Goal: Task Accomplishment & Management: Manage account settings

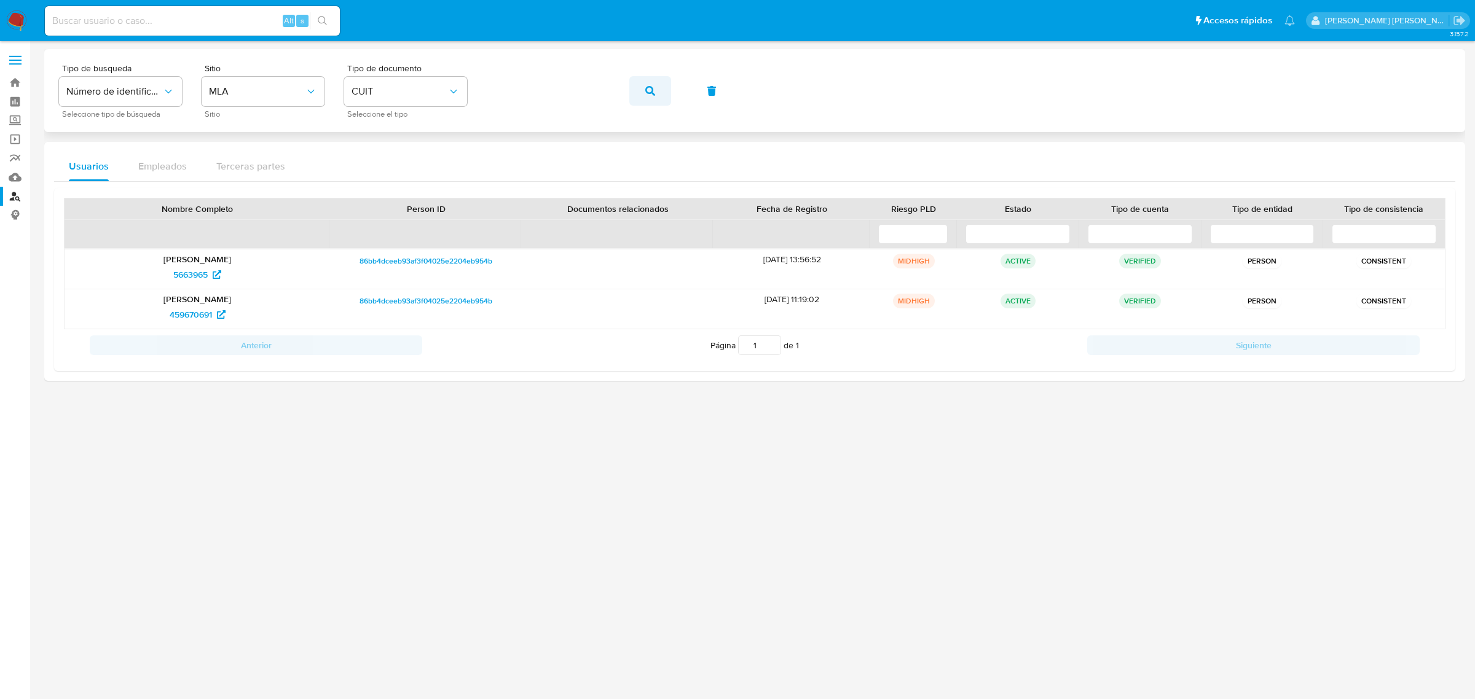
click at [656, 90] on button "button" at bounding box center [650, 91] width 42 height 30
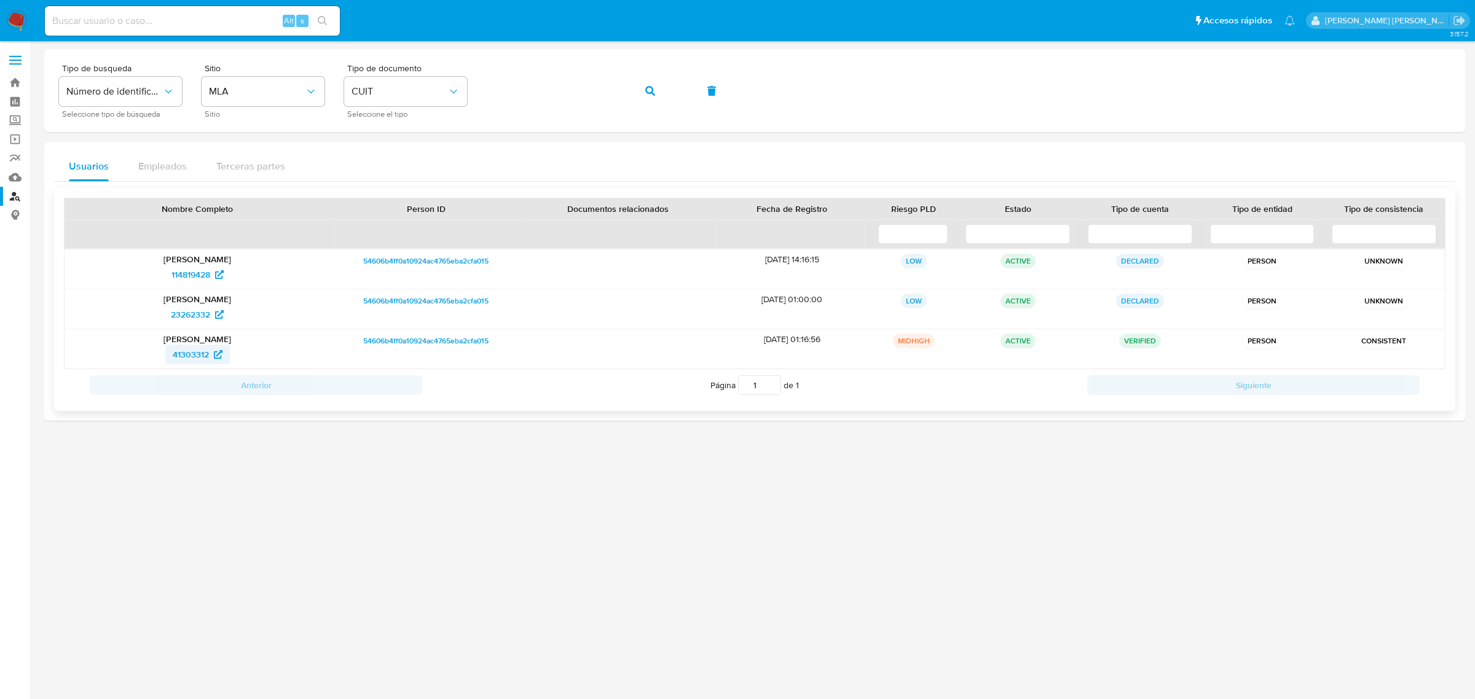
click at [187, 358] on span "41303312" at bounding box center [191, 355] width 36 height 20
click at [655, 87] on icon "button" at bounding box center [650, 91] width 10 height 10
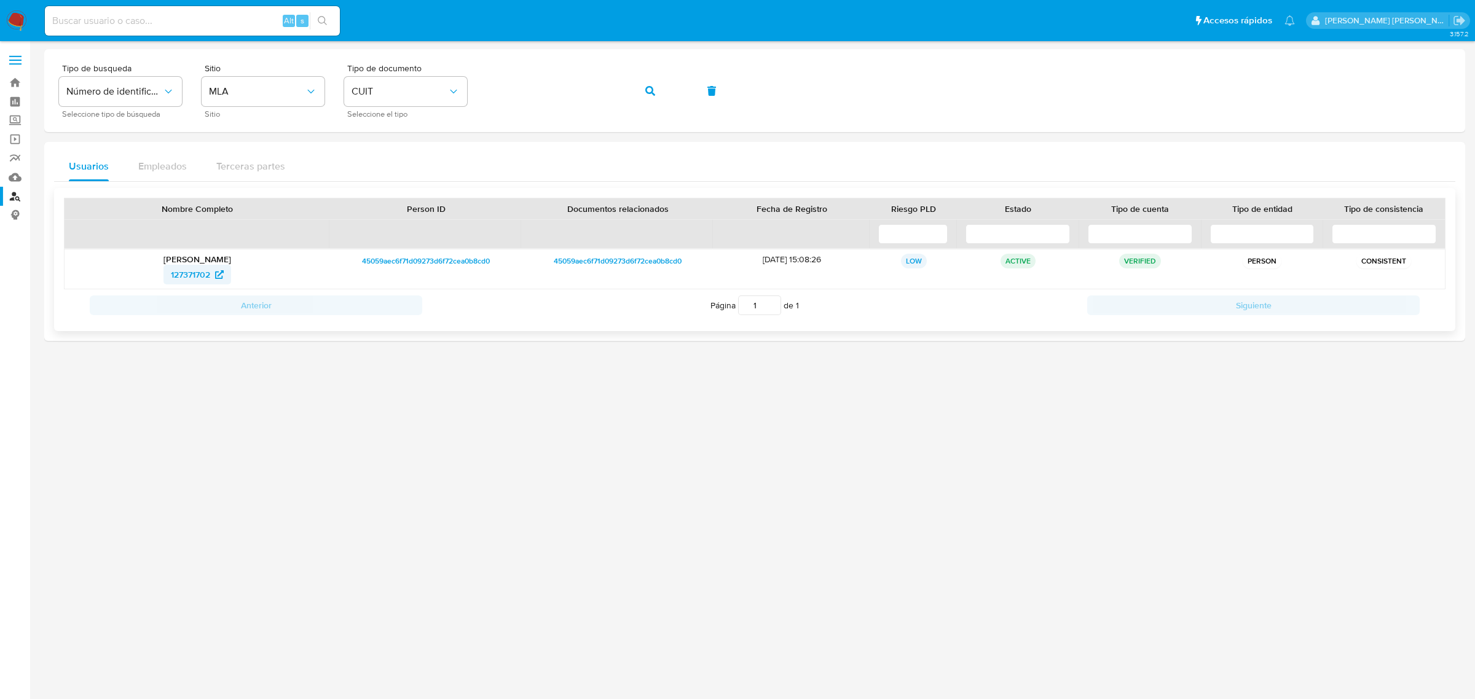
click at [194, 272] on span "127371702" at bounding box center [190, 275] width 39 height 20
click at [656, 100] on button "button" at bounding box center [650, 91] width 42 height 30
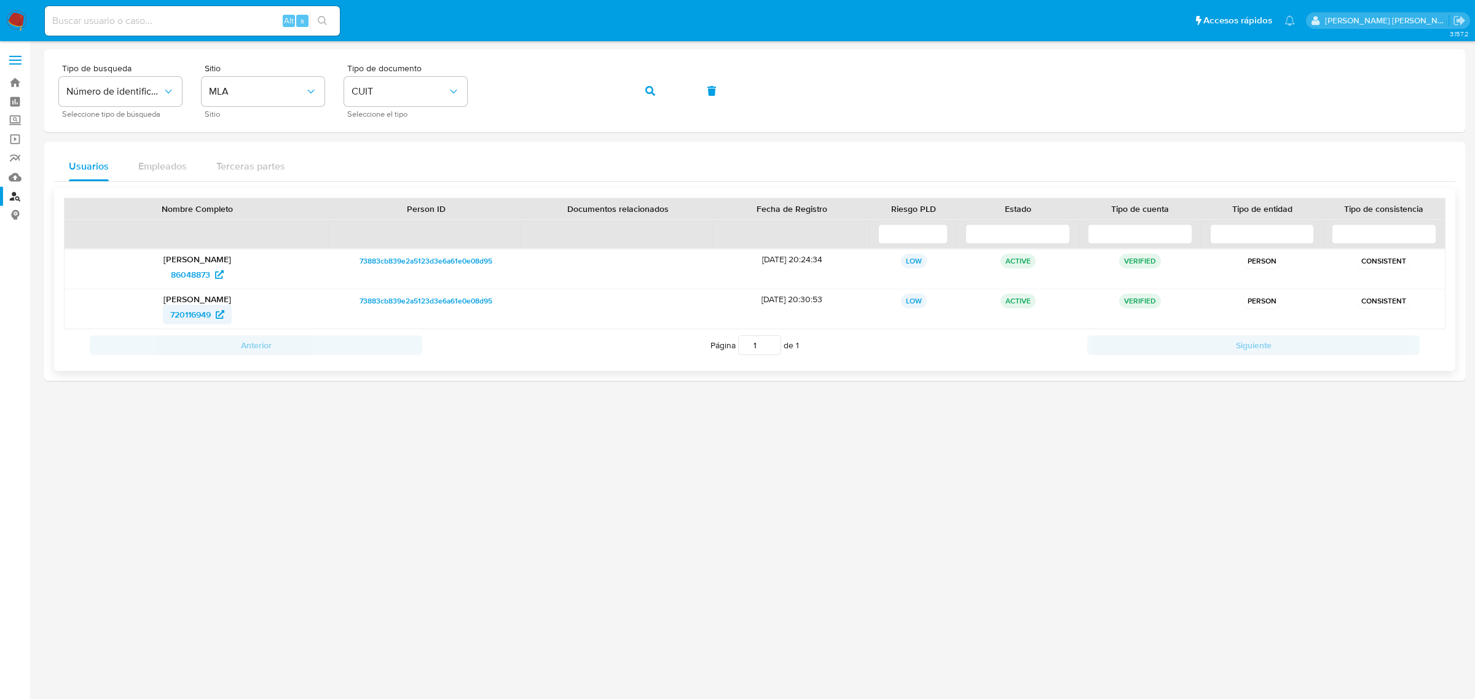
click at [194, 317] on span "720116949" at bounding box center [190, 315] width 41 height 20
click at [638, 94] on button "button" at bounding box center [650, 91] width 42 height 30
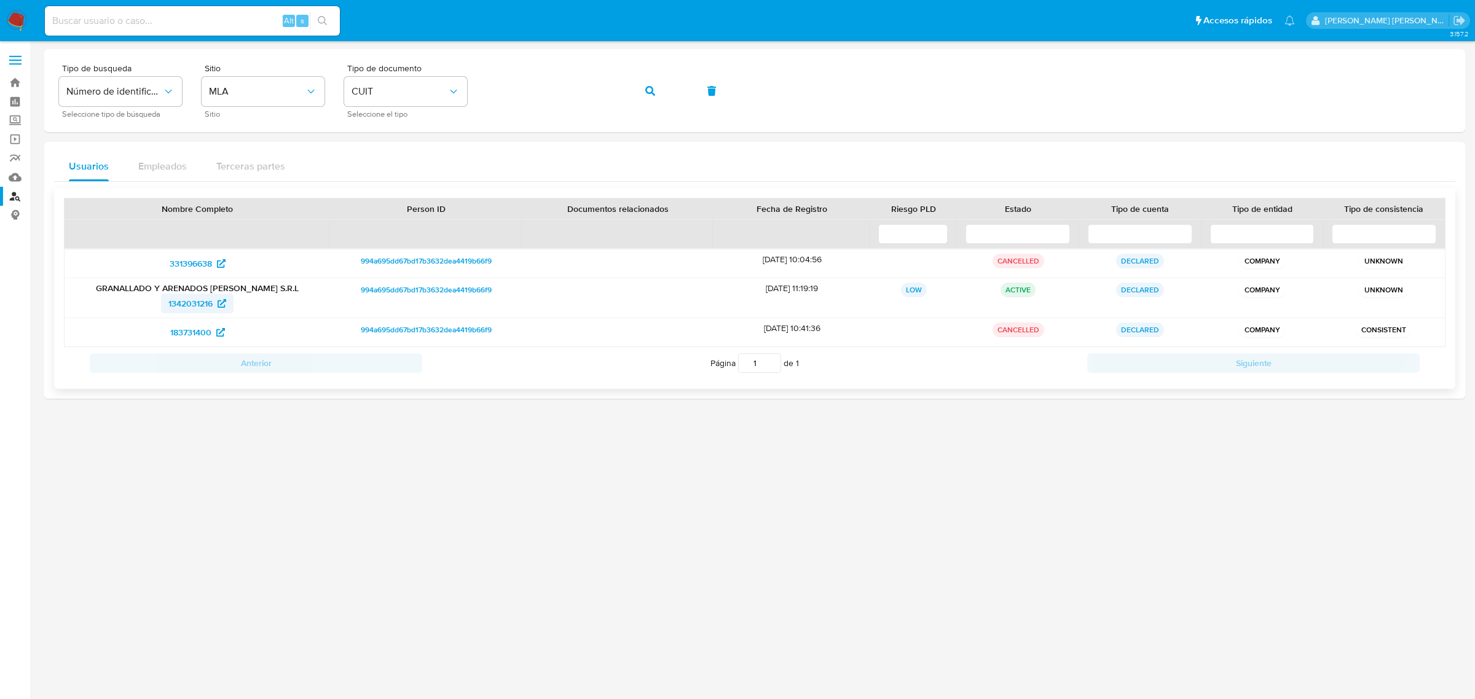
click at [203, 307] on span "1342031216" at bounding box center [190, 304] width 44 height 20
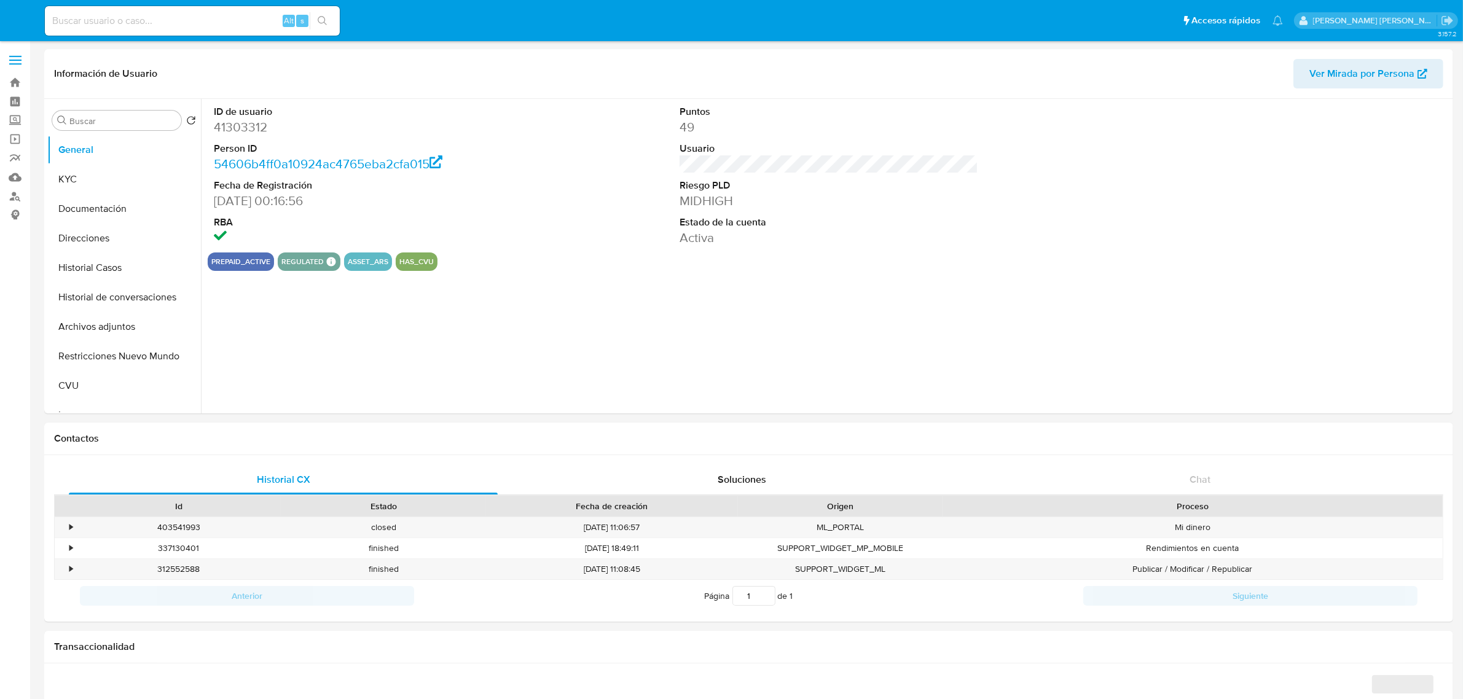
select select "10"
click at [77, 270] on button "Historial Casos" at bounding box center [119, 268] width 144 height 30
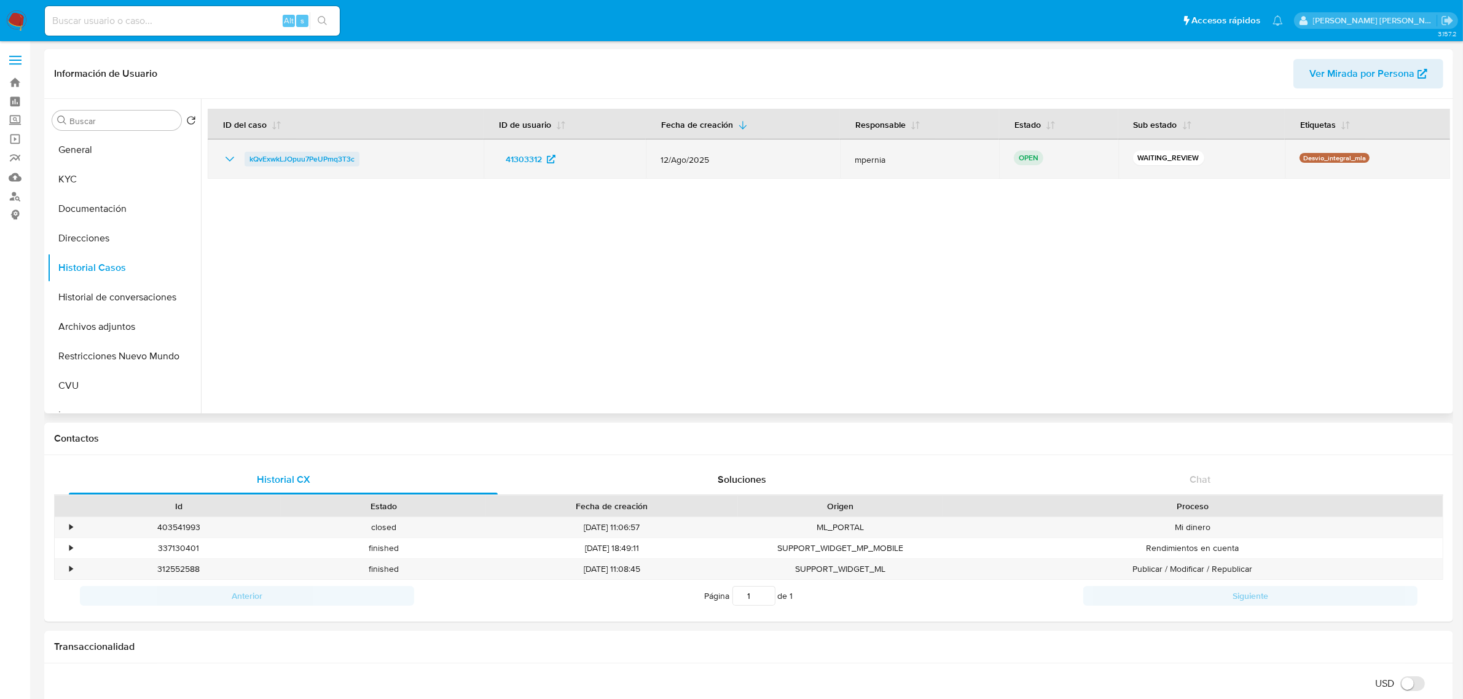
drag, startPoint x: 369, startPoint y: 155, endPoint x: 247, endPoint y: 160, distance: 121.8
click at [247, 160] on div "kQvExwkLJOpuu7PeUPmq3T3c" at bounding box center [345, 159] width 246 height 15
click at [317, 152] on span "kQvExwkLJOpuu7PeUPmq3T3c" at bounding box center [302, 159] width 105 height 15
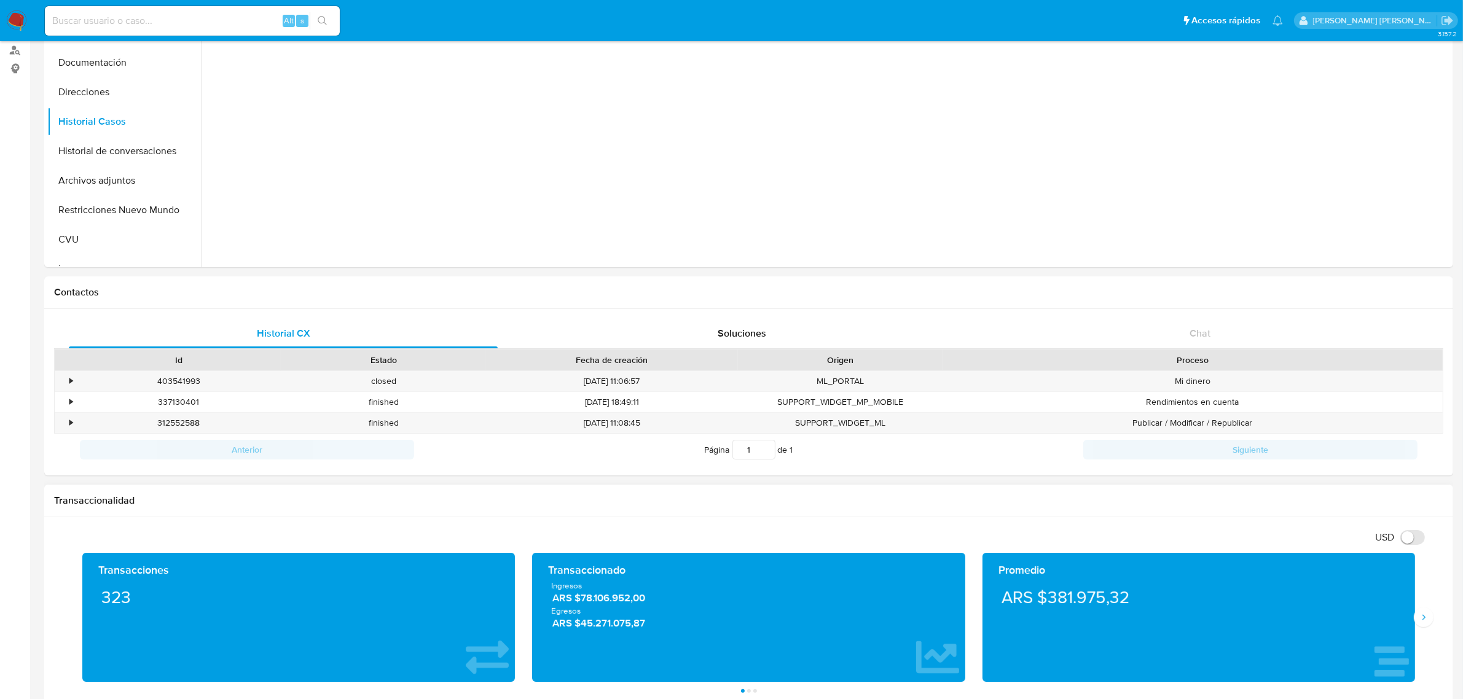
scroll to position [384, 0]
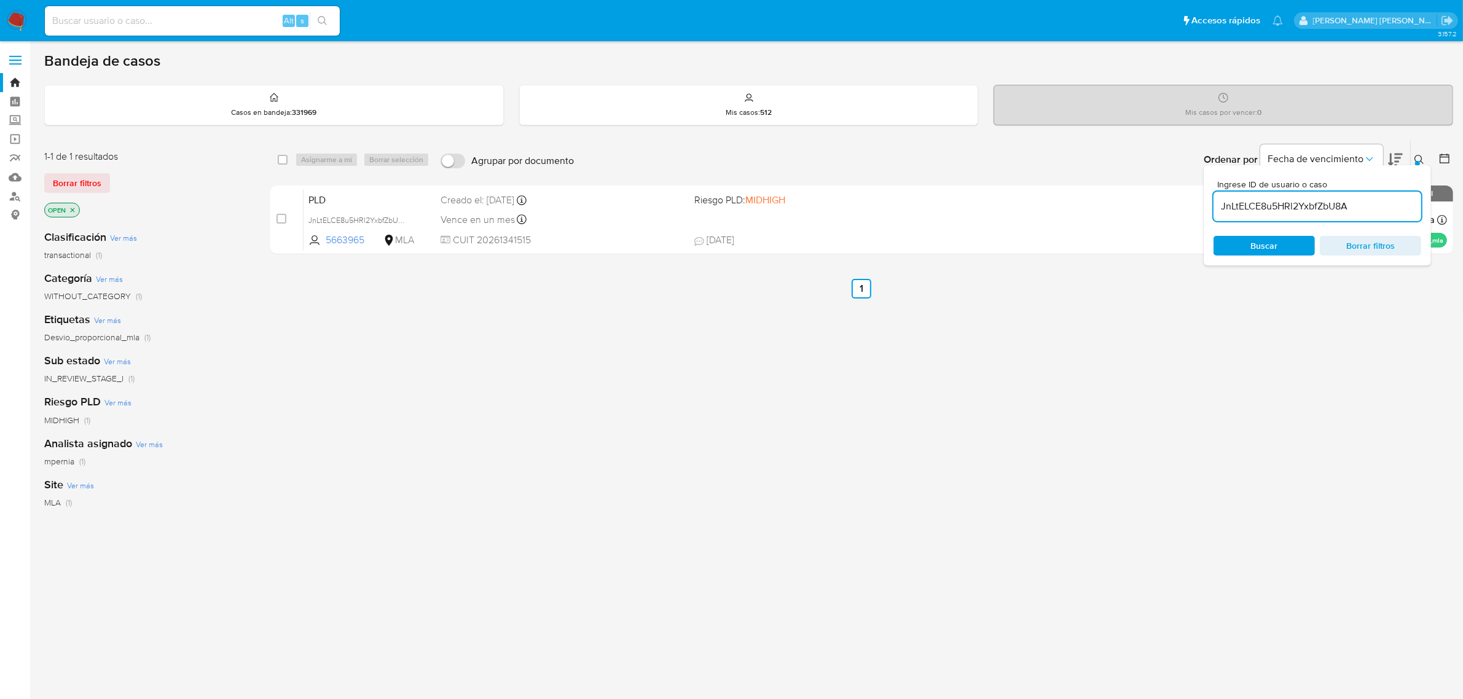
click at [1279, 212] on input "JnLtELCE8u5HRl2YxbfZbU8A" at bounding box center [1318, 207] width 208 height 16
click at [1279, 212] on input "v" at bounding box center [1318, 207] width 208 height 16
type input "v"
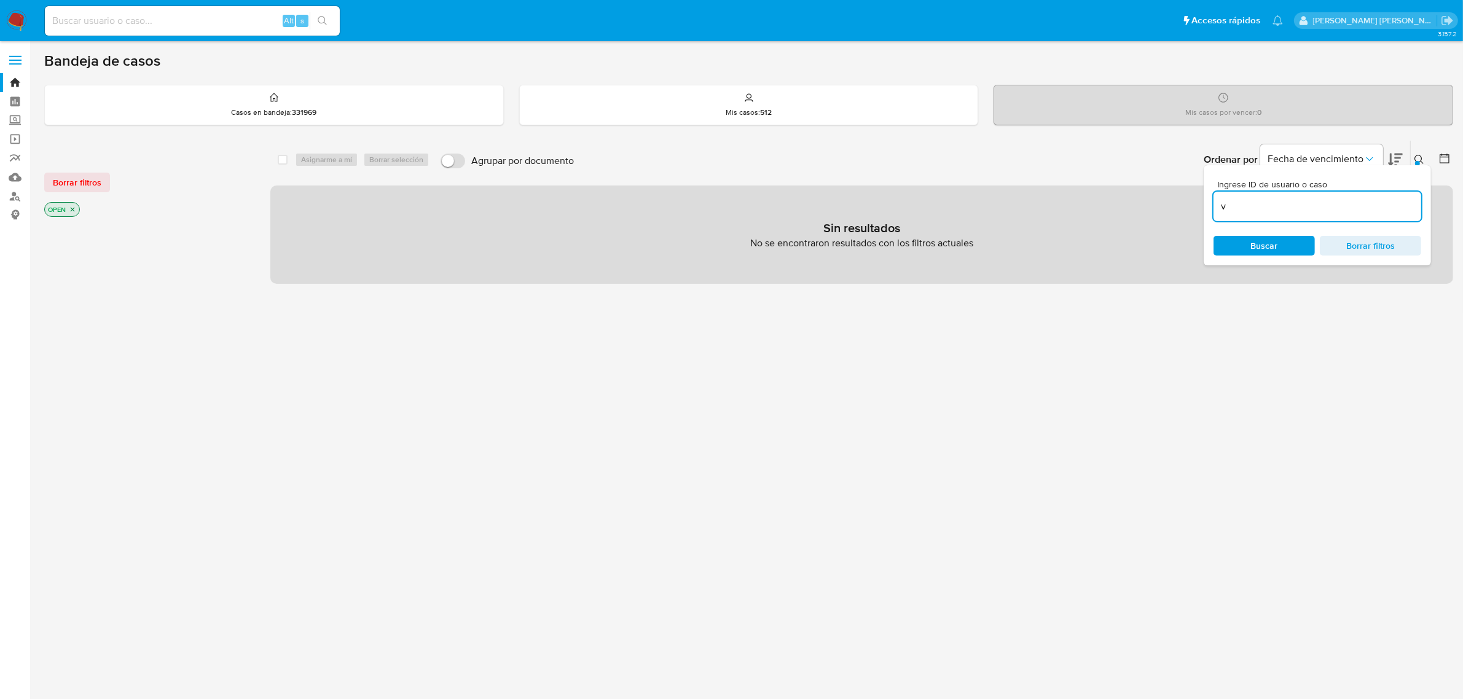
click at [1279, 212] on input "v" at bounding box center [1318, 207] width 208 height 16
paste input "kQvExwkLJOpuu7PeUPmq3T3c"
type input "kQvExwkLJOpuu7PeUPmq3T3c"
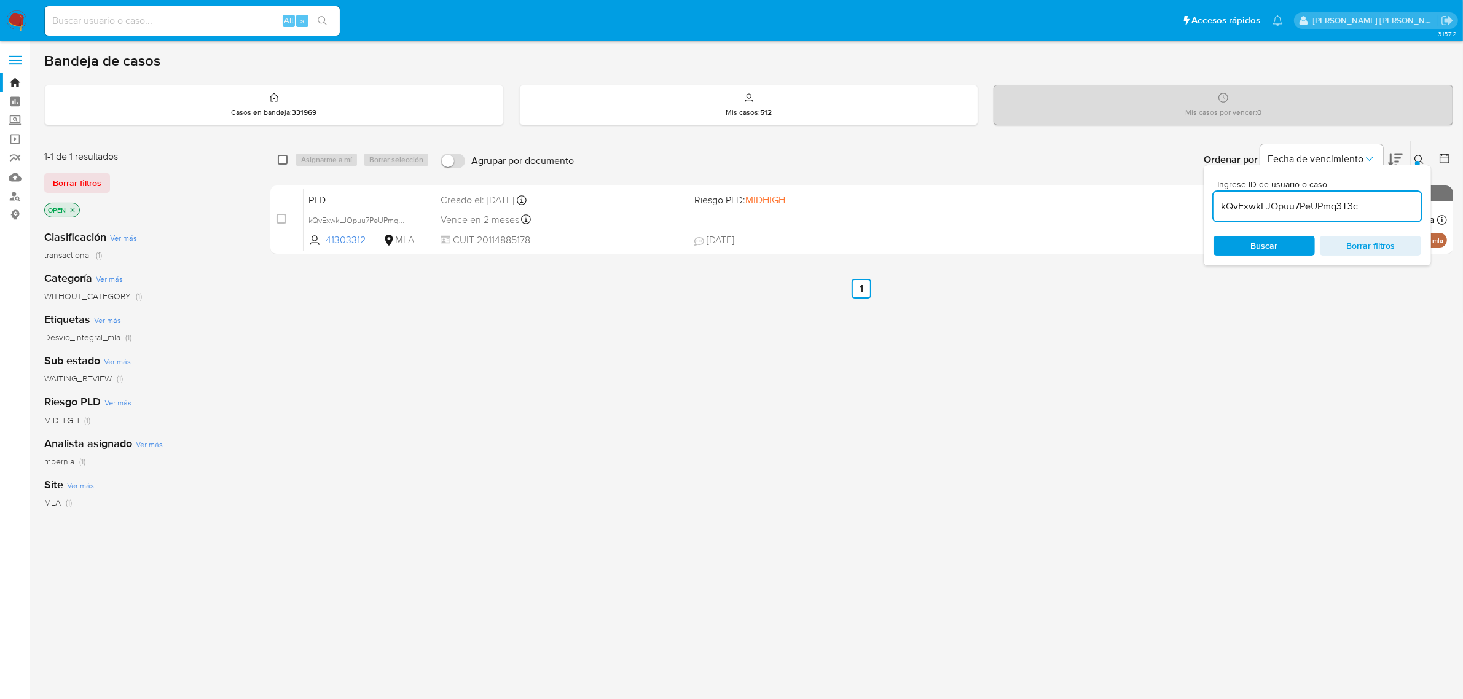
click at [278, 155] on input "checkbox" at bounding box center [283, 160] width 10 height 10
checkbox input "true"
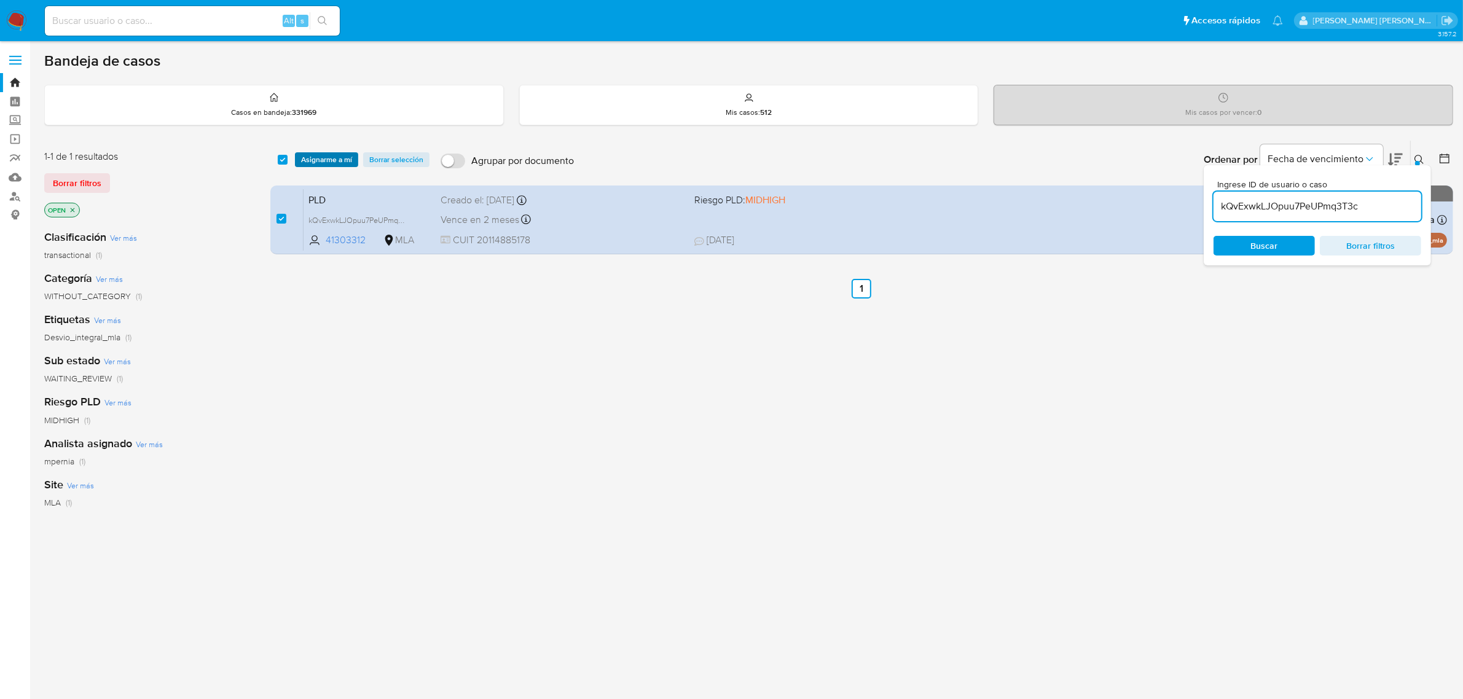
click at [312, 165] on span "Asignarme a mí" at bounding box center [326, 160] width 51 height 12
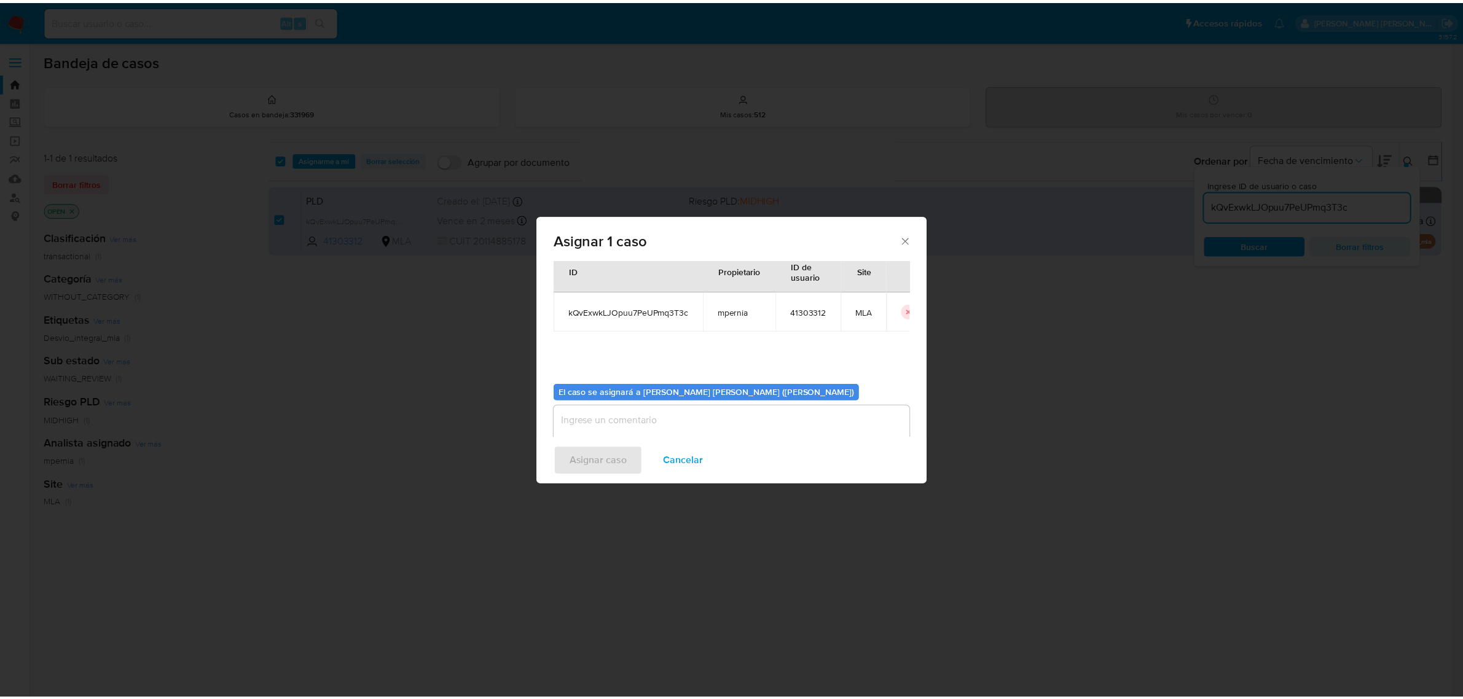
scroll to position [63, 0]
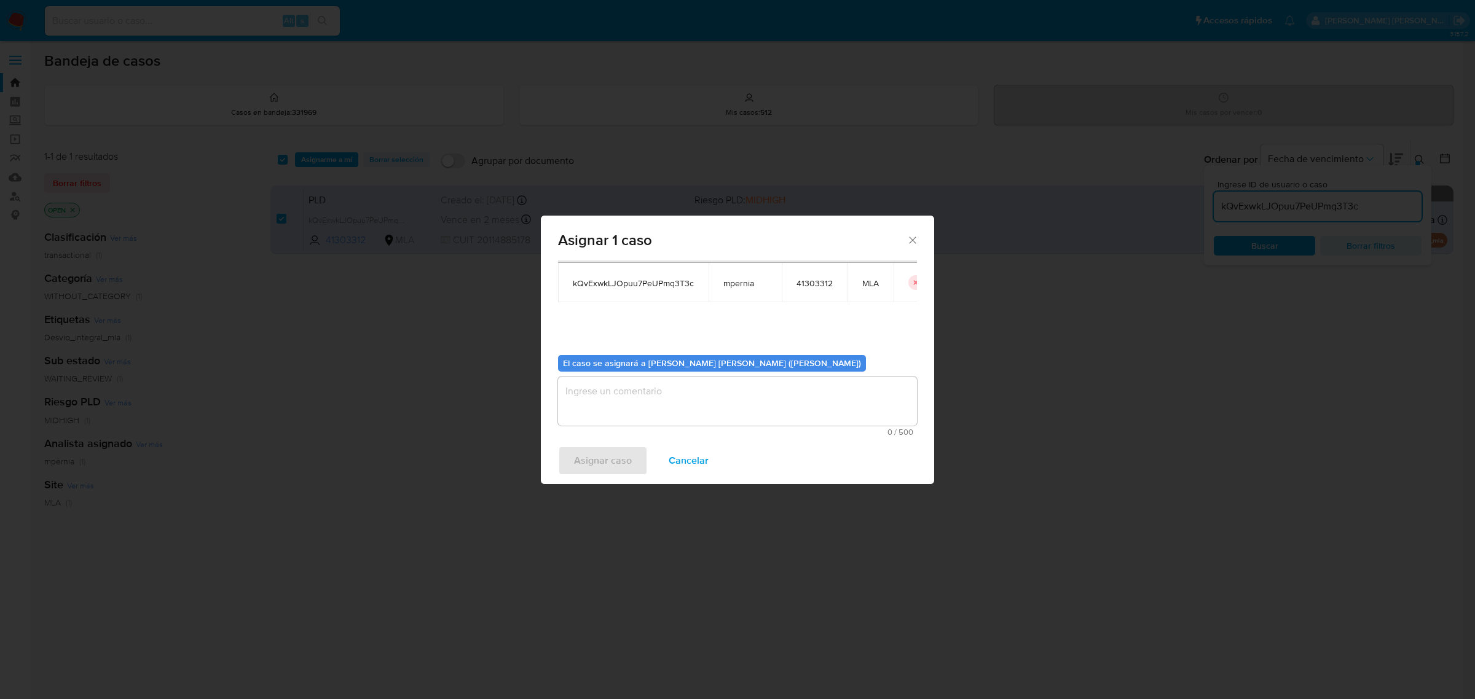
click at [636, 389] on textarea "assign-modal" at bounding box center [737, 401] width 359 height 49
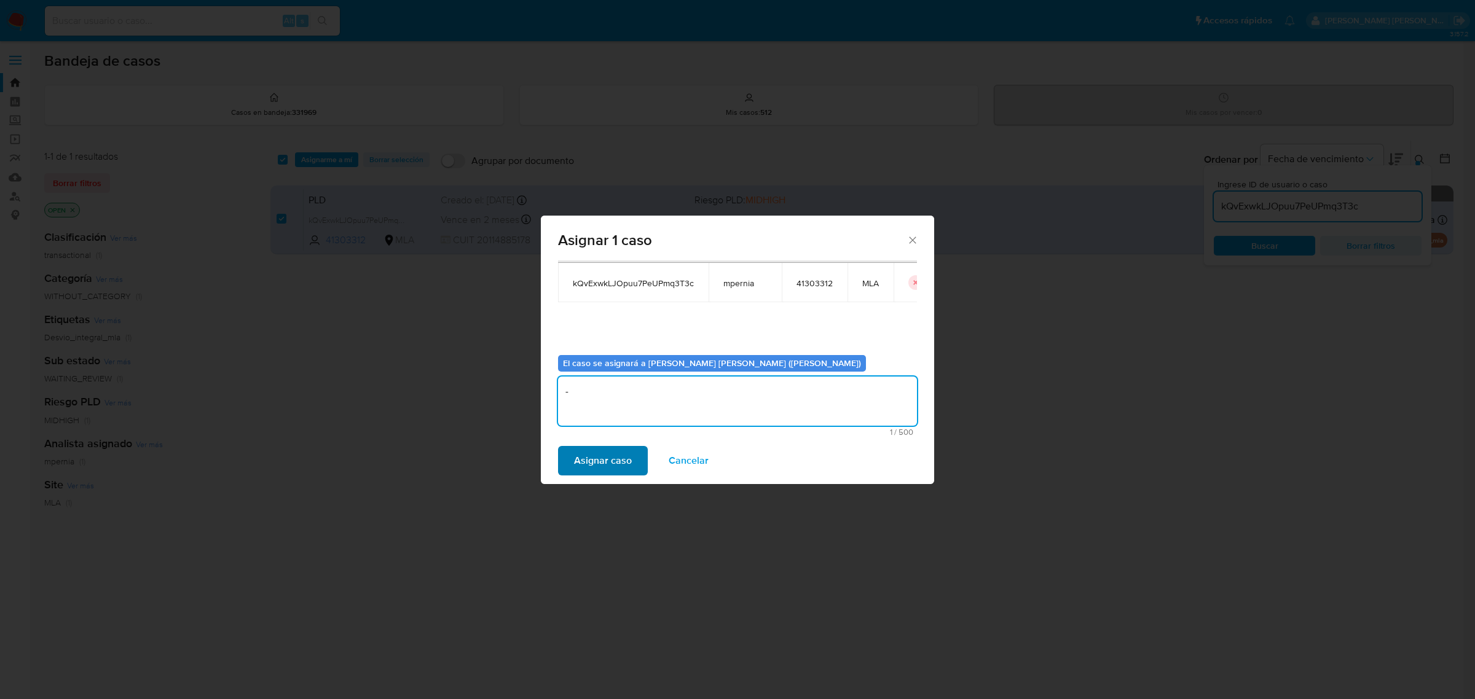
type textarea "-"
click at [591, 462] on span "Asignar caso" at bounding box center [603, 460] width 58 height 27
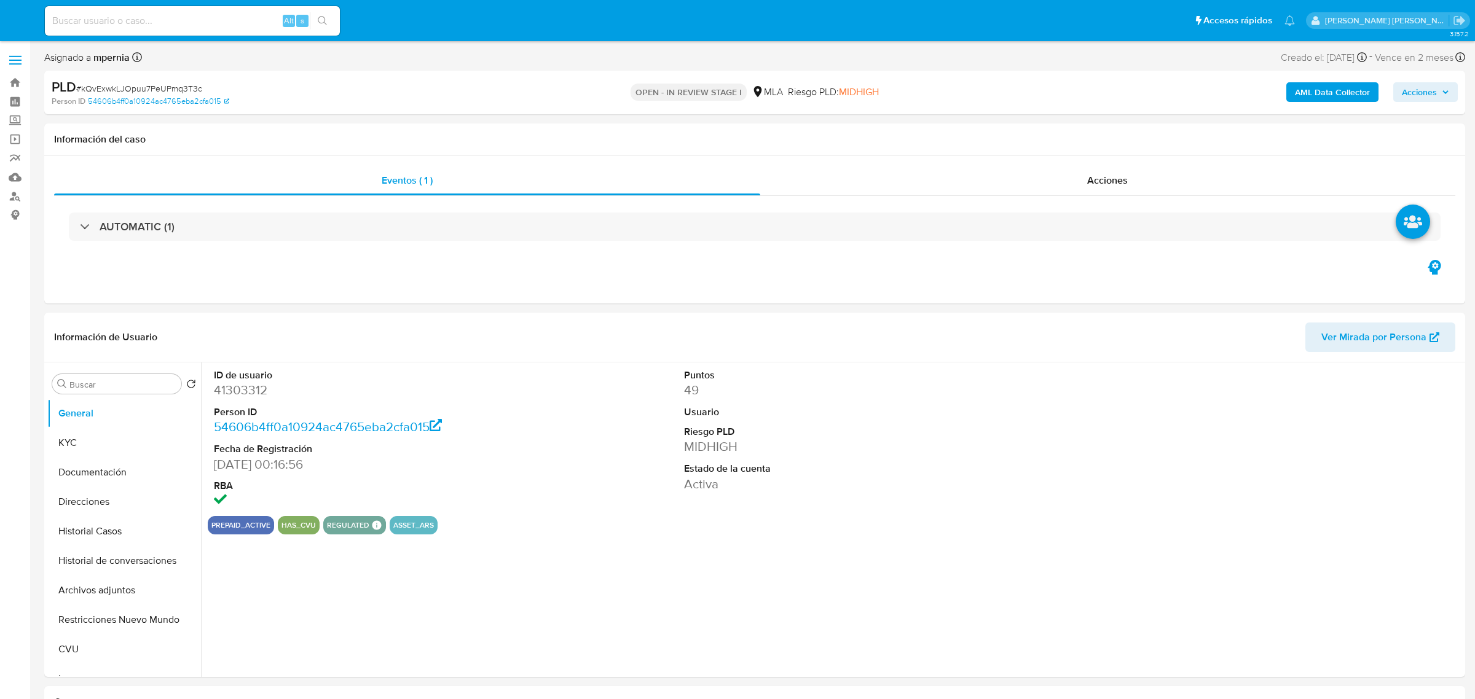
select select "10"
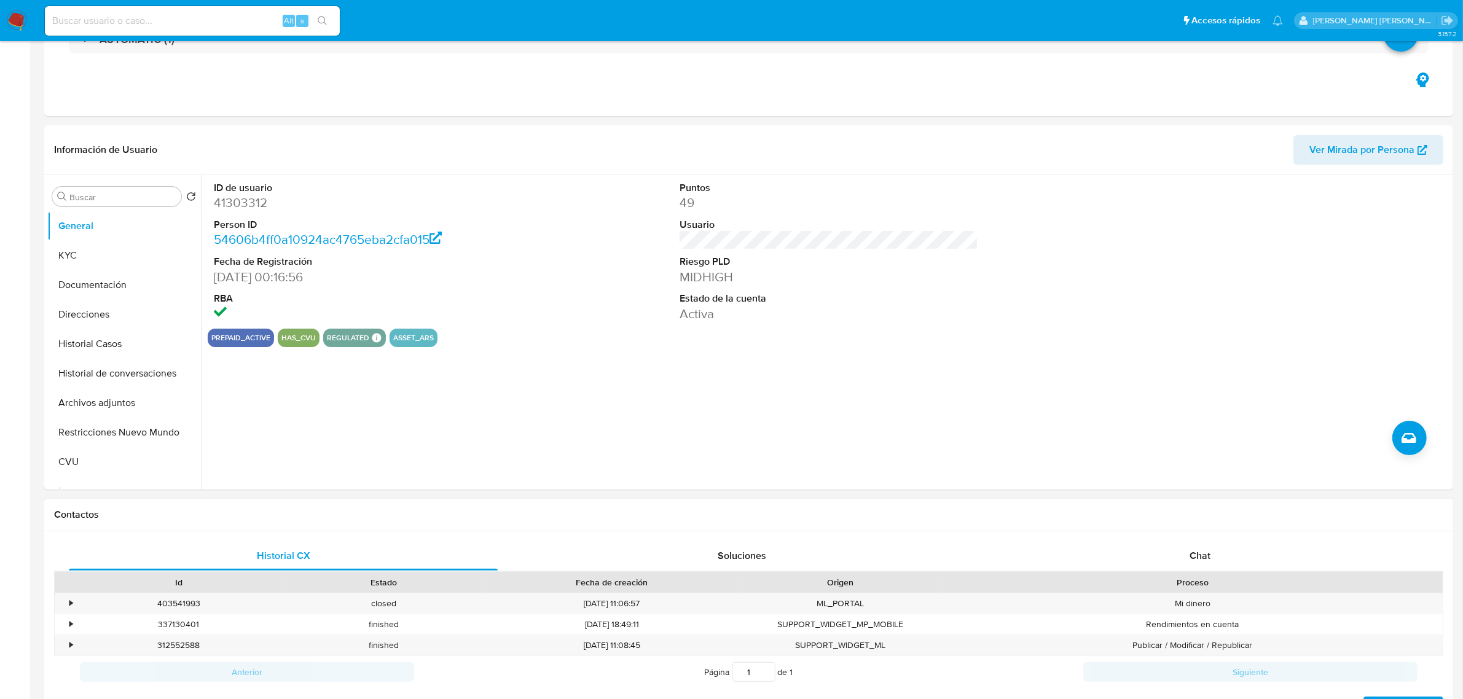
scroll to position [384, 0]
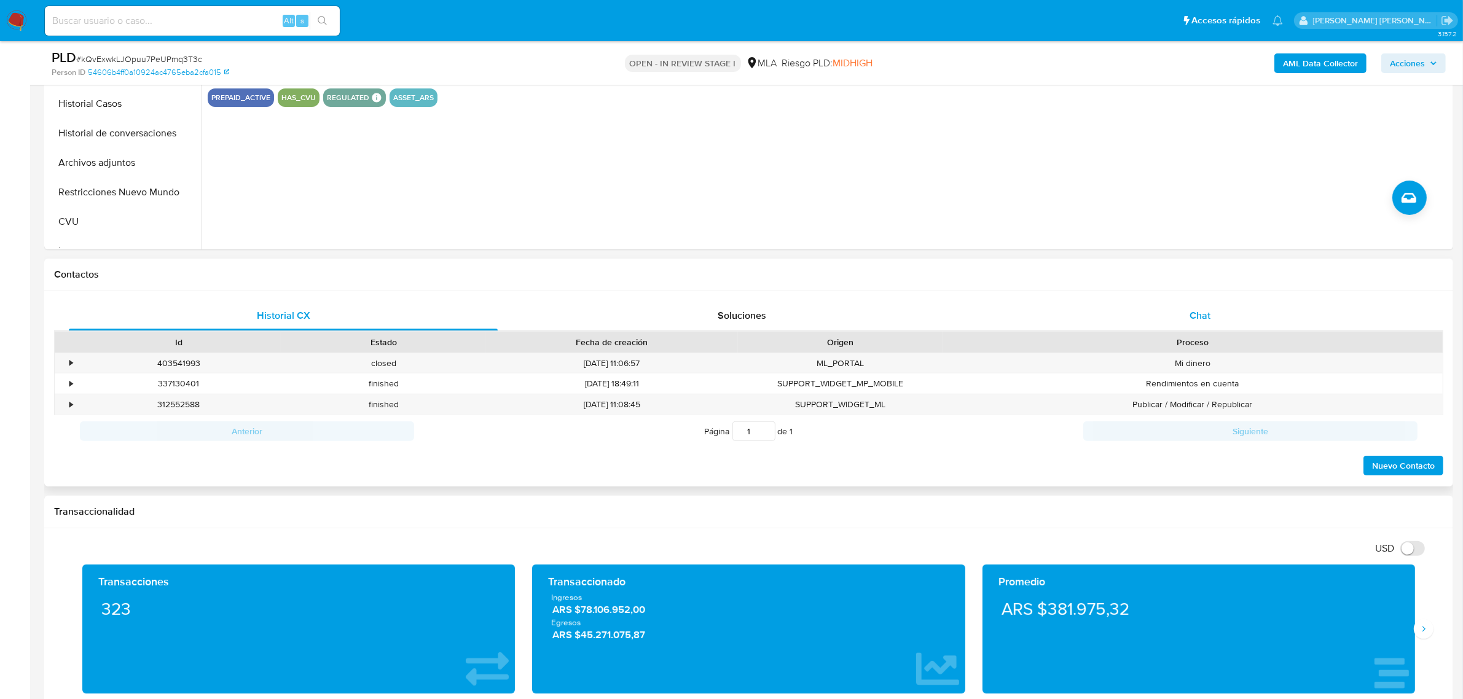
click at [1178, 303] on div "Chat" at bounding box center [1200, 316] width 429 height 30
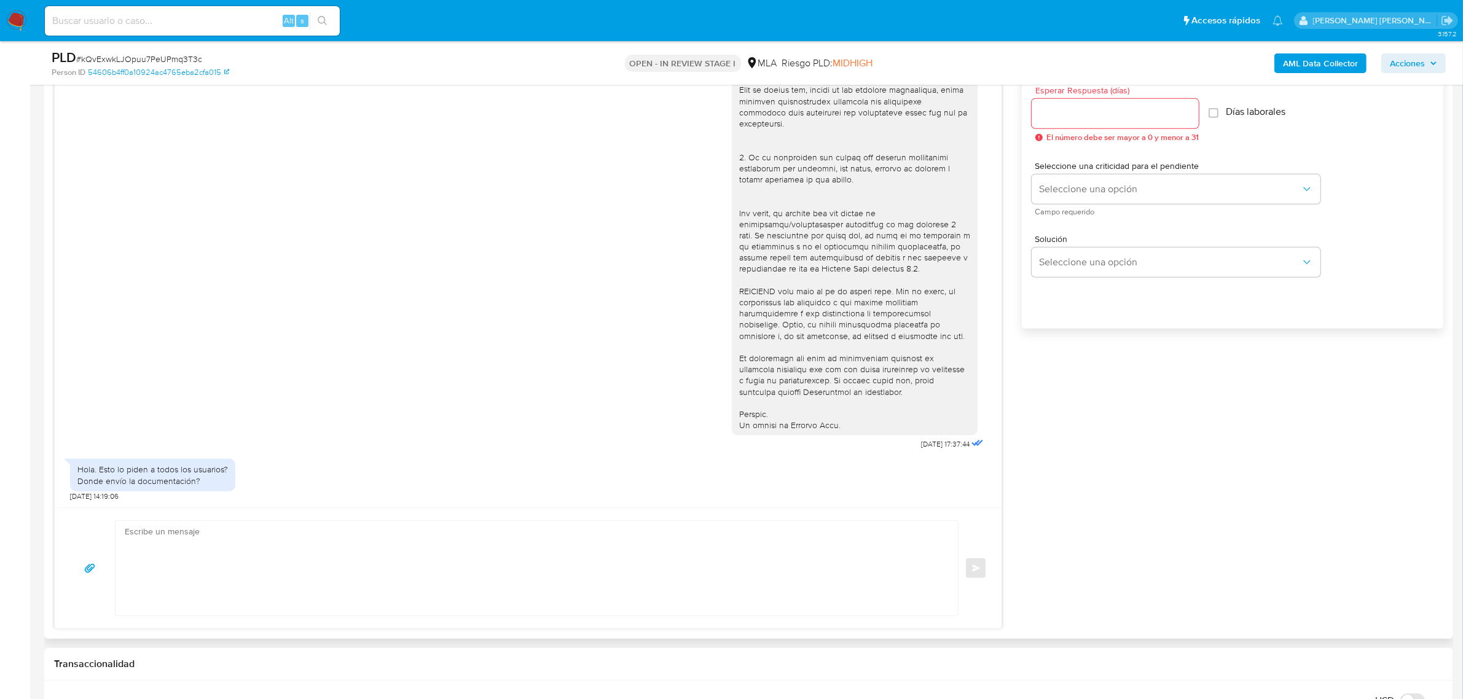
scroll to position [999, 0]
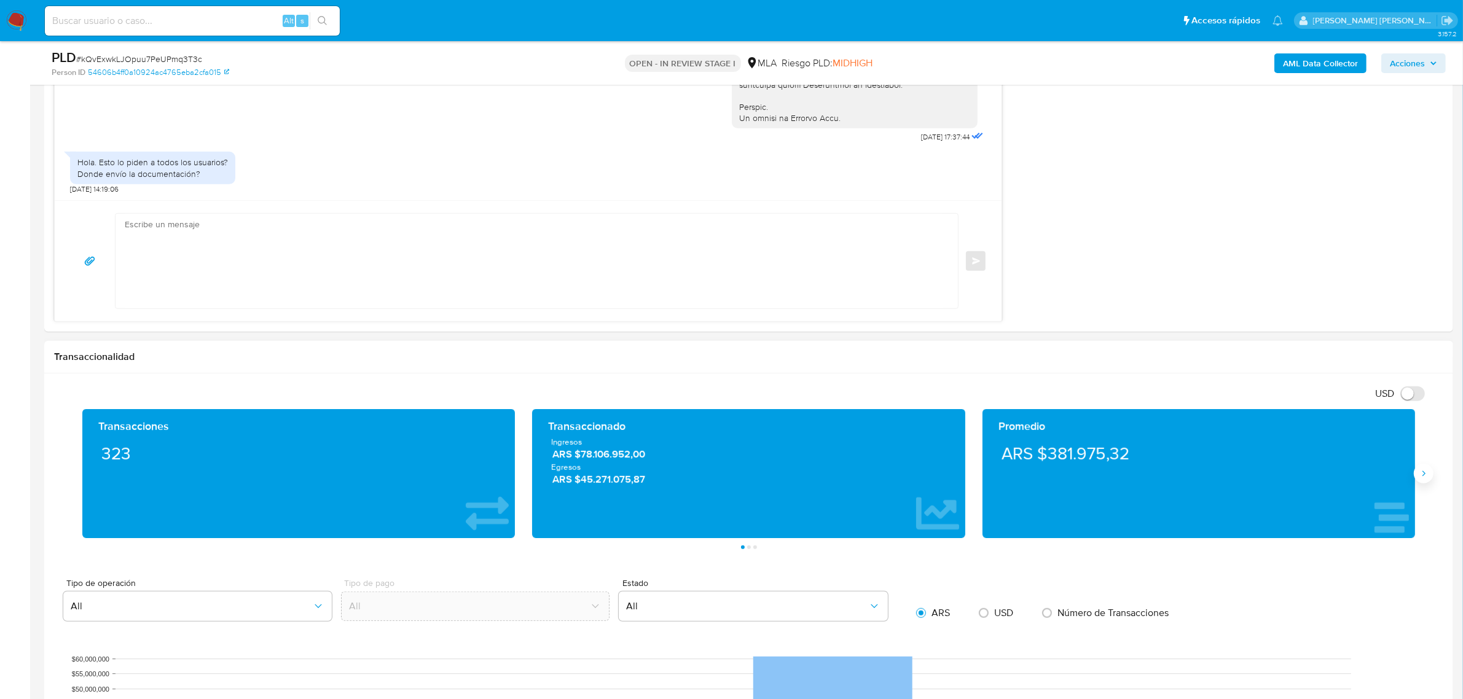
click at [1419, 479] on icon "Siguiente" at bounding box center [1424, 474] width 10 height 10
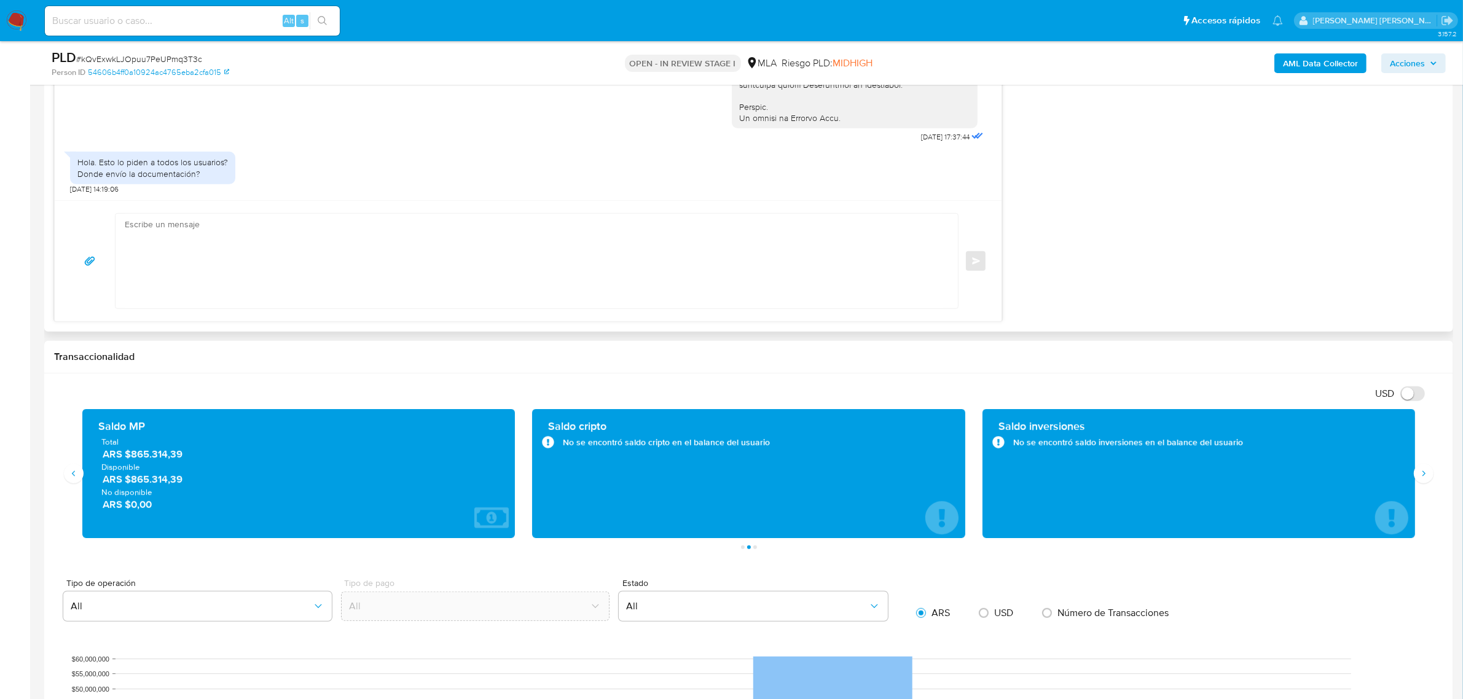
scroll to position [768, 0]
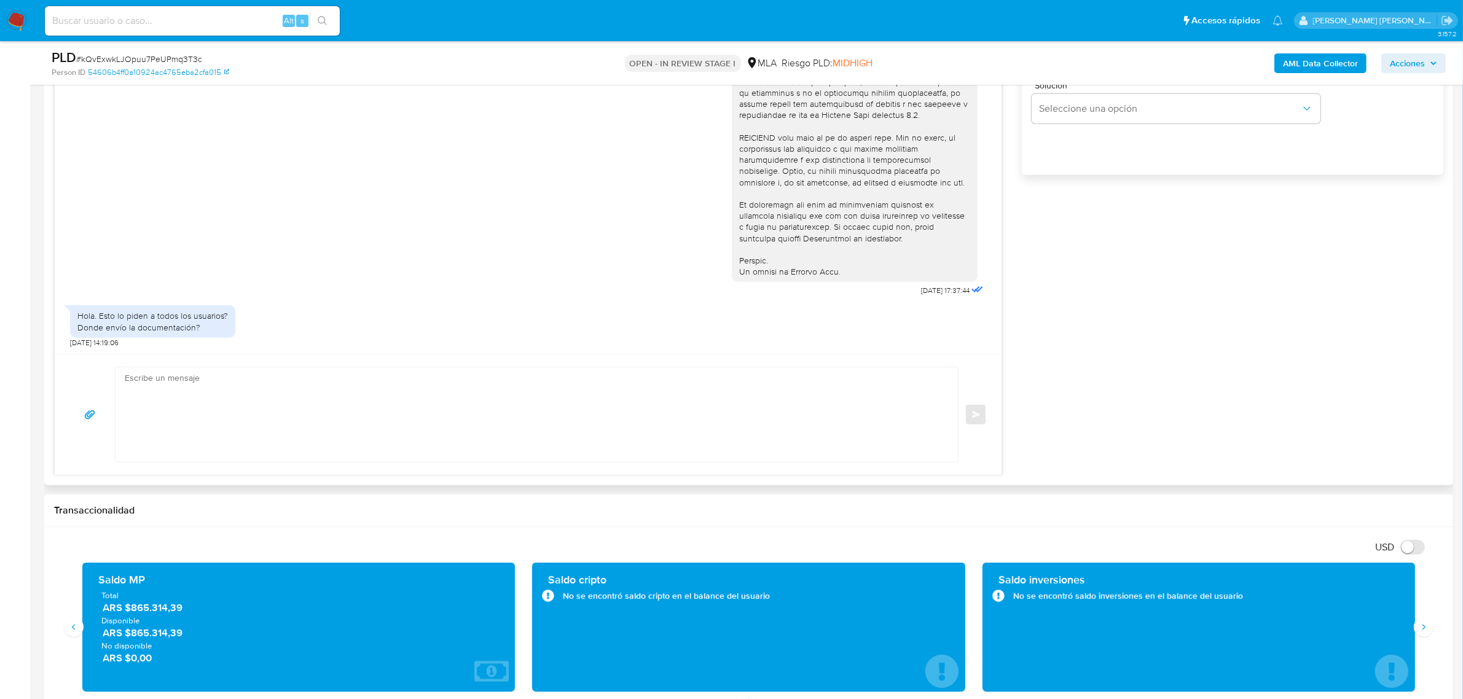
click at [289, 357] on div "Enviar" at bounding box center [528, 414] width 947 height 121
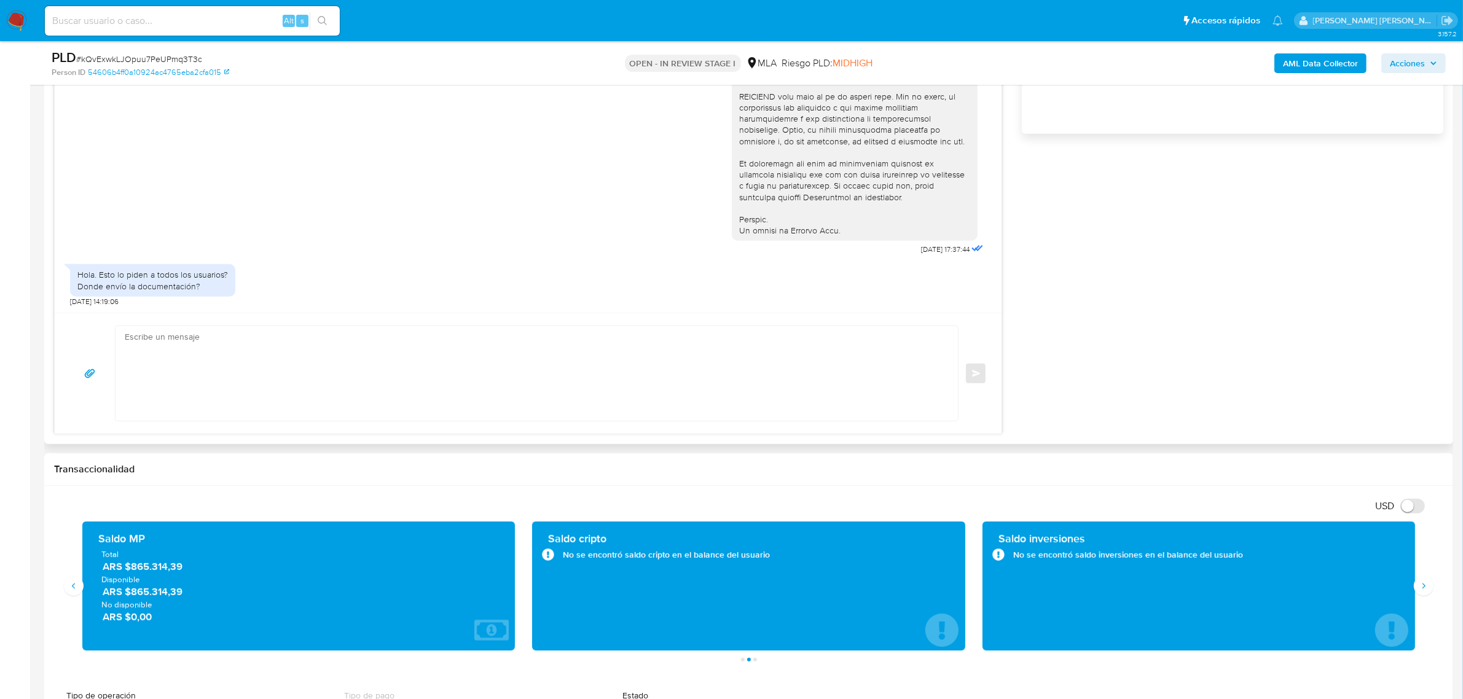
scroll to position [922, 0]
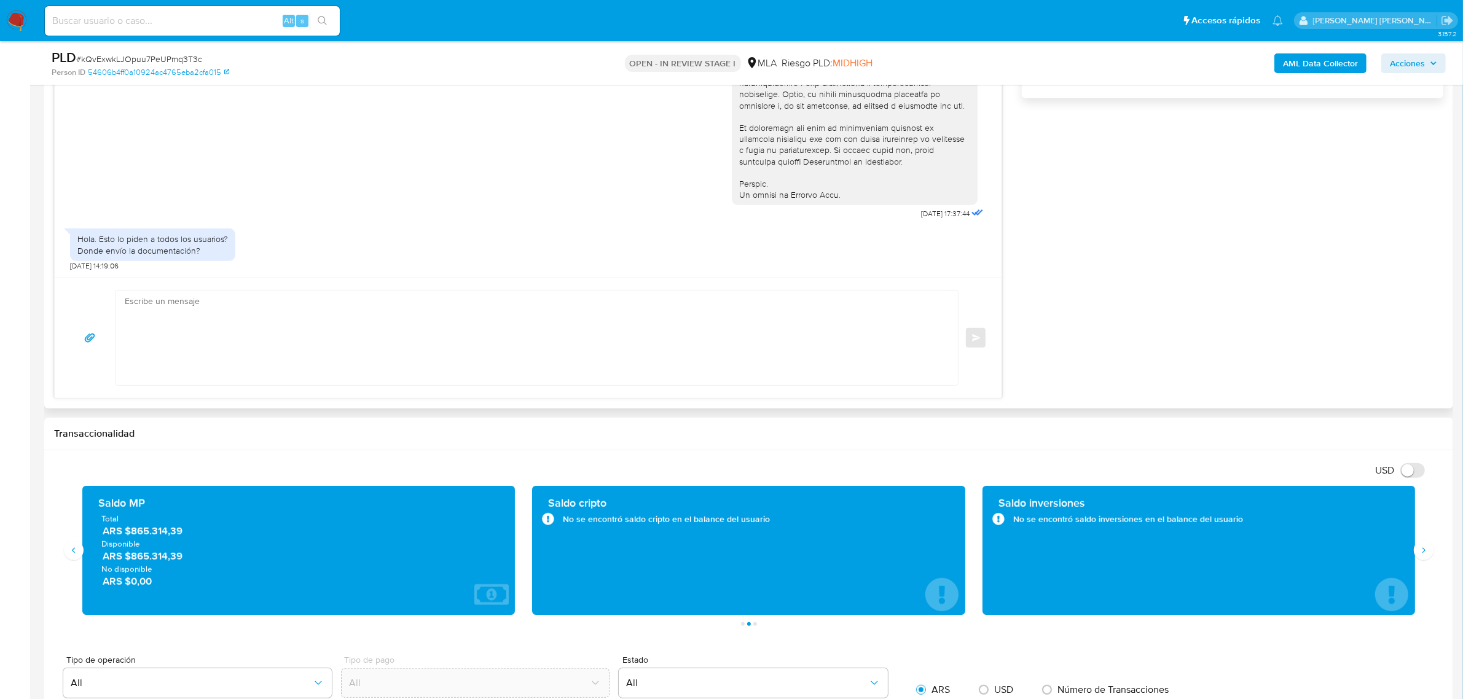
click at [243, 317] on textarea at bounding box center [534, 338] width 818 height 95
paste textarea "Hola, Muchas gracias por la respuesta."
click at [169, 318] on textarea "Hola, Muchas gracias por la respuesta." at bounding box center [534, 338] width 818 height 95
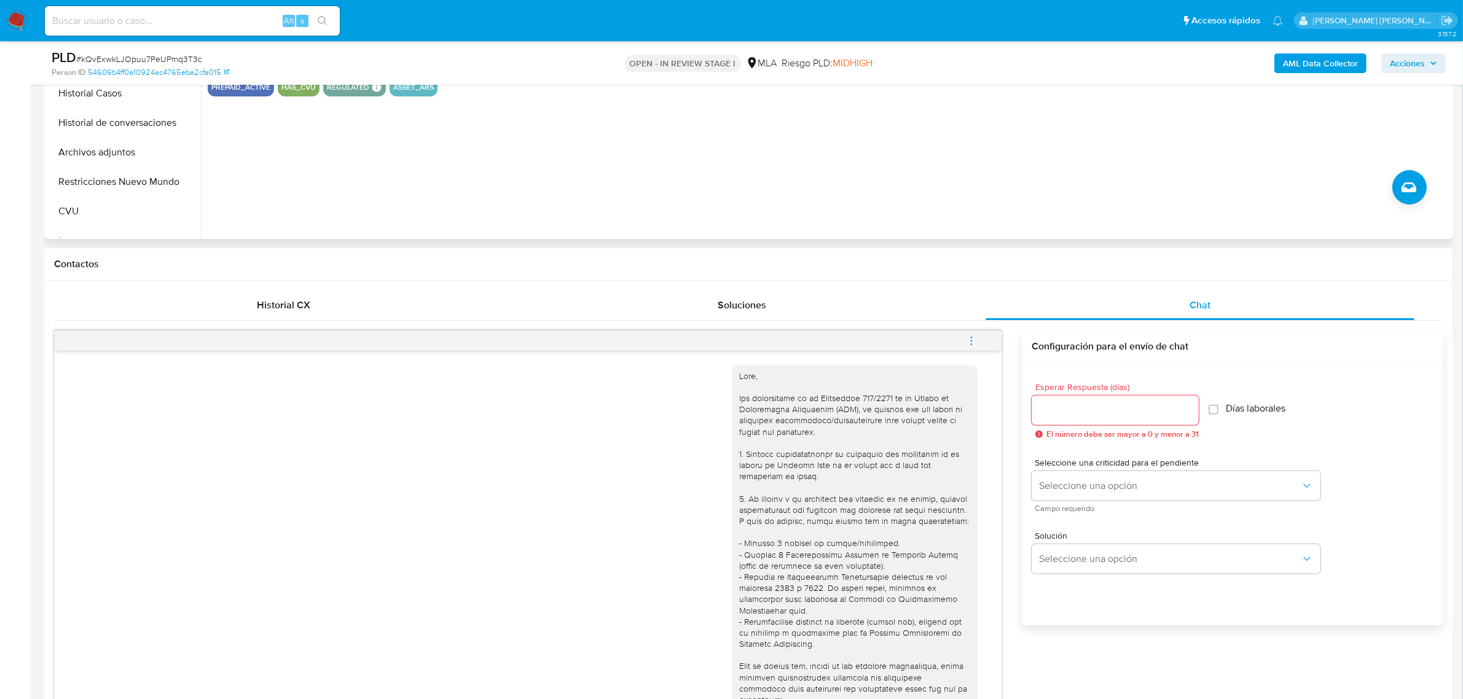
scroll to position [230, 0]
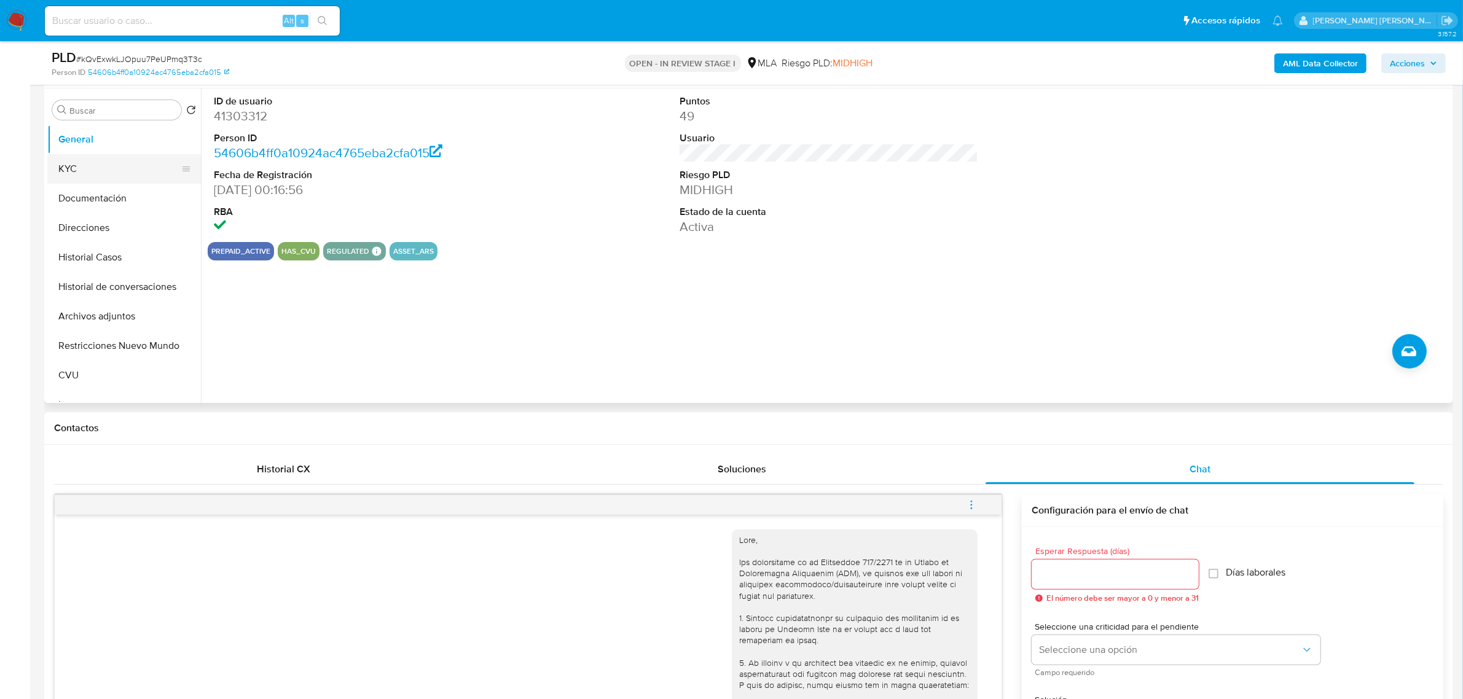
drag, startPoint x: 78, startPoint y: 166, endPoint x: 101, endPoint y: 170, distance: 23.6
click at [78, 165] on button "KYC" at bounding box center [119, 169] width 144 height 30
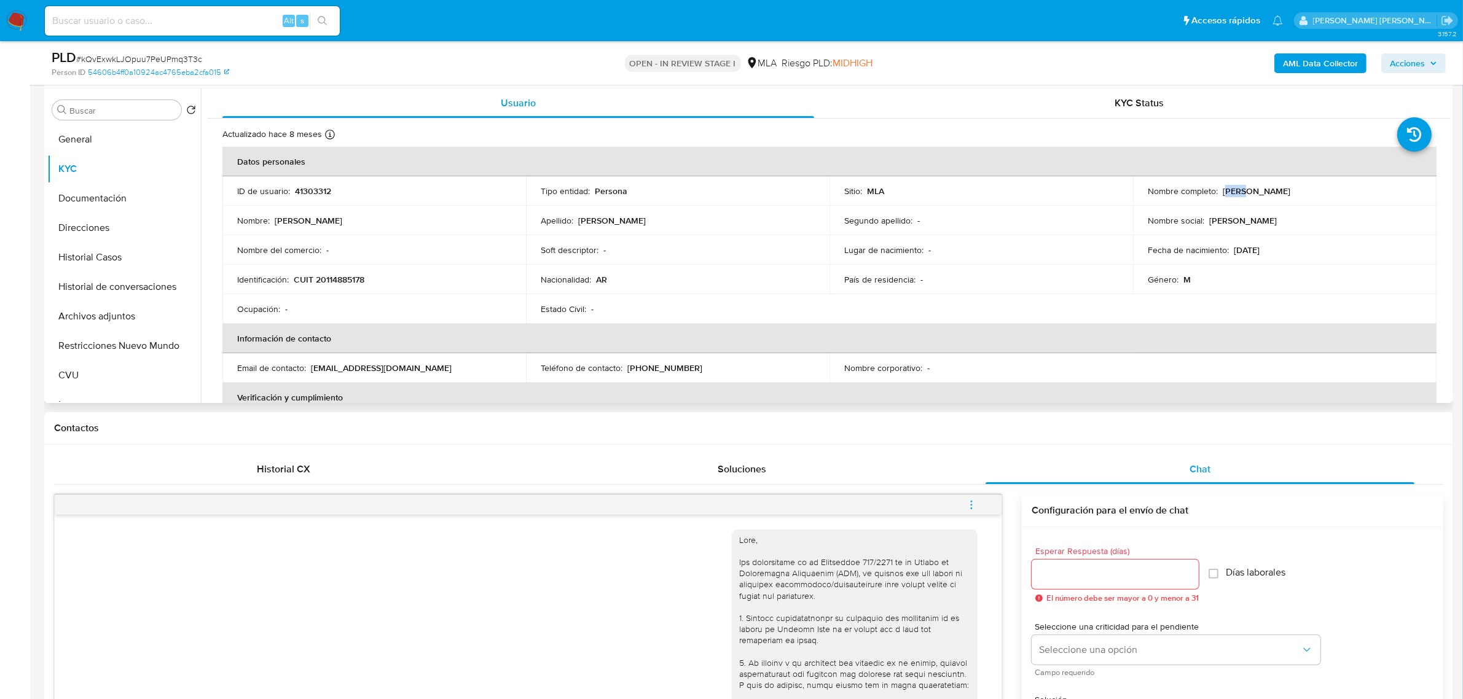
drag, startPoint x: 1222, startPoint y: 192, endPoint x: 1240, endPoint y: 191, distance: 17.9
click at [1240, 191] on p "Florencio Reyes" at bounding box center [1257, 191] width 68 height 11
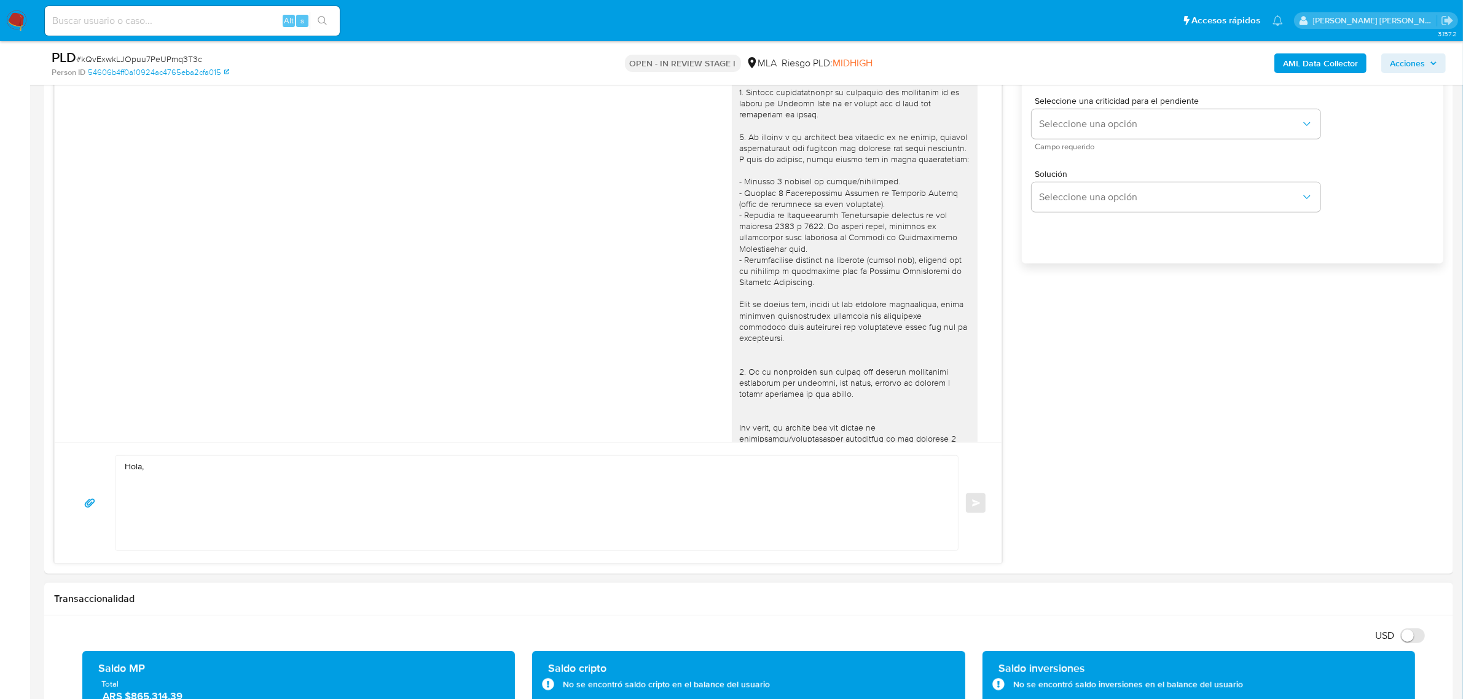
scroll to position [1076, 0]
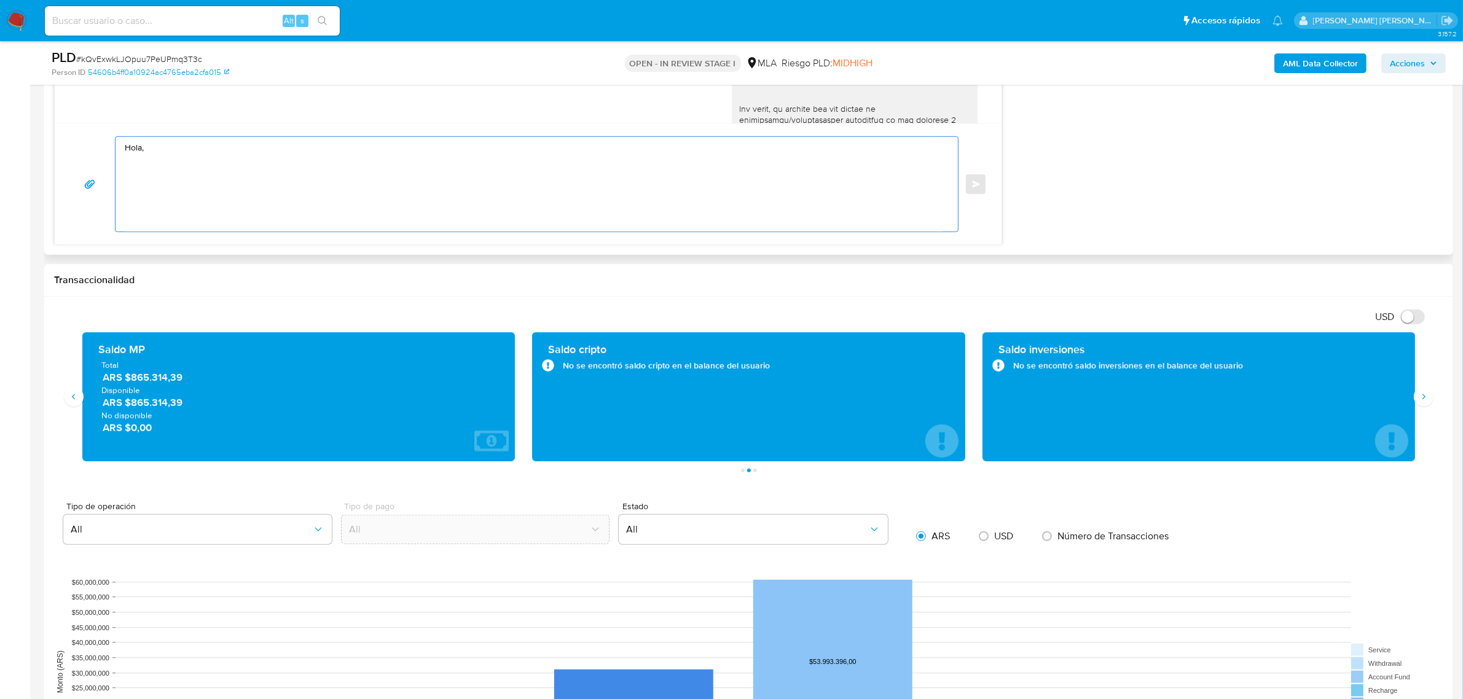
click at [140, 152] on textarea "Hola," at bounding box center [534, 184] width 818 height 95
paste textarea "Florencio"
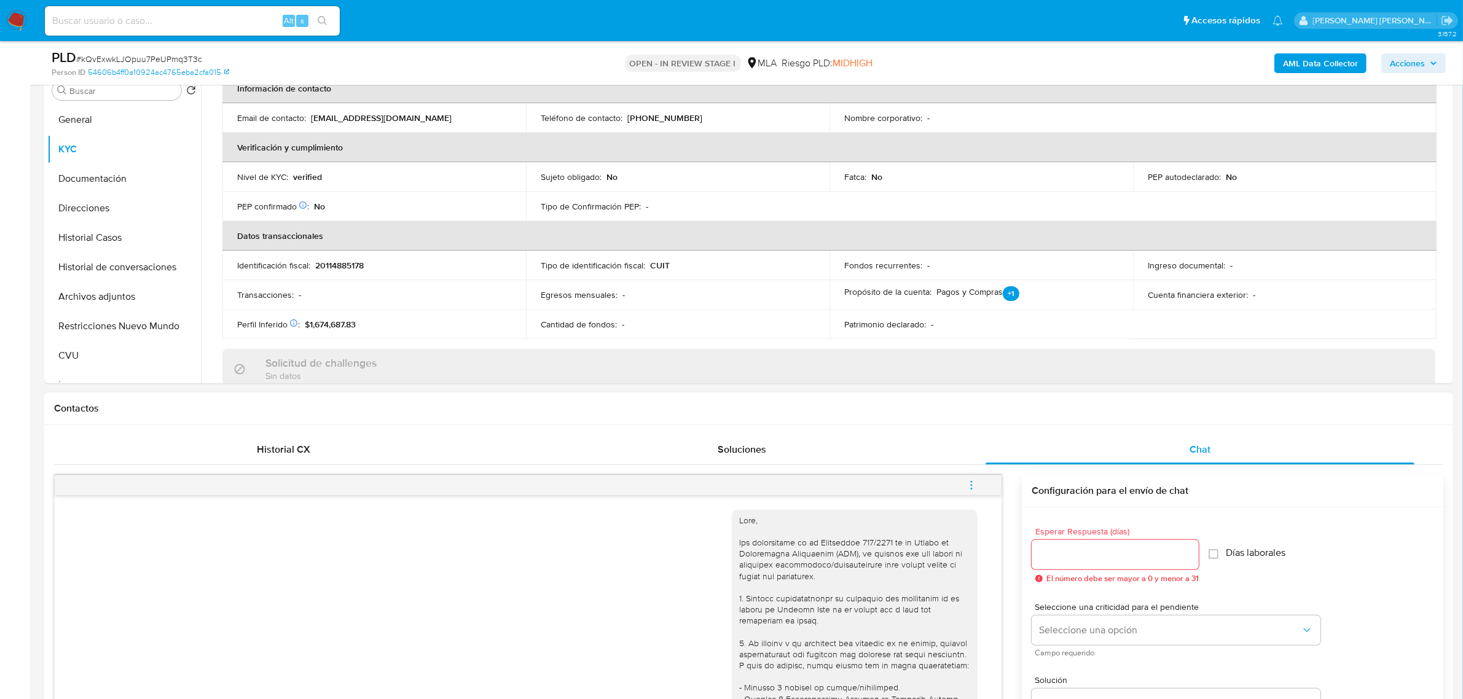
scroll to position [384, 0]
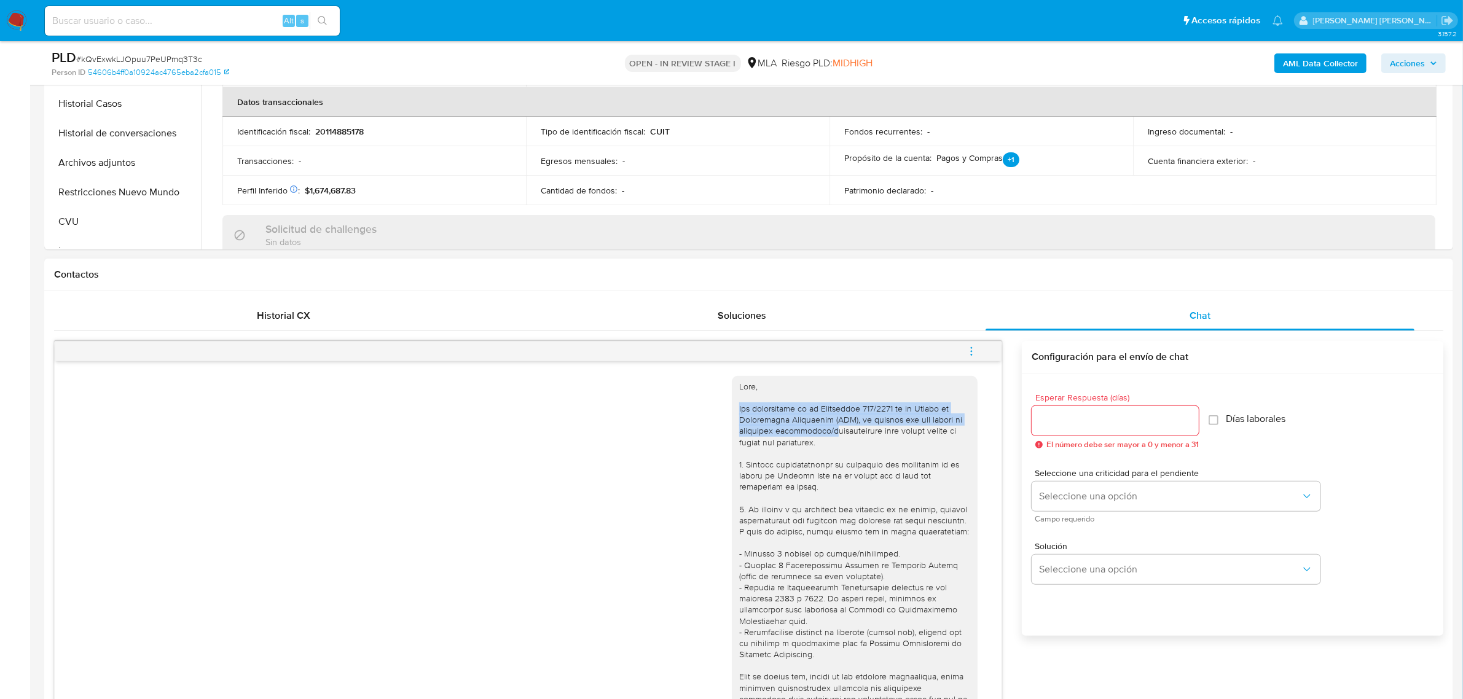
drag, startPoint x: 722, startPoint y: 409, endPoint x: 815, endPoint y: 437, distance: 97.0
click at [815, 437] on div at bounding box center [855, 699] width 246 height 647
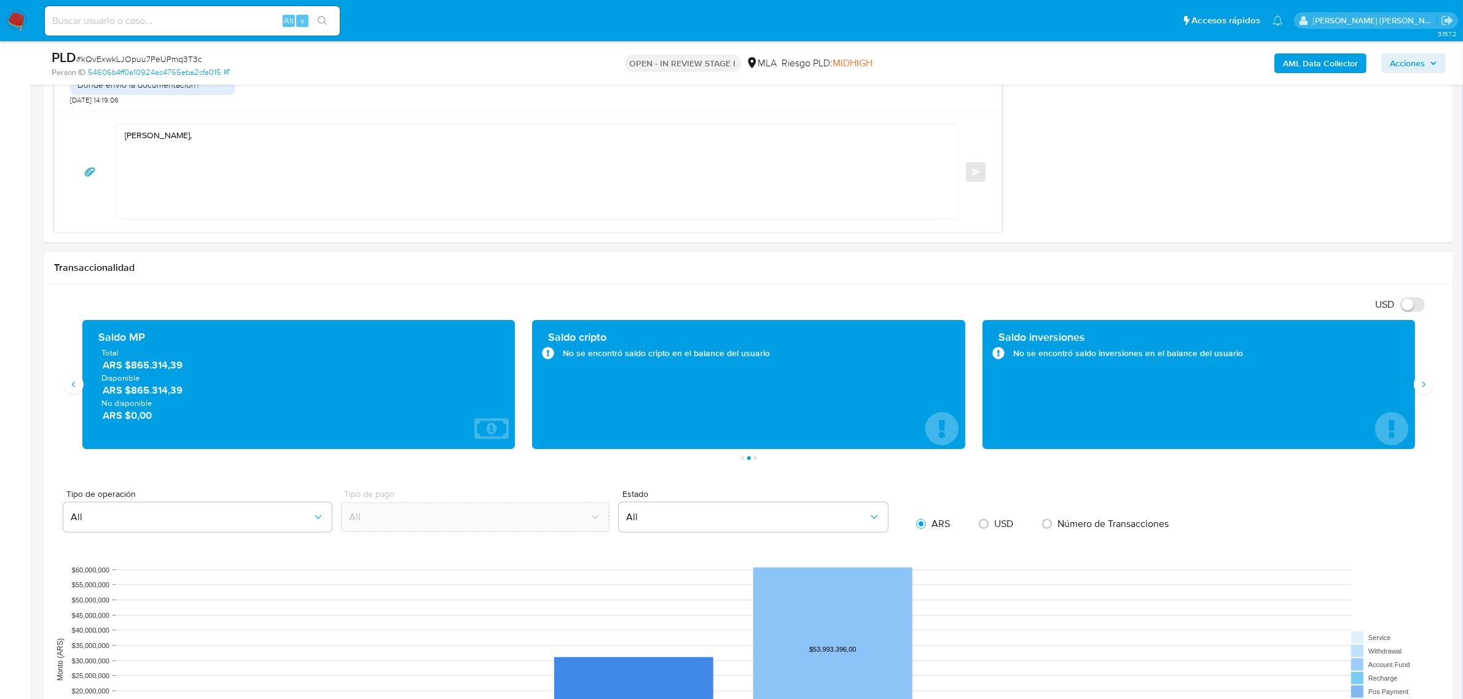
scroll to position [999, 0]
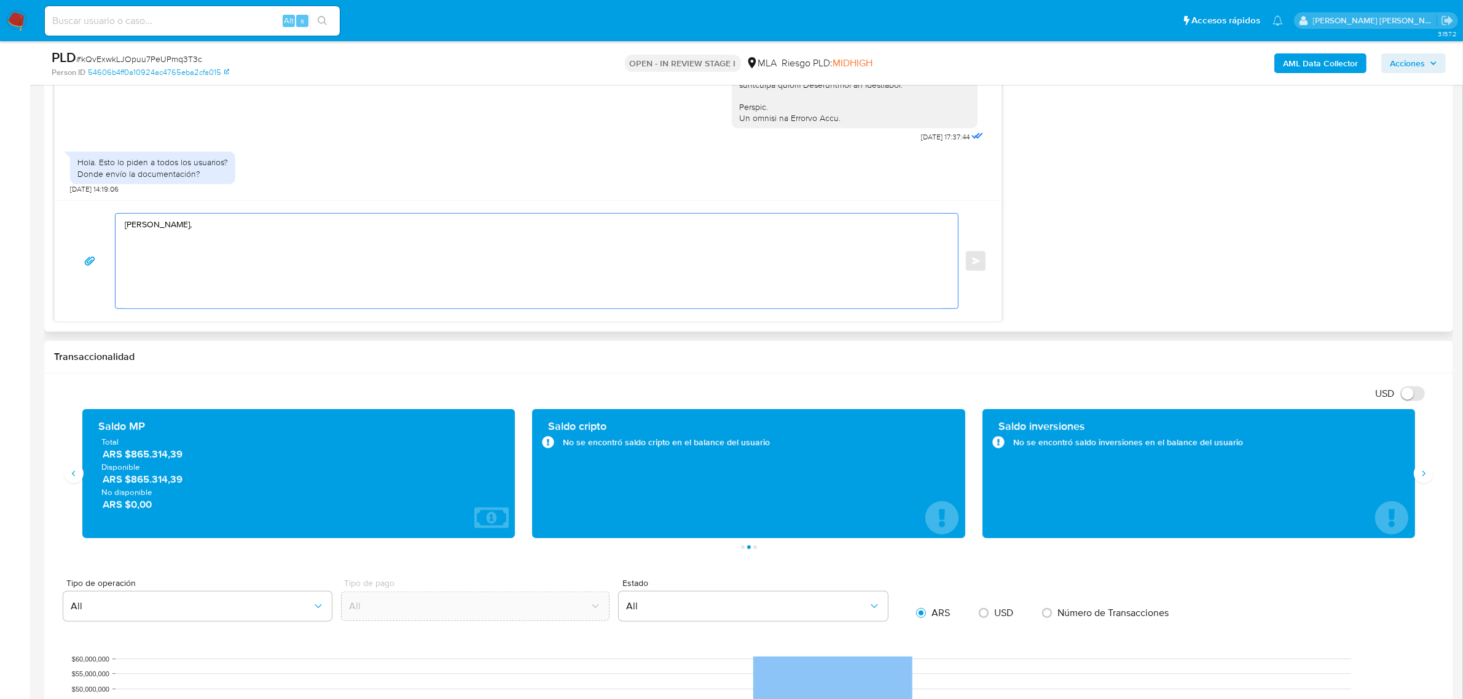
click at [157, 242] on textarea "Hola Florencio," at bounding box center [534, 261] width 818 height 95
paste textarea "es necesario para cumplir con las regulaciones emitidas por la Unidad de Inform…"
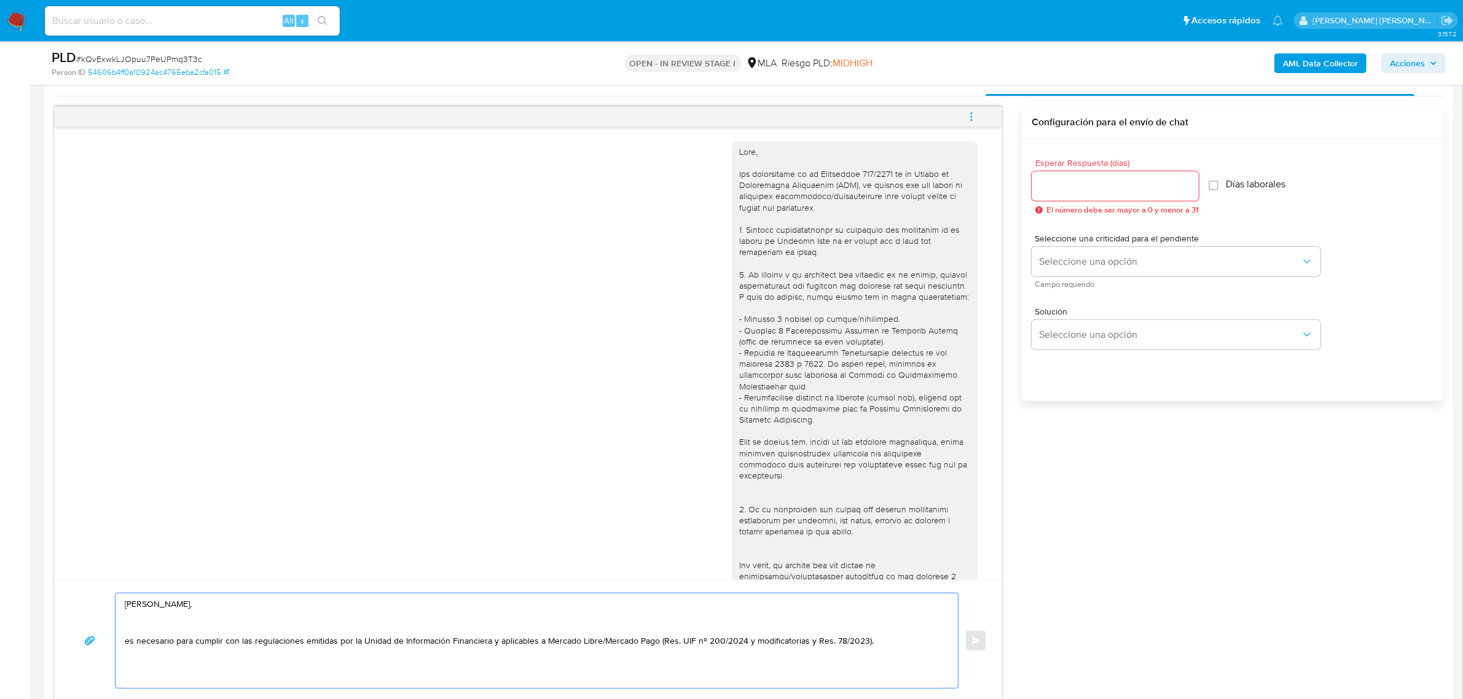
scroll to position [615, 0]
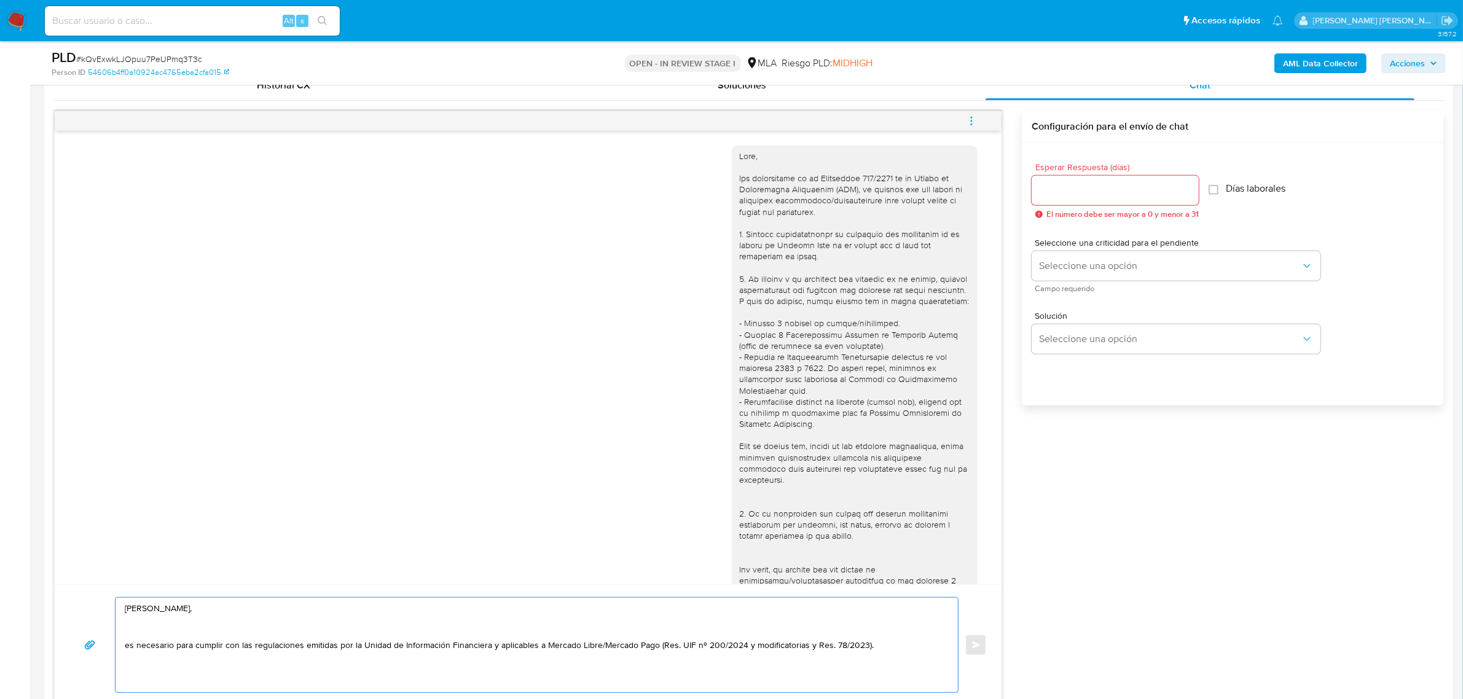
click at [126, 634] on textarea "Hola Florencio, es necesario para cumplir con las regulaciones emitidas por la …" at bounding box center [534, 645] width 818 height 95
drag, startPoint x: 175, startPoint y: 646, endPoint x: 118, endPoint y: 647, distance: 57.2
click at [118, 647] on div "Hola Florencio, Te informamos que es necesario para cumplir con las regulacione…" at bounding box center [534, 645] width 836 height 95
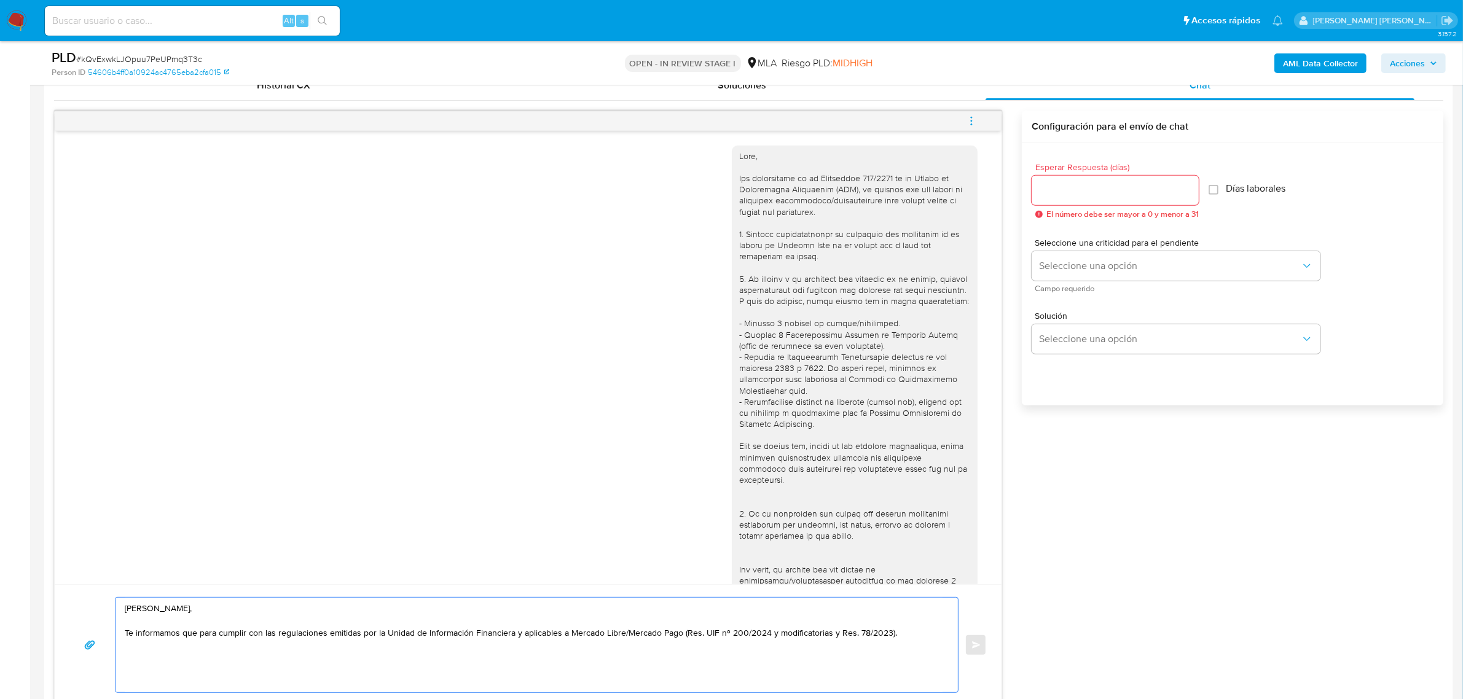
click at [898, 636] on textarea "Hola Florencio, Te informamos que para cumplir con las regulaciones emitidas po…" at bounding box center [534, 645] width 818 height 95
paste textarea "es necesario"
click at [195, 634] on textarea "Hola Florencio, Te informamos que para cumplir con las regulaciones emitidas po…" at bounding box center [534, 645] width 818 height 95
drag, startPoint x: 309, startPoint y: 647, endPoint x: 379, endPoint y: 650, distance: 70.1
click at [379, 650] on textarea "Hola Florencio, Te informamos que la informacion y documentacion que te solicit…" at bounding box center [534, 645] width 818 height 95
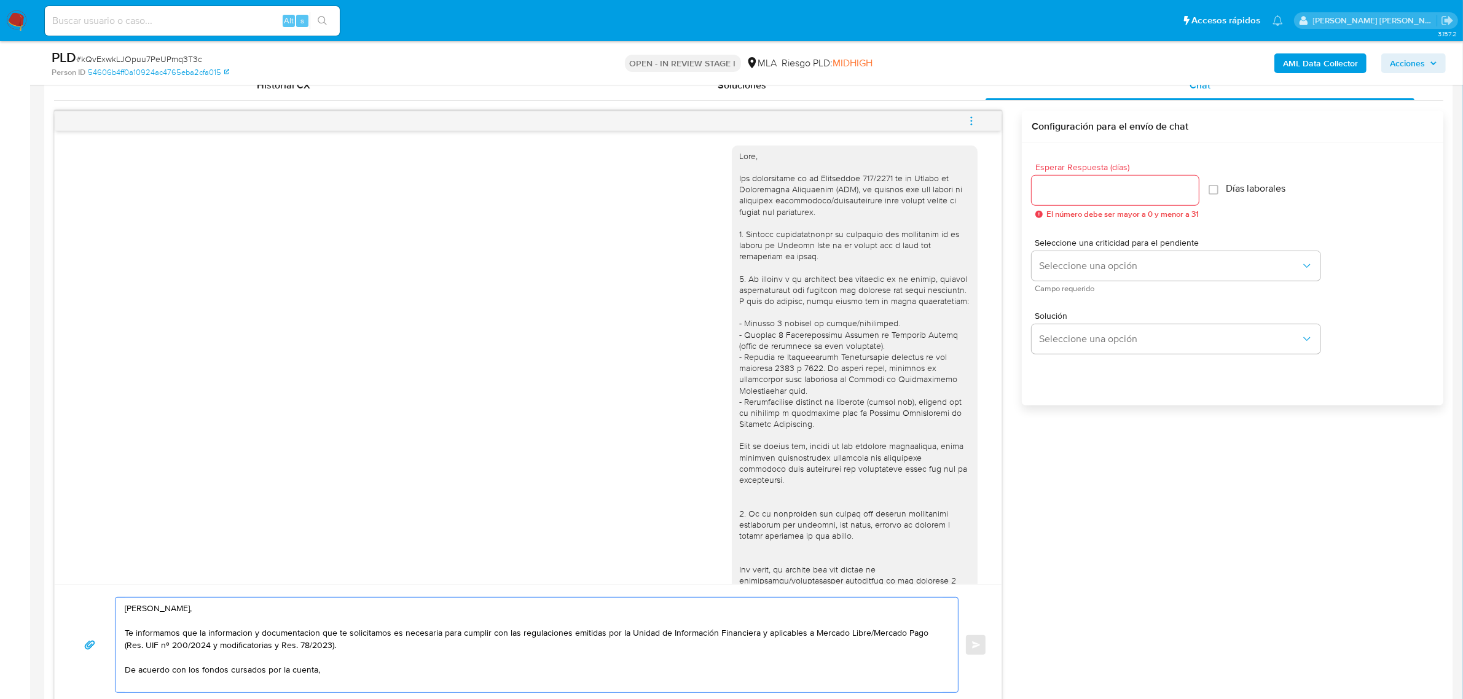
paste textarea "necesitamos que nos brindes la siguiente i"
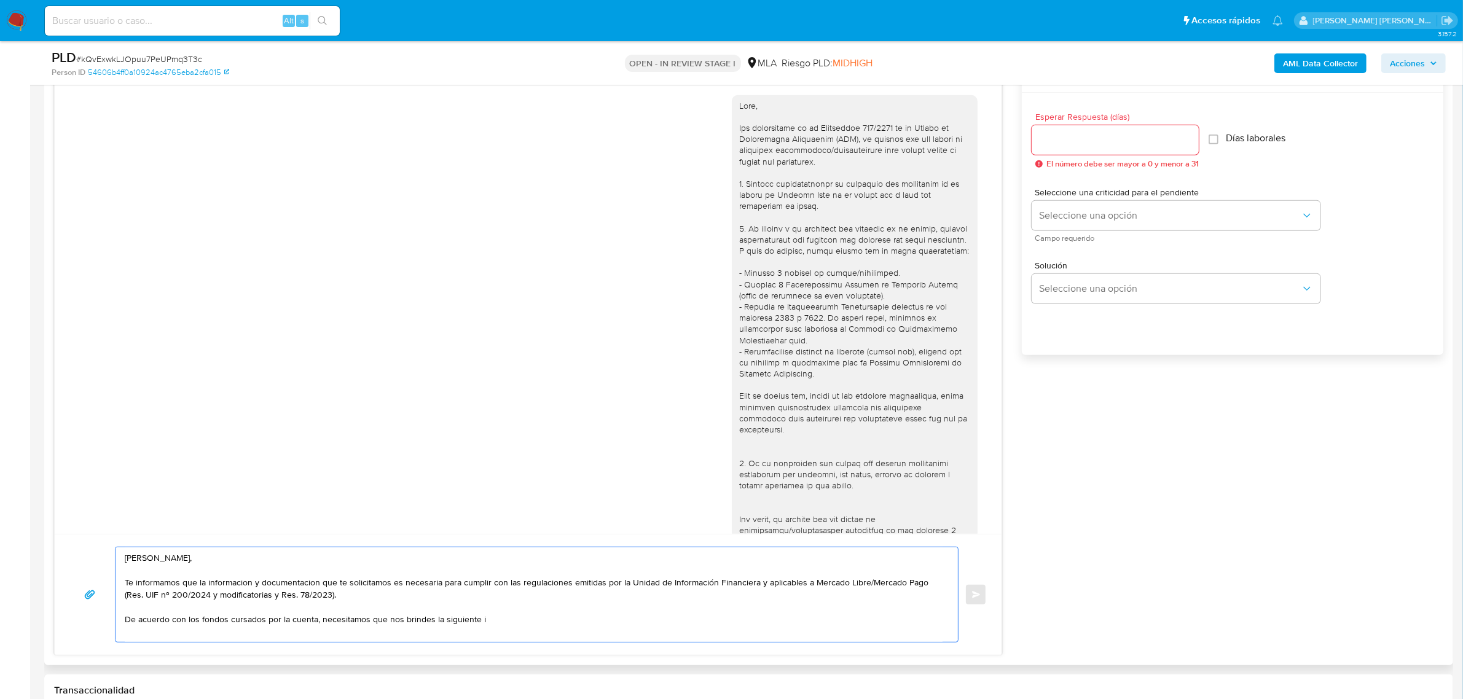
scroll to position [691, 0]
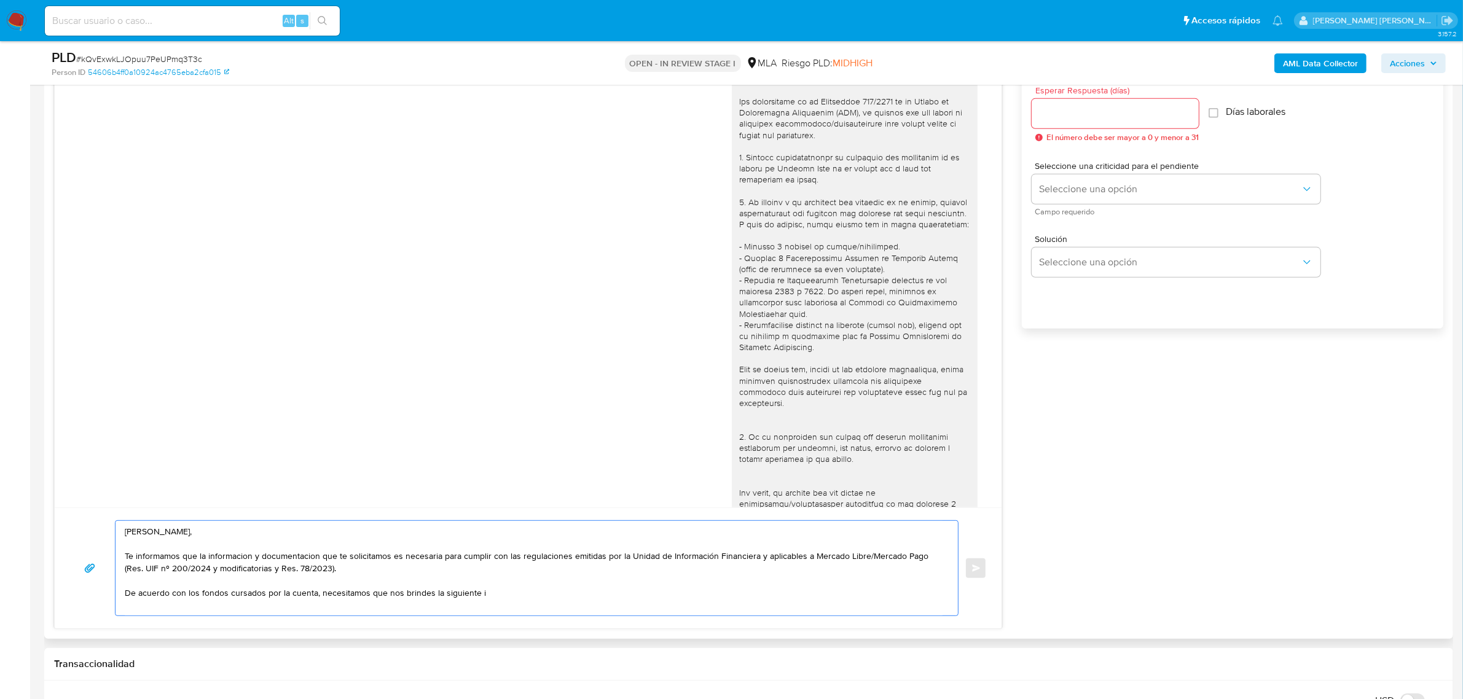
click at [237, 557] on textarea "Hola Florencio, Te informamos que la informacion y documentacion que te solicit…" at bounding box center [534, 568] width 818 height 95
drag, startPoint x: 207, startPoint y: 556, endPoint x: 119, endPoint y: 557, distance: 87.9
click at [119, 557] on div "Hola Florencio, Te informamos que la informacion y documentacion que te solicit…" at bounding box center [534, 568] width 836 height 95
click at [158, 559] on textarea "Hola Florencio, La informacion y documentacion que te solicitamos es necesaria …" at bounding box center [534, 568] width 818 height 95
click at [230, 561] on textarea "Hola Florencio, La información y documentacion que te solicitamos es necesaria …" at bounding box center [534, 568] width 818 height 95
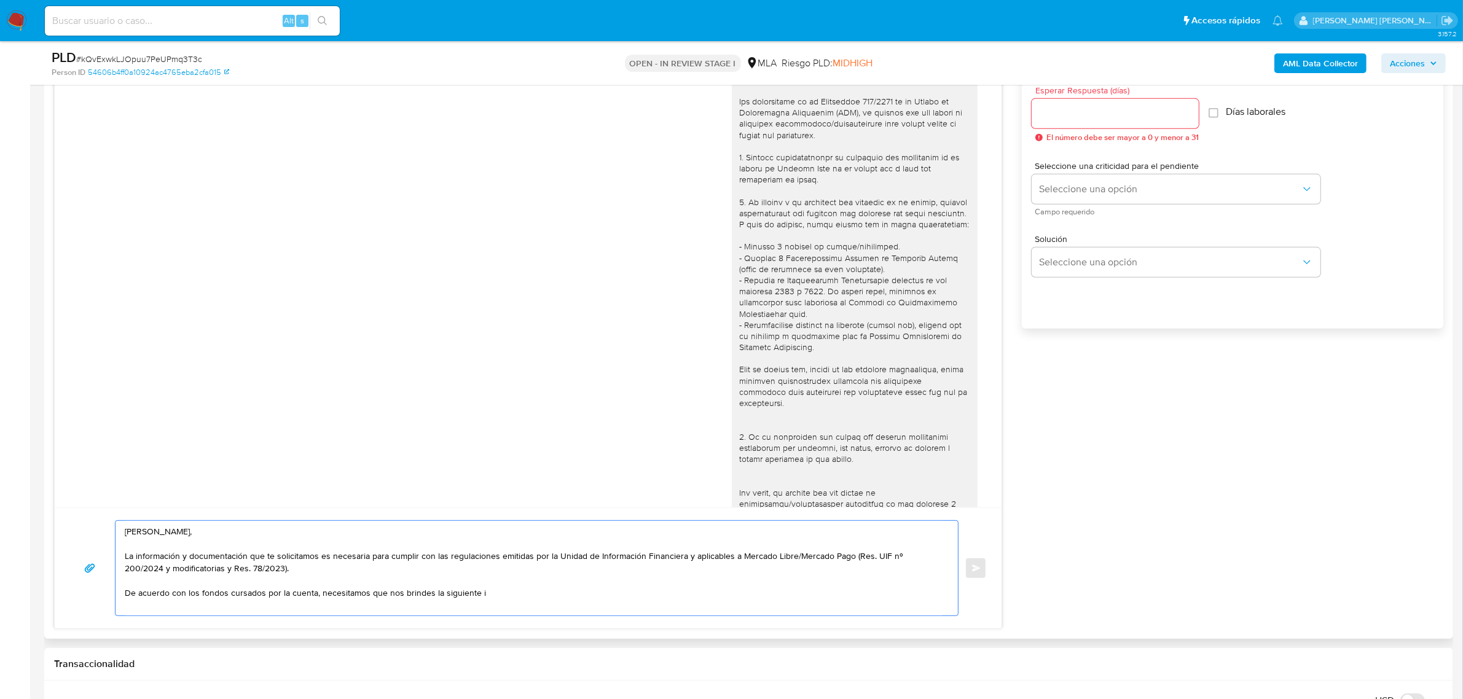
drag, startPoint x: 370, startPoint y: 558, endPoint x: 327, endPoint y: 557, distance: 43.0
click at [327, 557] on textarea "Hola Florencio, La información y documentación que te solicitamos es necesaria …" at bounding box center [534, 568] width 818 height 95
drag, startPoint x: 429, startPoint y: 559, endPoint x: 380, endPoint y: 556, distance: 49.3
click at [380, 556] on textarea "Hola Florencio, La información y documentación que te solicitamos forma parte d…" at bounding box center [534, 568] width 818 height 95
drag, startPoint x: 480, startPoint y: 558, endPoint x: 465, endPoint y: 557, distance: 14.8
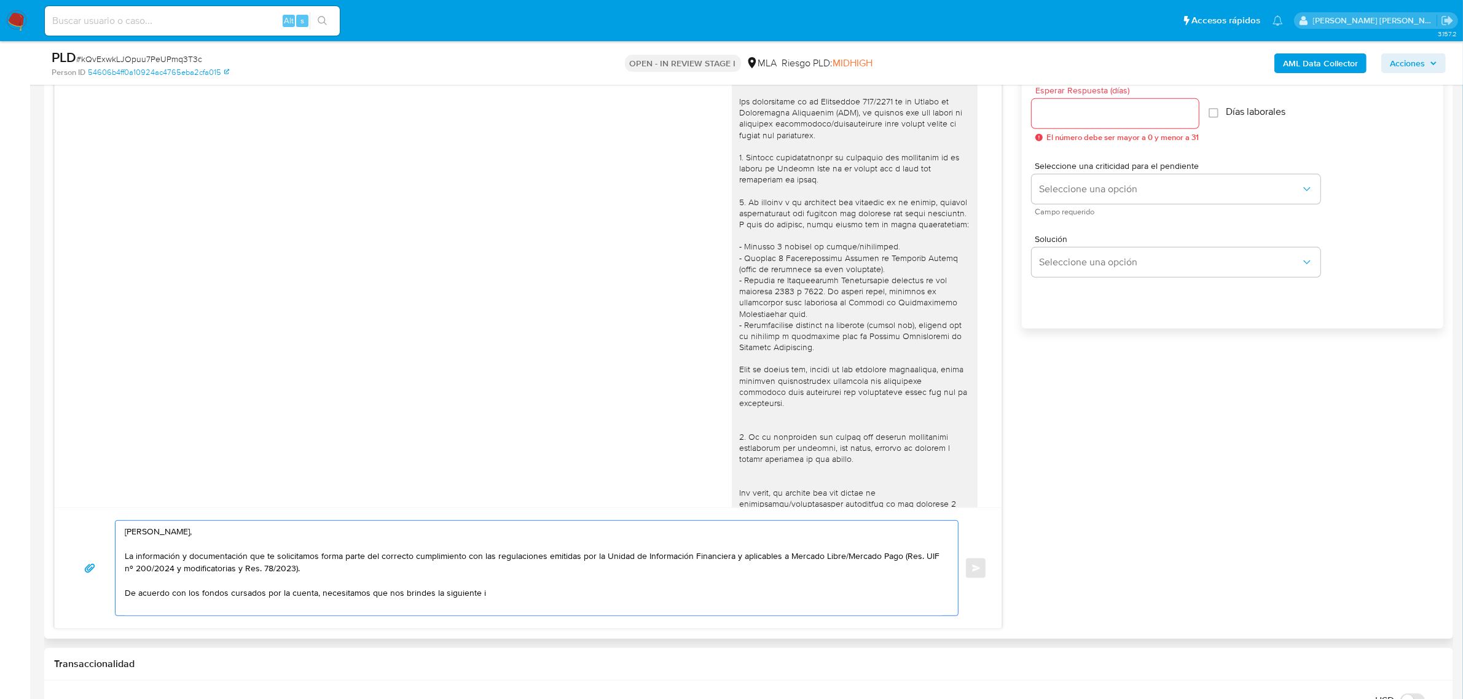
click at [465, 557] on textarea "Hola Florencio, La información y documentación que te solicitamos forma parte d…" at bounding box center [534, 568] width 818 height 95
click at [467, 561] on textarea "Hola Florencio, La información y documentación que te solicitamos forma parte d…" at bounding box center [534, 568] width 818 height 95
click at [474, 561] on textarea "Hola Florencio, La información y documentación que te solicitamos forma parte d…" at bounding box center [534, 568] width 818 height 95
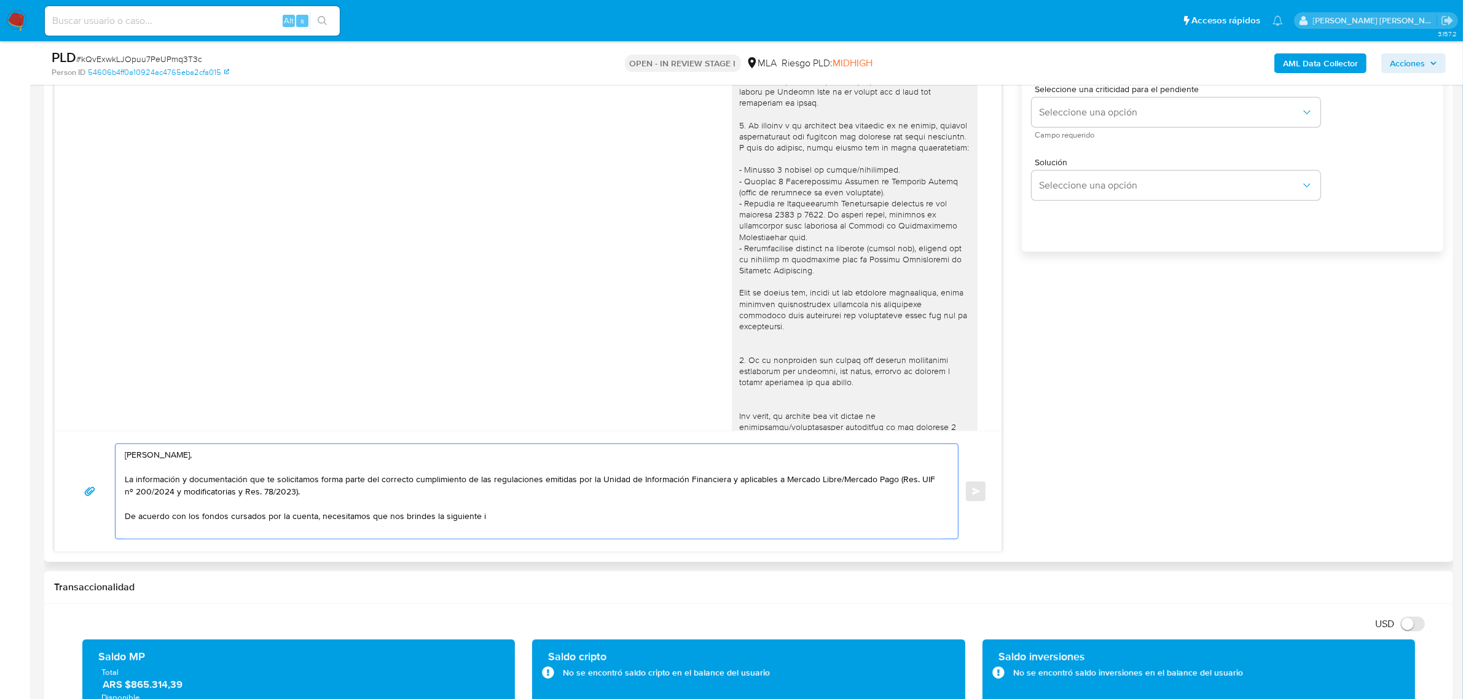
click at [481, 514] on textarea "Hola Florencio, La información y documentación que te solicitamos forma parte d…" at bounding box center [534, 491] width 818 height 95
click at [438, 520] on textarea "Hola Florencio, La información y documentación que te solicitamos forma parte d…" at bounding box center [534, 491] width 818 height 95
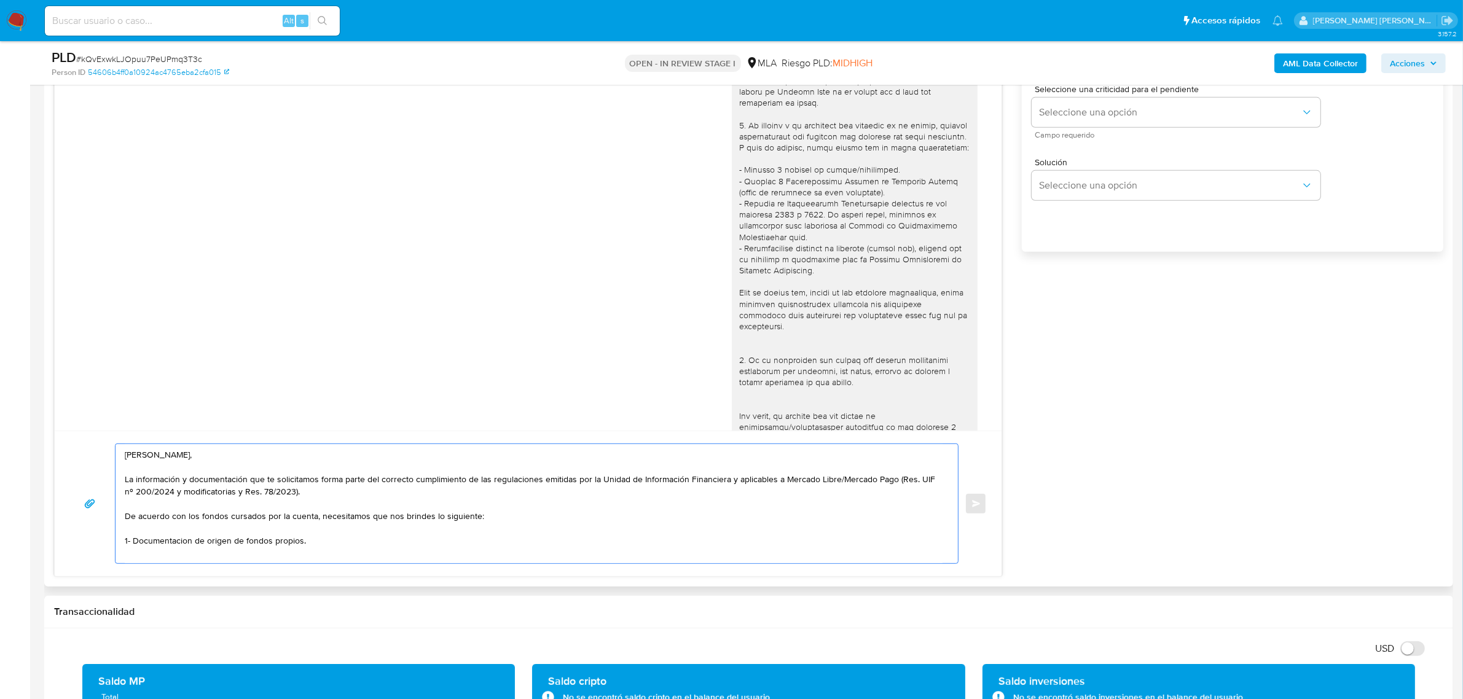
click at [173, 548] on textarea "Hola Florencio, La información y documentación que te solicitamos forma parte d…" at bounding box center [534, 503] width 818 height 119
drag, startPoint x: 173, startPoint y: 548, endPoint x: 171, endPoint y: 532, distance: 16.2
click at [171, 532] on textarea "Hola Florencio, La información y documentación que te solicitamos forma parte d…" at bounding box center [534, 503] width 818 height 119
click at [367, 542] on textarea "Hola Florencio, La información y documentación que te solicitamos forma parte d…" at bounding box center [534, 503] width 818 height 119
paste textarea "A modo de ejemplo, puedes enviar uno de estos comprobantes: - Últimos 3 recibos…"
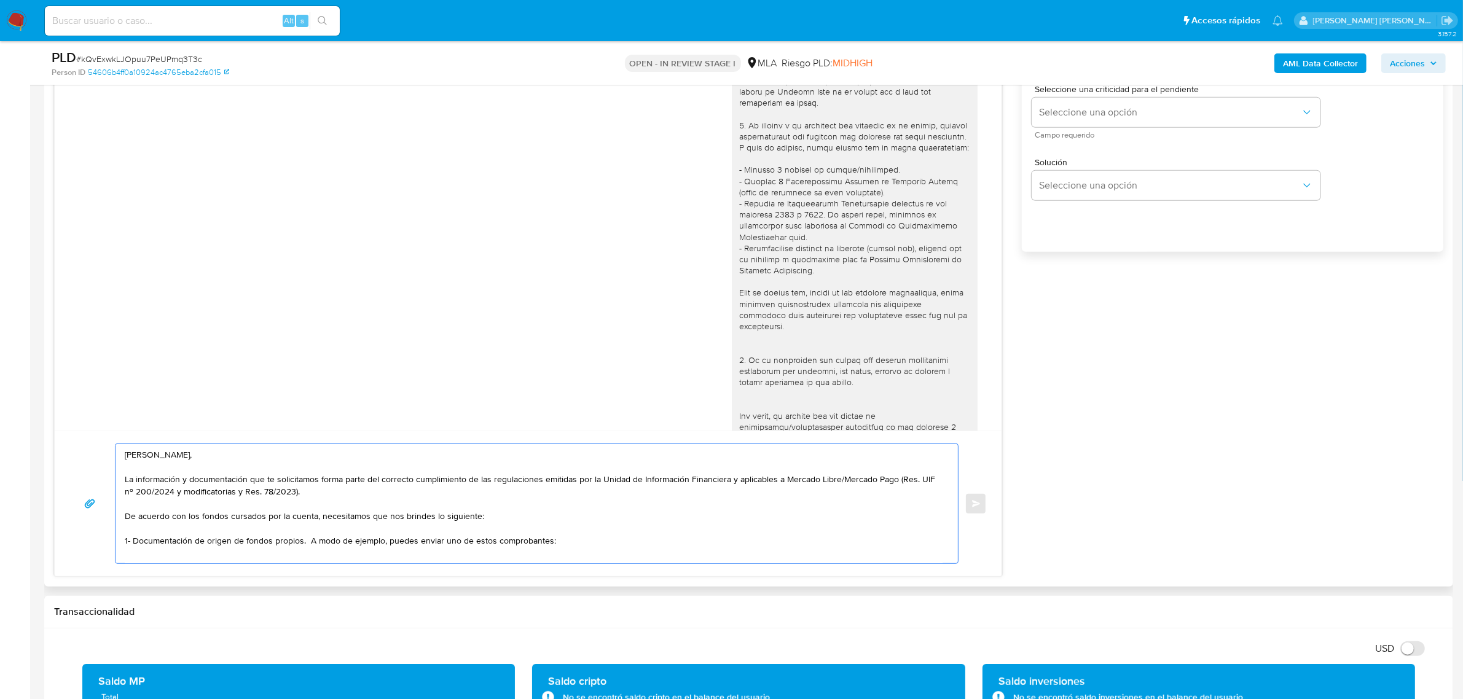
scroll to position [66, 0]
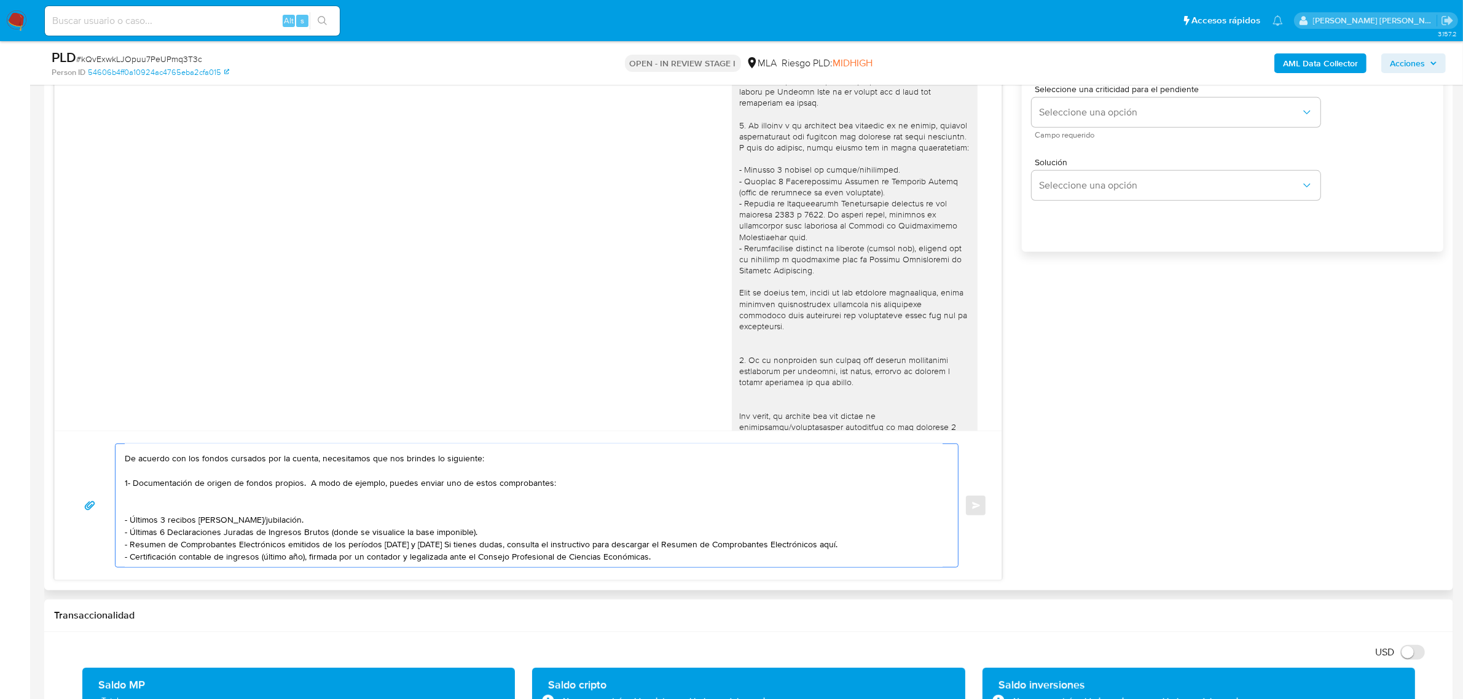
drag, startPoint x: 380, startPoint y: 477, endPoint x: 545, endPoint y: 477, distance: 165.3
click at [545, 477] on textarea "Hola Florencio, La información y documentación que te solicitamos forma parte d…" at bounding box center [534, 505] width 818 height 123
click at [160, 502] on textarea "Hola Florencio, La información y documentación que te solicitamos forma parte d…" at bounding box center [534, 505] width 818 height 123
click at [289, 501] on textarea "Hola Florencio, La información y documentación que te solicitamos forma parte d…" at bounding box center [534, 505] width 818 height 123
click at [481, 529] on textarea "Hola Florencio, La información y documentación que te solicitamos forma parte d…" at bounding box center [534, 505] width 818 height 123
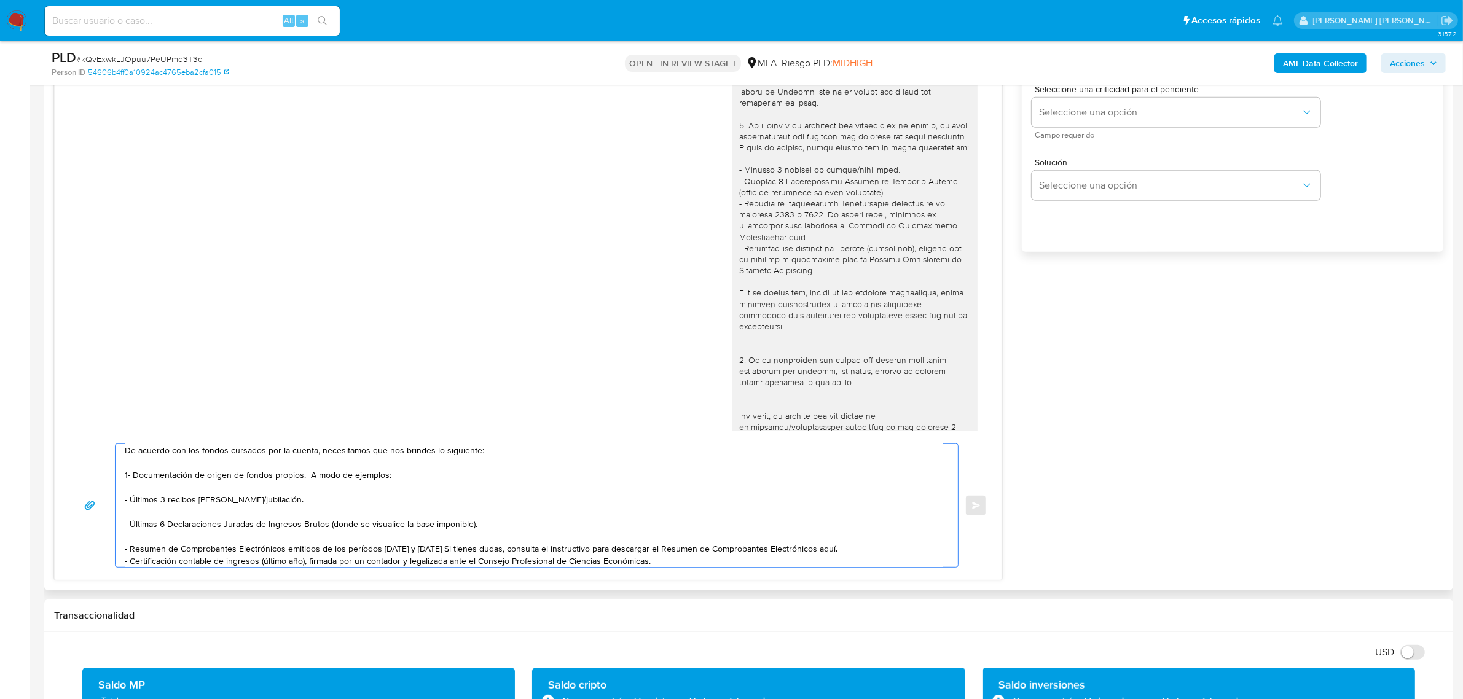
click at [258, 553] on textarea "Hola Florencio, La información y documentación que te solicitamos forma parte d…" at bounding box center [534, 505] width 818 height 123
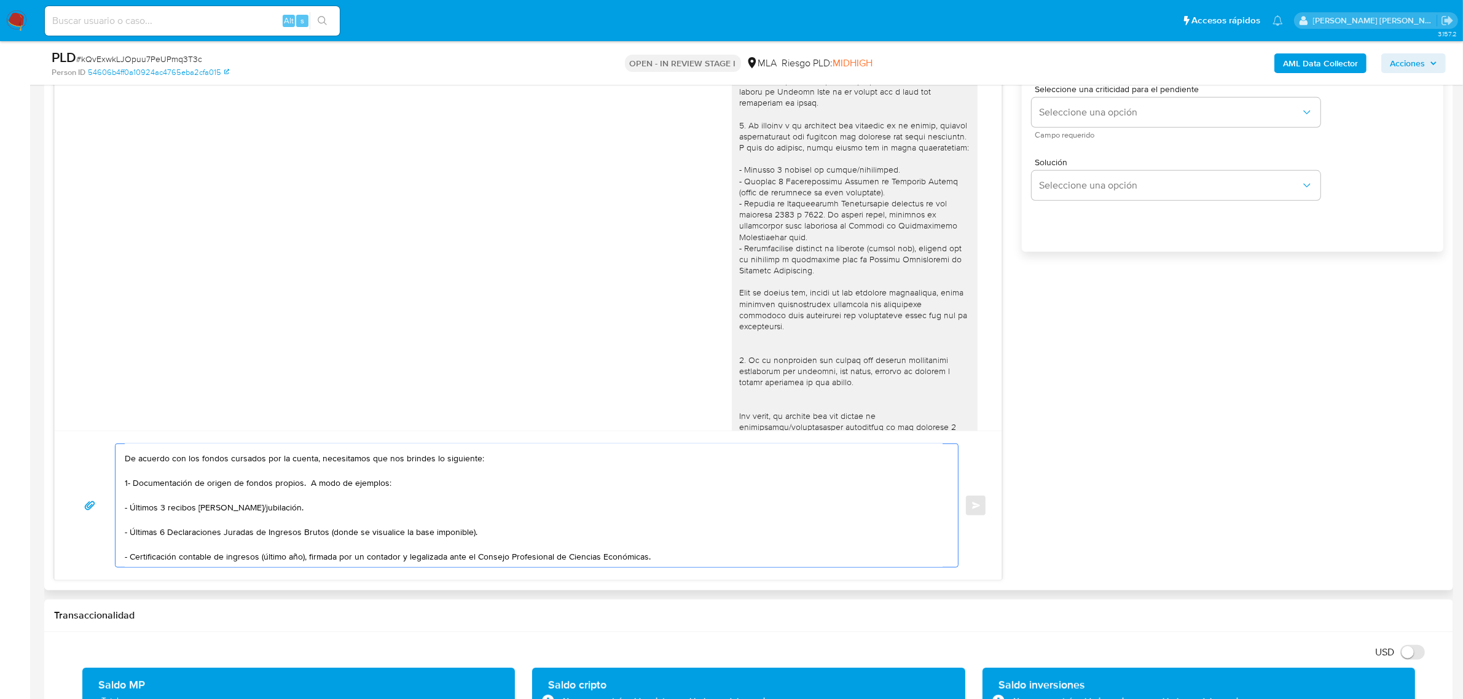
scroll to position [82, 0]
click at [163, 503] on textarea "Hola Florencio, La información y documentación que te solicitamos forma parte d…" at bounding box center [534, 505] width 818 height 123
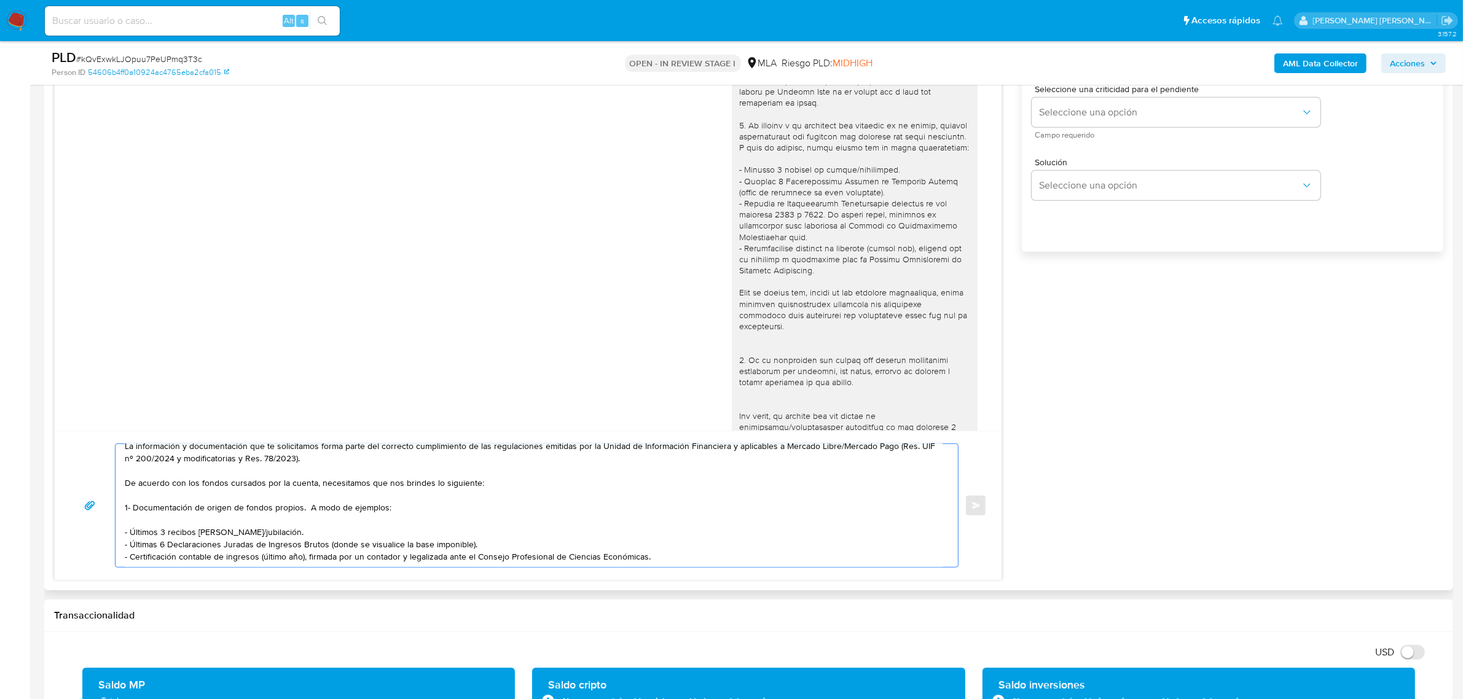
scroll to position [57, 0]
click at [183, 550] on textarea "Hola Florencio, La información y documentación que te solicitamos forma parte d…" at bounding box center [534, 505] width 818 height 123
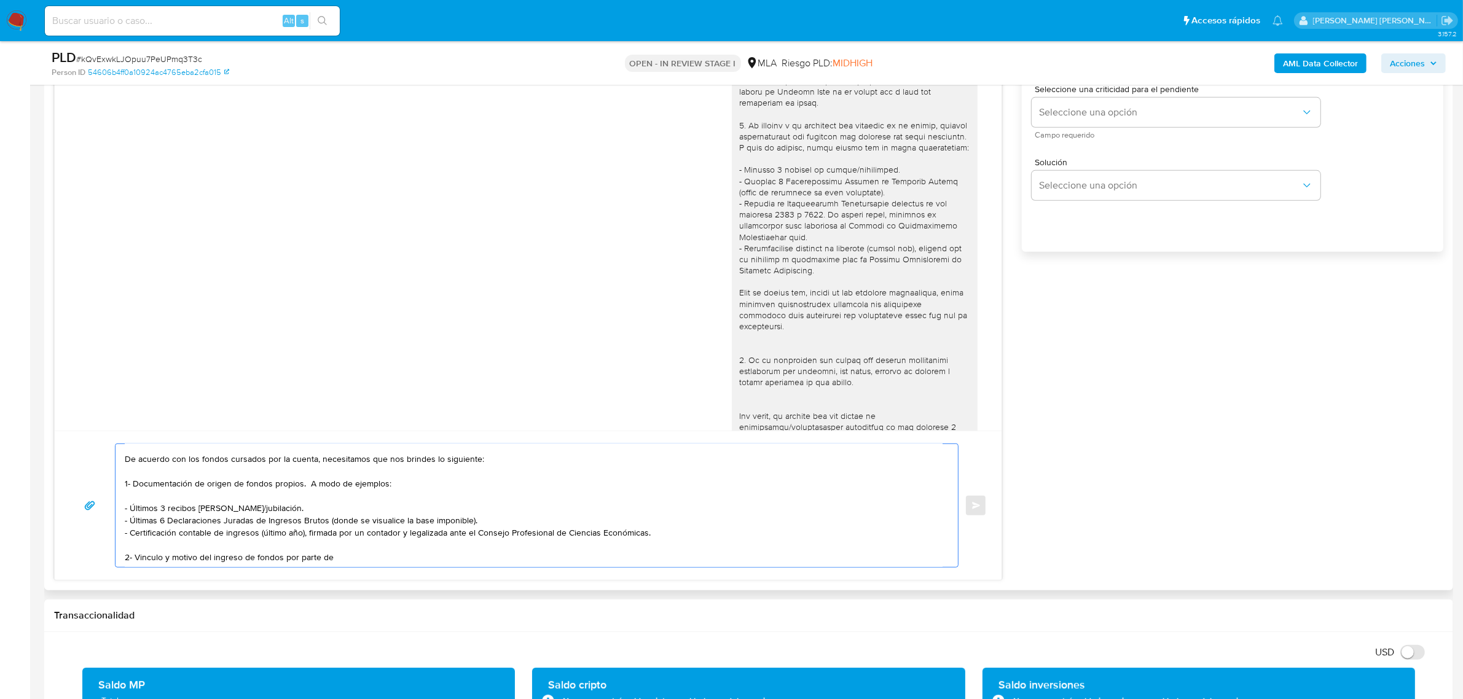
paste textarea "Granallado Y Arenados Saenz Pe#A S.R.L cuit 30712150994 ("
click at [500, 561] on textarea "Hola Florencio, La información y documentación que te solicitamos forma parte d…" at bounding box center [534, 505] width 818 height 123
click at [596, 563] on textarea "Hola Florencio, La información y documentación que te solicitamos forma parte d…" at bounding box center [534, 505] width 818 height 123
click at [766, 559] on textarea "Hola Florencio, La información y documentación que te solicitamos forma parte d…" at bounding box center [534, 505] width 818 height 123
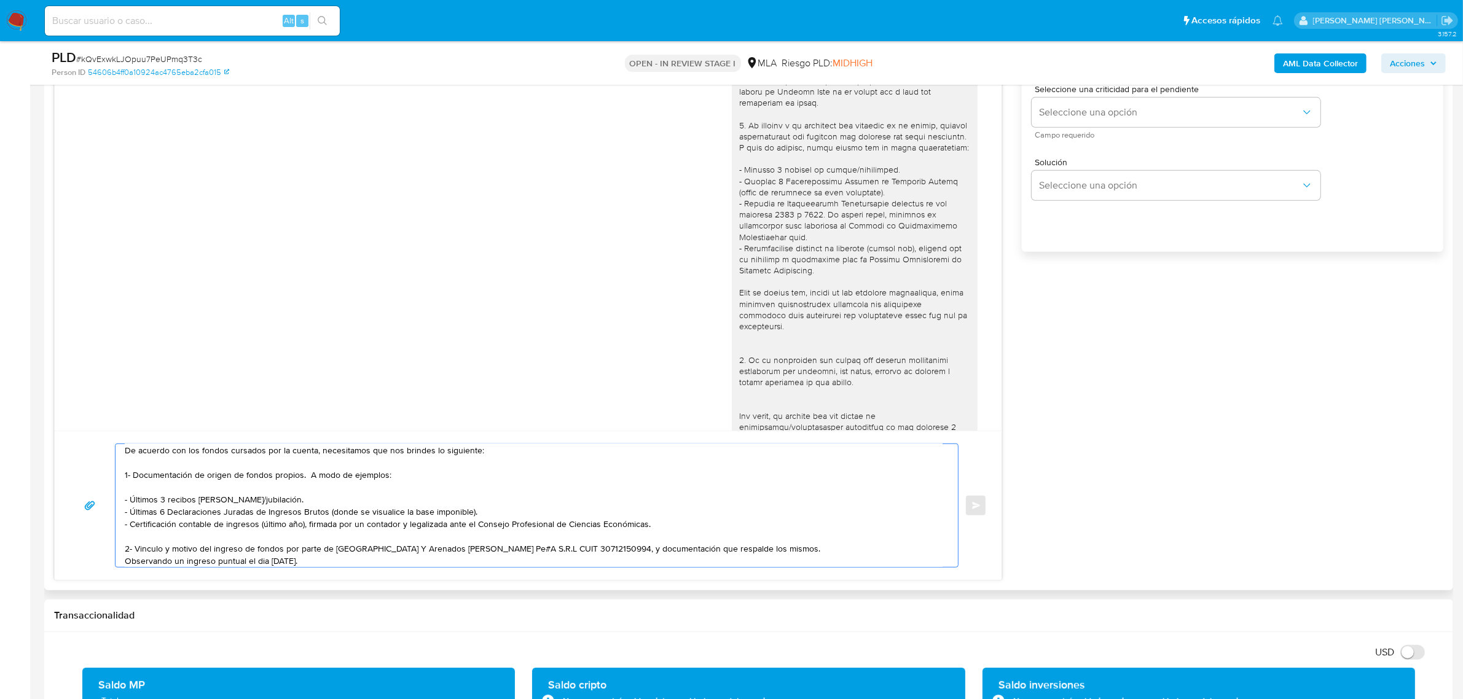
scroll to position [69, 0]
drag, startPoint x: 216, startPoint y: 560, endPoint x: 246, endPoint y: 561, distance: 30.7
click at [246, 561] on textarea "Hola Florencio, La información y documentación que te solicitamos forma parte d…" at bounding box center [534, 505] width 818 height 123
click at [217, 557] on textarea "Hola Florencio, La información y documentación que te solicitamos forma parte d…" at bounding box center [534, 505] width 818 height 123
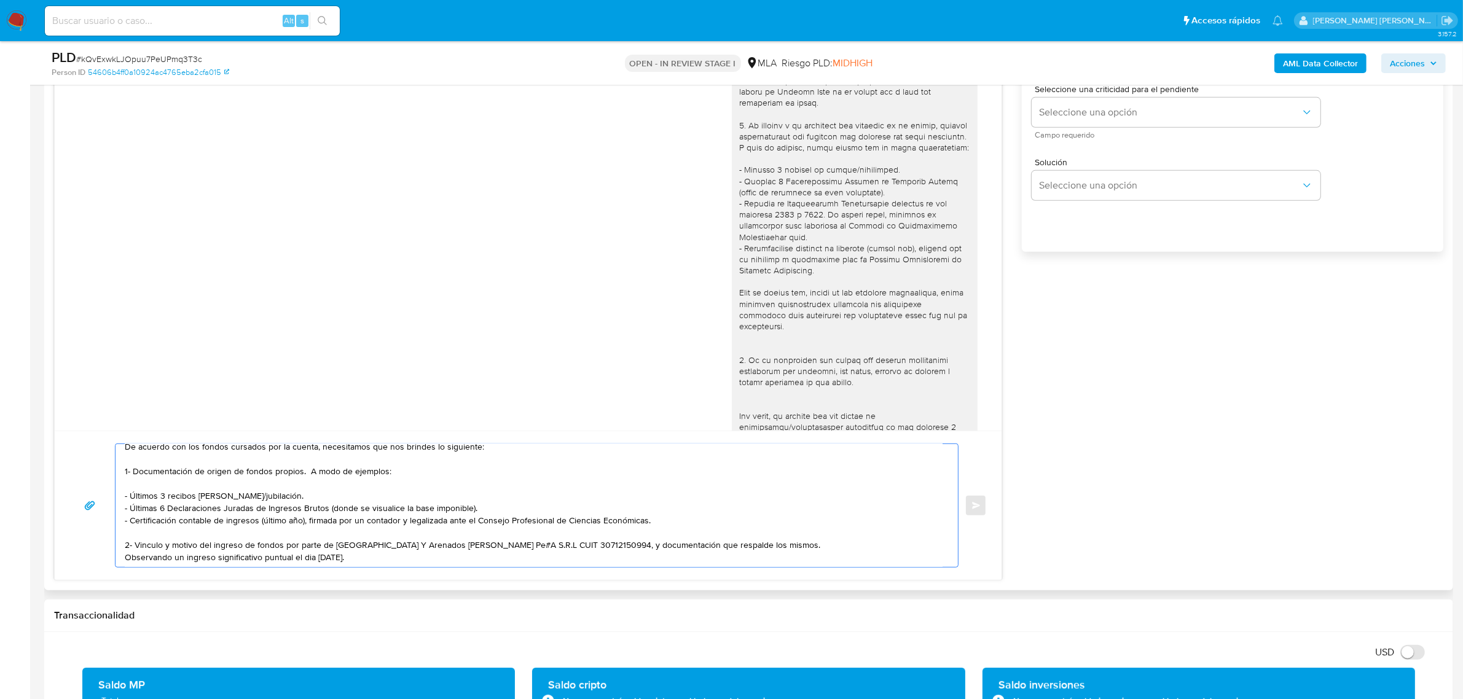
click at [286, 561] on textarea "Hola Florencio, La información y documentación que te solicitamos forma parte d…" at bounding box center [534, 505] width 818 height 123
click at [172, 561] on textarea "Hola Florencio, La información y documentación que te solicitamos forma parte d…" at bounding box center [534, 505] width 818 height 123
click at [374, 565] on textarea "Hola Florencio, La información y documentación que te solicitamos forma parte d…" at bounding box center [534, 505] width 818 height 123
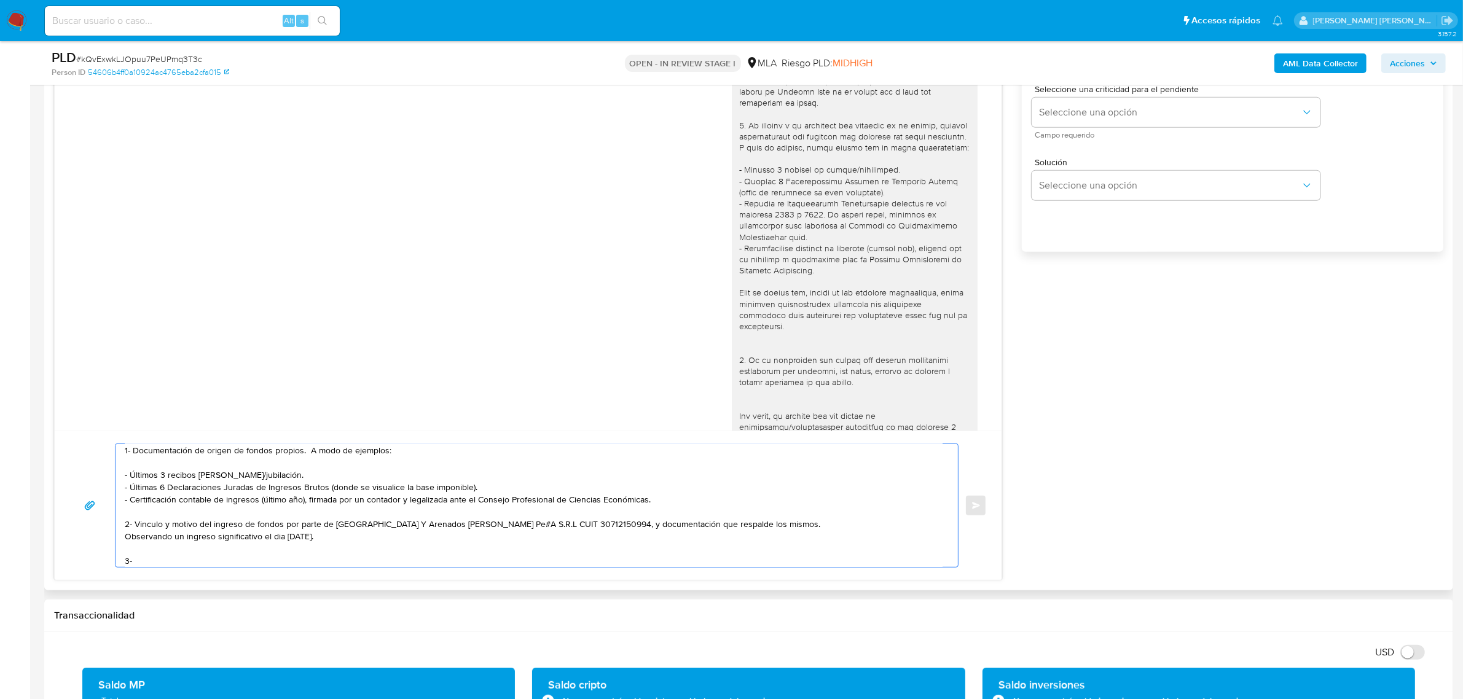
drag, startPoint x: 283, startPoint y: 527, endPoint x: 136, endPoint y: 522, distance: 146.3
click at [136, 522] on textarea "Hola Florencio, La información y documentación que te solicitamos forma parte d…" at bounding box center [534, 505] width 818 height 123
click at [152, 563] on textarea "Hola Florencio, La información y documentación que te solicitamos forma parte d…" at bounding box center [534, 505] width 818 height 123
paste textarea "Vinculo y motivo del ingreso de fondos"
click at [221, 561] on textarea "Hola Florencio, La información y documentación que te solicitamos forma parte d…" at bounding box center [534, 505] width 818 height 123
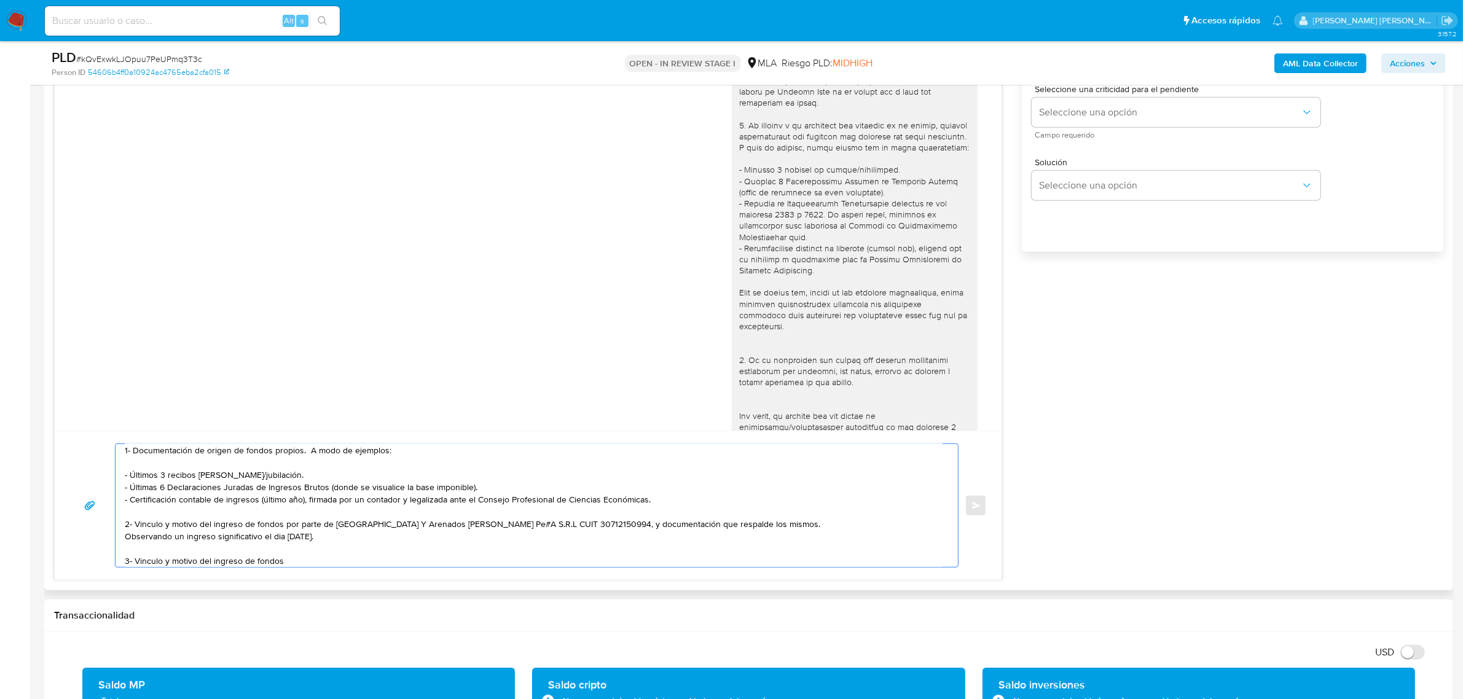
click at [221, 561] on textarea "Hola Florencio, La información y documentación que te solicitamos forma parte d…" at bounding box center [534, 505] width 818 height 123
click at [289, 566] on textarea "Hola Florencio, La información y documentación que te solicitamos forma parte d…" at bounding box center [534, 505] width 818 height 123
paste textarea "- Florencia Paula Reyes CUIT 27332075026 , a quien le envía 9 transferencias po…"
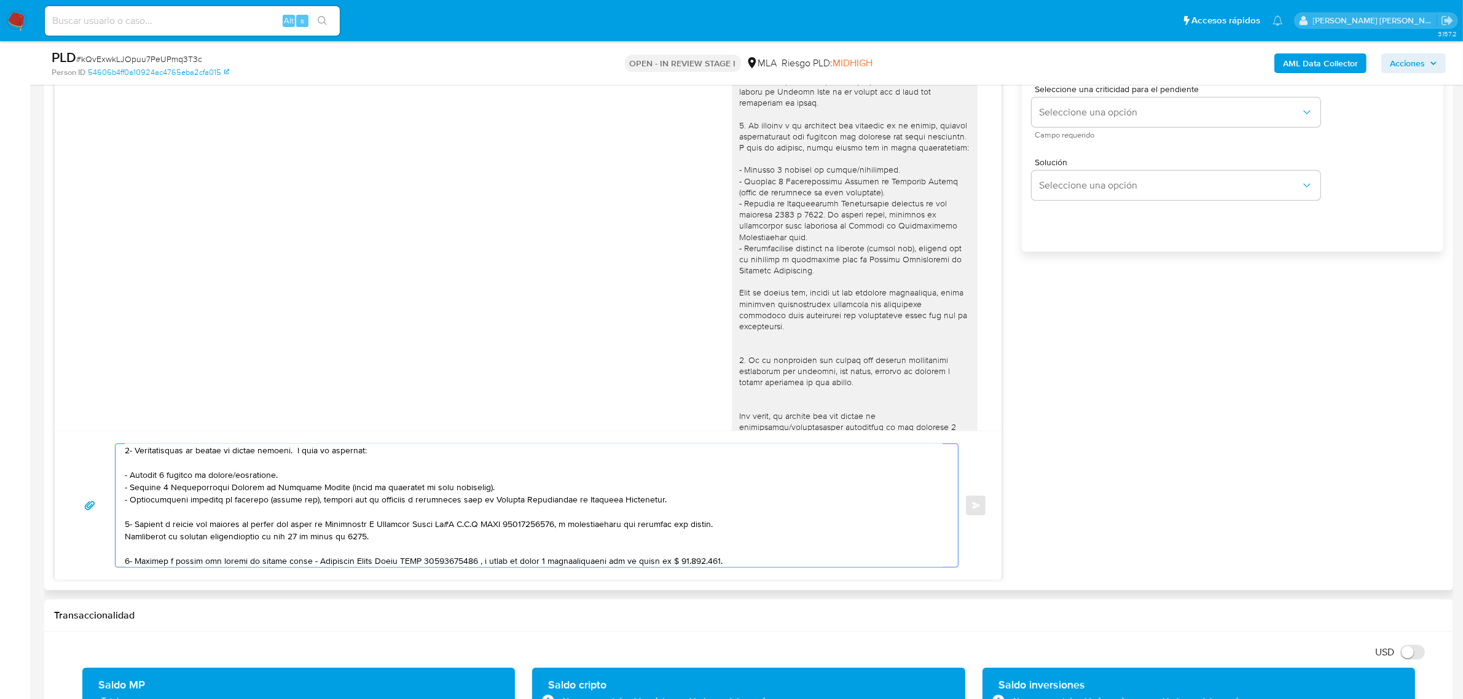
scroll to position [127, 0]
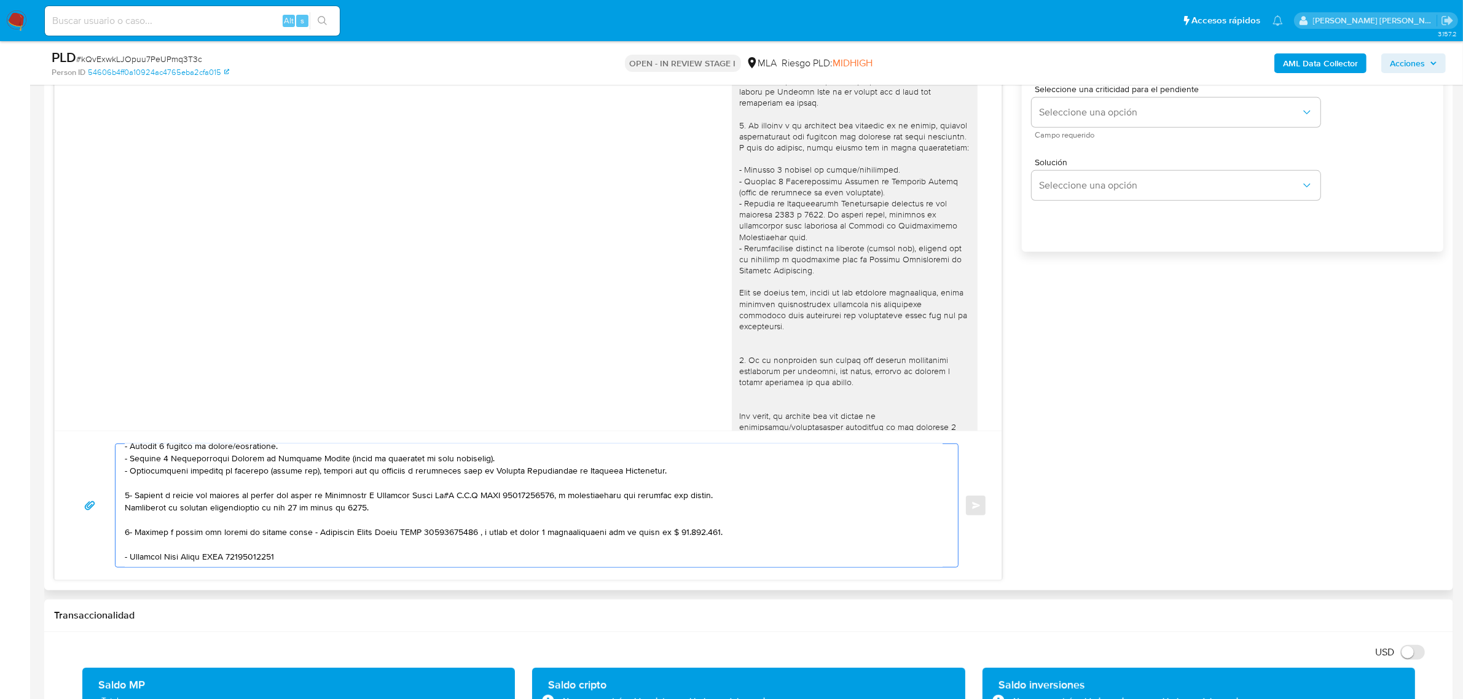
click at [308, 523] on textarea at bounding box center [534, 505] width 818 height 123
drag, startPoint x: 475, startPoint y: 524, endPoint x: 129, endPoint y: 547, distance: 346.8
click at [129, 547] on textarea at bounding box center [534, 505] width 818 height 123
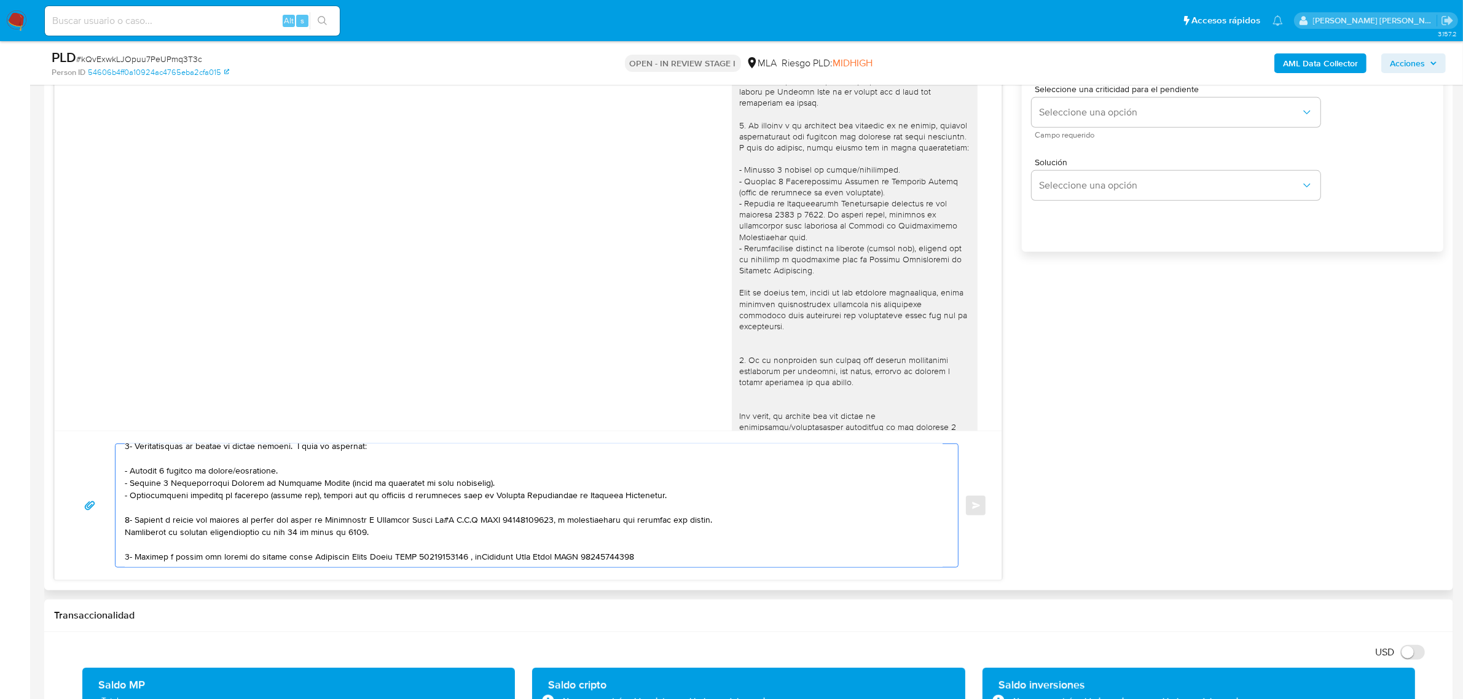
scroll to position [106, 0]
click at [662, 545] on textarea at bounding box center [534, 505] width 818 height 123
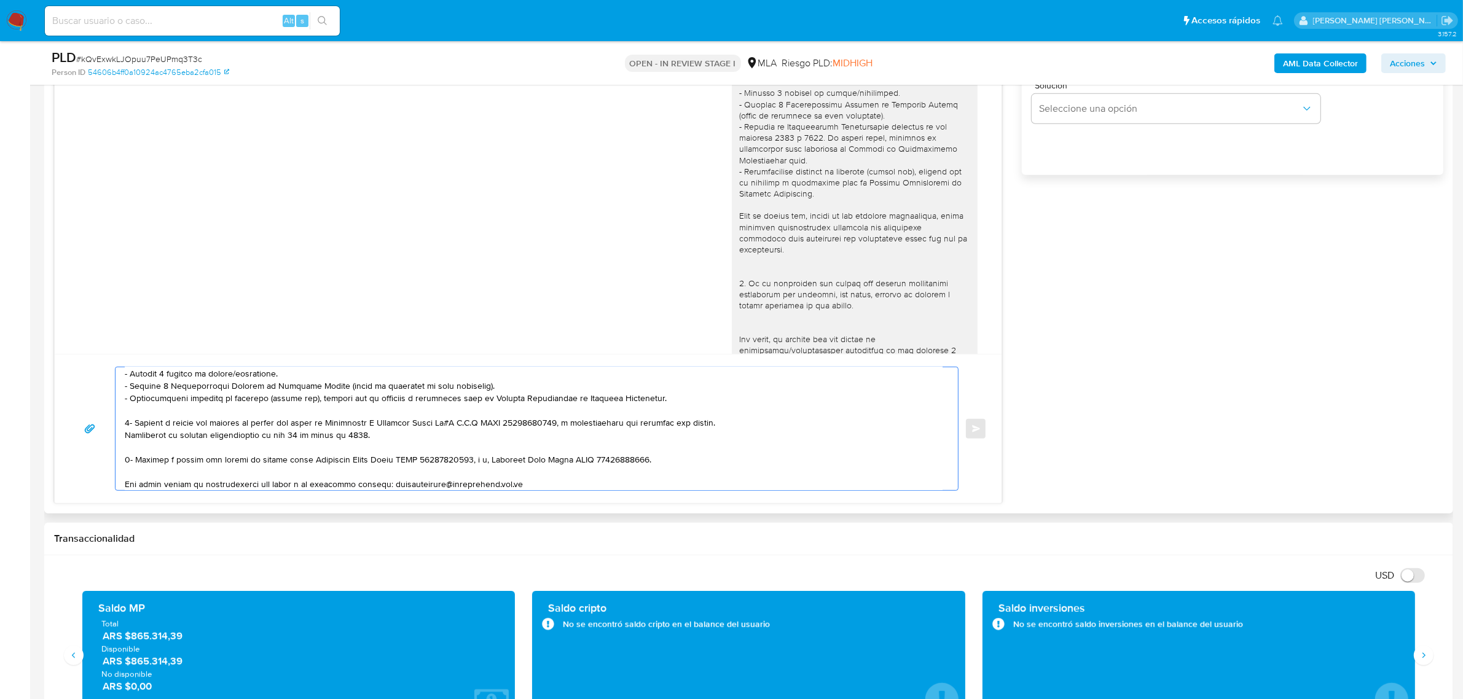
scroll to position [192, 0]
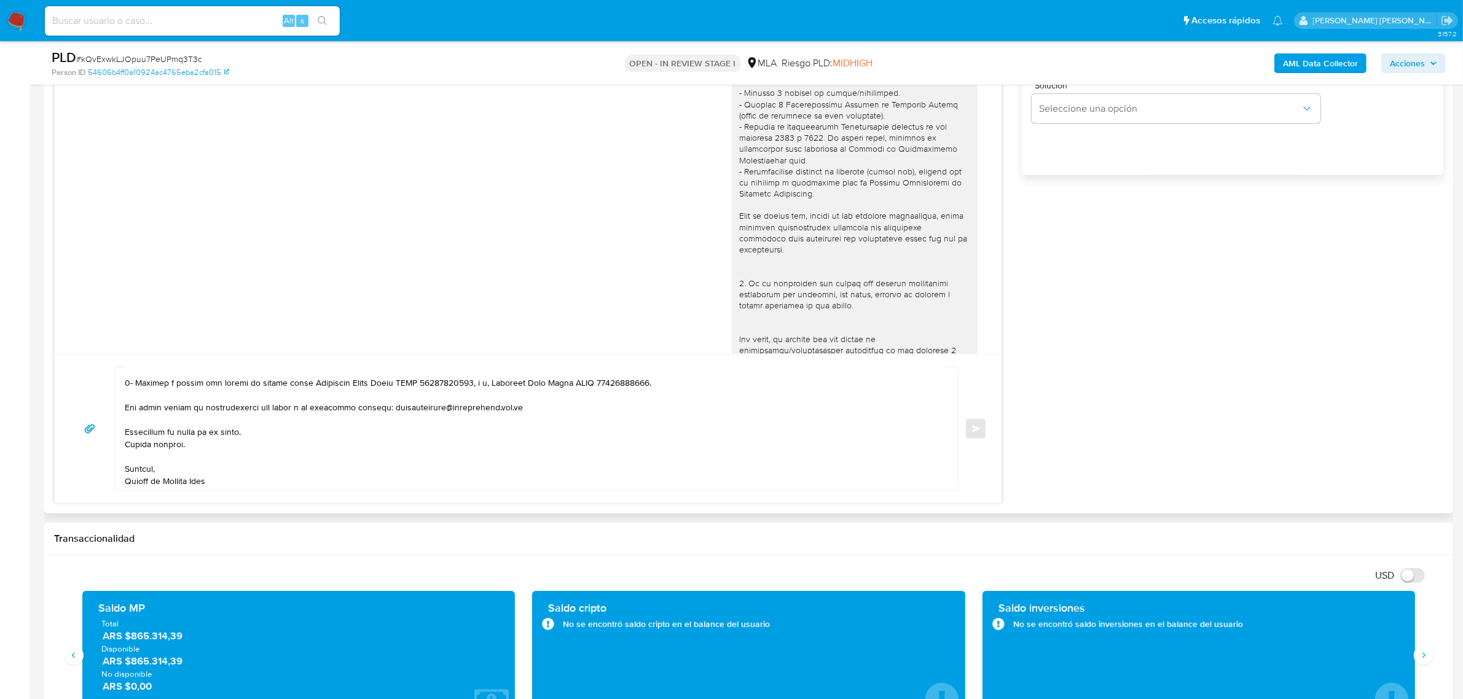
click at [124, 409] on div at bounding box center [534, 429] width 836 height 123
drag, startPoint x: 127, startPoint y: 412, endPoint x: 519, endPoint y: 413, distance: 392.7
click at [519, 413] on textarea at bounding box center [534, 429] width 818 height 123
drag, startPoint x: 222, startPoint y: 422, endPoint x: 251, endPoint y: 419, distance: 28.4
click at [251, 419] on textarea at bounding box center [534, 429] width 818 height 123
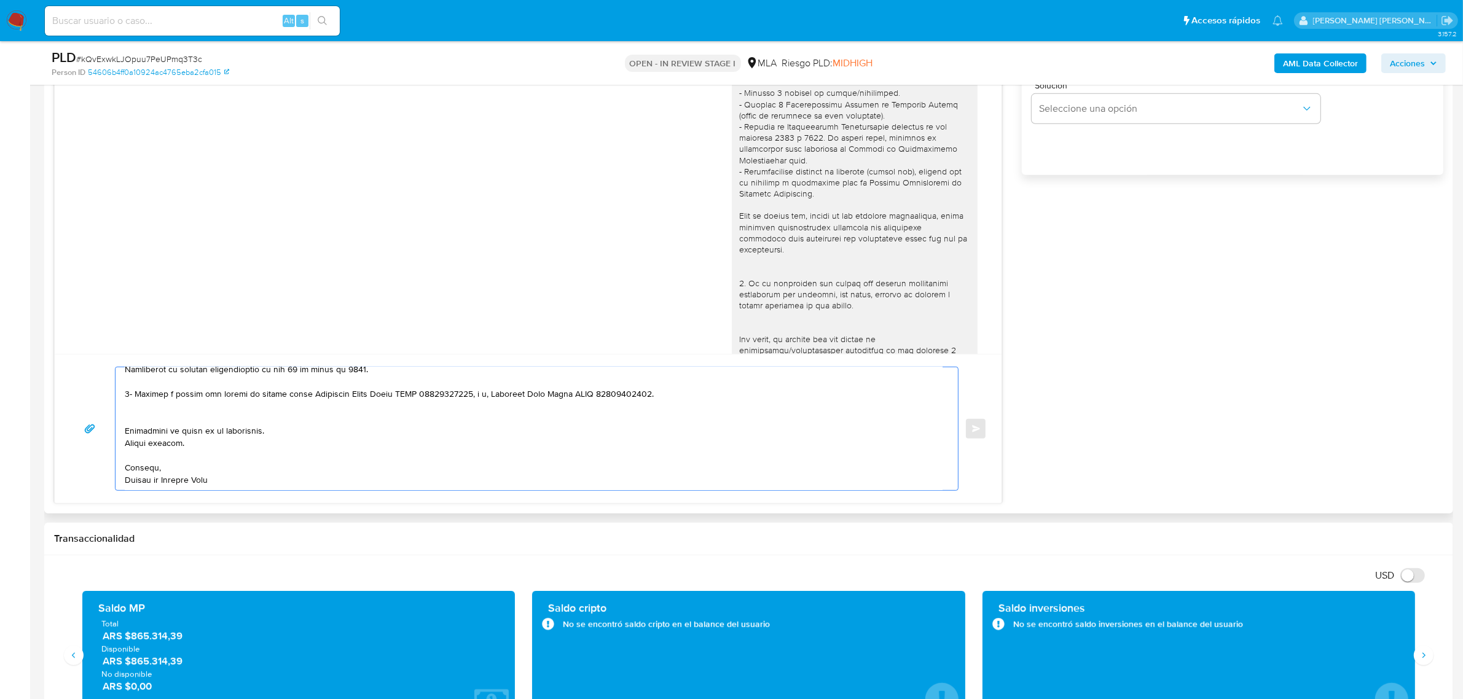
click at [127, 437] on textarea at bounding box center [534, 429] width 818 height 123
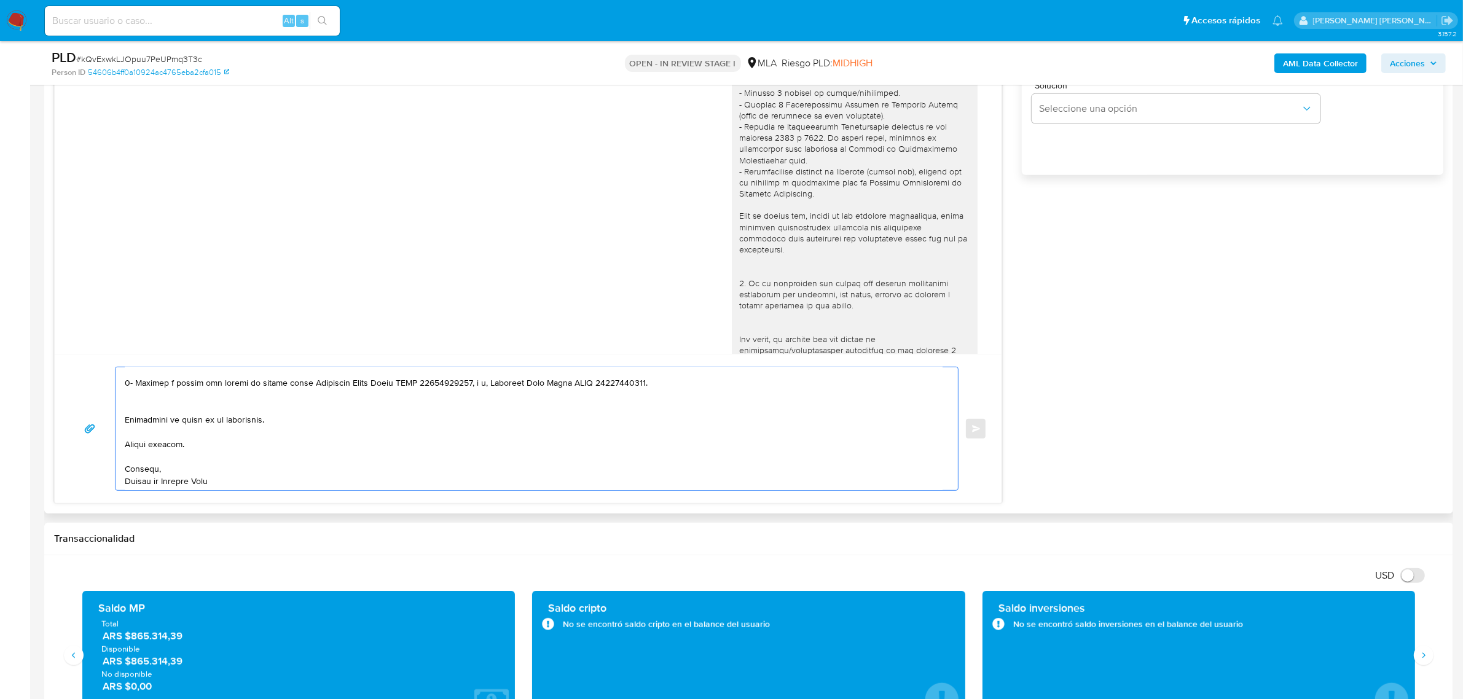
click at [140, 412] on textarea at bounding box center [534, 429] width 818 height 123
click at [148, 479] on textarea at bounding box center [534, 429] width 818 height 123
click at [146, 446] on textarea at bounding box center [534, 429] width 818 height 123
click at [146, 444] on textarea at bounding box center [534, 429] width 818 height 123
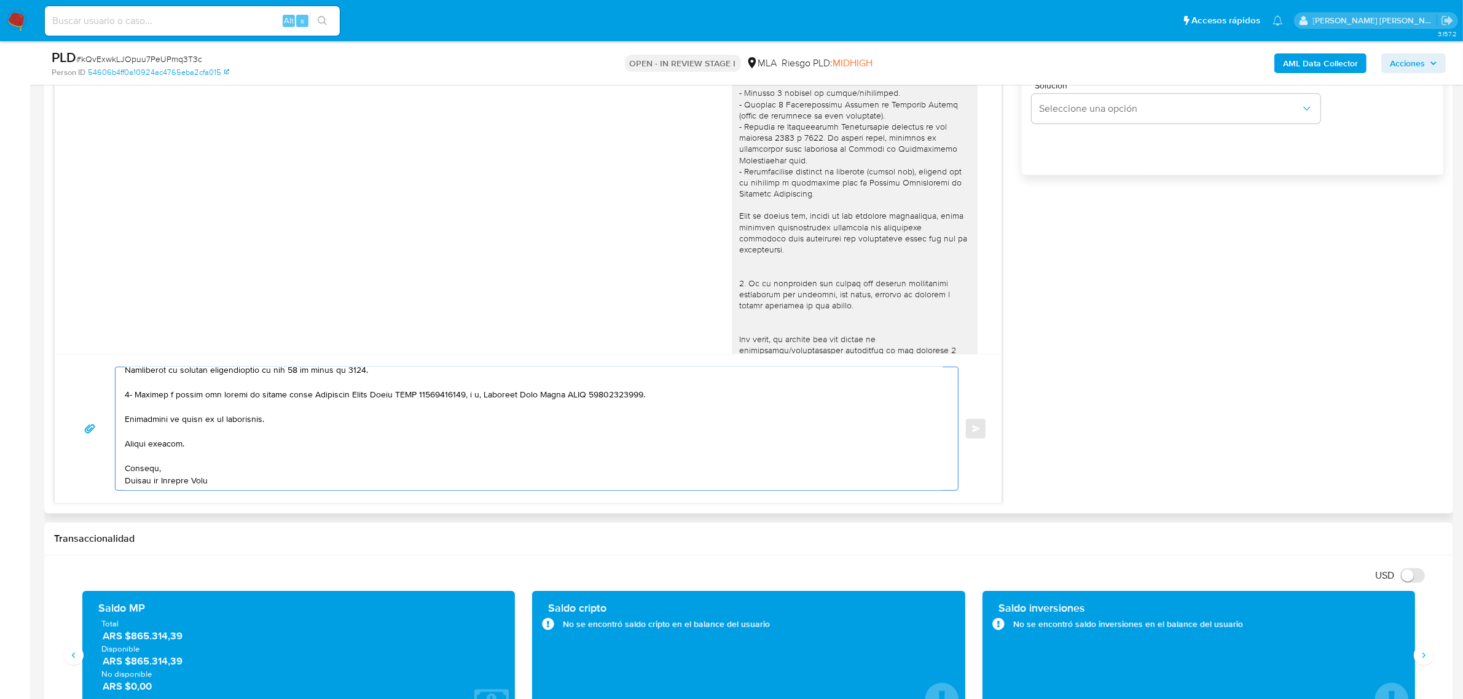
click at [146, 444] on textarea at bounding box center [534, 429] width 818 height 123
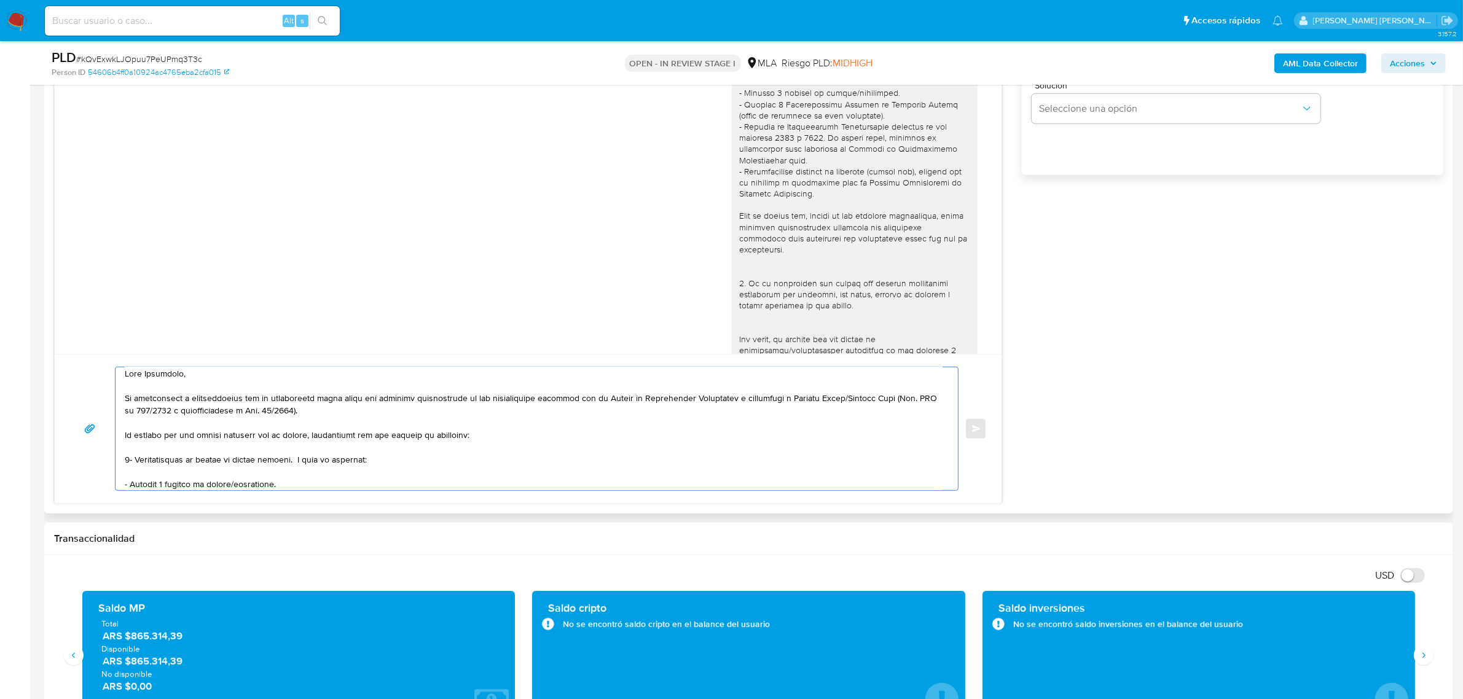
scroll to position [0, 0]
click at [163, 391] on textarea at bounding box center [534, 429] width 818 height 123
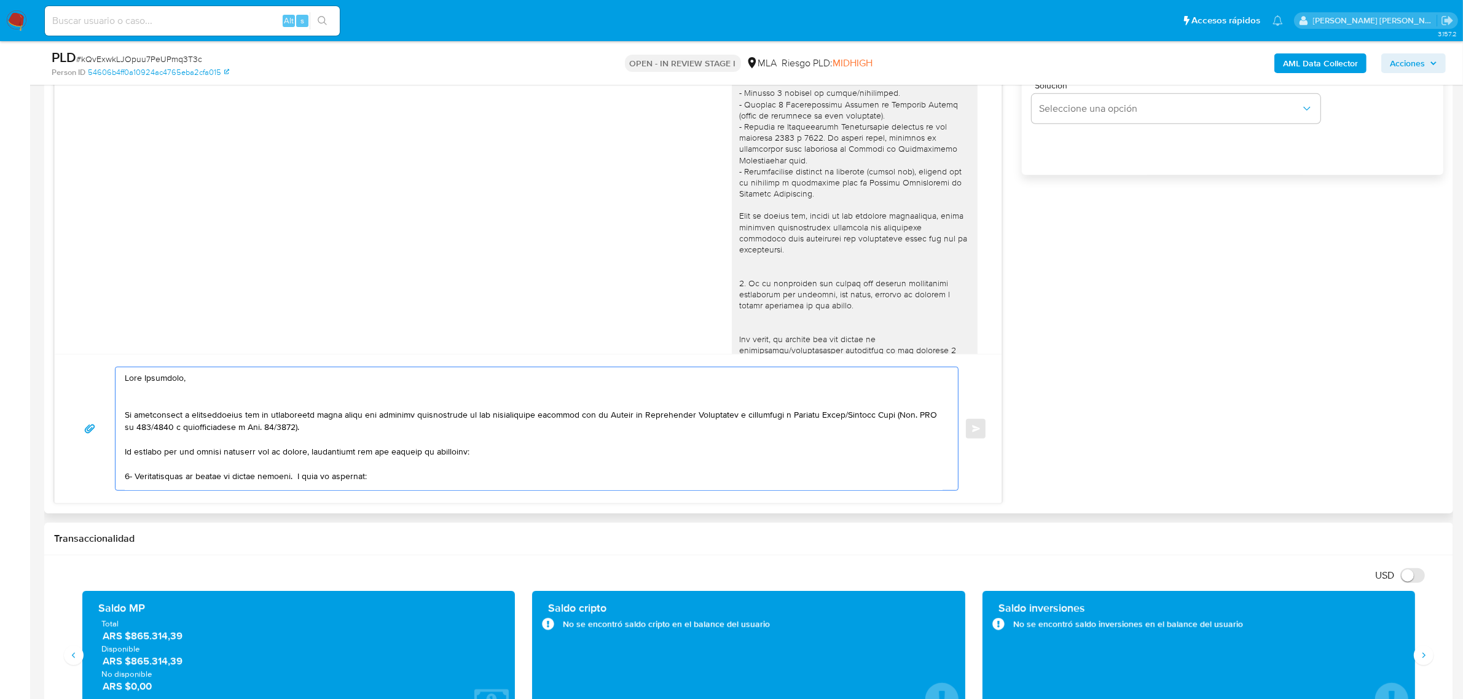
paste textarea "Muchas gracias."
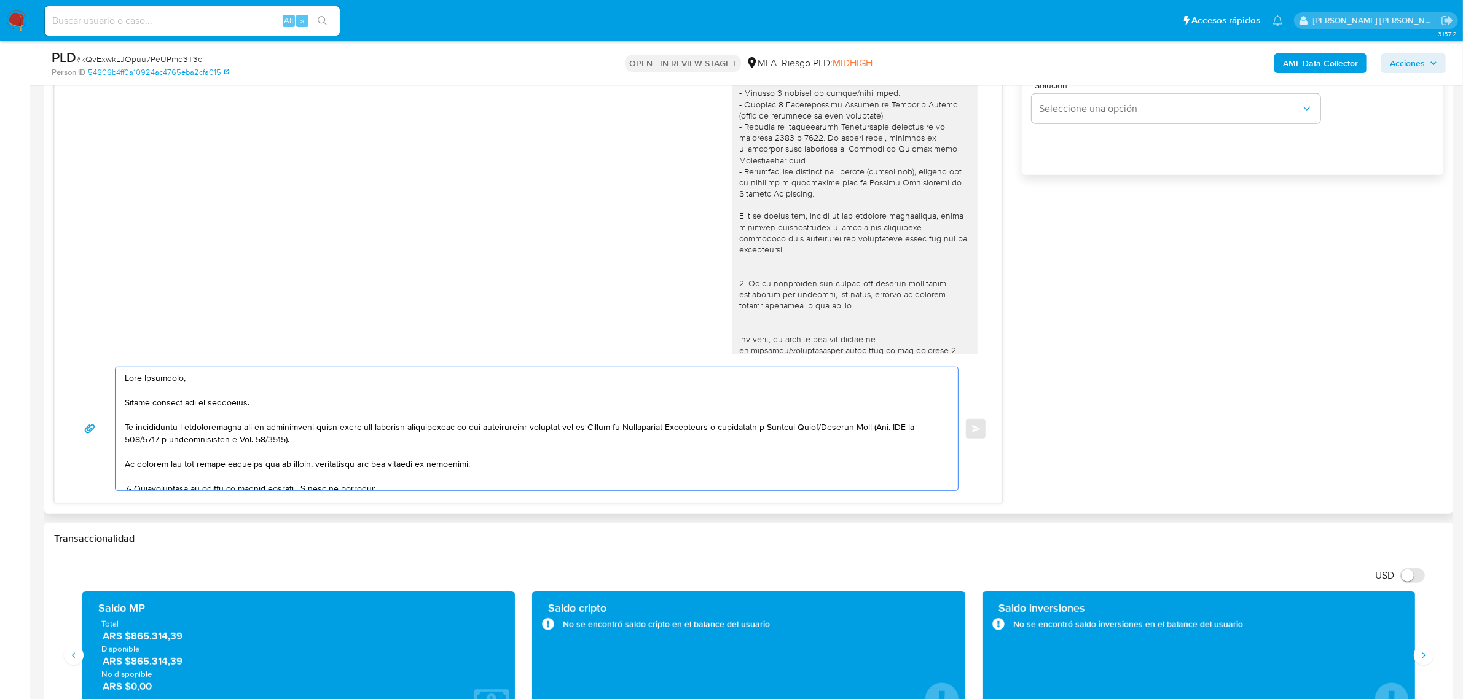
click at [192, 403] on textarea at bounding box center [534, 429] width 818 height 123
drag, startPoint x: 192, startPoint y: 403, endPoint x: 170, endPoint y: 406, distance: 22.3
click at [170, 406] on textarea at bounding box center [534, 429] width 818 height 123
click at [200, 400] on textarea at bounding box center [534, 429] width 818 height 123
drag, startPoint x: 317, startPoint y: 431, endPoint x: 266, endPoint y: 426, distance: 51.2
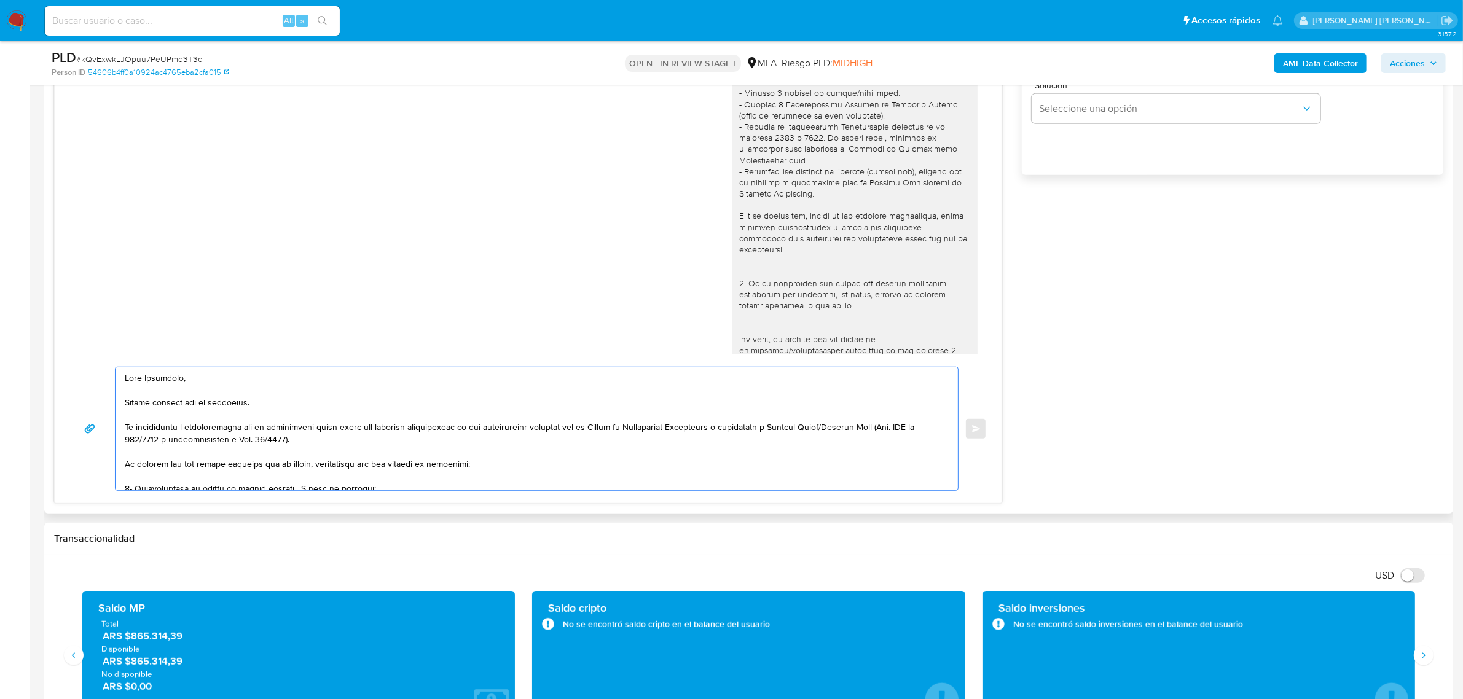
click at [266, 426] on textarea at bounding box center [534, 429] width 818 height 123
drag, startPoint x: 397, startPoint y: 428, endPoint x: 373, endPoint y: 426, distance: 24.1
click at [373, 426] on textarea at bounding box center [534, 429] width 818 height 123
click at [392, 441] on textarea at bounding box center [534, 429] width 818 height 123
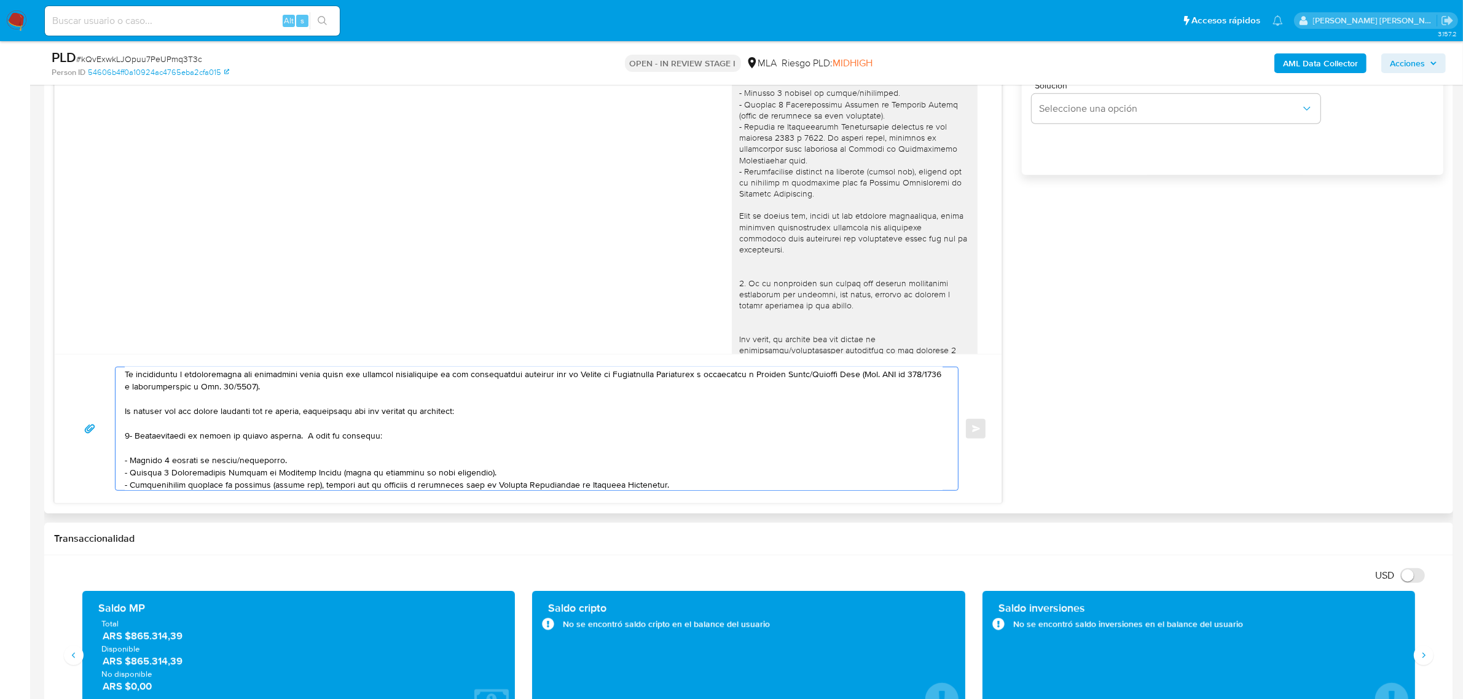
scroll to position [77, 0]
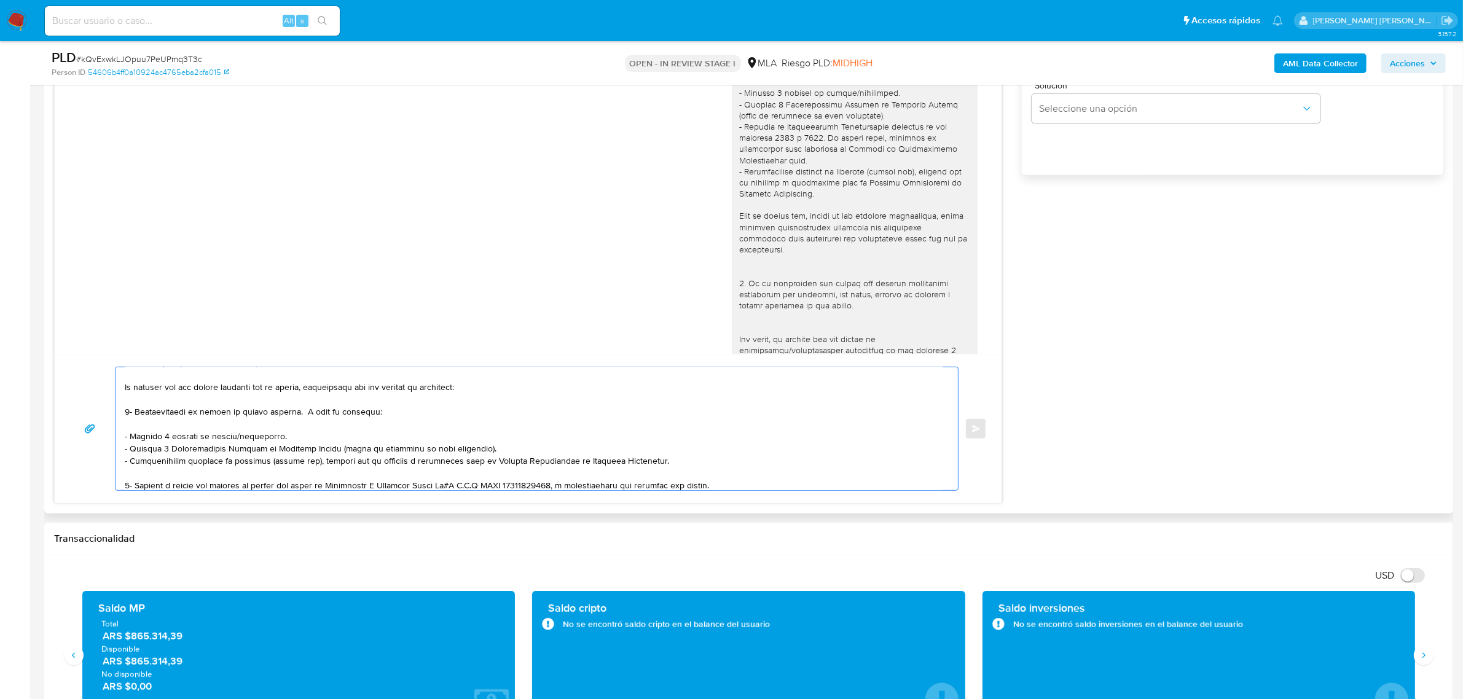
drag, startPoint x: 286, startPoint y: 389, endPoint x: 280, endPoint y: 387, distance: 7.0
click at [280, 387] on textarea at bounding box center [534, 429] width 818 height 123
click at [321, 389] on textarea at bounding box center [534, 429] width 818 height 123
click at [169, 474] on textarea at bounding box center [534, 429] width 818 height 123
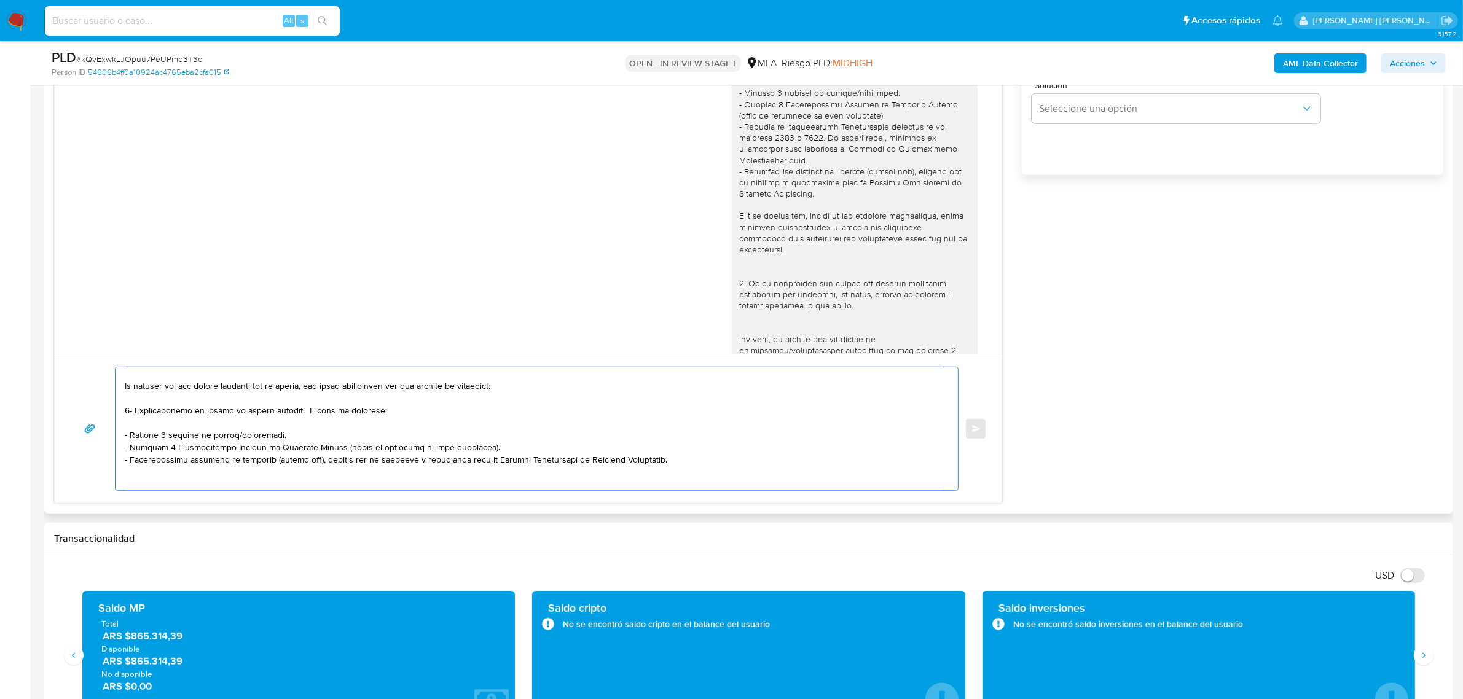
paste textarea "Tené en cuenta que, además de los ejemplos mencionados, podés adjuntar voluntar…"
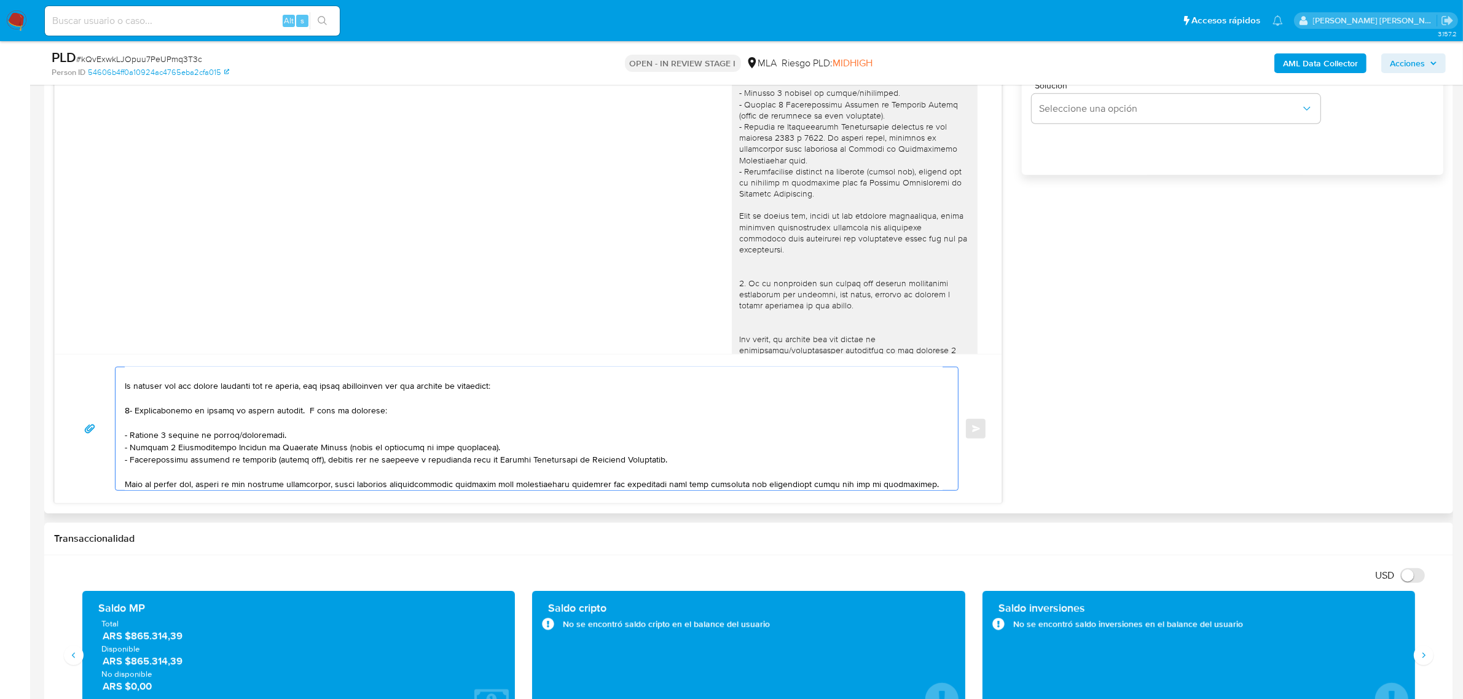
scroll to position [103, 0]
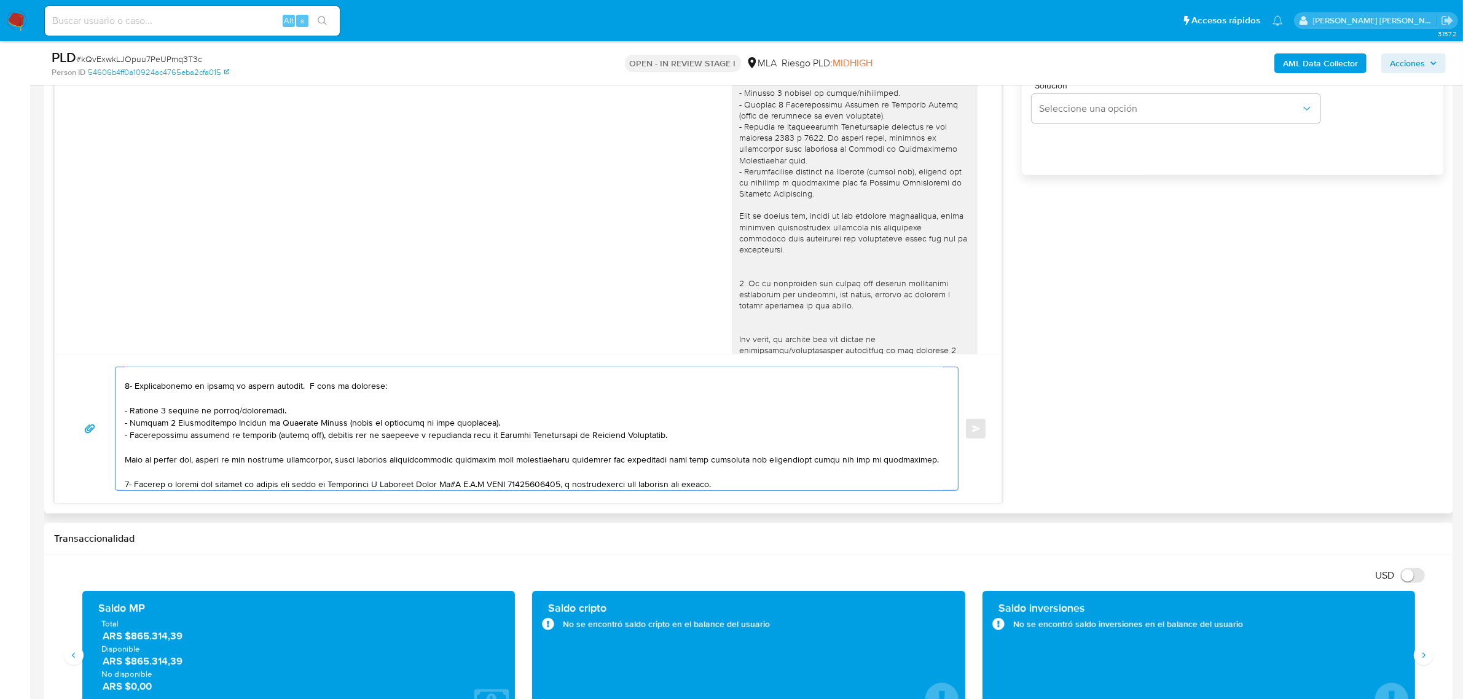
click at [698, 462] on textarea at bounding box center [534, 429] width 818 height 123
drag, startPoint x: 698, startPoint y: 458, endPoint x: 927, endPoint y: 462, distance: 229.3
click at [927, 462] on textarea at bounding box center [534, 429] width 818 height 123
click at [673, 477] on textarea at bounding box center [534, 429] width 818 height 123
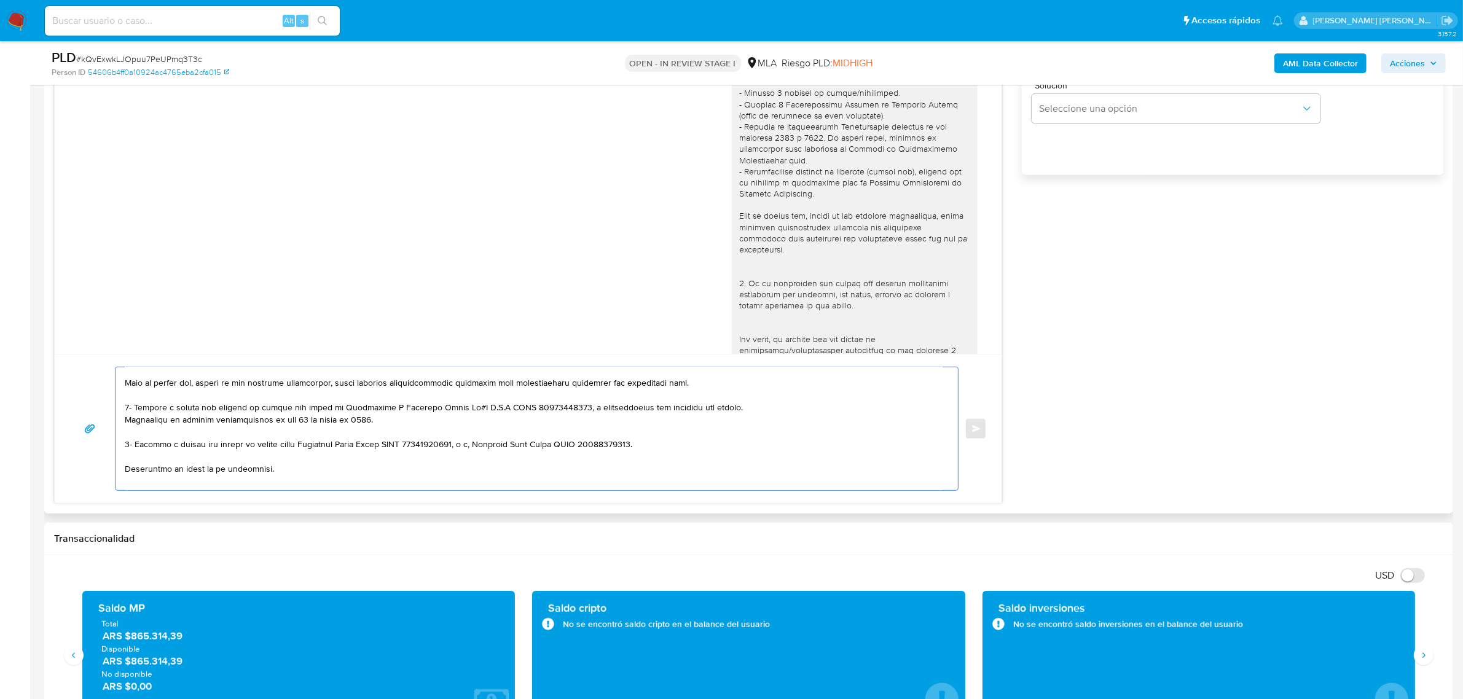
click at [197, 457] on textarea at bounding box center [534, 429] width 818 height 123
paste textarea "Es importante que sepas que, en caso de no responder a lo solicitado o si lo pr…"
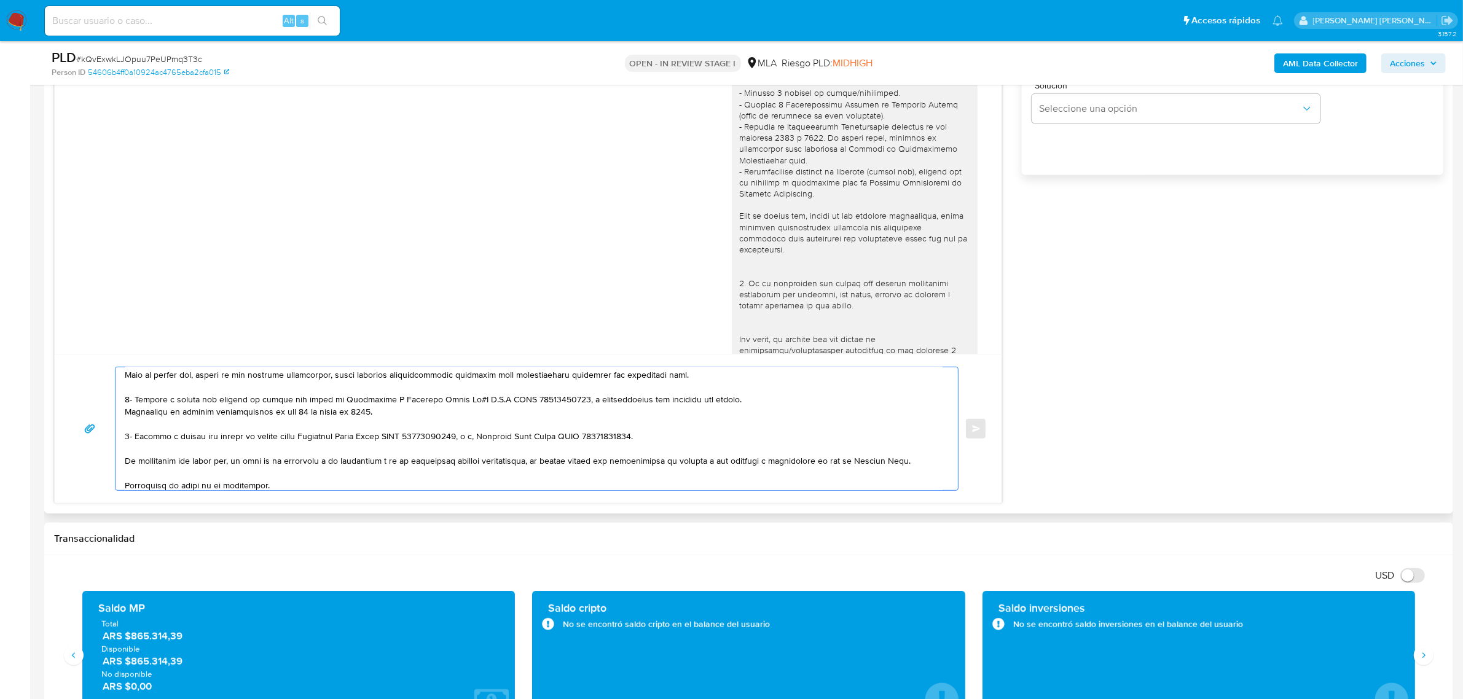
scroll to position [152, 0]
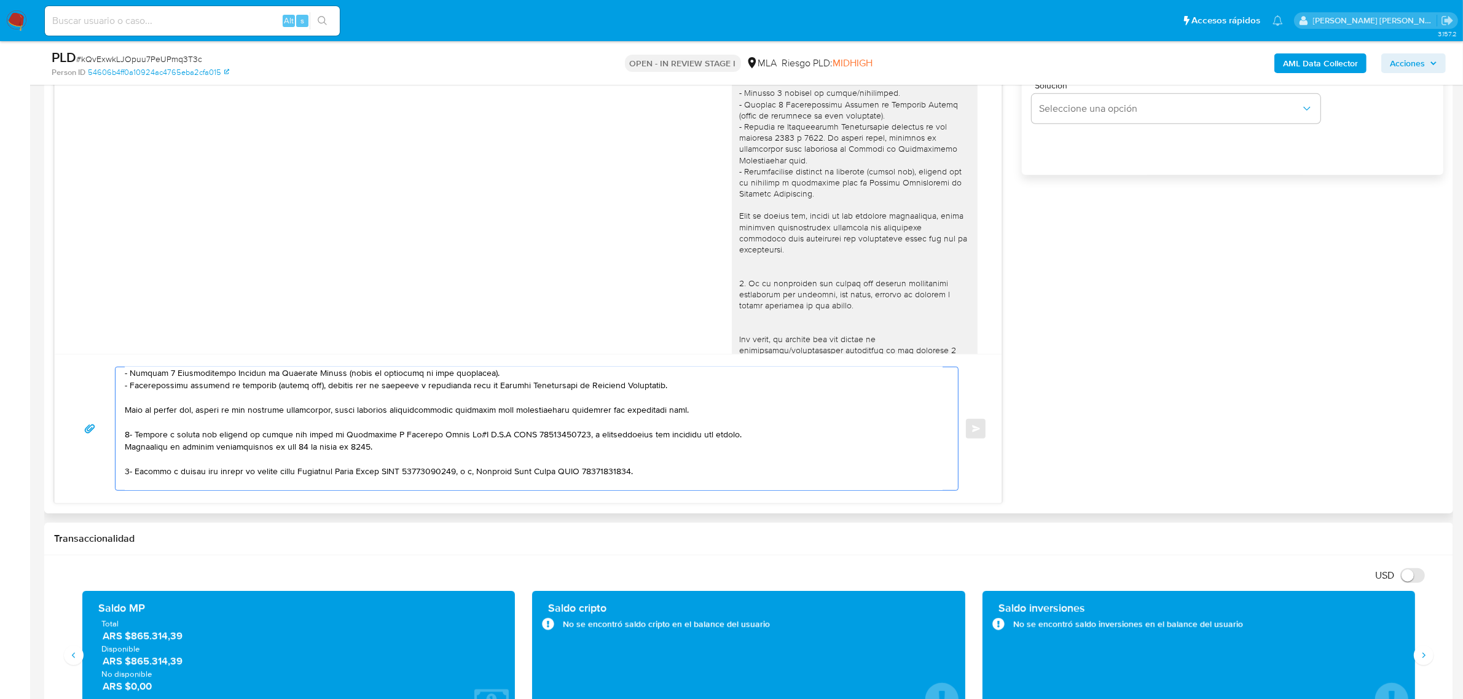
click at [275, 452] on textarea at bounding box center [534, 429] width 818 height 123
click at [344, 452] on textarea at bounding box center [534, 429] width 818 height 123
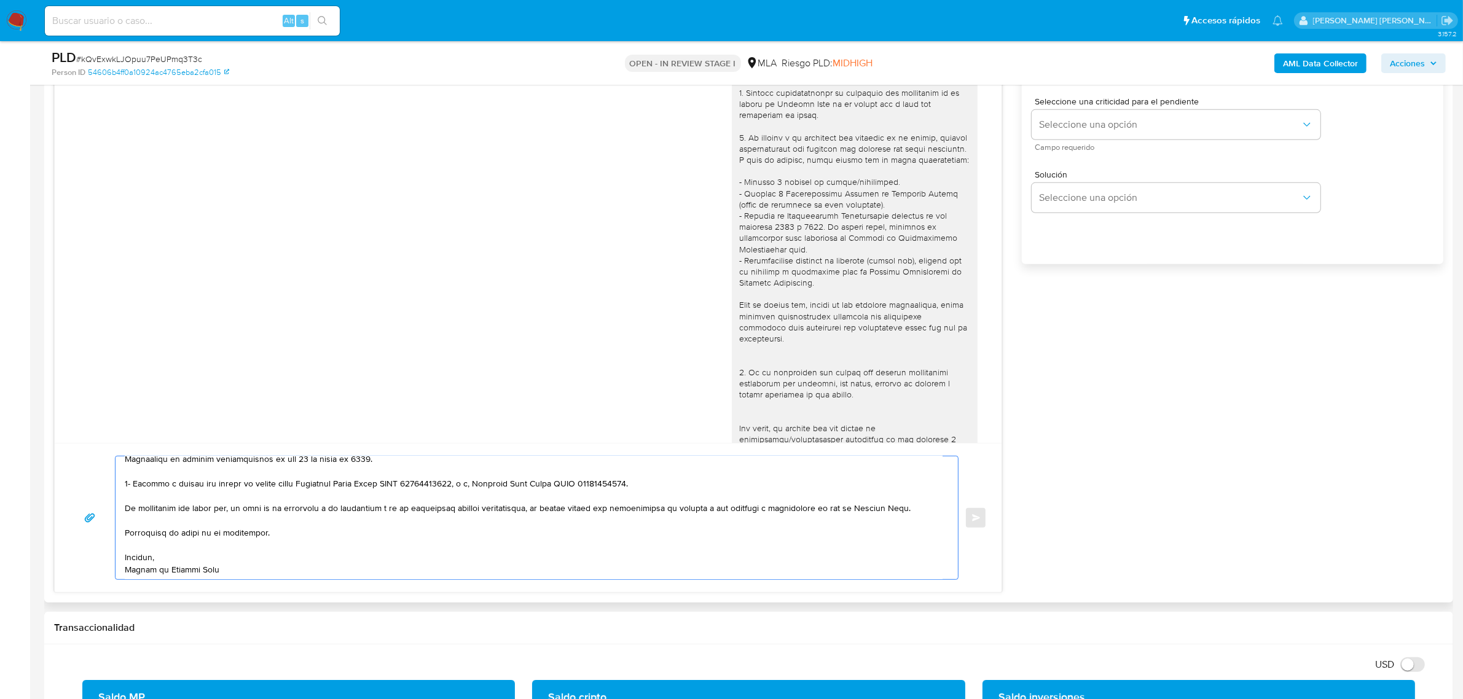
scroll to position [615, 0]
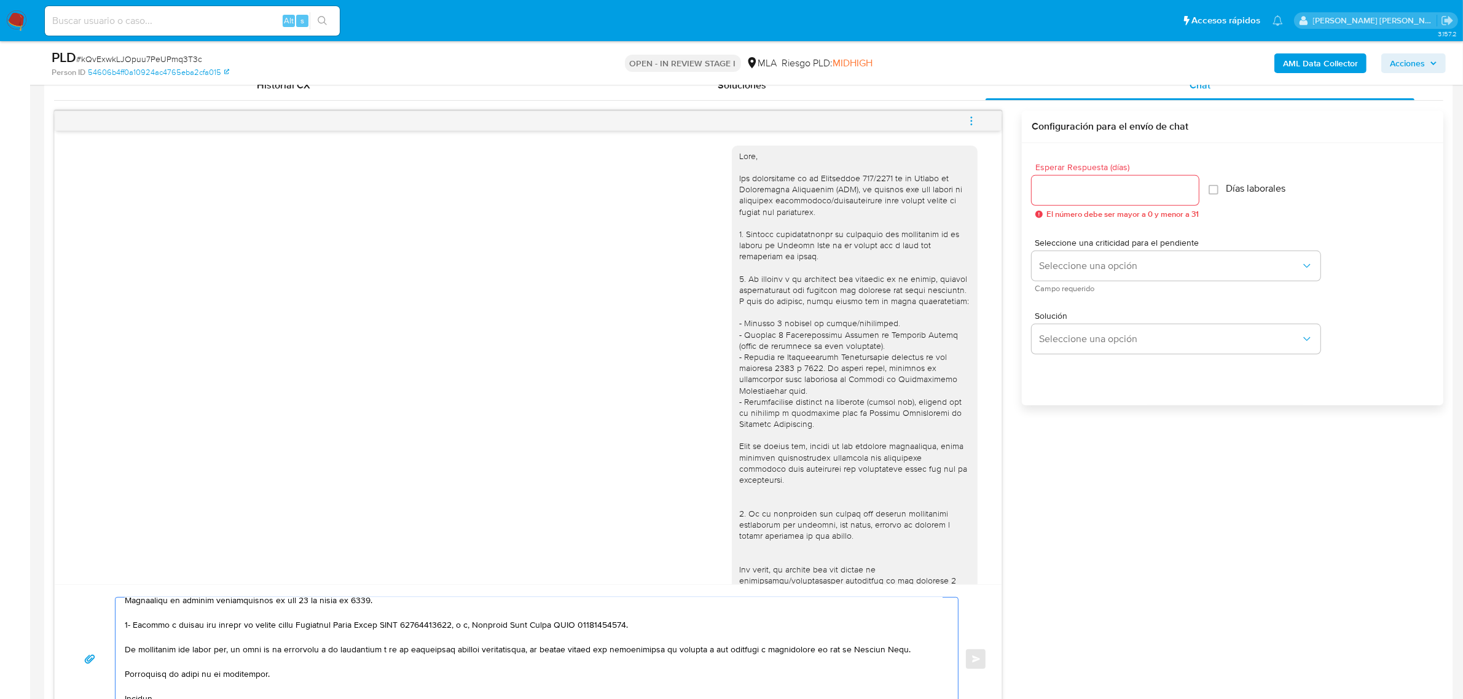
type textarea "Hola Florencio, Muchas gracias por su respuesta. La información y documentación…"
click at [1073, 195] on input "Esperar Respuesta (días)" at bounding box center [1115, 191] width 167 height 16
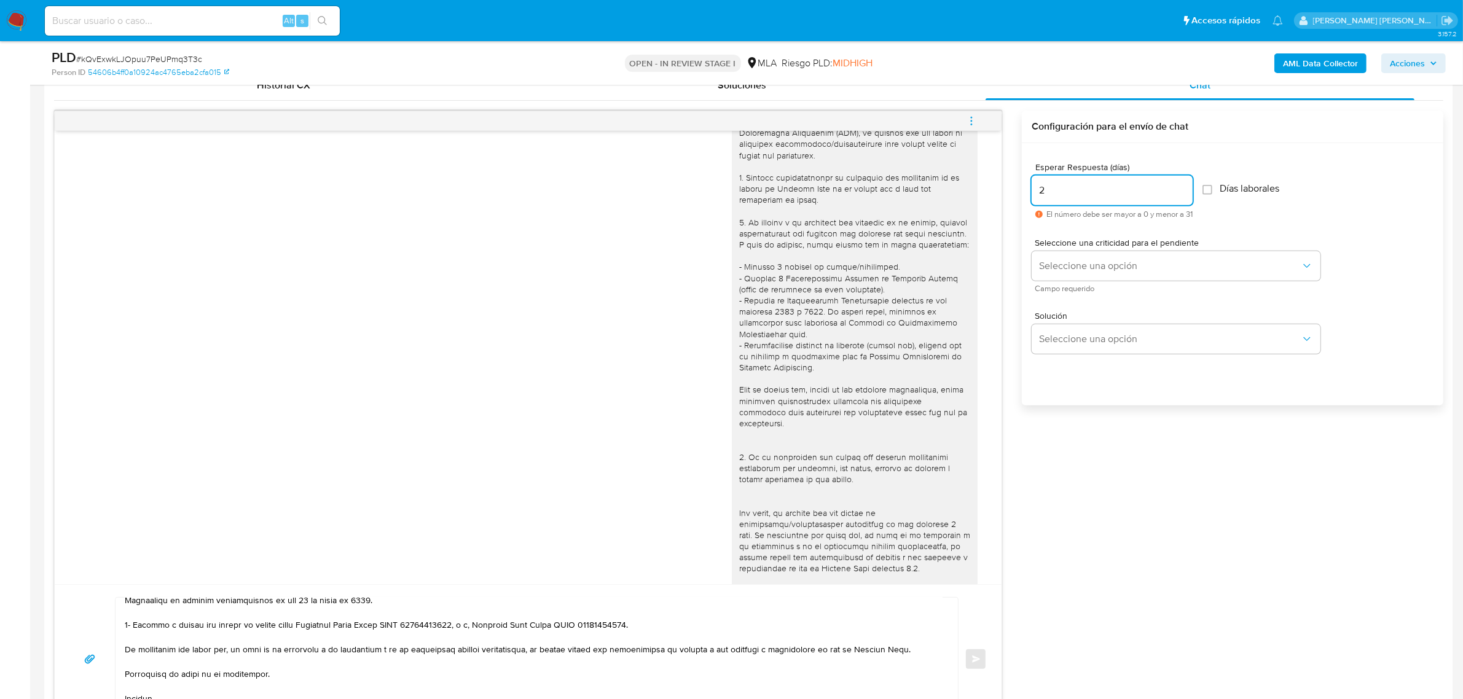
scroll to position [154, 0]
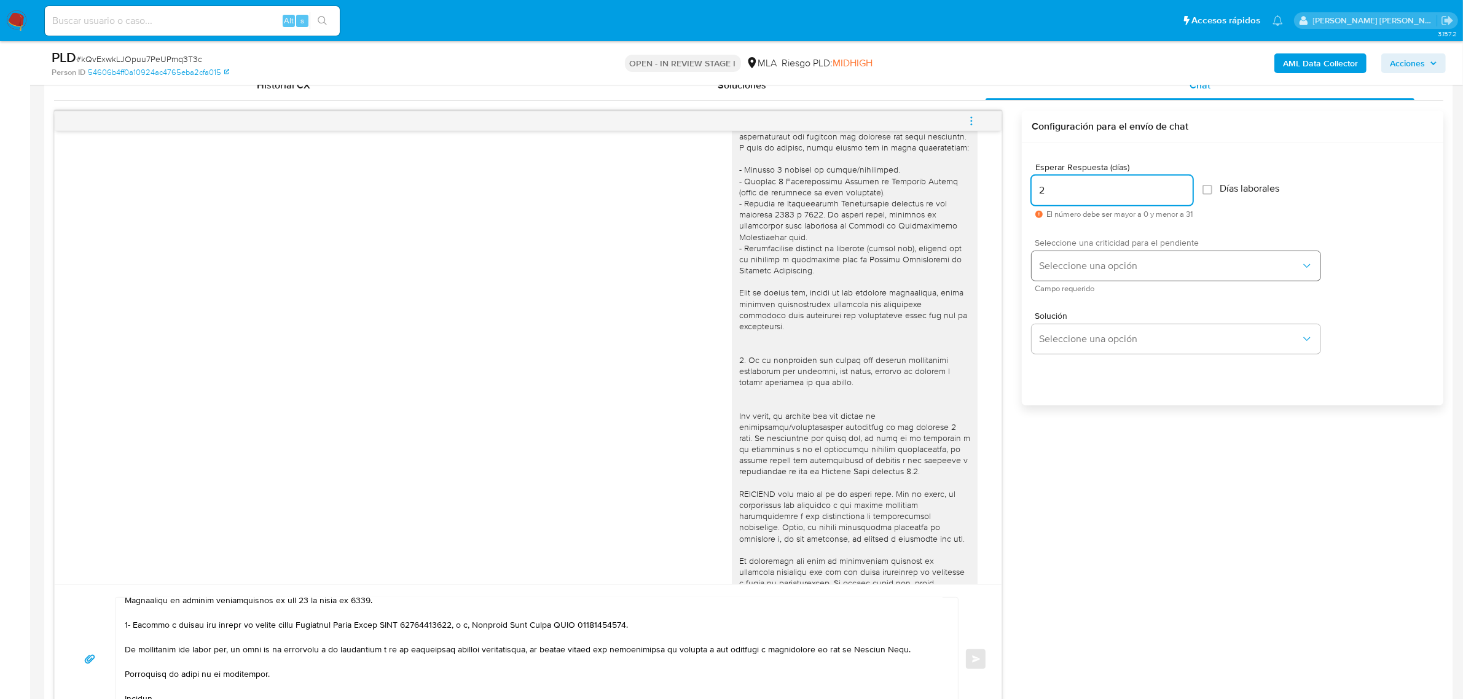
type input "2"
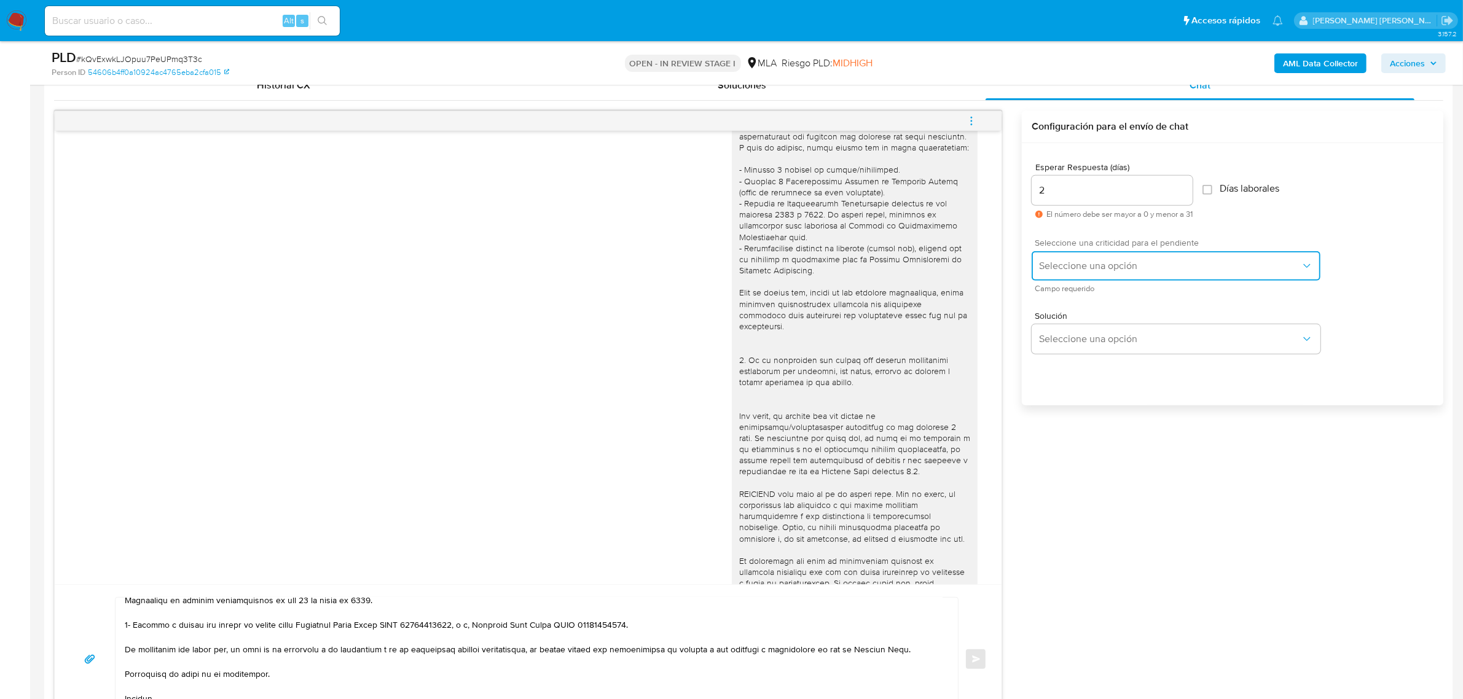
click at [1132, 270] on span "Seleccione una opción" at bounding box center [1170, 266] width 262 height 12
click at [1089, 293] on div "HIGH" at bounding box center [1174, 292] width 269 height 25
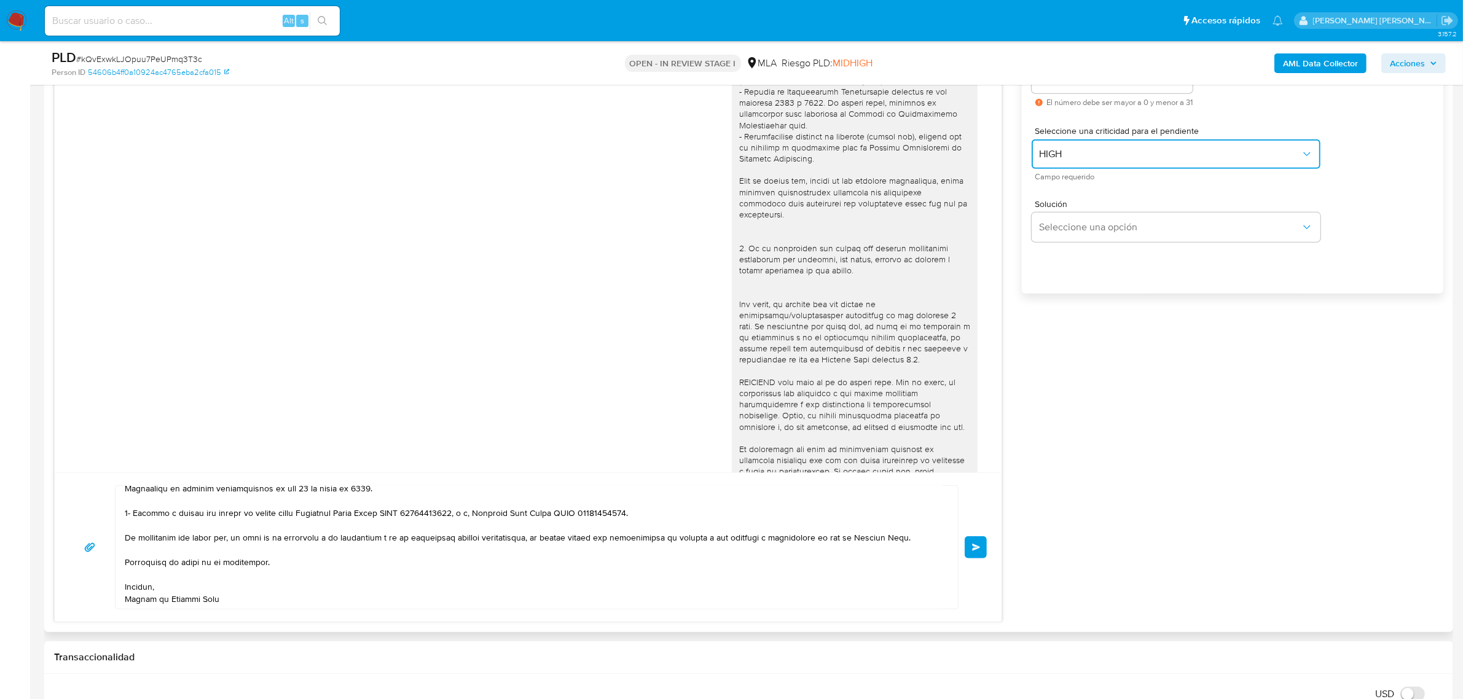
scroll to position [845, 0]
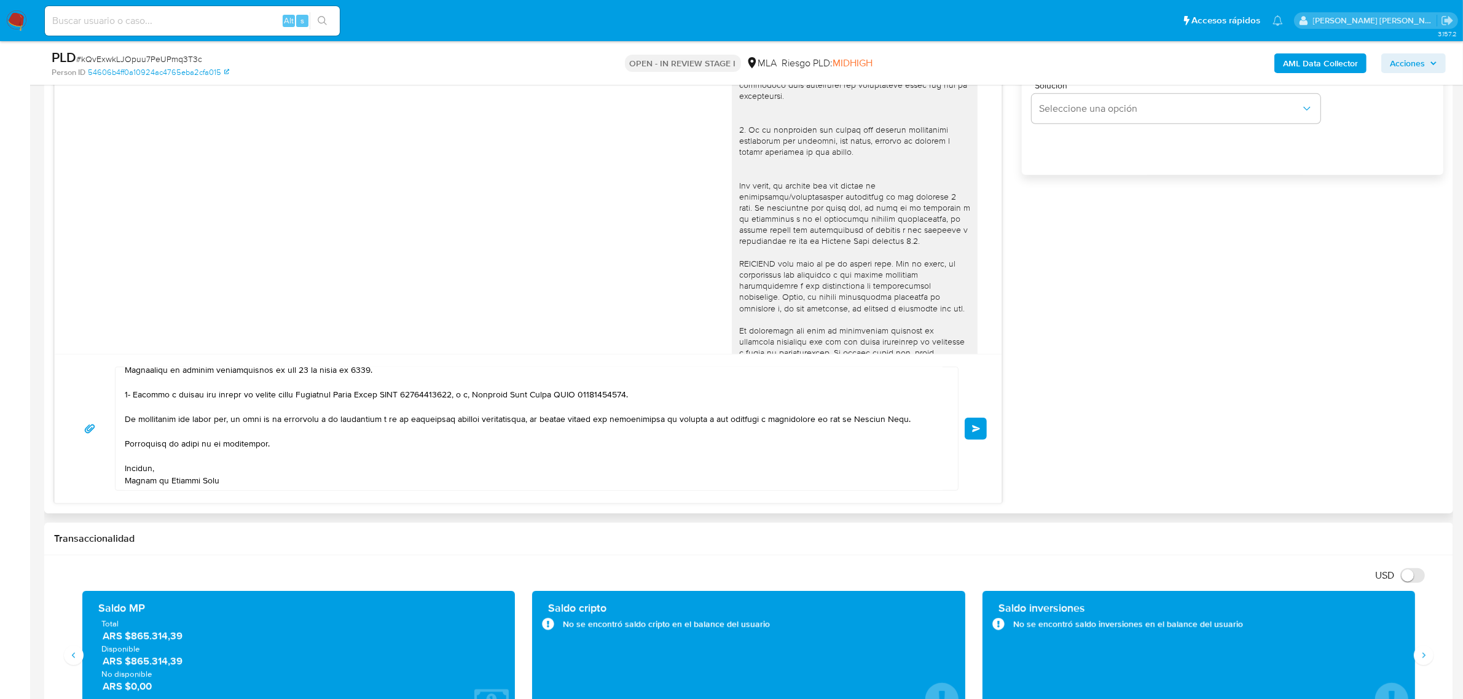
click at [978, 427] on span "Enviar" at bounding box center [976, 428] width 9 height 7
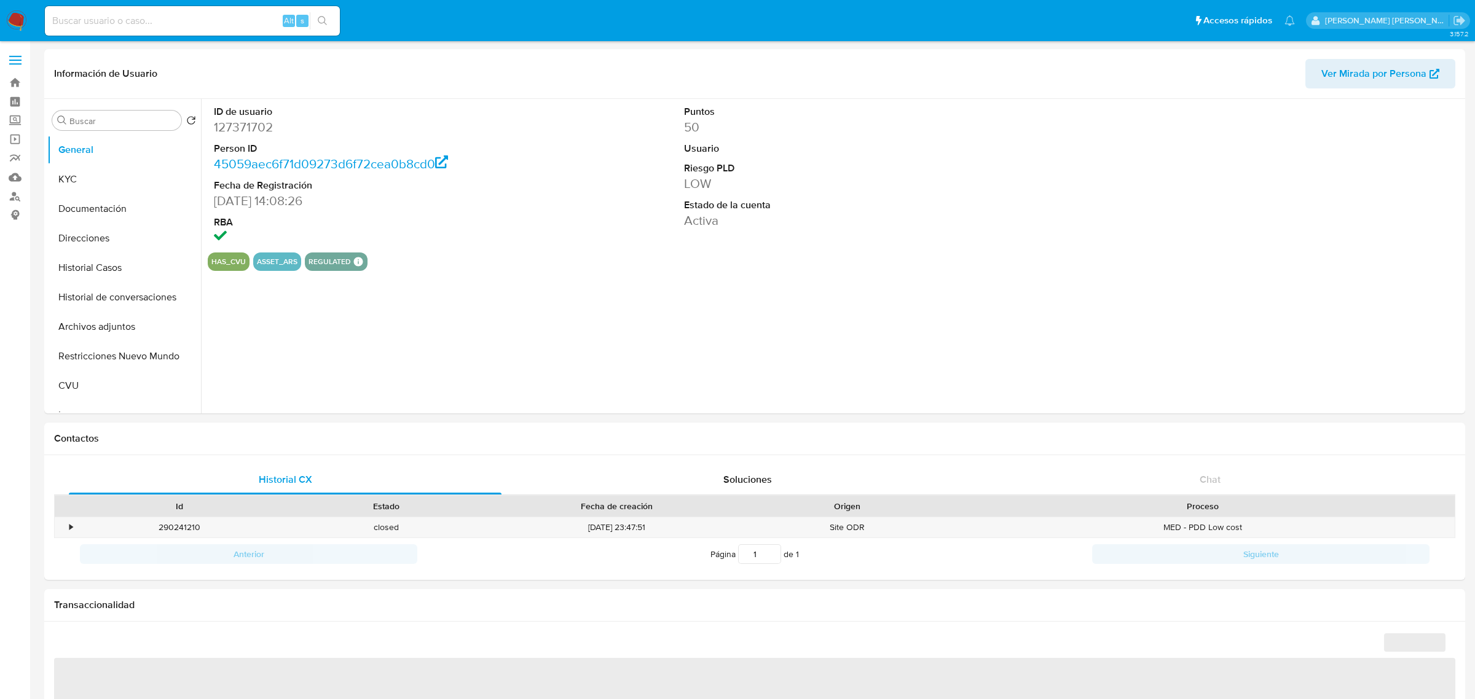
select select "10"
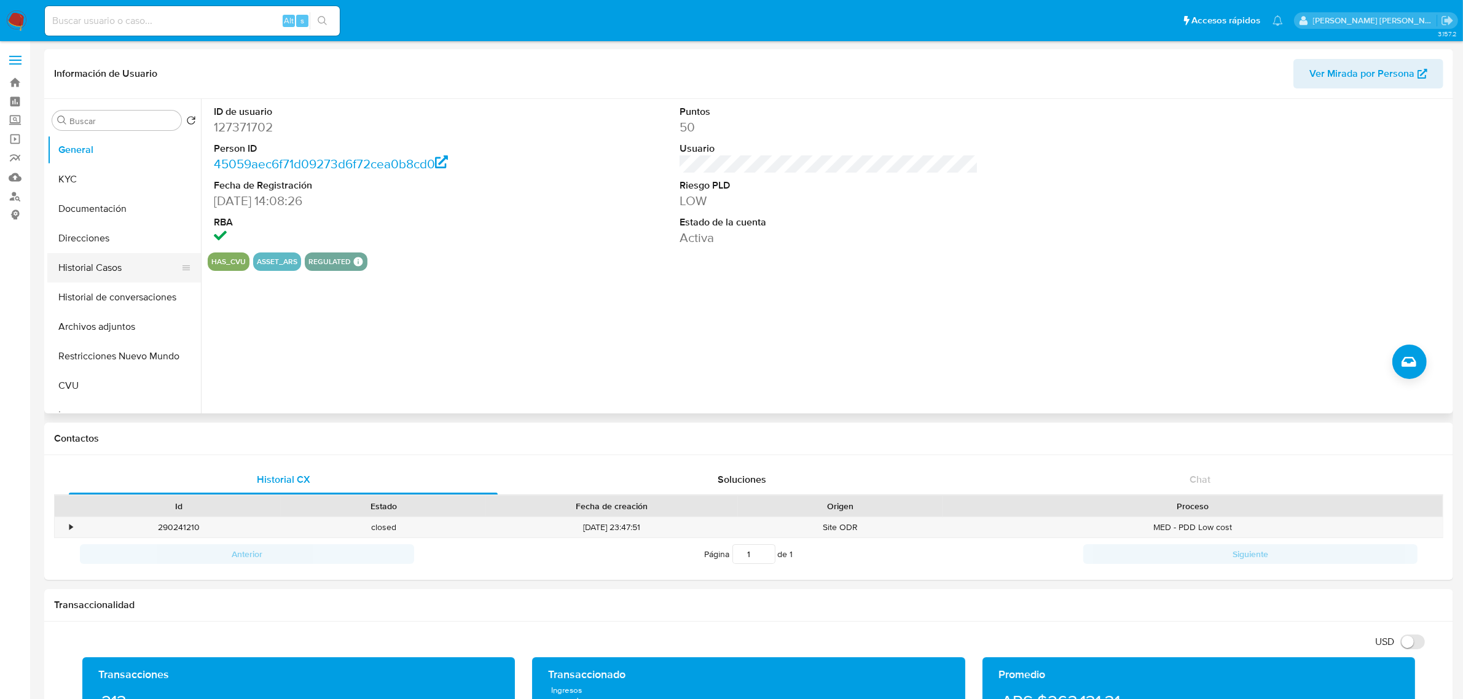
click at [114, 266] on button "Historial Casos" at bounding box center [119, 268] width 144 height 30
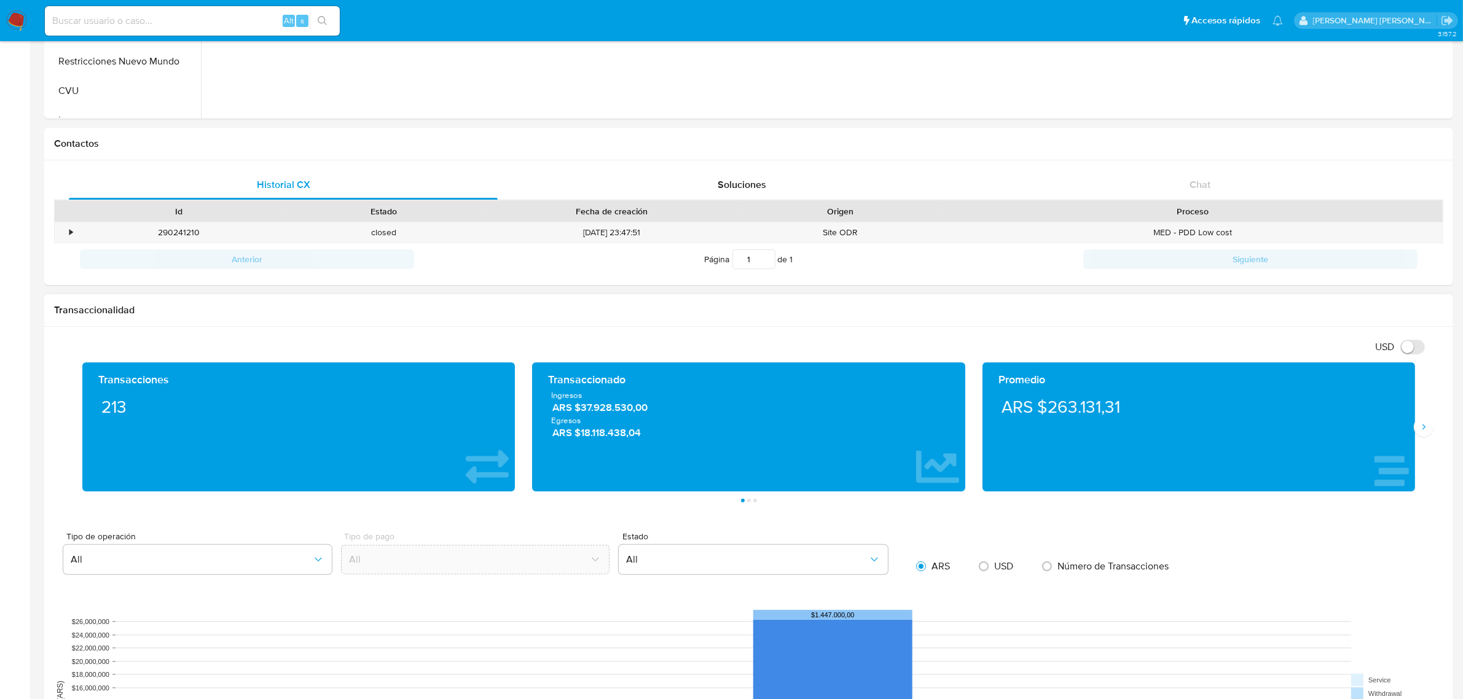
scroll to position [307, 0]
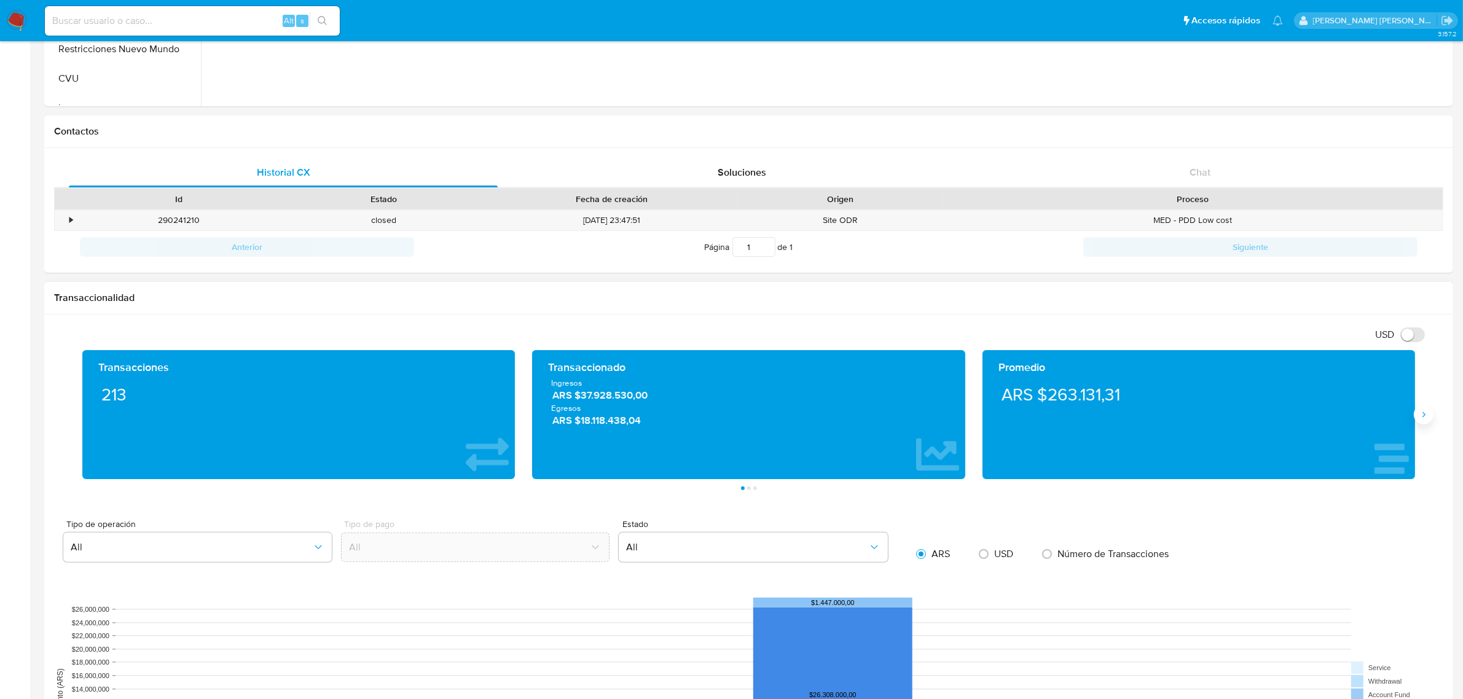
click at [1422, 415] on icon "Siguiente" at bounding box center [1424, 415] width 10 height 10
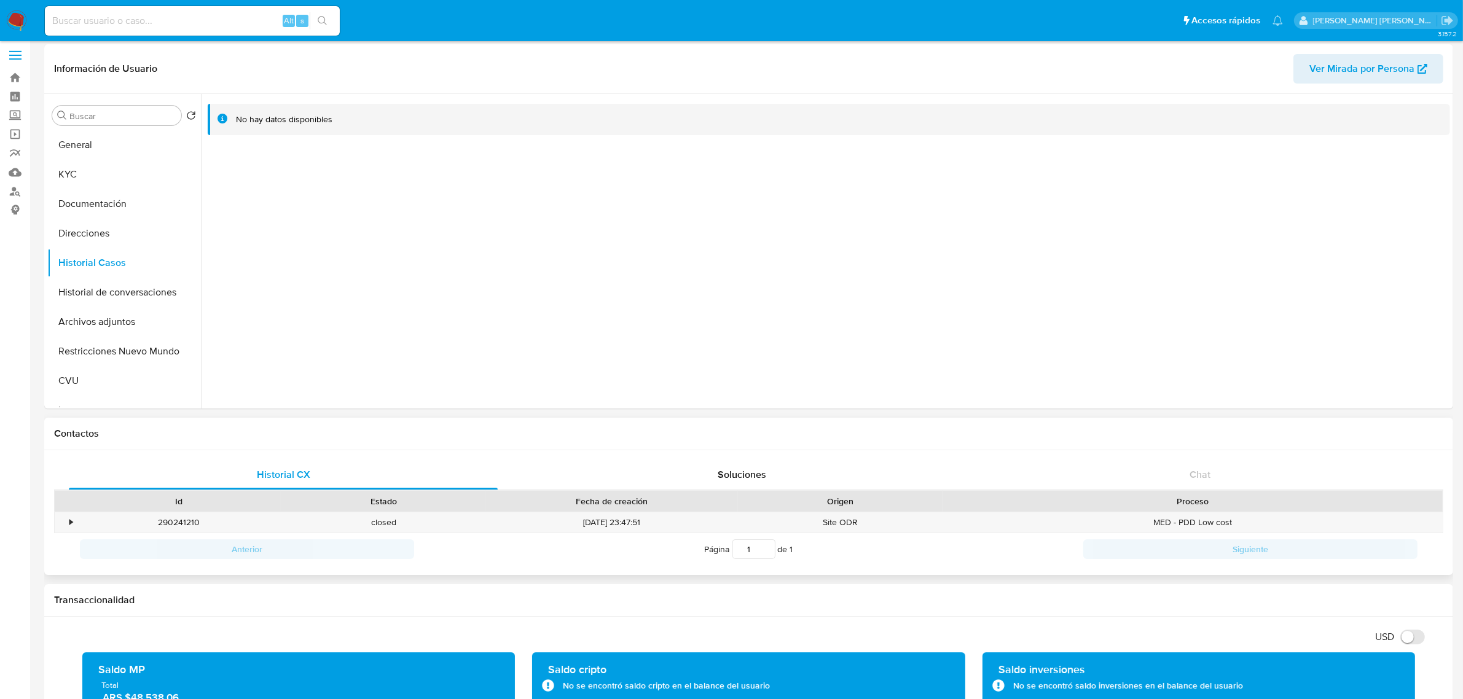
scroll to position [0, 0]
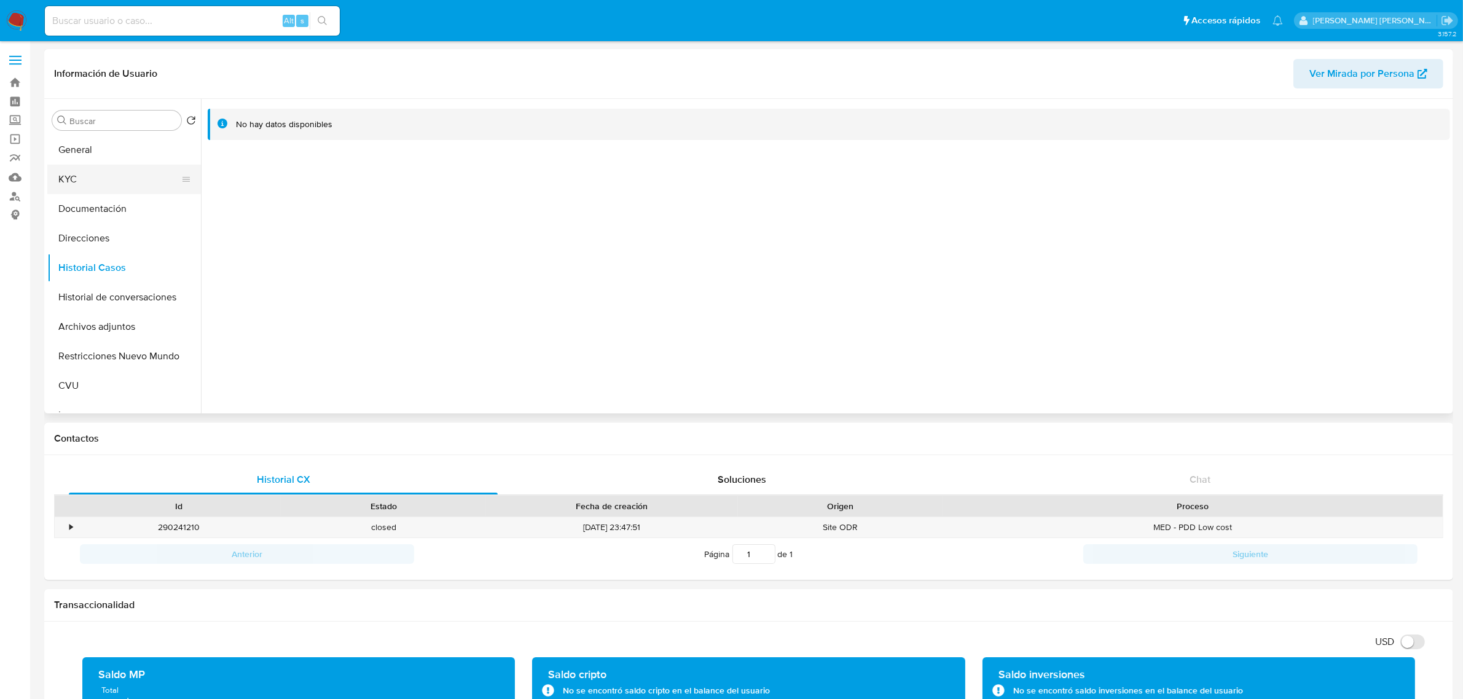
click at [98, 186] on button "KYC" at bounding box center [119, 180] width 144 height 30
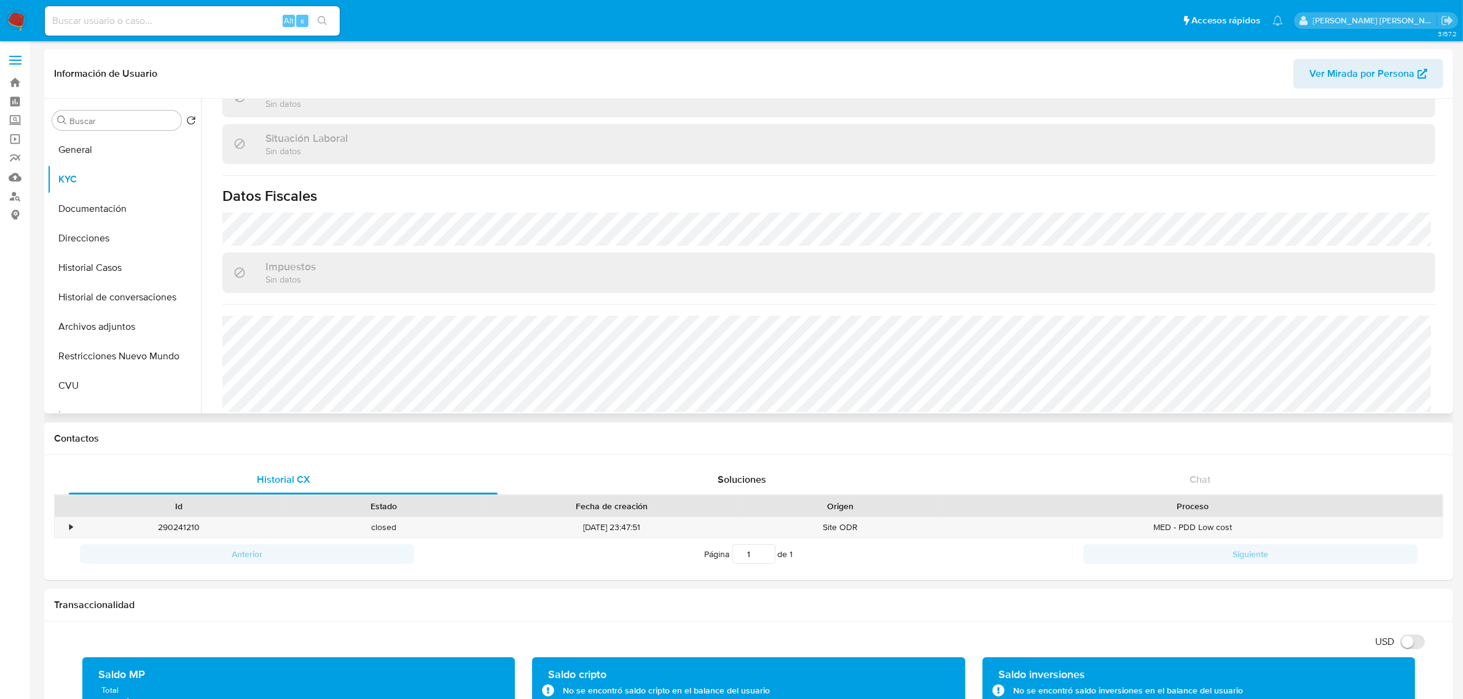
scroll to position [636, 0]
click at [104, 356] on button "Restricciones Nuevo Mundo" at bounding box center [119, 357] width 144 height 30
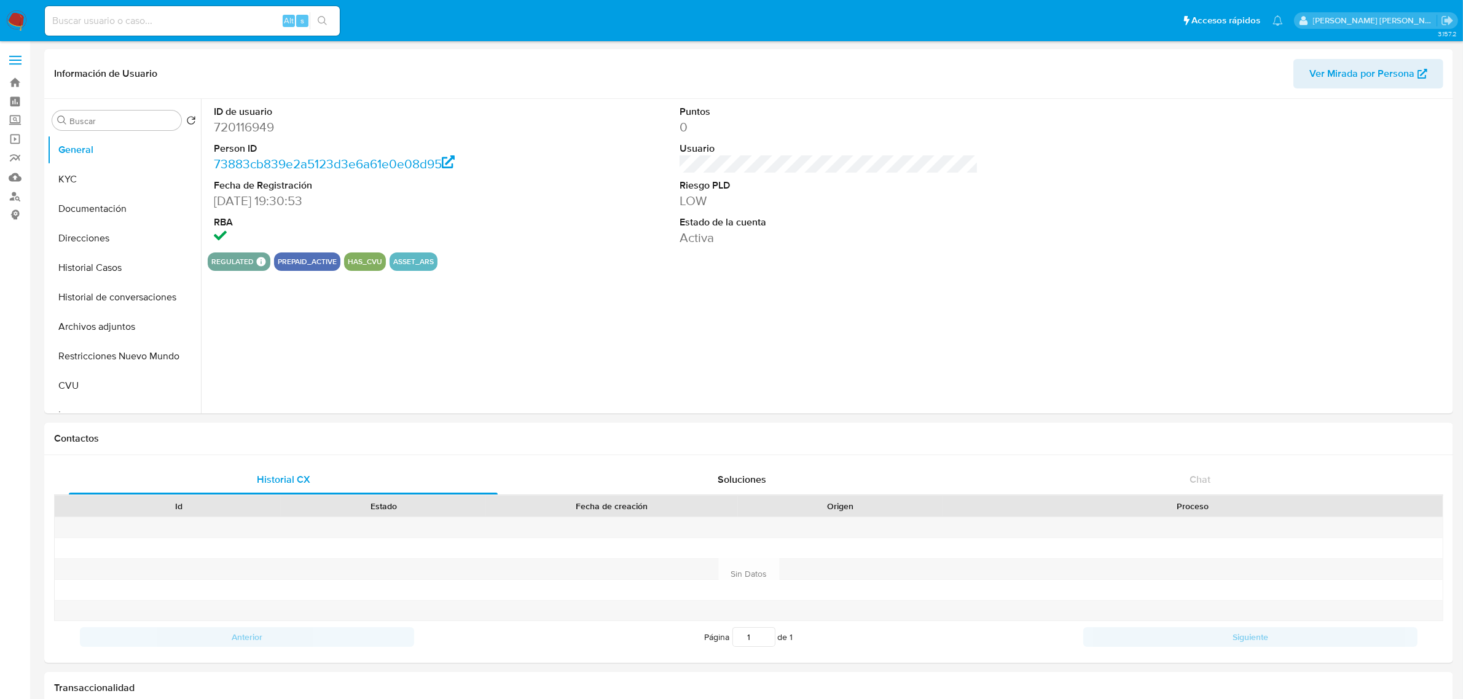
select select "10"
click at [127, 270] on button "Historial Casos" at bounding box center [119, 268] width 144 height 30
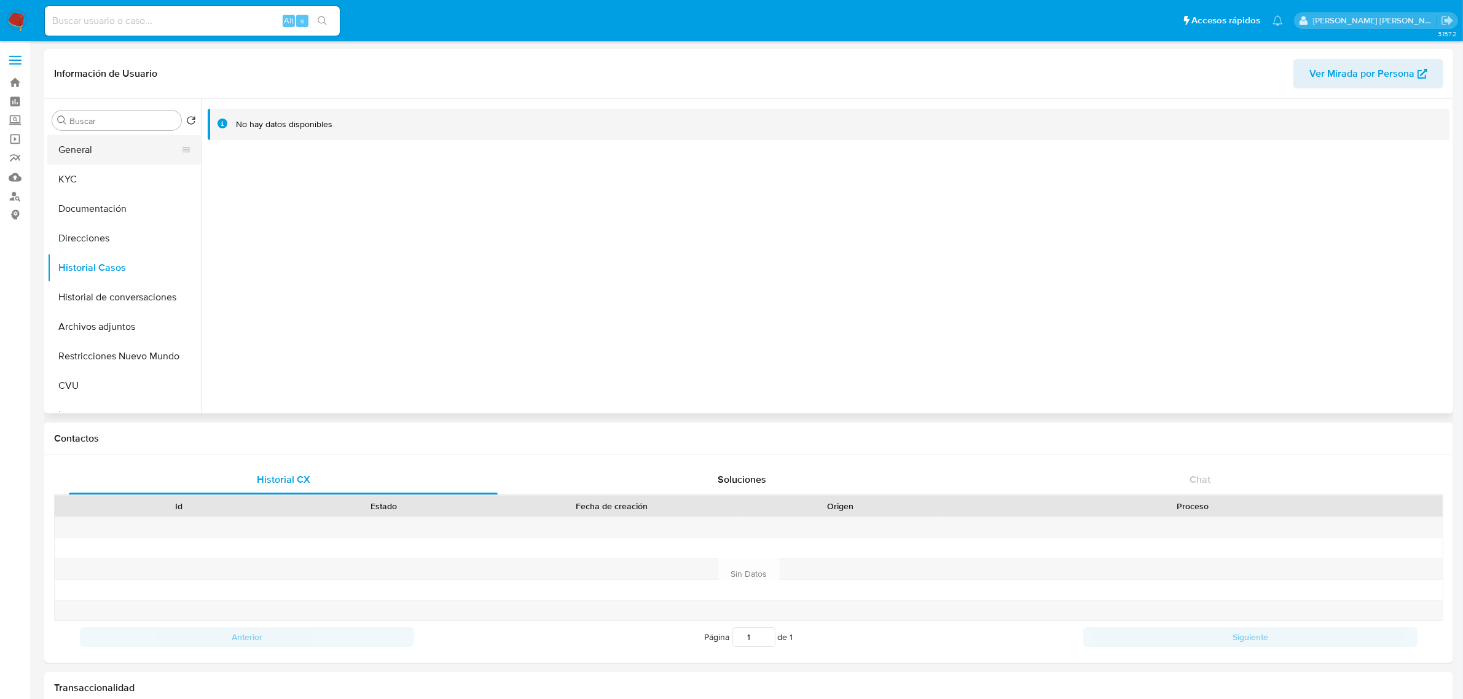
click at [83, 163] on ul "General KYC Documentación Direcciones Historial Casos Historial de conversacion…" at bounding box center [124, 273] width 154 height 277
click at [84, 173] on button "KYC" at bounding box center [119, 180] width 144 height 30
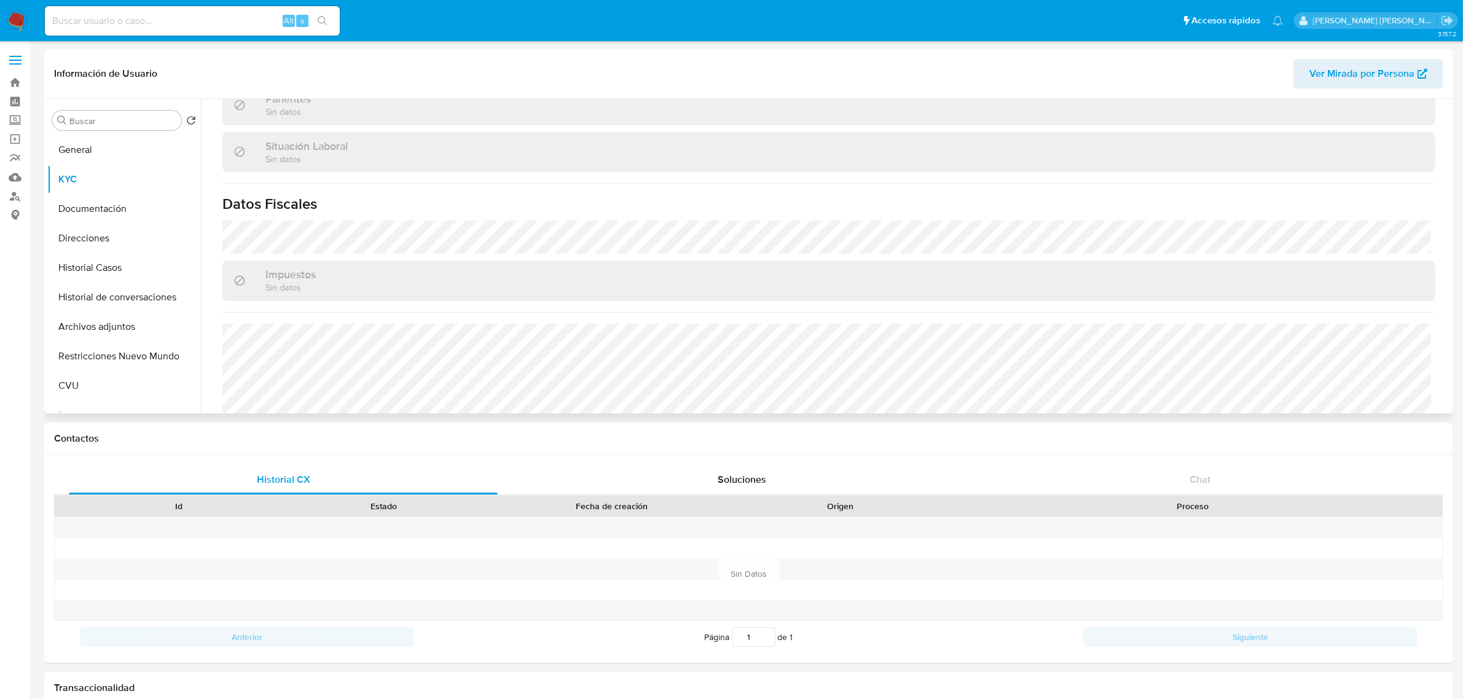
scroll to position [636, 0]
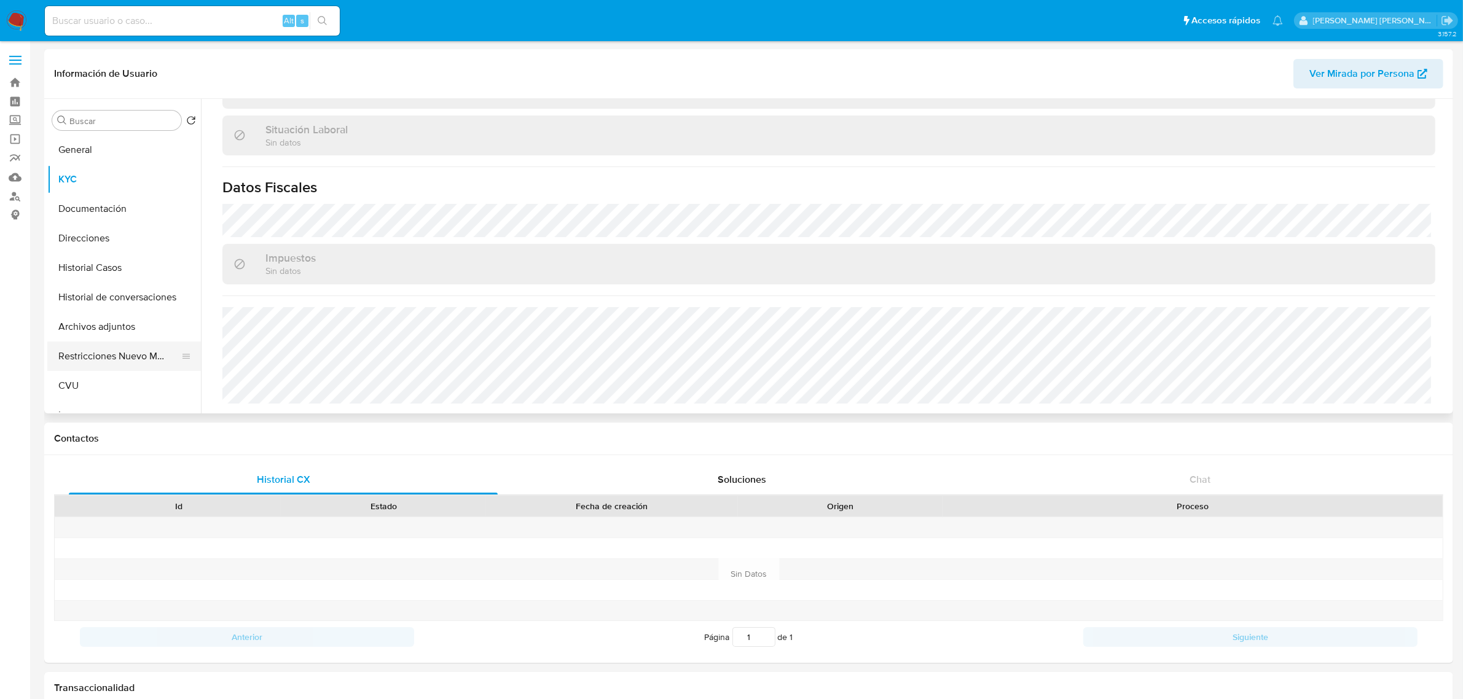
click at [89, 355] on button "Restricciones Nuevo Mundo" at bounding box center [119, 357] width 144 height 30
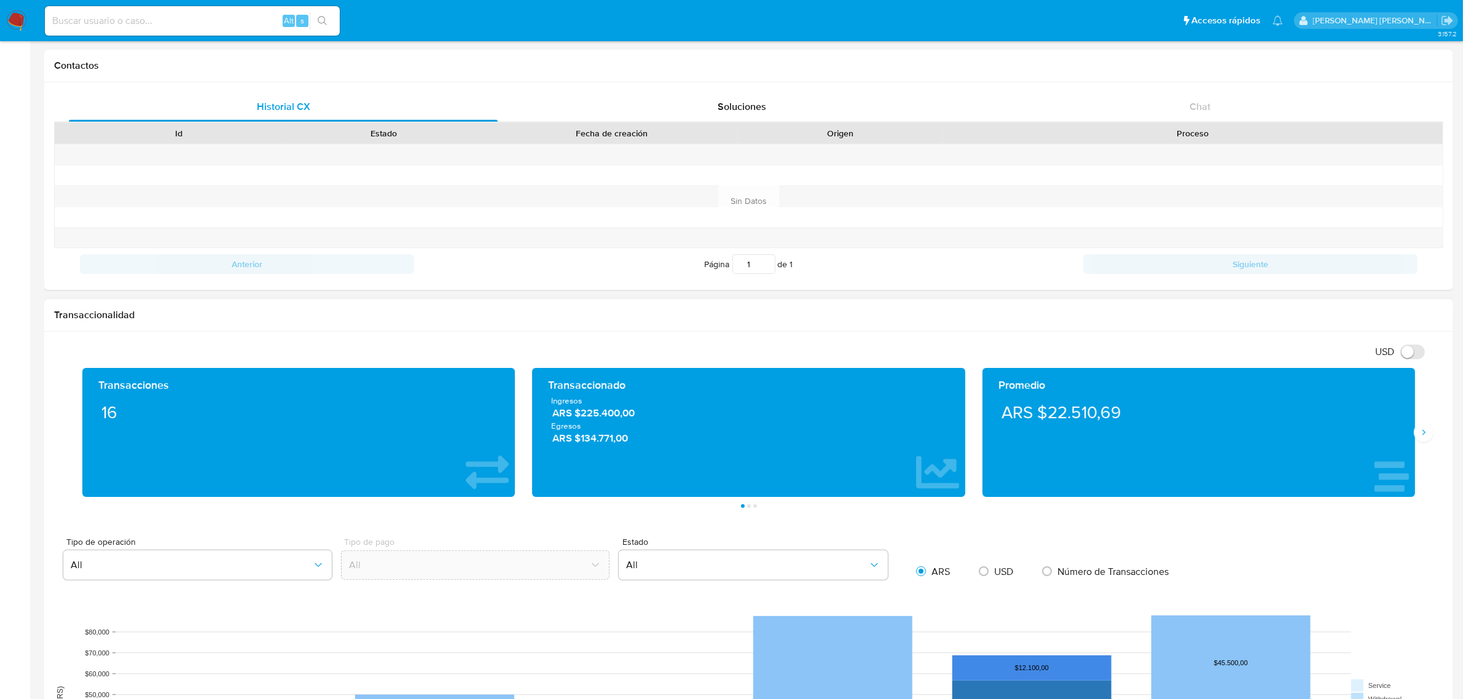
scroll to position [538, 0]
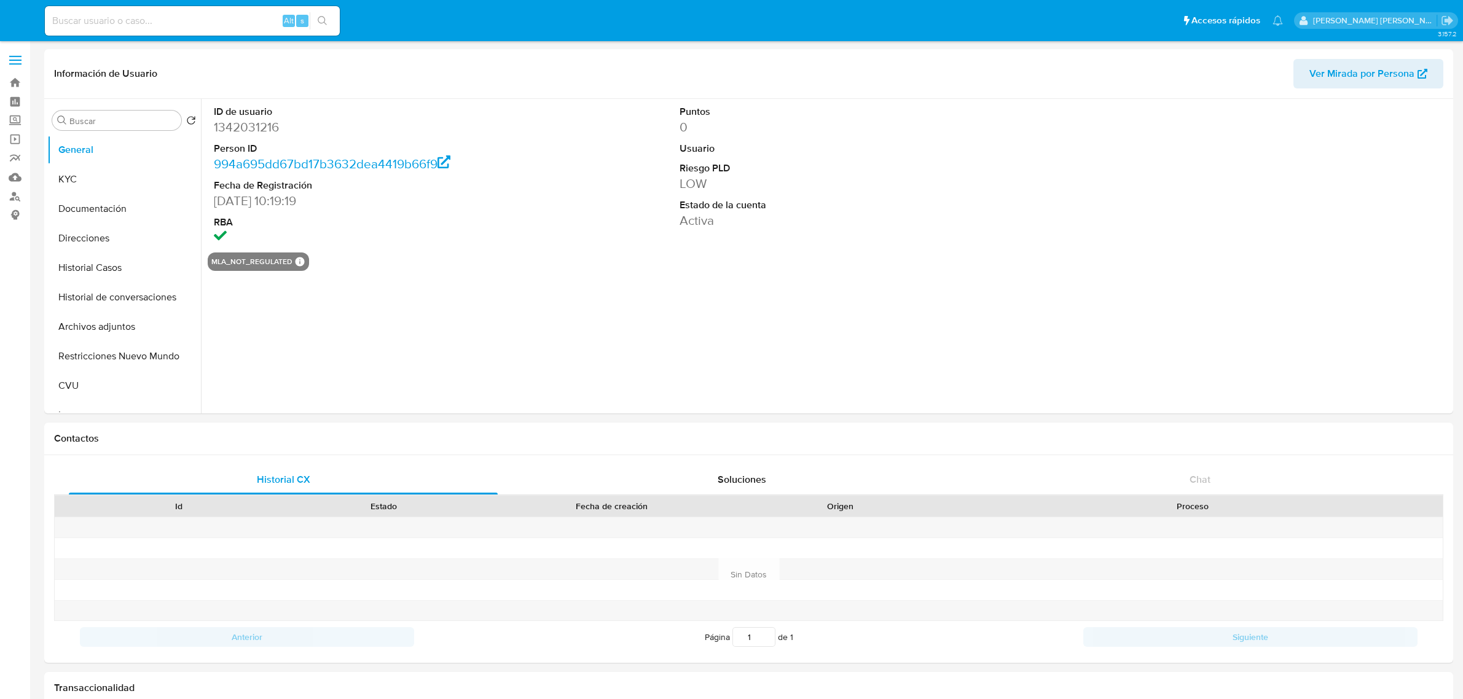
select select "10"
click at [87, 216] on button "Documentación" at bounding box center [119, 209] width 144 height 30
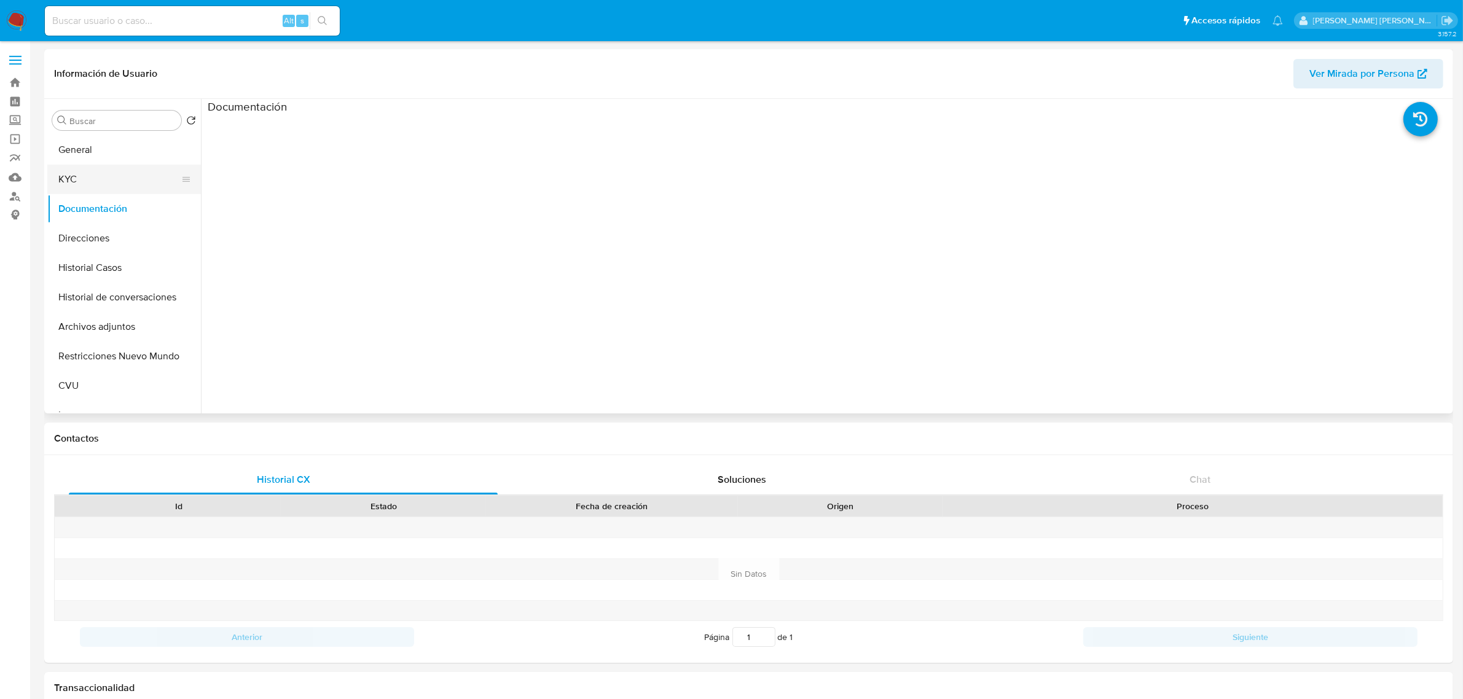
click at [90, 179] on button "KYC" at bounding box center [119, 180] width 144 height 30
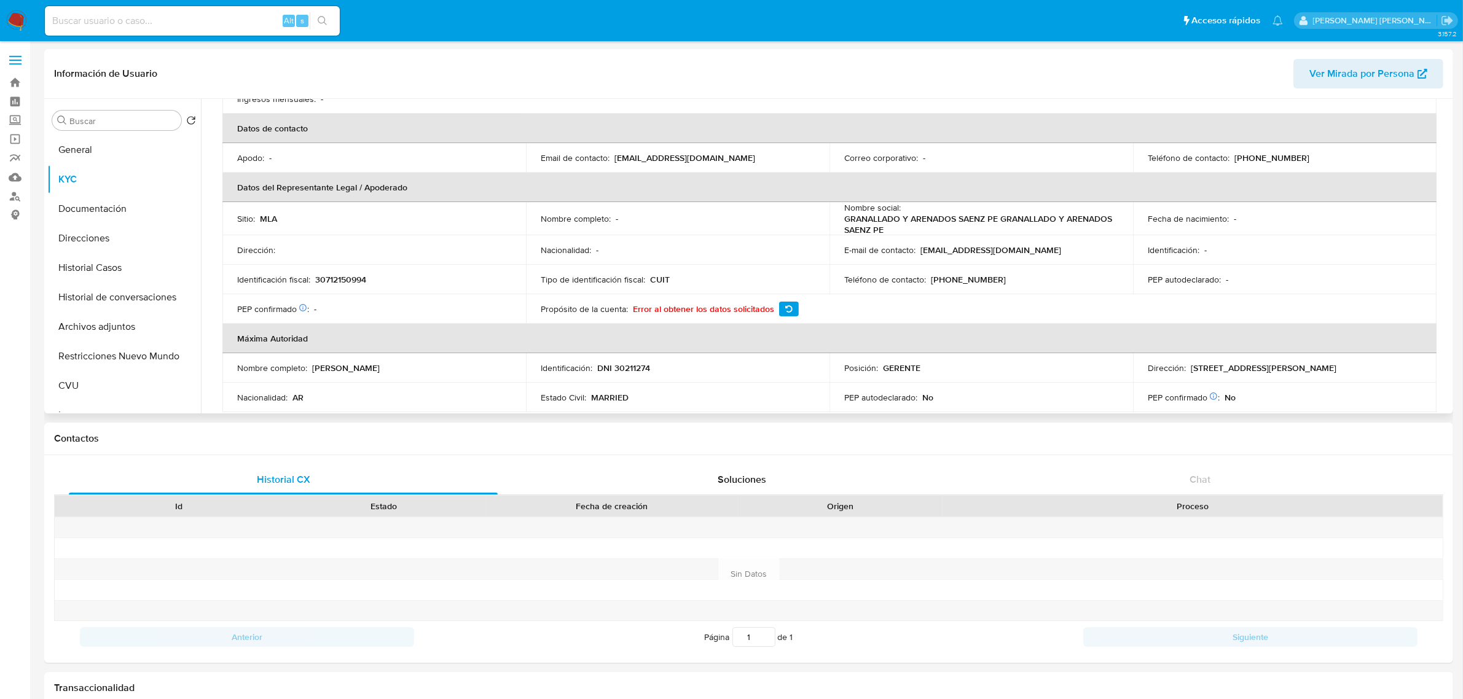
scroll to position [307, 0]
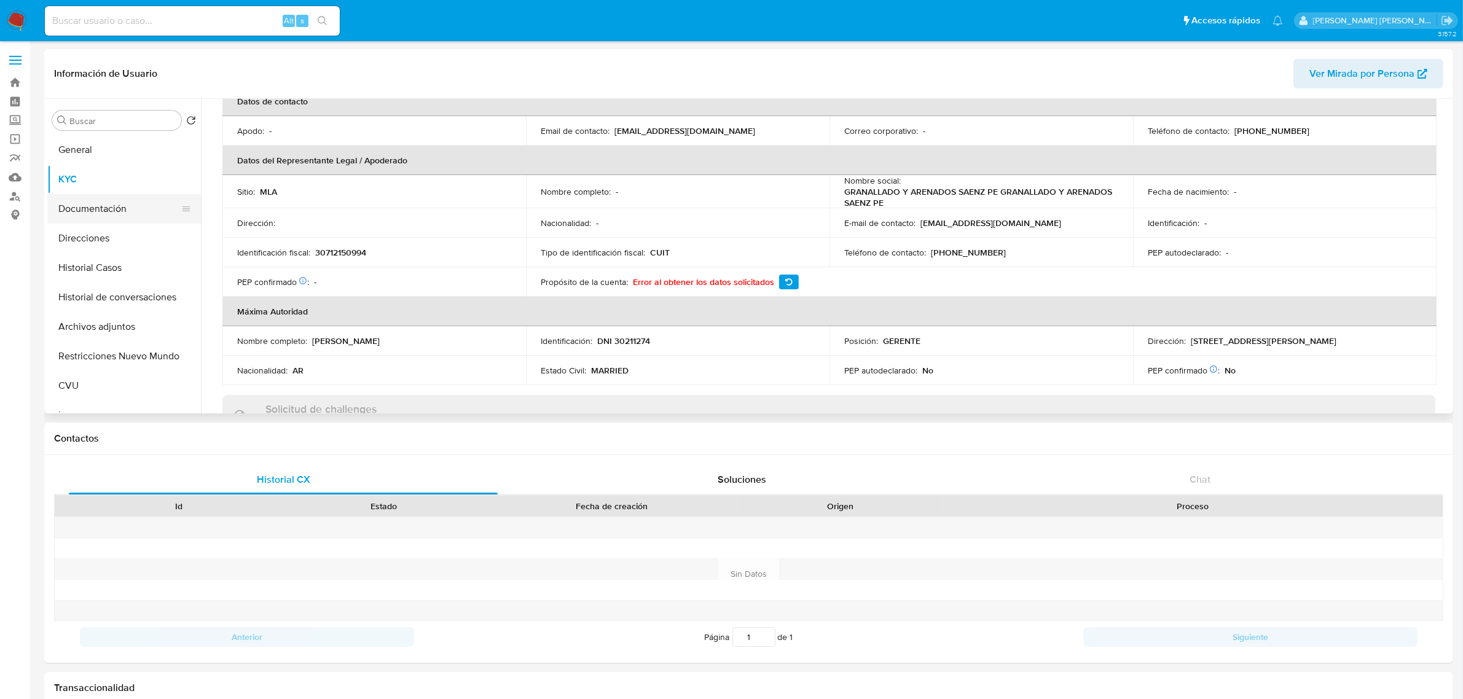
click at [88, 216] on button "Documentación" at bounding box center [119, 209] width 144 height 30
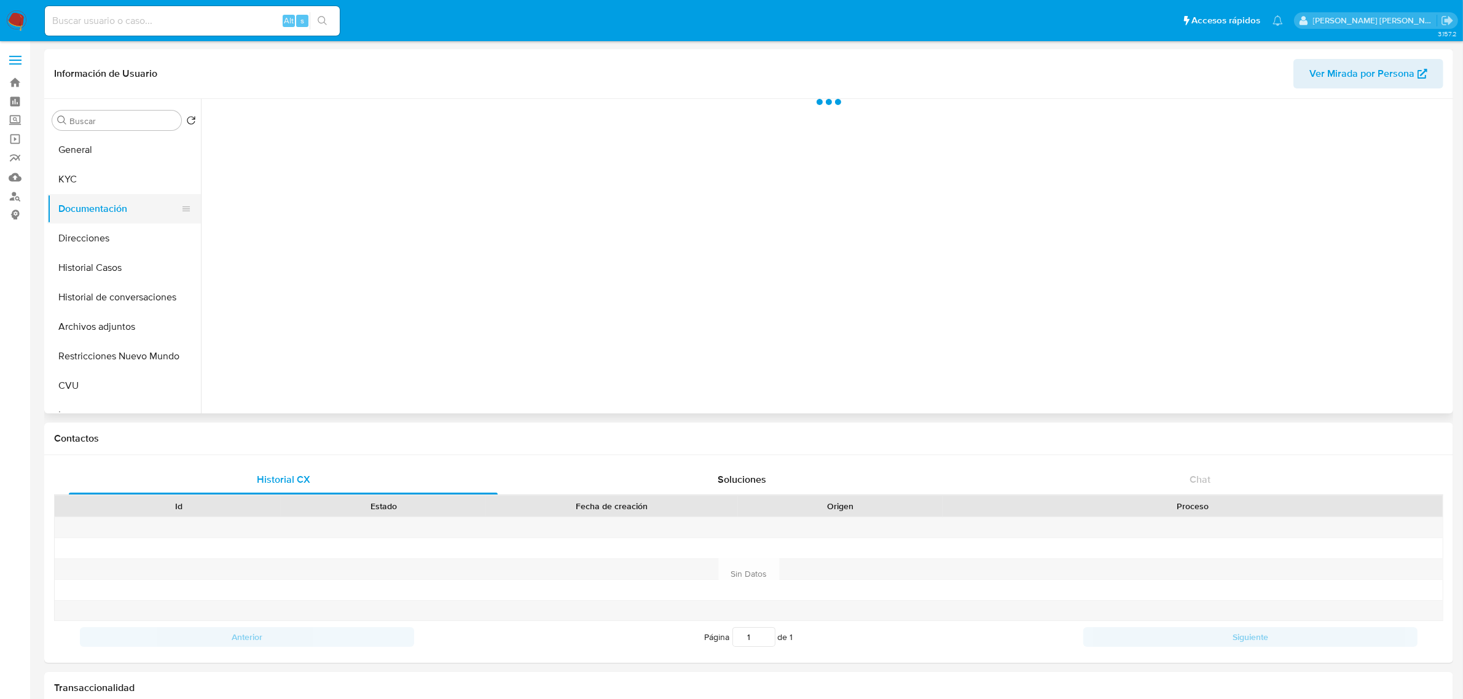
scroll to position [0, 0]
click at [1343, 84] on span "Ver Mirada por Persona" at bounding box center [1362, 74] width 105 height 30
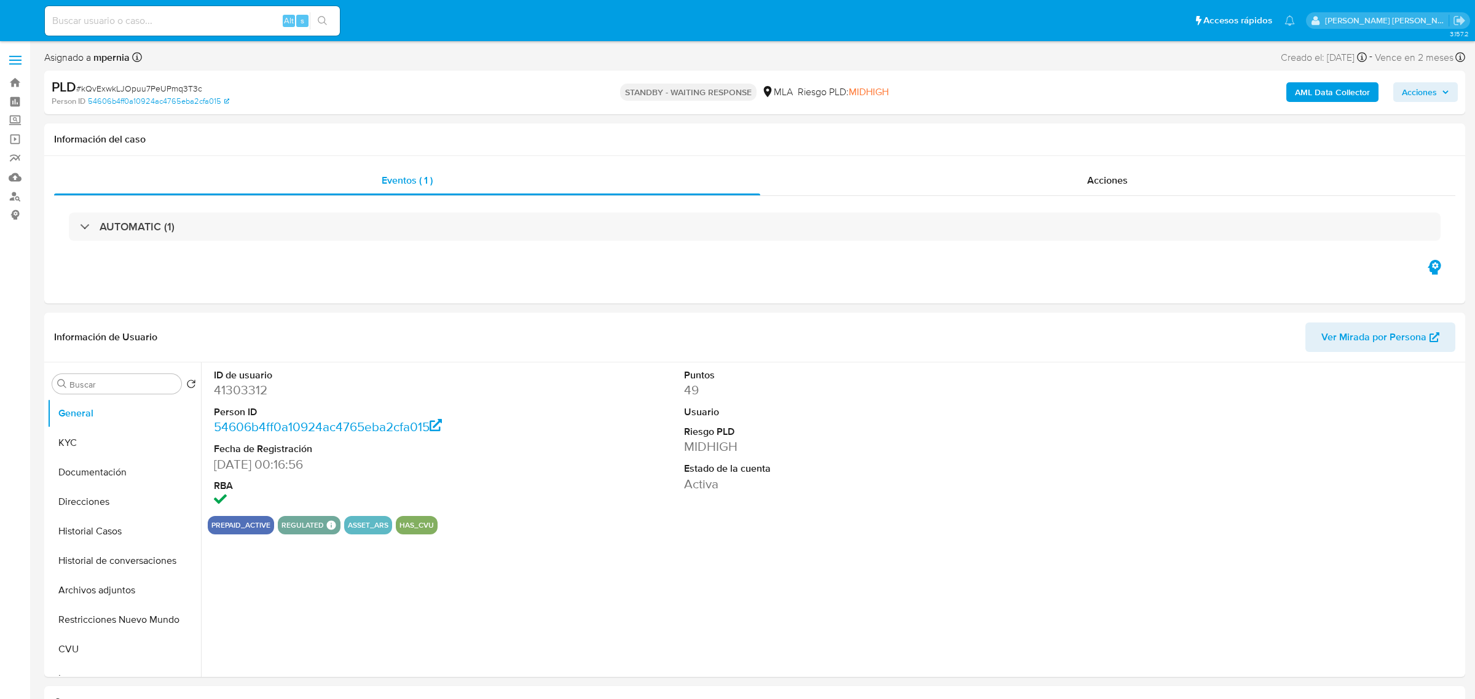
select select "10"
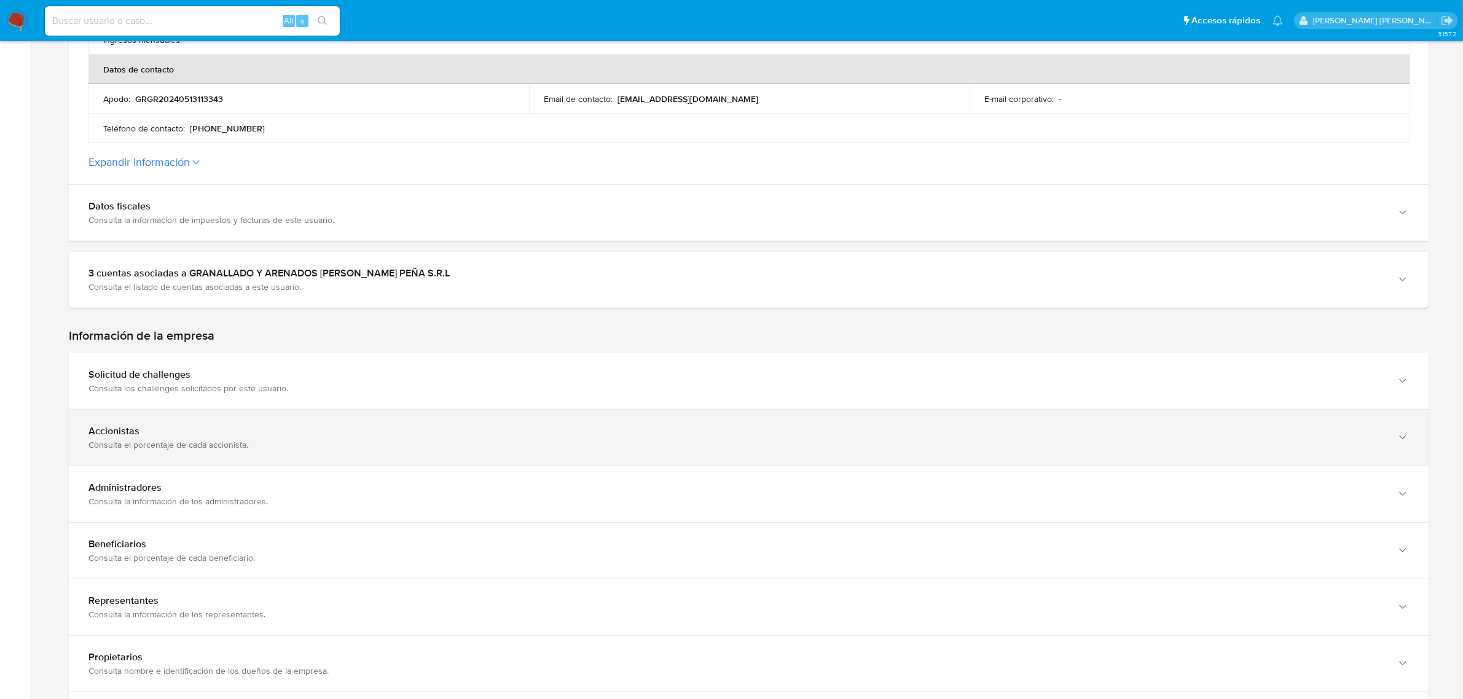
scroll to position [538, 0]
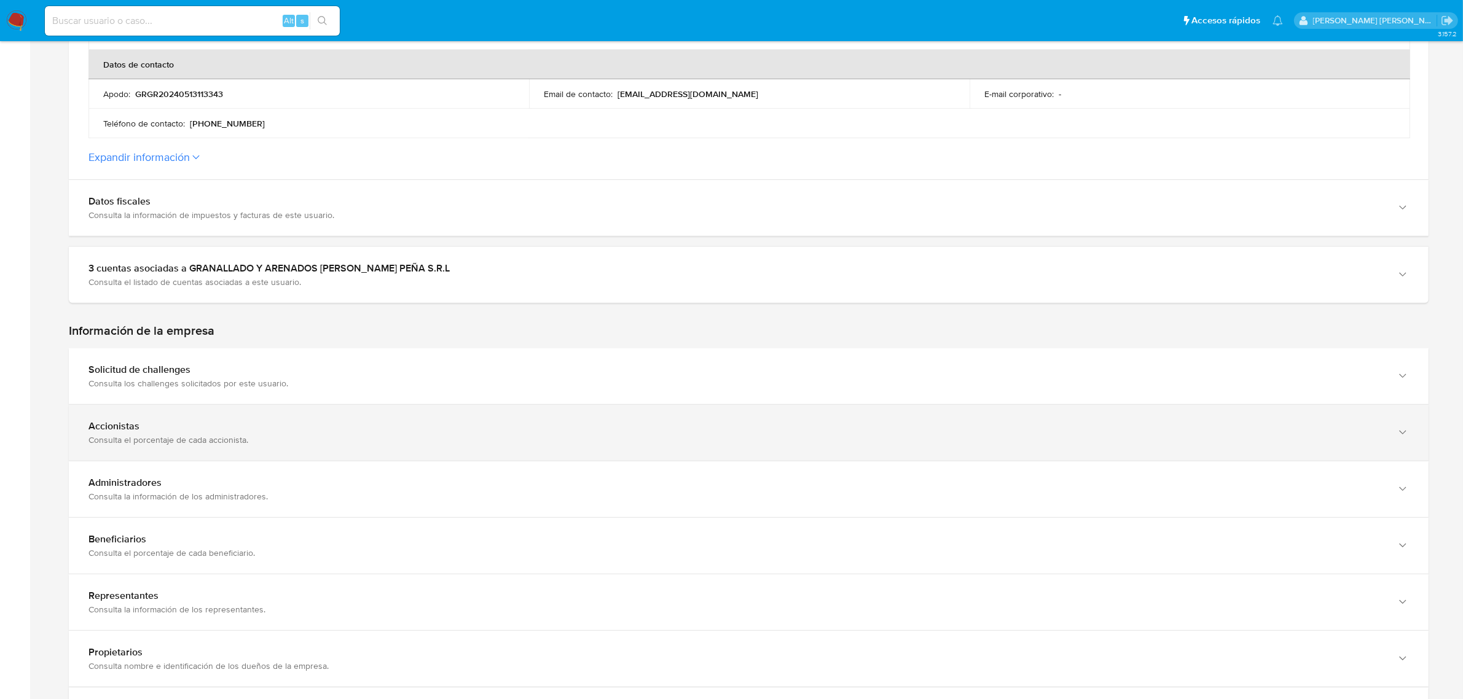
click at [174, 431] on div "Accionistas" at bounding box center [737, 426] width 1296 height 12
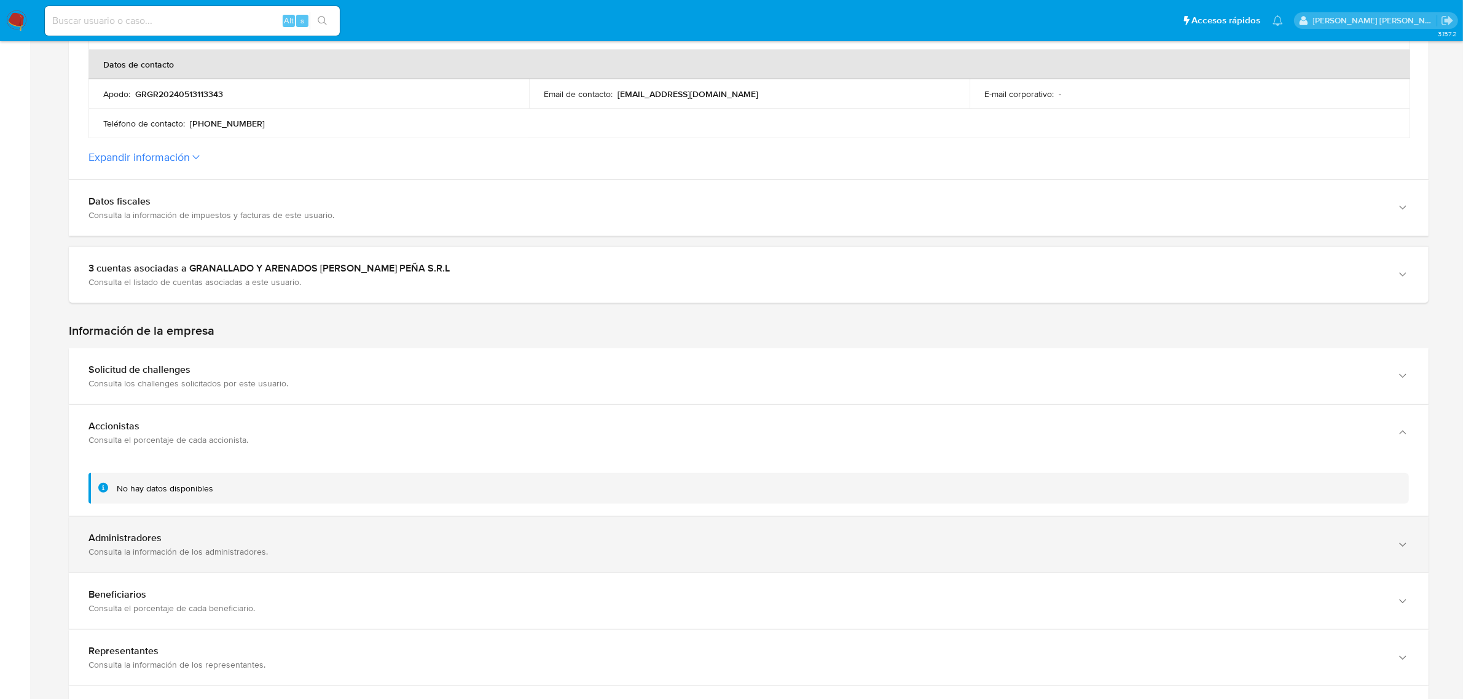
click at [139, 548] on div "Consulta la información de los administradores." at bounding box center [737, 551] width 1296 height 11
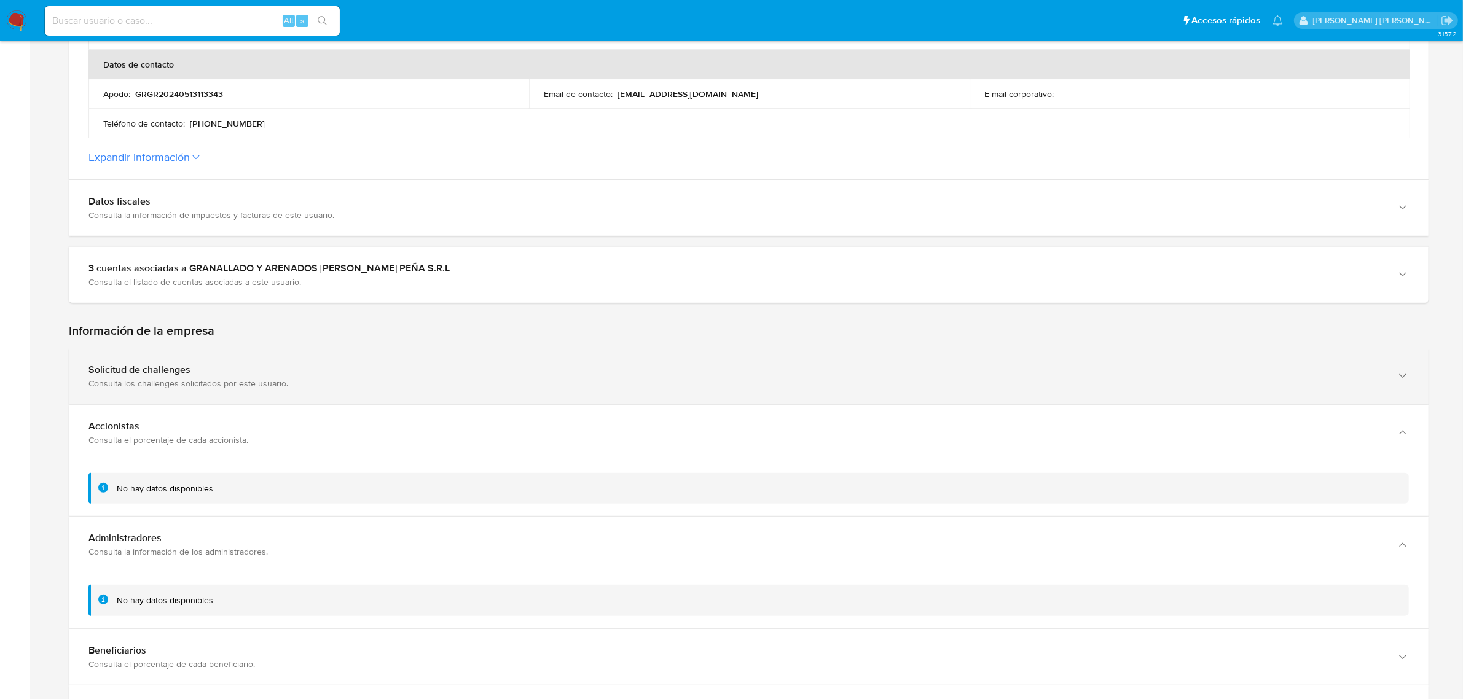
click at [155, 372] on div "Solicitud de challenges" at bounding box center [737, 370] width 1296 height 12
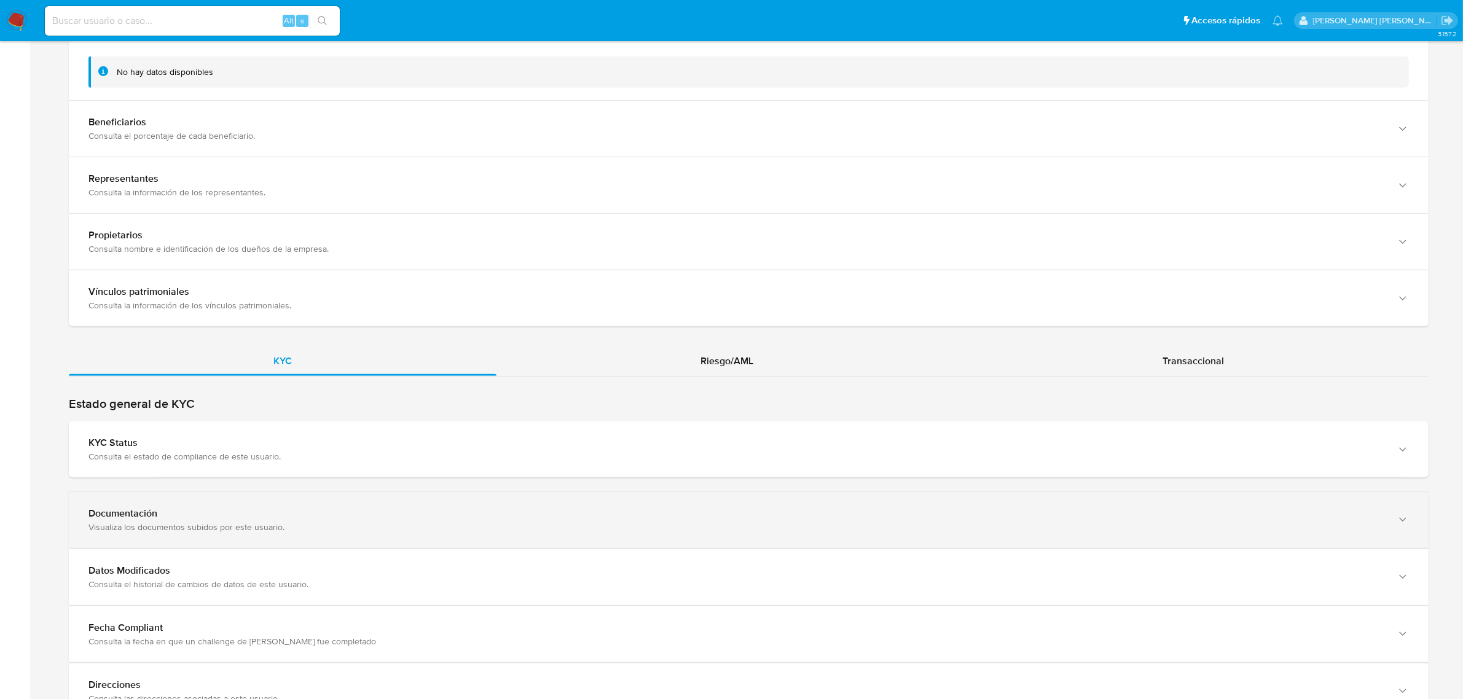
scroll to position [1152, 0]
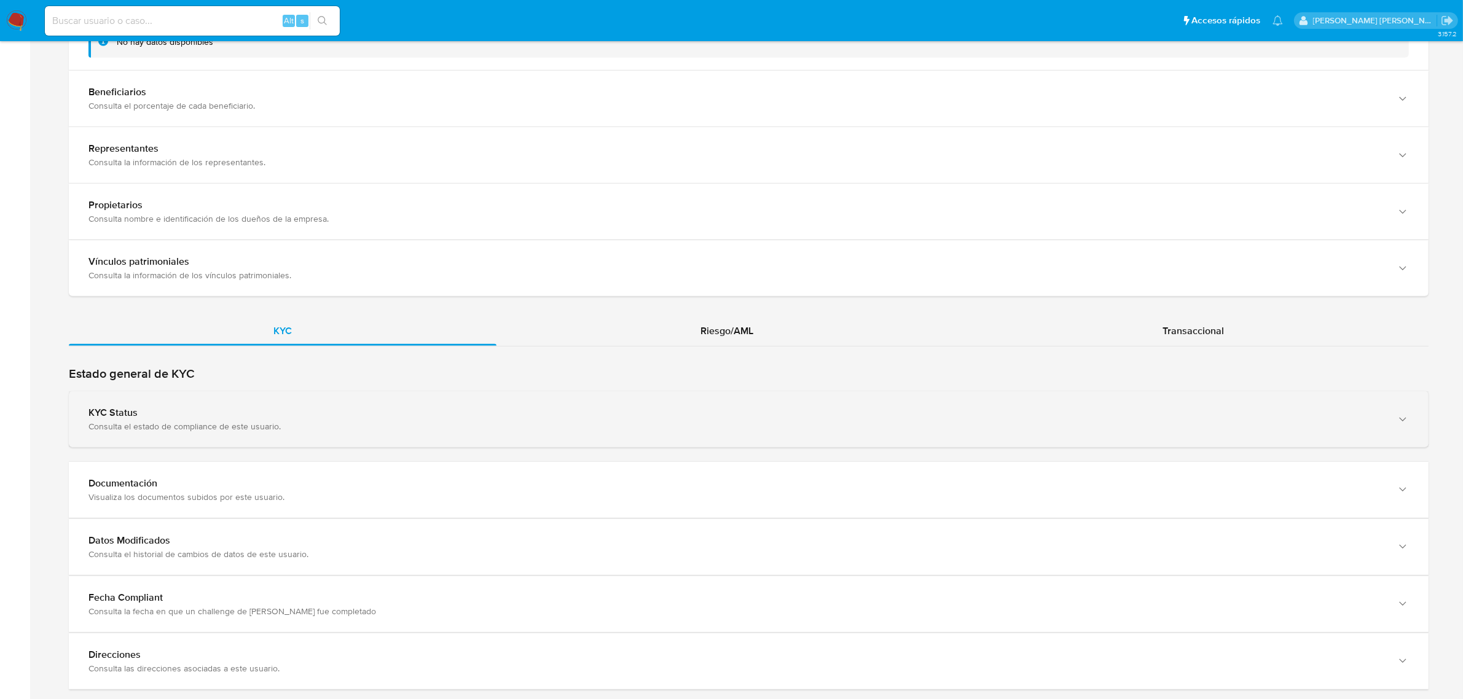
click at [222, 444] on div "KYC Status Consulta el estado de compliance de este usuario." at bounding box center [749, 419] width 1360 height 56
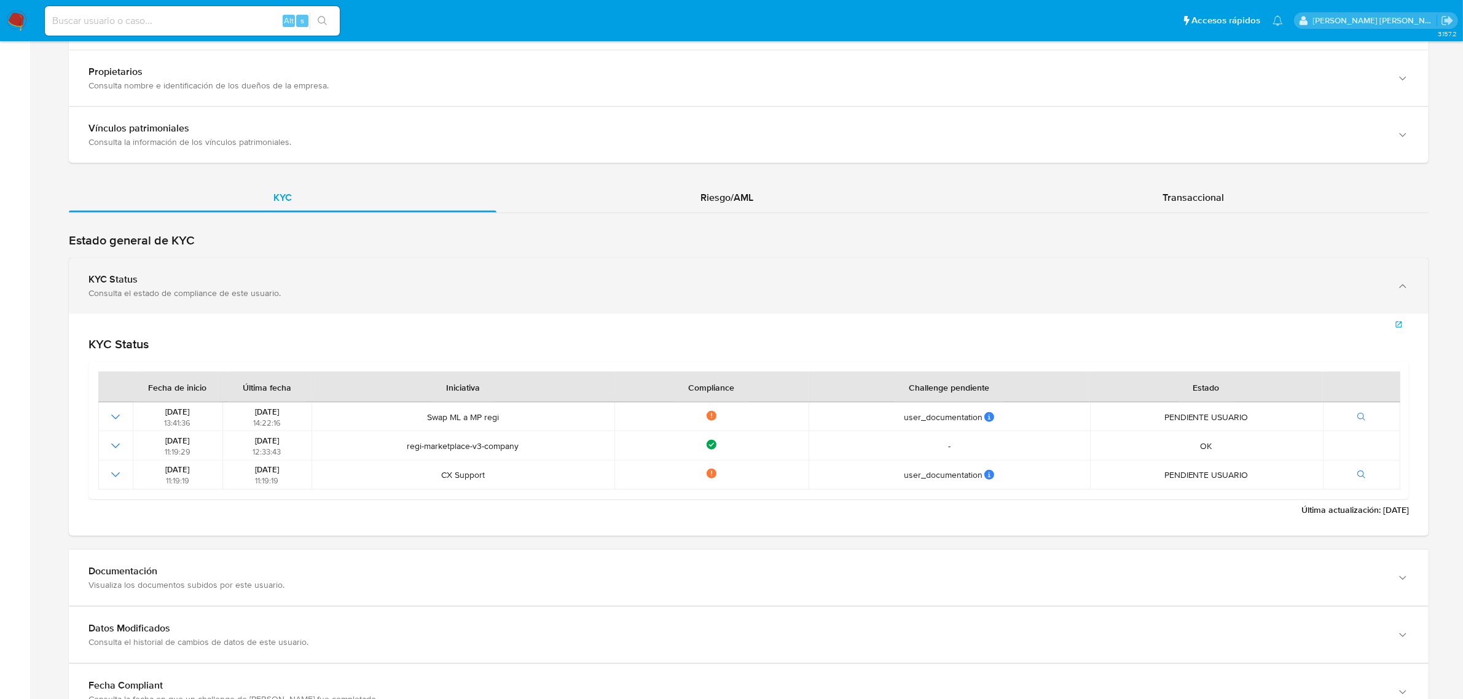
scroll to position [1306, 0]
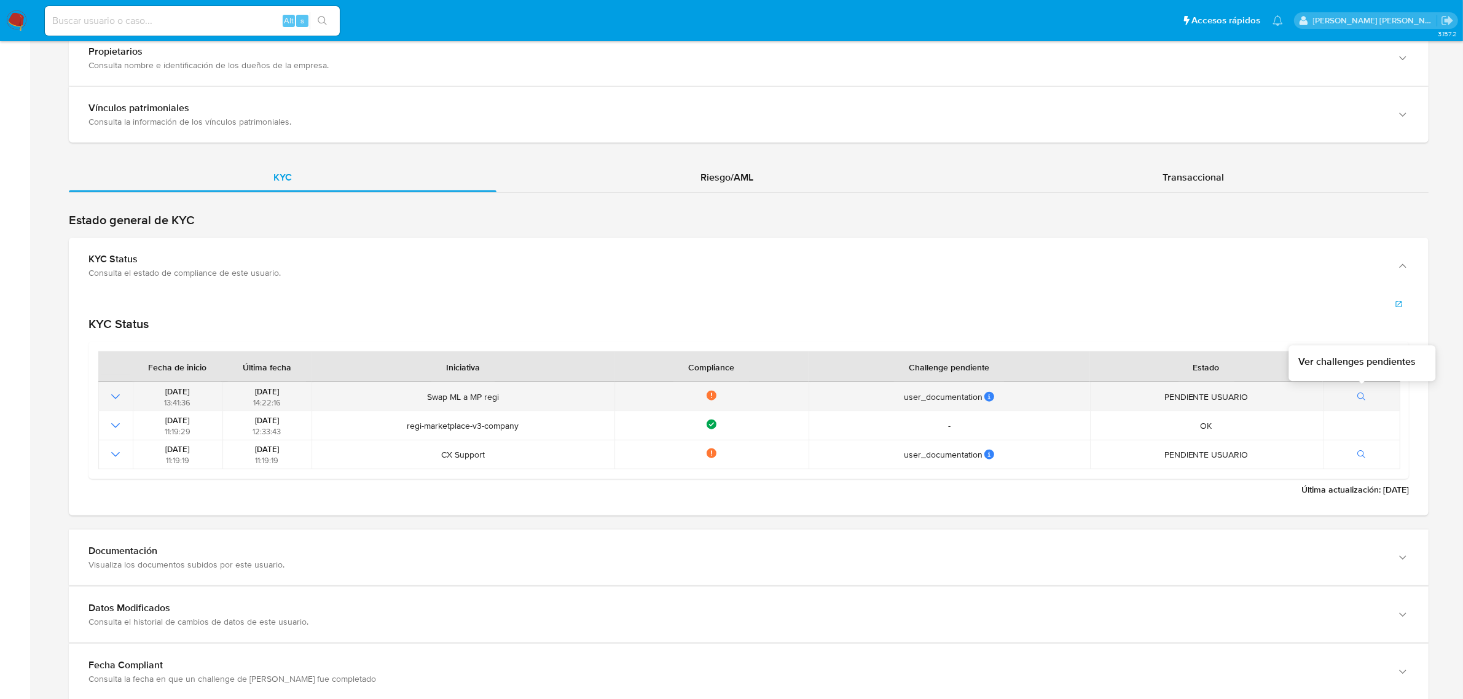
click at [1365, 395] on icon "button" at bounding box center [1362, 397] width 9 height 9
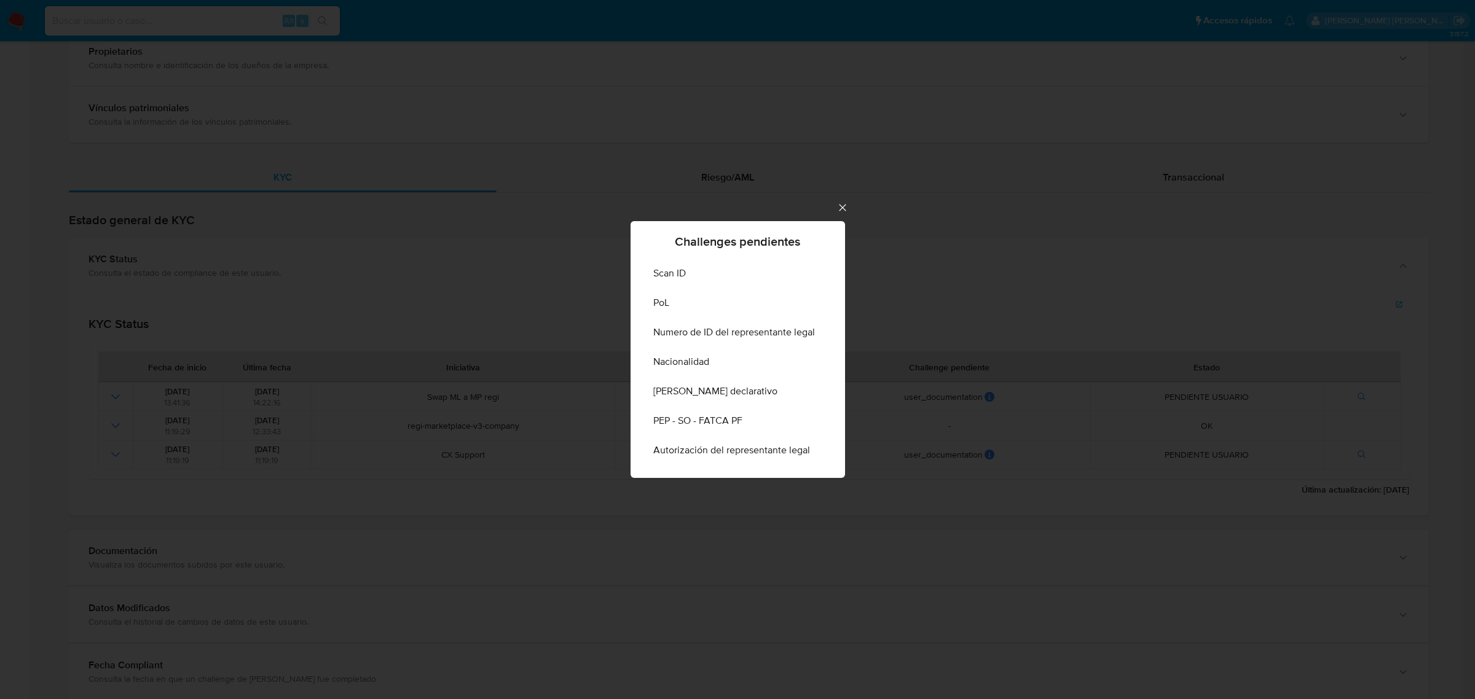
click at [840, 203] on icon "Cerrar" at bounding box center [842, 208] width 12 height 12
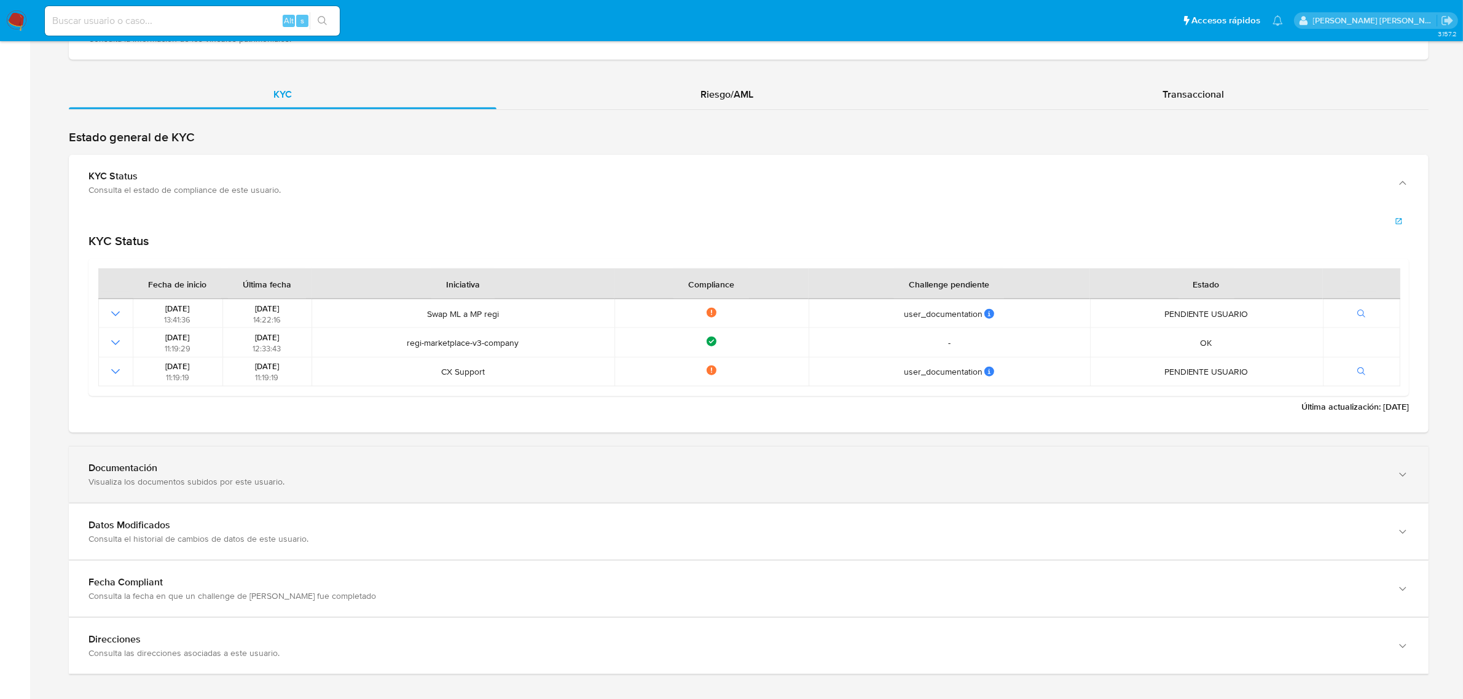
scroll to position [1404, 0]
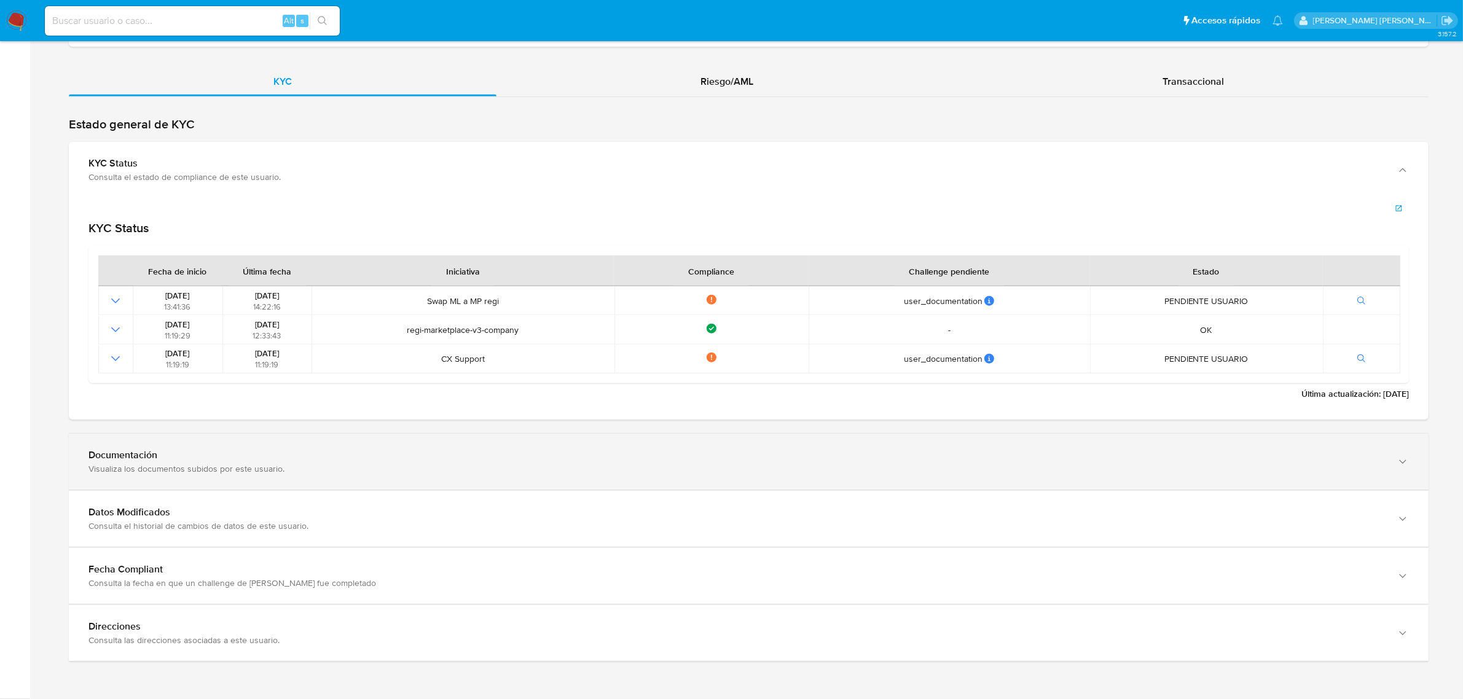
click at [202, 463] on div "Visualiza los documentos subidos por este usuario." at bounding box center [737, 468] width 1296 height 11
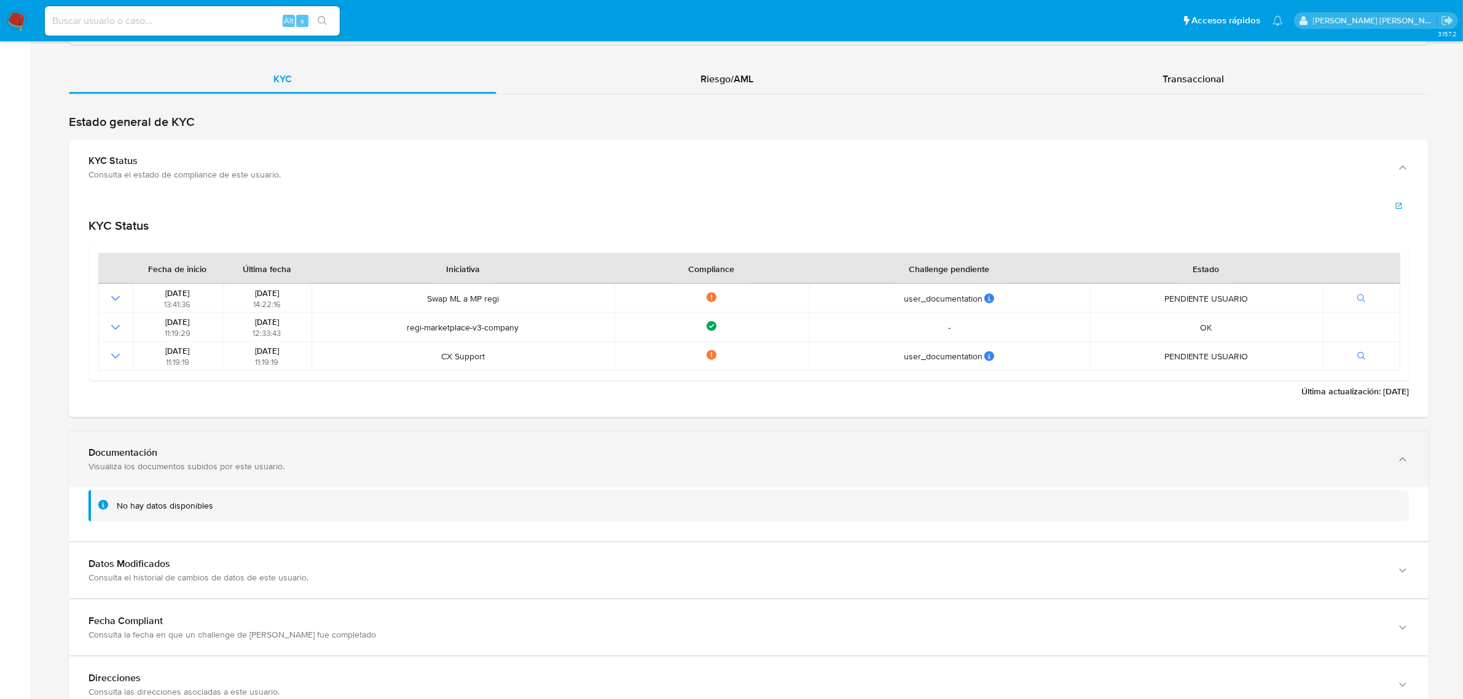
scroll to position [1458, 0]
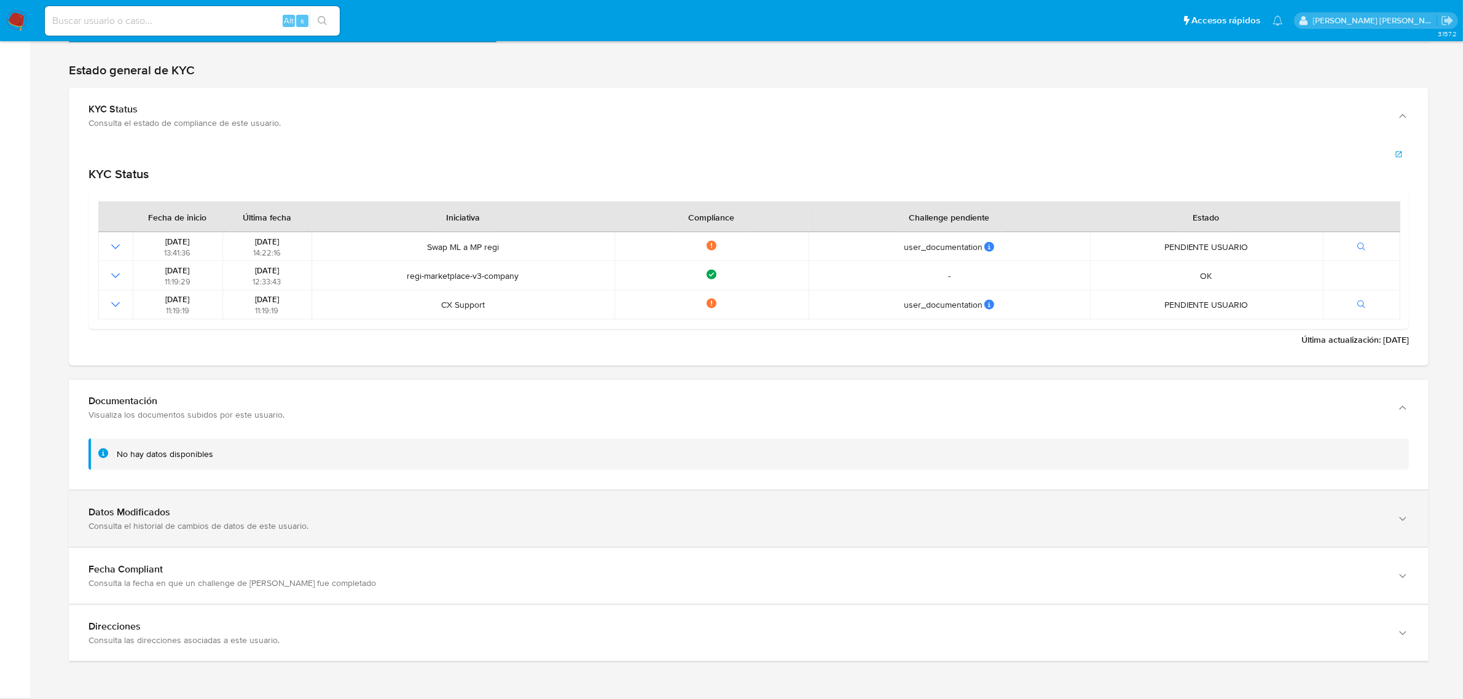
click at [192, 521] on div "Consulta el historial de cambios de datos de este usuario." at bounding box center [737, 526] width 1296 height 11
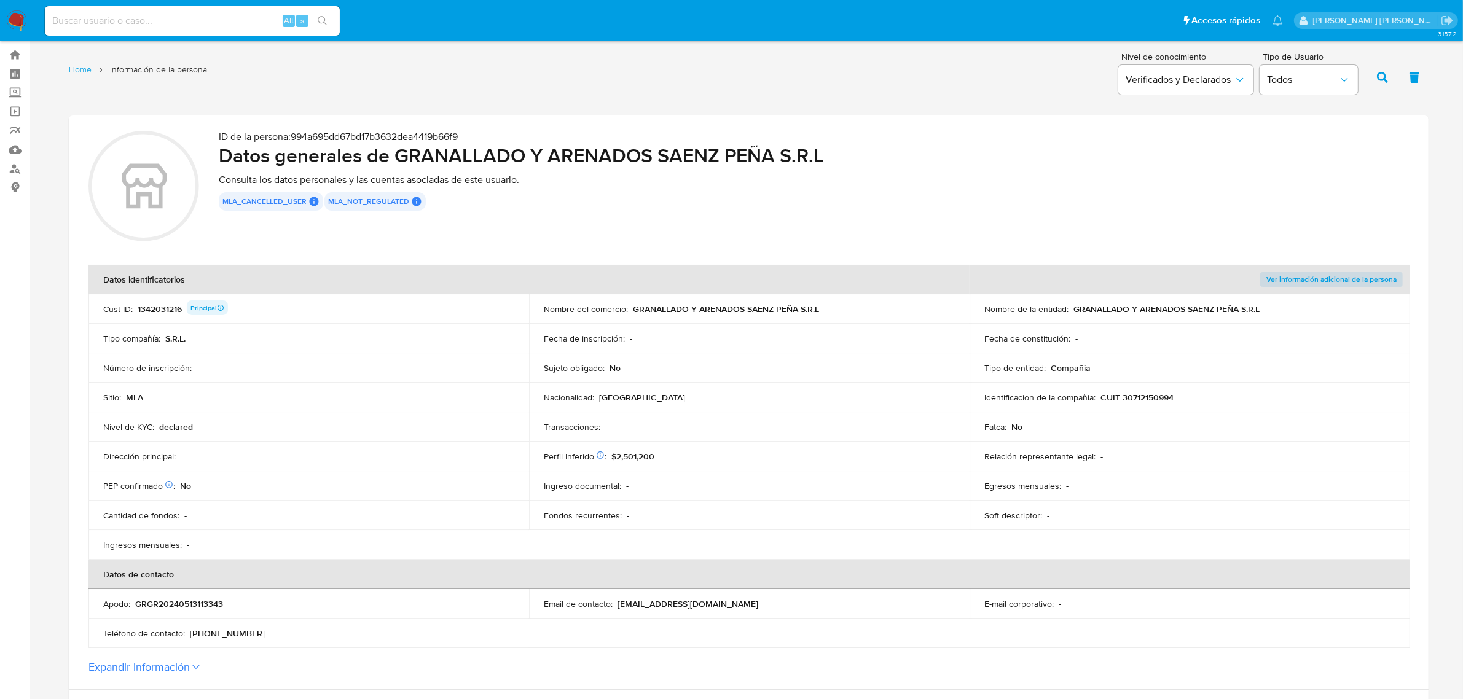
scroll to position [0, 0]
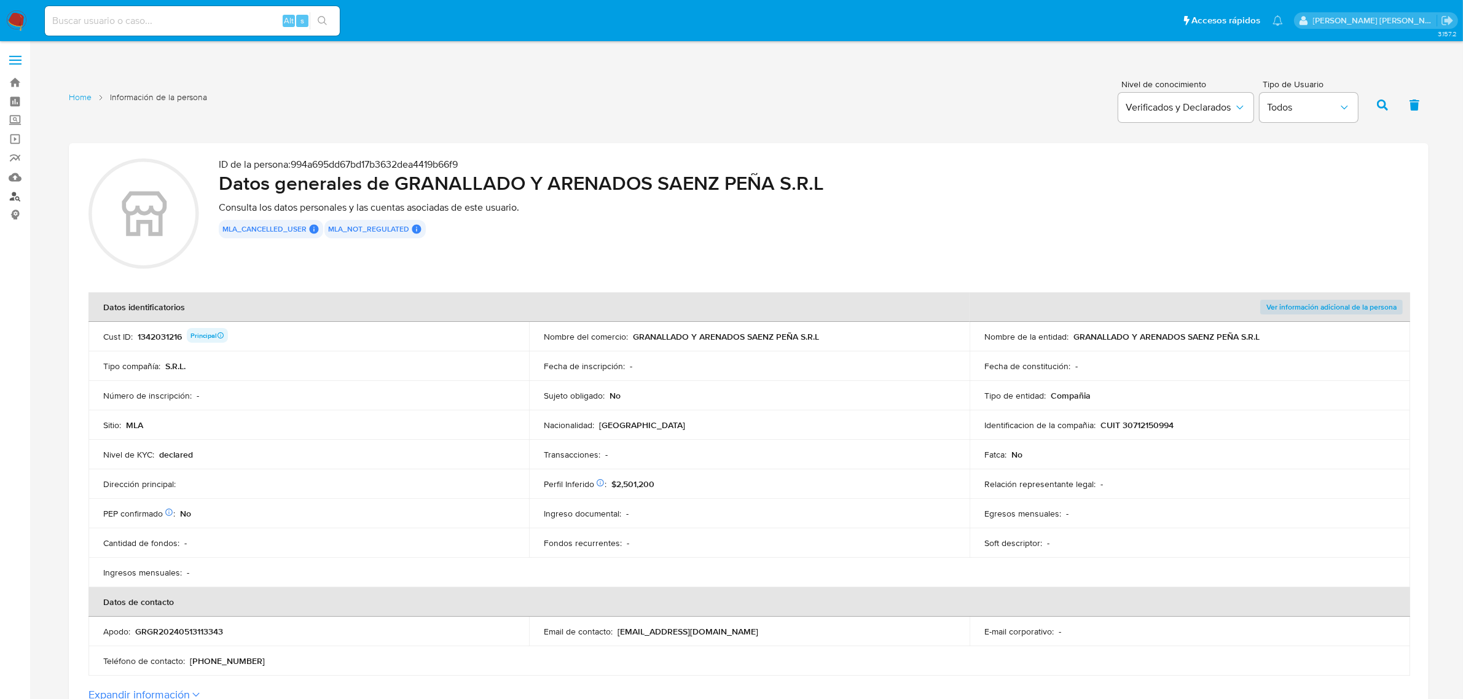
click at [16, 197] on link "Buscador de personas" at bounding box center [73, 196] width 146 height 19
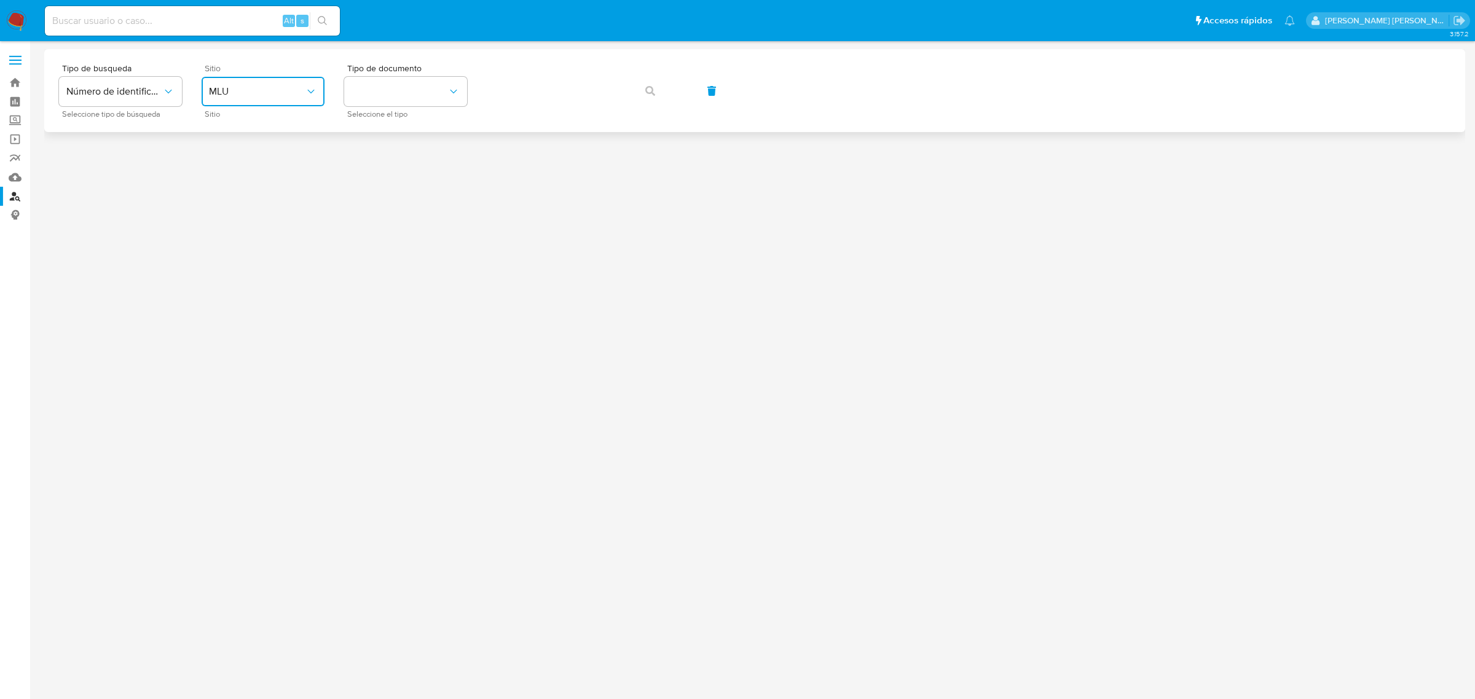
click at [255, 104] on button "MLU" at bounding box center [263, 92] width 123 height 30
click at [240, 160] on div "MLA" at bounding box center [259, 155] width 101 height 30
click at [368, 96] on button "identificationType" at bounding box center [405, 92] width 123 height 30
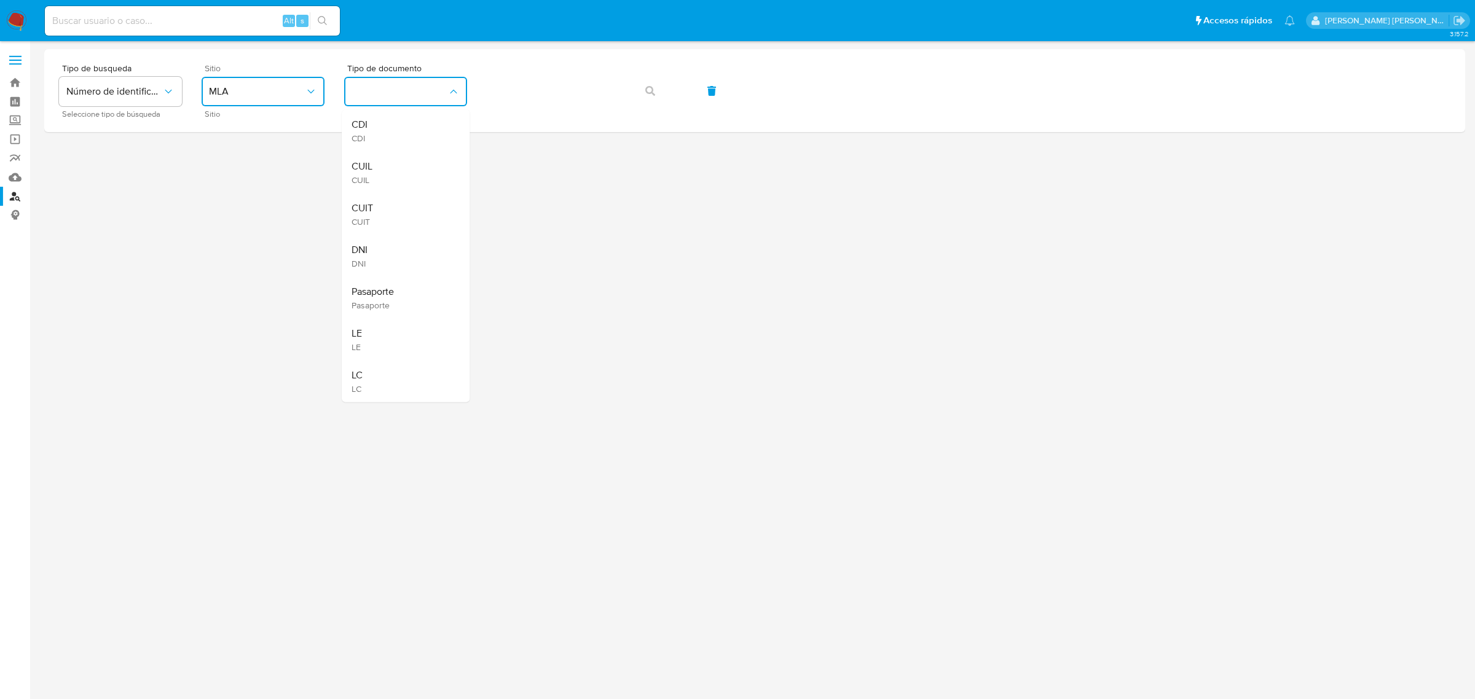
click at [376, 211] on div "CUIT CUIT" at bounding box center [402, 215] width 101 height 42
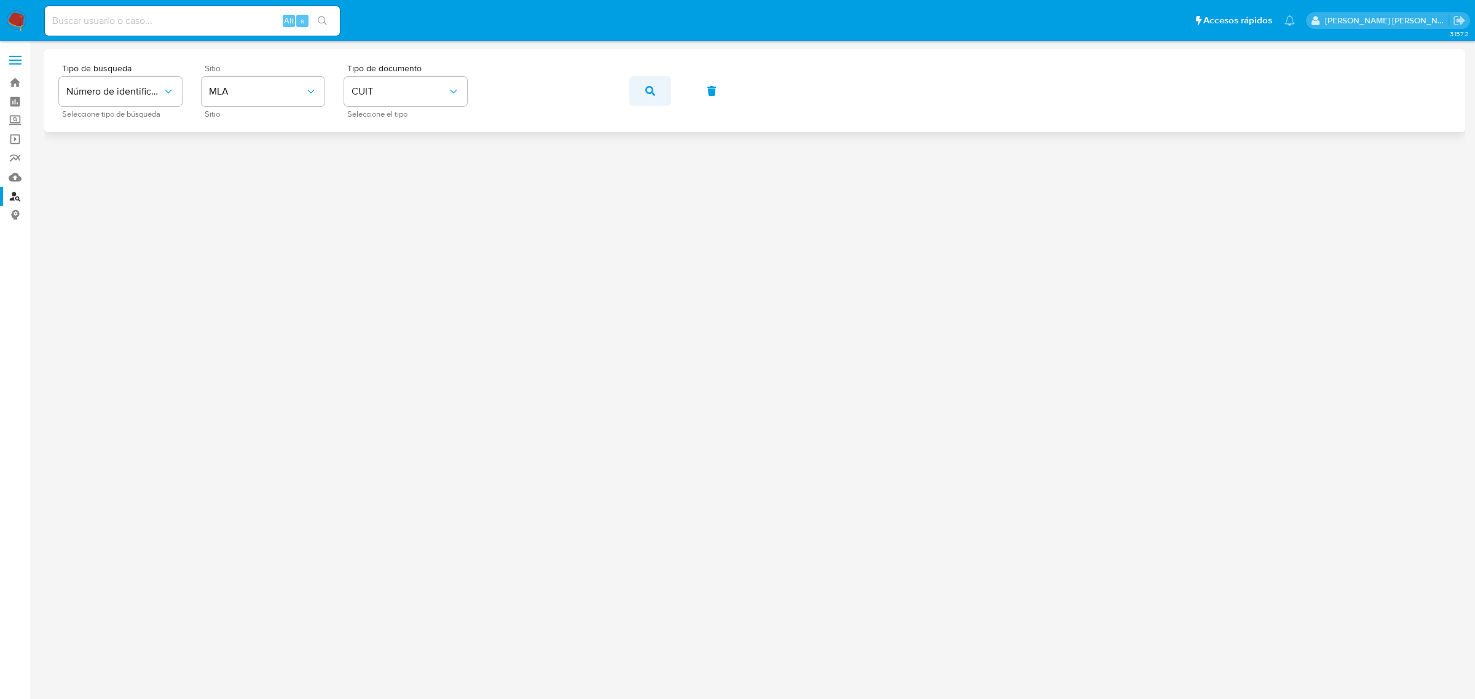
click at [659, 100] on button "button" at bounding box center [650, 91] width 42 height 30
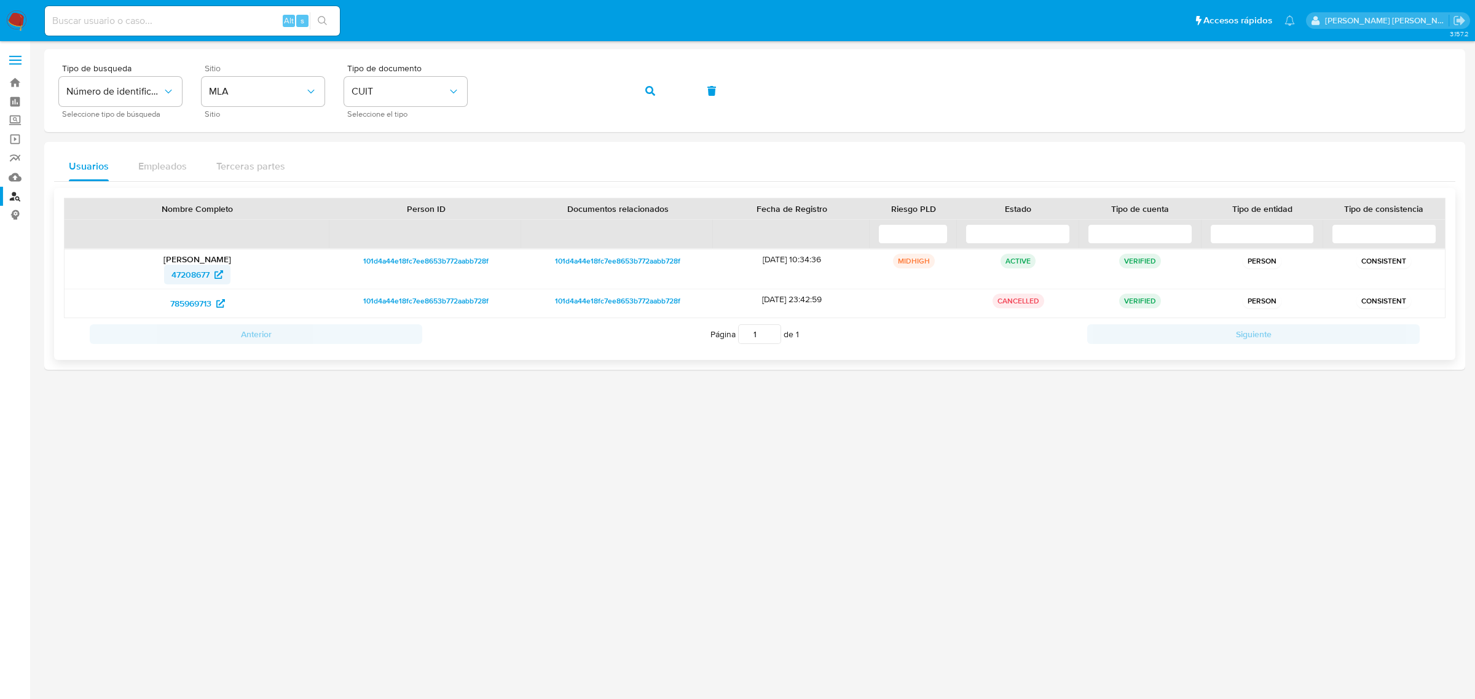
click at [179, 271] on span "47208677" at bounding box center [190, 275] width 38 height 20
click at [652, 89] on icon "button" at bounding box center [650, 91] width 10 height 10
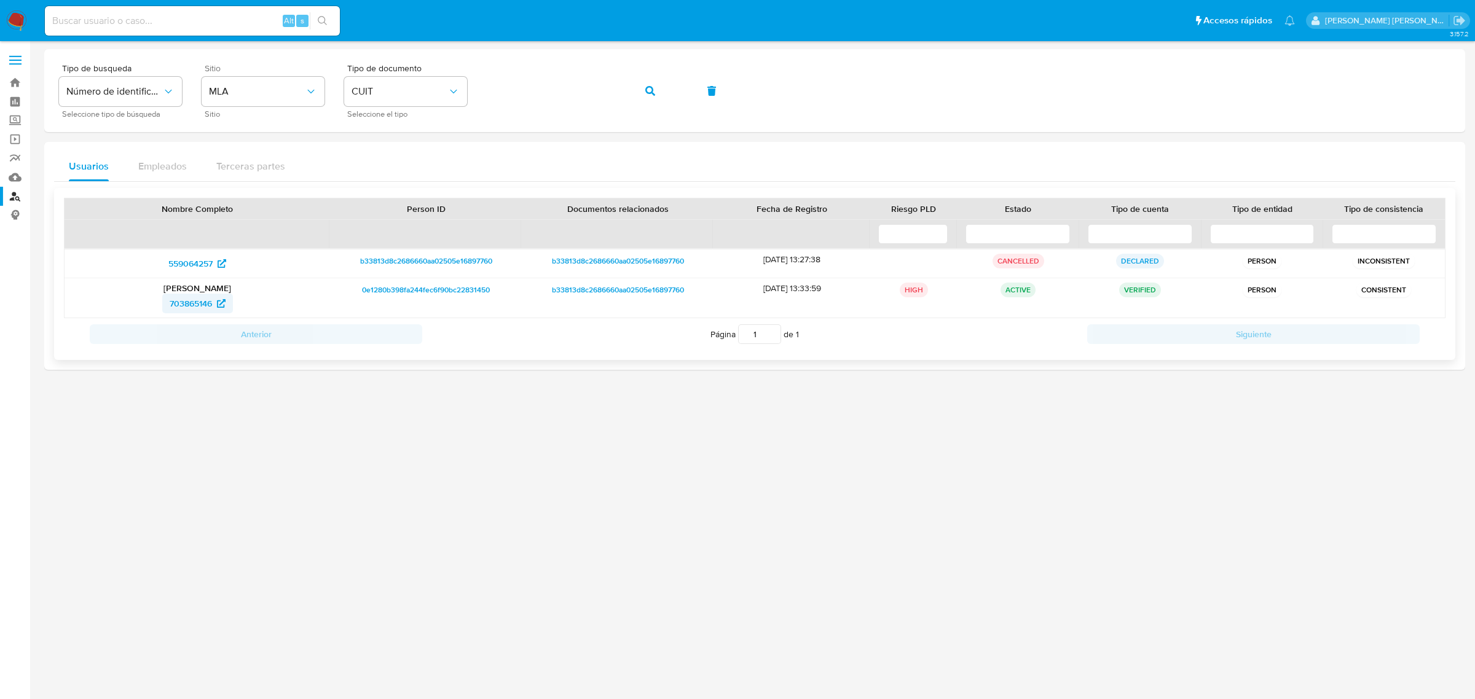
click at [211, 305] on span "703865146" at bounding box center [191, 304] width 42 height 20
click at [641, 92] on button "button" at bounding box center [650, 91] width 42 height 30
click at [641, 88] on button "button" at bounding box center [650, 91] width 42 height 30
click at [648, 93] on icon "button" at bounding box center [650, 91] width 10 height 10
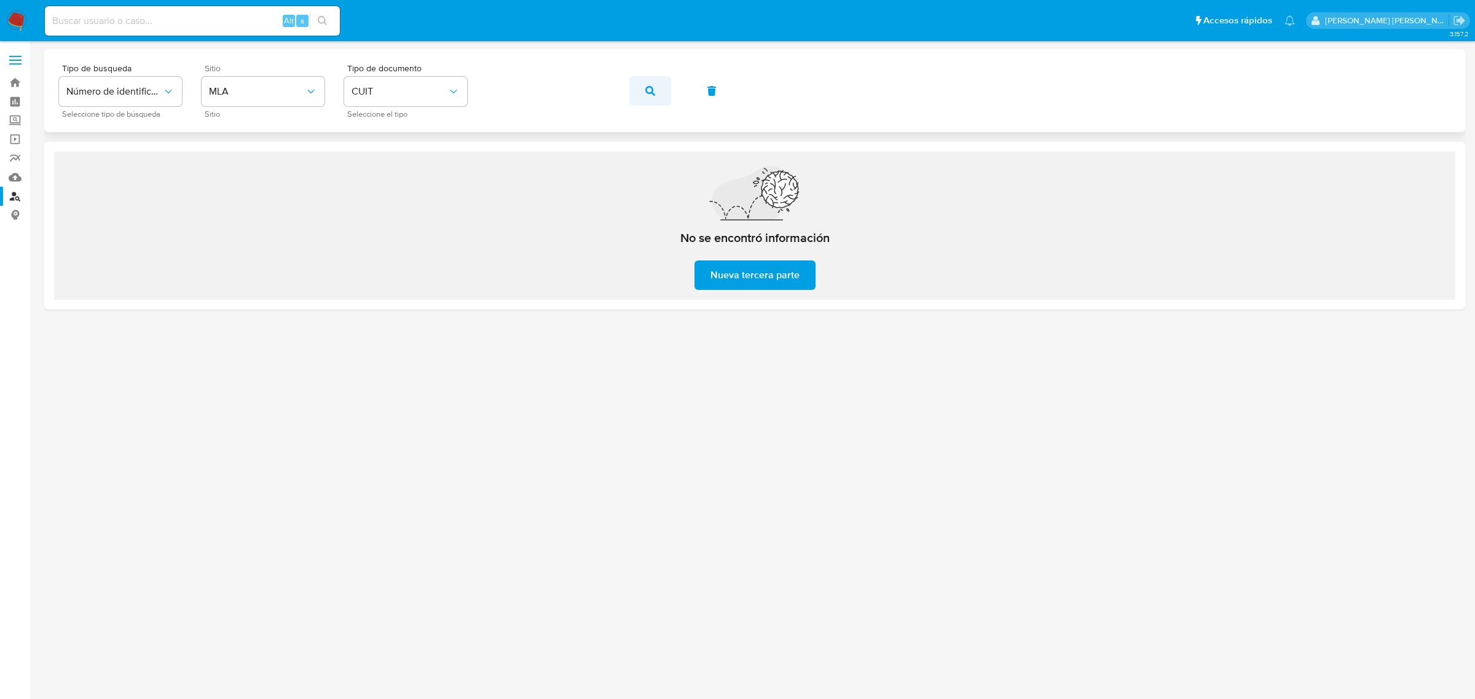
click at [658, 92] on button "button" at bounding box center [650, 91] width 42 height 30
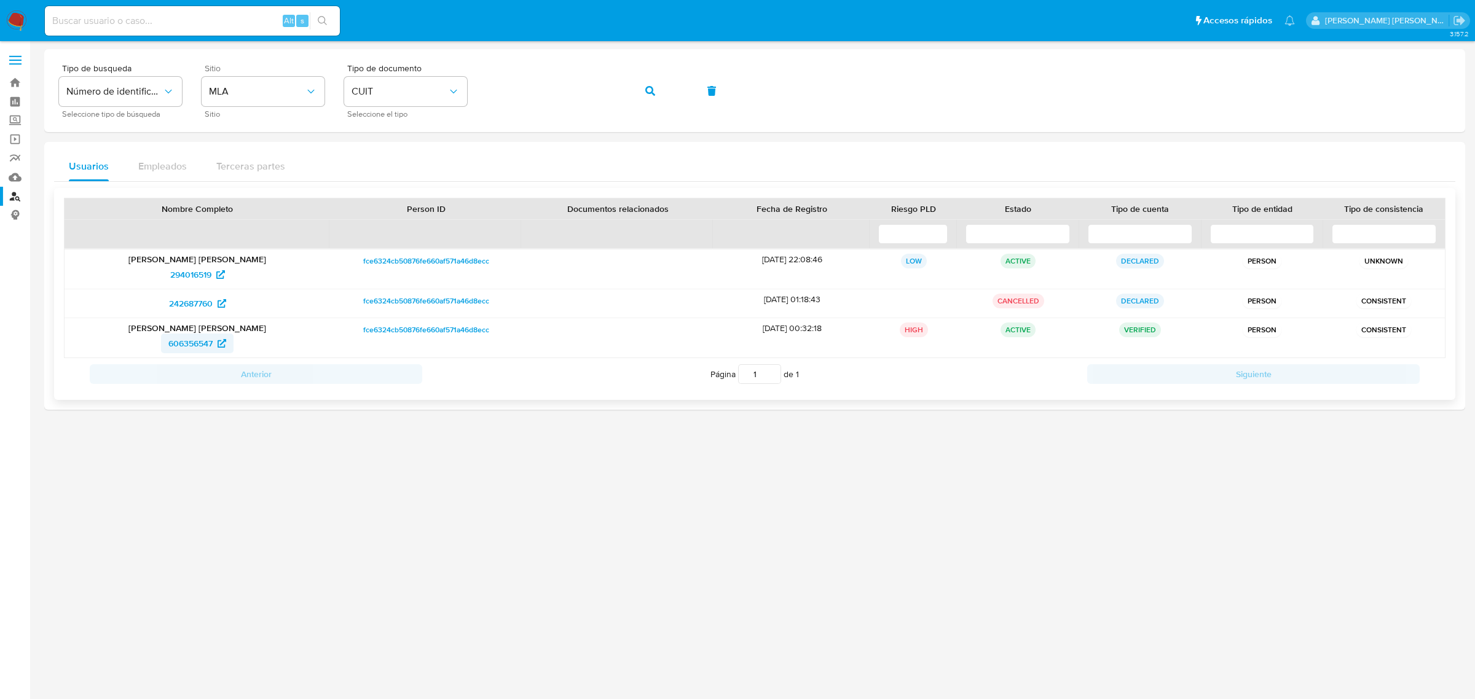
click at [189, 347] on span "606356547" at bounding box center [190, 344] width 44 height 20
click at [640, 94] on button "button" at bounding box center [650, 91] width 42 height 30
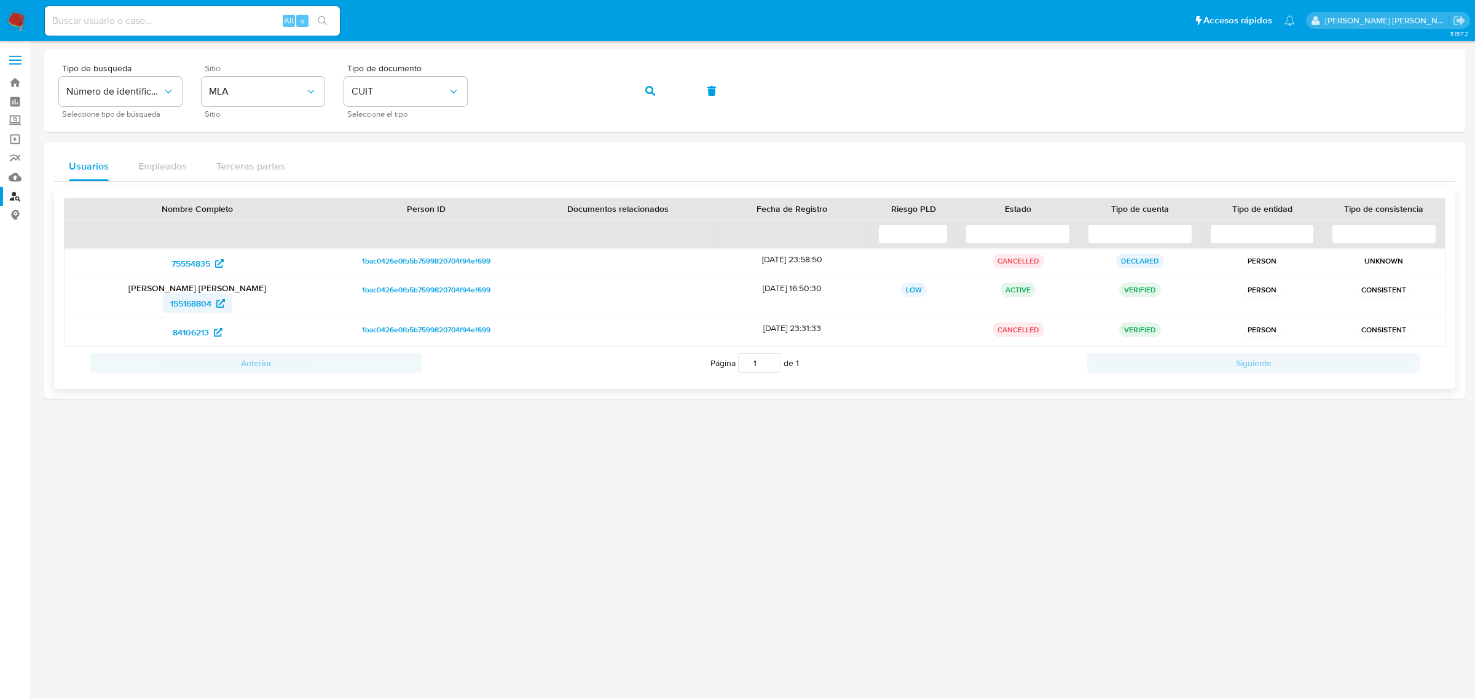
click at [186, 307] on span "155168804" at bounding box center [190, 304] width 41 height 20
click at [653, 84] on span "button" at bounding box center [650, 90] width 10 height 27
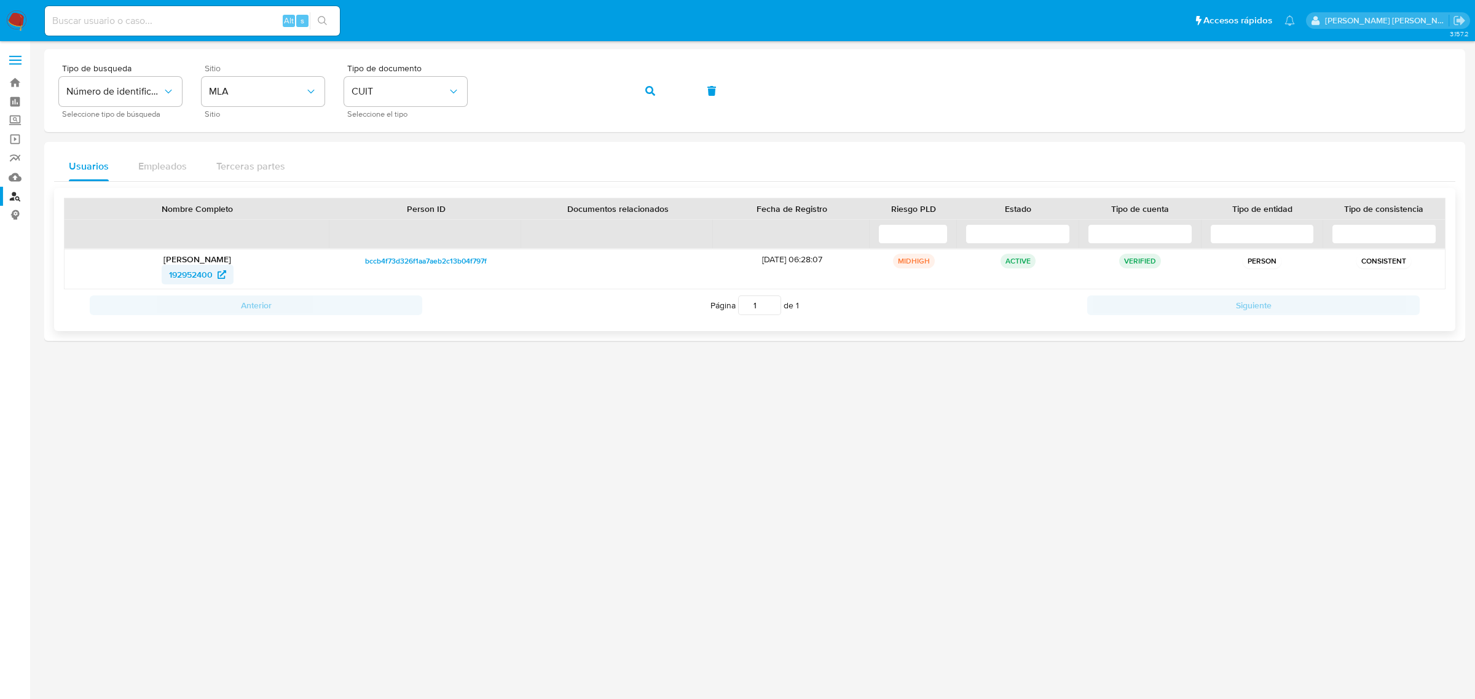
click at [198, 281] on span "192952400" at bounding box center [191, 275] width 44 height 20
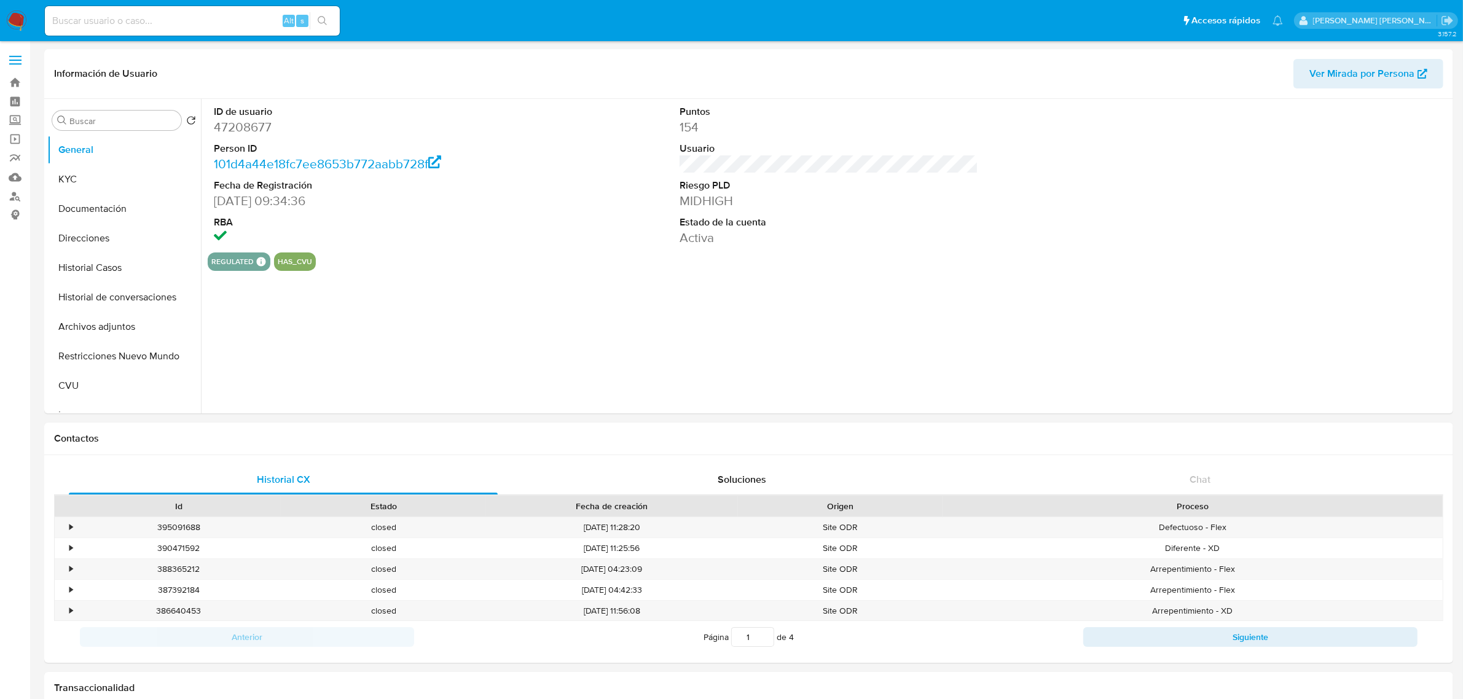
select select "10"
click at [99, 269] on button "Historial Casos" at bounding box center [119, 268] width 144 height 30
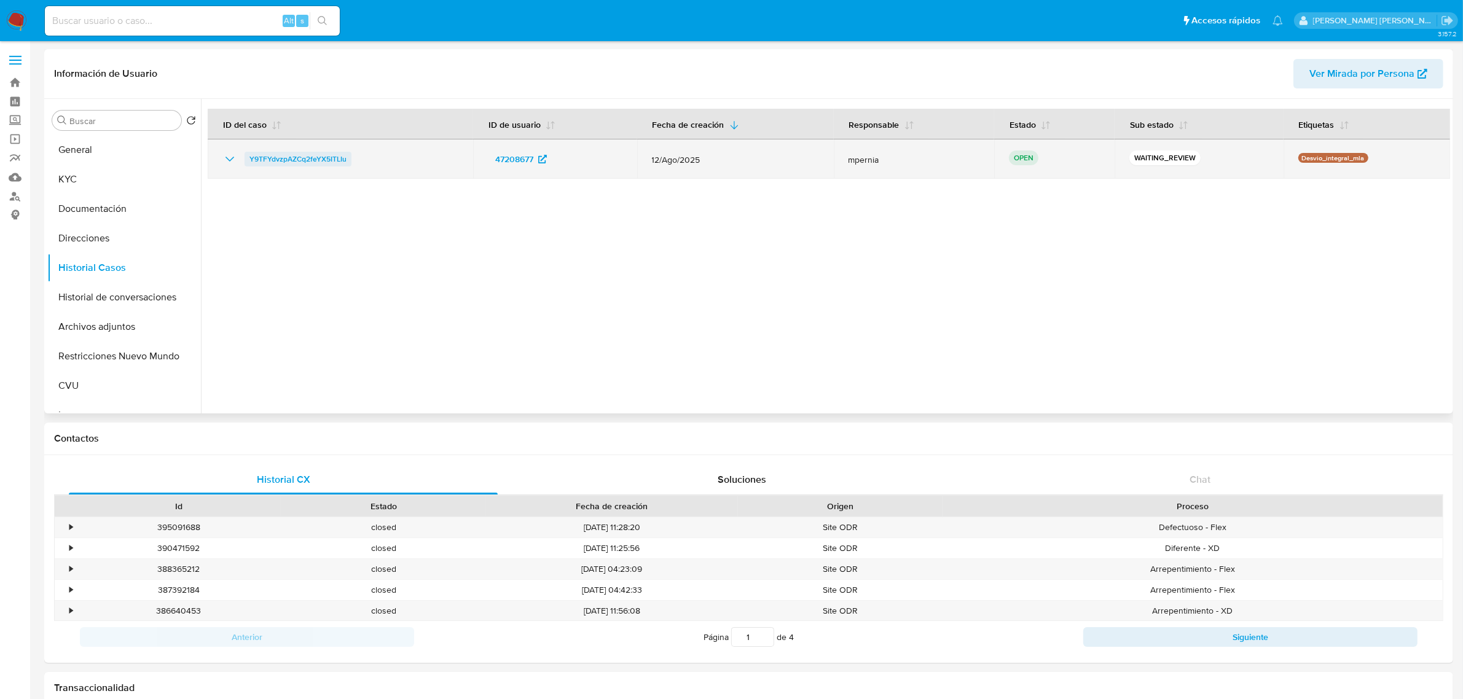
drag, startPoint x: 358, startPoint y: 161, endPoint x: 248, endPoint y: 164, distance: 110.1
click at [248, 164] on div "Y9TFYdvzpAZCq2feYX5ITLIu" at bounding box center [340, 159] width 236 height 15
click at [272, 163] on span "Y9TFYdvzpAZCq2feYX5ITLIu" at bounding box center [298, 159] width 97 height 15
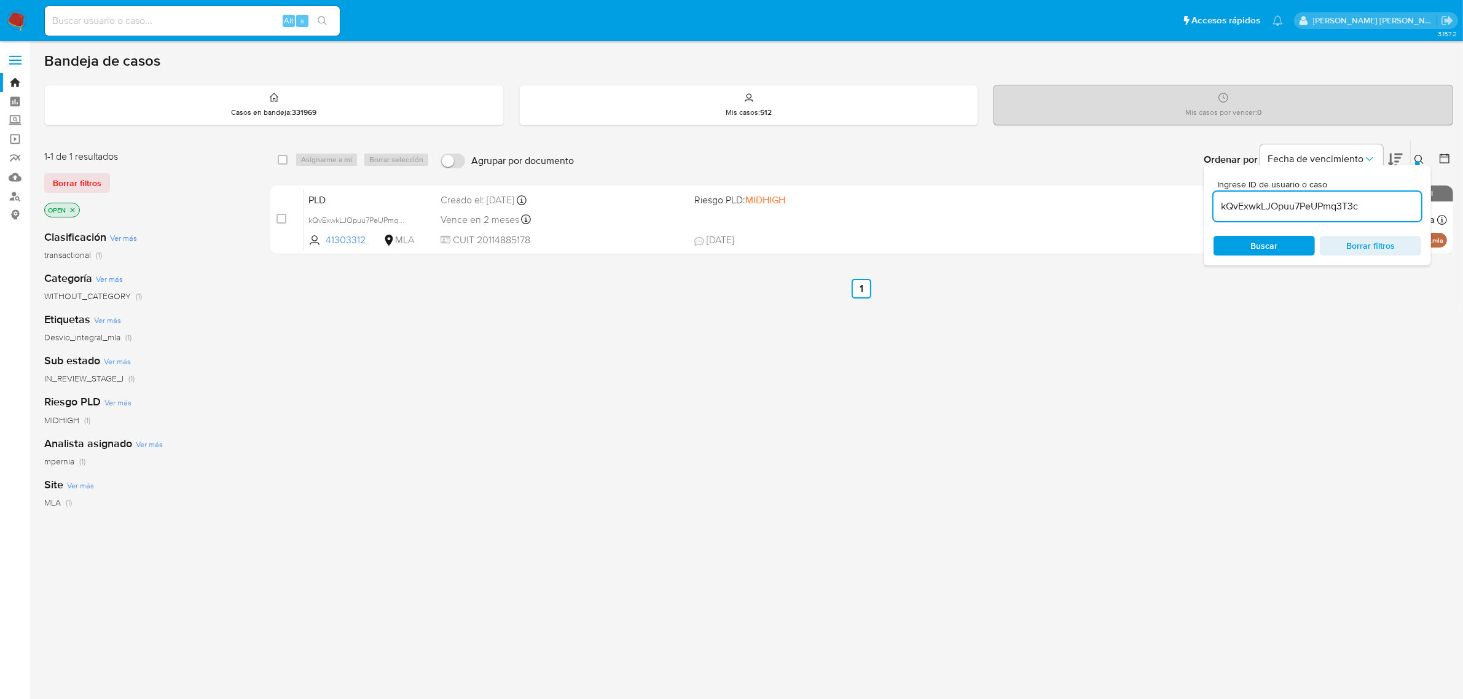
click at [1282, 201] on input "kQvExwkLJOpuu7PeUPmq3T3c" at bounding box center [1318, 207] width 208 height 16
paste input "Y9TFYdvzpAZCq2feYX5ITLIu"
click at [1282, 201] on input "kQvExwkLJOpuu7PeUPmq3T3c" at bounding box center [1318, 207] width 208 height 16
type input "Y9TFYdvzpAZCq2feYX5ITLIu"
click at [281, 160] on input "checkbox" at bounding box center [283, 160] width 10 height 10
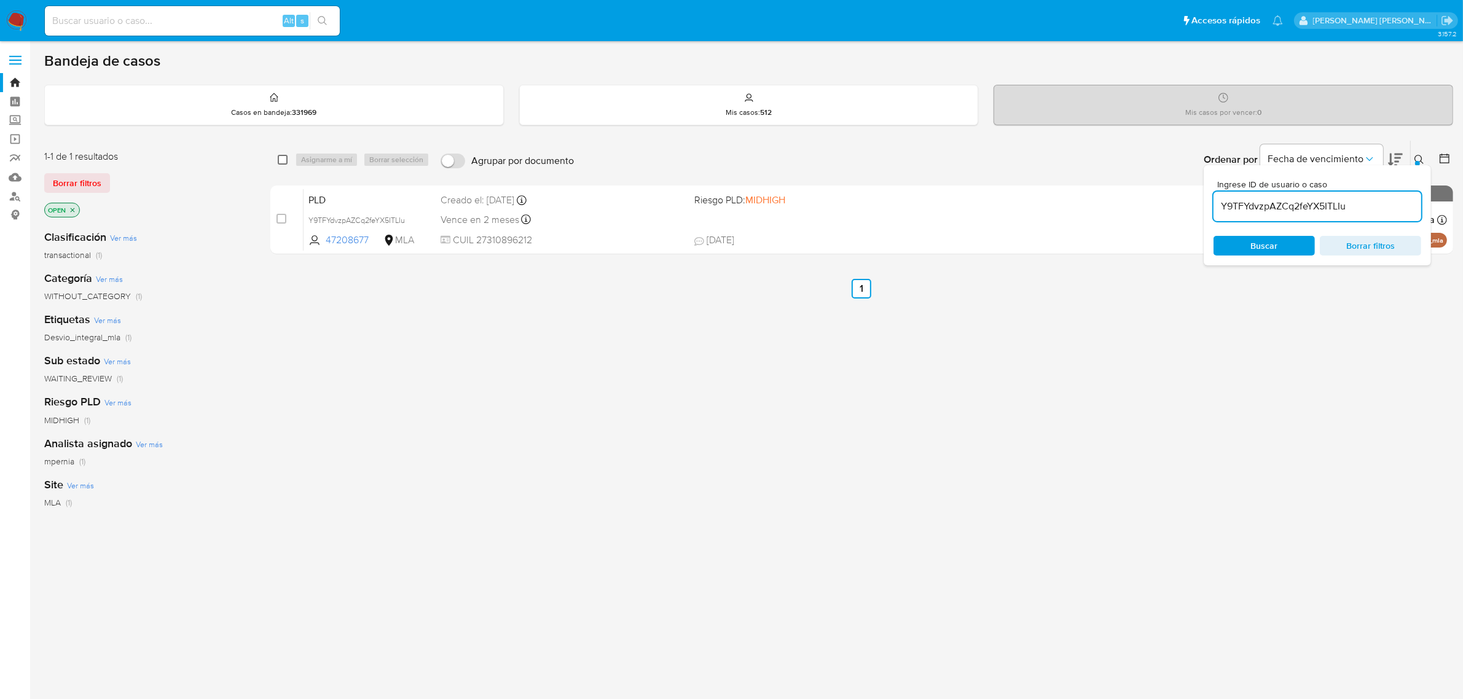
checkbox input "true"
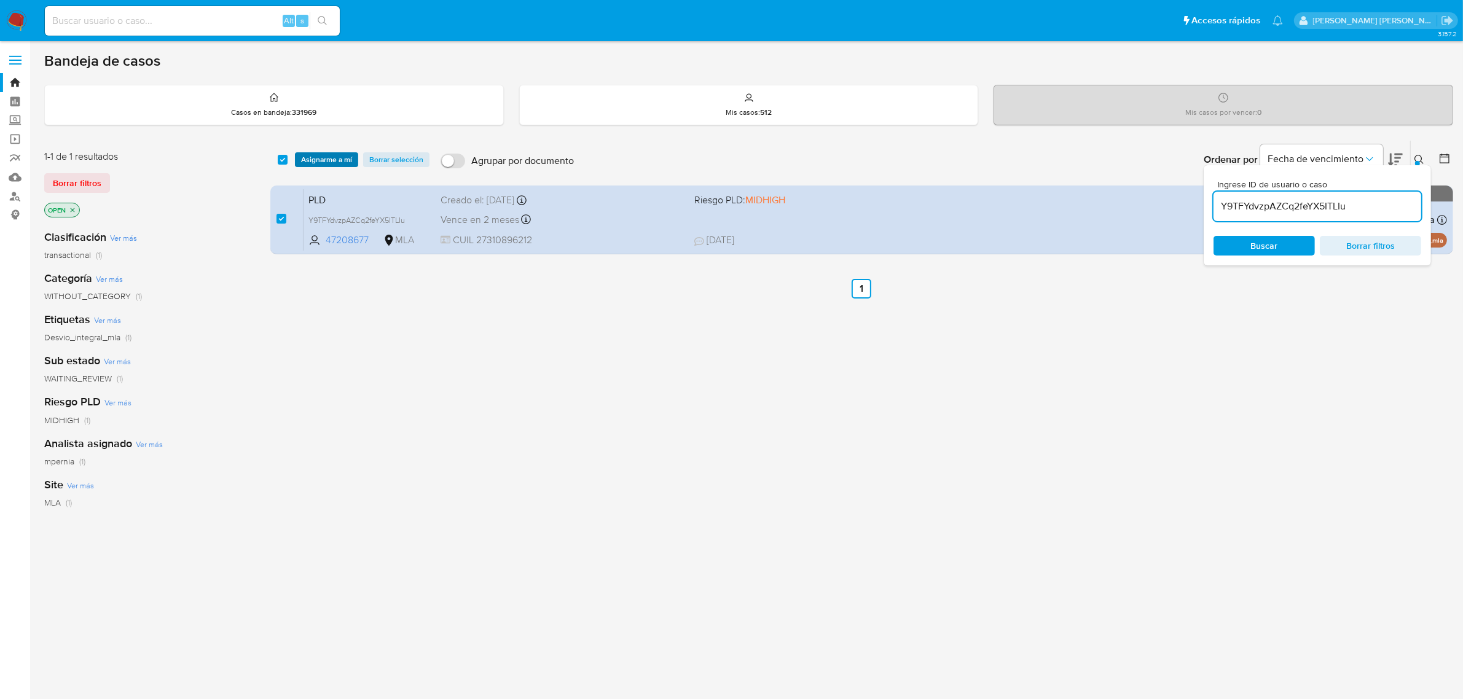
click at [315, 154] on span "Asignarme a mí" at bounding box center [326, 160] width 51 height 12
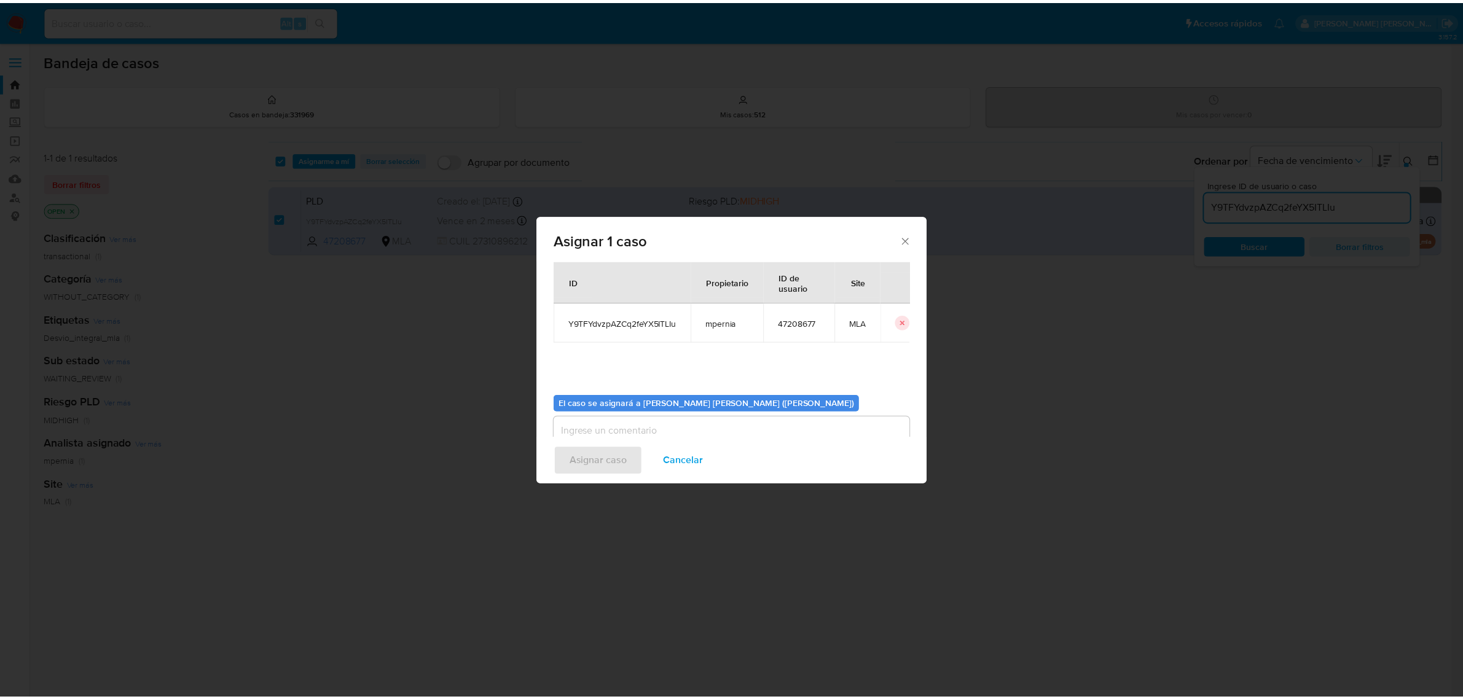
scroll to position [63, 0]
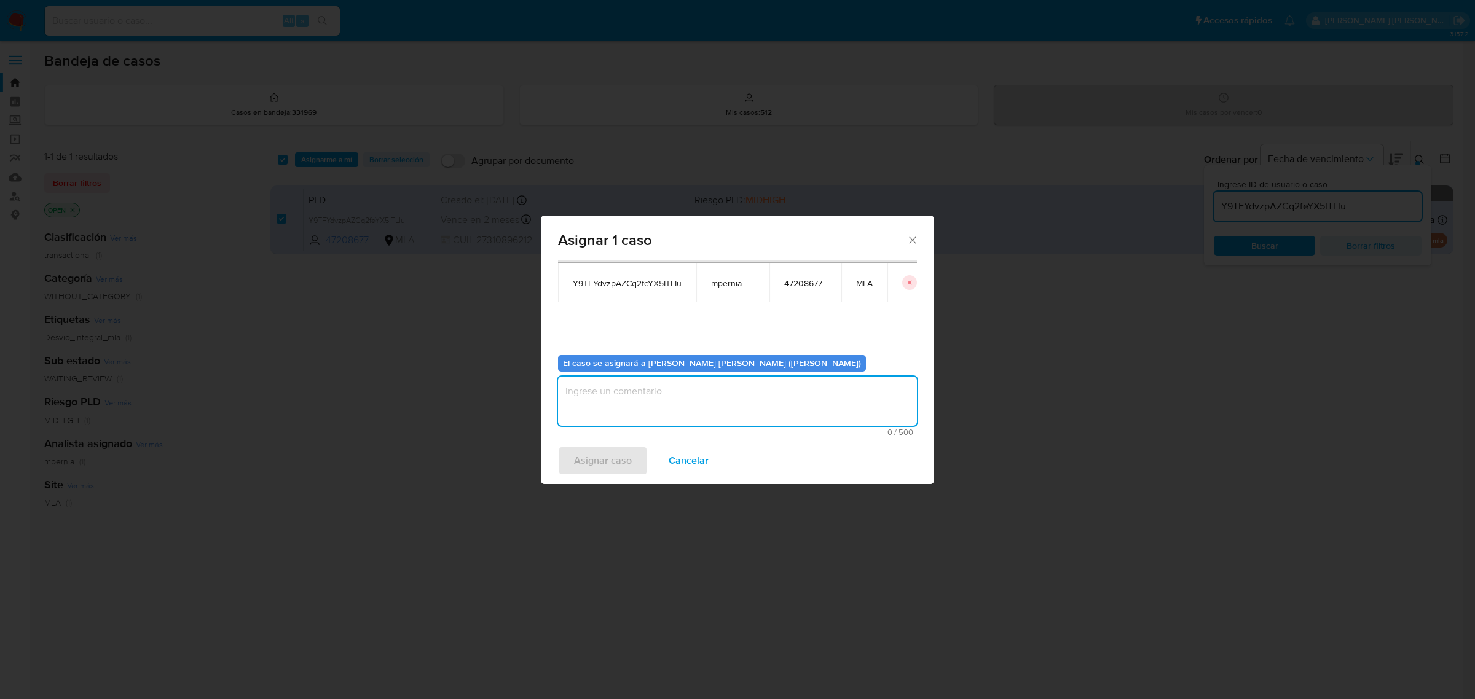
click at [806, 394] on textarea "assign-modal" at bounding box center [737, 401] width 359 height 49
type textarea "-"
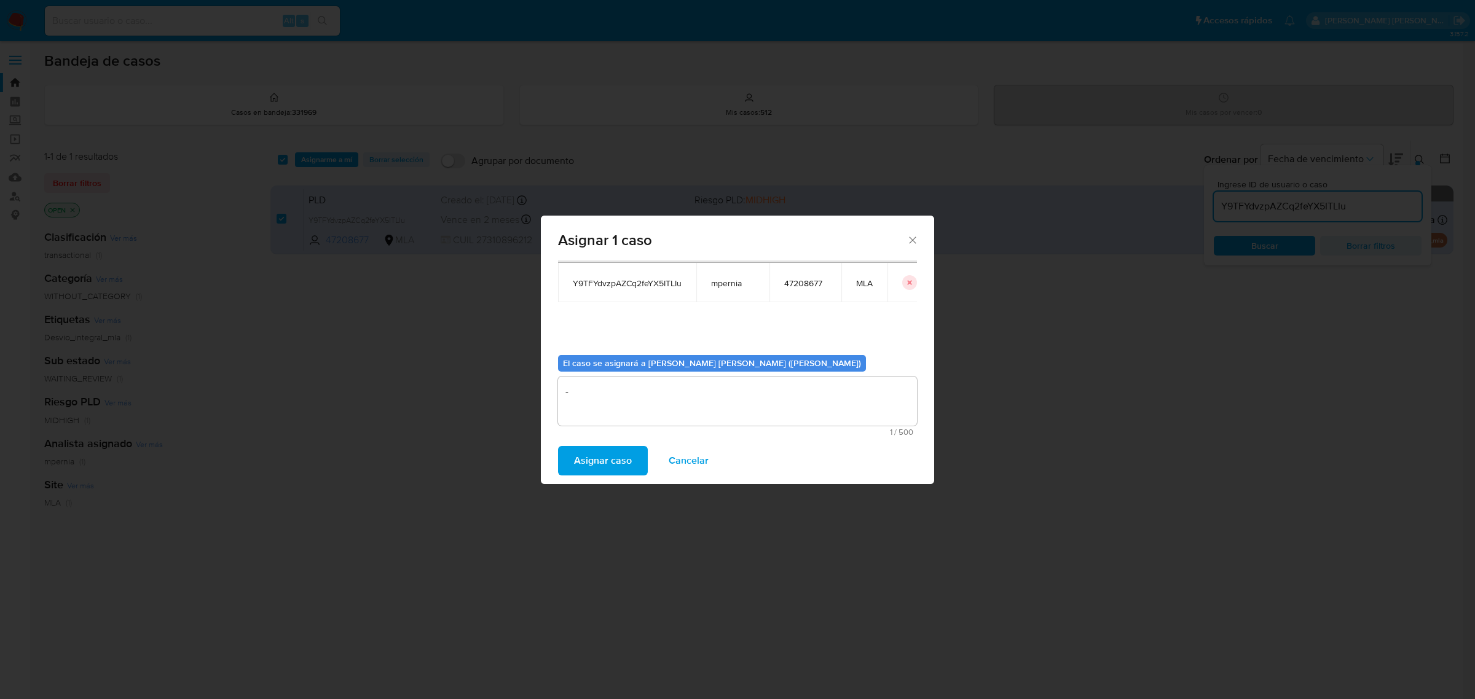
click at [575, 466] on span "Asignar caso" at bounding box center [603, 460] width 58 height 27
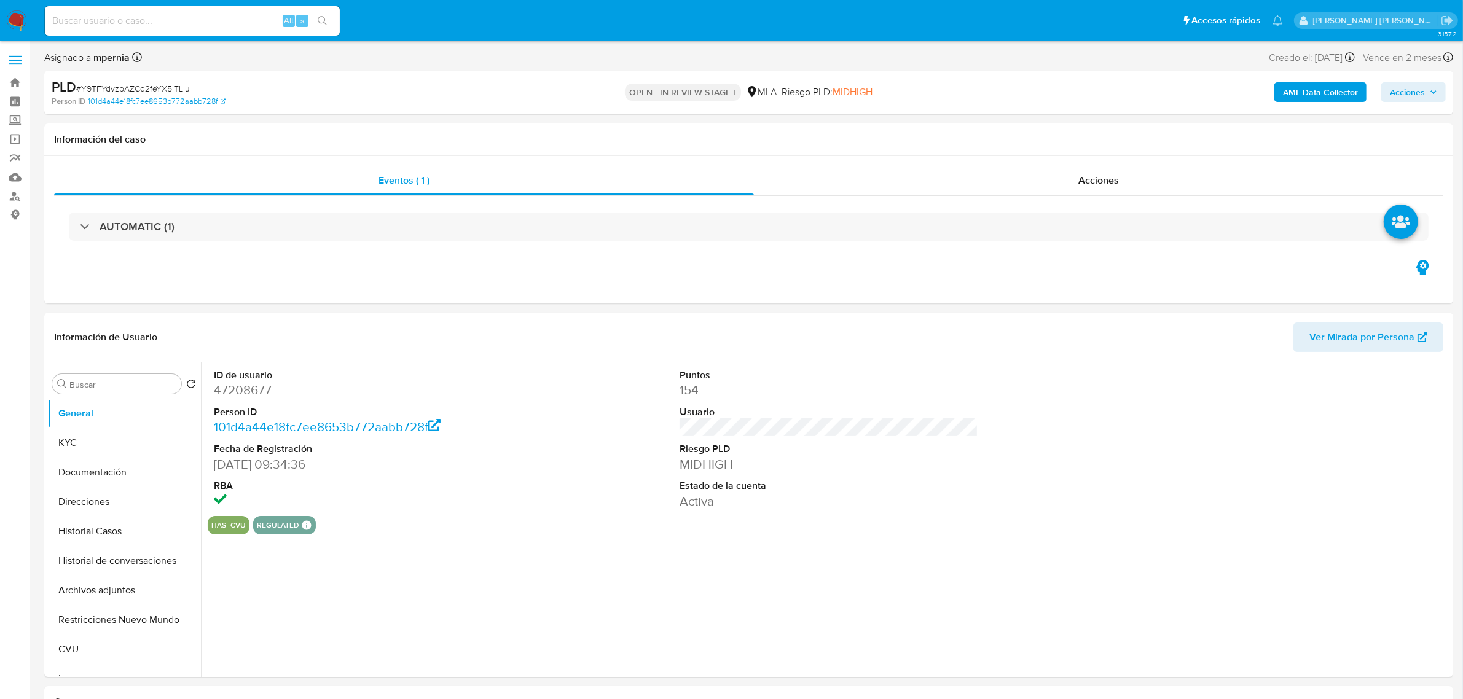
select select "10"
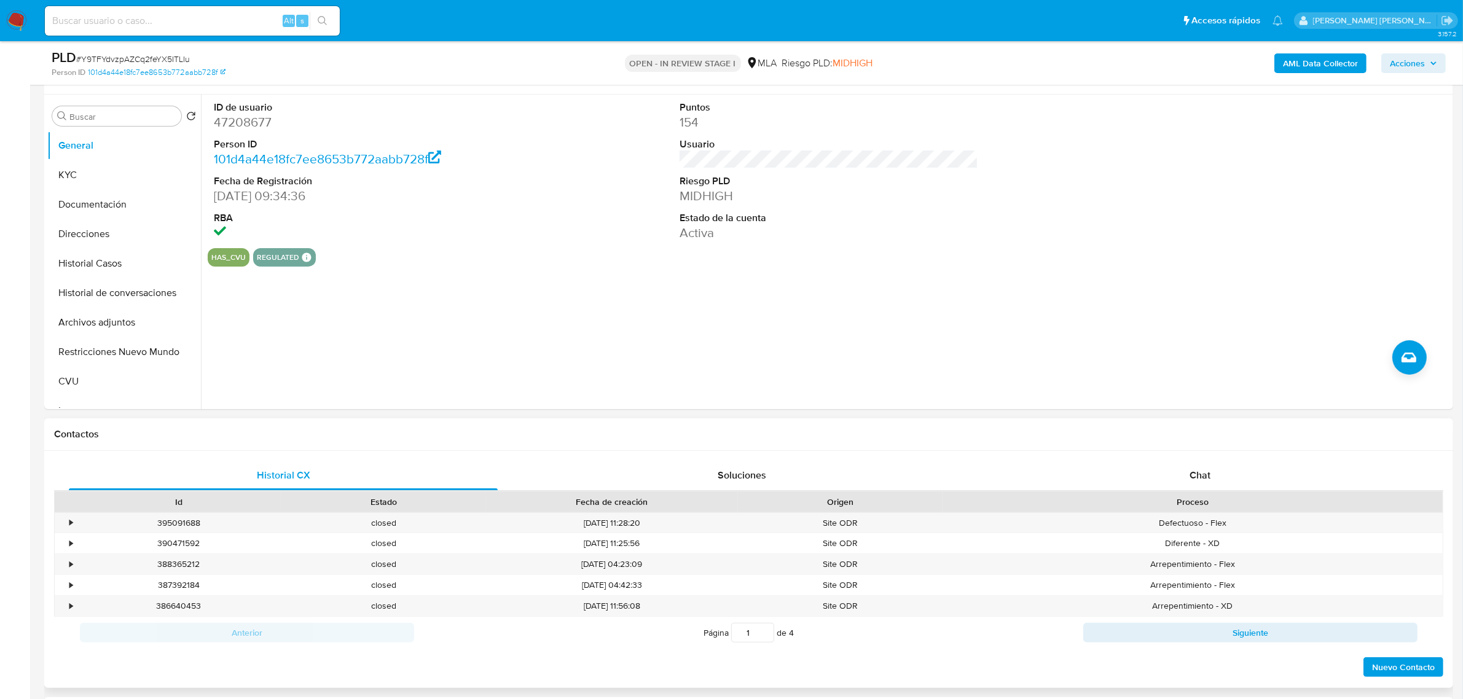
scroll to position [230, 0]
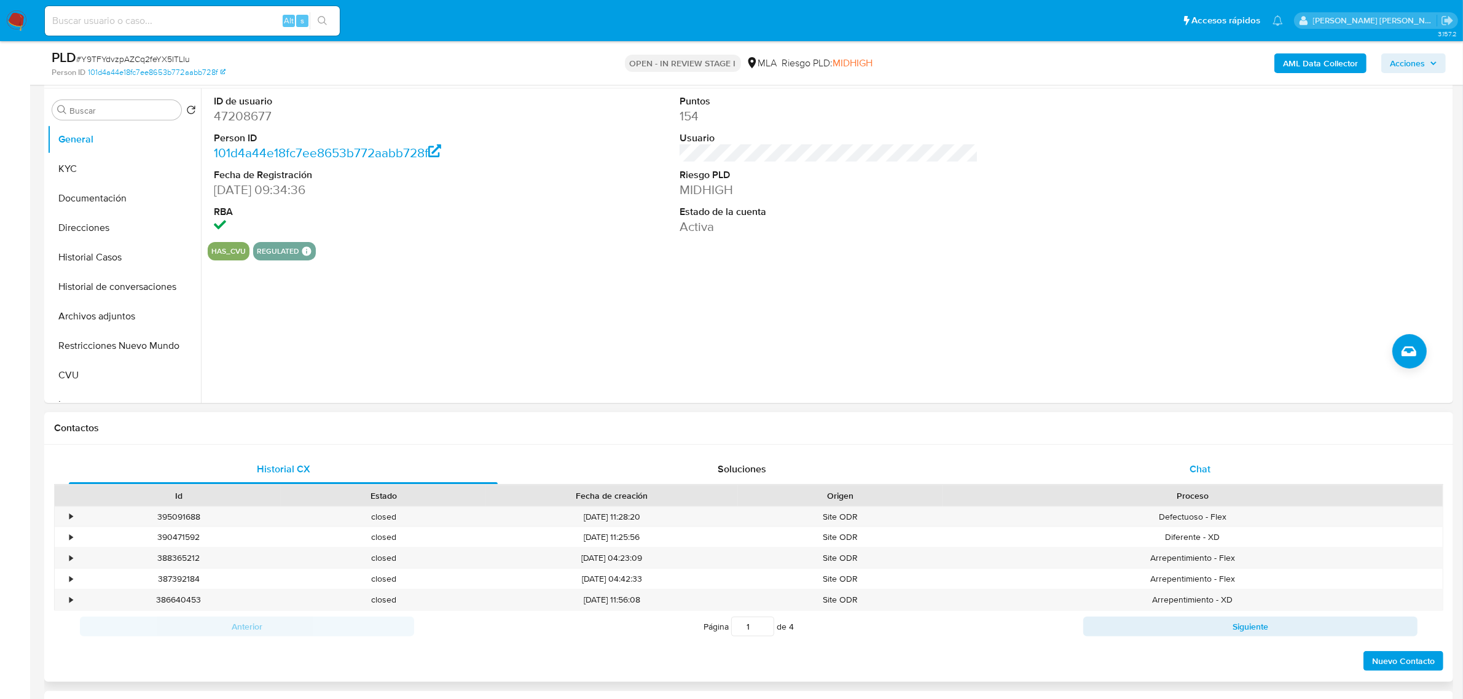
click at [1209, 474] on span "Chat" at bounding box center [1200, 469] width 21 height 14
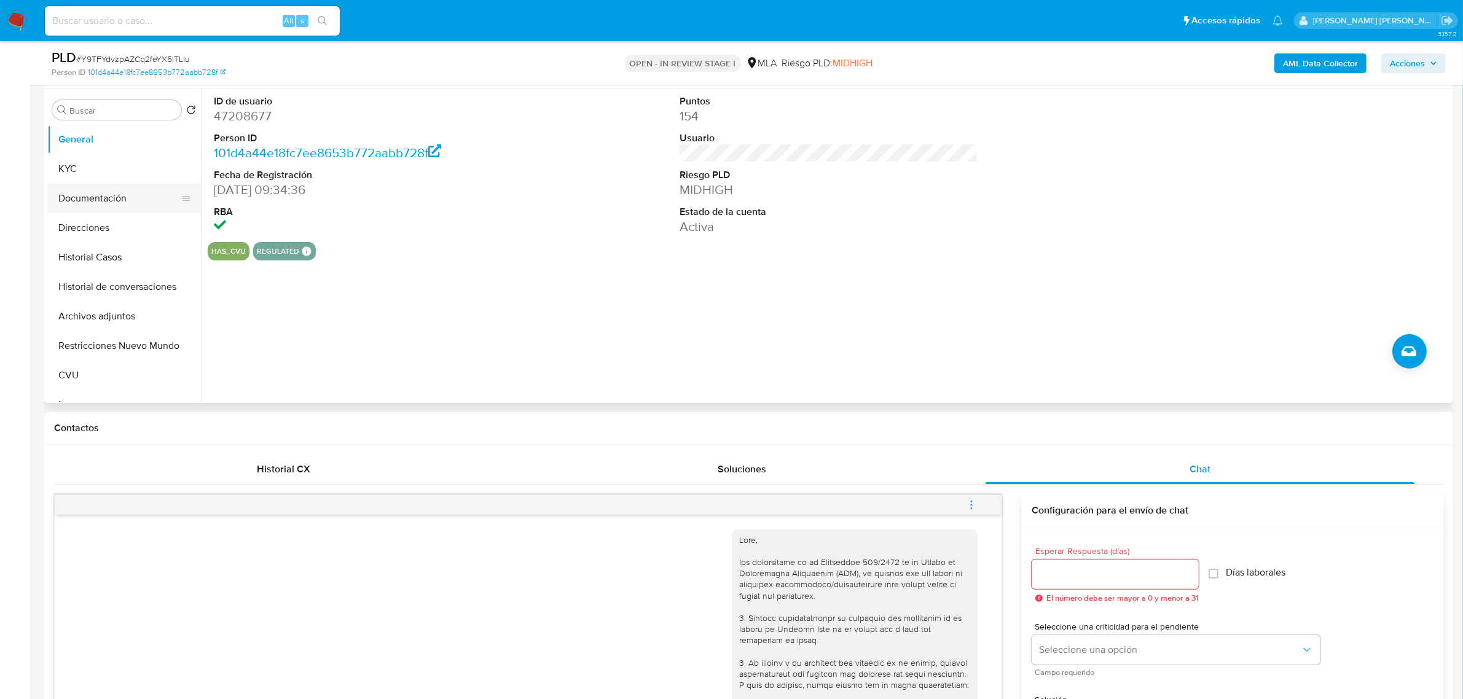
click at [81, 202] on button "Documentación" at bounding box center [119, 199] width 144 height 30
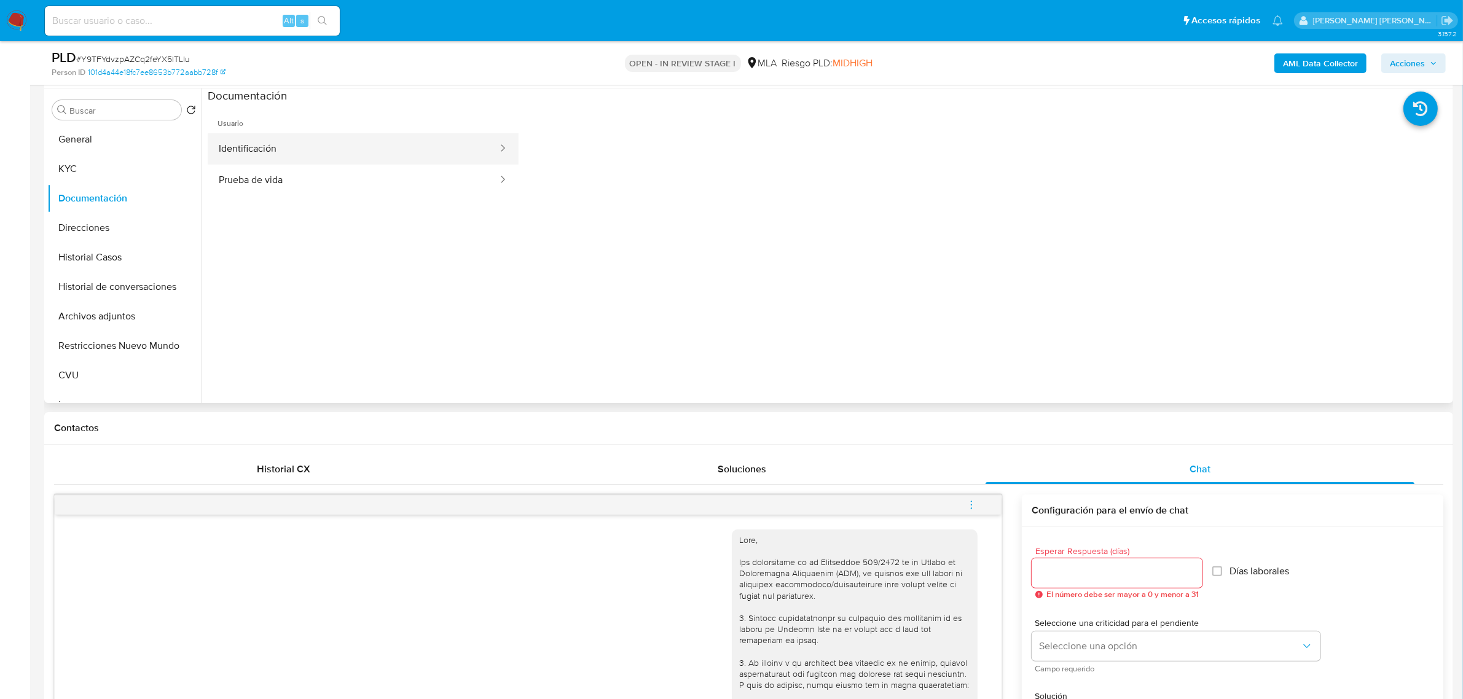
click at [350, 157] on button "Identificación" at bounding box center [353, 148] width 291 height 31
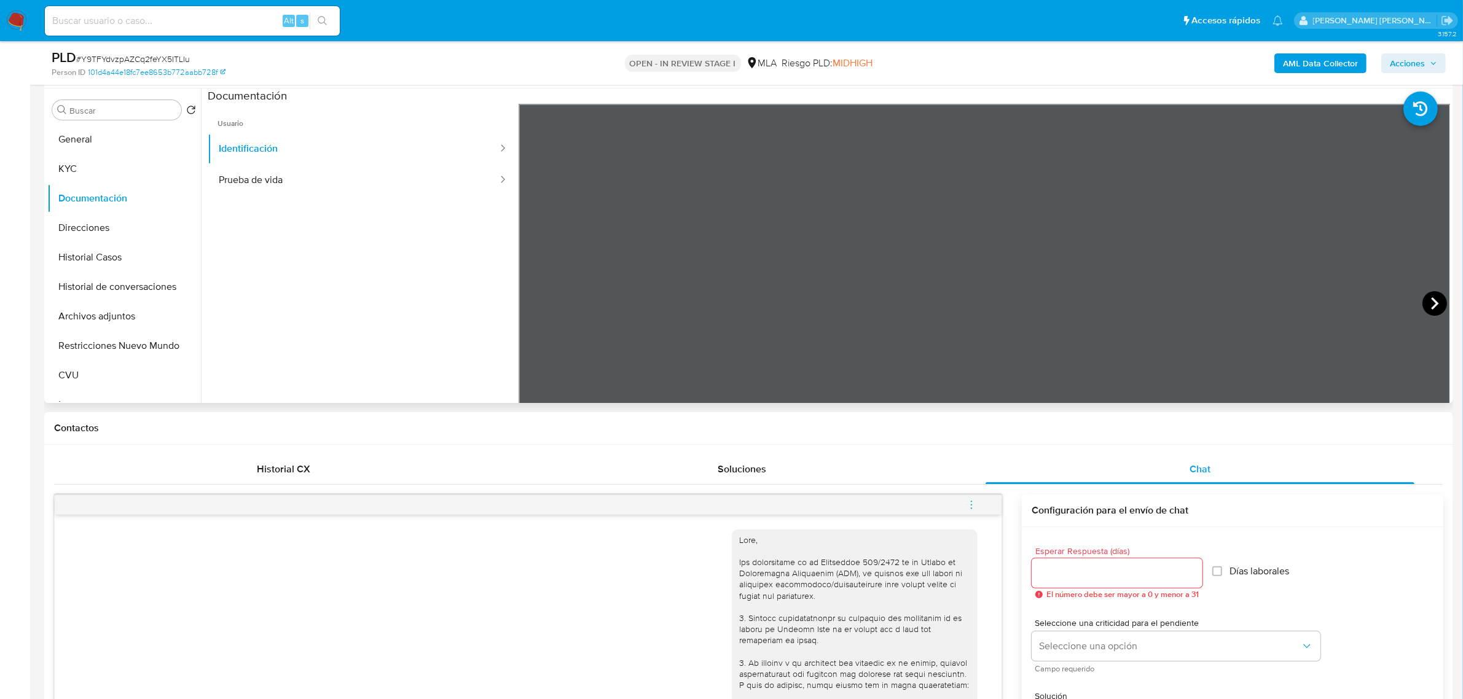
click at [1427, 302] on icon at bounding box center [1435, 303] width 25 height 25
click at [229, 173] on button "Prueba de vida" at bounding box center [353, 180] width 291 height 31
click at [96, 227] on button "Direcciones" at bounding box center [119, 228] width 144 height 30
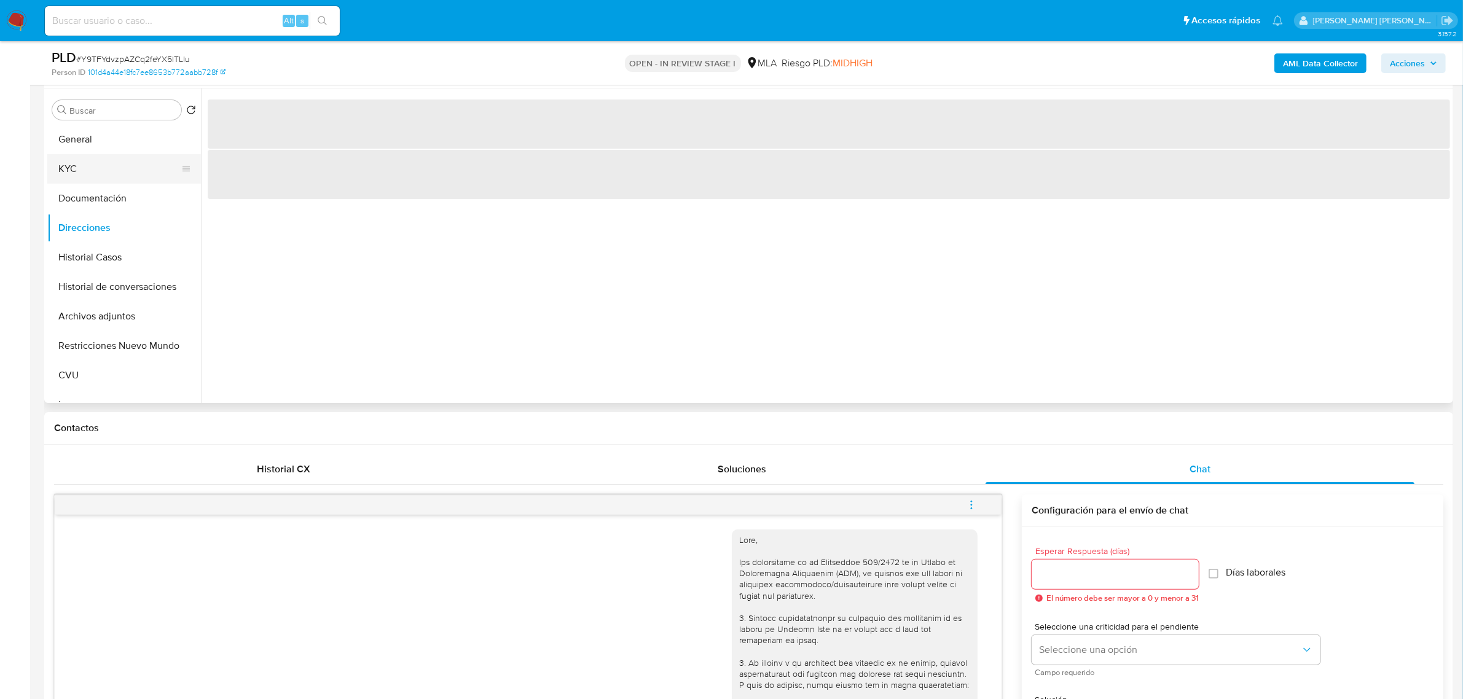
click at [76, 170] on button "KYC" at bounding box center [119, 169] width 144 height 30
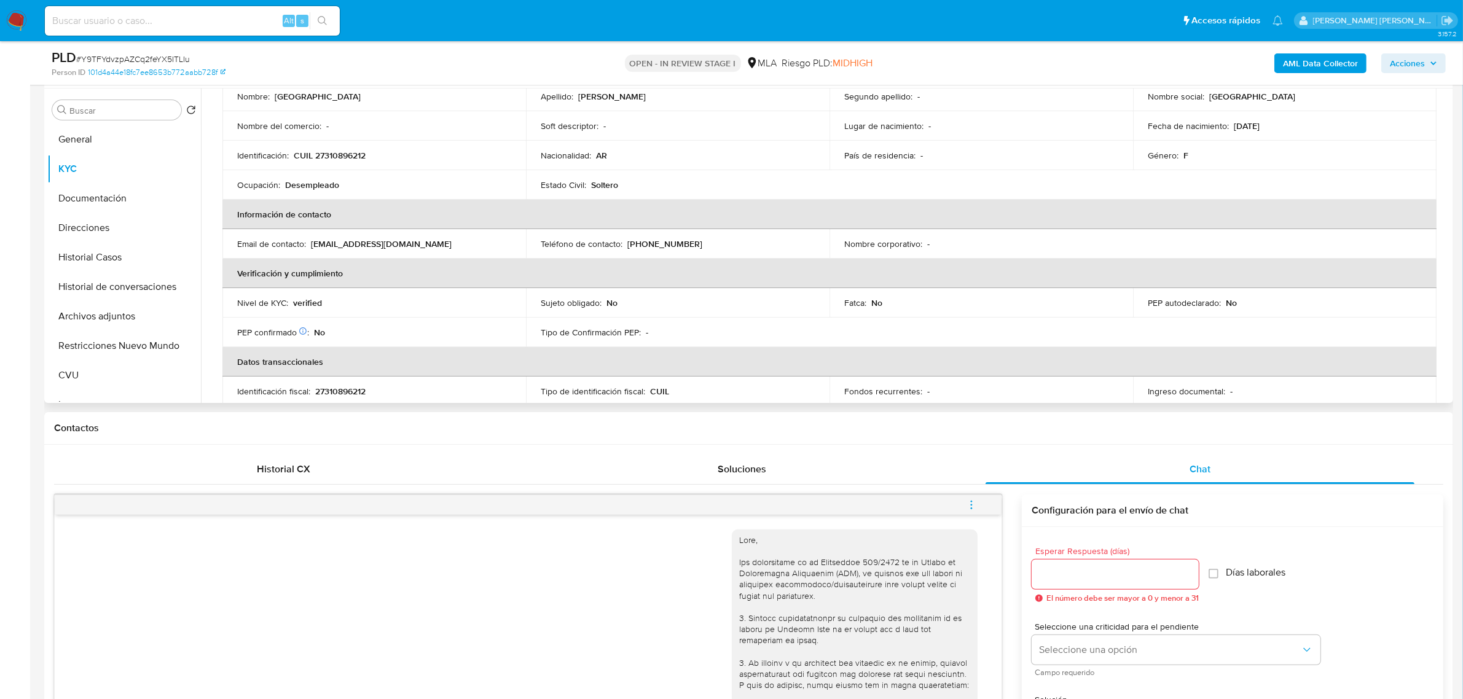
scroll to position [60, 0]
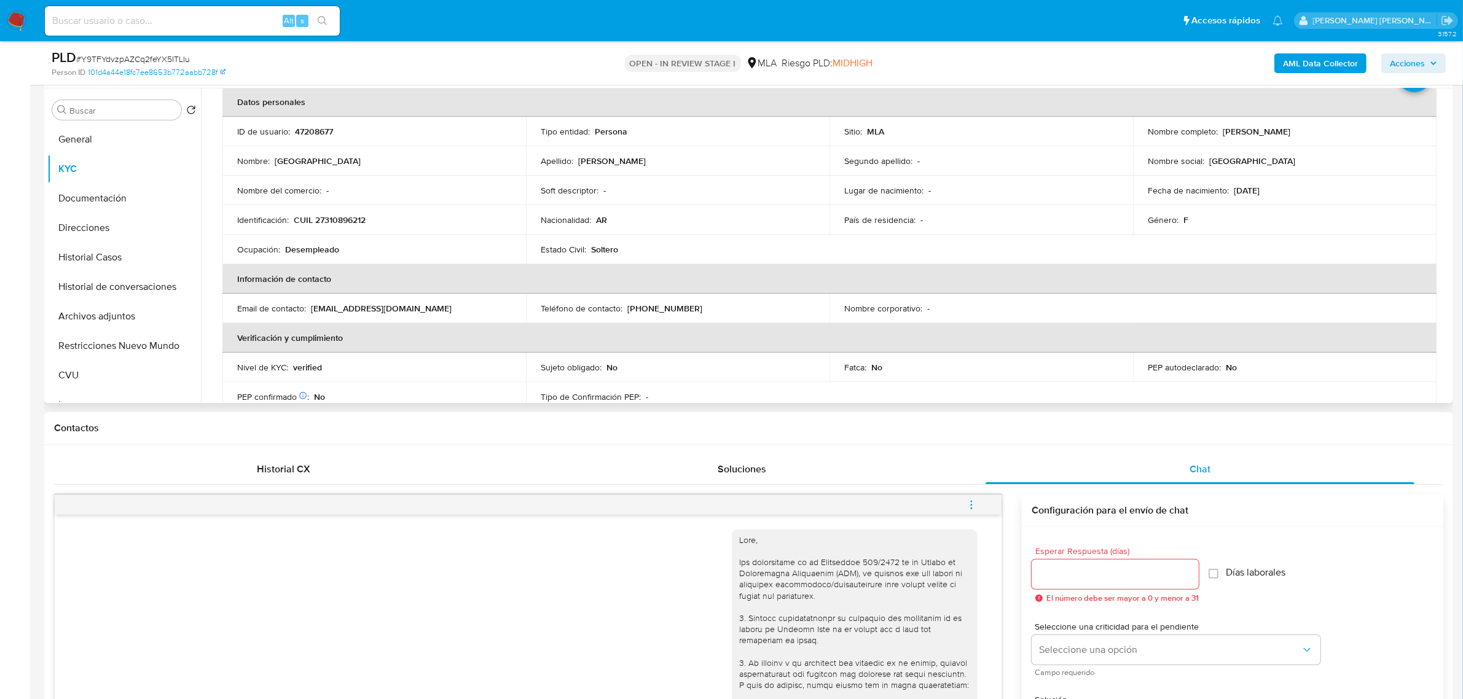
drag, startPoint x: 1218, startPoint y: 127, endPoint x: 1288, endPoint y: 131, distance: 70.2
click at [1288, 131] on div "Nombre completo : Florencia Dibner" at bounding box center [1285, 131] width 274 height 11
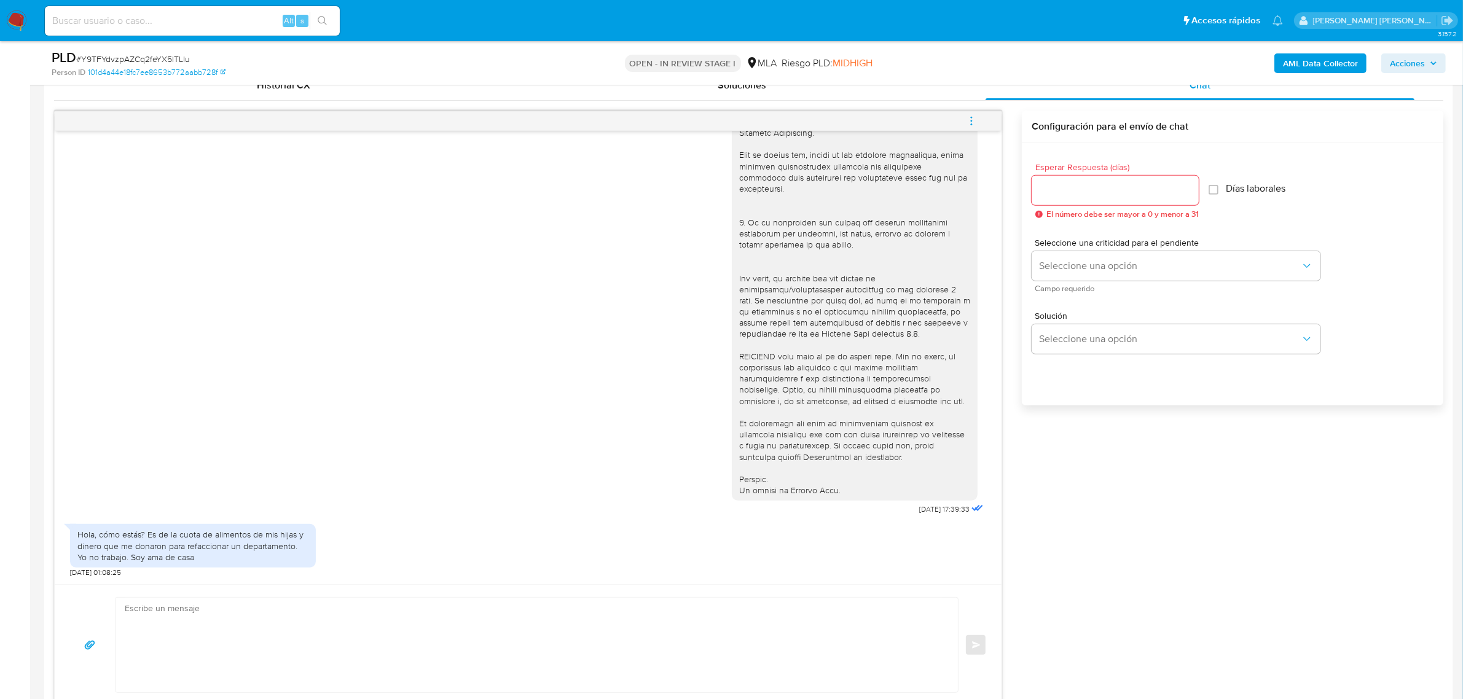
scroll to position [922, 0]
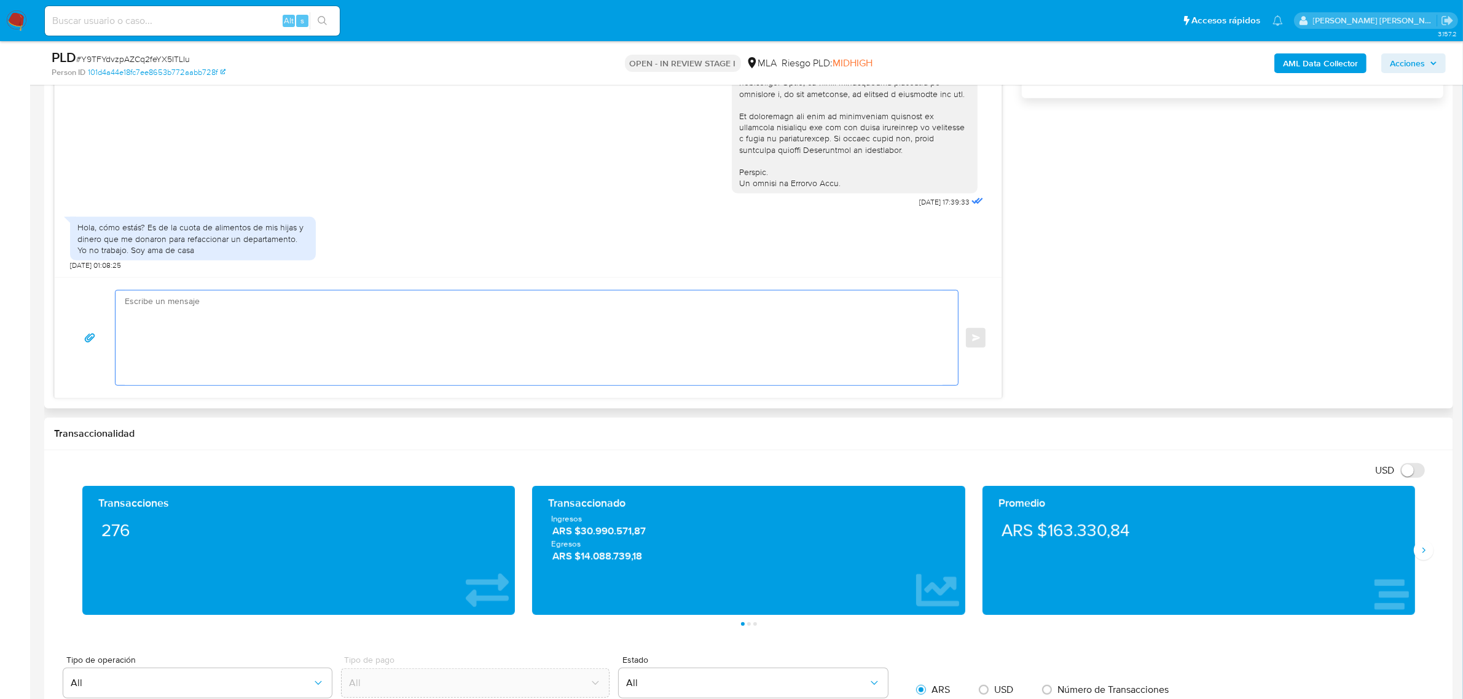
click at [285, 352] on textarea at bounding box center [534, 338] width 818 height 95
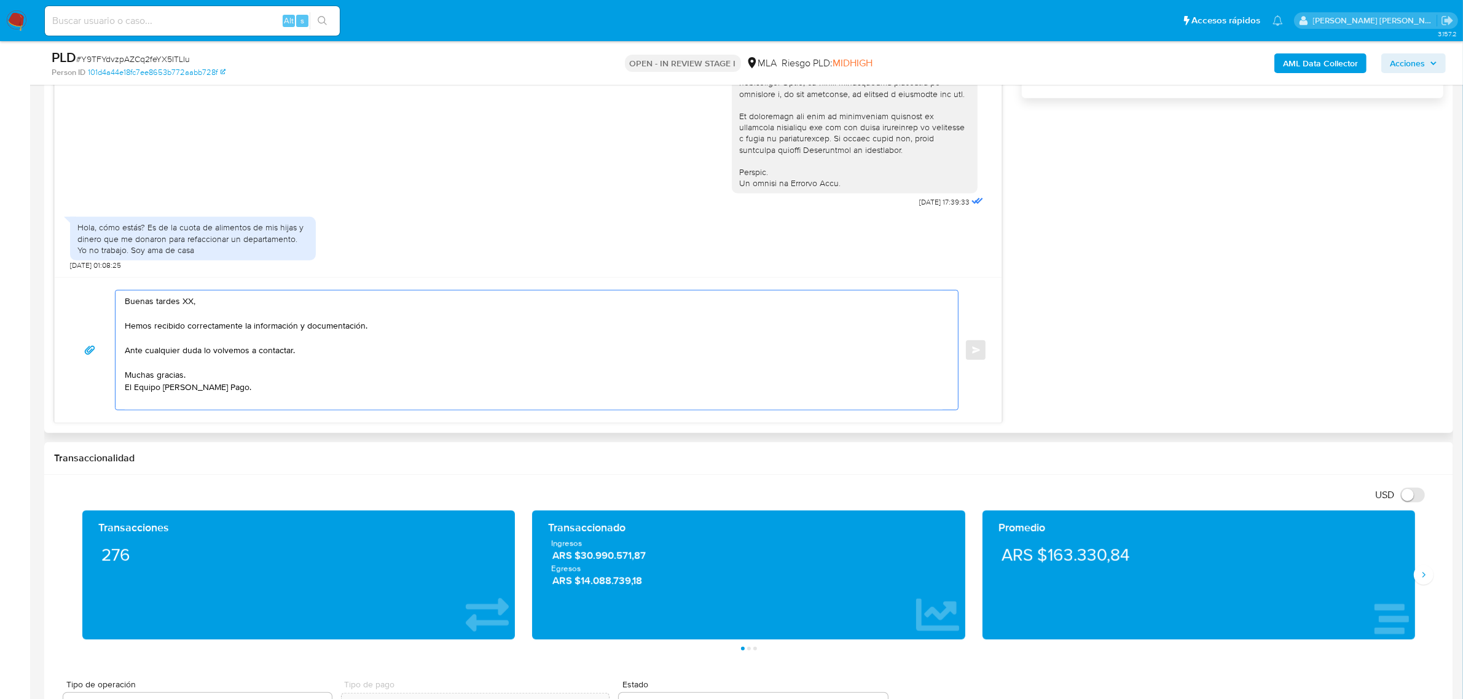
drag, startPoint x: 197, startPoint y: 376, endPoint x: 124, endPoint y: 376, distance: 72.5
click at [125, 376] on textarea "Buenas tardes XX, Hemos recibido correctamente la información y documentación. …" at bounding box center [534, 350] width 818 height 119
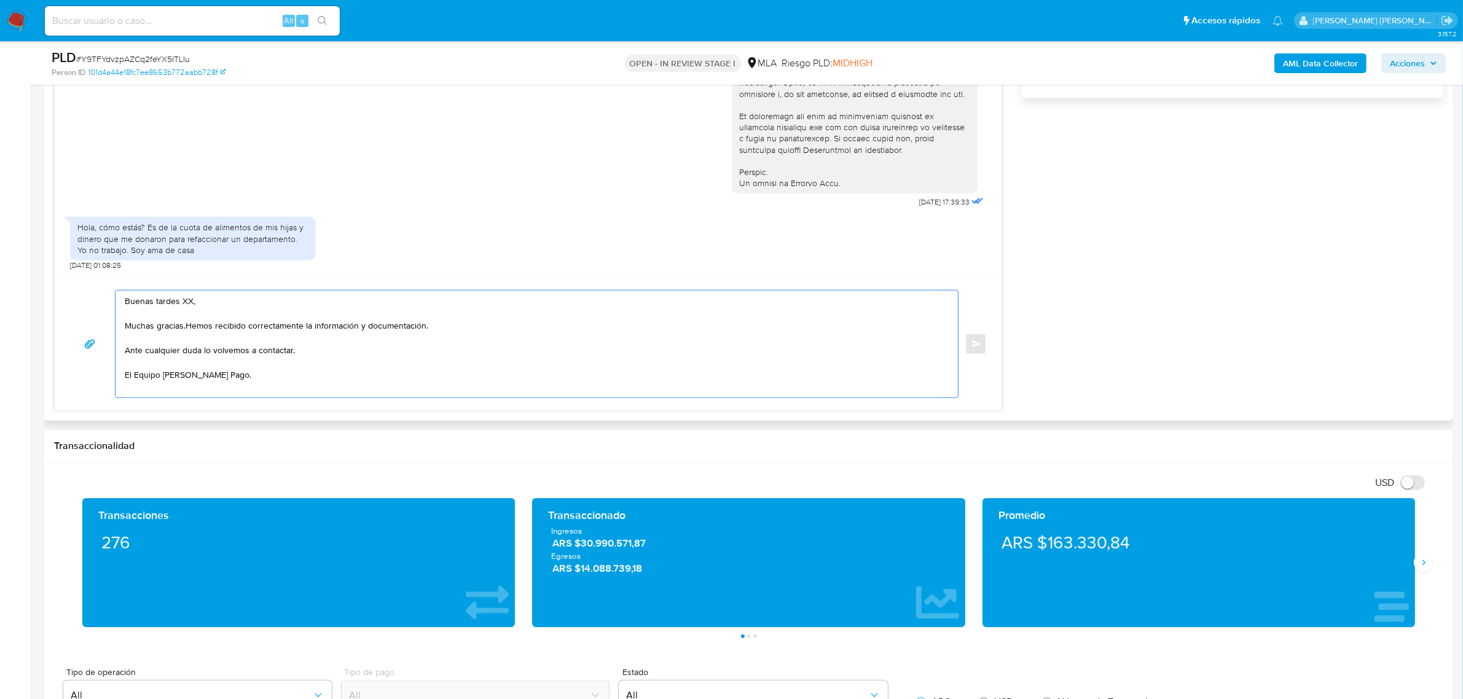
click at [235, 335] on textarea "Buenas tardes XX, Muchas gracias.Hemos recibido correctamente la información y …" at bounding box center [534, 344] width 818 height 107
drag, startPoint x: 182, startPoint y: 329, endPoint x: 302, endPoint y: 330, distance: 120.5
click at [302, 330] on textarea "Buenas tardes XX, Muchas gracias.Hemos recibido correctamente la información y …" at bounding box center [534, 344] width 818 height 107
drag, startPoint x: 254, startPoint y: 329, endPoint x: 342, endPoint y: 324, distance: 88.6
click at [342, 323] on textarea "Buenas tardes XX, Muchas gracias por la información y documentación. Ante cualq…" at bounding box center [534, 344] width 818 height 107
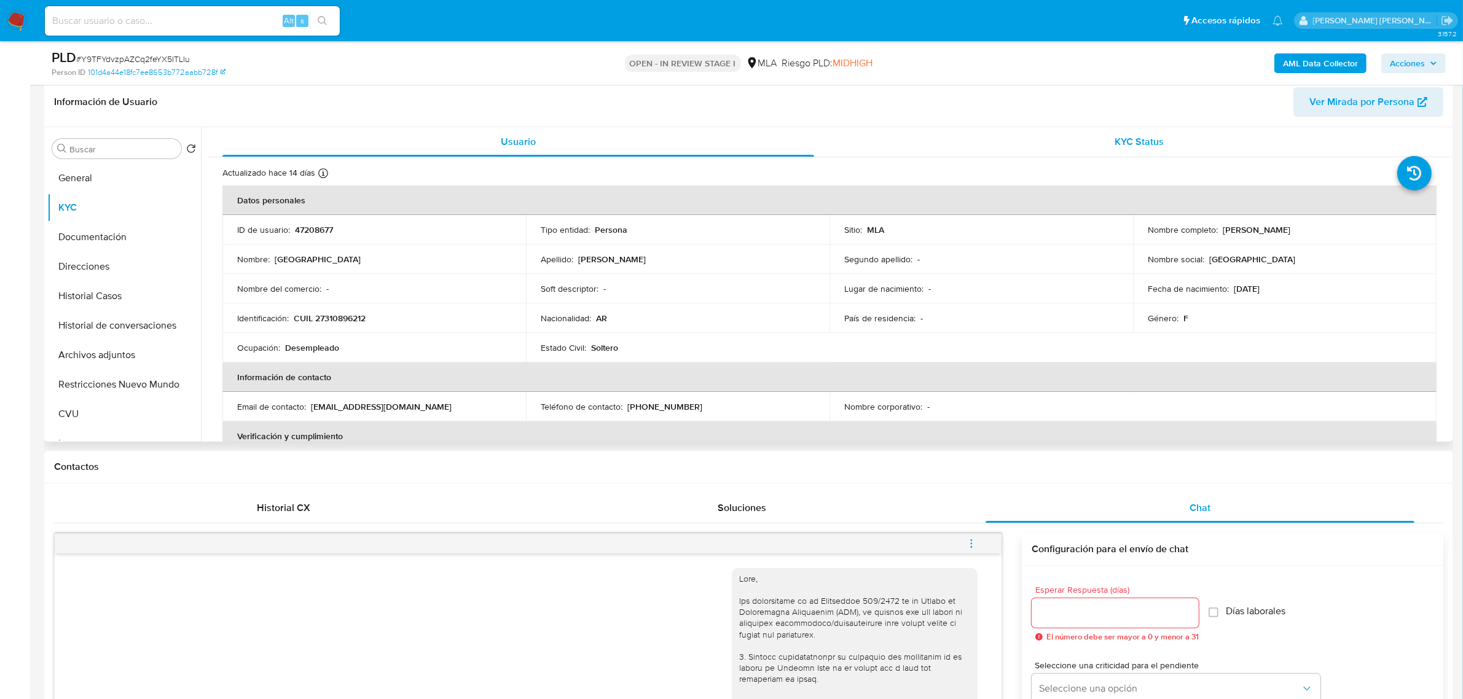
scroll to position [154, 0]
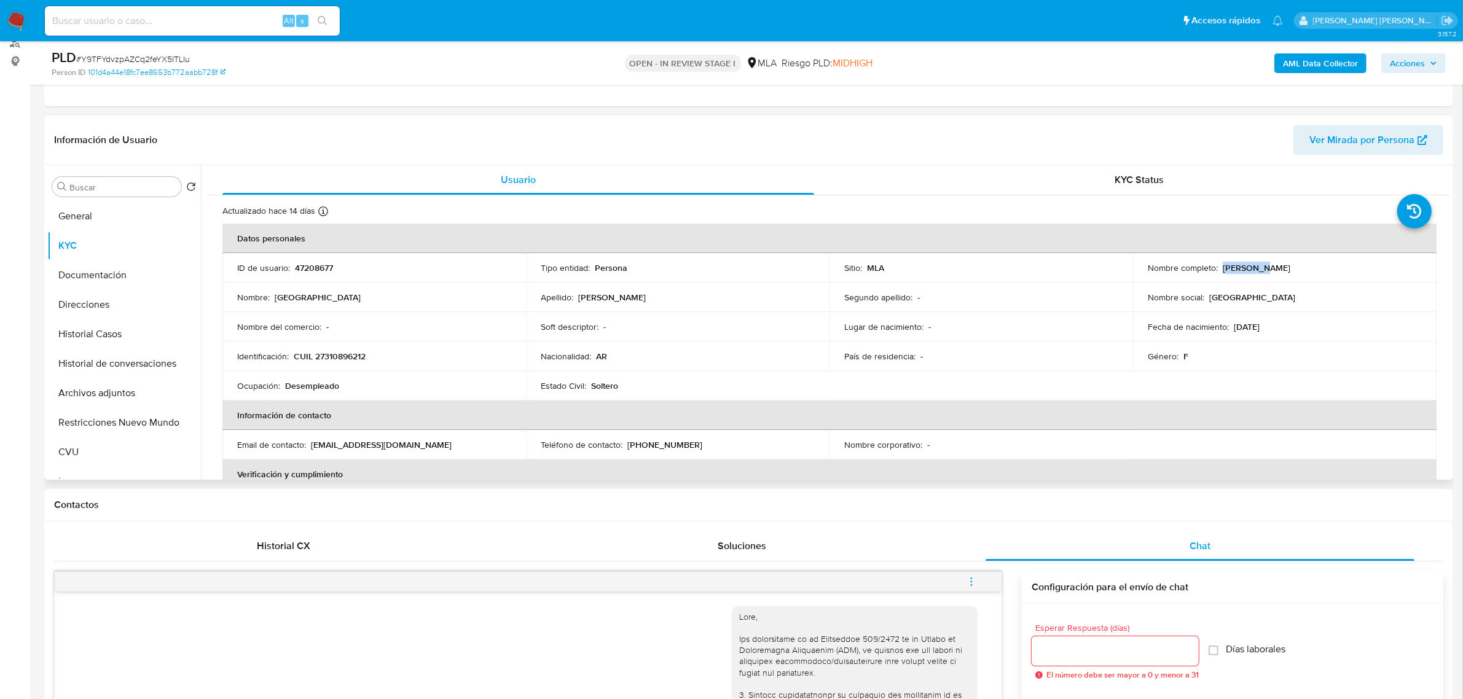
drag, startPoint x: 1220, startPoint y: 269, endPoint x: 1254, endPoint y: 269, distance: 33.8
click at [1254, 269] on p "Florencia Dibner" at bounding box center [1257, 267] width 68 height 11
copy p "Florencia"
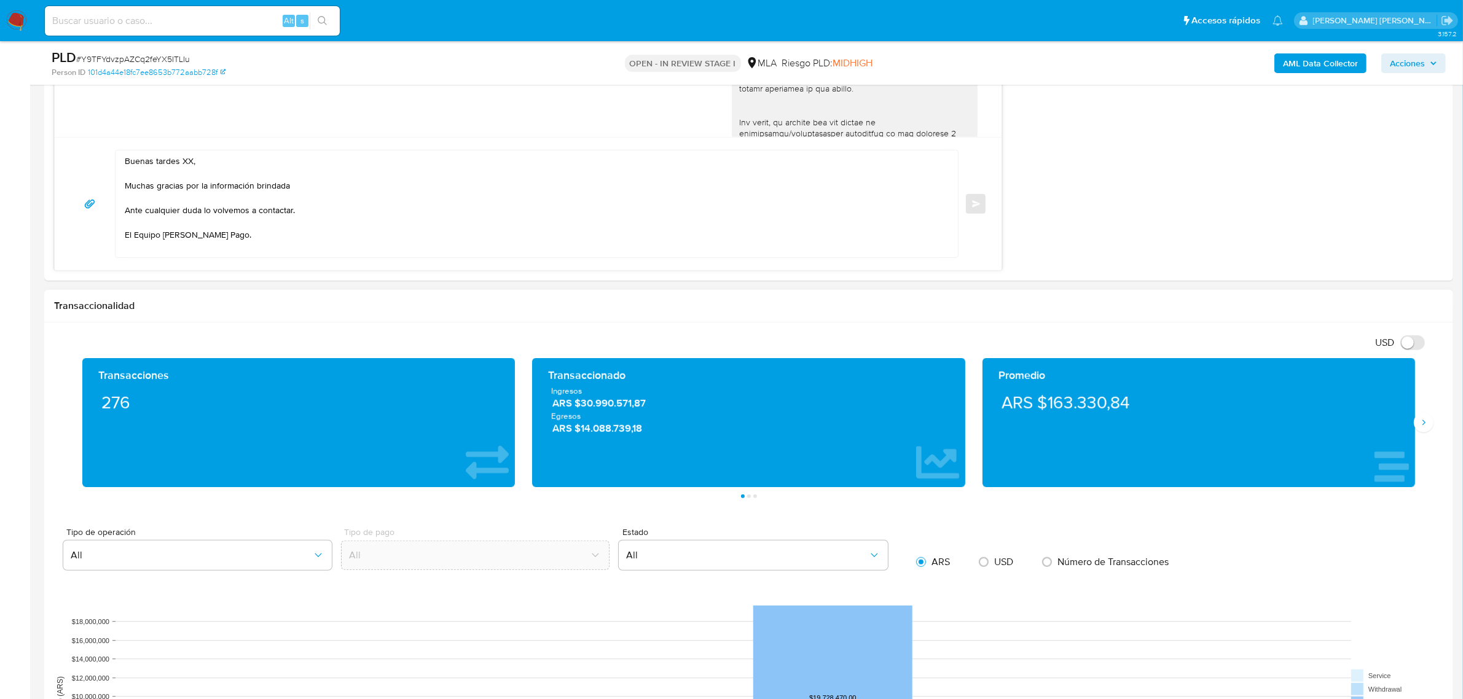
scroll to position [1076, 0]
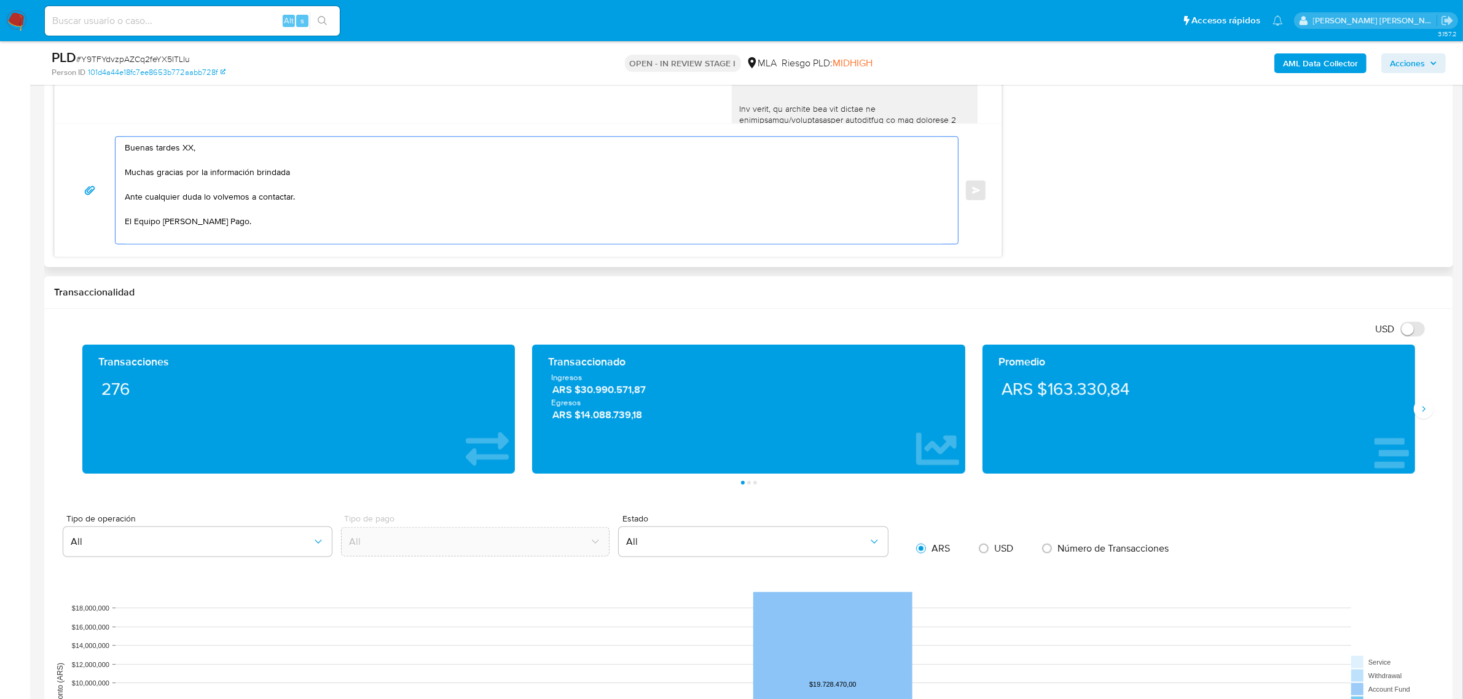
click at [187, 149] on textarea "Buenas tardes XX, Muchas gracias por la información brindada Ante cualquier dud…" at bounding box center [534, 190] width 818 height 107
paste textarea "Florencia"
click at [253, 148] on textarea "Buenas tardes Florencia, Muchas gracias por la información brindada Ante cualqu…" at bounding box center [534, 190] width 818 height 107
click at [227, 174] on textarea "Buenas tardes Florencia, esperamos te encuentres bien. Muchas gracias por la in…" at bounding box center [534, 190] width 818 height 107
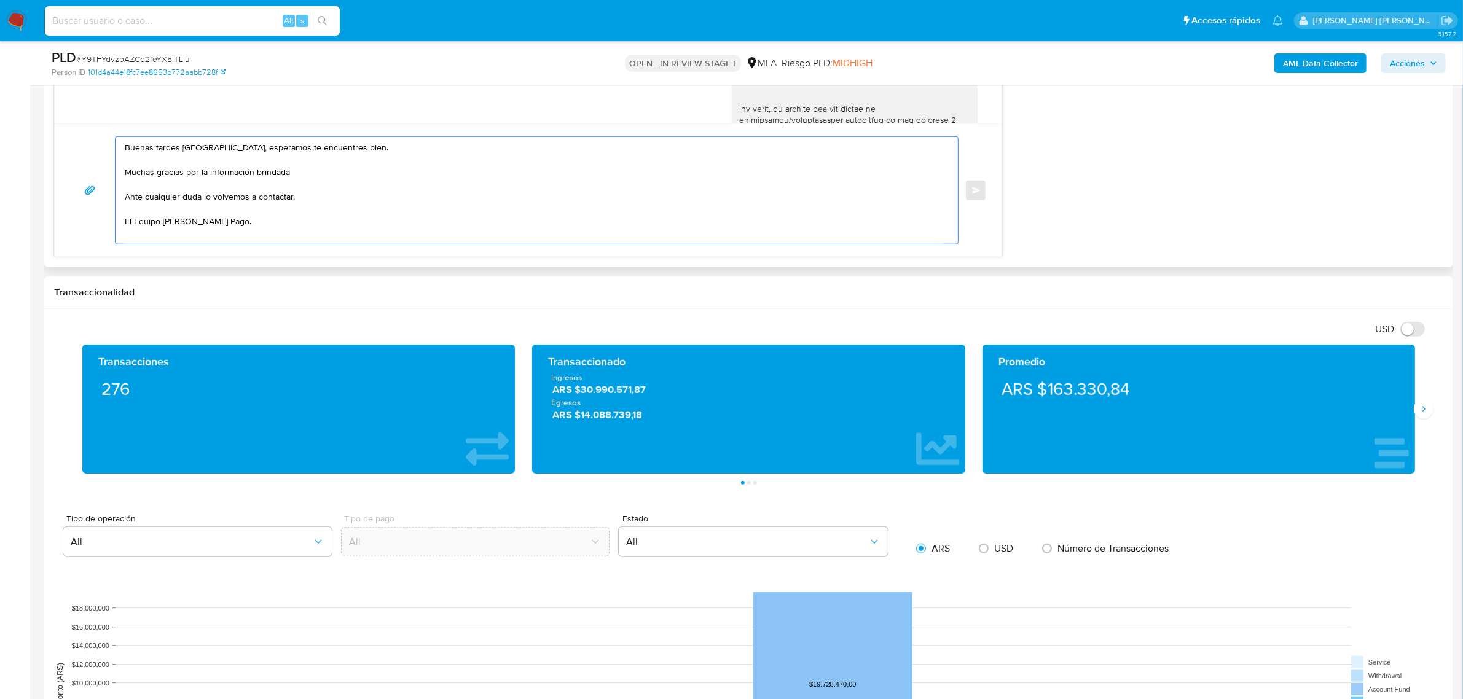
click at [226, 199] on textarea "Buenas tardes Florencia, esperamos te encuentres bien. Muchas gracias por la in…" at bounding box center [534, 190] width 818 height 107
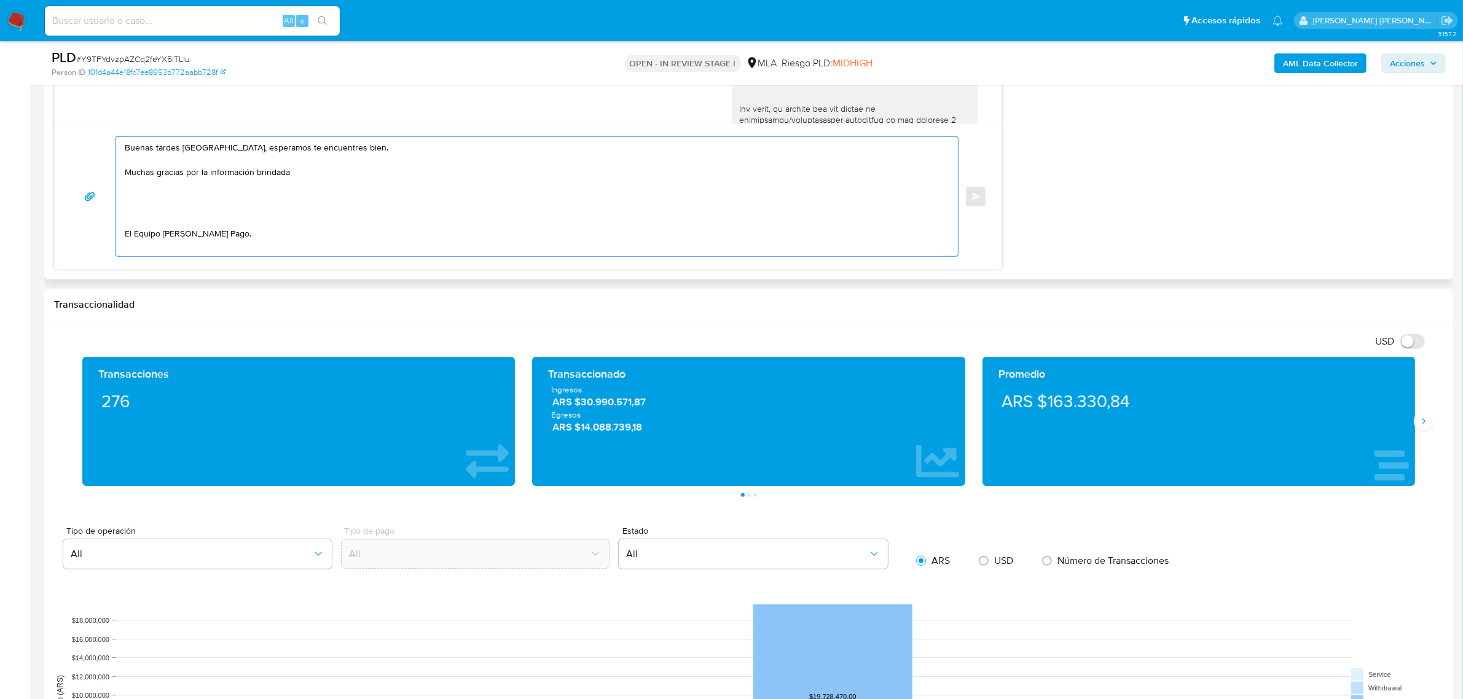
paste textarea "Analizamos tu caso y notamos que la información registra inconsistencias. Verif…"
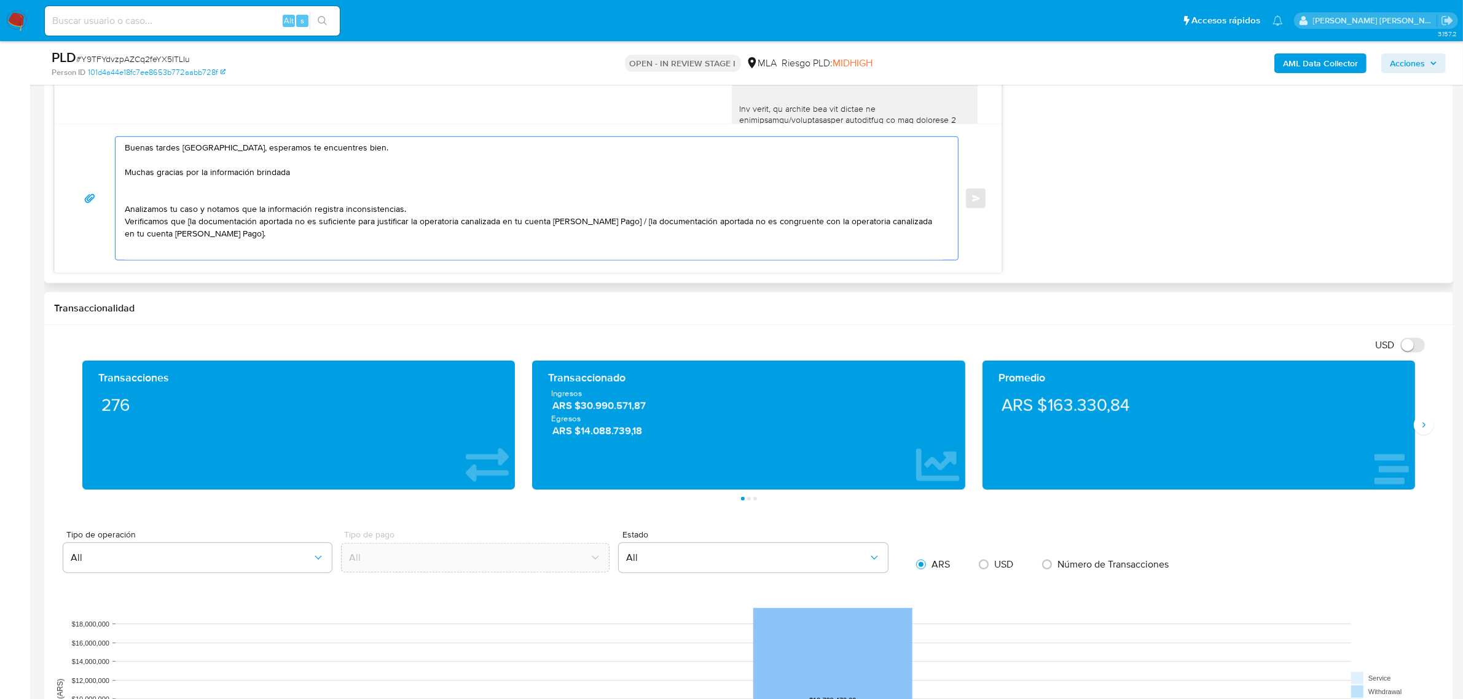
click at [226, 198] on textarea "Buenas tardes Florencia, esperamos te encuentres bien. Muchas gracias por la in…" at bounding box center [534, 198] width 818 height 123
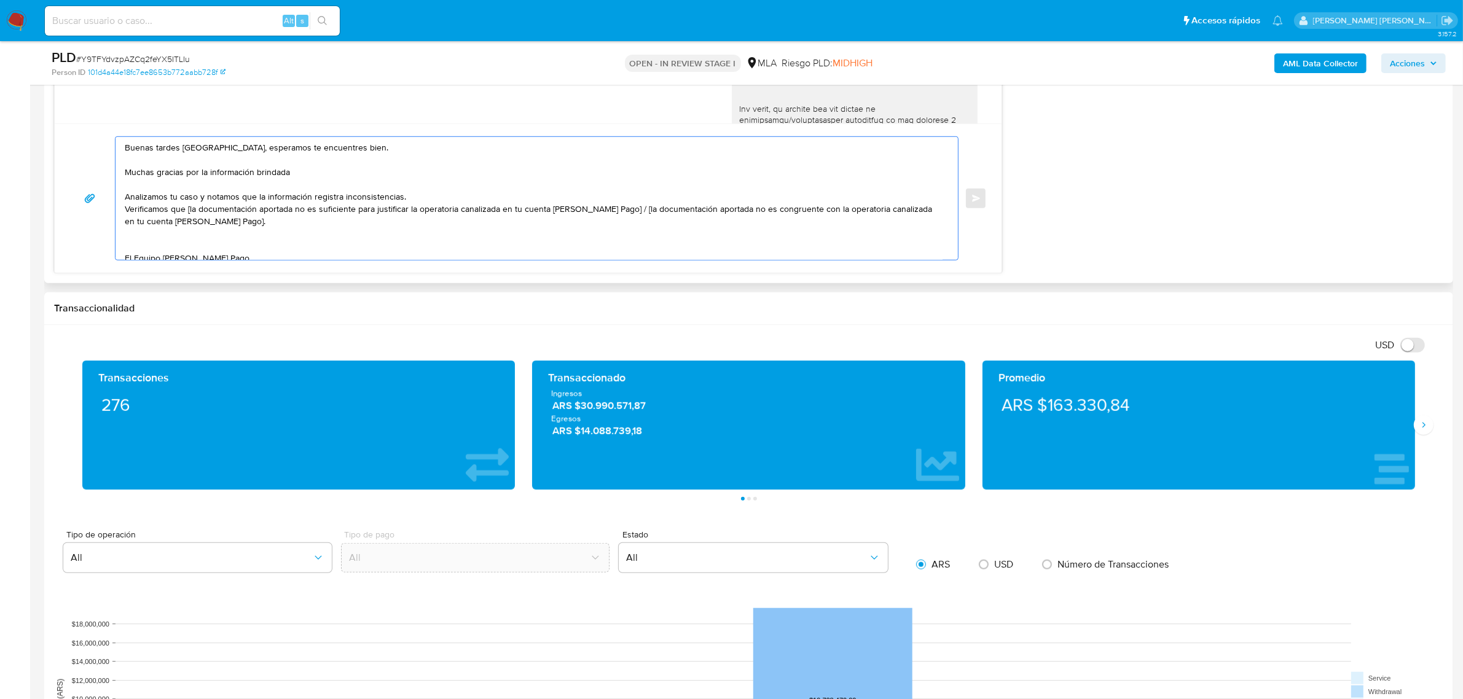
click at [299, 173] on textarea "Buenas tardes Florencia, esperamos te encuentres bien. Muchas gracias por la in…" at bounding box center [534, 198] width 818 height 123
drag, startPoint x: 210, startPoint y: 175, endPoint x: 295, endPoint y: 182, distance: 85.1
click at [295, 182] on textarea "Buenas tardes Florencia, esperamos te encuentres bien. Muchas gracias por la in…" at bounding box center [534, 198] width 818 height 123
drag, startPoint x: 314, startPoint y: 197, endPoint x: 294, endPoint y: 208, distance: 23.1
click at [294, 208] on textarea "Buenas tardes Florencia, esperamos te encuentres bien. Muchas gracias por la re…" at bounding box center [534, 198] width 818 height 123
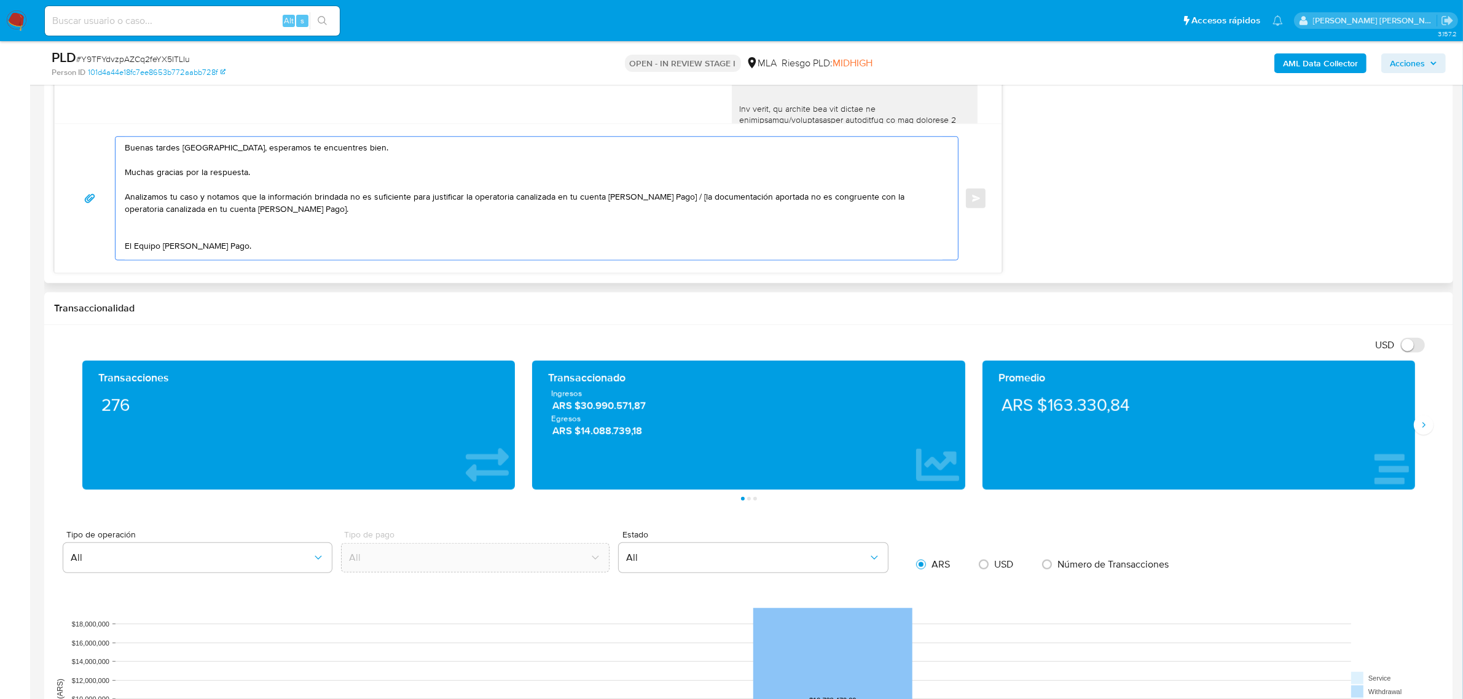
drag, startPoint x: 808, startPoint y: 200, endPoint x: 409, endPoint y: 200, distance: 399.5
click at [409, 200] on textarea "Buenas tardes Florencia, esperamos te encuentres bien. Muchas gracias por la re…" at bounding box center [534, 198] width 818 height 123
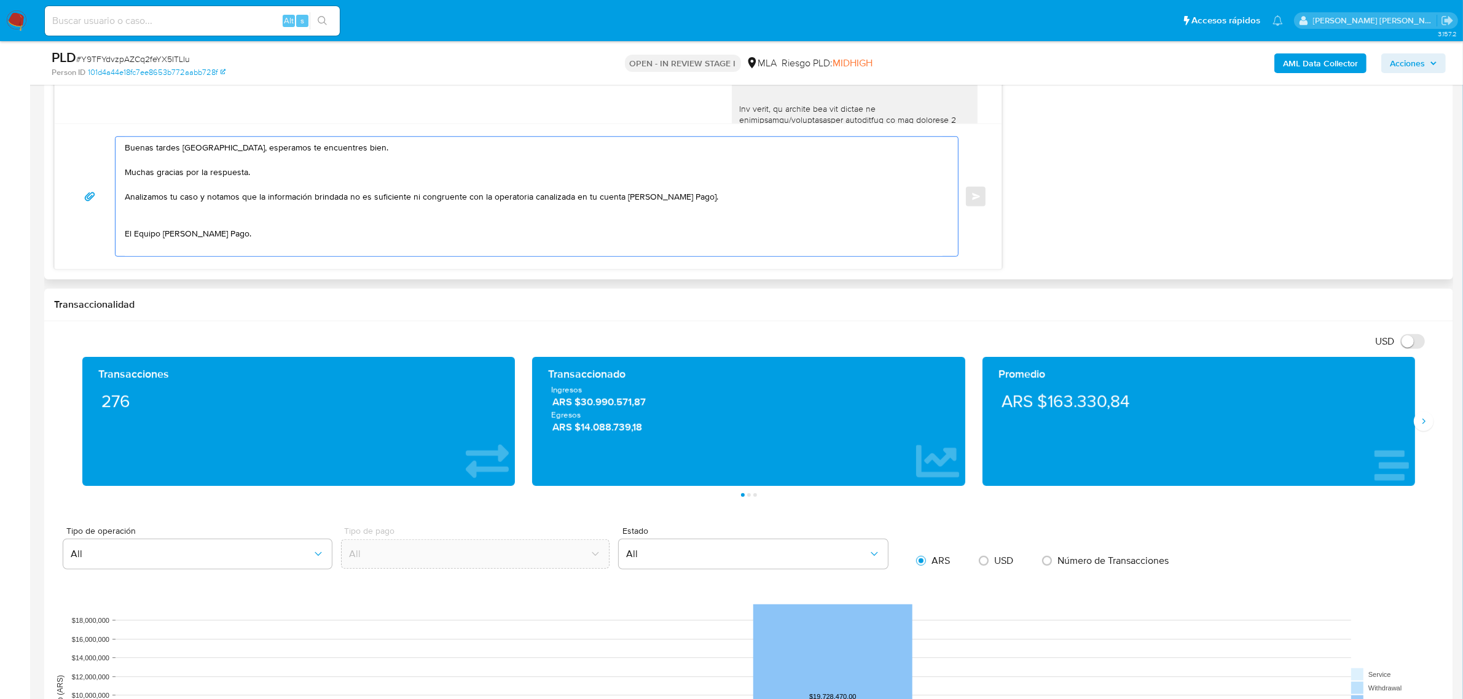
click at [692, 198] on textarea "Buenas tardes Florencia, esperamos te encuentres bien. Muchas gracias por la re…" at bounding box center [534, 196] width 818 height 119
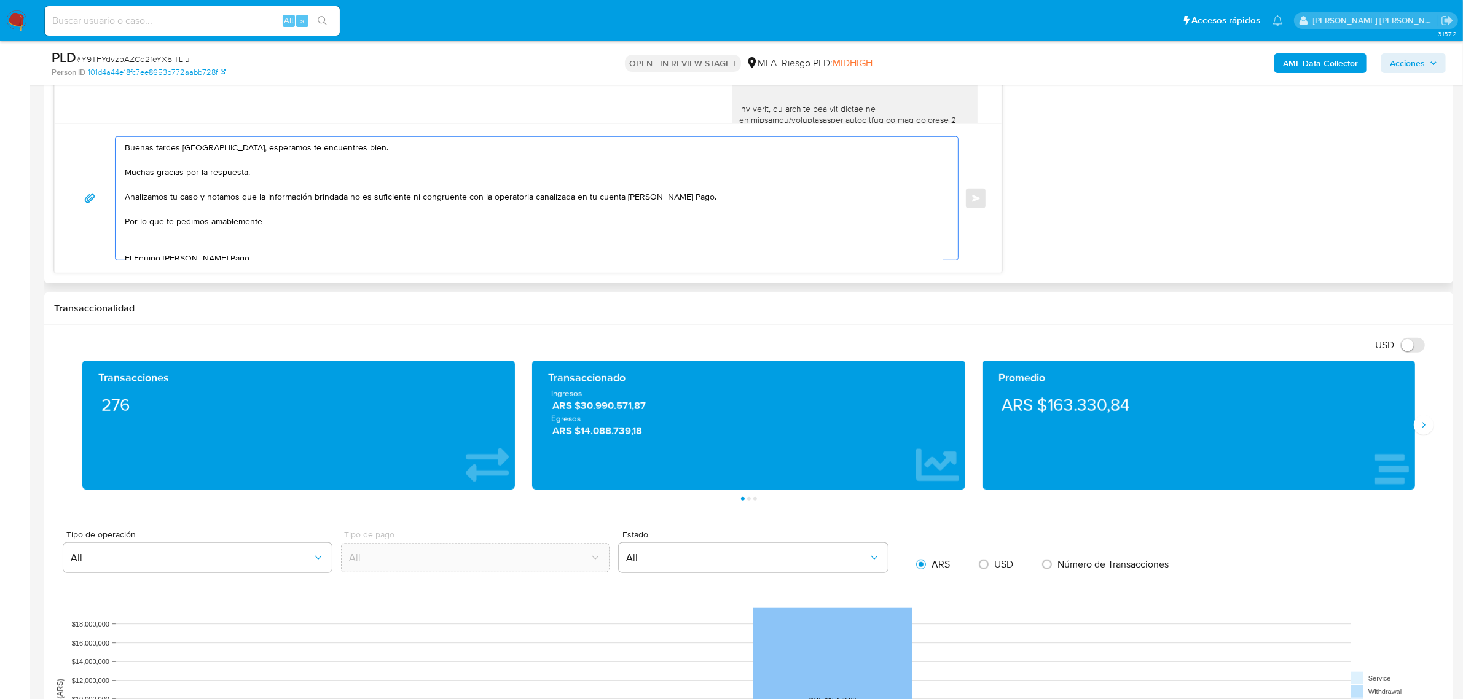
paste textarea "nos brindes la siguiente información y/o documentación:"
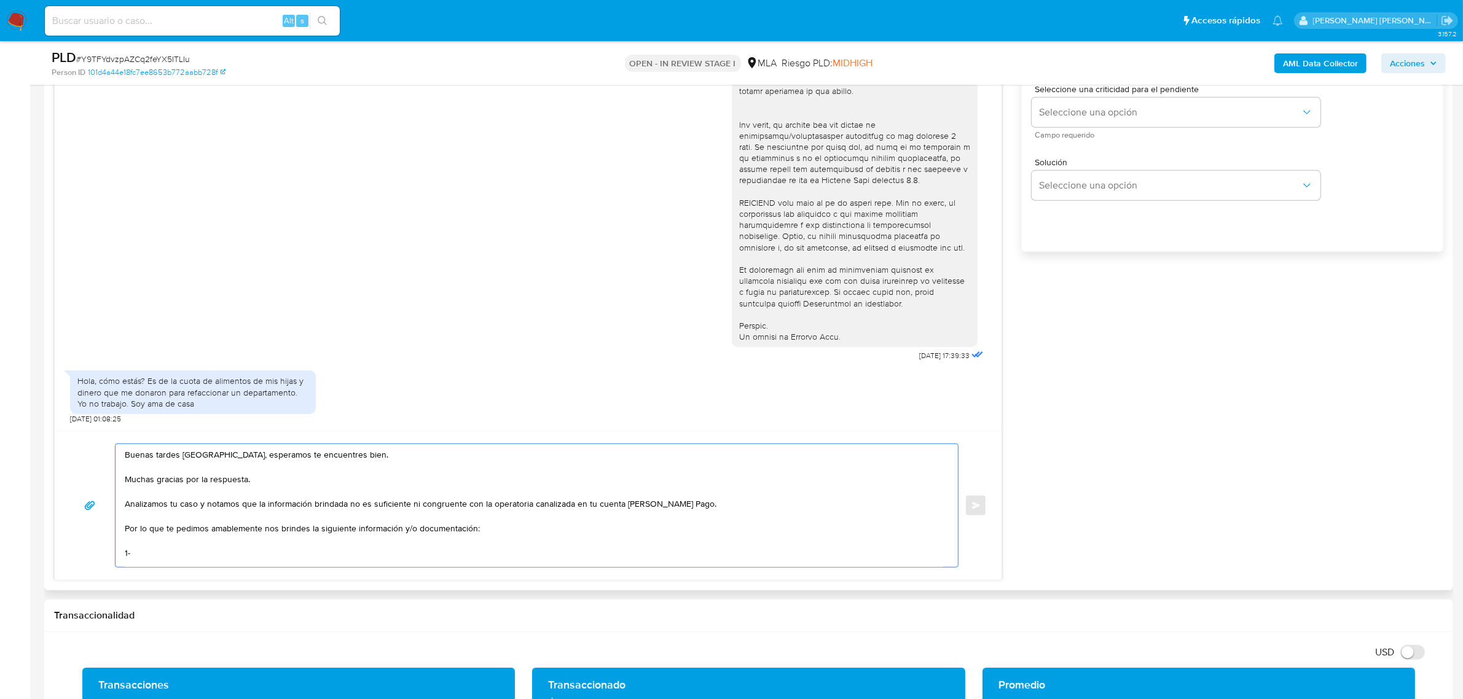
scroll to position [845, 0]
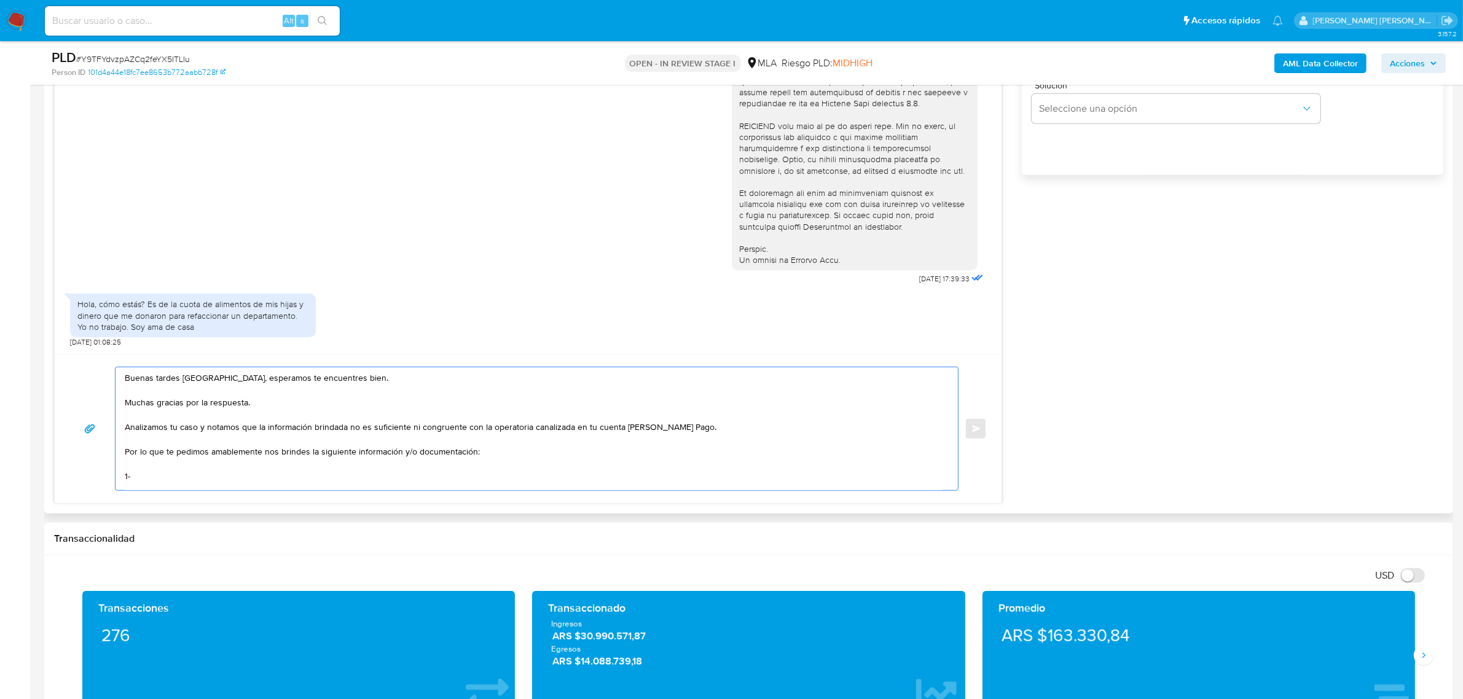
paste textarea "- Detalla la actividad que realizas a través de tu cuenta."
click at [137, 480] on textarea "Buenas tardes Florencia, esperamos te encuentres bien. Muchas gracias por la re…" at bounding box center [534, 429] width 818 height 123
click at [364, 478] on textarea "Buenas tardes Florencia, esperamos te encuentres bien. Muchas gracias por la re…" at bounding box center [534, 429] width 818 height 123
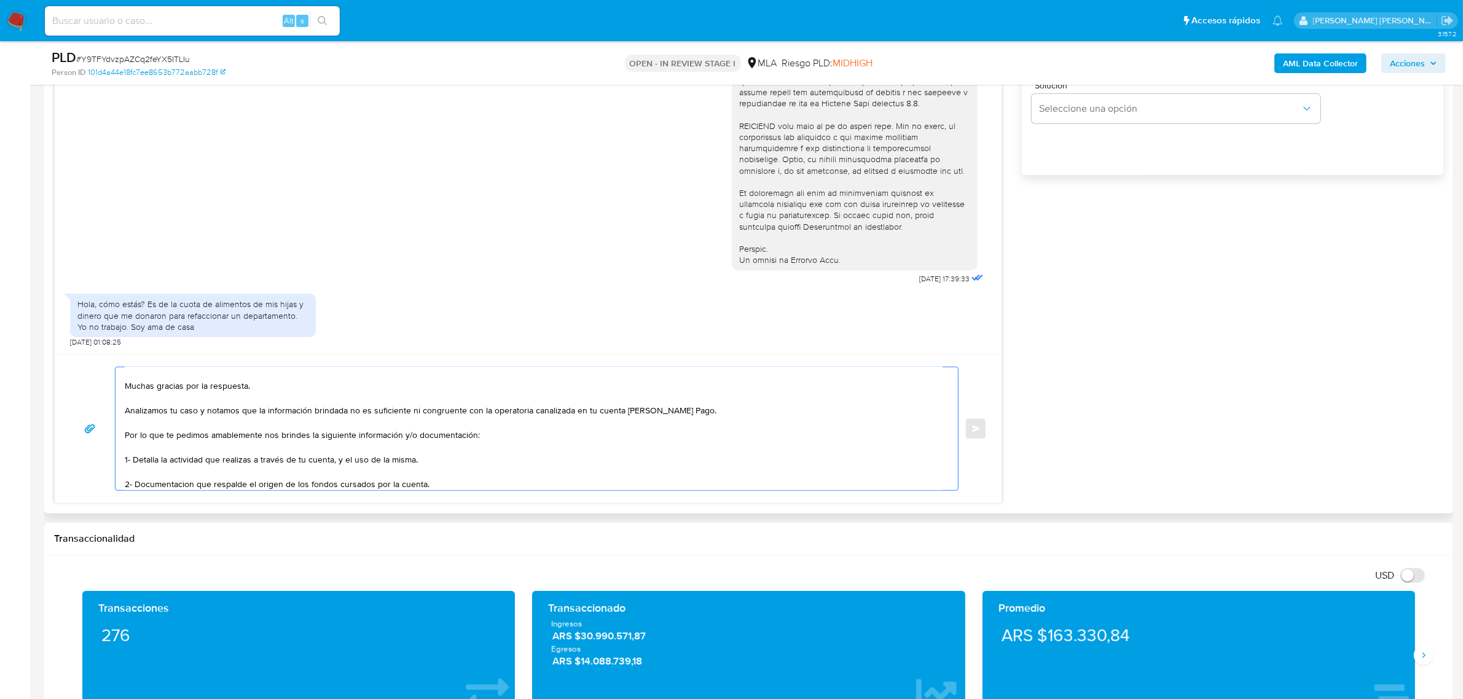
click at [157, 487] on textarea "Buenas tardes Florencia, esperamos te encuentres bien. Muchas gracias por la re…" at bounding box center [534, 429] width 818 height 123
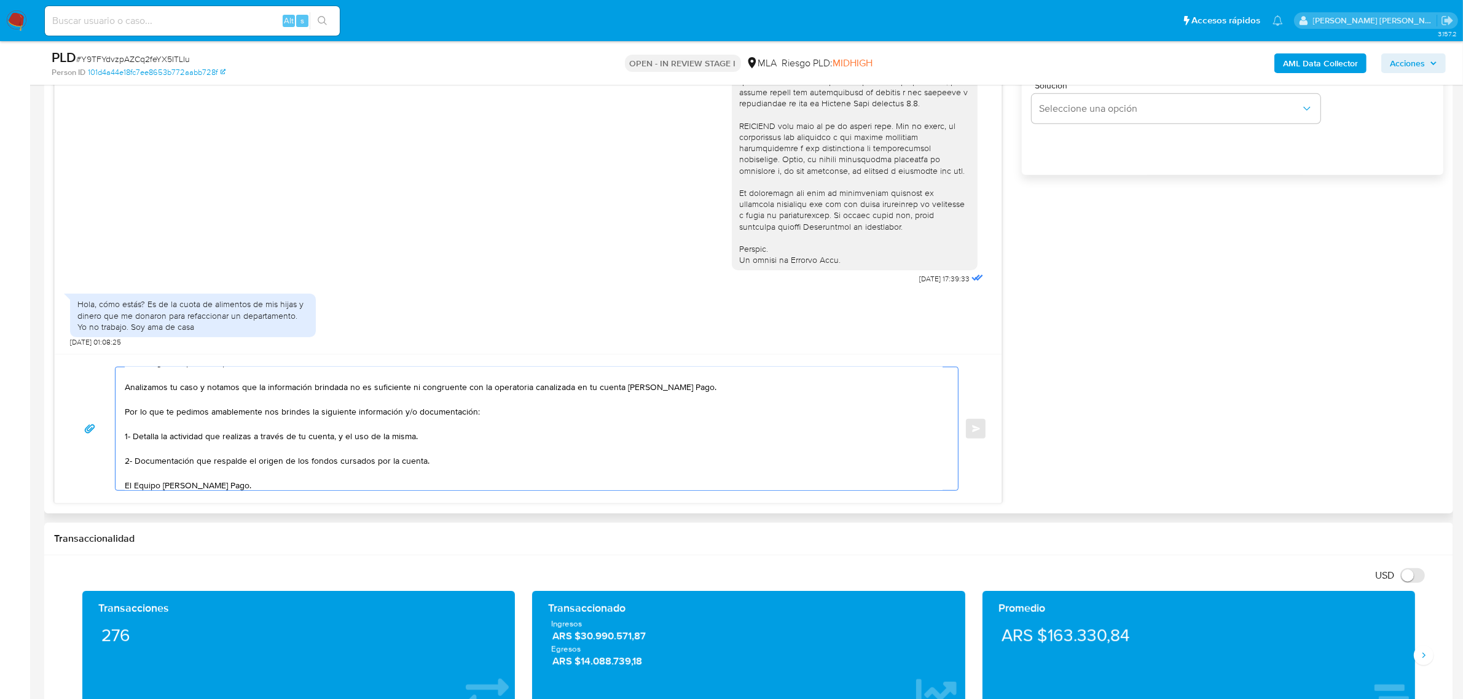
scroll to position [57, 0]
click at [443, 443] on textarea "Buenas tardes Florencia, esperamos te encuentres bien. Muchas gracias por la re…" at bounding box center [534, 429] width 818 height 123
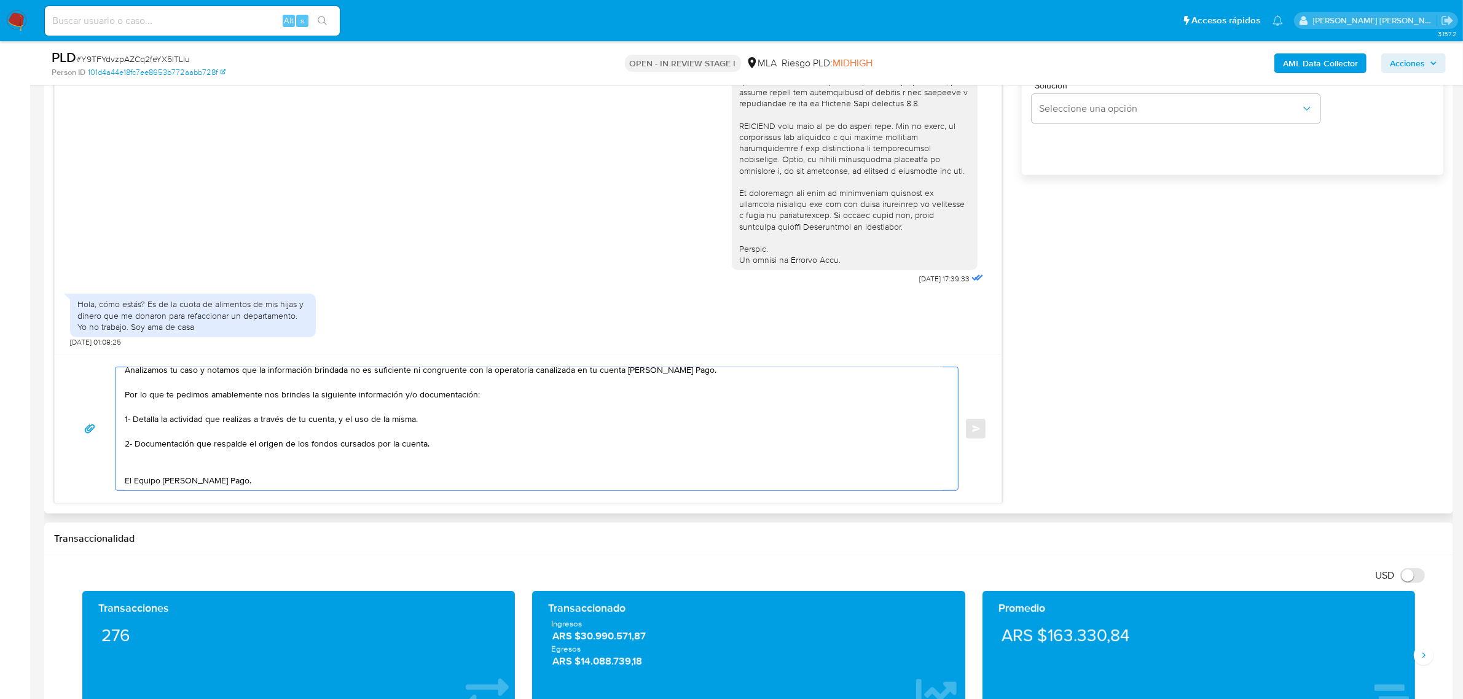
paste textarea "Tené en cuenta que, además de los ejemplos mencionados, podés adjuntar voluntar…"
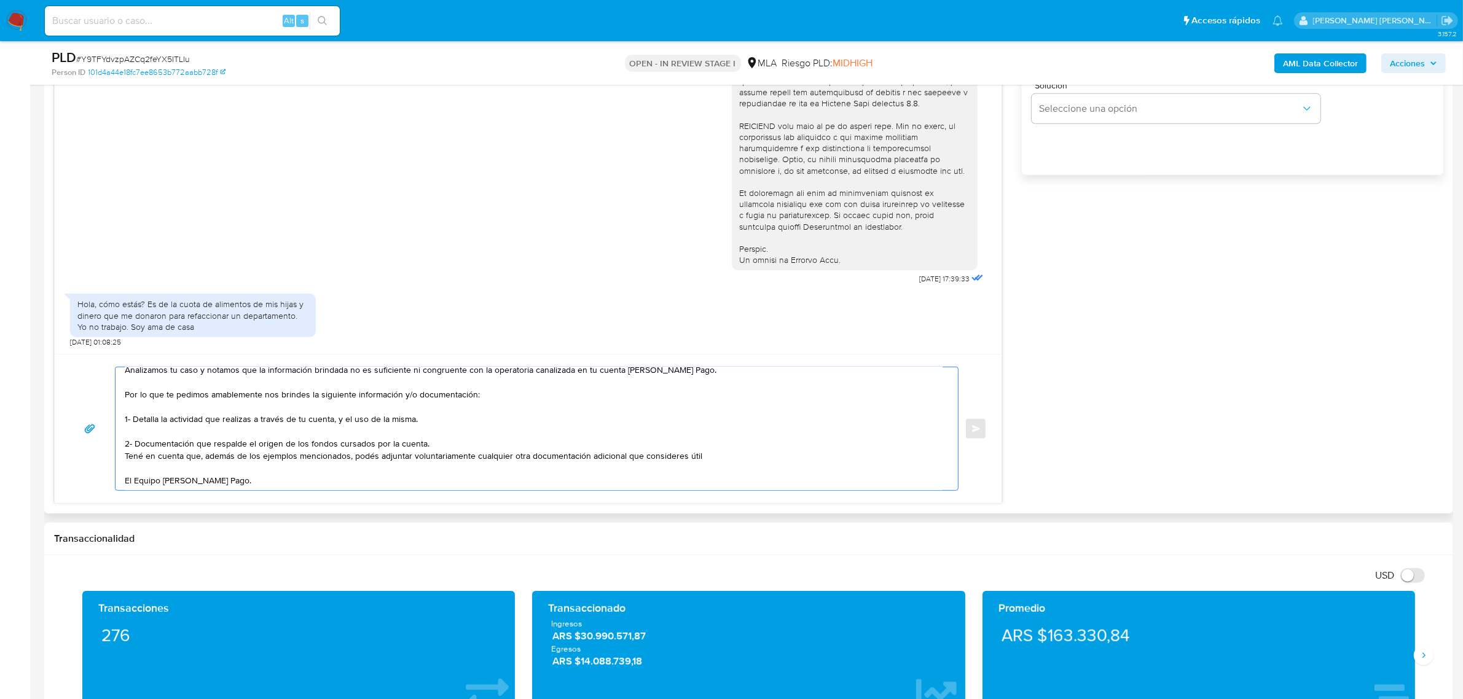
drag, startPoint x: 205, startPoint y: 459, endPoint x: 351, endPoint y: 458, distance: 146.3
click at [351, 458] on textarea "Buenas tardes Florencia, esperamos te encuentres bien. Muchas gracias por la re…" at bounding box center [534, 429] width 818 height 123
click at [366, 459] on textarea "Buenas tardes Florencia, esperamos te encuentres bien. Muchas gracias por la re…" at bounding box center [534, 429] width 818 height 123
click at [541, 458] on textarea "Buenas tardes Florencia, esperamos te encuentres bien. Muchas gracias por la re…" at bounding box center [534, 429] width 818 height 123
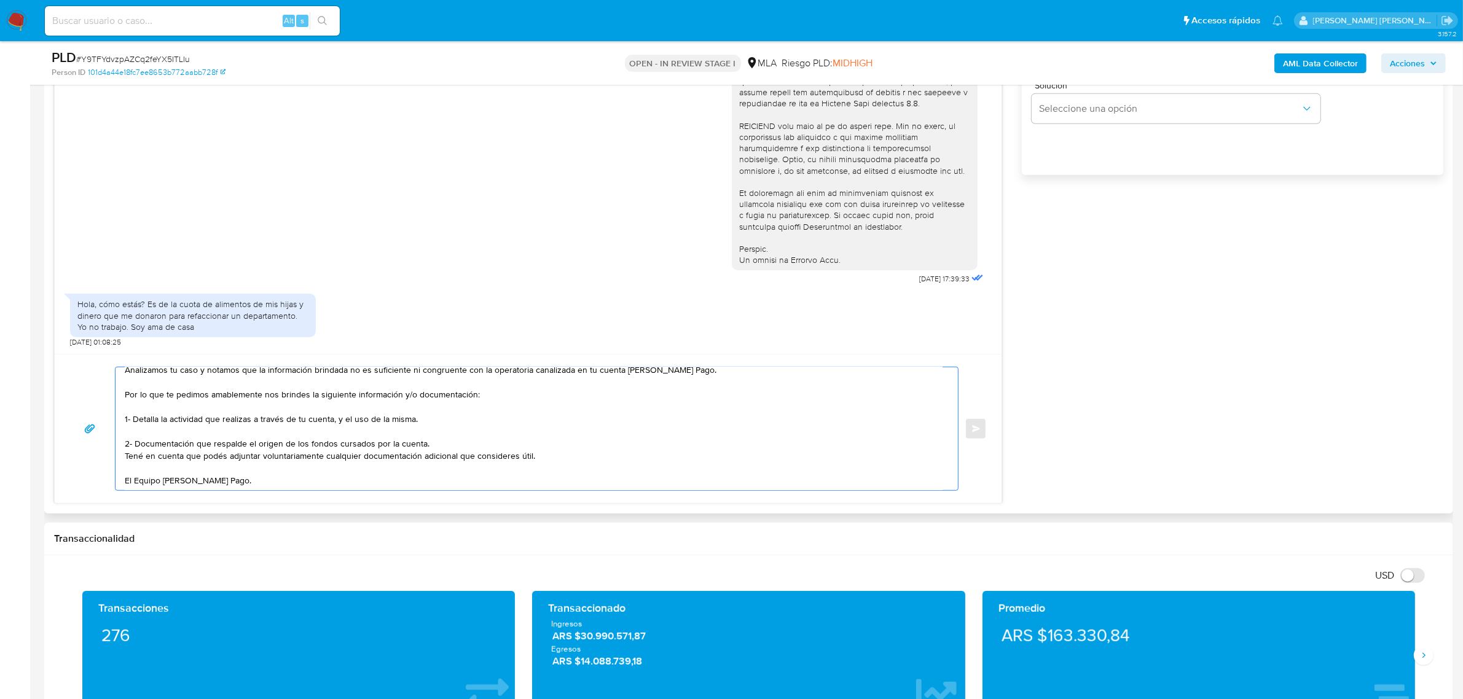
click at [443, 455] on textarea "Buenas tardes Florencia, esperamos te encuentres bien. Muchas gracias por la re…" at bounding box center [534, 429] width 818 height 123
click at [218, 469] on textarea "Buenas tardes Florencia, esperamos te encuentres bien. Muchas gracias por la re…" at bounding box center [534, 429] width 818 height 123
paste textarea "vínculo con las siguientes contrapartes con las que operaste, el motivo de las …"
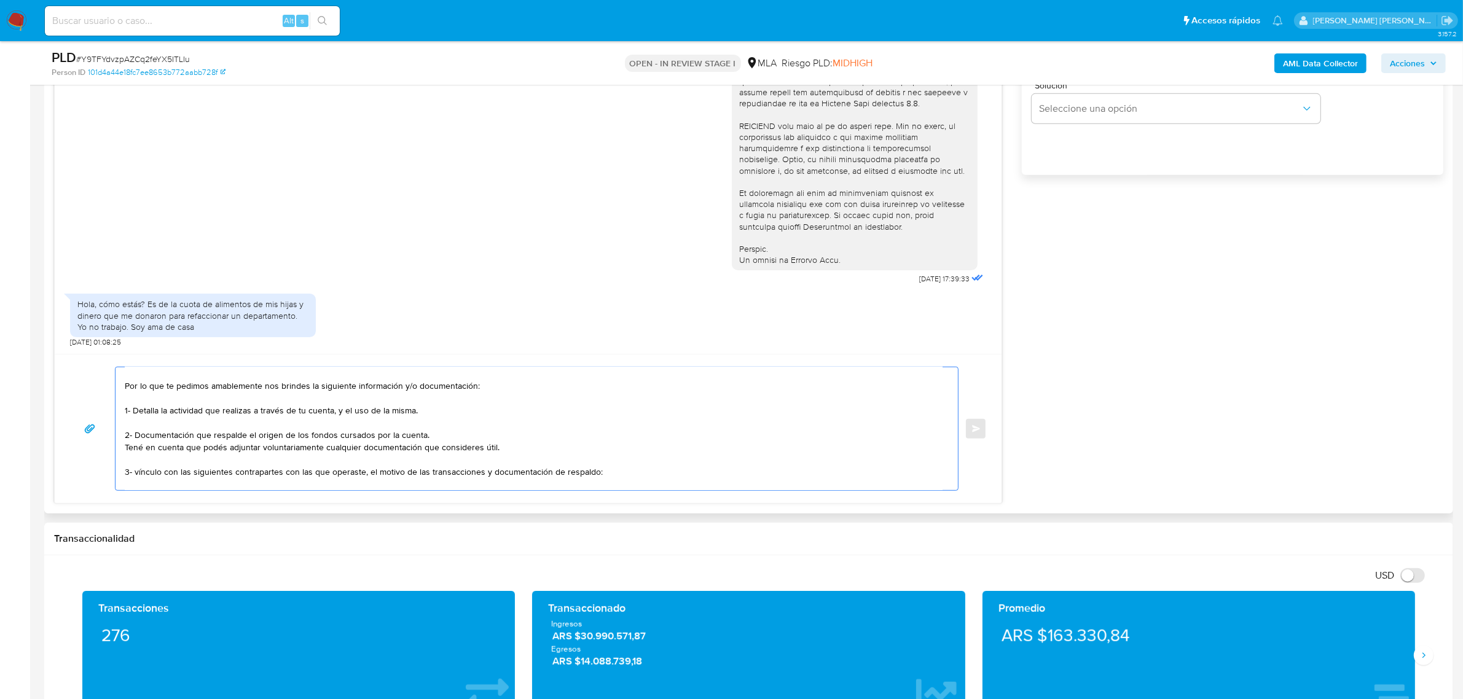
click at [138, 473] on textarea "Buenas tardes Florencia, esperamos te encuentres bien. Muchas gracias por la re…" at bounding box center [534, 429] width 818 height 123
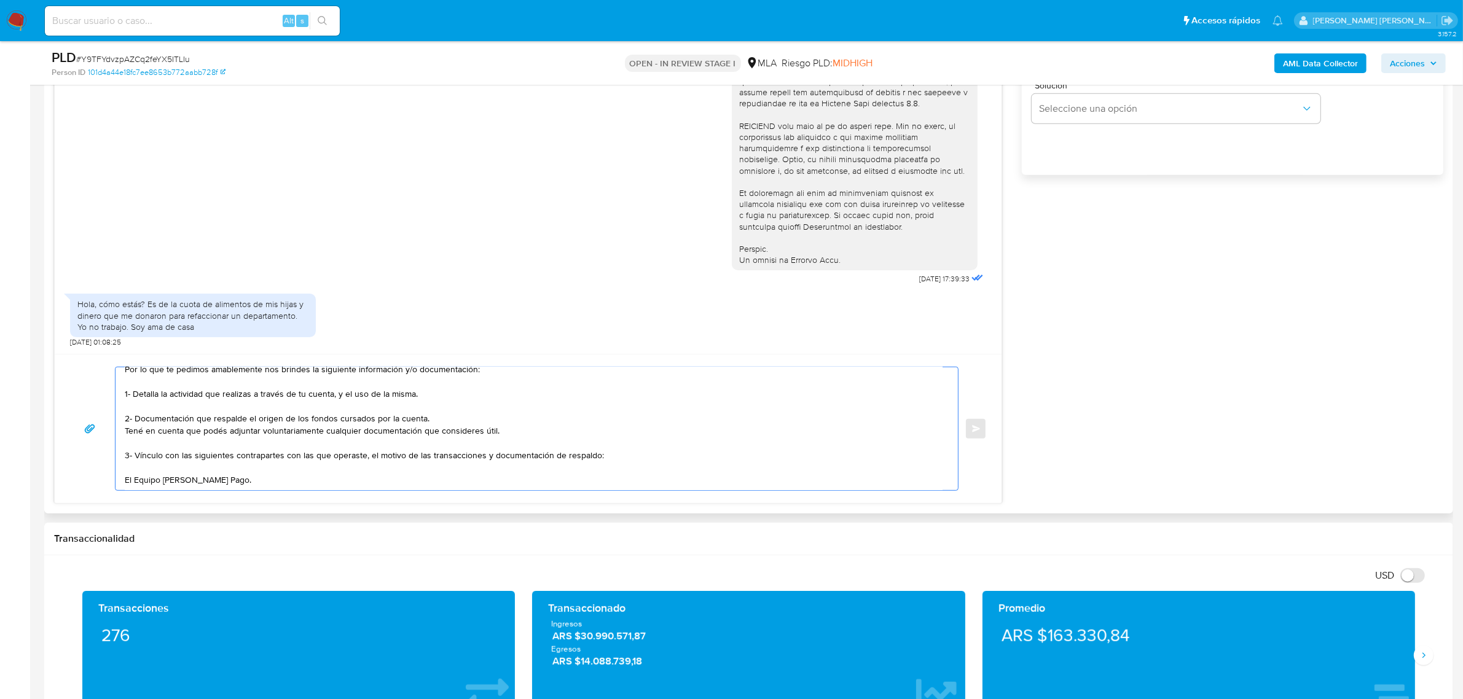
click at [165, 454] on textarea "Buenas tardes Florencia, esperamos te encuentres bien. Muchas gracias por la re…" at bounding box center [534, 429] width 818 height 123
paste textarea "- Renny Alejandro Duque Rod CUIT 20956258503"
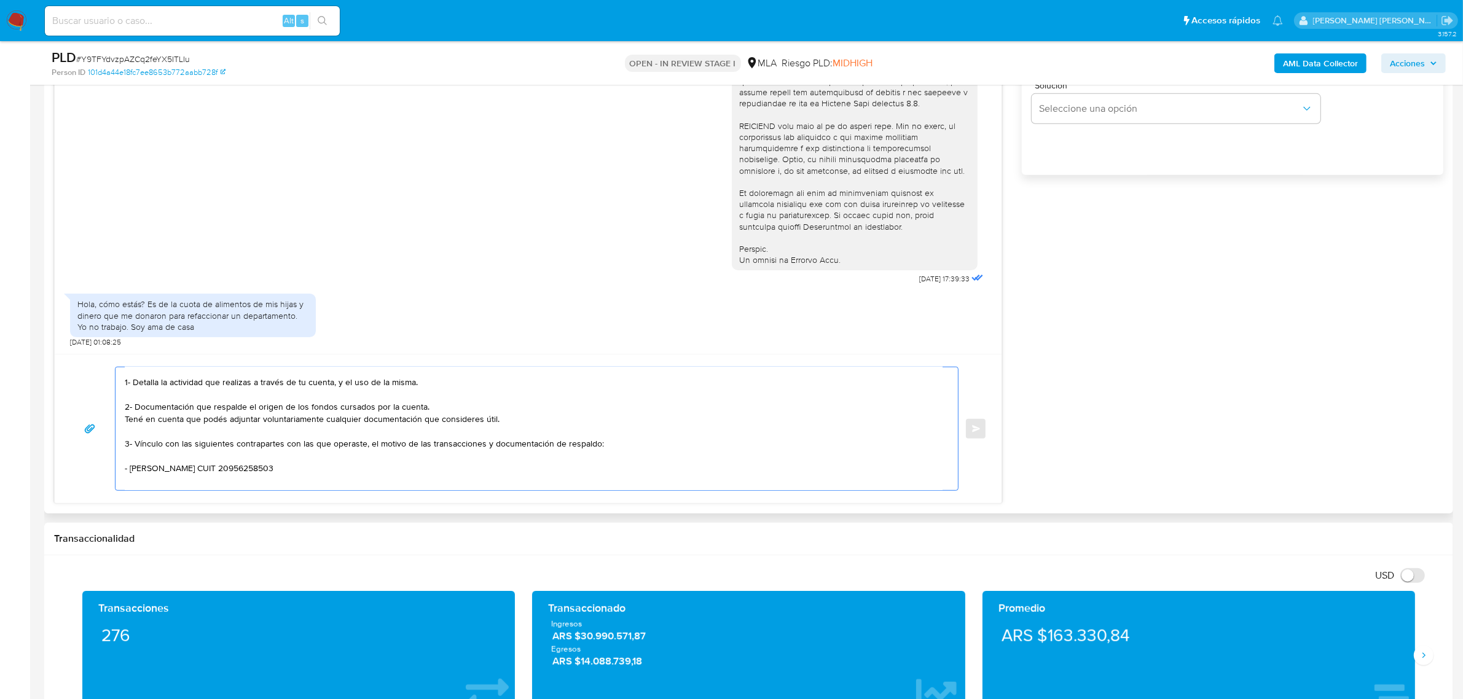
paste textarea "- Herde Almea Victor Manuel CUIT 20960139667"
click at [333, 487] on textarea "Buenas tardes Florencia, esperamos te encuentres bien. Muchas gracias por la re…" at bounding box center [534, 429] width 818 height 123
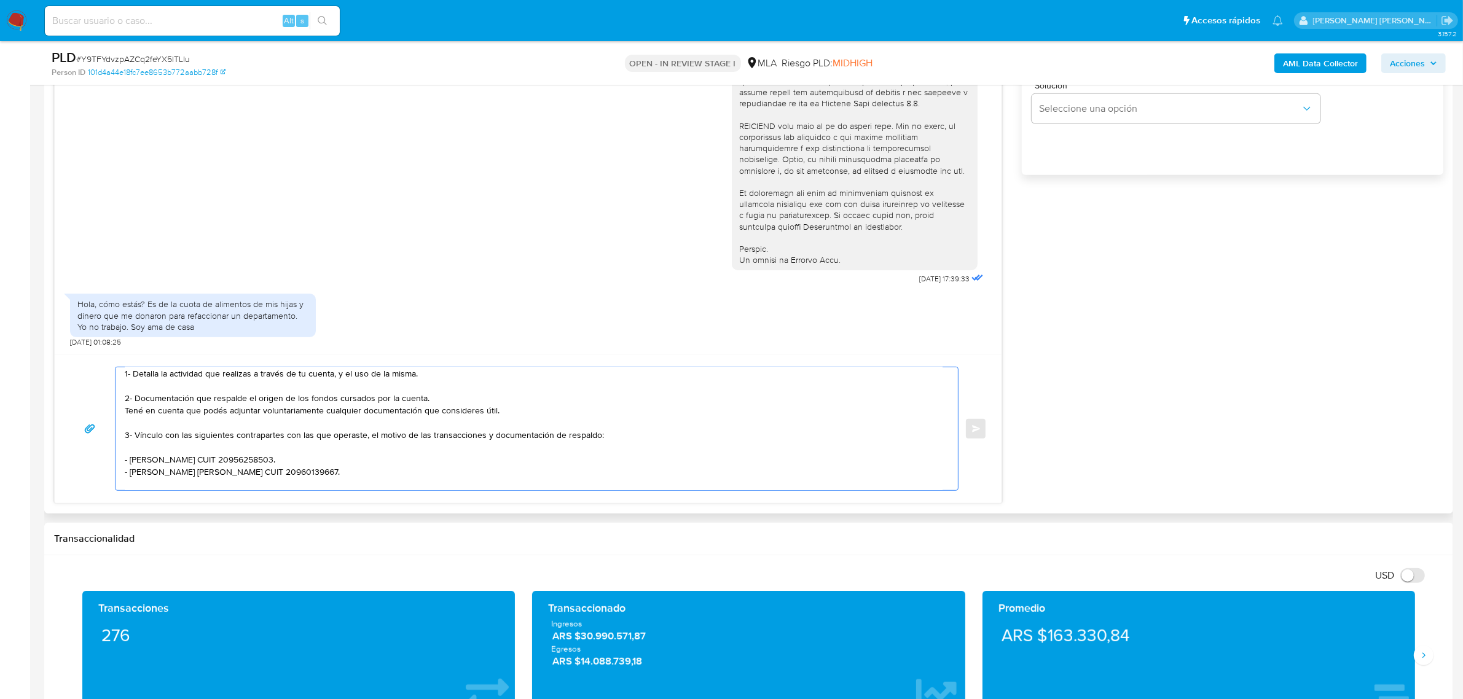
paste textarea "- Daria Hnos Sa CUIL 30578821690 (ACTIVIDAD: Venta al por menor de pinturas y p…"
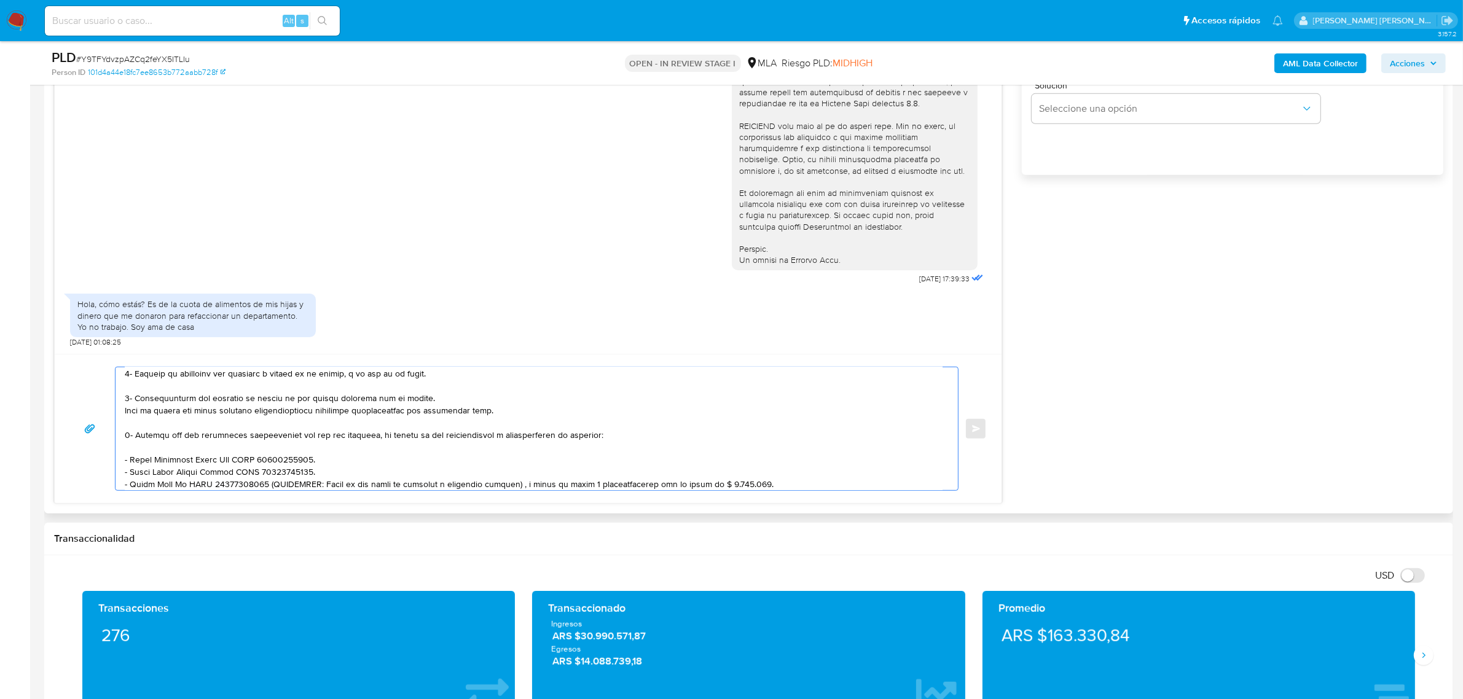
scroll to position [164, 0]
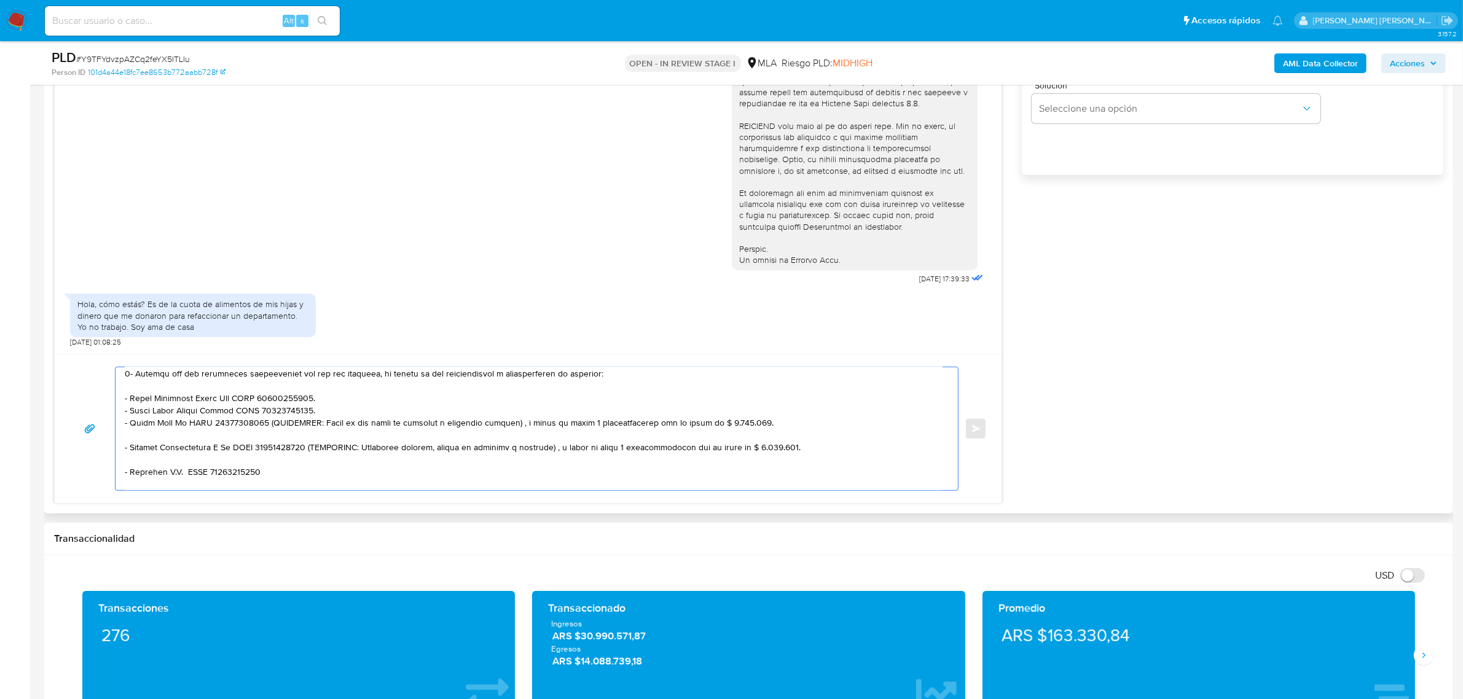
drag, startPoint x: 259, startPoint y: 423, endPoint x: 779, endPoint y: 427, distance: 520.6
click at [779, 427] on textarea at bounding box center [534, 429] width 818 height 123
drag, startPoint x: 296, startPoint y: 447, endPoint x: 768, endPoint y: 455, distance: 472.1
click at [768, 455] on textarea at bounding box center [534, 429] width 818 height 123
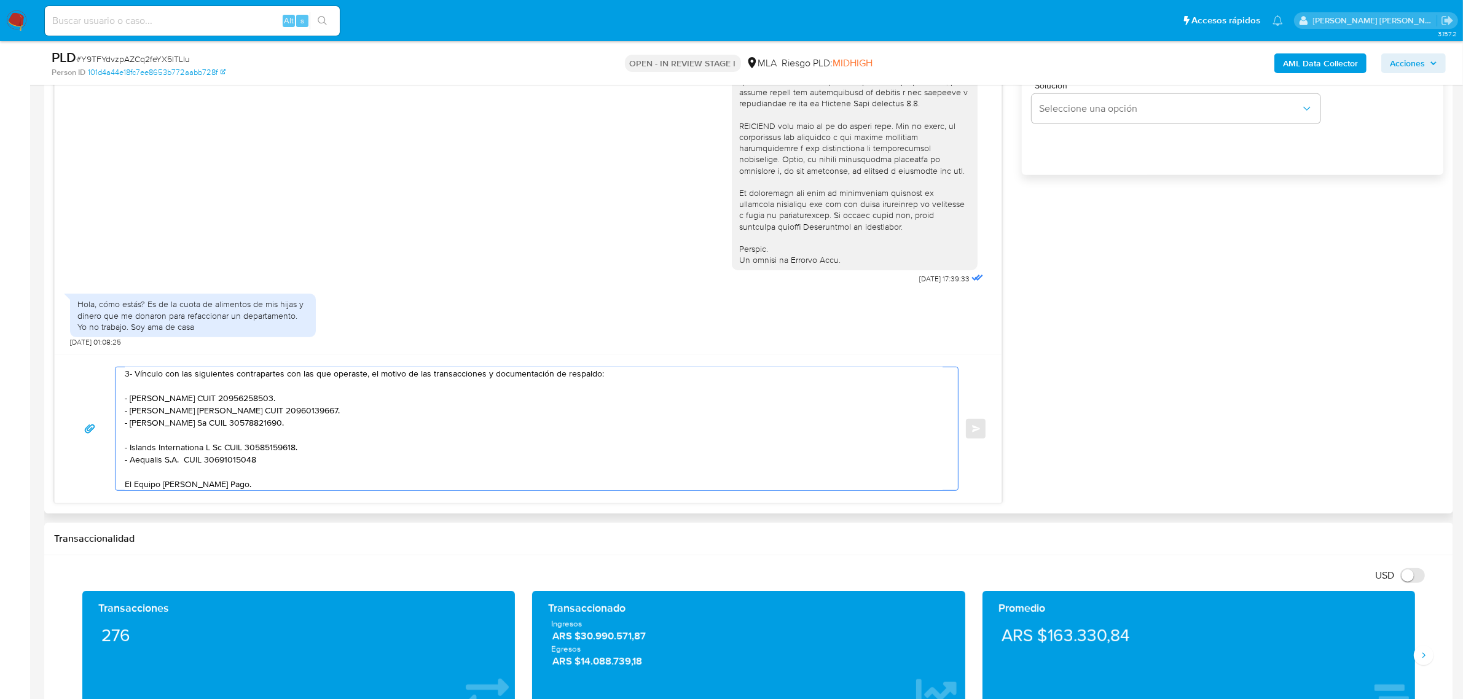
click at [261, 465] on textarea "Buenas tardes Florencia, esperamos te encuentres bien. Muchas gracias por la re…" at bounding box center [534, 429] width 818 height 123
click at [225, 436] on textarea "Buenas tardes Florencia, esperamos te encuentres bien. Muchas gracias por la re…" at bounding box center [534, 429] width 818 height 123
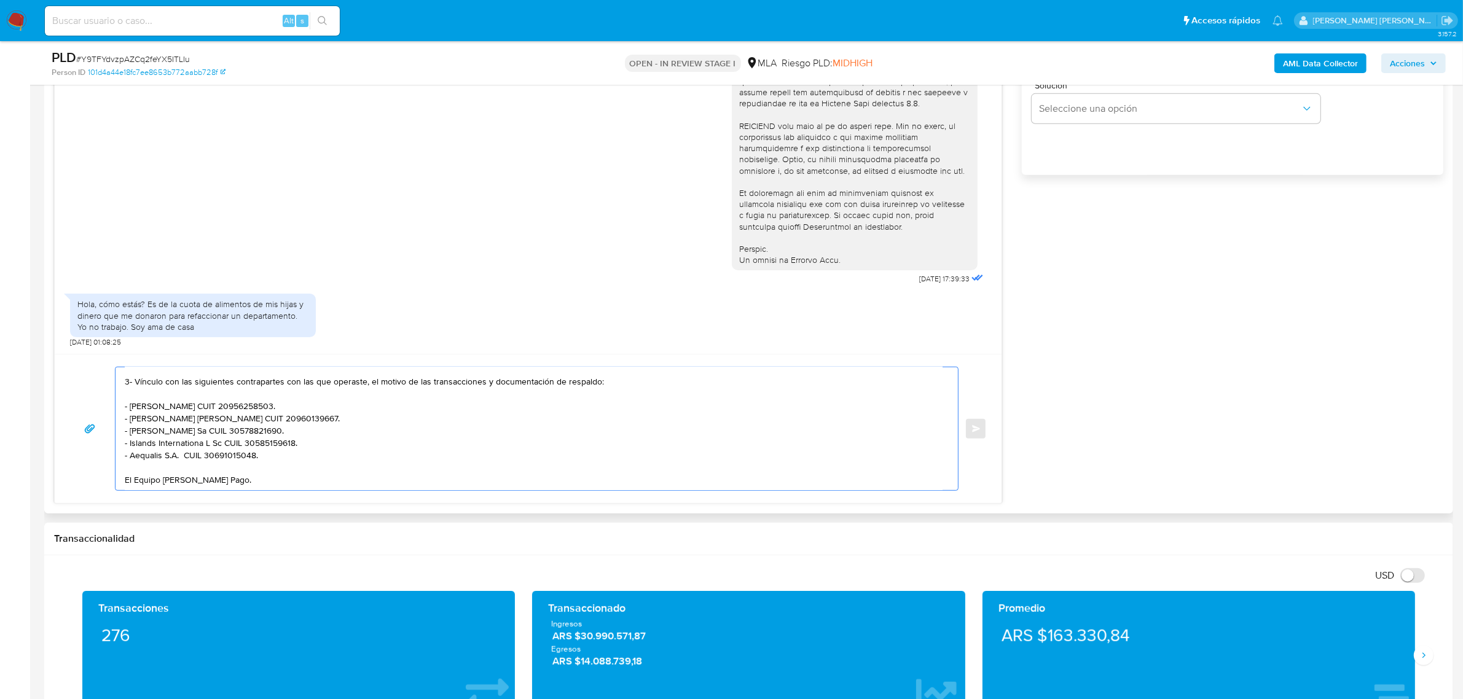
click at [186, 455] on textarea "Buenas tardes Florencia, esperamos te encuentres bien. Muchas gracias por la re…" at bounding box center [534, 429] width 818 height 123
paste textarea "20290508070 Elio Alberto Vazóquez"
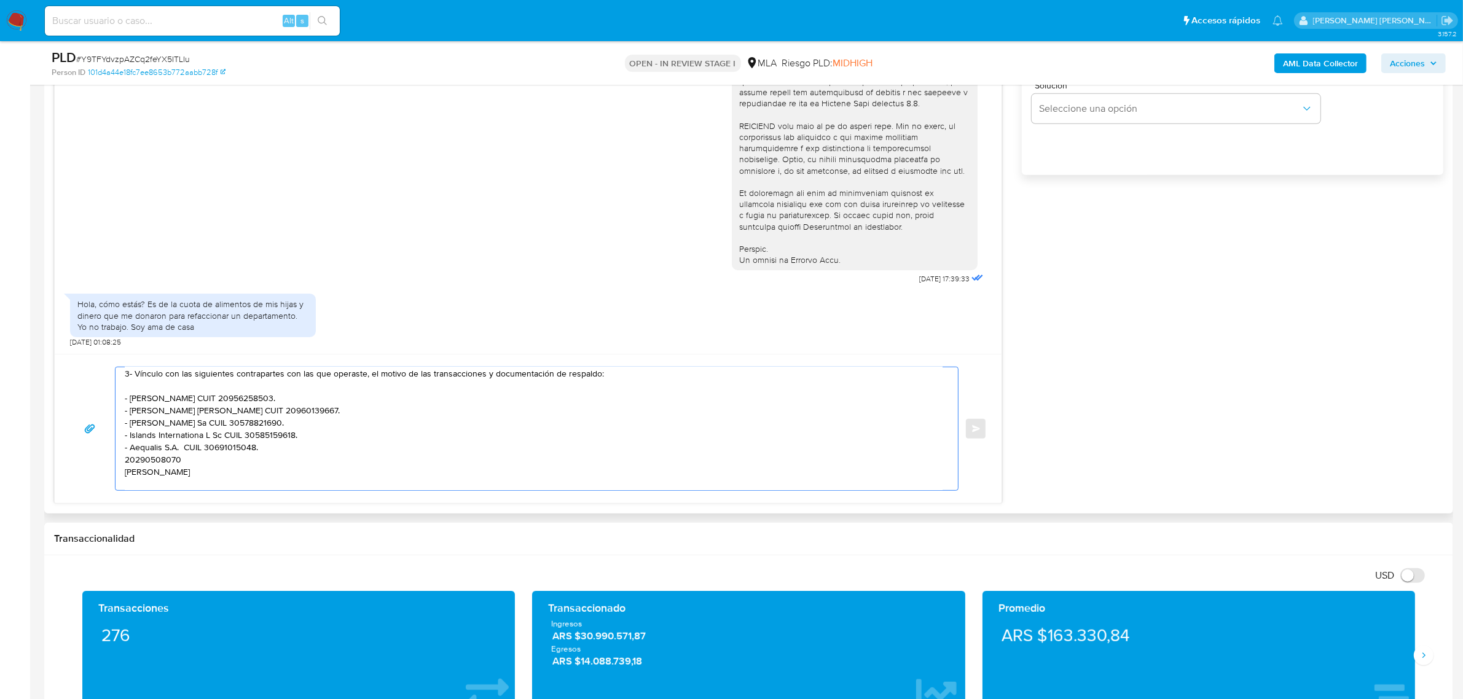
drag, startPoint x: 219, startPoint y: 477, endPoint x: 119, endPoint y: 471, distance: 100.4
click at [119, 471] on div "Buenas tardes Florencia, esperamos te encuentres bien. Muchas gracias por la re…" at bounding box center [534, 429] width 836 height 123
drag, startPoint x: 127, startPoint y: 462, endPoint x: 140, endPoint y: 478, distance: 20.1
click at [127, 462] on textarea "Buenas tardes Florencia, esperamos te encuentres bien. Muchas gracias por la re…" at bounding box center [534, 429] width 818 height 123
click at [167, 484] on textarea "Buenas tardes Florencia, esperamos te encuentres bien. Muchas gracias por la re…" at bounding box center [534, 429] width 818 height 123
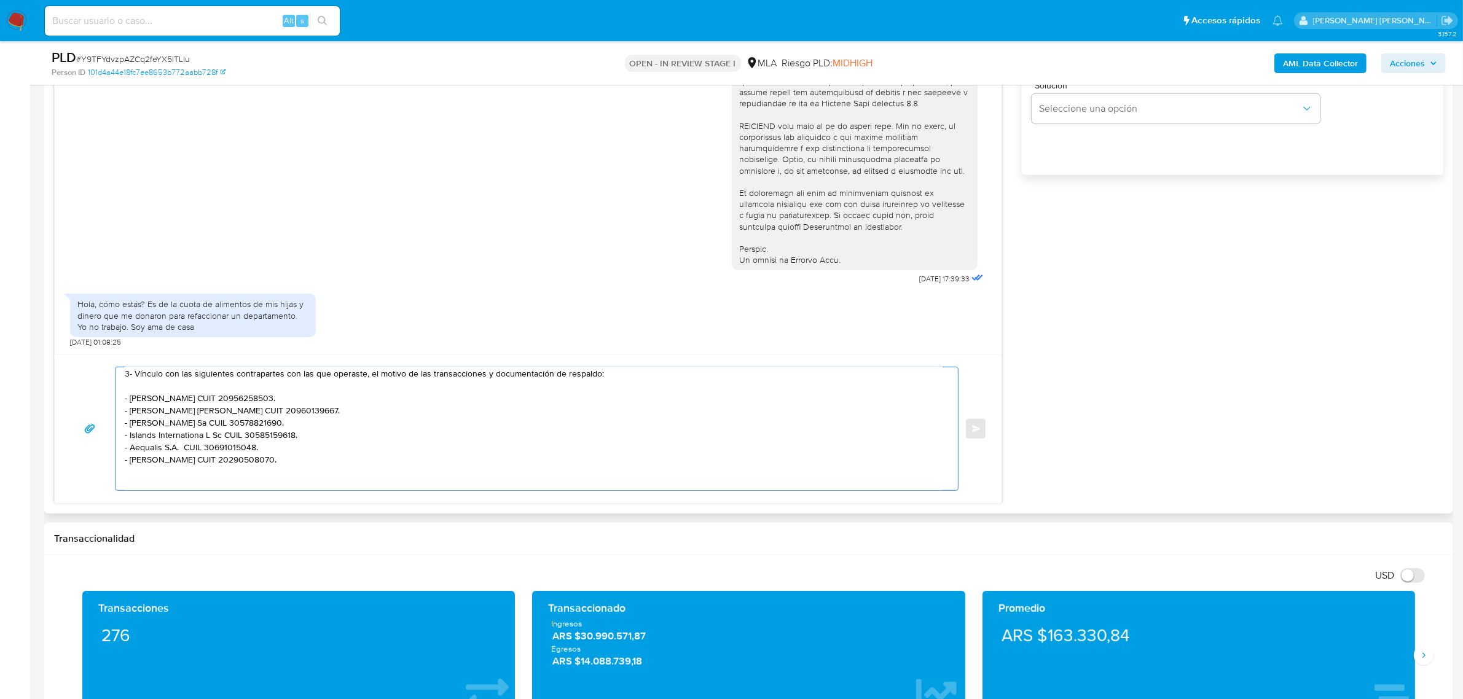
paste textarea "Es importante que sepas que, en caso de no responder a lo solicitado o si lo pr…"
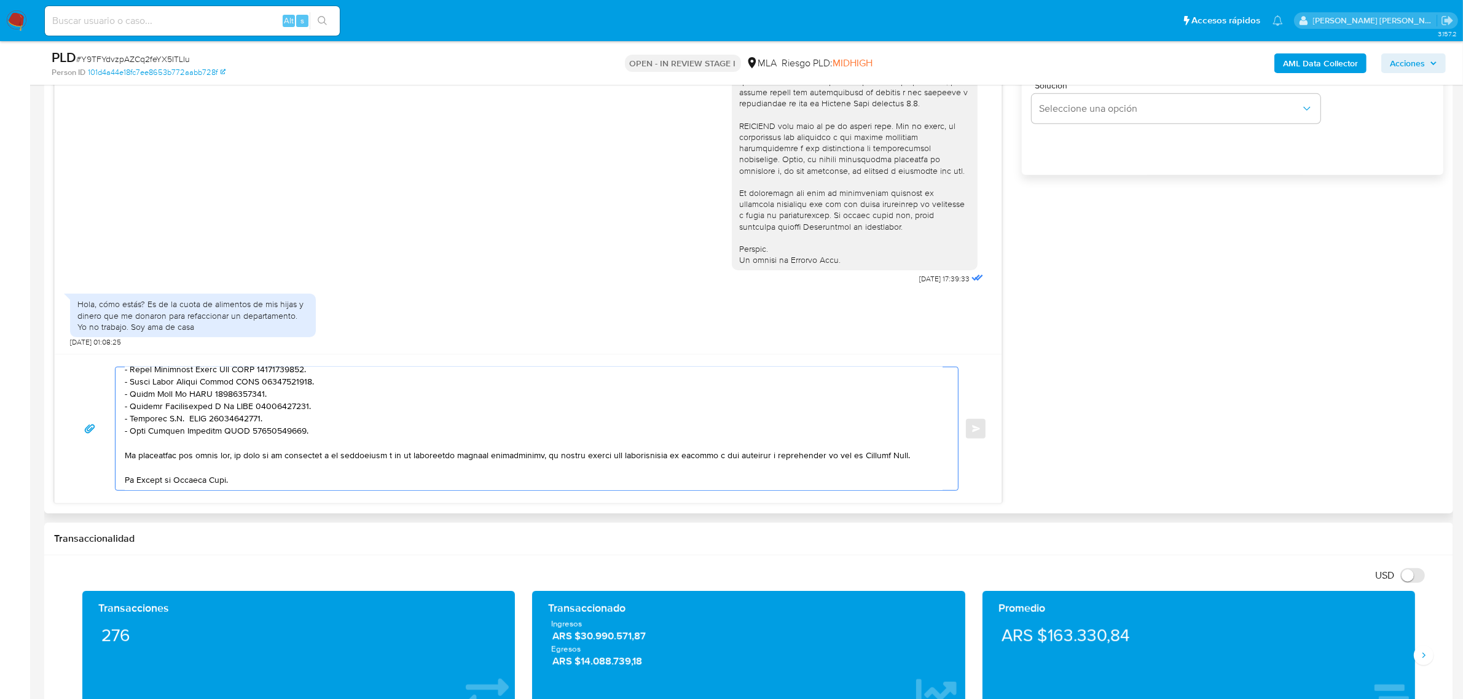
scroll to position [922, 0]
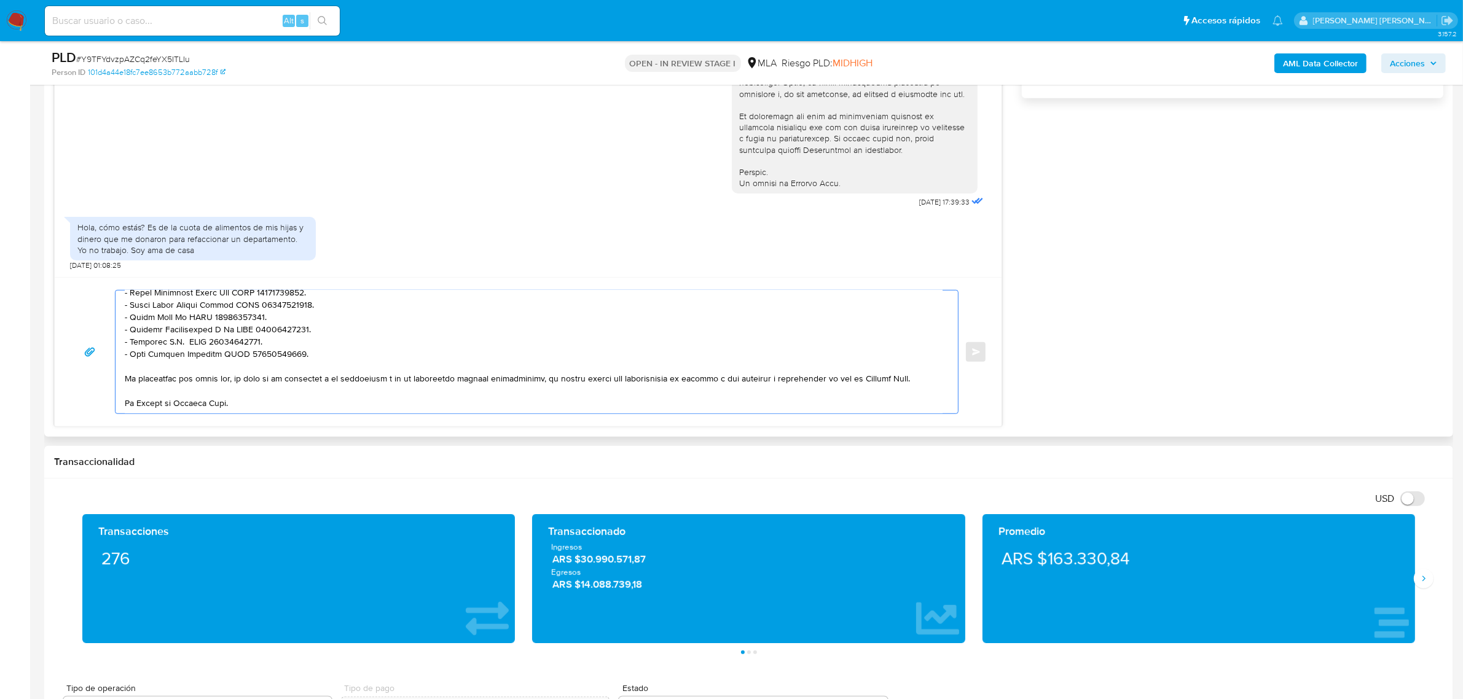
click at [132, 385] on textarea at bounding box center [534, 352] width 818 height 123
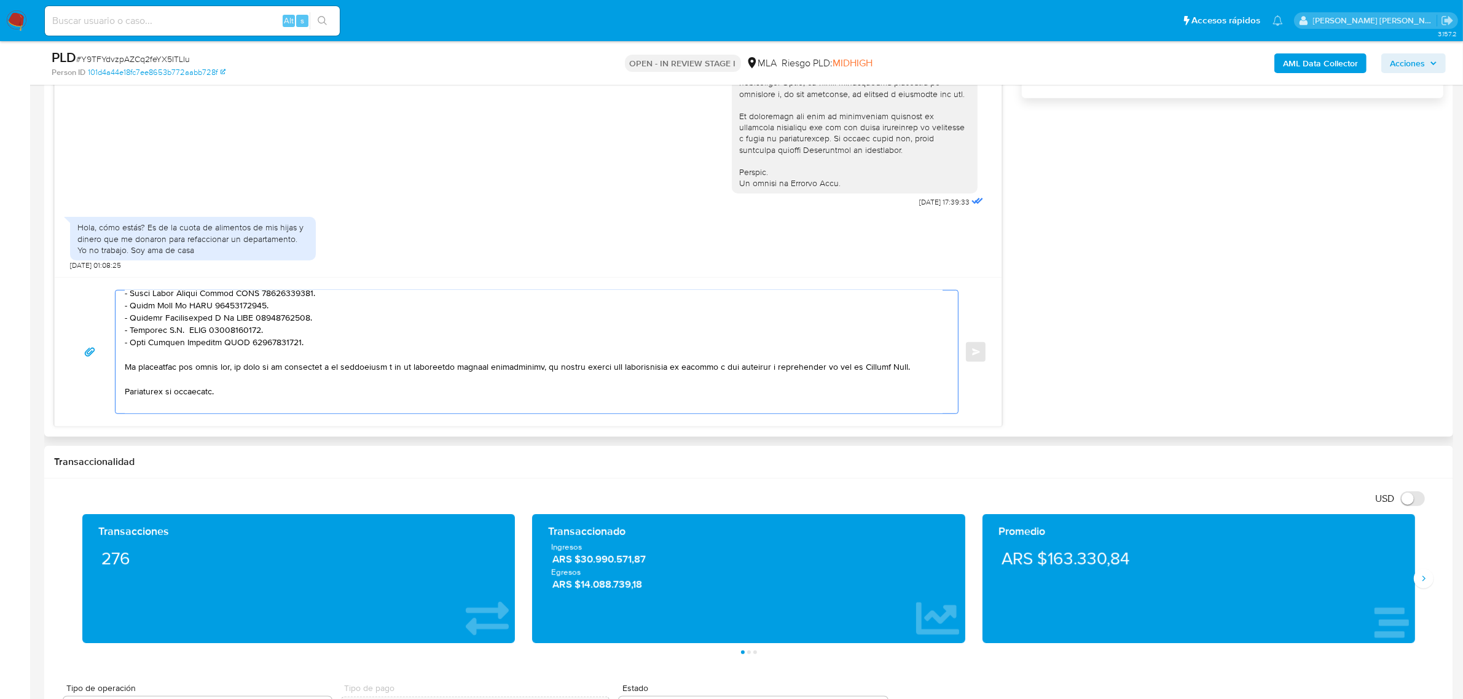
drag, startPoint x: 175, startPoint y: 390, endPoint x: 232, endPoint y: 403, distance: 58.5
click at [232, 399] on textarea at bounding box center [534, 352] width 818 height 123
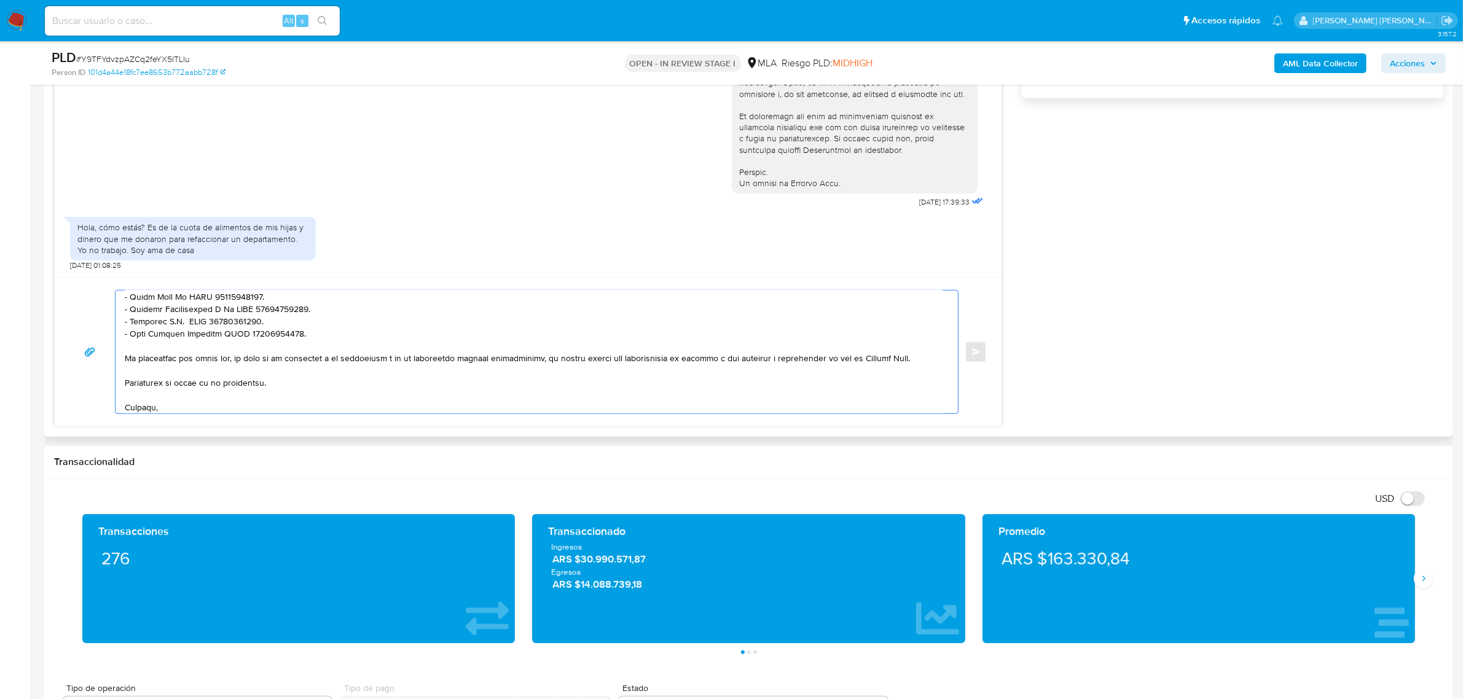
scroll to position [242, 0]
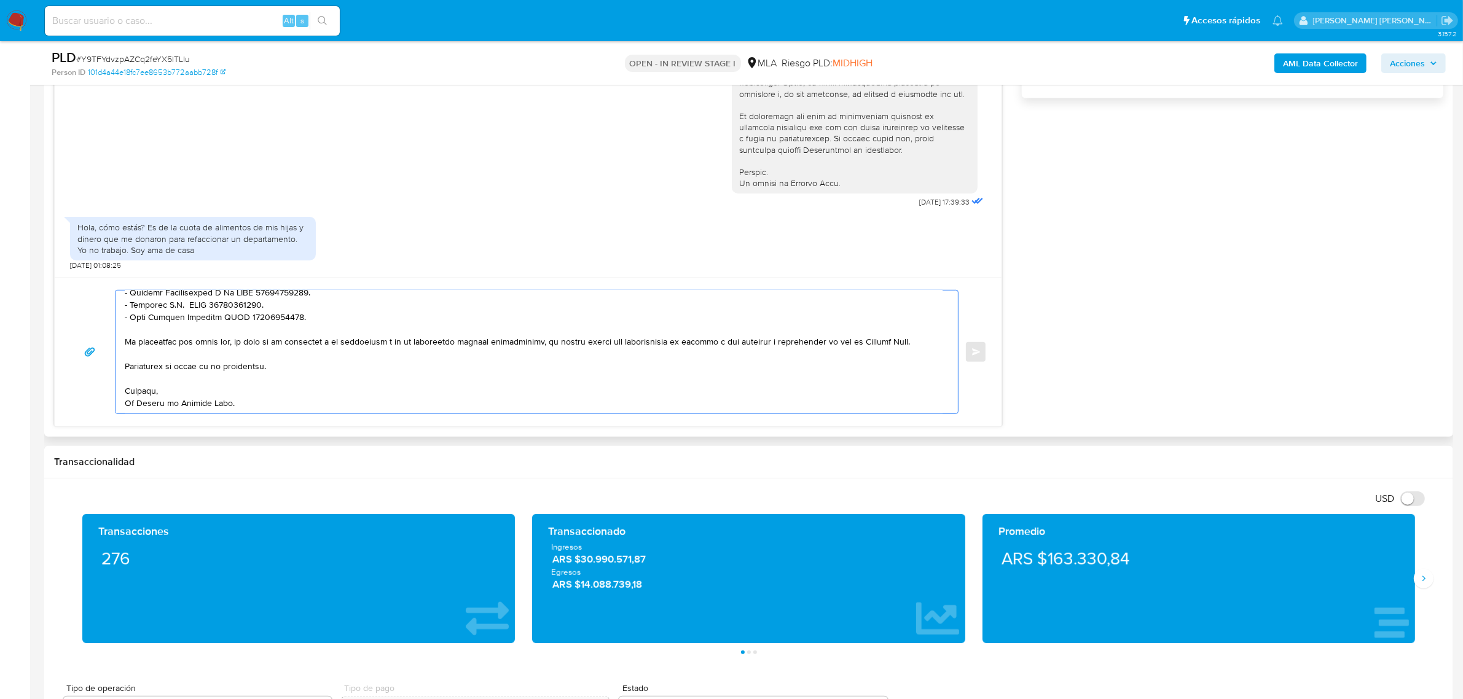
click at [232, 400] on textarea at bounding box center [534, 352] width 818 height 123
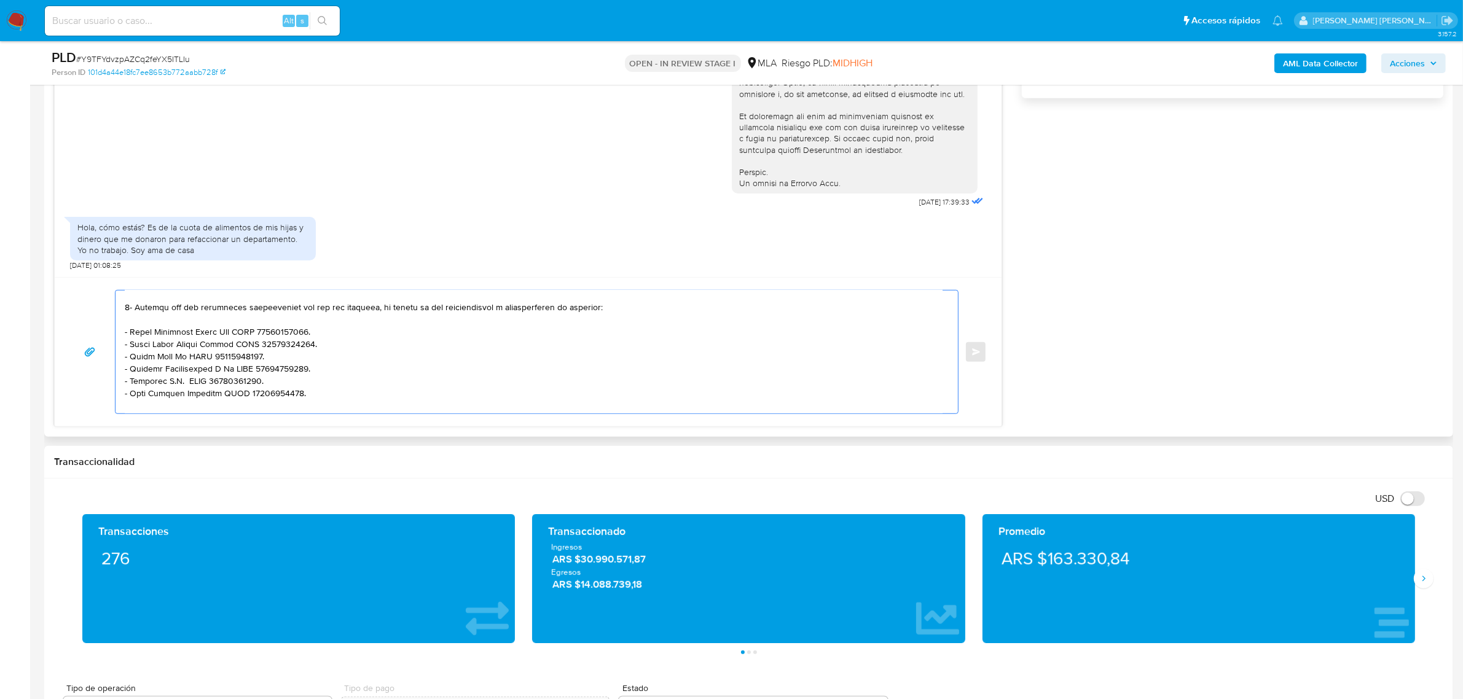
scroll to position [0, 0]
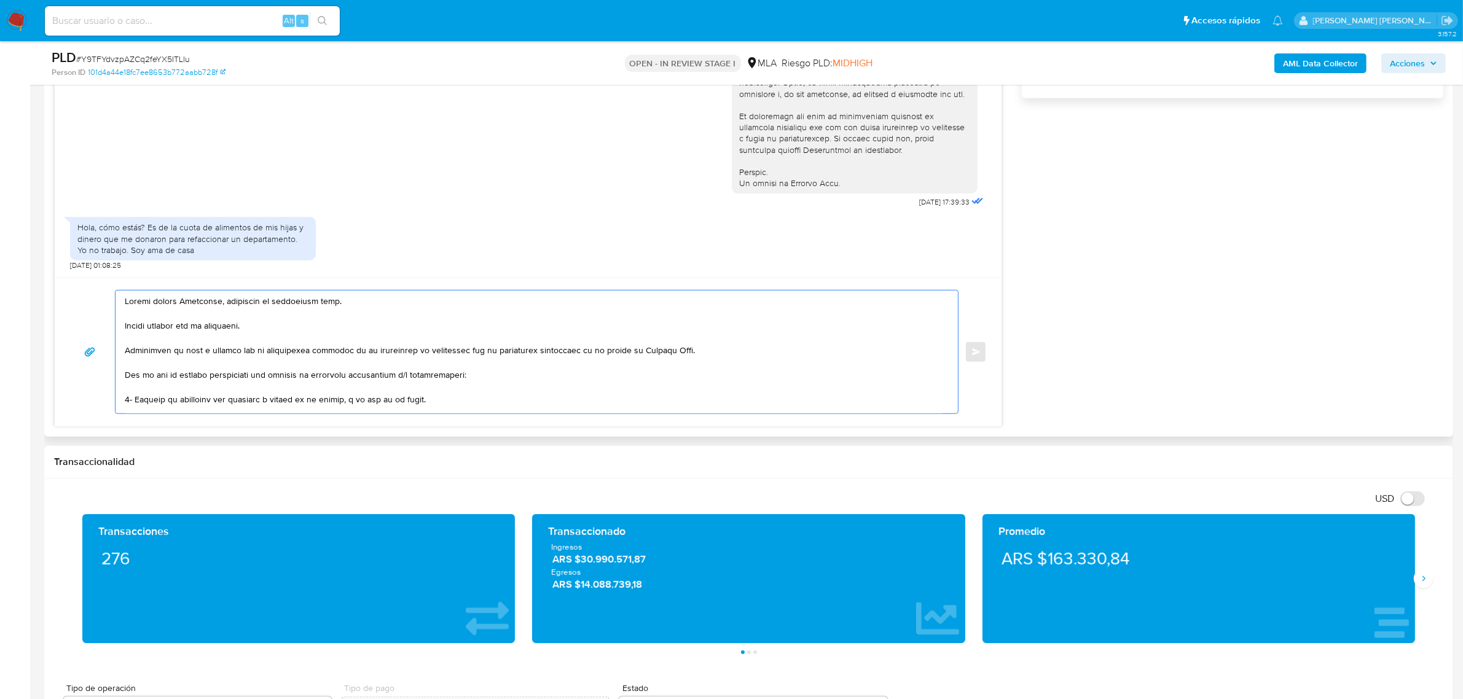
drag, startPoint x: 132, startPoint y: 326, endPoint x: 220, endPoint y: 301, distance: 91.3
click at [220, 301] on textarea at bounding box center [534, 352] width 818 height 123
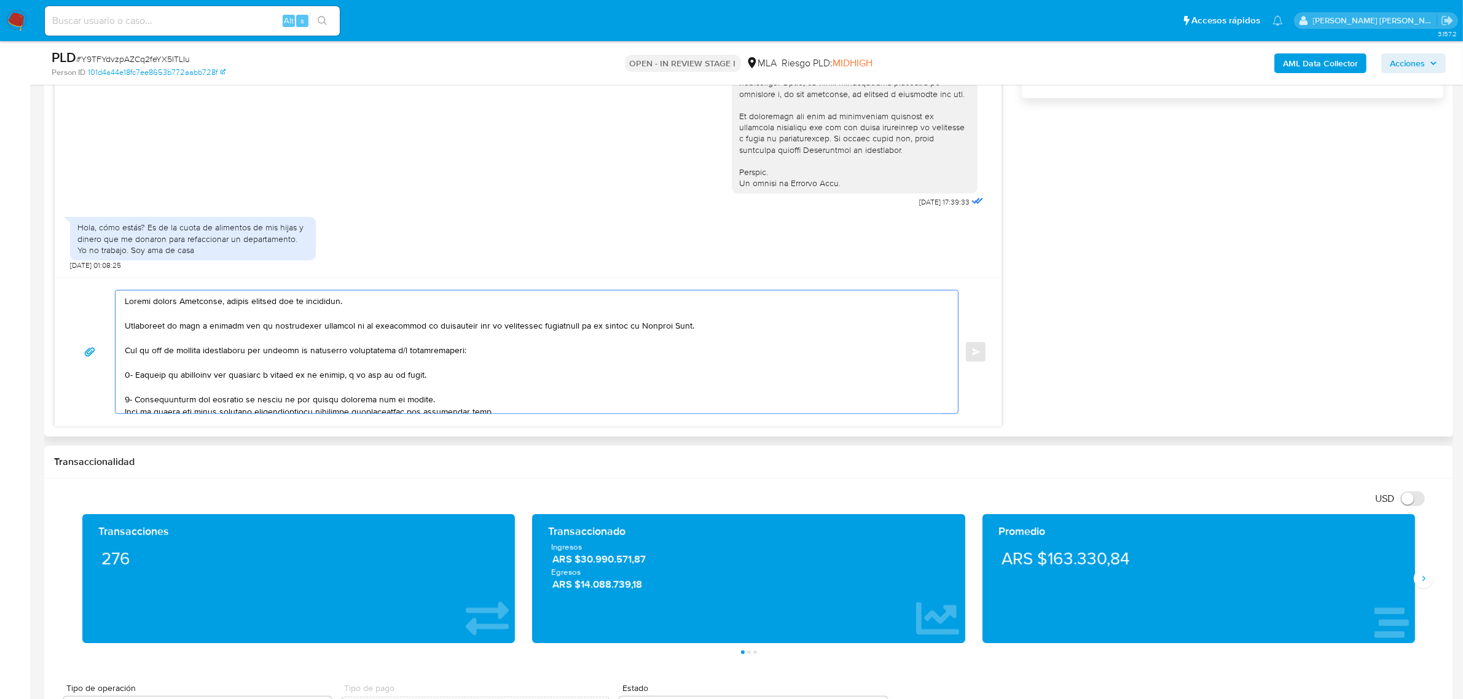
click at [222, 332] on textarea at bounding box center [534, 352] width 818 height 123
drag, startPoint x: 309, startPoint y: 355, endPoint x: 114, endPoint y: 348, distance: 194.3
click at [115, 348] on div at bounding box center [537, 352] width 844 height 124
paste textarea "En función de las operaciones registradas en tu cuenta de Mercado Pago, necesit…"
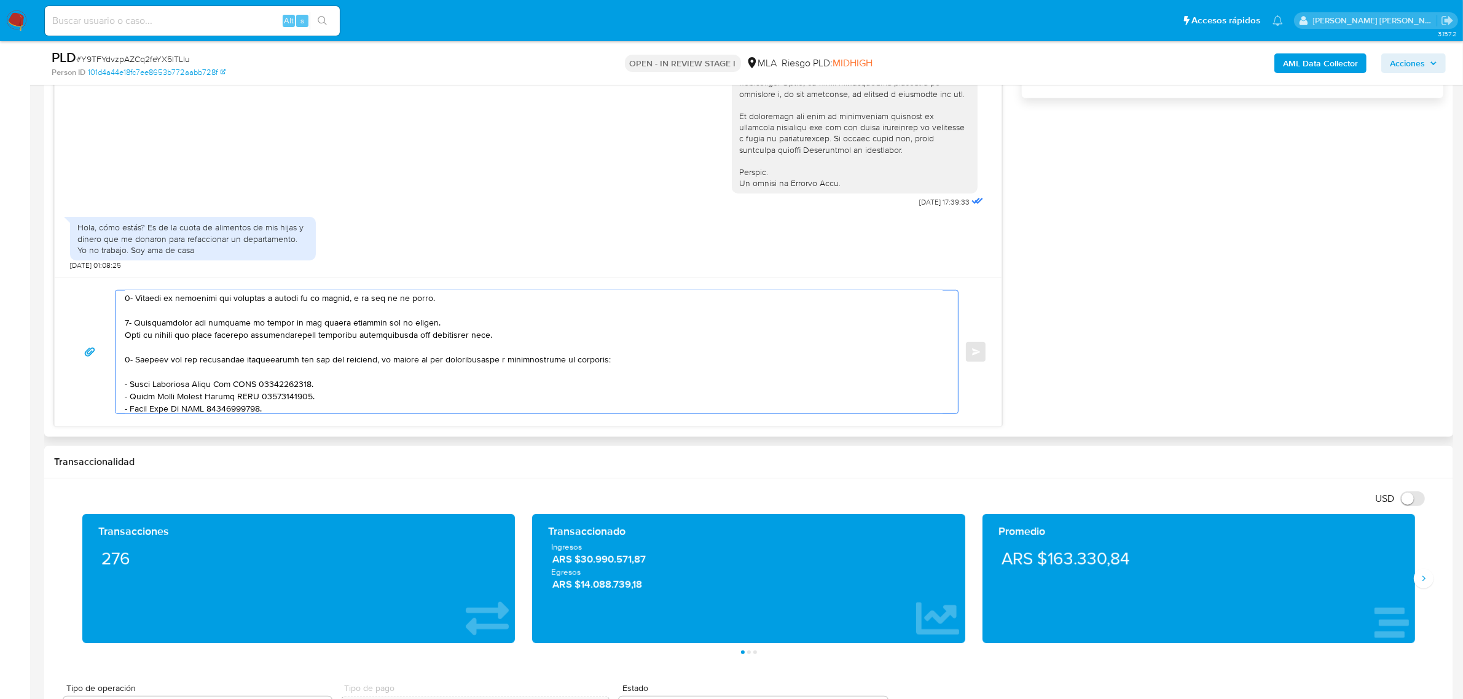
click at [247, 379] on textarea at bounding box center [534, 352] width 818 height 123
click at [246, 376] on textarea at bounding box center [534, 352] width 818 height 123
click at [267, 377] on textarea at bounding box center [534, 352] width 818 height 123
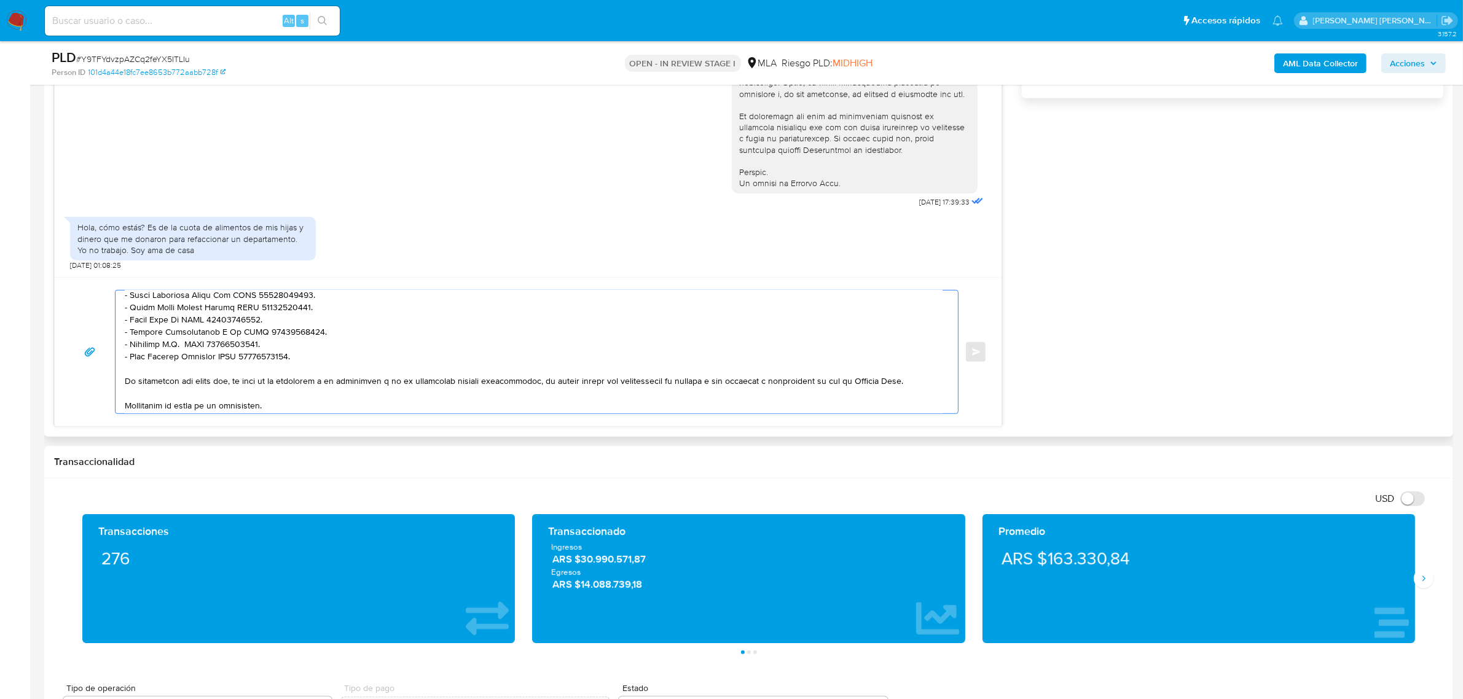
scroll to position [192, 0]
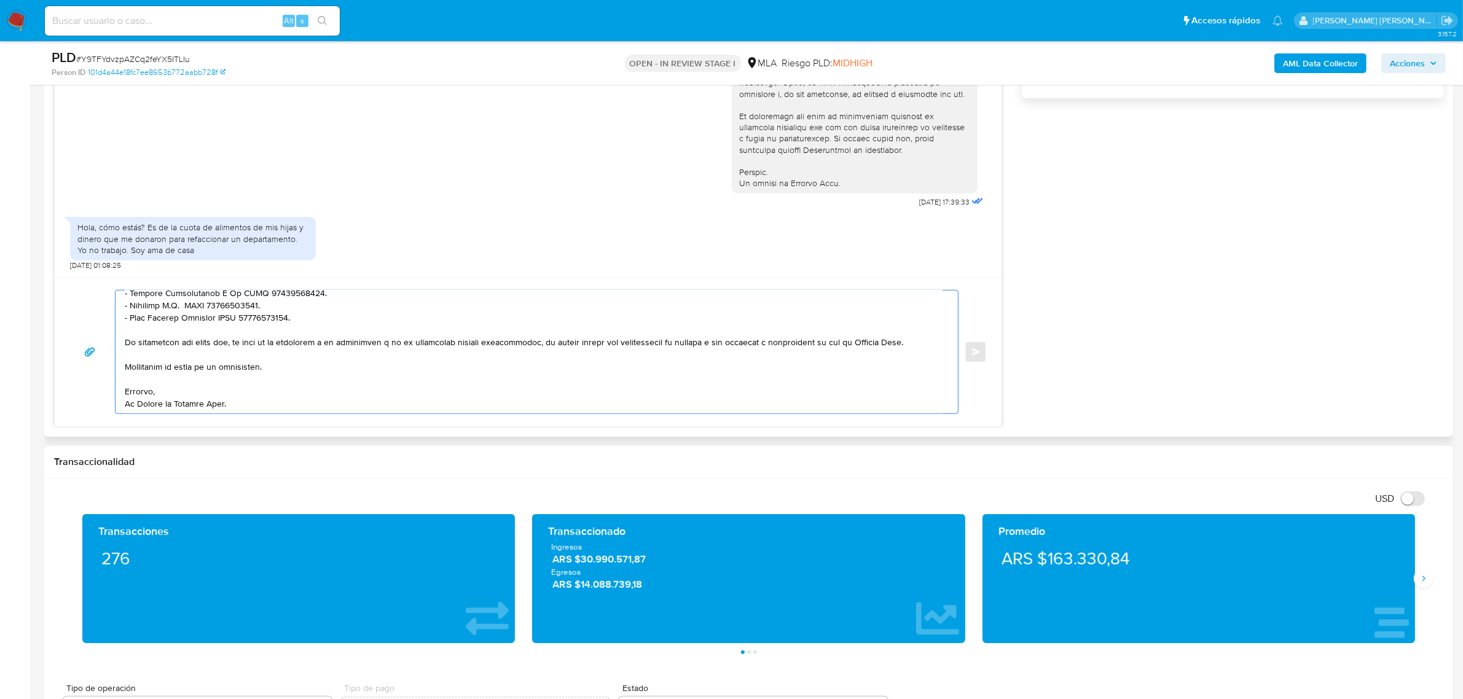
click at [199, 368] on textarea at bounding box center [534, 352] width 818 height 123
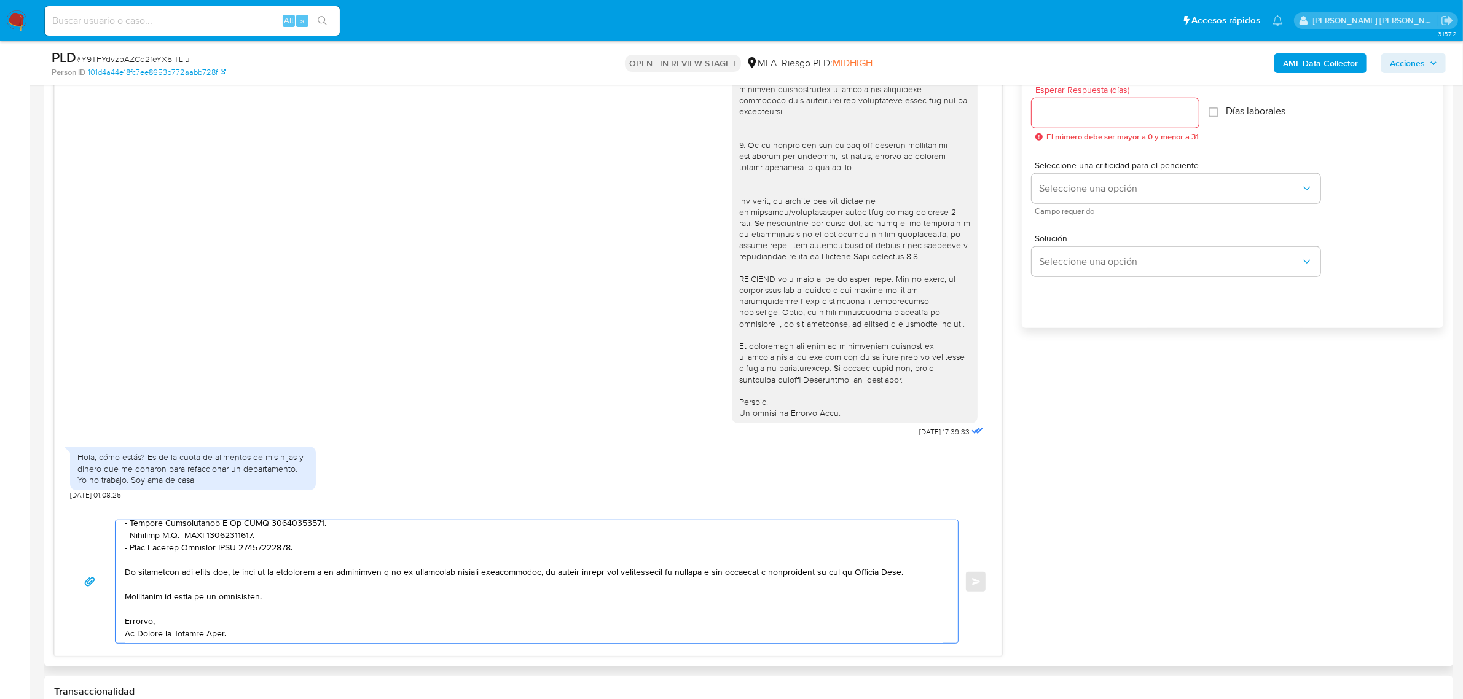
scroll to position [691, 0]
type textarea "Buenas tardes Florencia, muchas gracias por la respuesta. Analizamos tu caso y …"
click at [1058, 124] on div at bounding box center [1115, 114] width 167 height 30
click at [1058, 118] on input "Esperar Respuesta (días)" at bounding box center [1115, 114] width 167 height 16
type input "2"
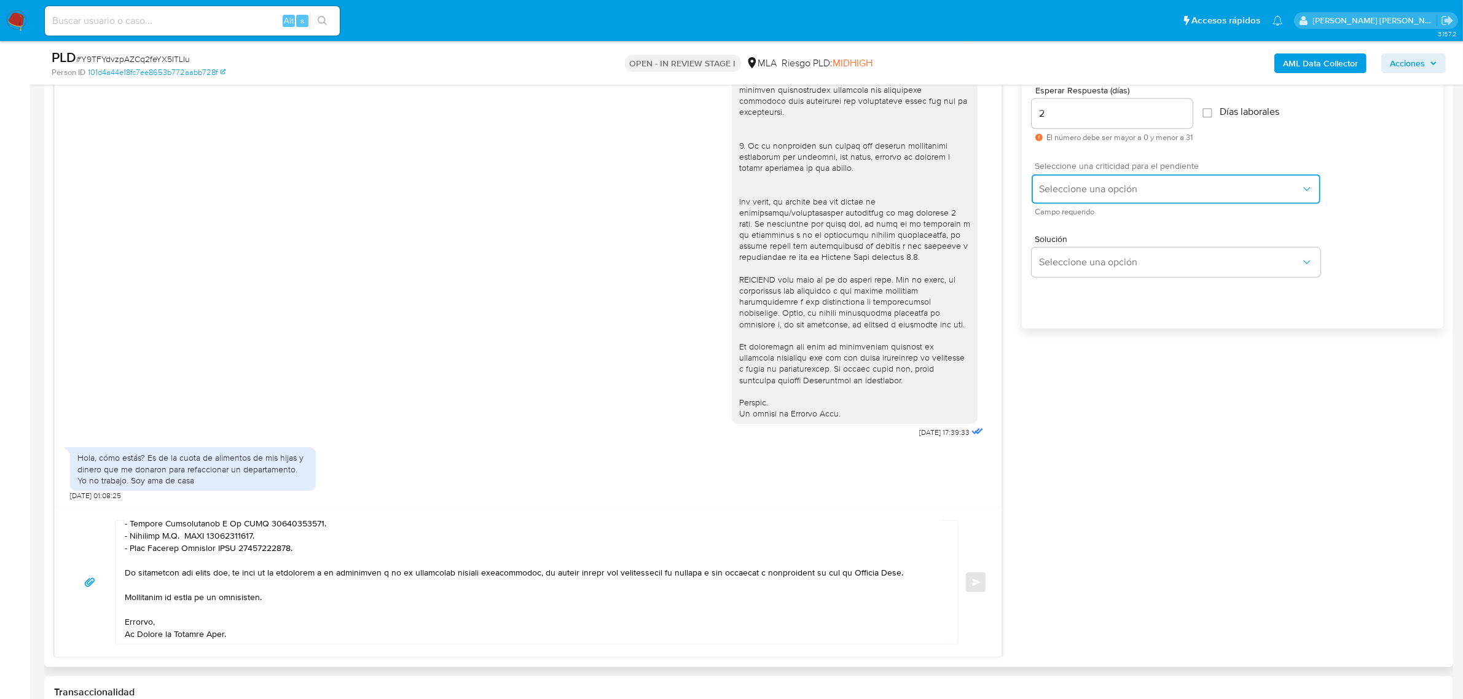
click at [1079, 184] on span "Seleccione una opción" at bounding box center [1170, 189] width 262 height 12
click at [1076, 213] on div "HIGH" at bounding box center [1174, 215] width 269 height 25
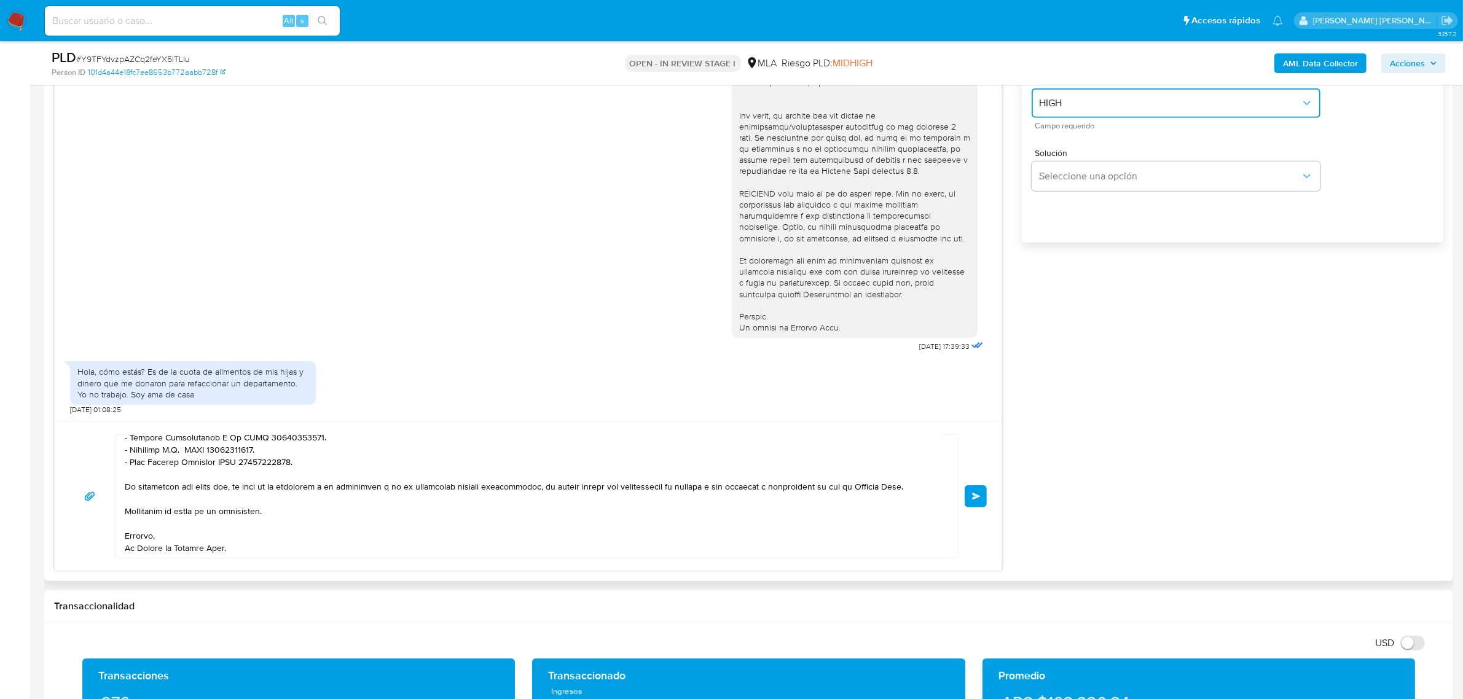
scroll to position [845, 0]
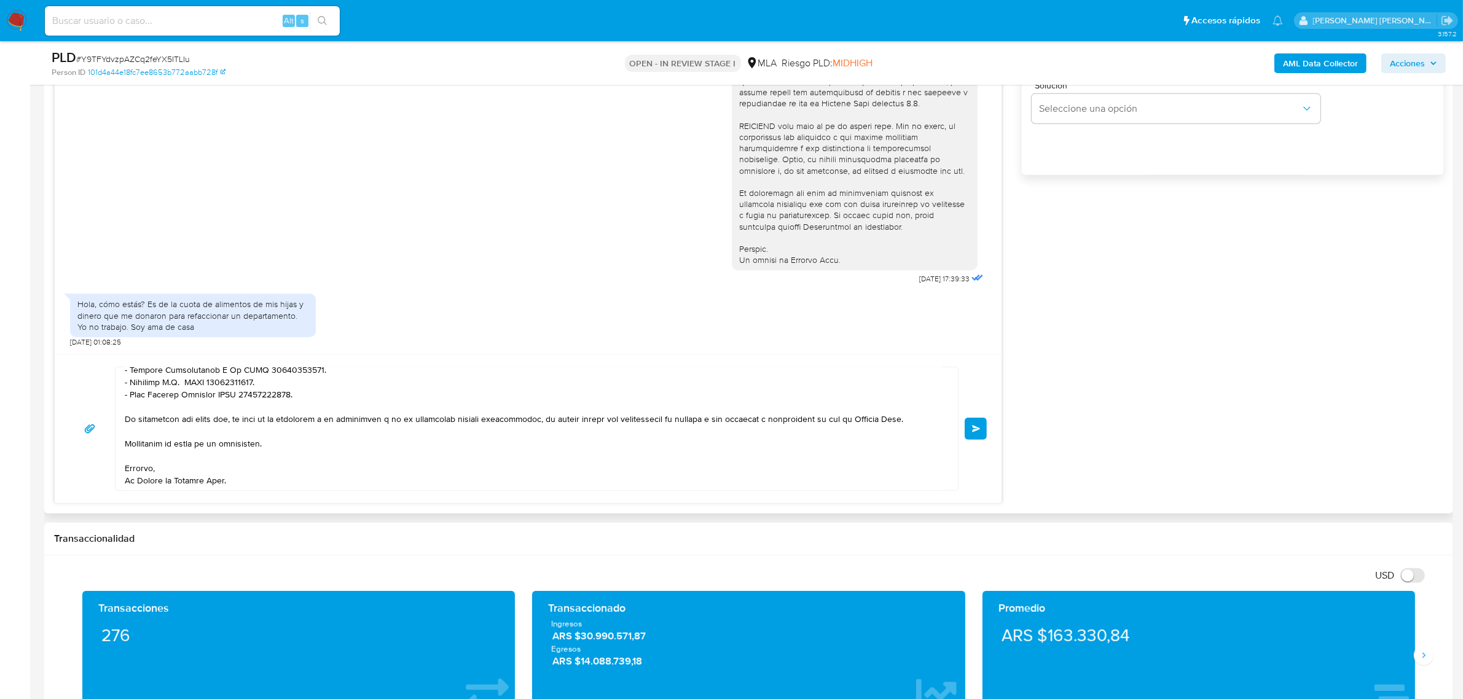
click at [973, 436] on button "Enviar" at bounding box center [976, 429] width 22 height 22
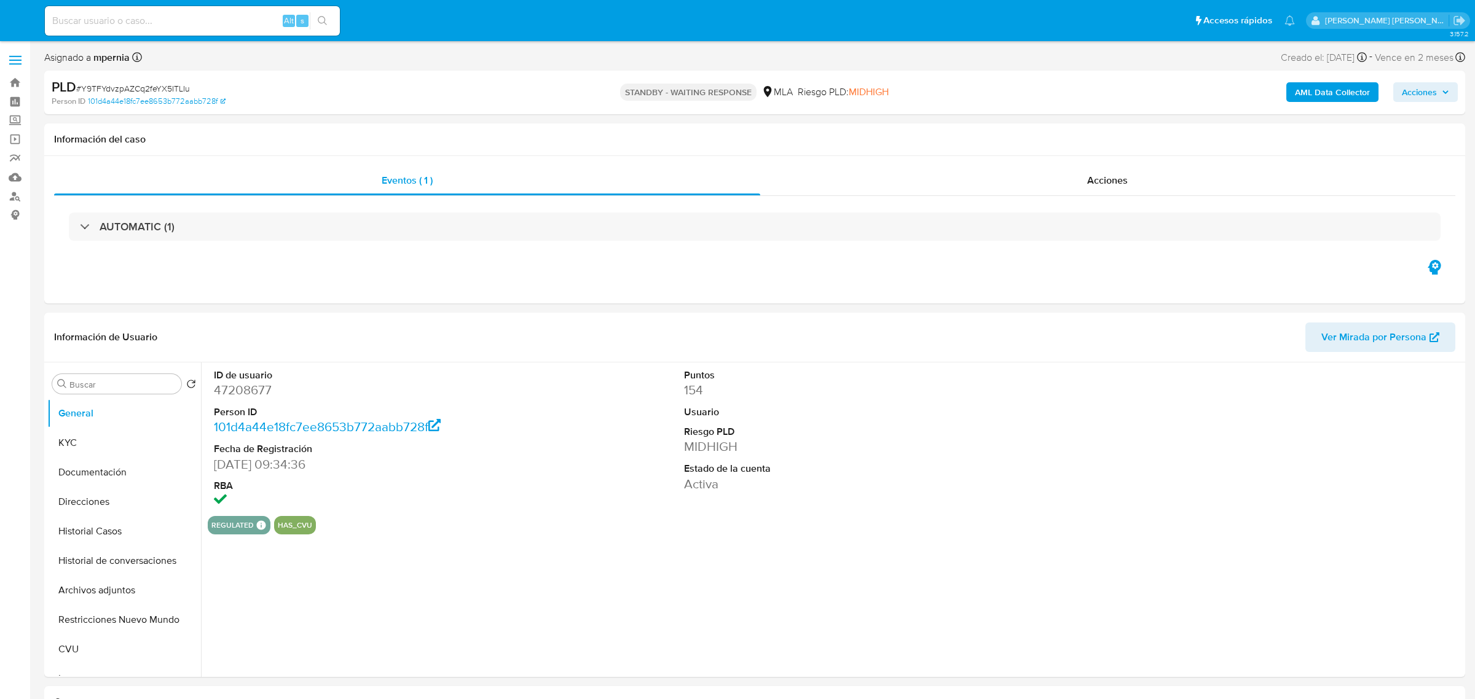
select select "10"
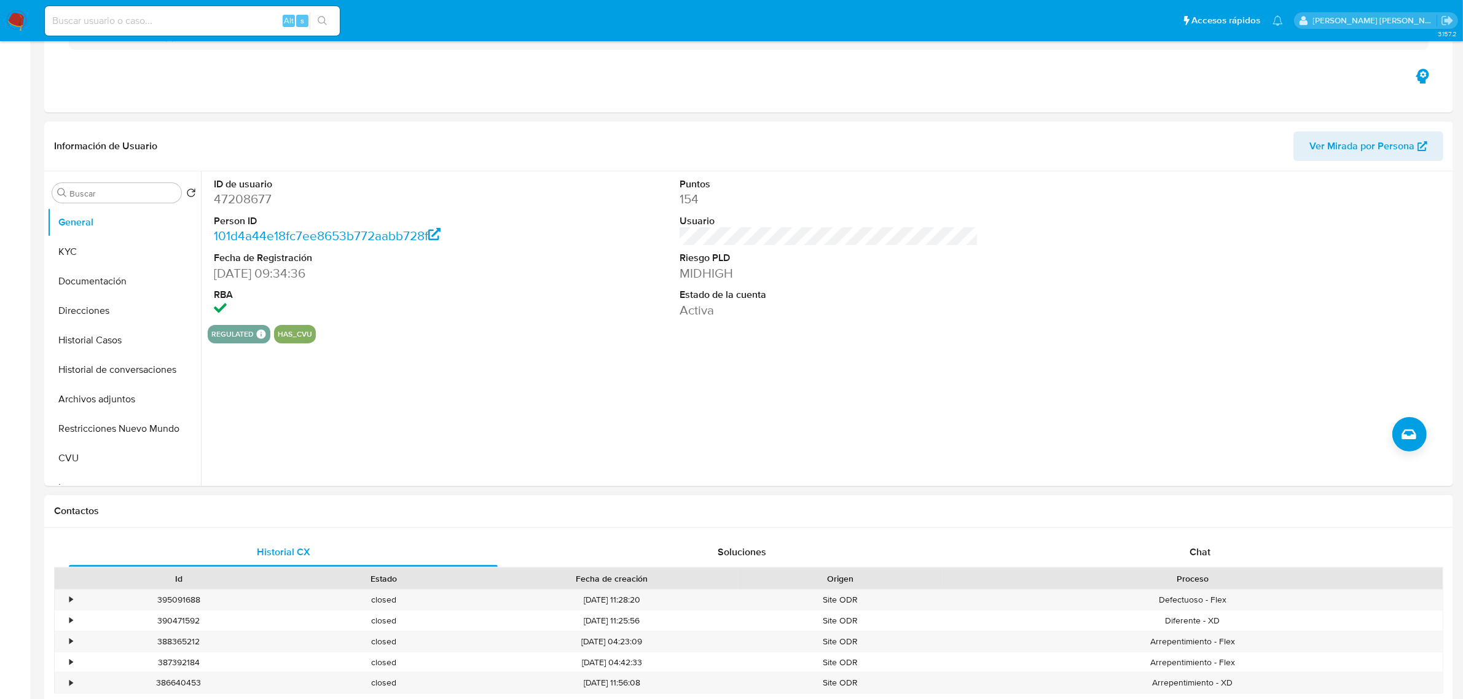
scroll to position [307, 0]
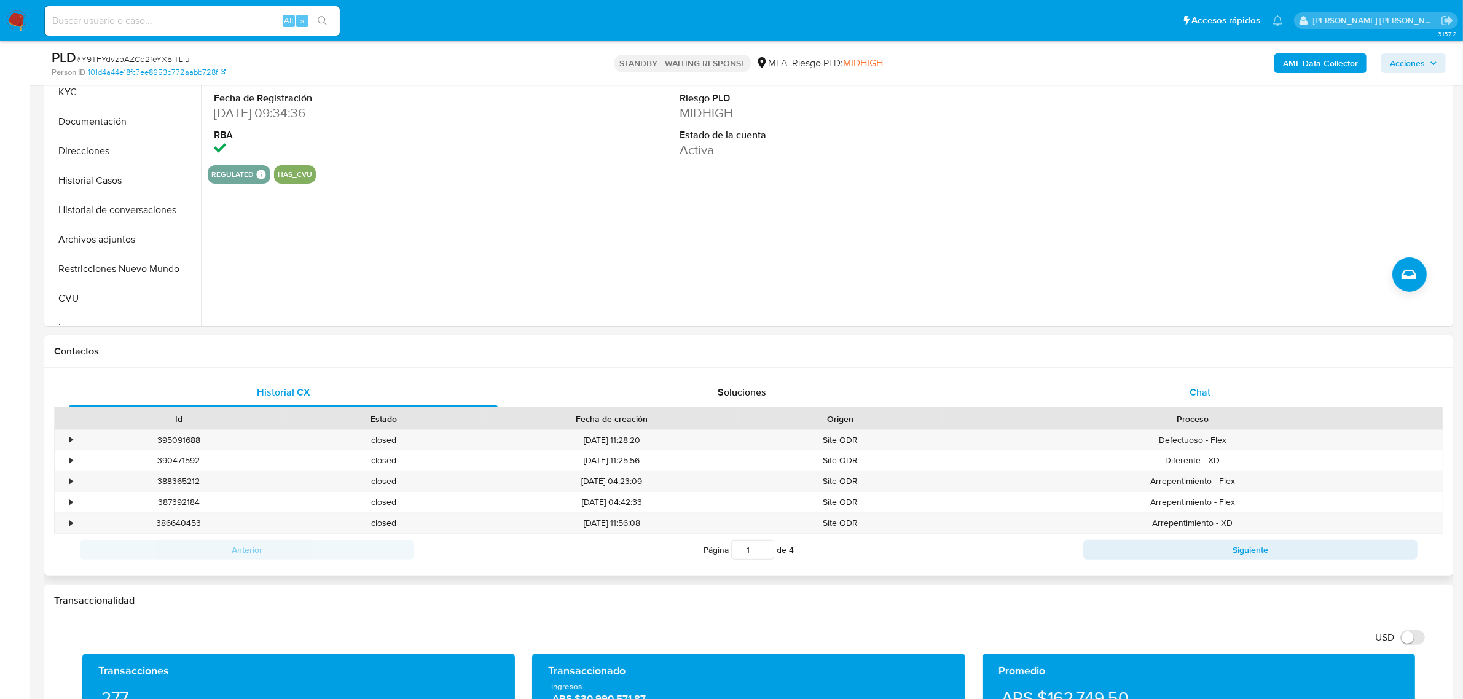
click at [1202, 403] on div "Chat" at bounding box center [1200, 393] width 429 height 30
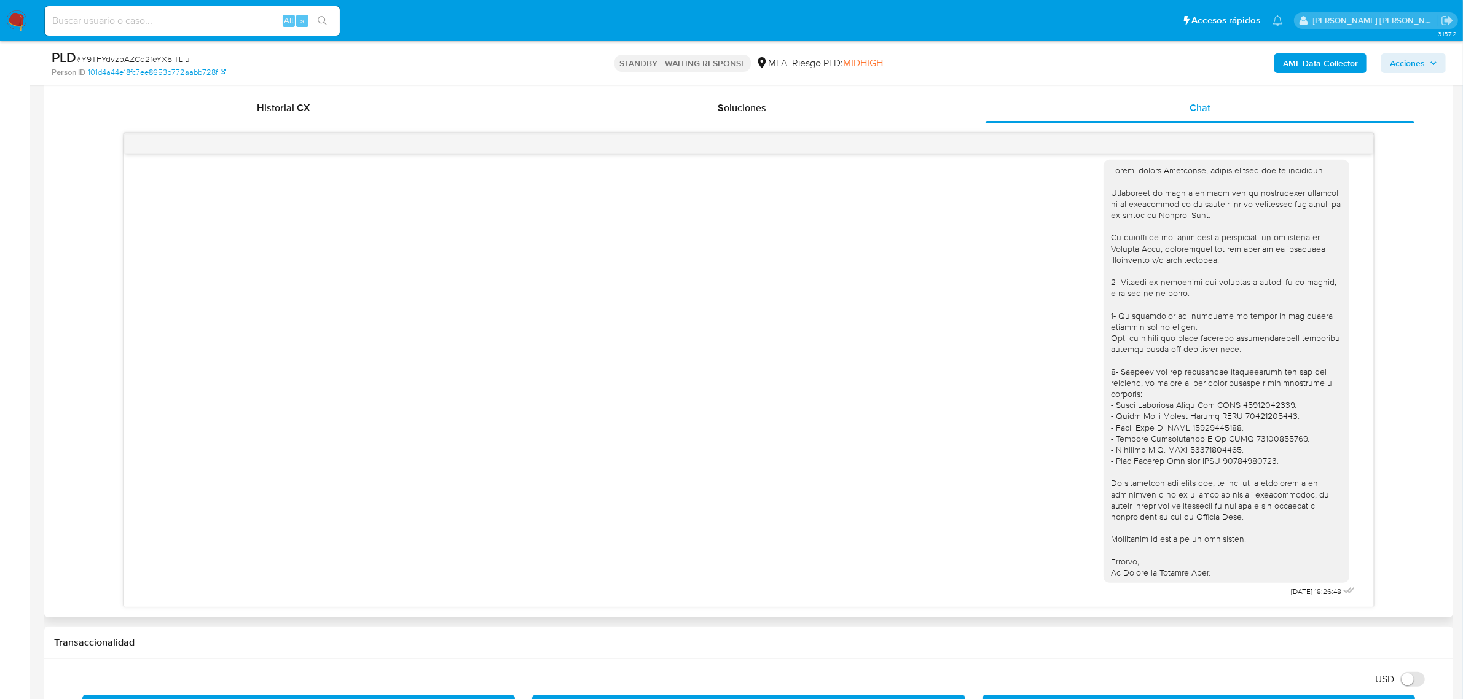
scroll to position [615, 0]
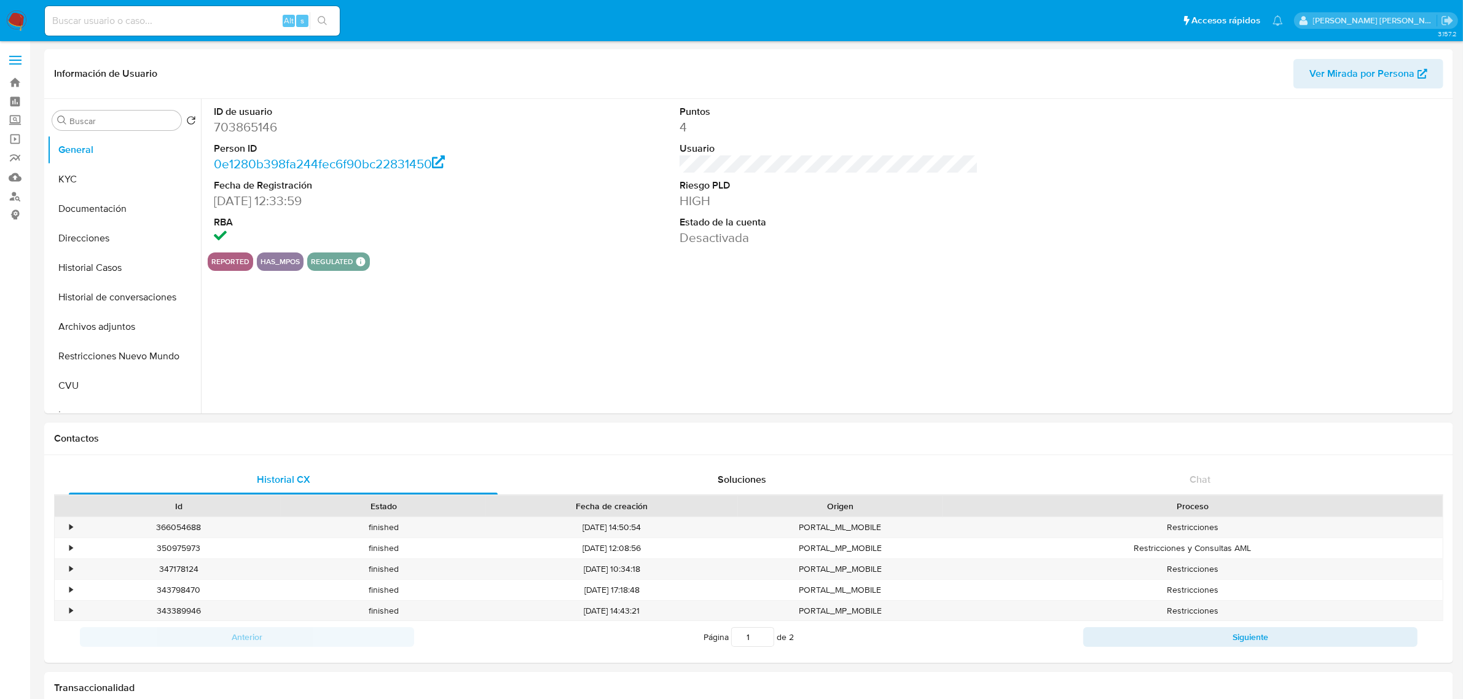
select select "10"
click at [135, 327] on button "Archivos adjuntos" at bounding box center [119, 327] width 144 height 30
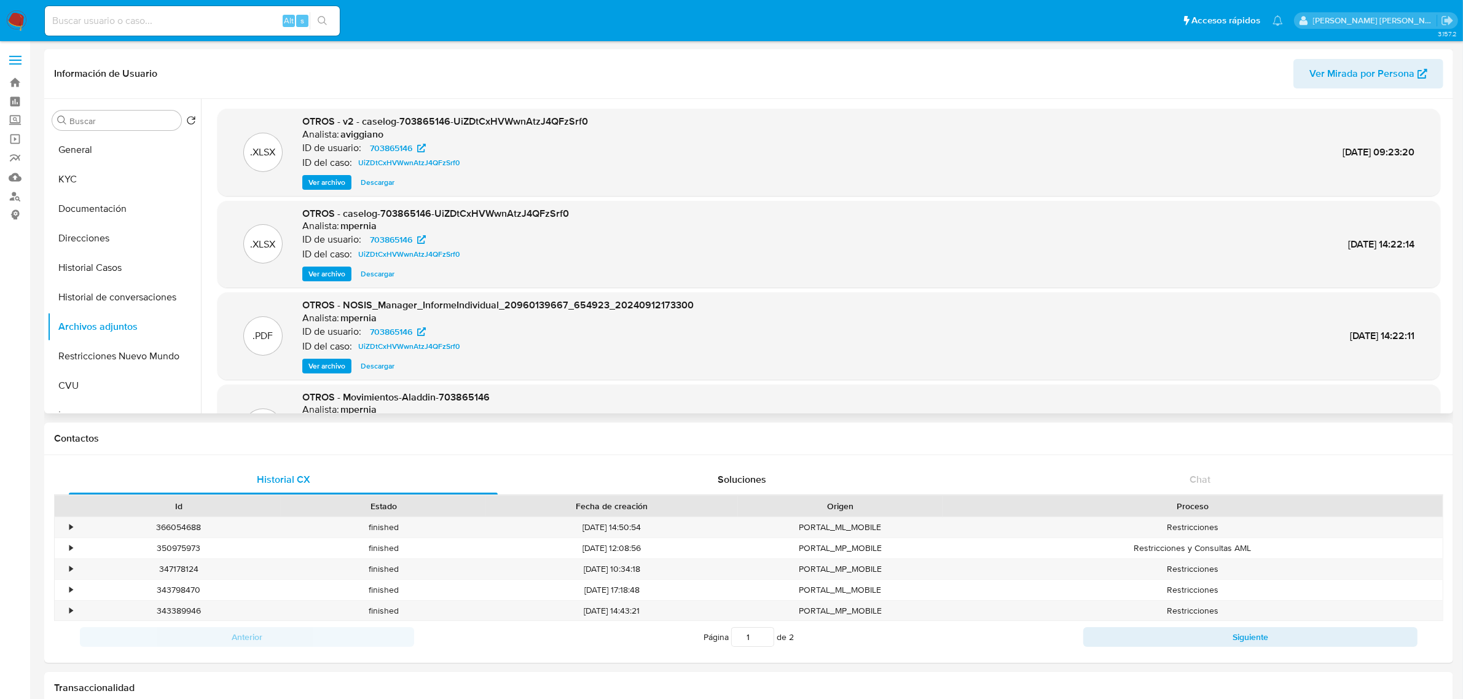
click at [328, 179] on span "Ver archivo" at bounding box center [327, 182] width 37 height 12
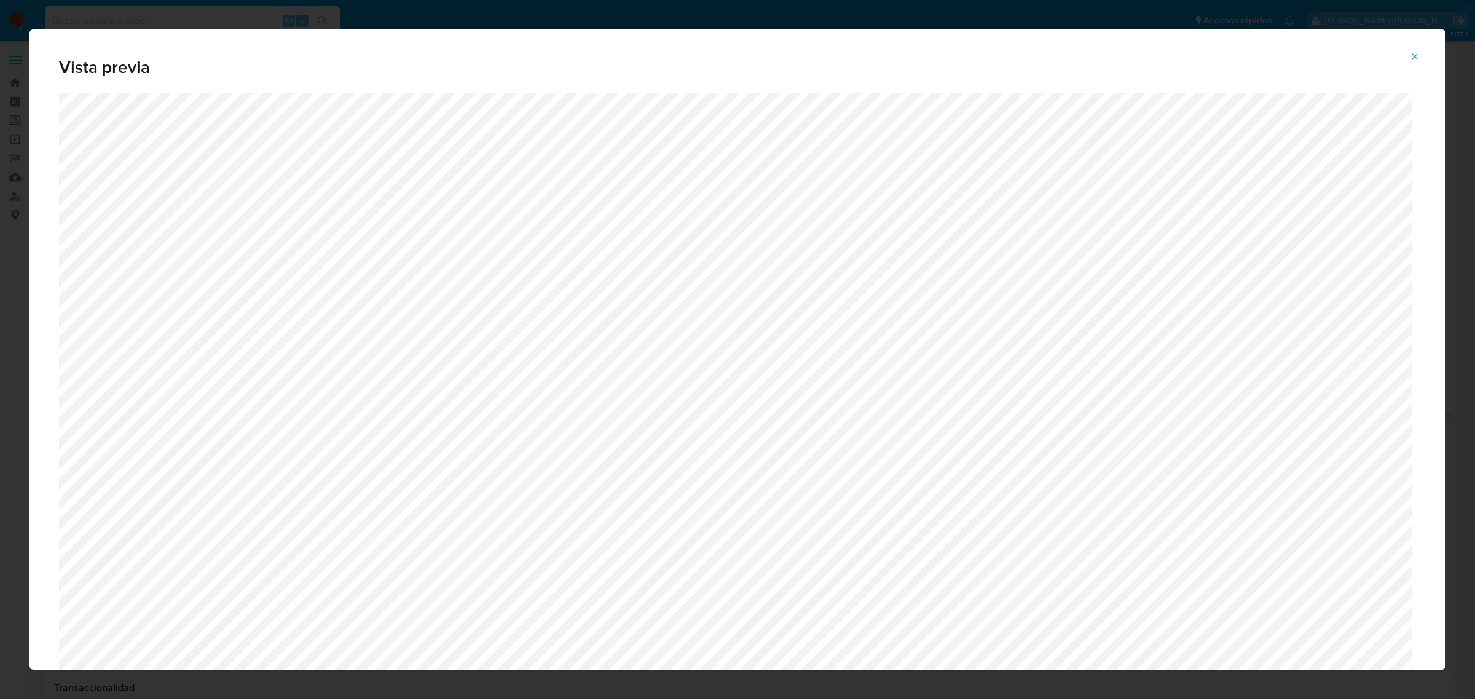
click at [1414, 60] on icon "Attachment preview" at bounding box center [1415, 57] width 10 height 10
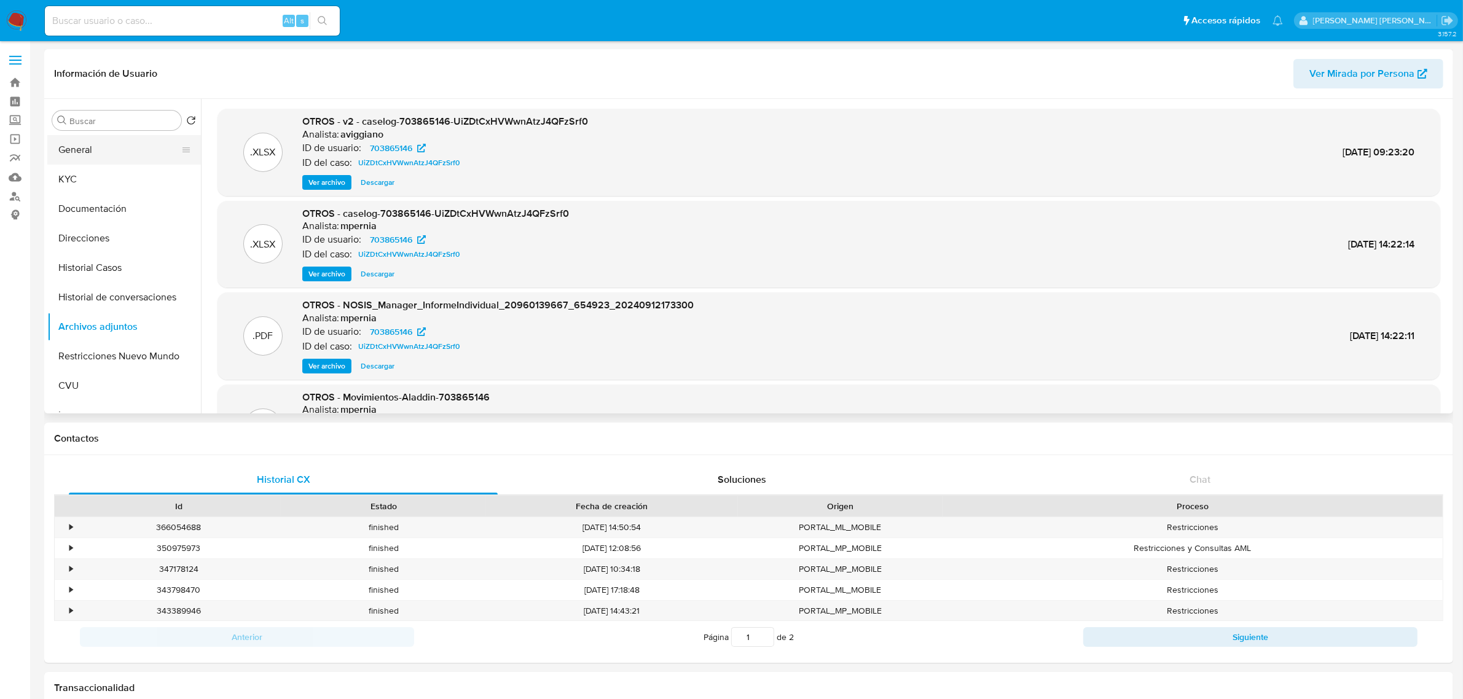
click at [103, 152] on button "General" at bounding box center [119, 150] width 144 height 30
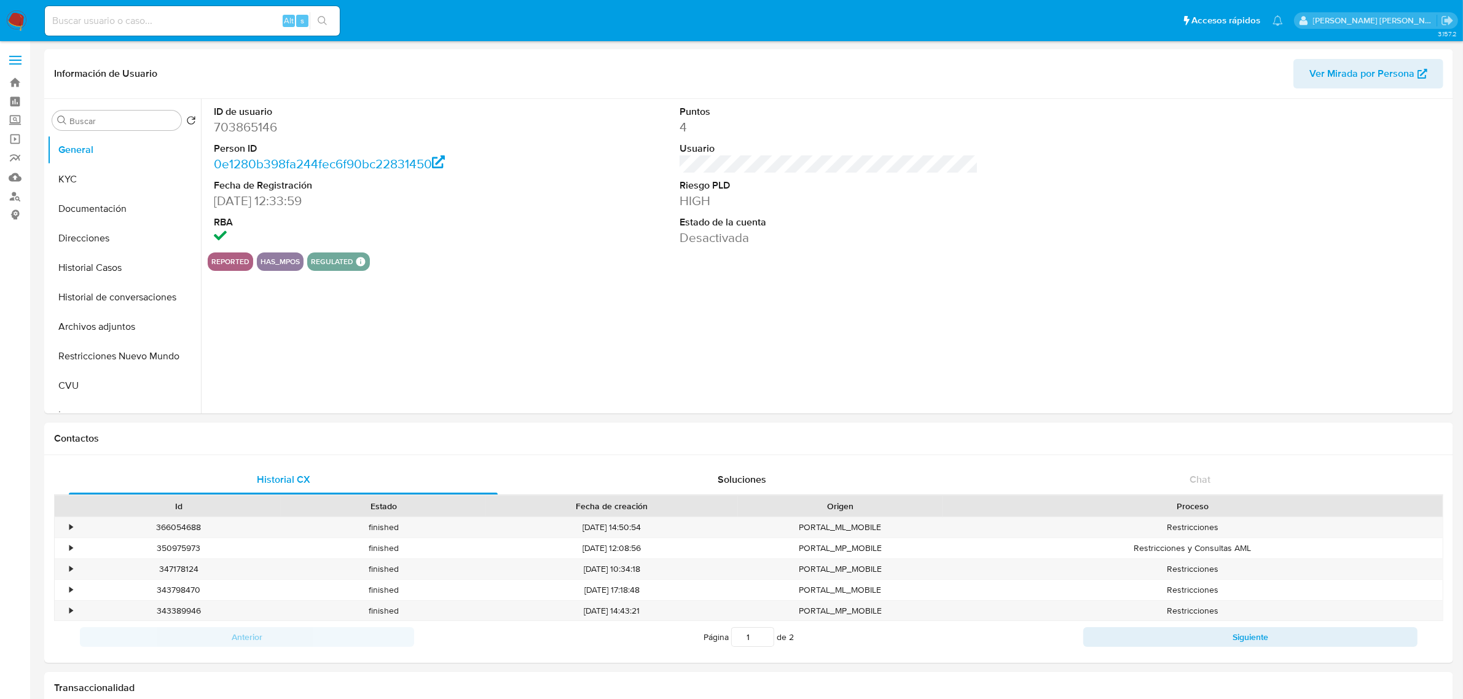
click at [241, 130] on dd "703865146" at bounding box center [363, 127] width 299 height 17
copy dd "703865146"
drag, startPoint x: 92, startPoint y: 259, endPoint x: 74, endPoint y: 268, distance: 20.1
click at [92, 259] on button "Historial Casos" at bounding box center [119, 268] width 144 height 30
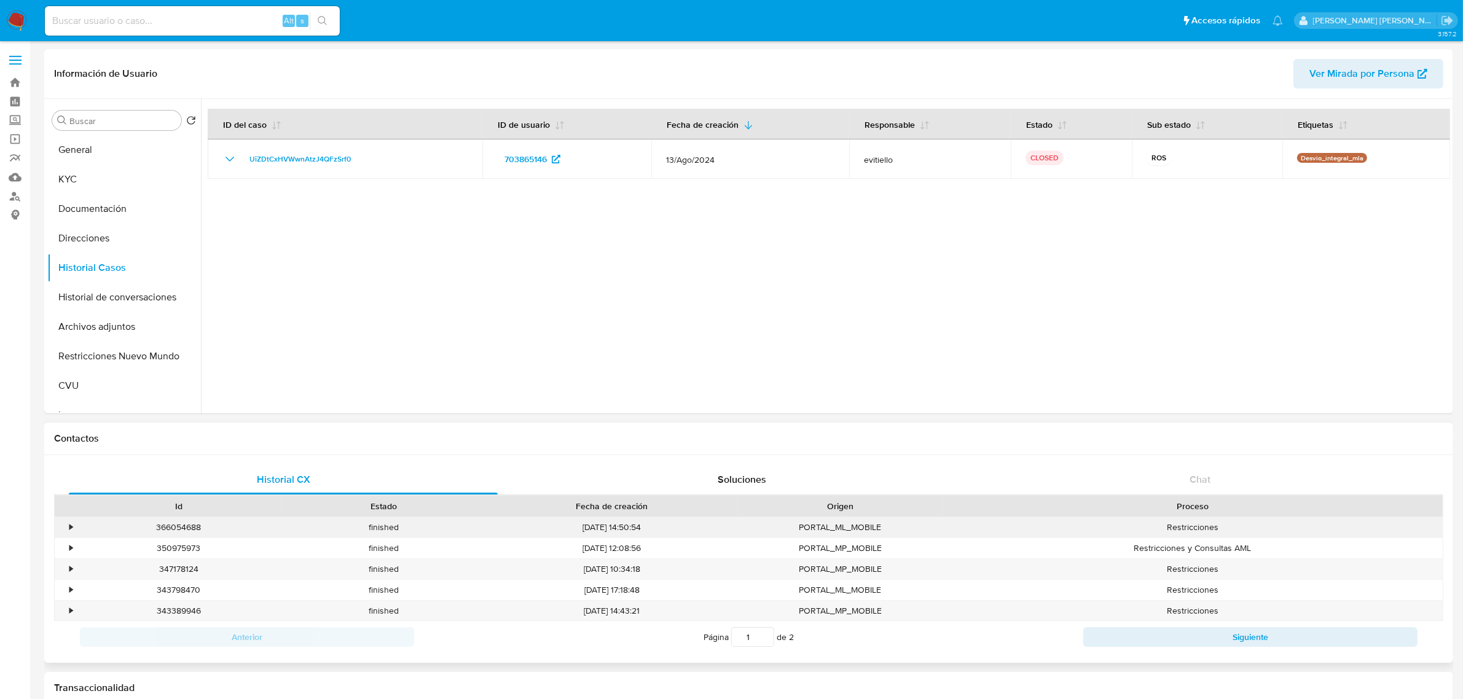
click at [187, 524] on div "366054688" at bounding box center [178, 527] width 205 height 20
copy div "366054688"
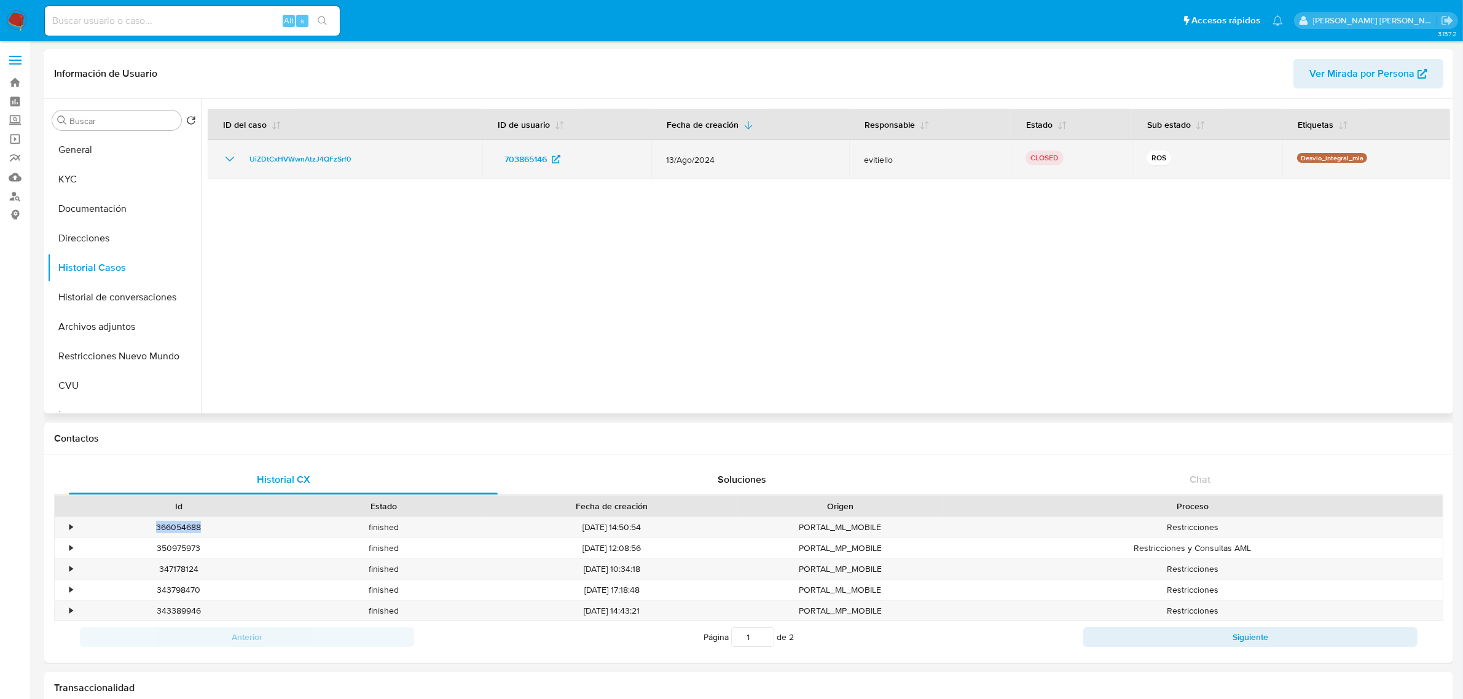
click at [237, 163] on icon "Mostrar/Ocultar" at bounding box center [229, 159] width 15 height 15
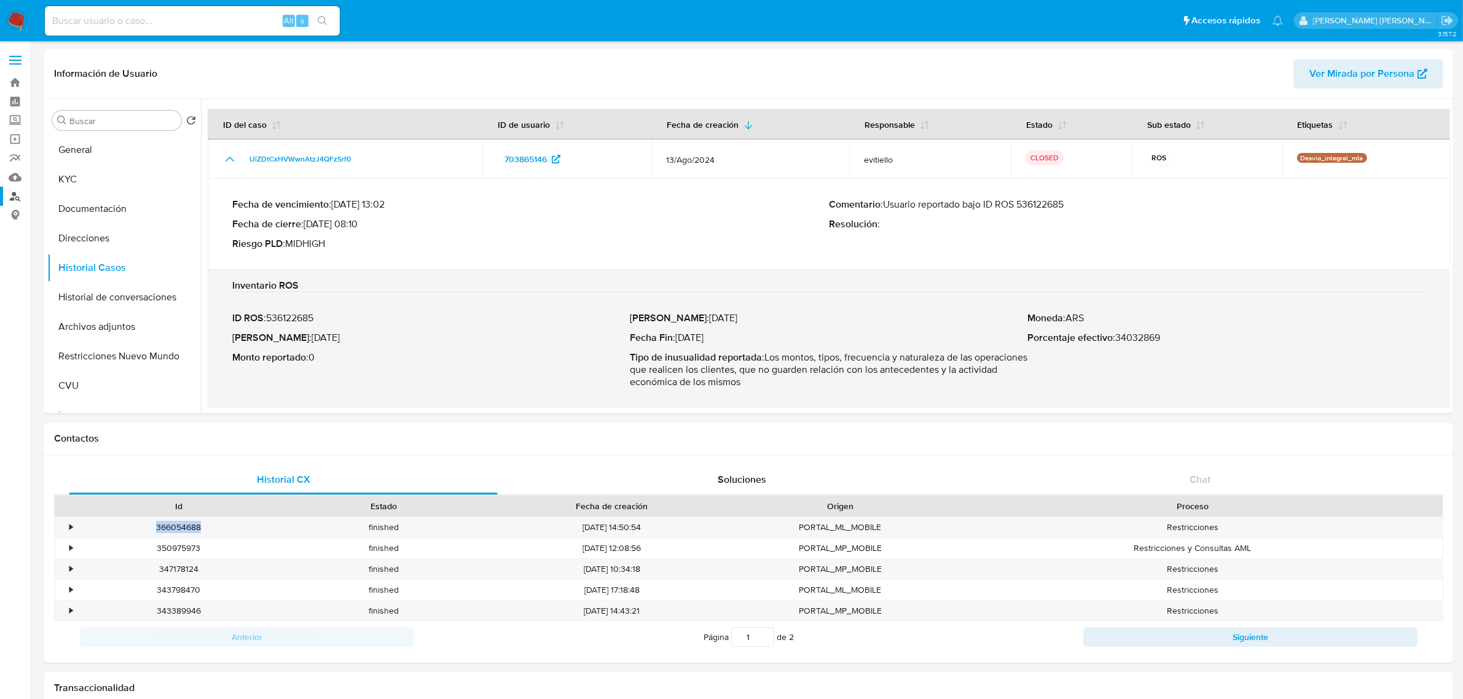
click at [83, 183] on button "KYC" at bounding box center [124, 180] width 154 height 30
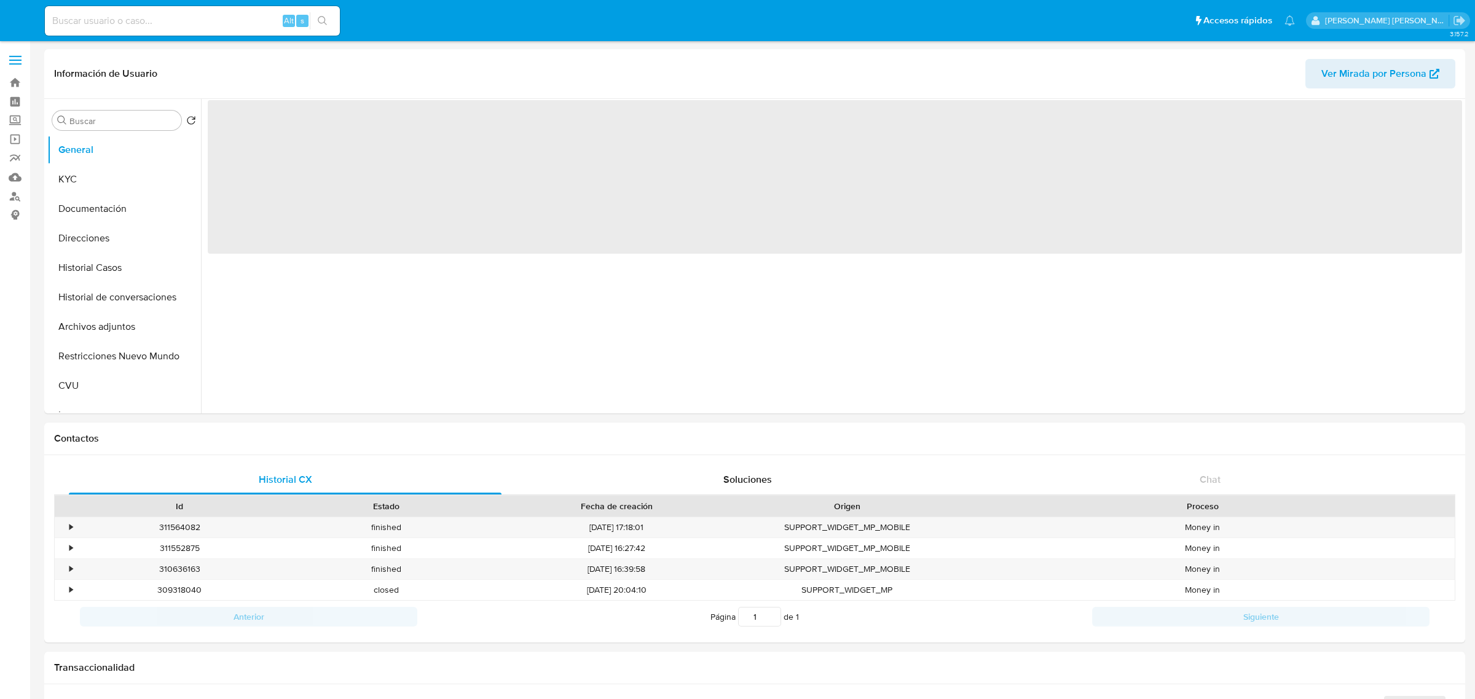
select select "10"
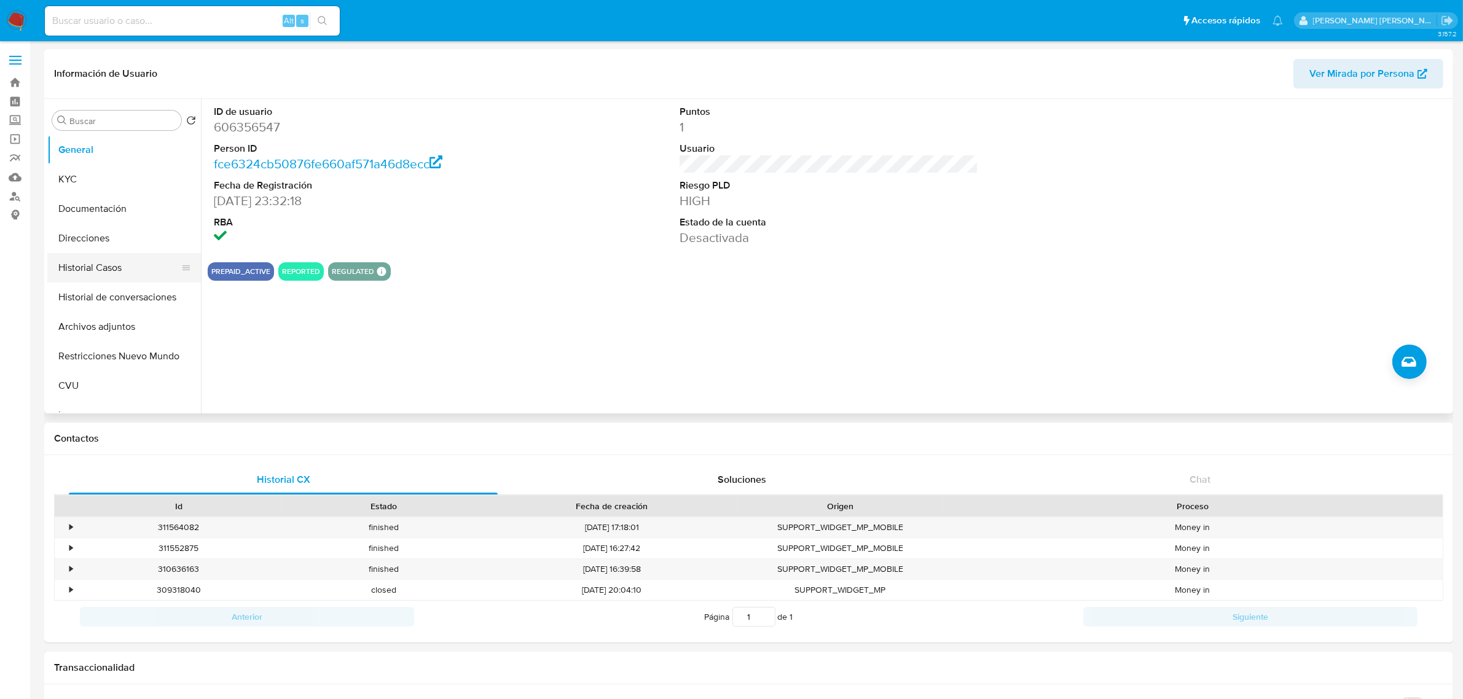
click at [96, 265] on button "Historial Casos" at bounding box center [119, 268] width 144 height 30
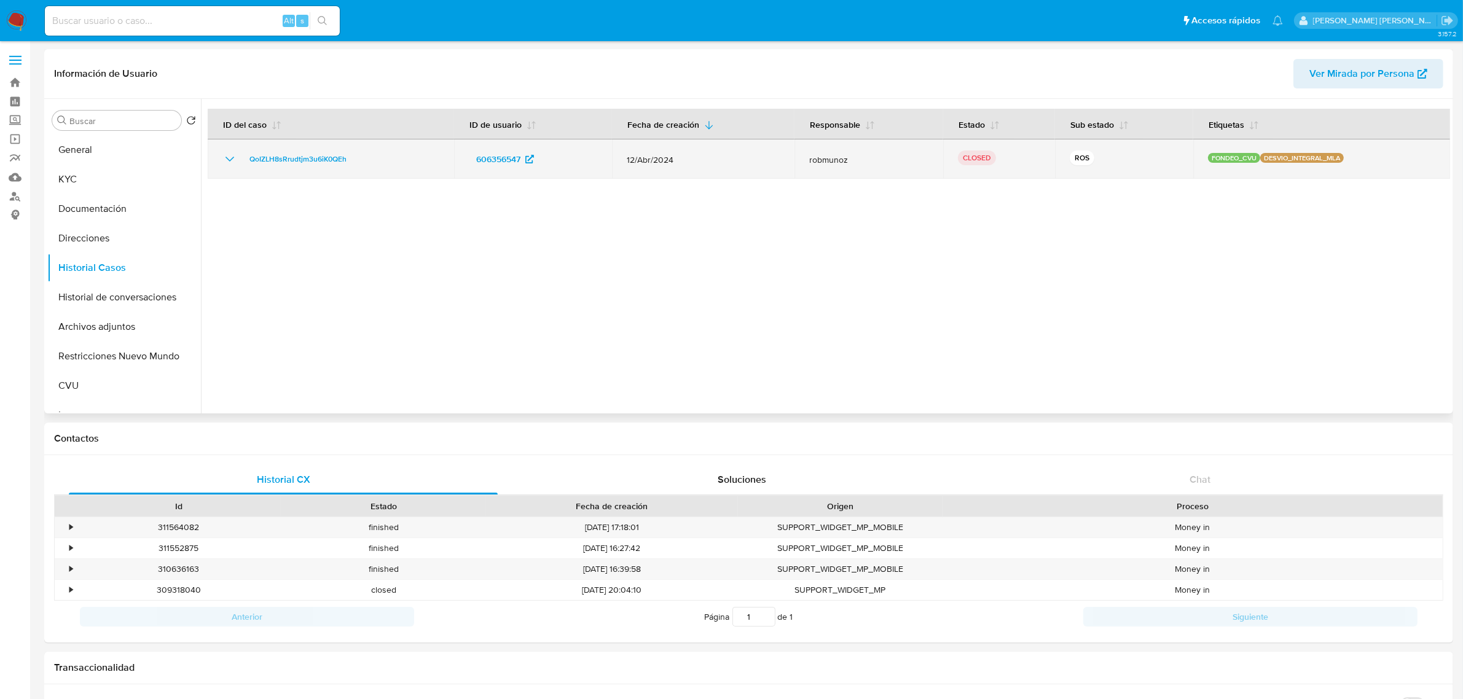
click at [228, 158] on icon "Mostrar/Ocultar" at bounding box center [229, 159] width 15 height 15
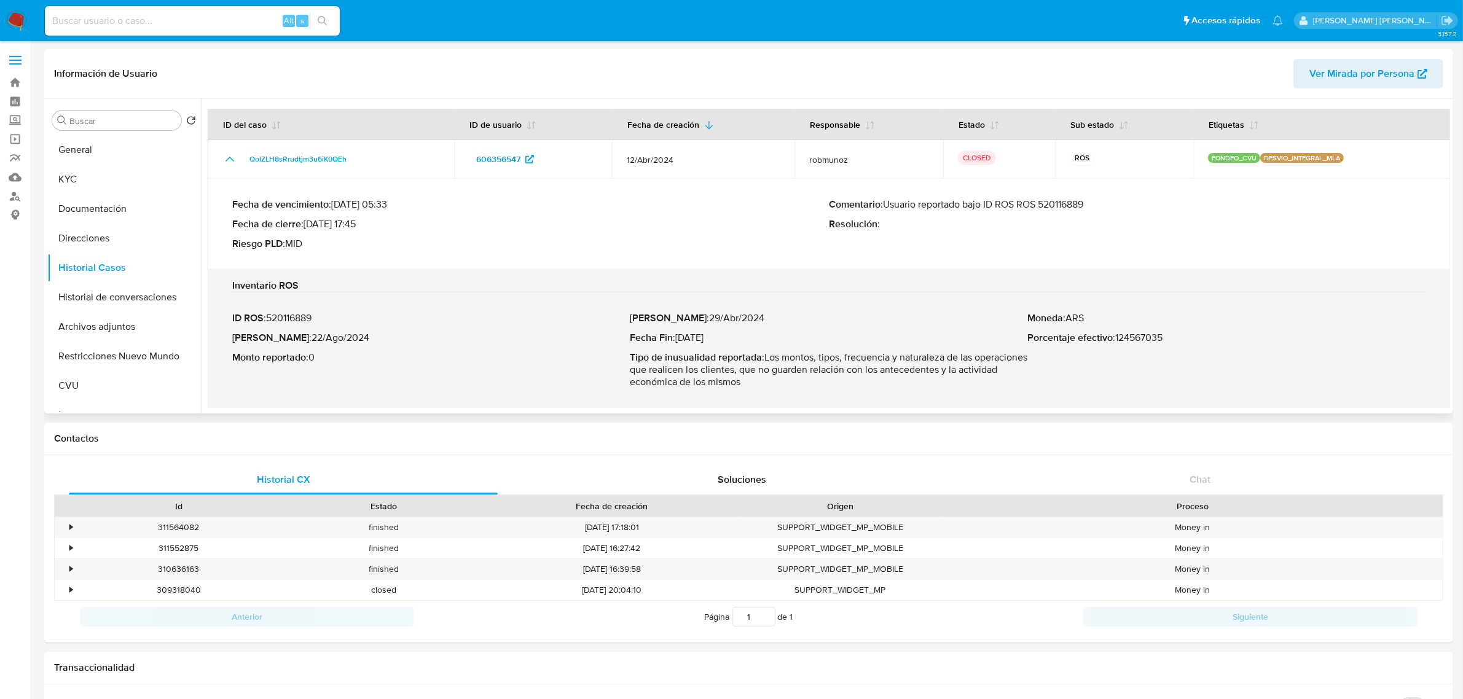
drag, startPoint x: 919, startPoint y: 205, endPoint x: 1095, endPoint y: 208, distance: 175.8
click at [1095, 208] on p "Comentario : Usuario reportado bajo ID ROS ROS 520116889" at bounding box center [1127, 205] width 597 height 12
click at [1066, 208] on p "Comentario : Usuario reportado bajo ID ROS ROS 520116889" at bounding box center [1127, 205] width 597 height 12
click at [105, 328] on button "Archivos adjuntos" at bounding box center [119, 327] width 144 height 30
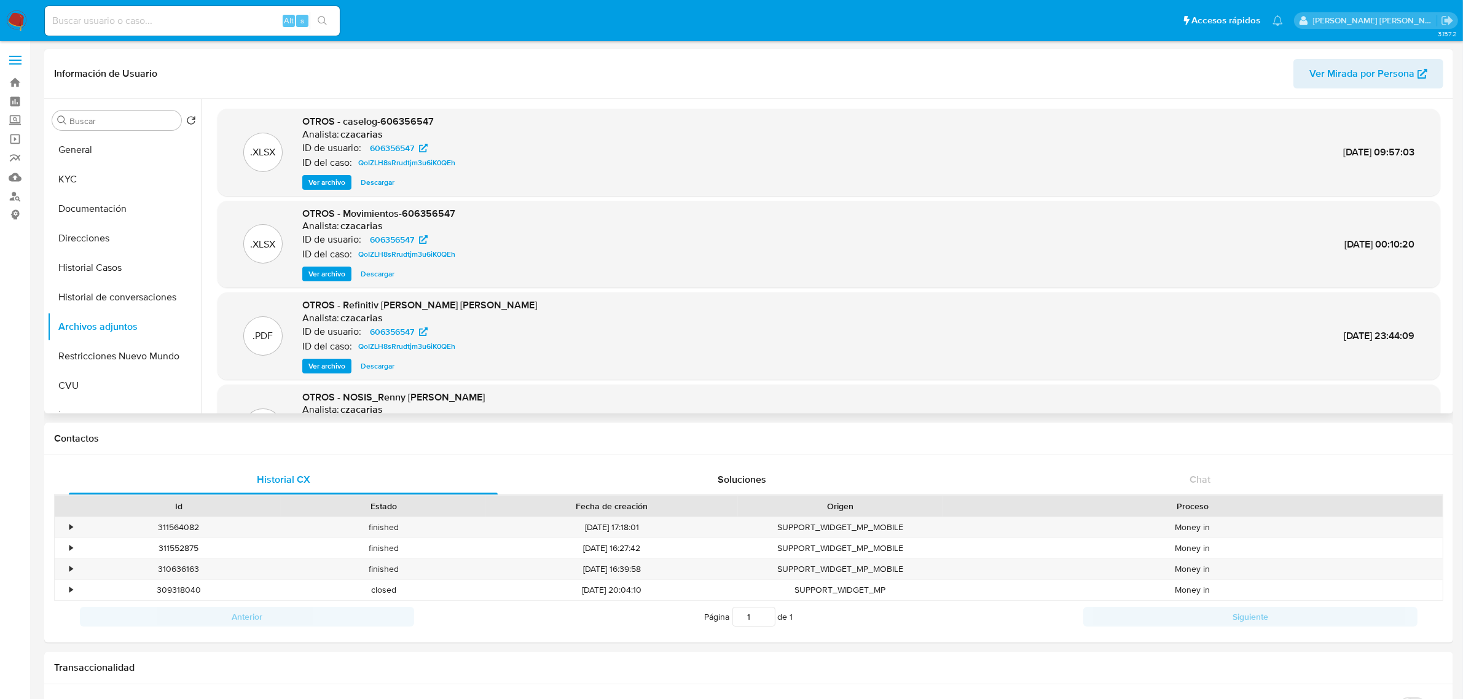
drag, startPoint x: 312, startPoint y: 186, endPoint x: 264, endPoint y: 200, distance: 50.2
click at [312, 185] on span "Ver archivo" at bounding box center [327, 182] width 37 height 12
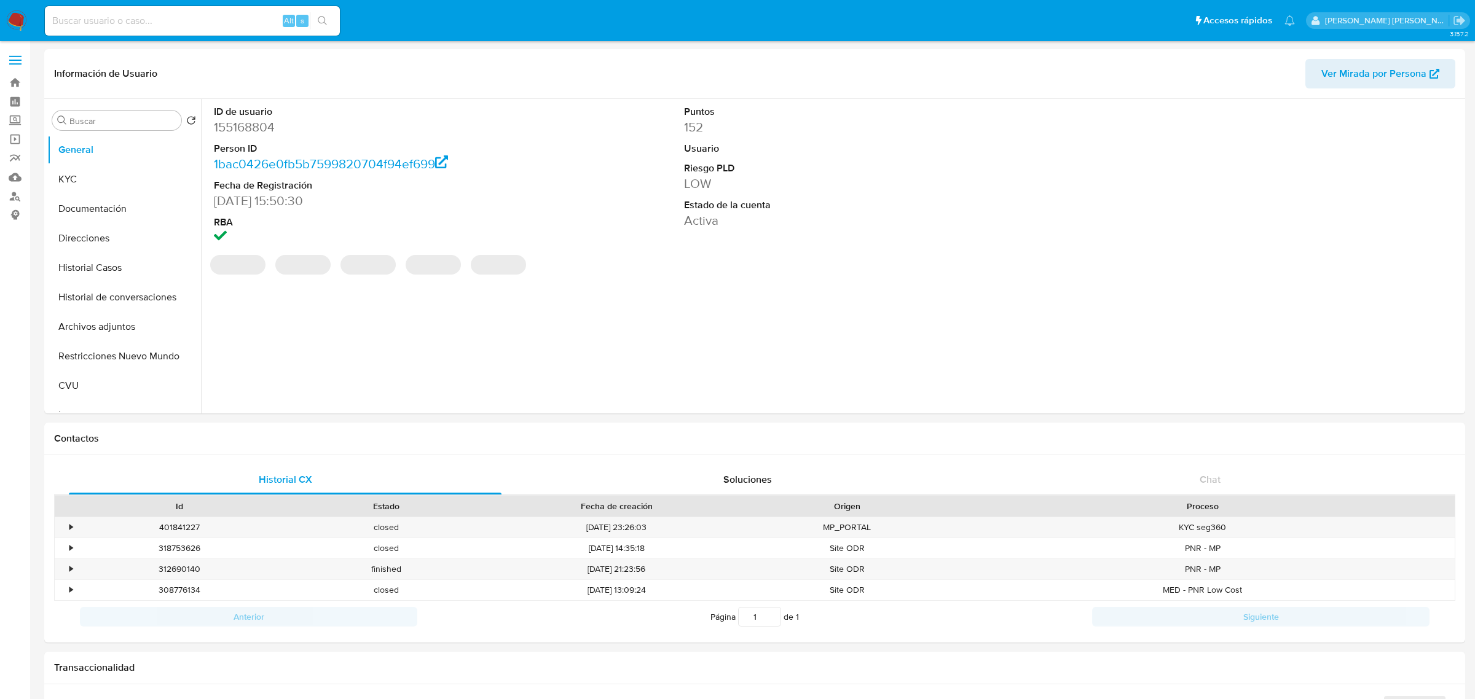
select select "10"
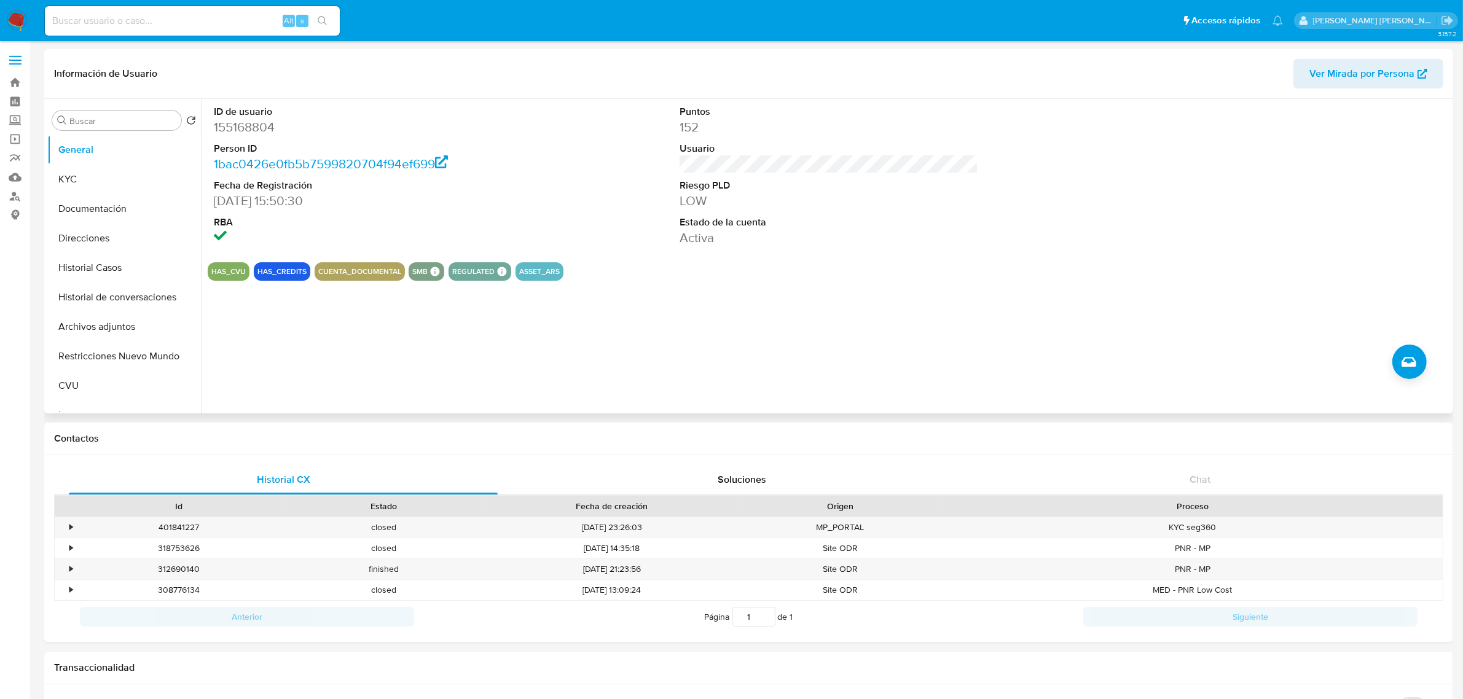
drag, startPoint x: 115, startPoint y: 269, endPoint x: 493, endPoint y: 136, distance: 400.6
click at [115, 269] on button "Historial Casos" at bounding box center [124, 268] width 154 height 30
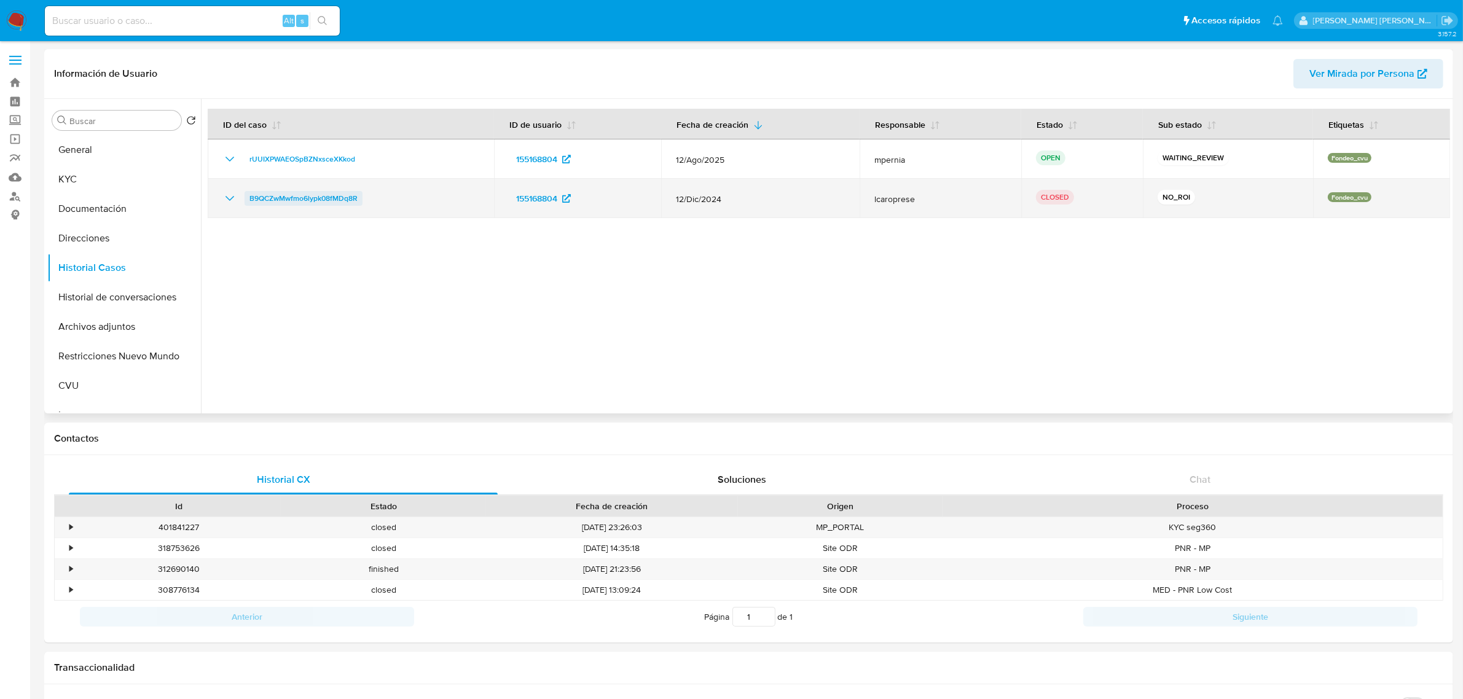
click at [277, 195] on span "B9QCZwMwfmo6lypk08fMDq8R" at bounding box center [304, 198] width 108 height 15
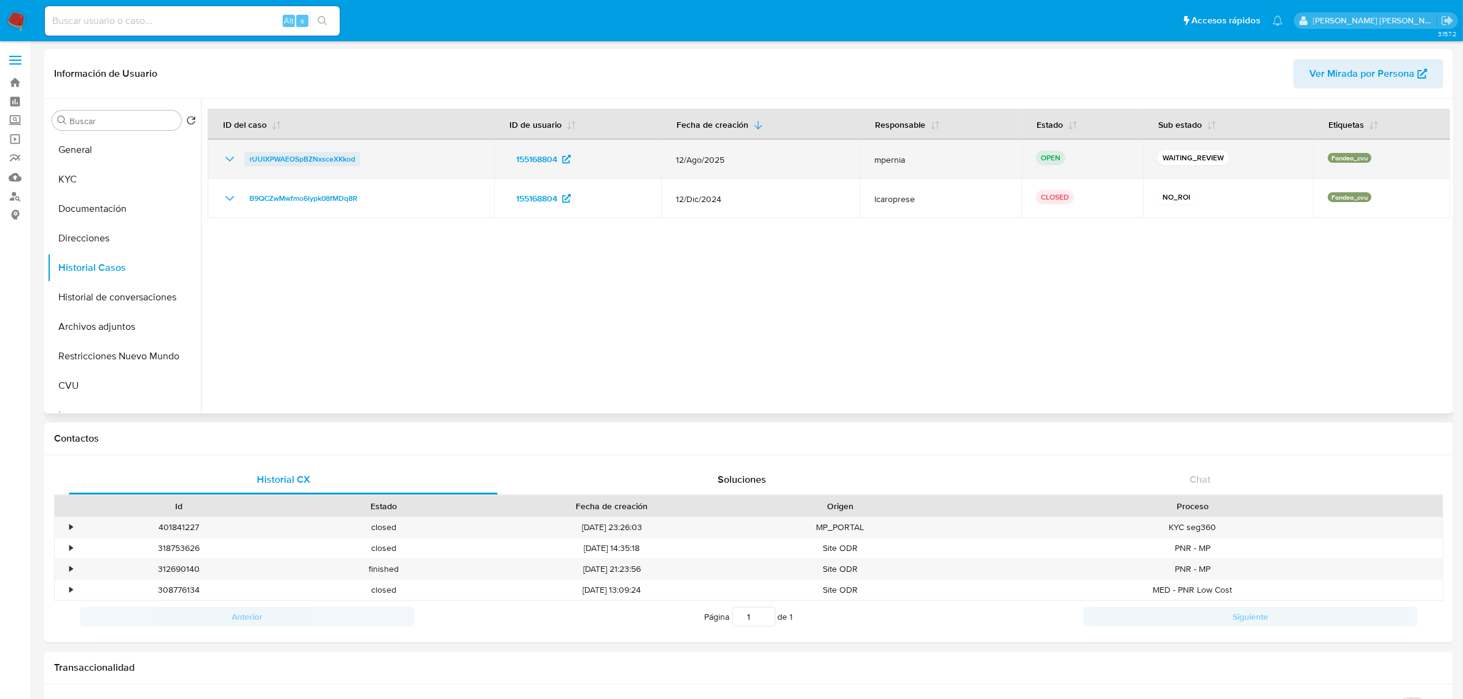
drag, startPoint x: 372, startPoint y: 167, endPoint x: 250, endPoint y: 165, distance: 122.3
click at [250, 165] on td "rUUIXPWAEOSpBZNxsceXKkod" at bounding box center [351, 159] width 286 height 39
click at [312, 160] on span "rUUIXPWAEOSpBZNxsceXKkod" at bounding box center [303, 159] width 106 height 15
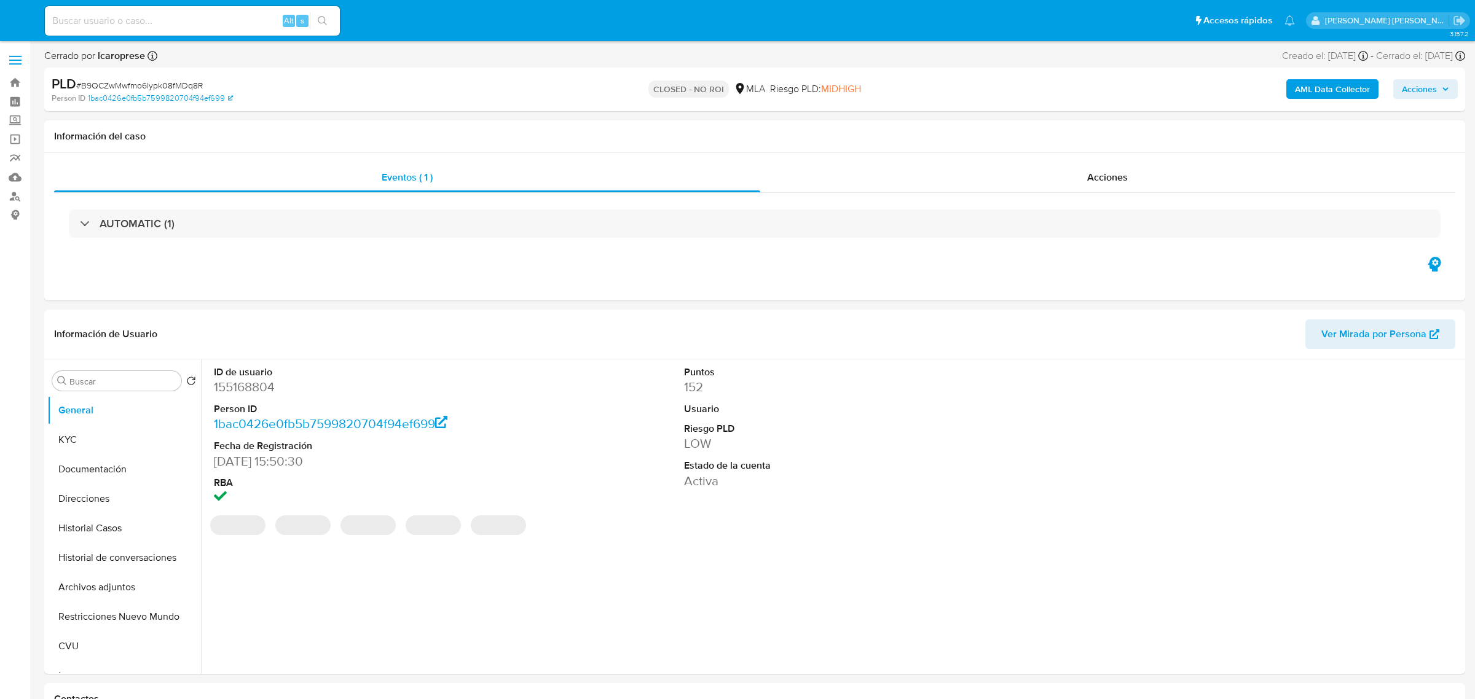
select select "10"
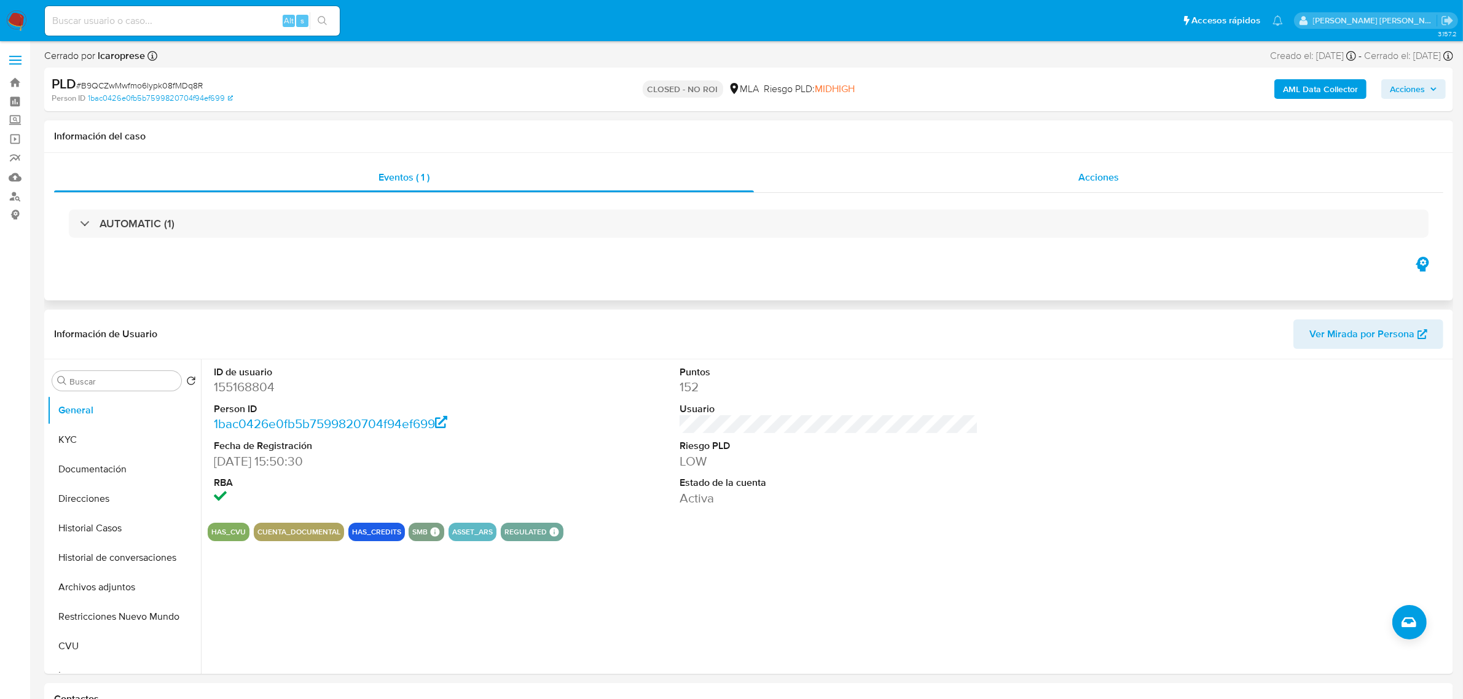
click at [1114, 176] on span "Acciones" at bounding box center [1099, 177] width 41 height 14
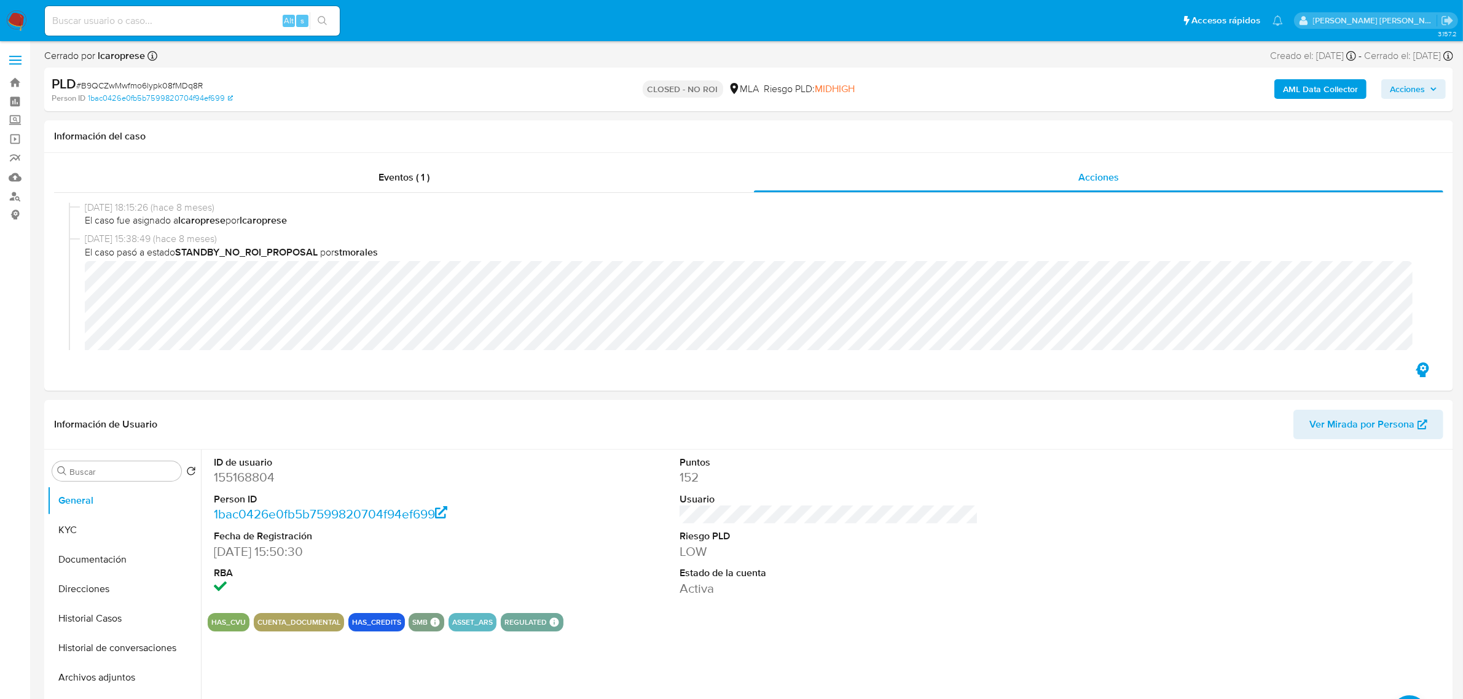
scroll to position [154, 0]
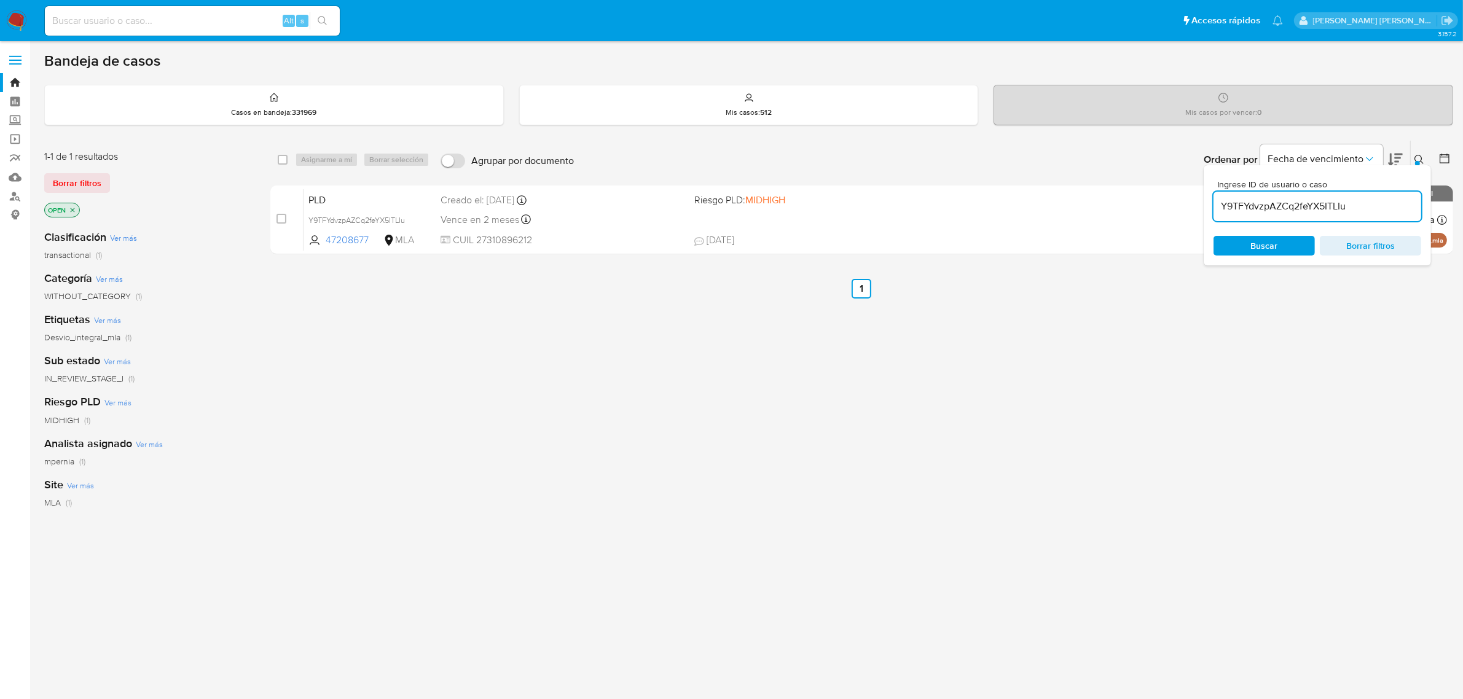
click at [1275, 207] on input "Y9TFYdvzpAZCq2feYX5ITLIu" at bounding box center [1318, 207] width 208 height 16
paste input "rUUIXPWAEOSpBZNxsceXKkod"
type input "rUUIXPWAEOSpBZNxsceXKkod"
click at [283, 157] on input "checkbox" at bounding box center [283, 160] width 10 height 10
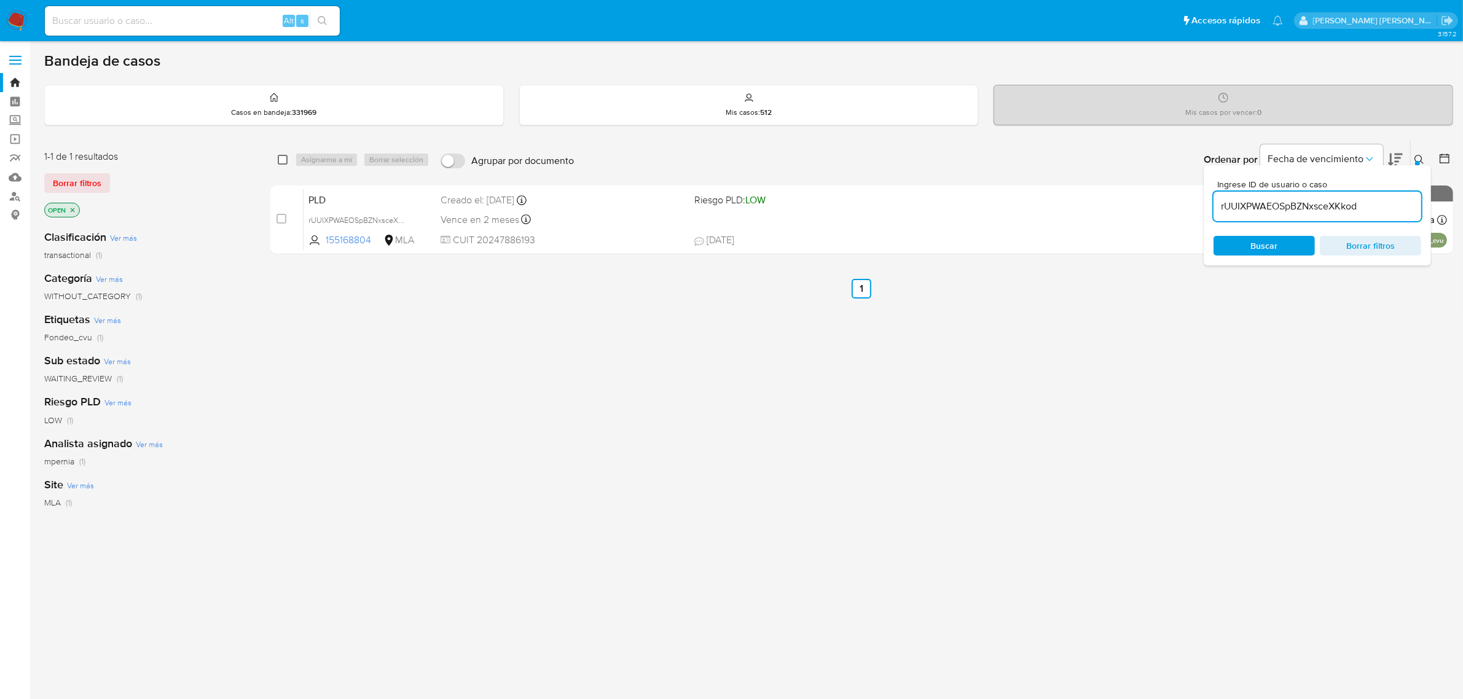
checkbox input "true"
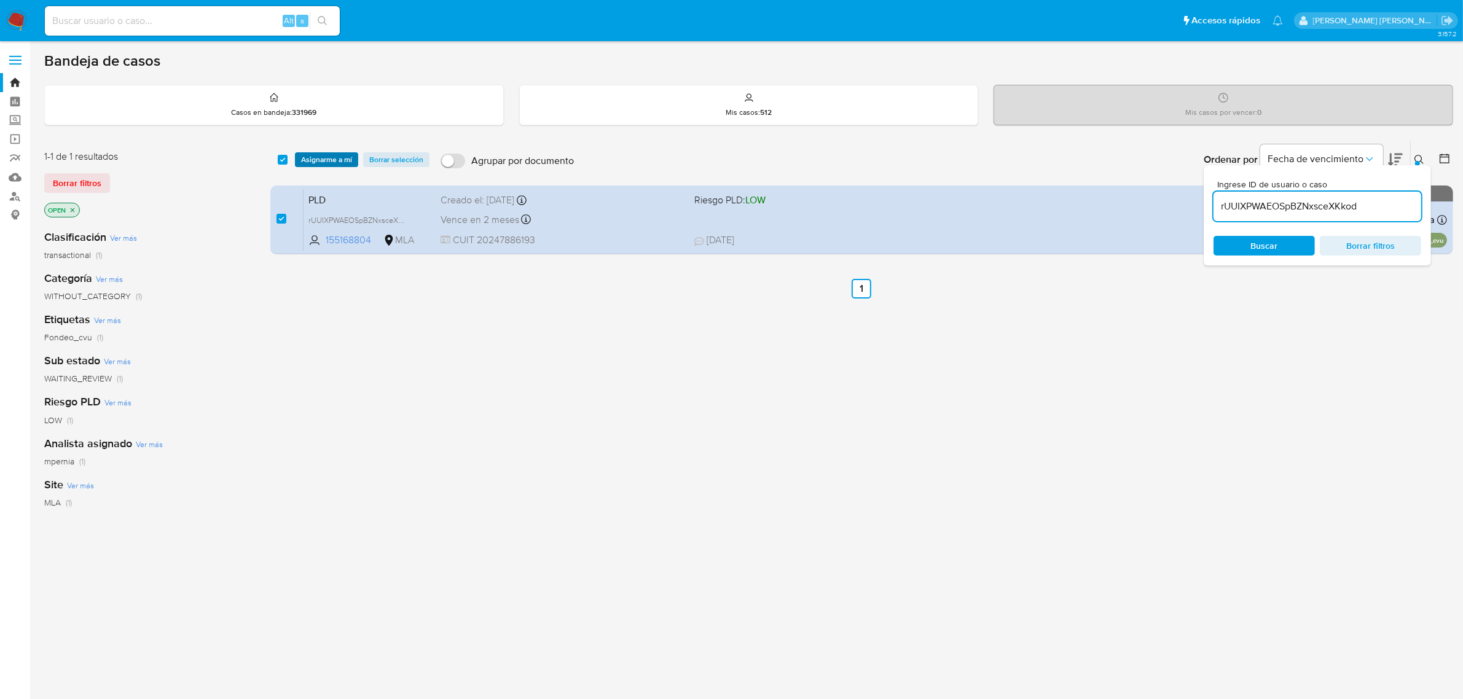
click at [301, 160] on span "Asignarme a mí" at bounding box center [326, 160] width 51 height 12
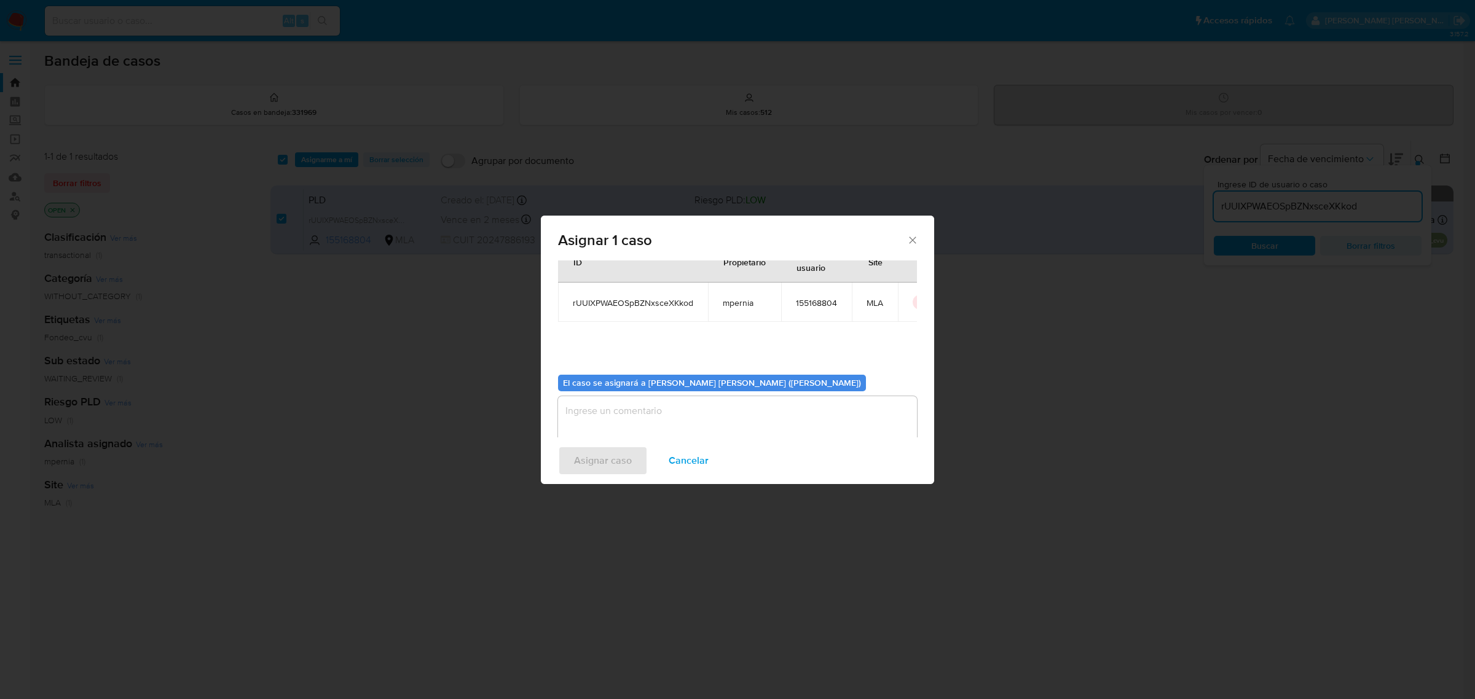
scroll to position [63, 0]
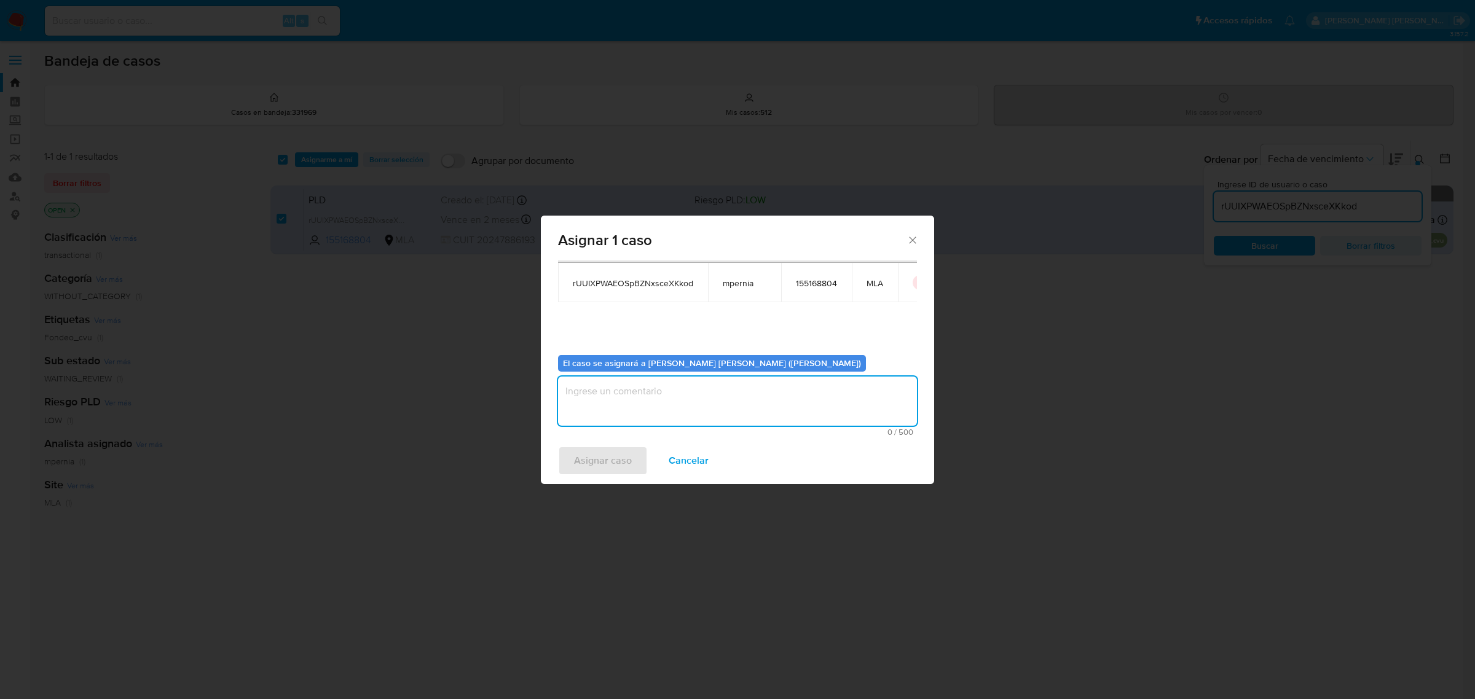
click at [674, 419] on textarea "assign-modal" at bounding box center [737, 401] width 359 height 49
type textarea "-"
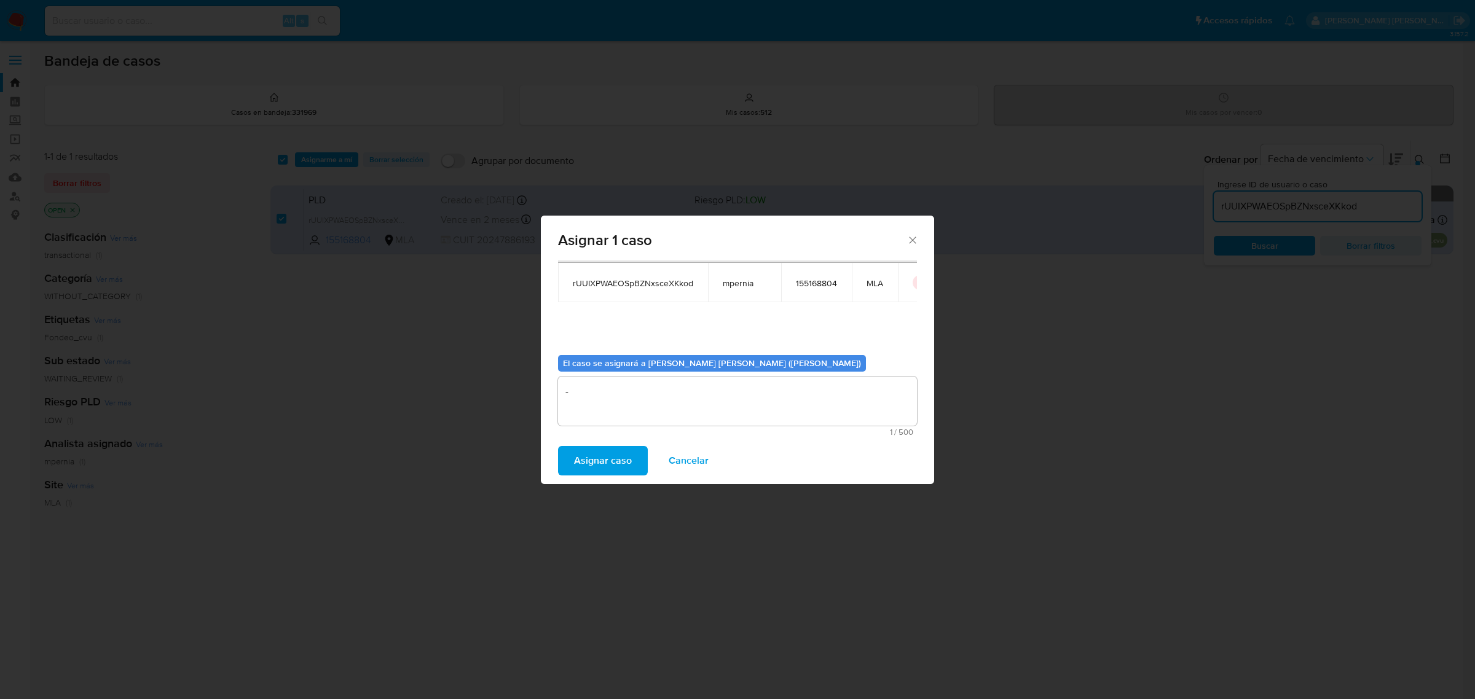
click at [604, 452] on span "Asignar caso" at bounding box center [603, 460] width 58 height 27
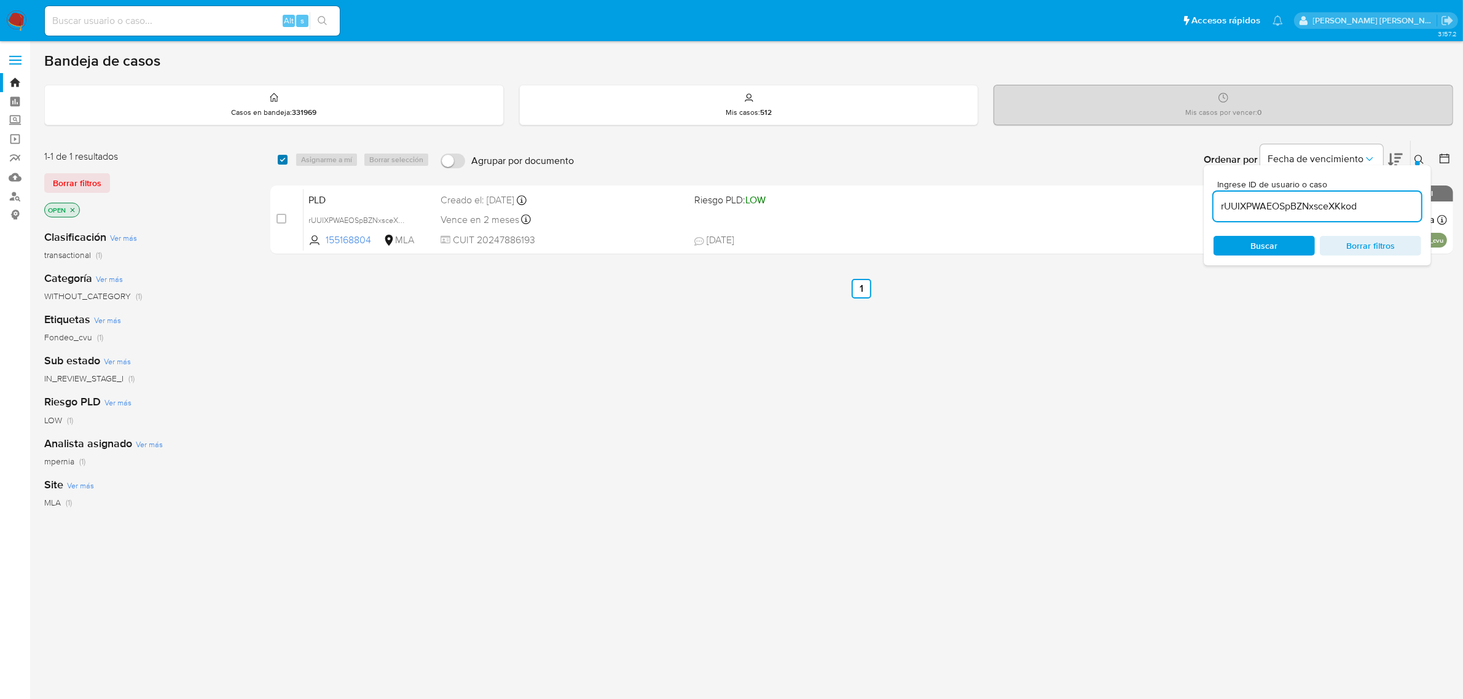
click at [280, 163] on input "checkbox" at bounding box center [283, 160] width 10 height 10
checkbox input "true"
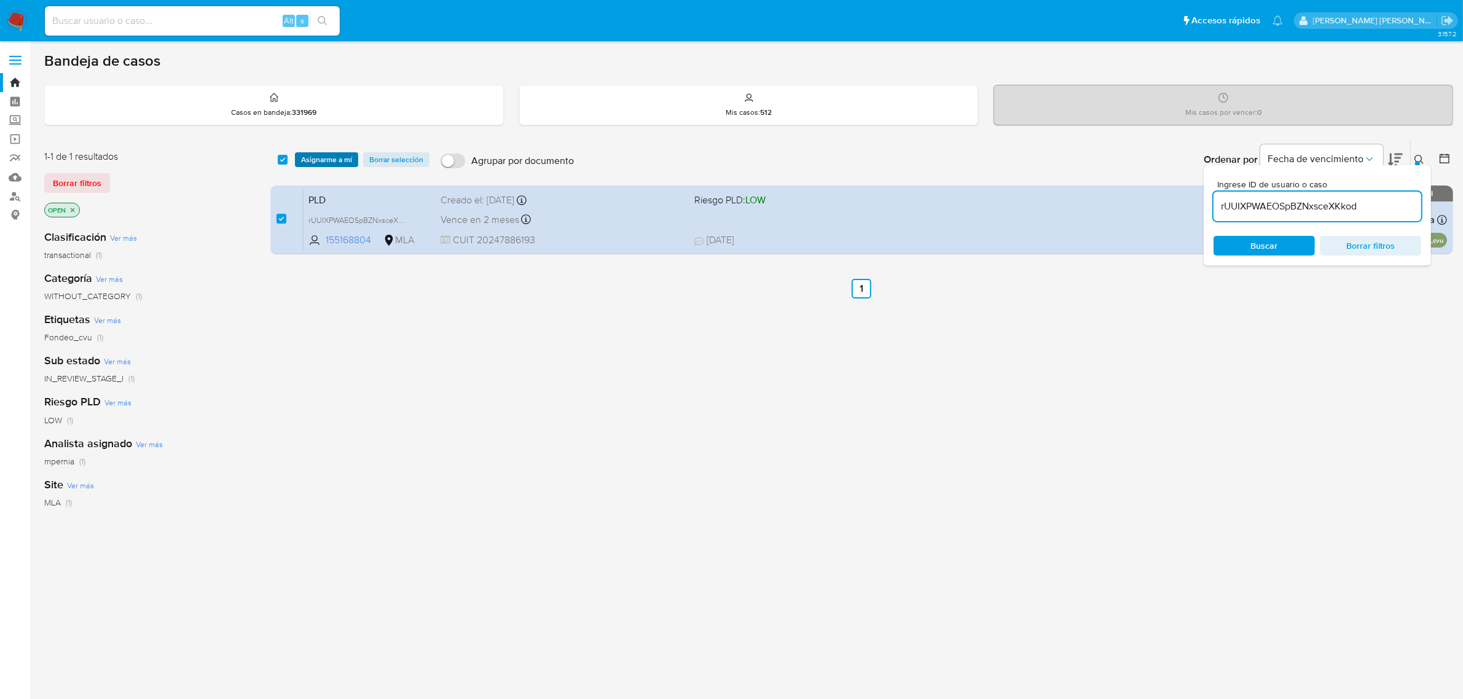
click at [302, 160] on span "Asignarme a mí" at bounding box center [326, 160] width 51 height 12
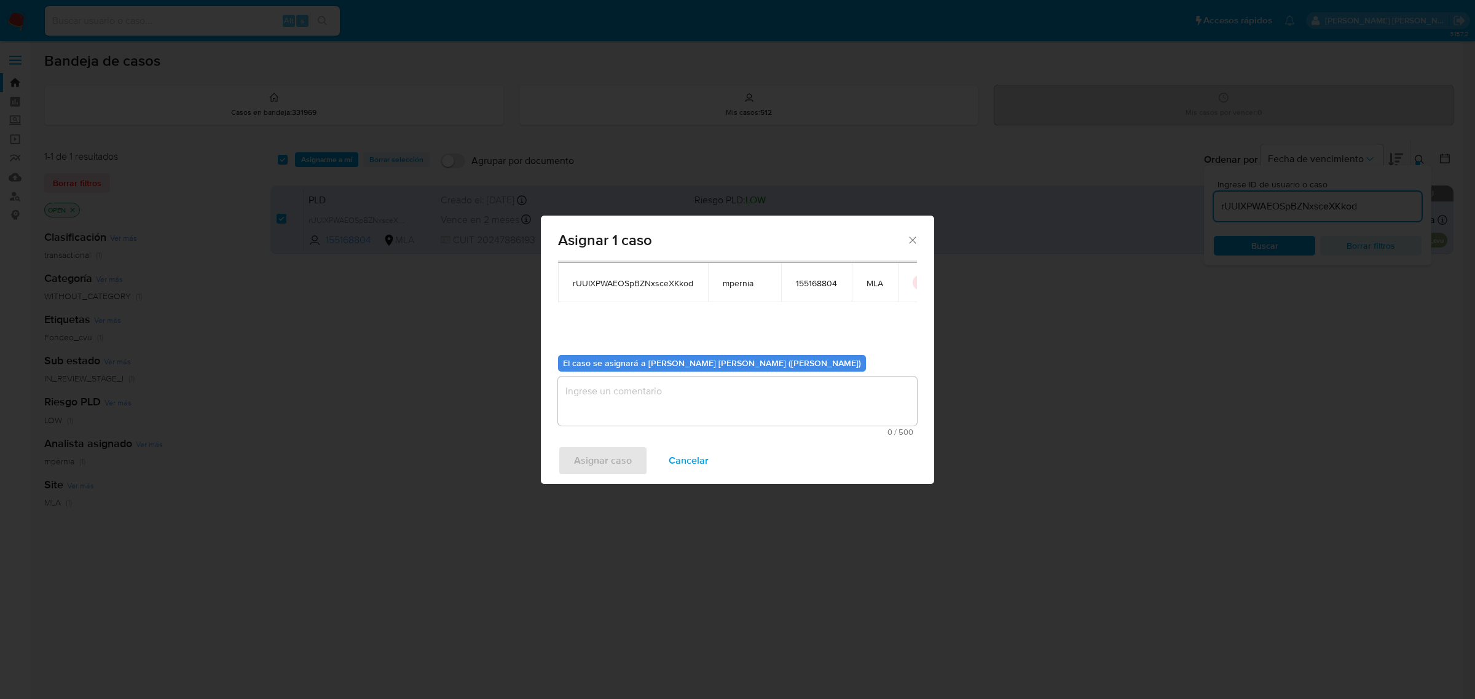
click at [718, 401] on textarea "assign-modal" at bounding box center [737, 401] width 359 height 49
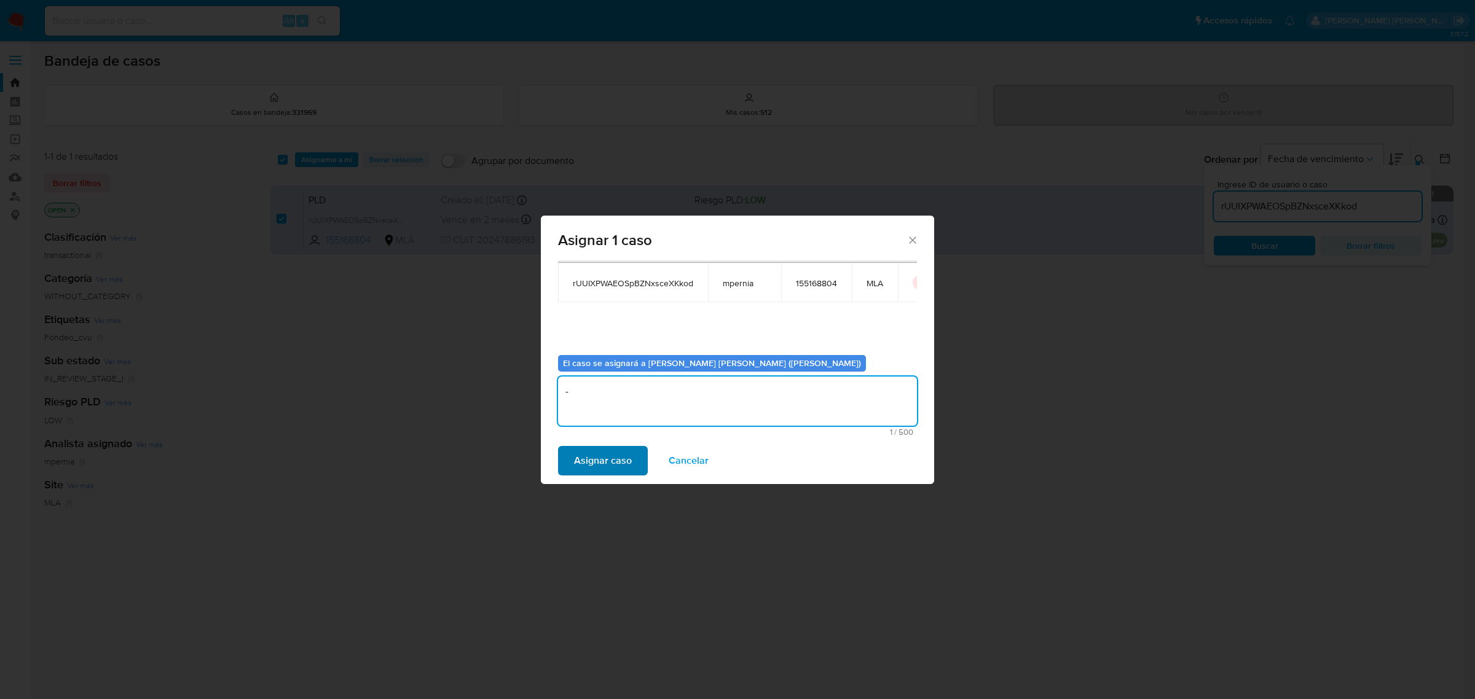
type textarea "-"
click at [584, 462] on span "Asignar caso" at bounding box center [603, 460] width 58 height 27
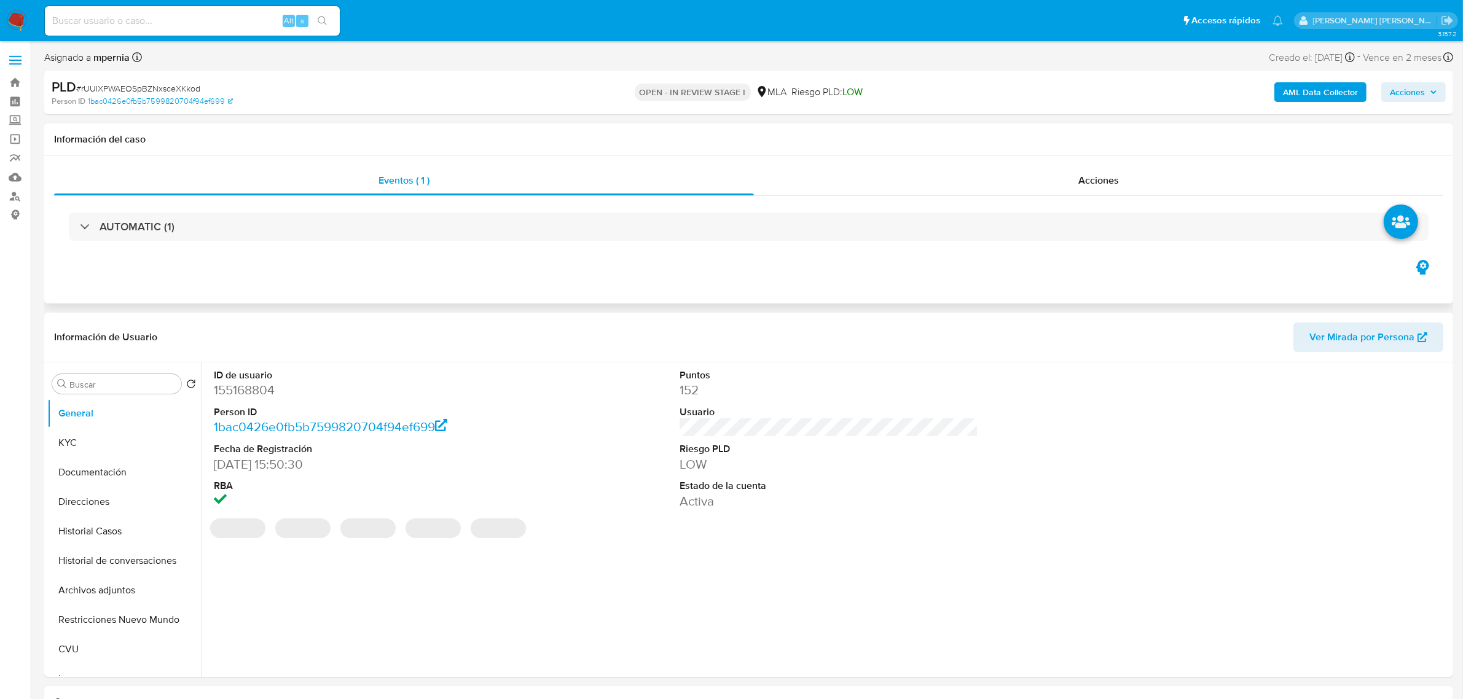
select select "10"
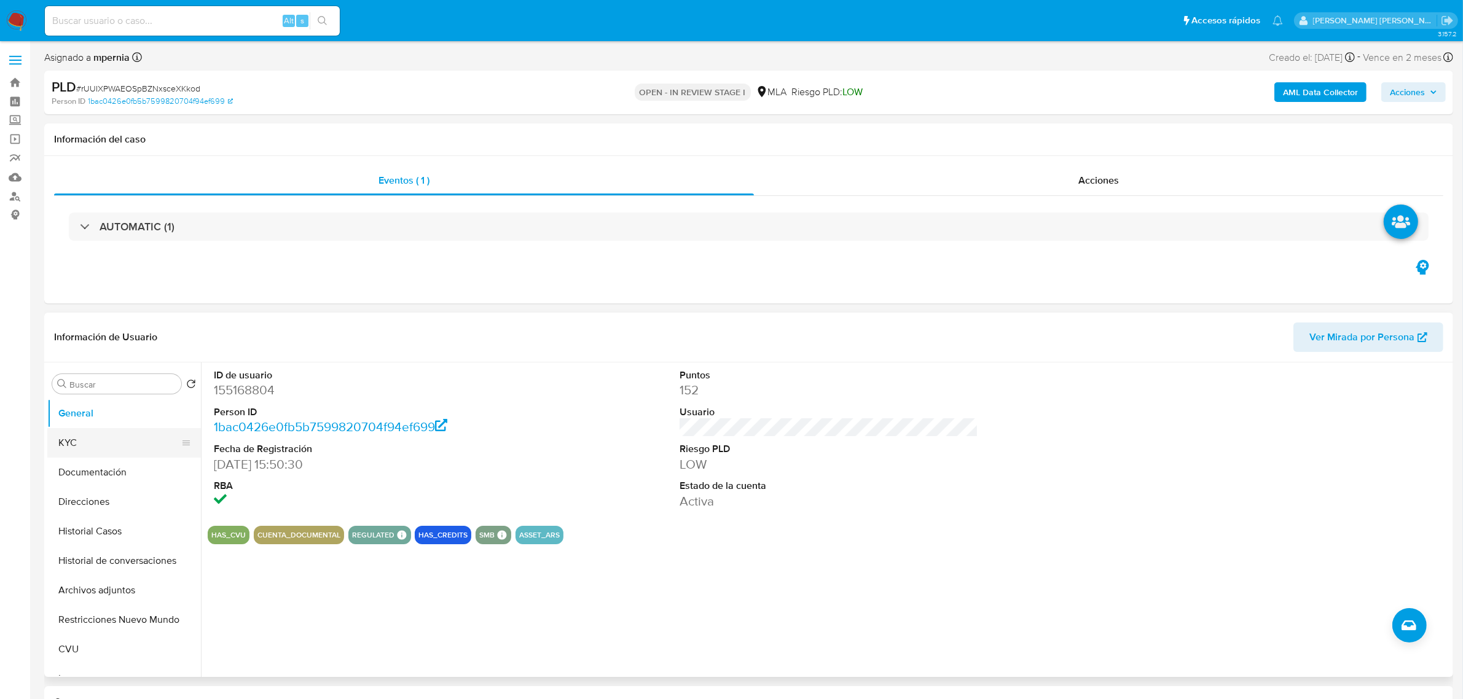
drag, startPoint x: 71, startPoint y: 446, endPoint x: 136, endPoint y: 431, distance: 66.7
click at [74, 444] on button "KYC" at bounding box center [119, 443] width 144 height 30
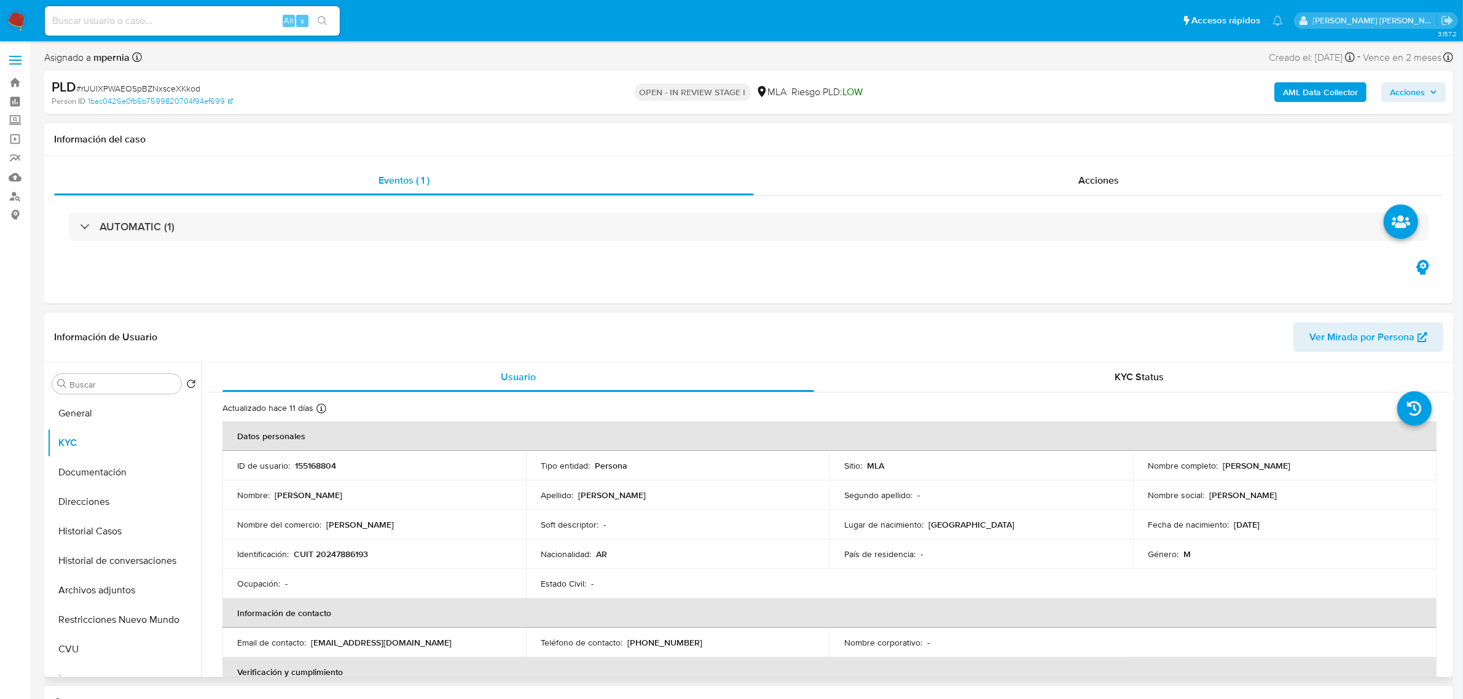
drag, startPoint x: 1218, startPoint y: 468, endPoint x: 1315, endPoint y: 466, distance: 97.8
click at [1324, 466] on div "Nombre completo : [PERSON_NAME]" at bounding box center [1285, 465] width 274 height 11
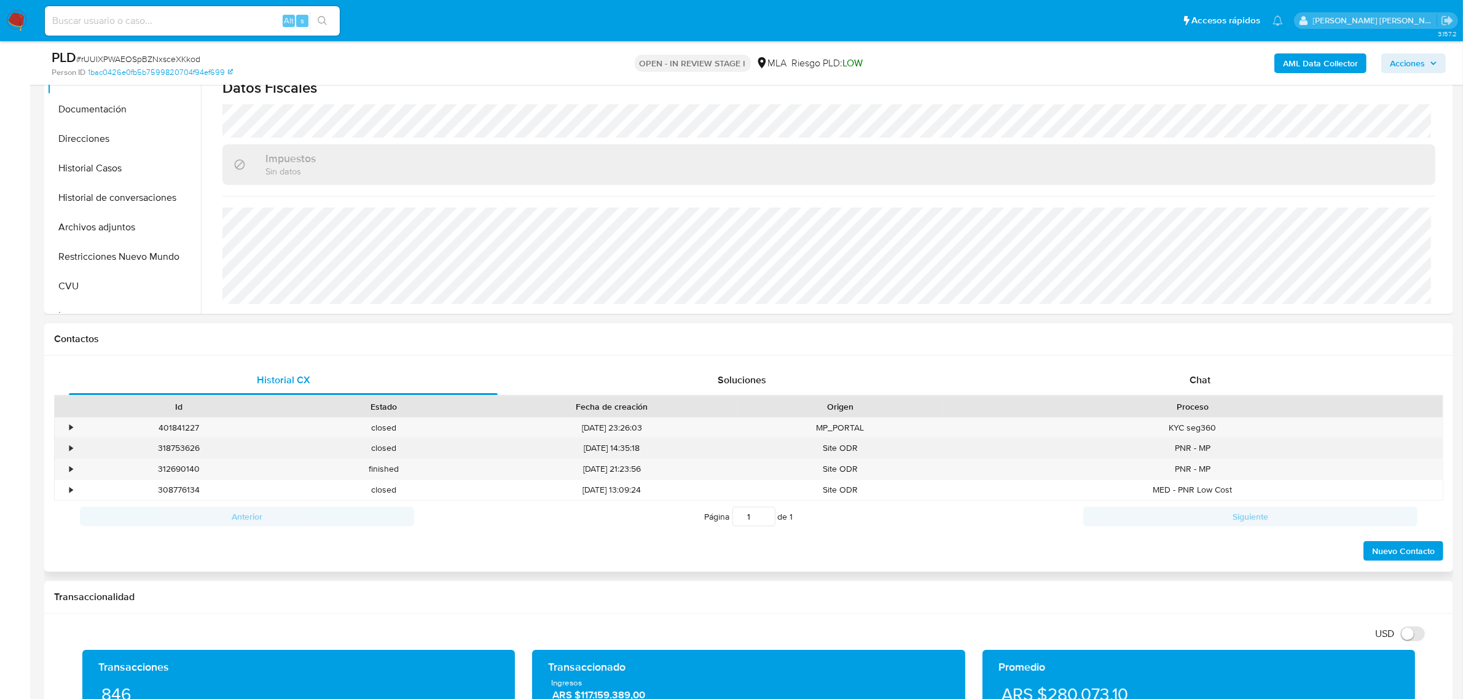
scroll to position [461, 0]
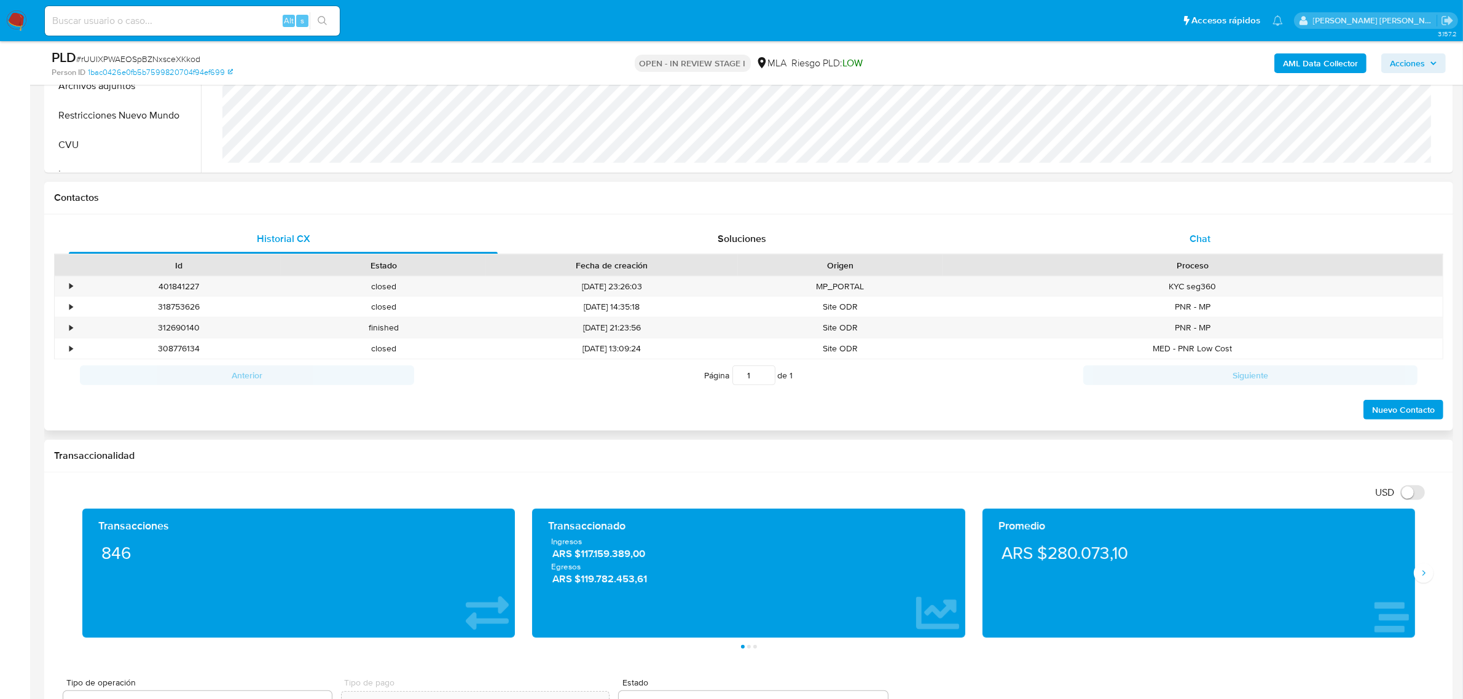
click at [1199, 227] on div "Chat" at bounding box center [1200, 239] width 429 height 30
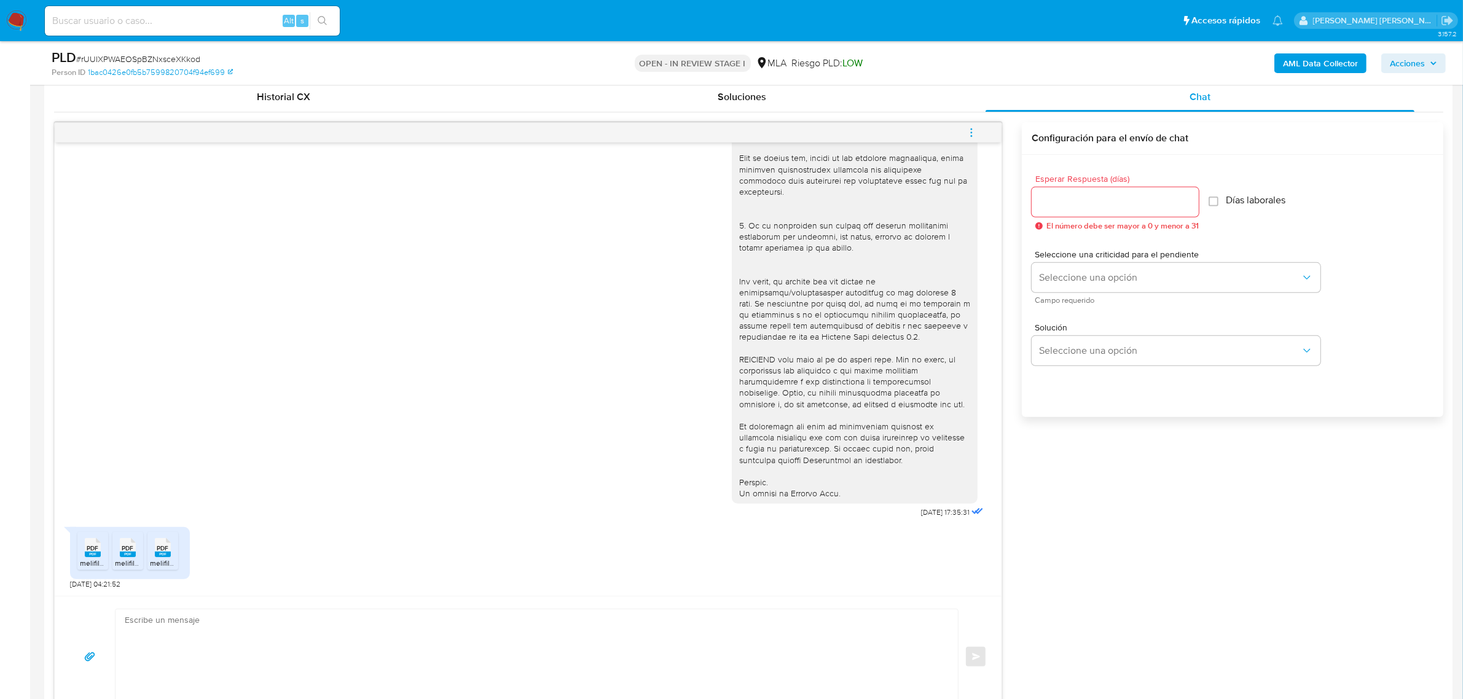
scroll to position [615, 0]
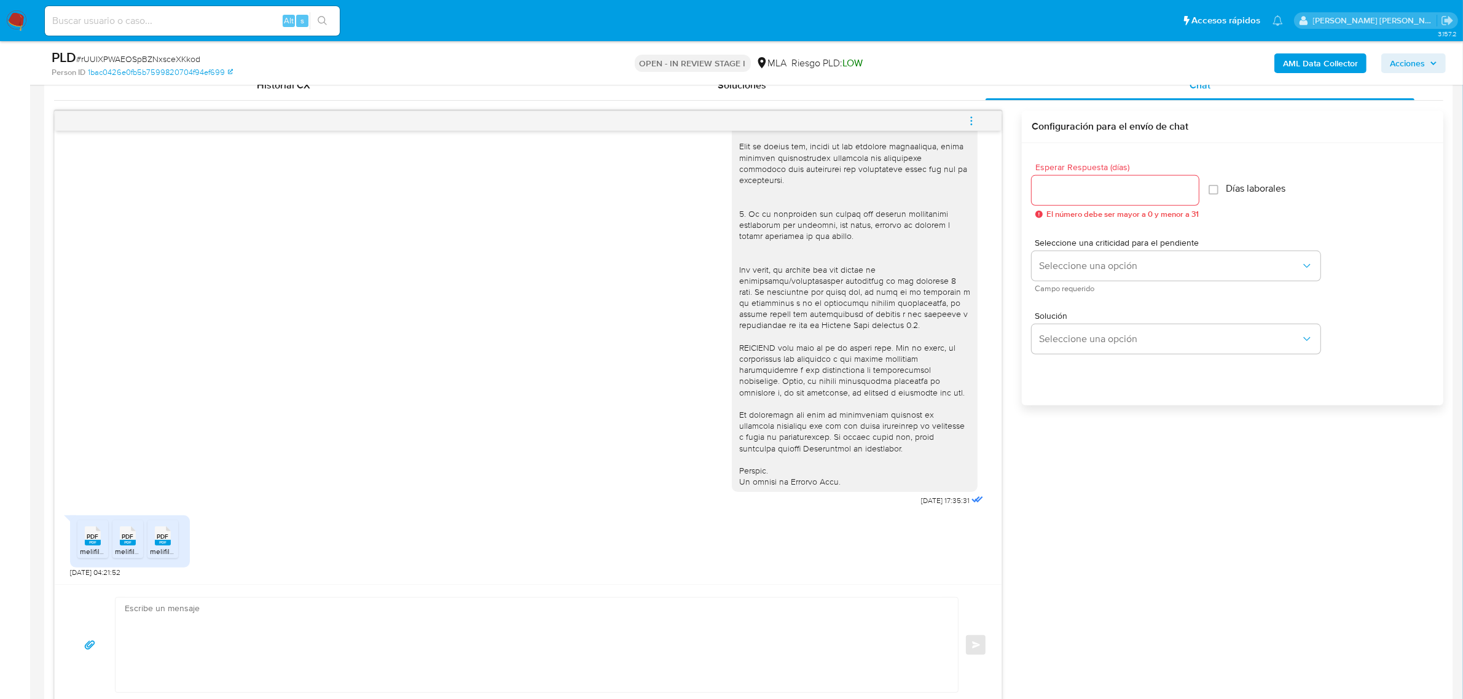
click at [82, 543] on div "PDF PDF" at bounding box center [93, 535] width 26 height 24
click at [122, 546] on rect at bounding box center [128, 543] width 16 height 6
click at [158, 547] on icon "PDF" at bounding box center [163, 536] width 16 height 22
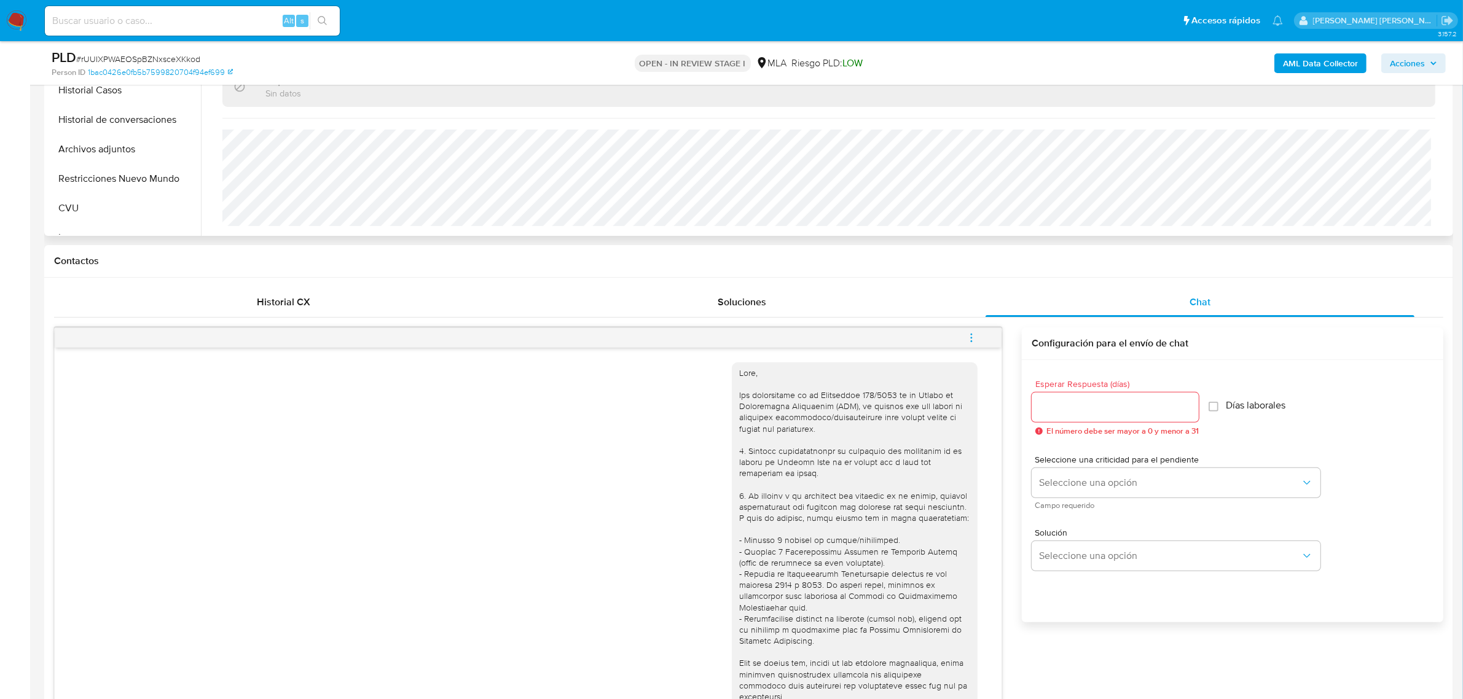
scroll to position [154, 0]
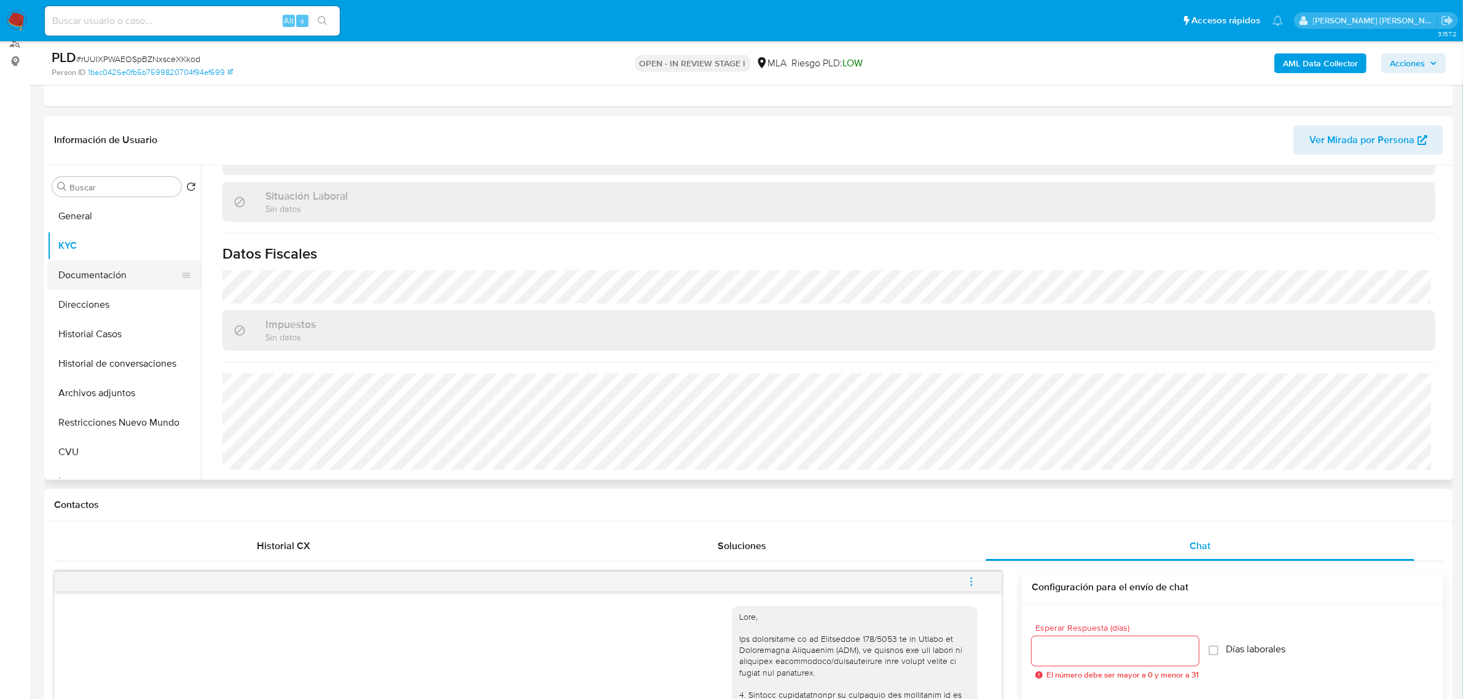
click at [103, 286] on button "Documentación" at bounding box center [119, 276] width 144 height 30
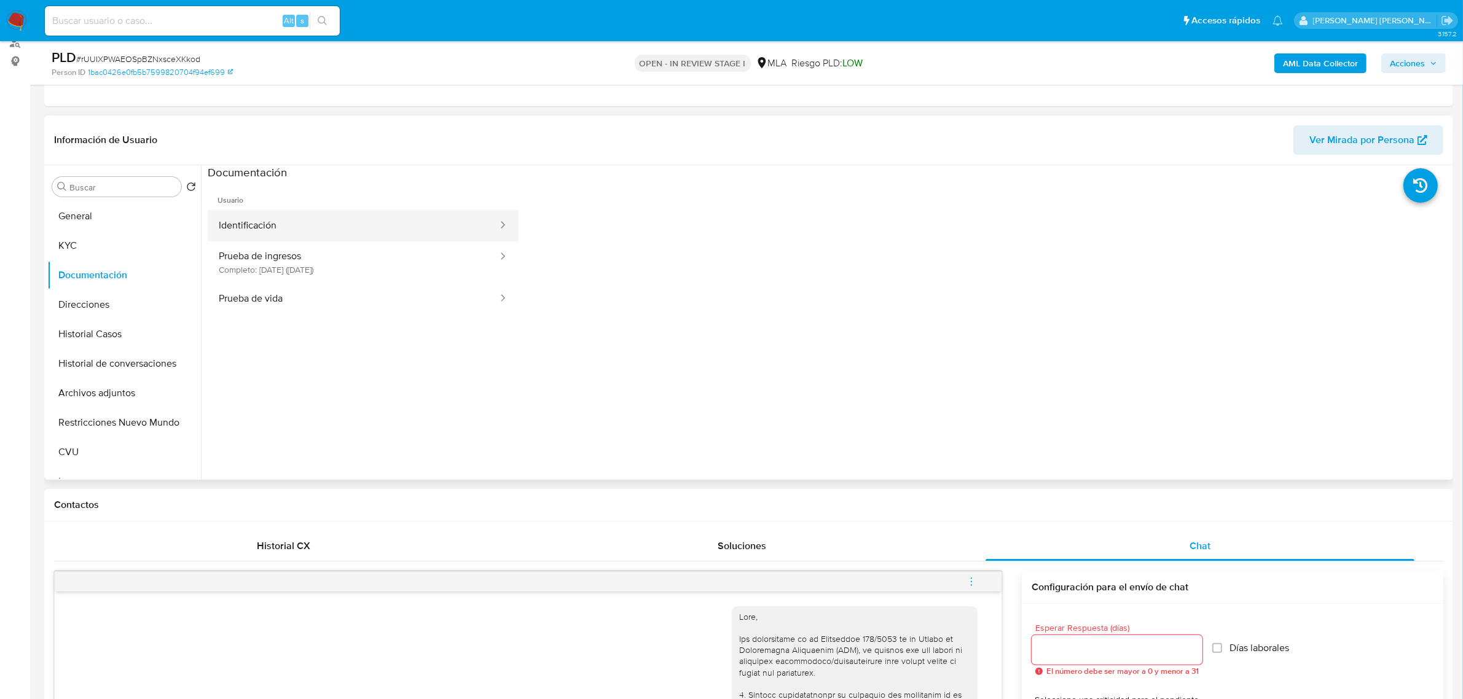
click at [312, 223] on button "Identificación" at bounding box center [353, 225] width 291 height 31
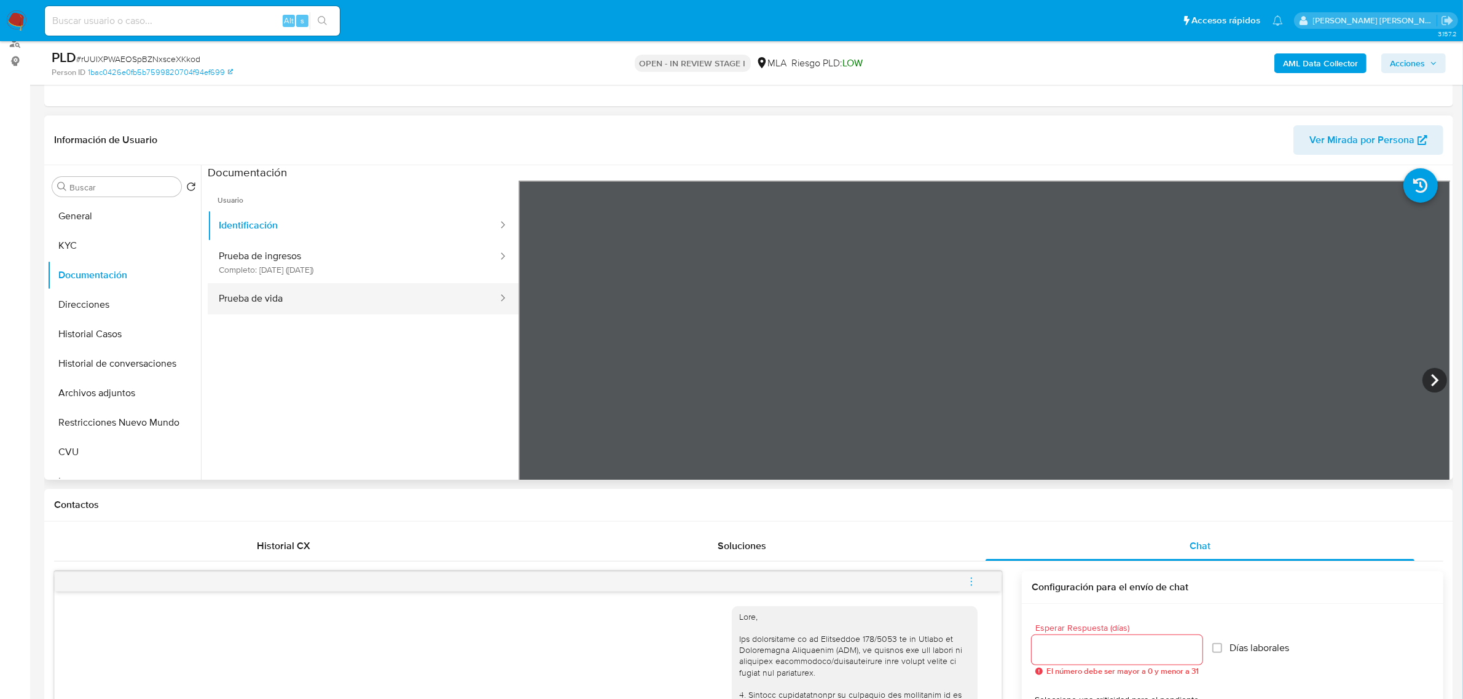
click at [286, 297] on button "Prueba de vida" at bounding box center [353, 298] width 291 height 31
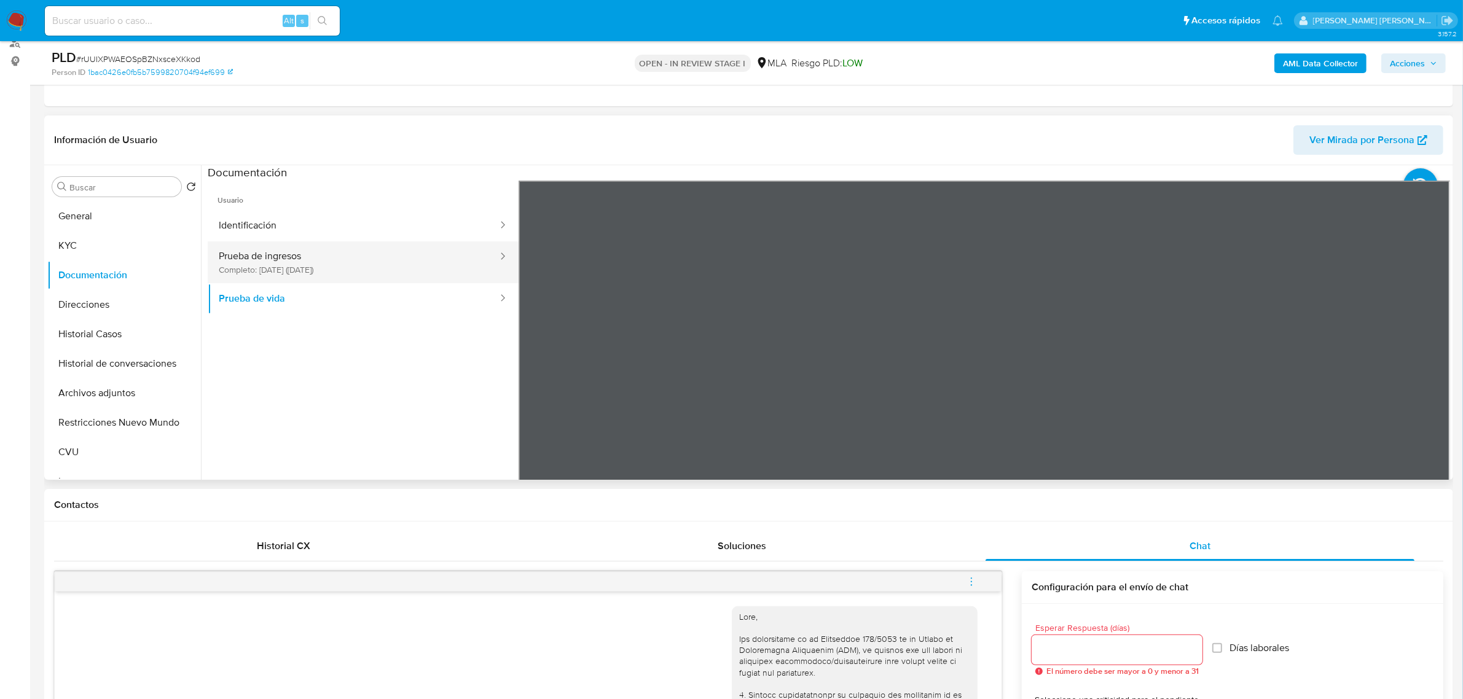
click at [397, 277] on button "Prueba de ingresos Completo: 24/08/2025 (hace 11 días)" at bounding box center [353, 263] width 291 height 42
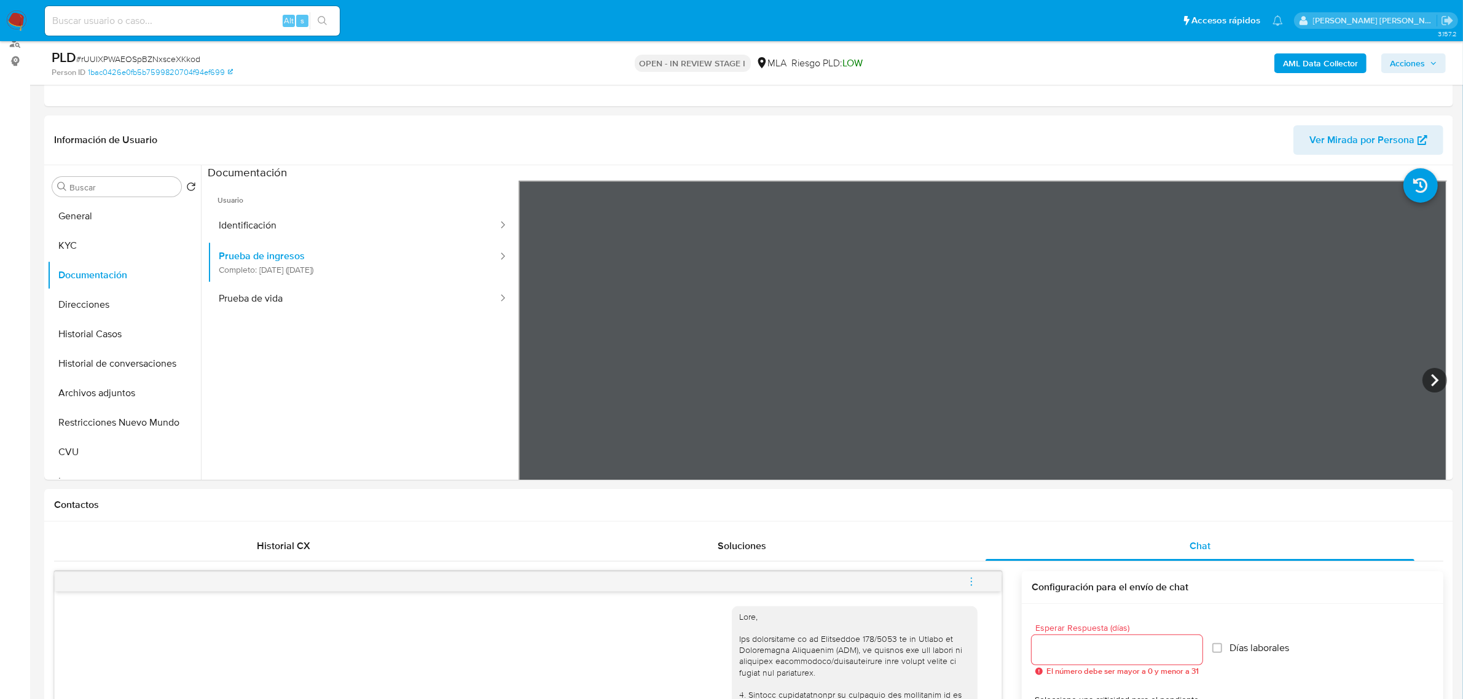
click at [1307, 57] on b "AML Data Collector" at bounding box center [1320, 63] width 75 height 20
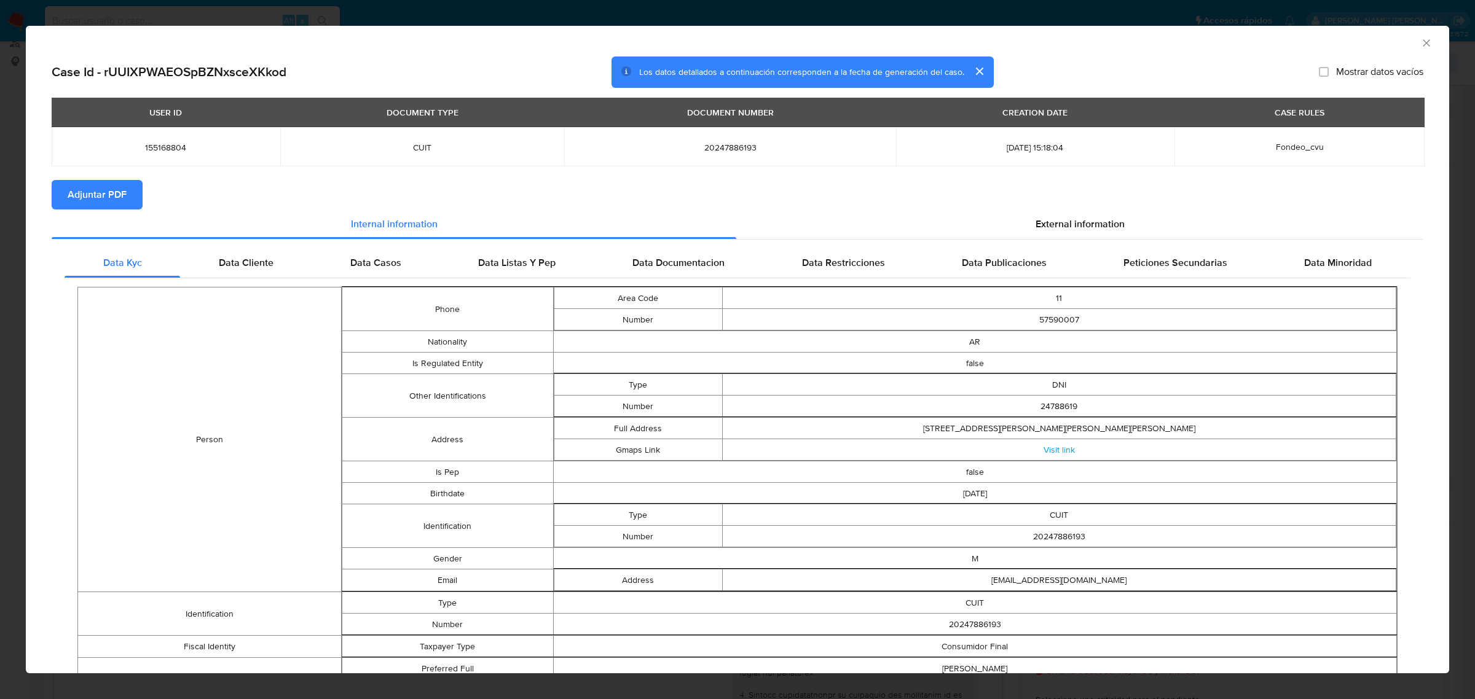
click at [78, 197] on span "Adjuntar PDF" at bounding box center [97, 194] width 59 height 27
click at [1420, 38] on icon "Cerrar ventana" at bounding box center [1426, 43] width 12 height 12
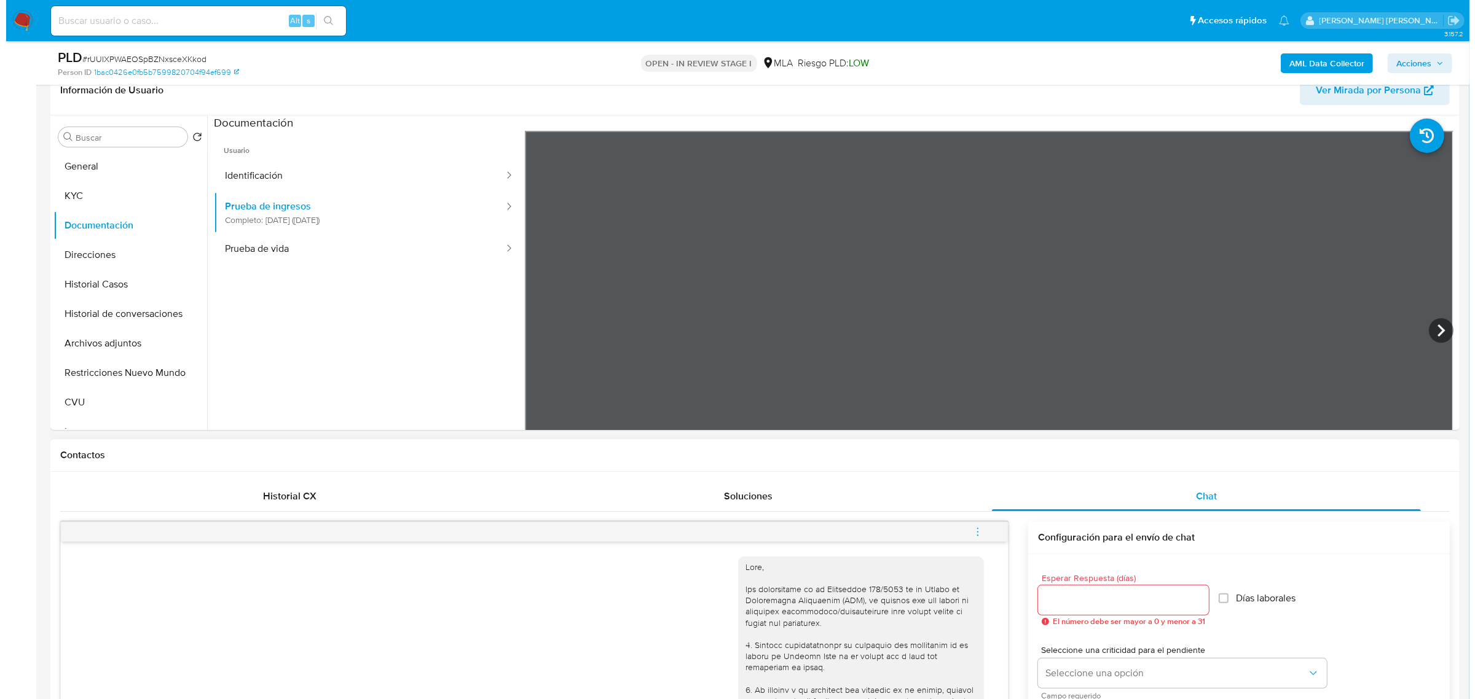
scroll to position [230, 0]
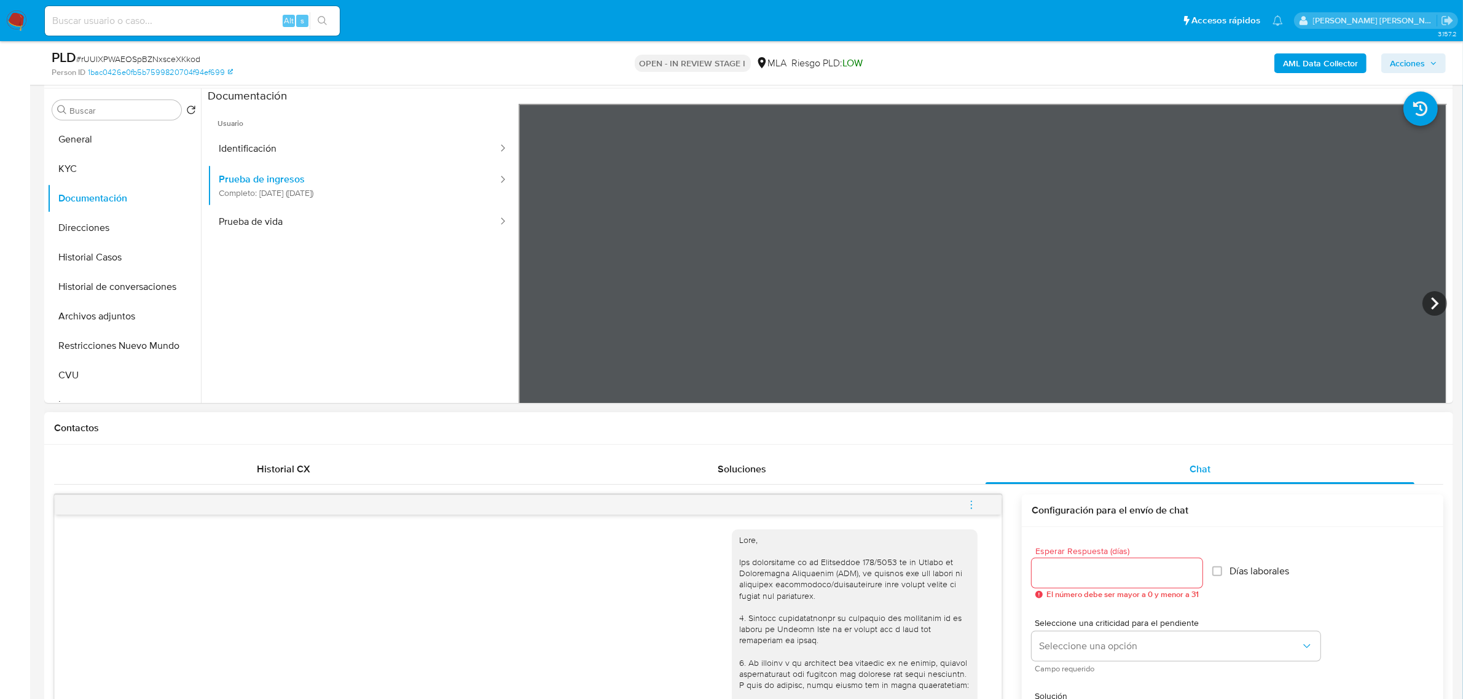
click at [970, 512] on span "menu-action" at bounding box center [971, 505] width 11 height 30
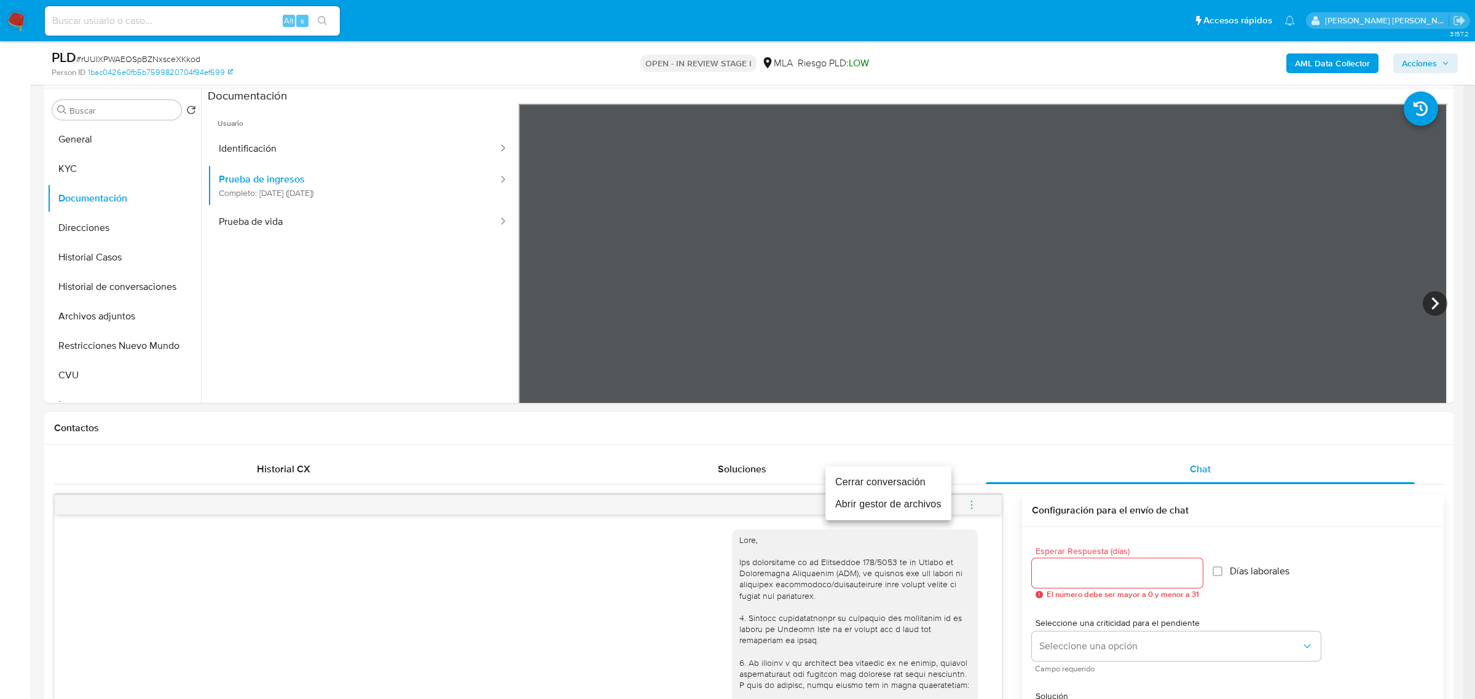
click at [893, 511] on li "Abrir gestor de archivos" at bounding box center [888, 505] width 126 height 22
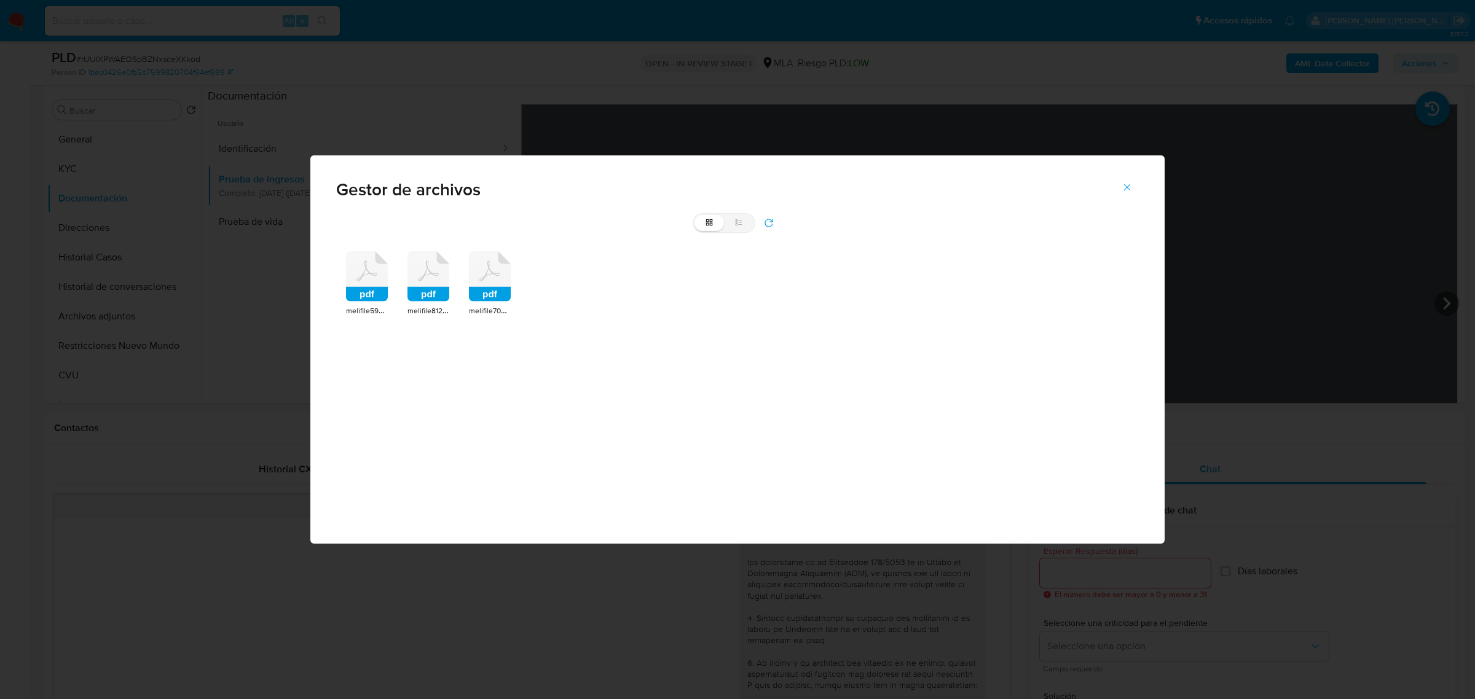
click at [373, 277] on icon at bounding box center [367, 276] width 42 height 50
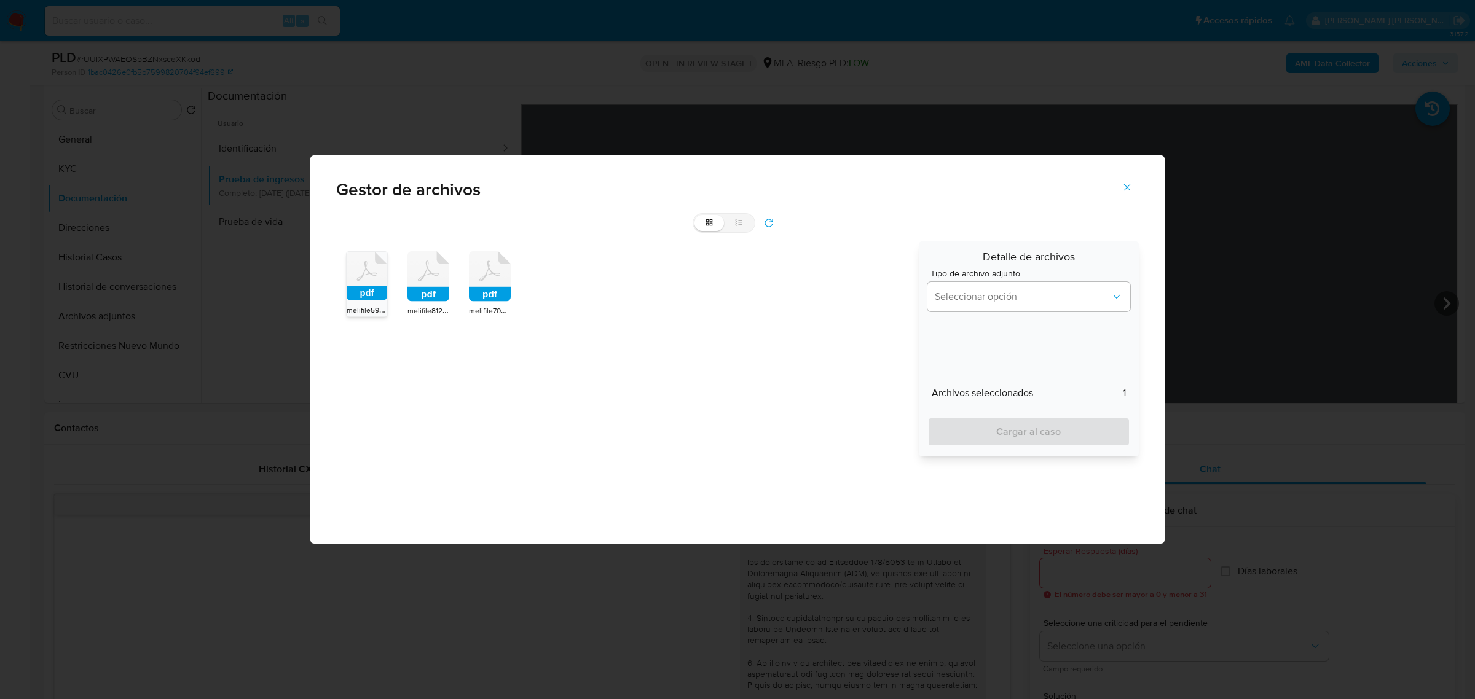
click at [422, 287] on rect at bounding box center [428, 294] width 42 height 15
click at [387, 286] on icon at bounding box center [367, 276] width 41 height 49
click at [986, 298] on span "Seleccionar opción" at bounding box center [1023, 297] width 176 height 12
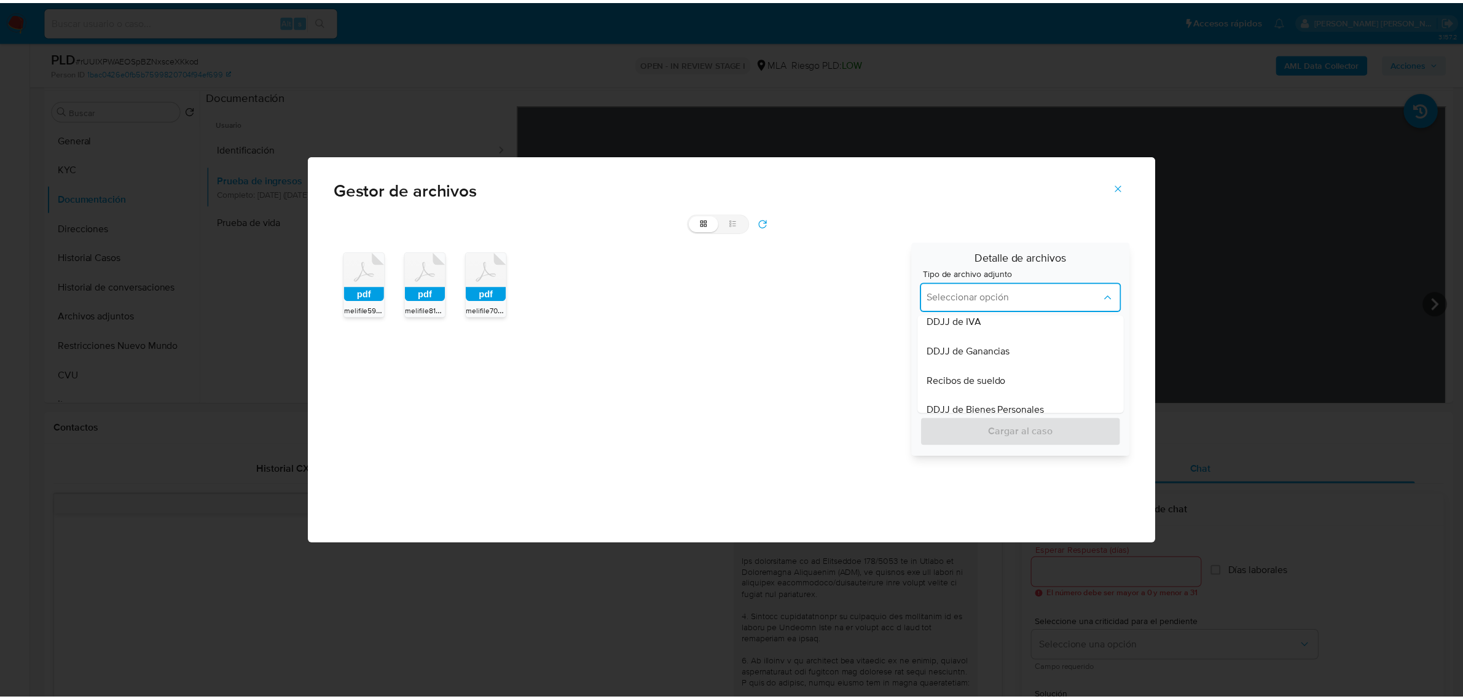
scroll to position [307, 0]
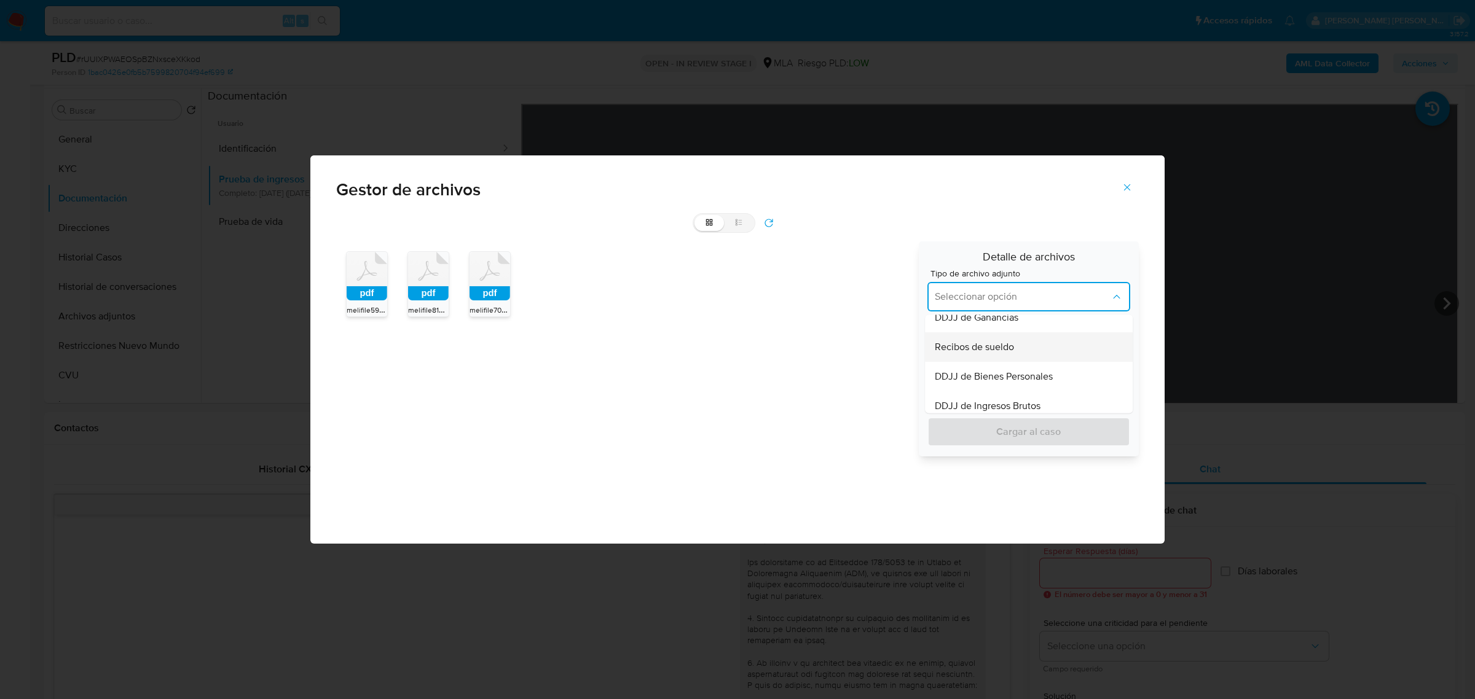
click at [991, 352] on span "Recibos de sueldo" at bounding box center [974, 347] width 79 height 12
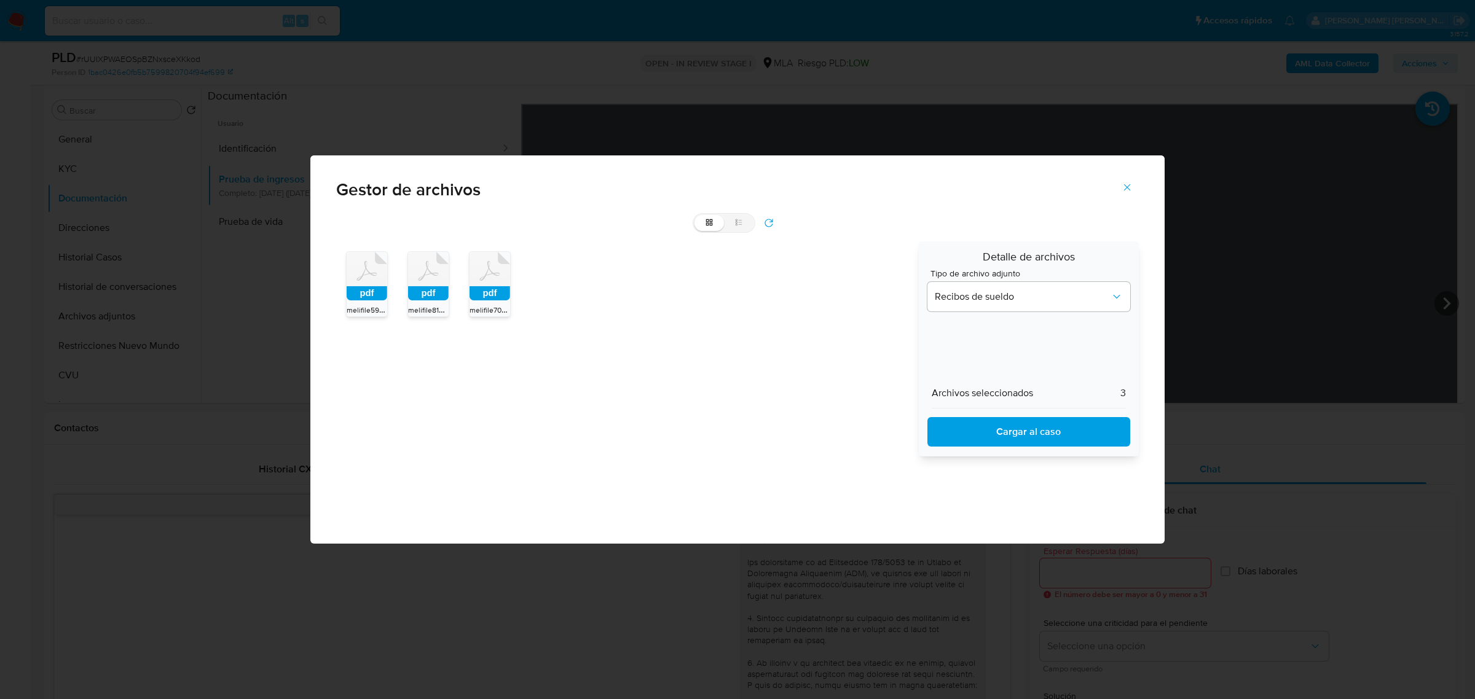
click at [990, 422] on span "Cargar al caso" at bounding box center [1028, 432] width 171 height 27
click at [1126, 183] on icon "Cerrar" at bounding box center [1127, 187] width 11 height 11
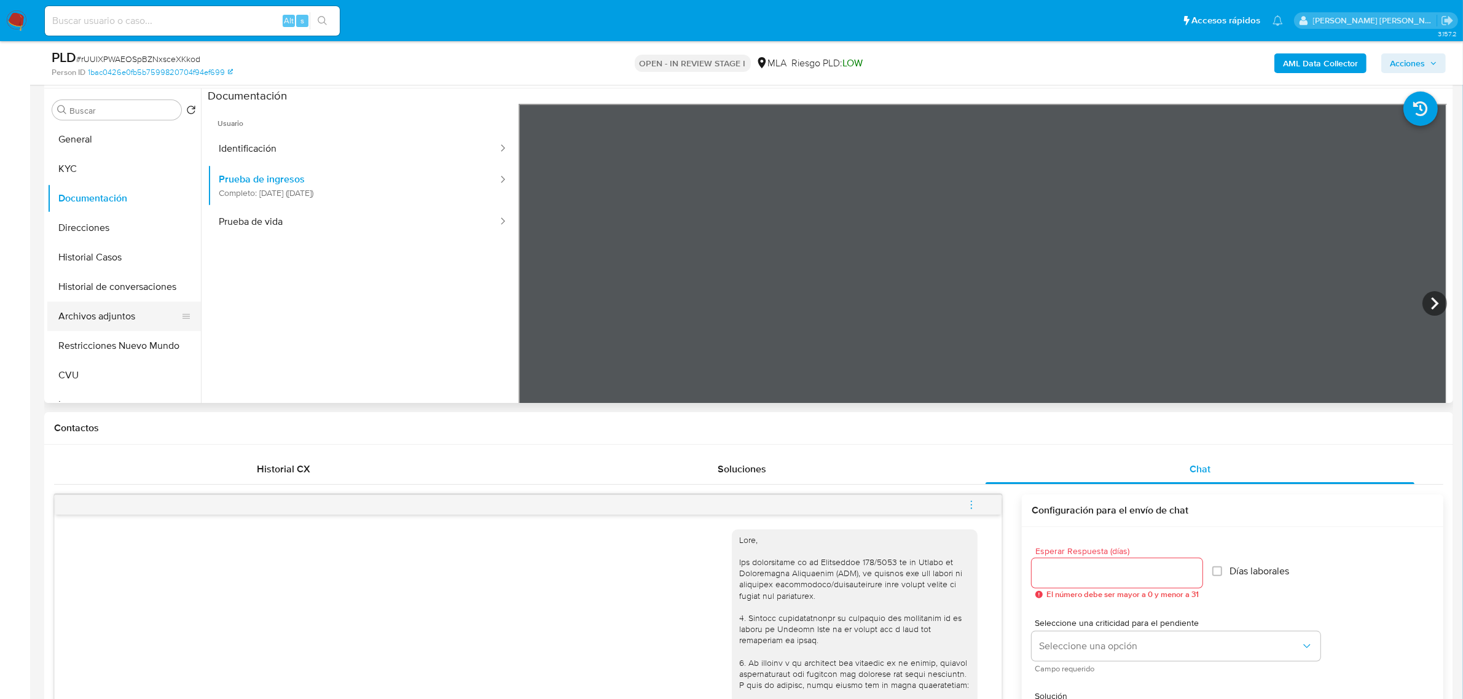
click at [140, 311] on button "Archivos adjuntos" at bounding box center [119, 317] width 144 height 30
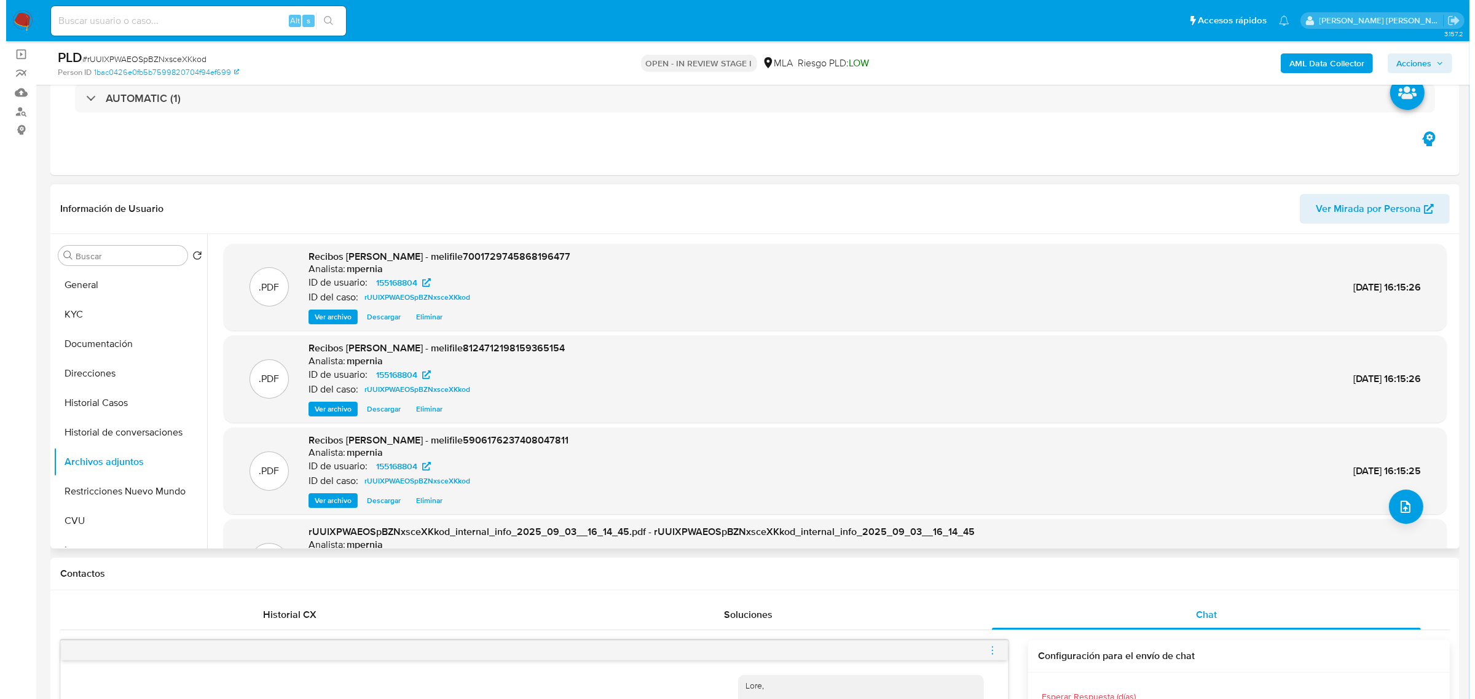
scroll to position [77, 0]
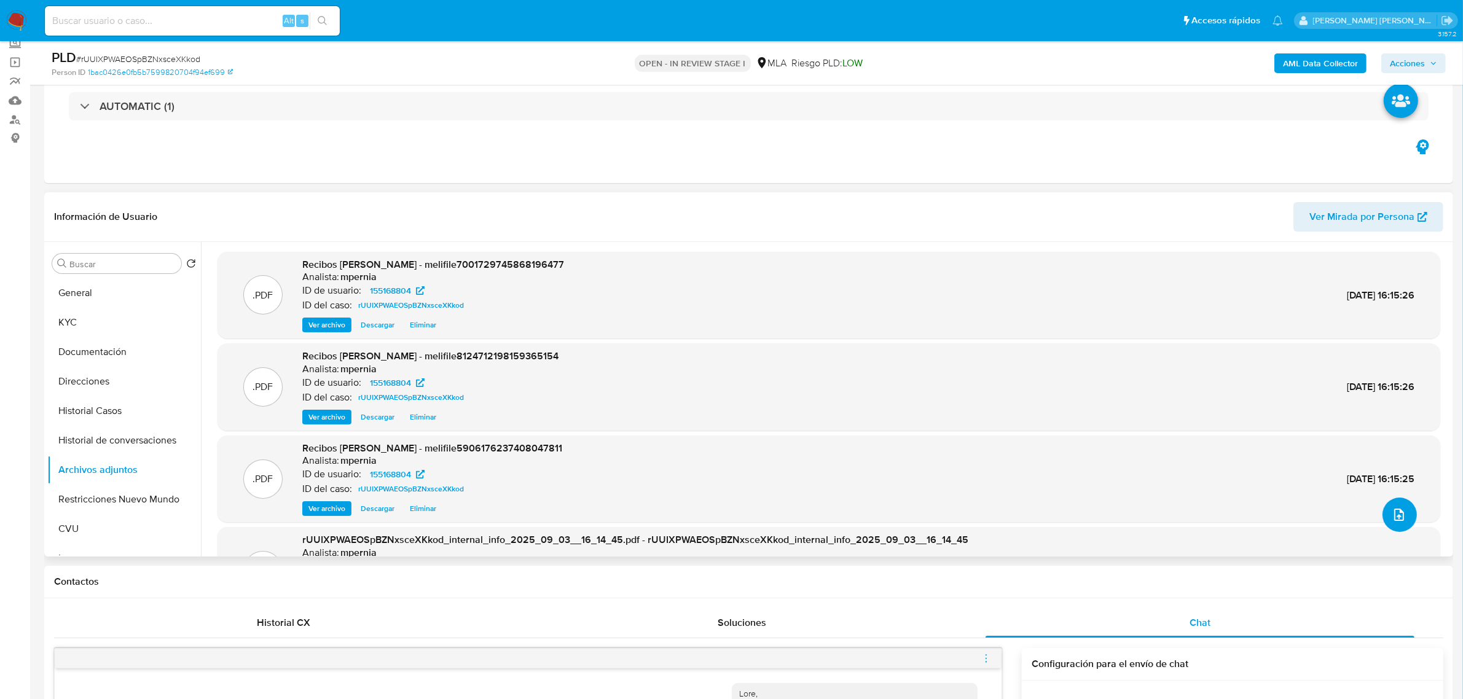
click at [1406, 516] on button "upload-file" at bounding box center [1400, 515] width 34 height 34
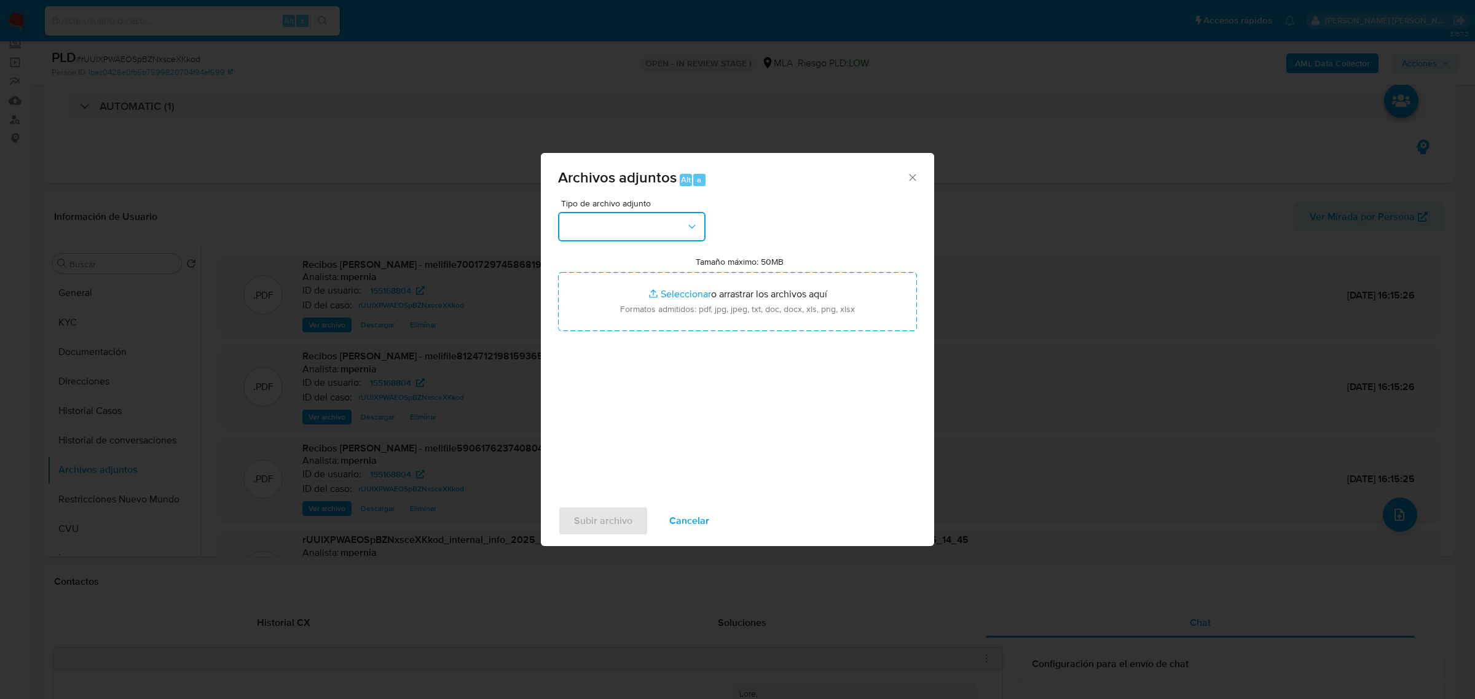
click at [656, 230] on button "button" at bounding box center [632, 227] width 148 height 30
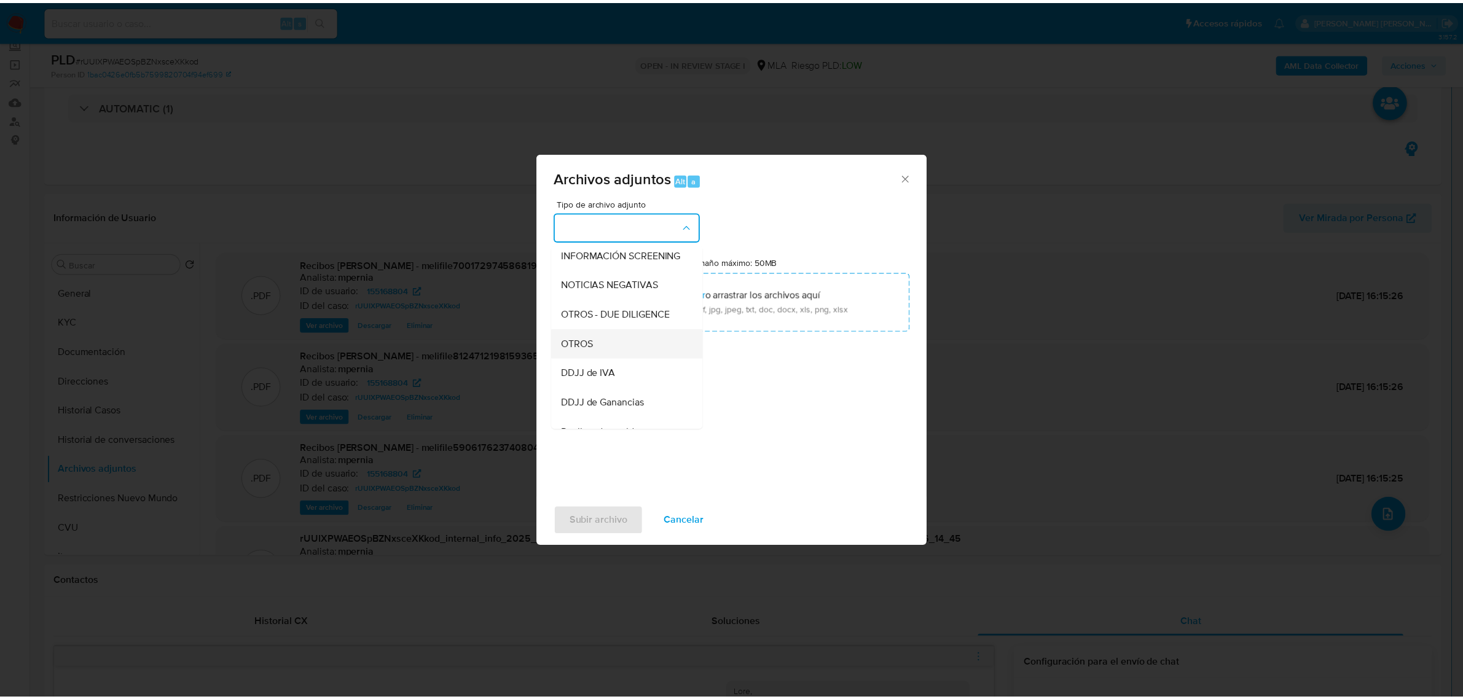
scroll to position [154, 0]
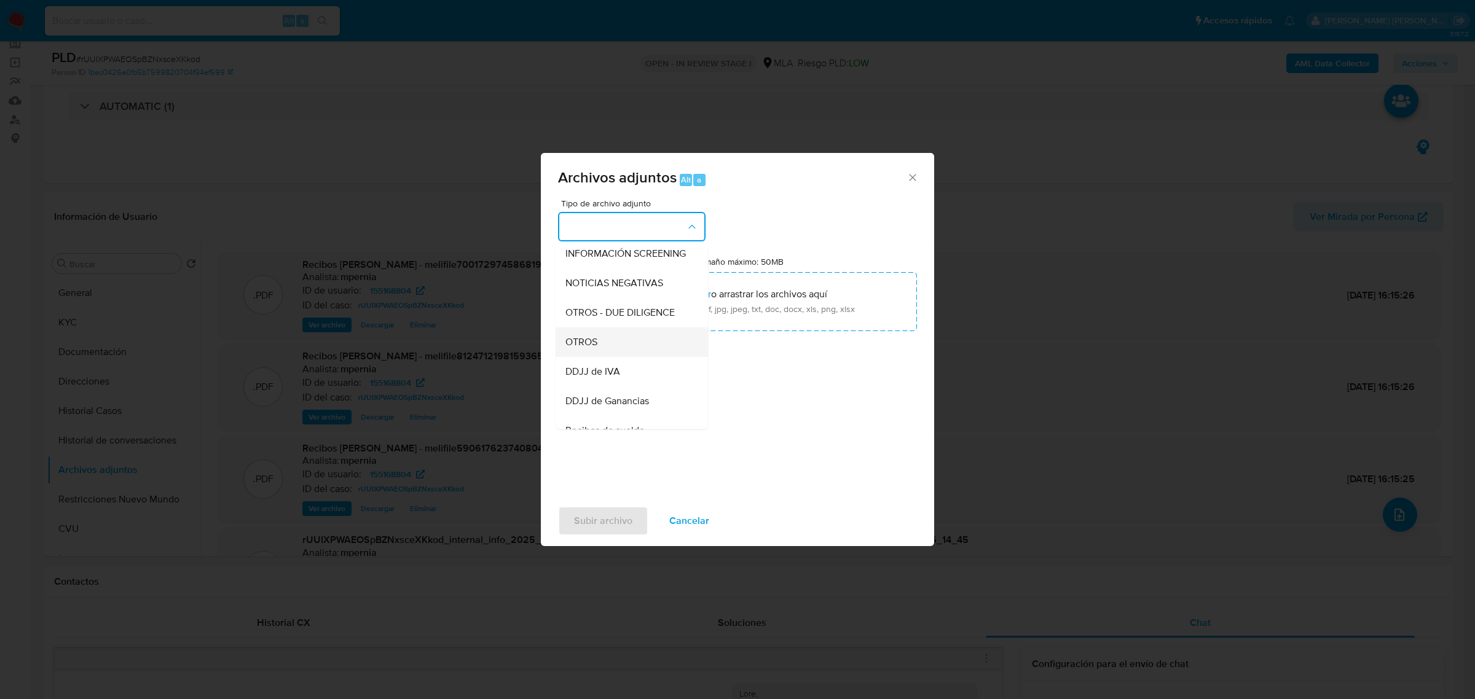
click at [602, 354] on div "OTROS" at bounding box center [627, 342] width 125 height 30
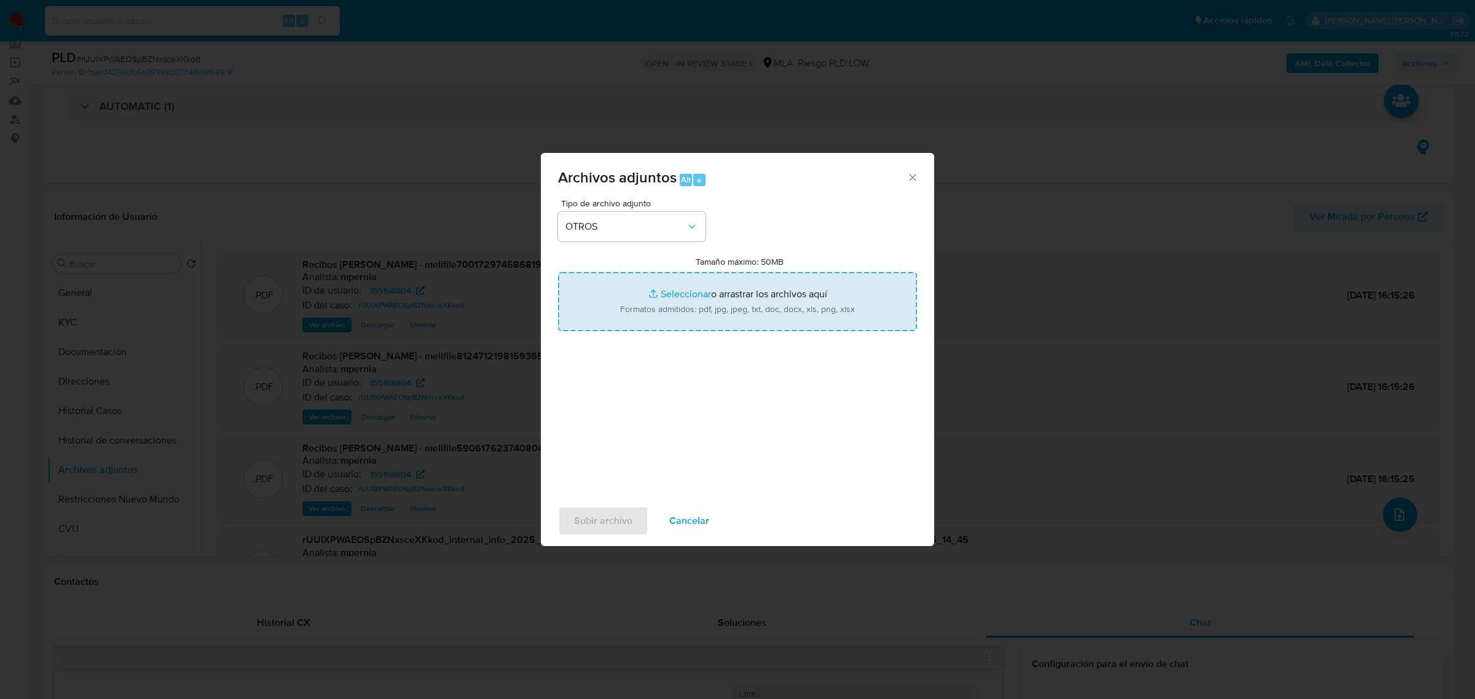
type input "C:\fakepath\Movimientos-Aladdin-155168804.xlsx"
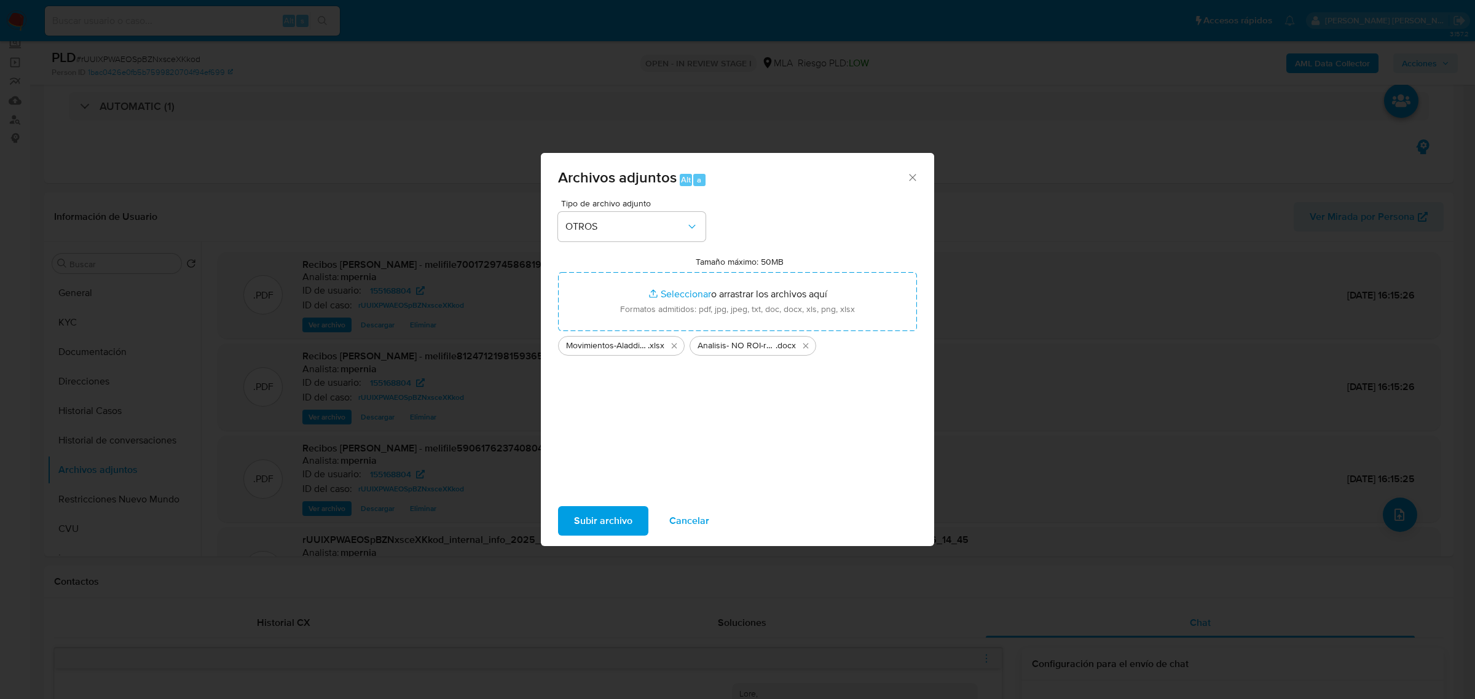
click at [581, 516] on span "Subir archivo" at bounding box center [603, 521] width 58 height 27
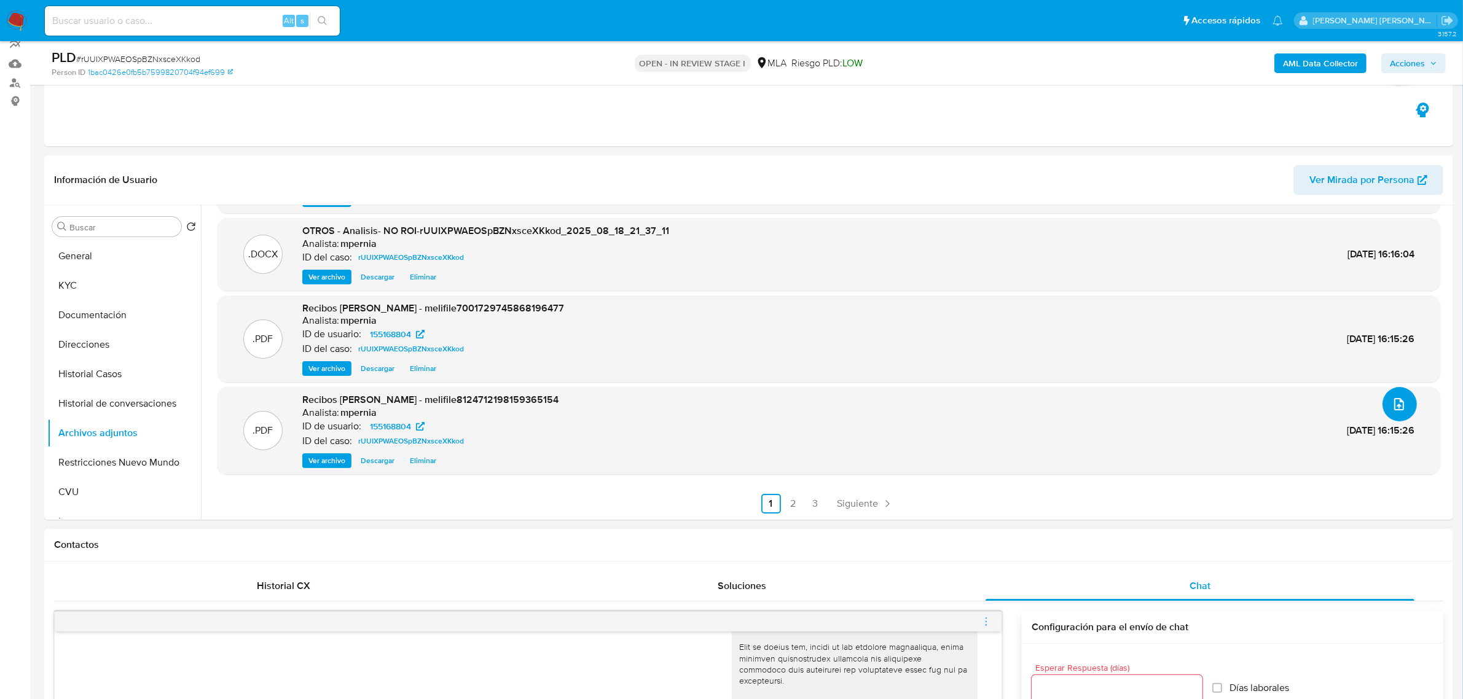
scroll to position [0, 0]
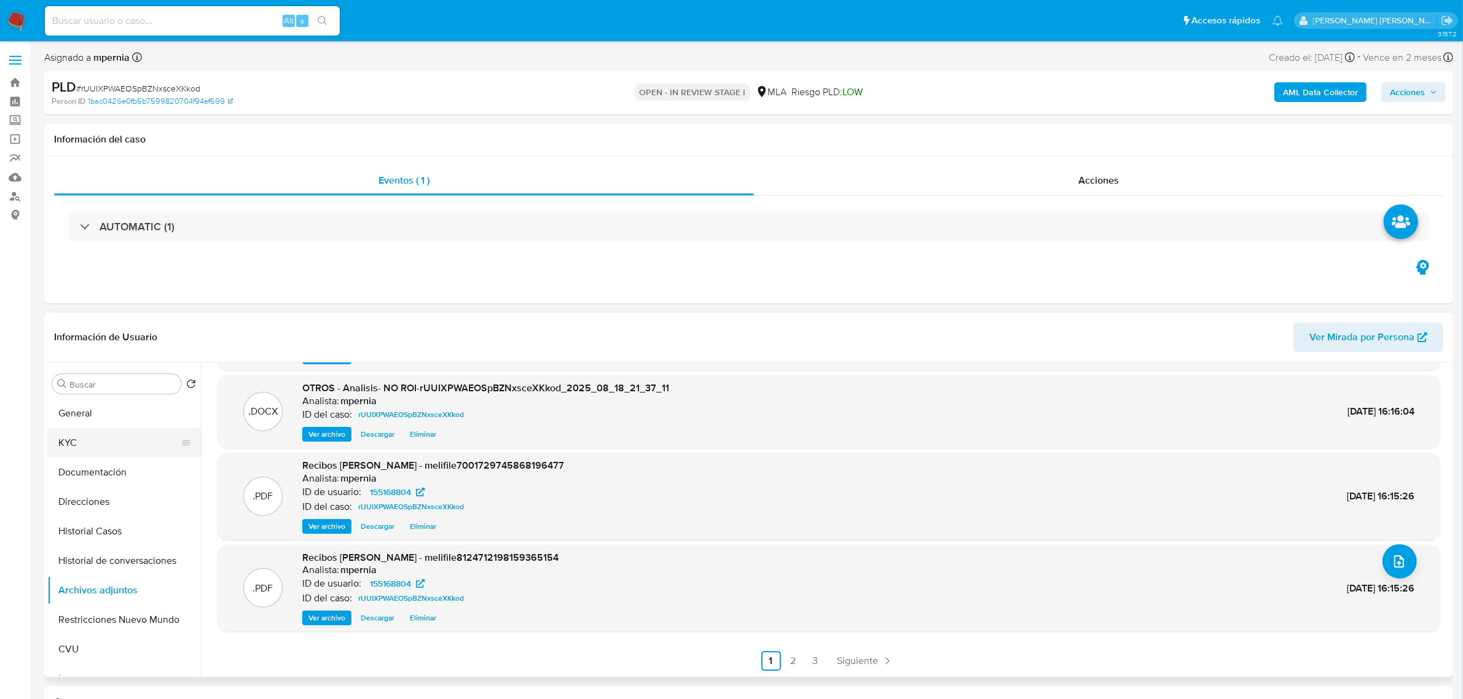
click at [93, 450] on button "KYC" at bounding box center [119, 443] width 144 height 30
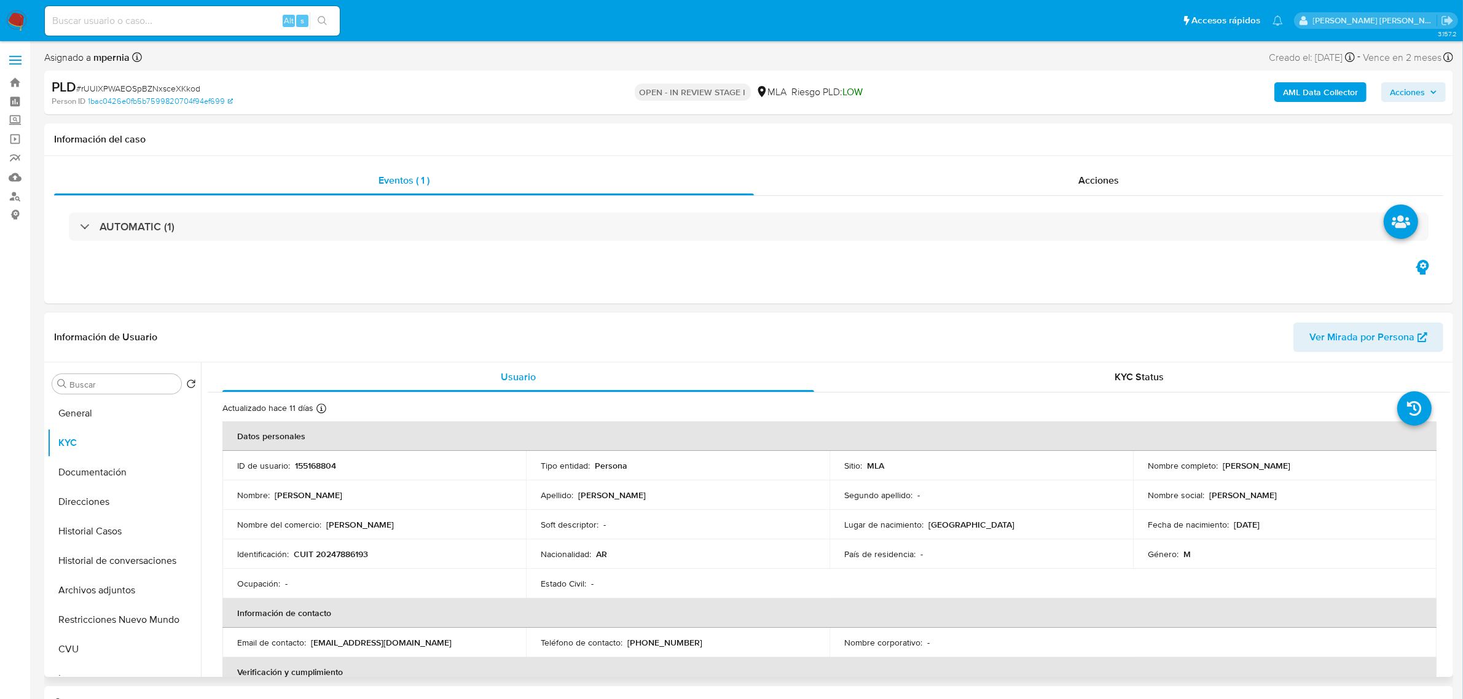
drag, startPoint x: 1216, startPoint y: 465, endPoint x: 1286, endPoint y: 465, distance: 70.1
click at [1286, 465] on div "Nombre completo : Guillermo Ricardo Palacios" at bounding box center [1285, 465] width 274 height 11
copy div "Guillermo Ricardo"
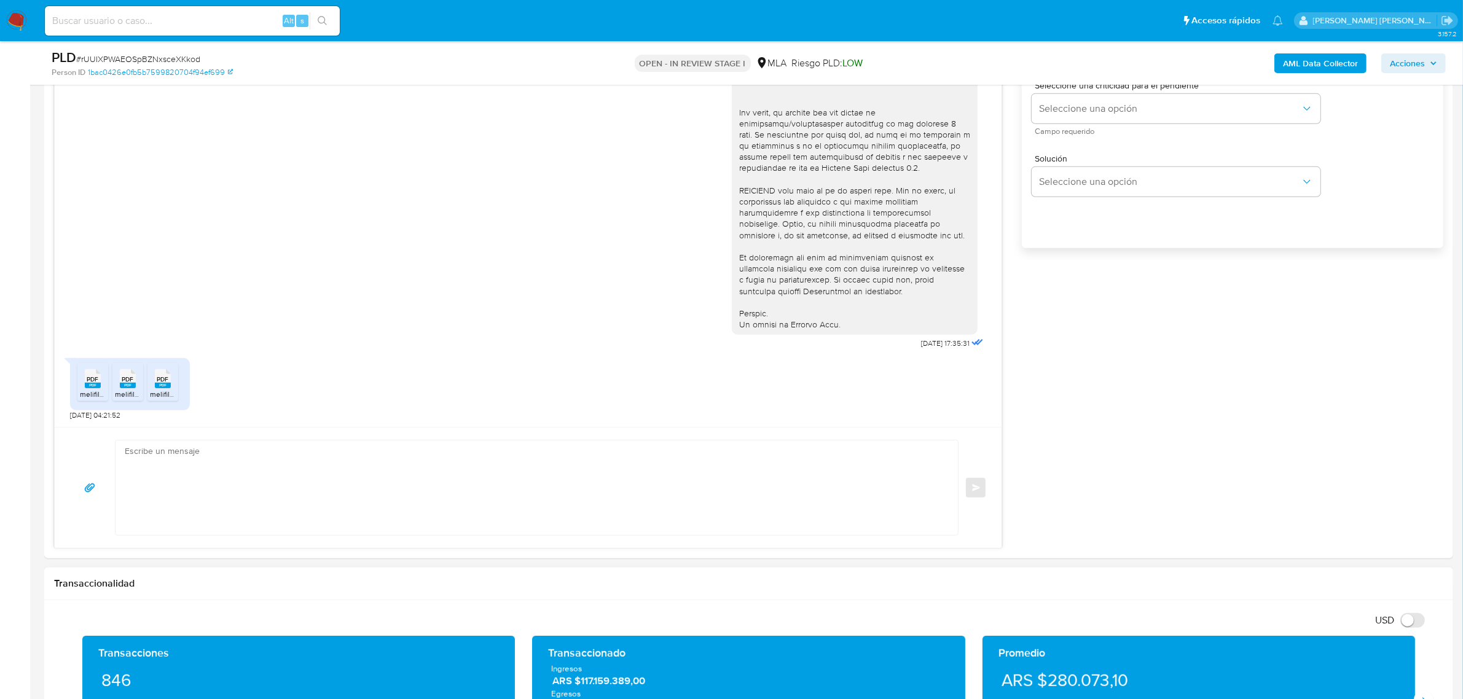
scroll to position [922, 0]
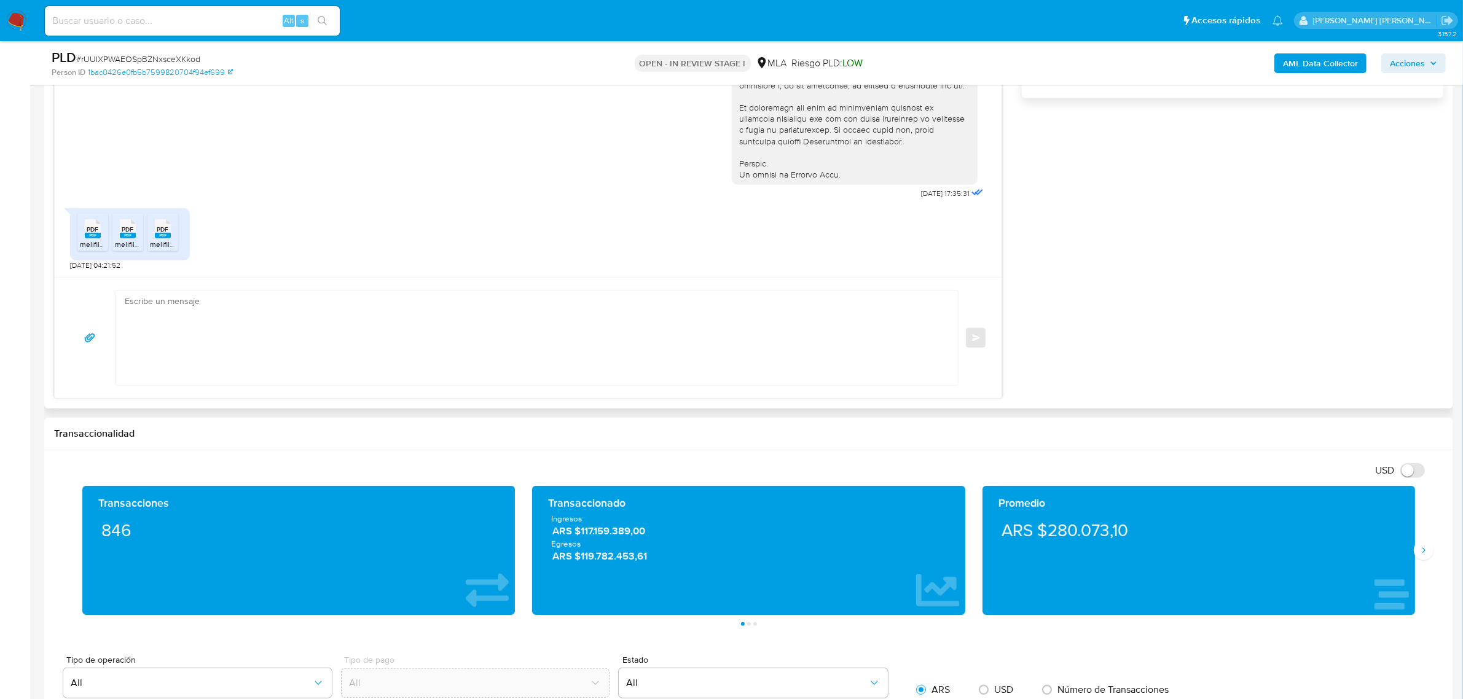
click at [339, 331] on textarea at bounding box center [534, 338] width 818 height 95
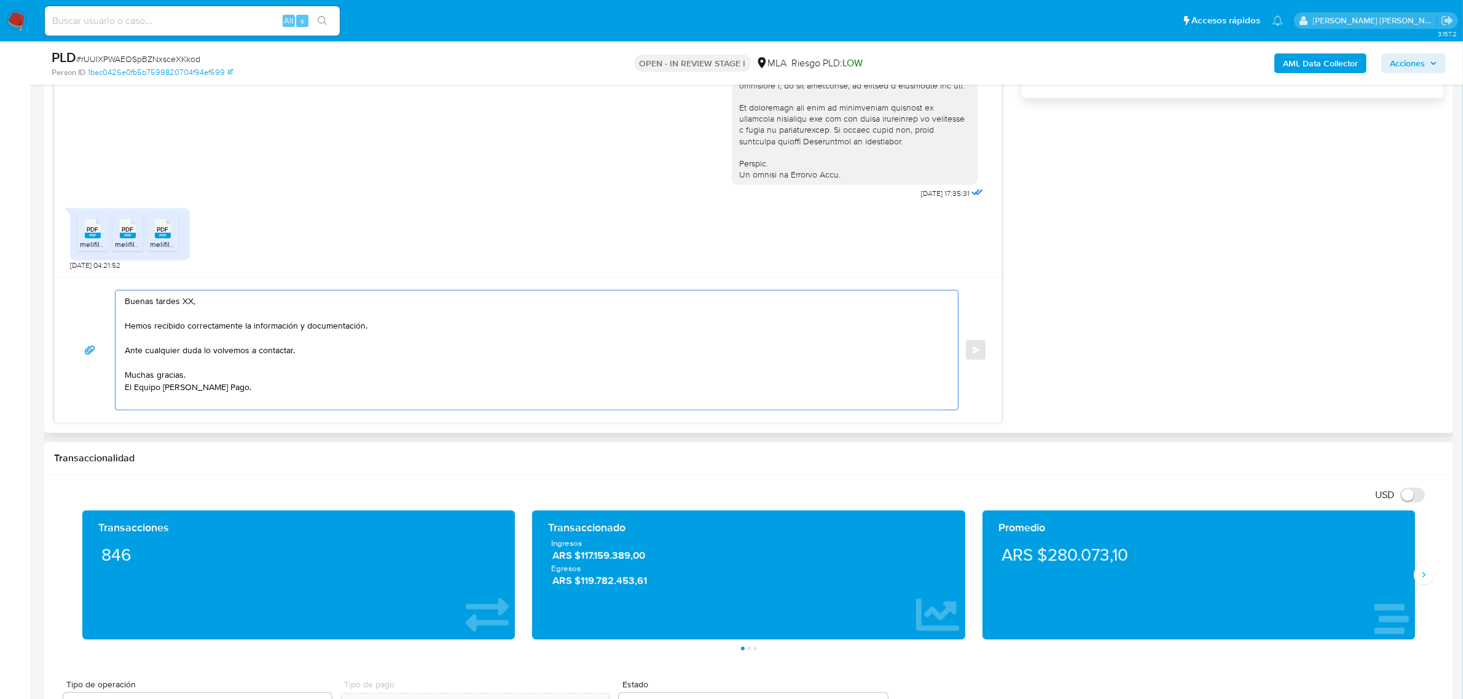
click at [187, 306] on textarea "Buenas tardes XX, Hemos recibido correctamente la información y documentación. …" at bounding box center [534, 350] width 818 height 119
paste textarea "Guillermo Ricardo"
drag, startPoint x: 304, startPoint y: 328, endPoint x: 252, endPoint y: 326, distance: 52.3
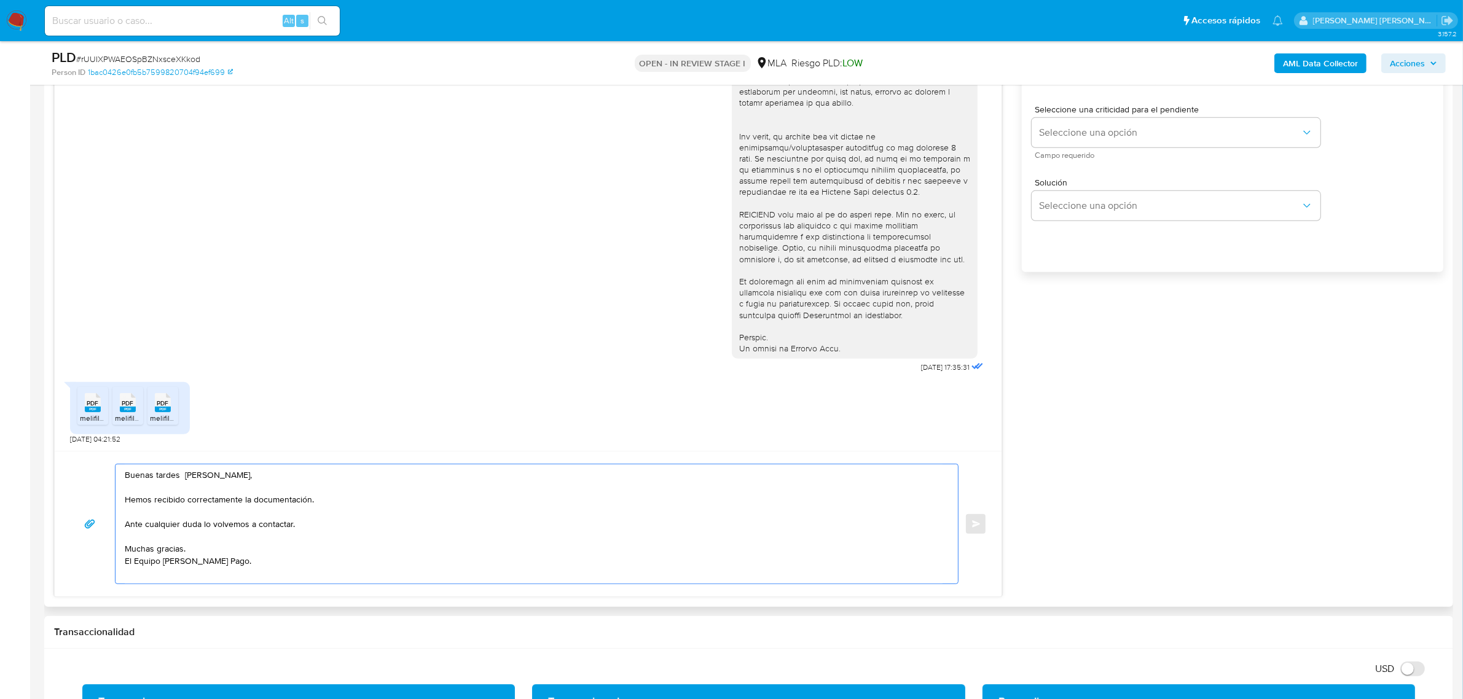
scroll to position [691, 0]
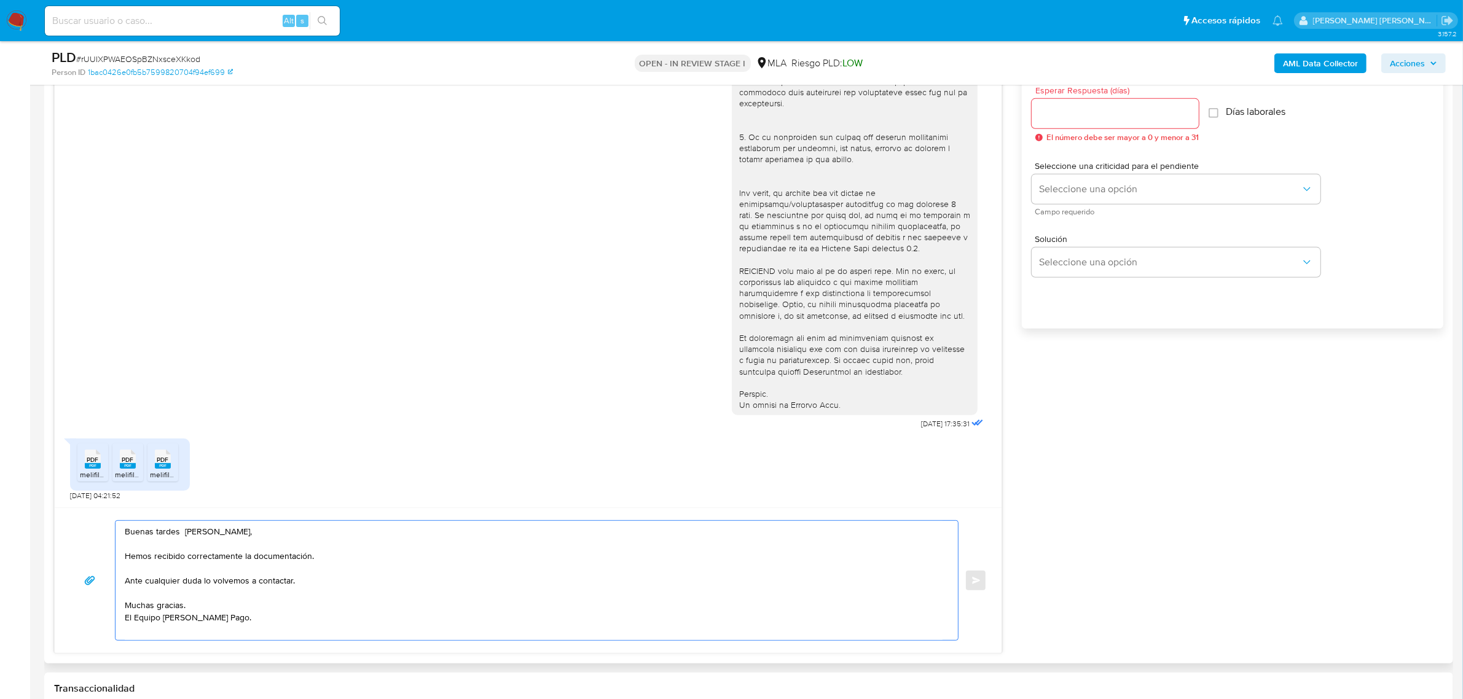
type textarea "Buenas tardes Guillermo Ricardo, Hemos recibido correctamente la documentación.…"
click at [1085, 112] on input "Esperar Respuesta (días)" at bounding box center [1115, 114] width 167 height 16
type input "0"
click at [968, 581] on button "Enviar" at bounding box center [976, 581] width 22 height 22
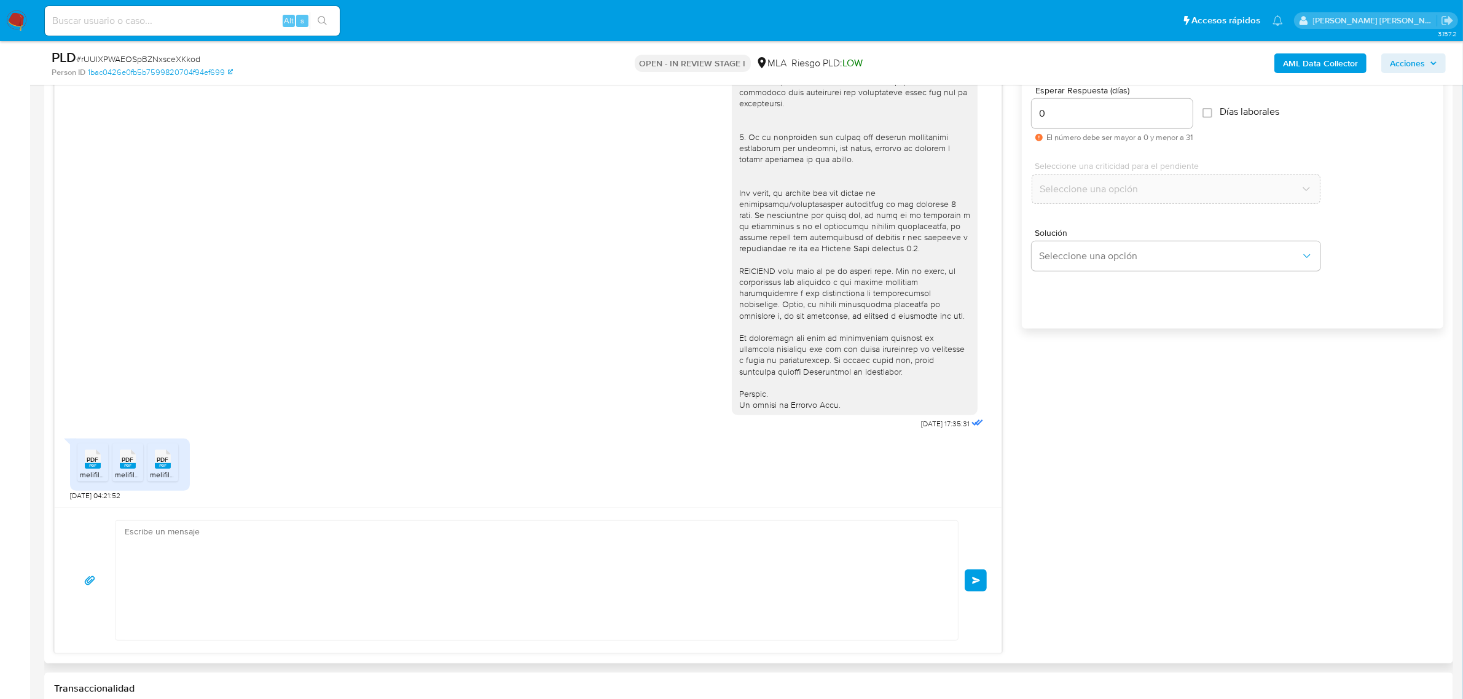
scroll to position [449, 0]
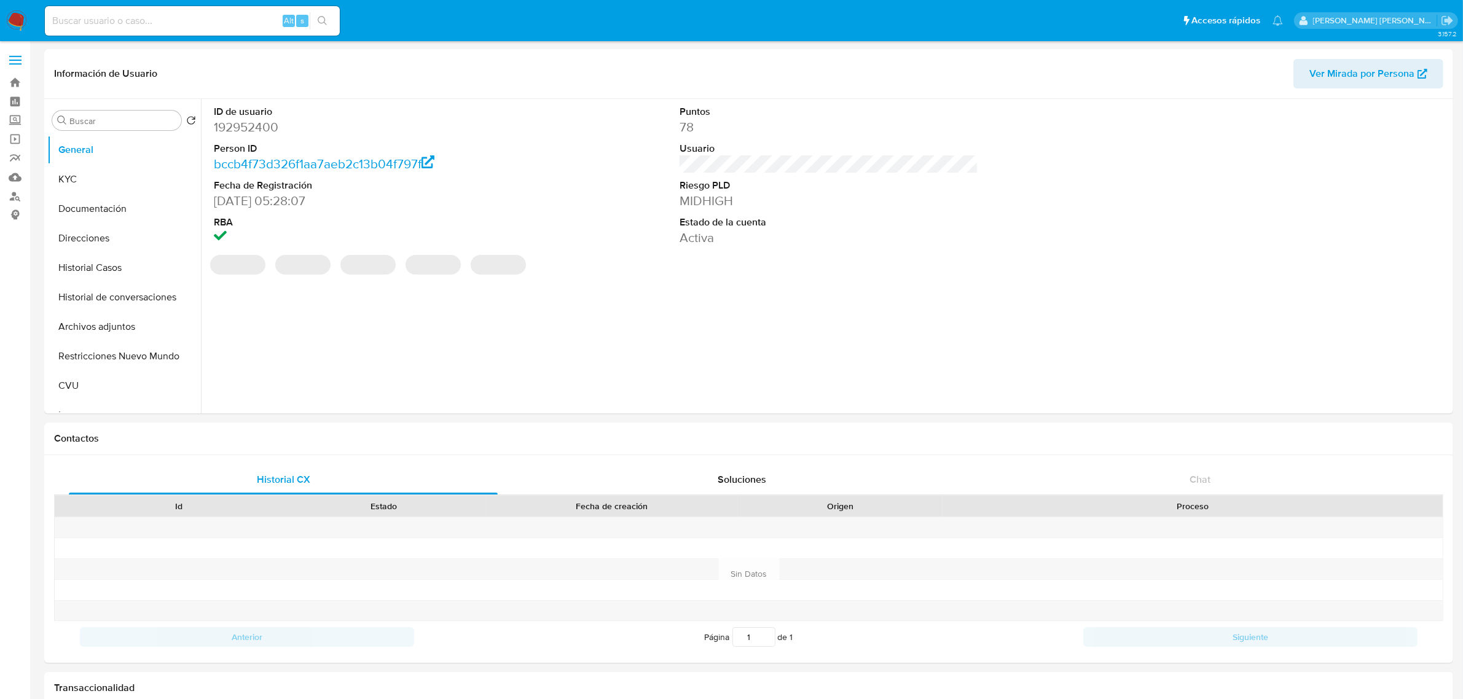
select select "10"
click at [93, 263] on button "Historial Casos" at bounding box center [119, 268] width 144 height 30
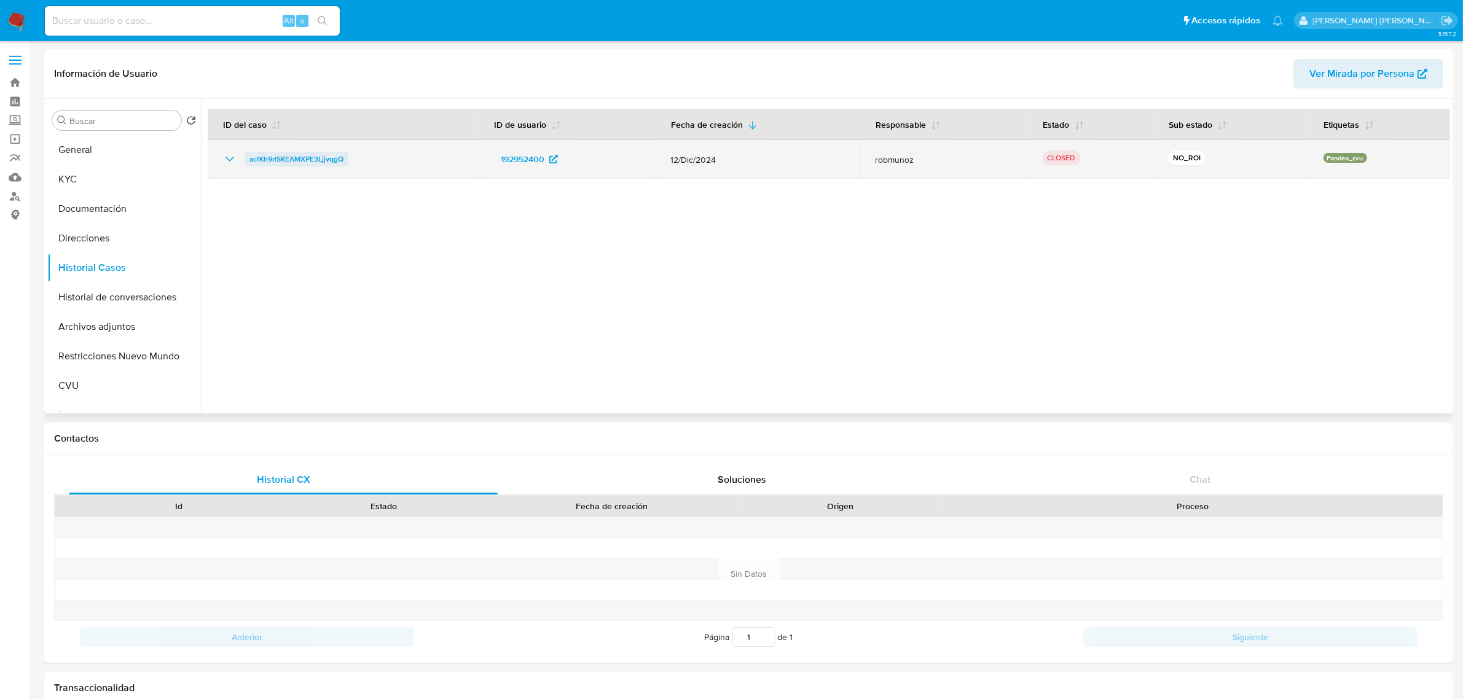
click at [278, 163] on span "acfKh9rlSKEAMXPE3LjjvqgQ" at bounding box center [297, 159] width 94 height 15
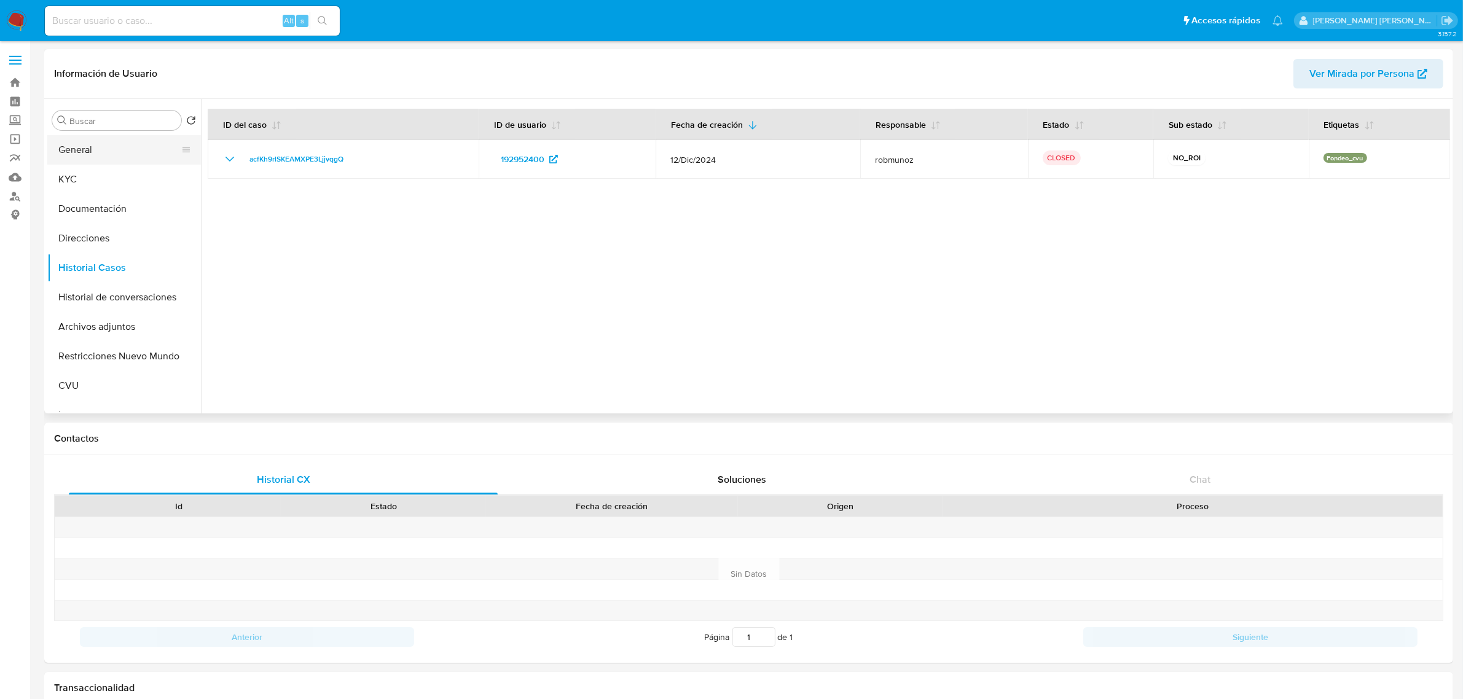
click at [106, 151] on button "General" at bounding box center [119, 150] width 144 height 30
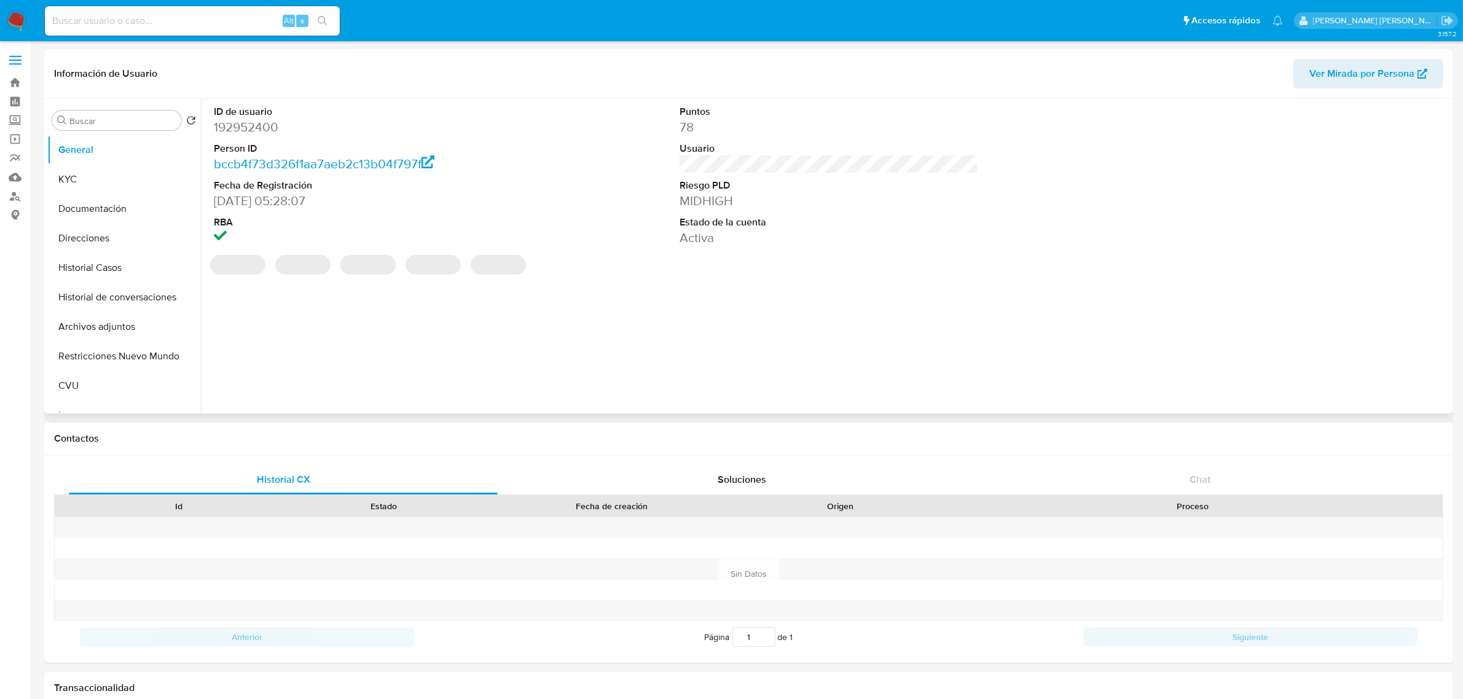
click at [241, 131] on dd "192952400" at bounding box center [363, 127] width 299 height 17
click at [241, 130] on dd "192952400" at bounding box center [363, 127] width 299 height 17
copy dd "192952400"
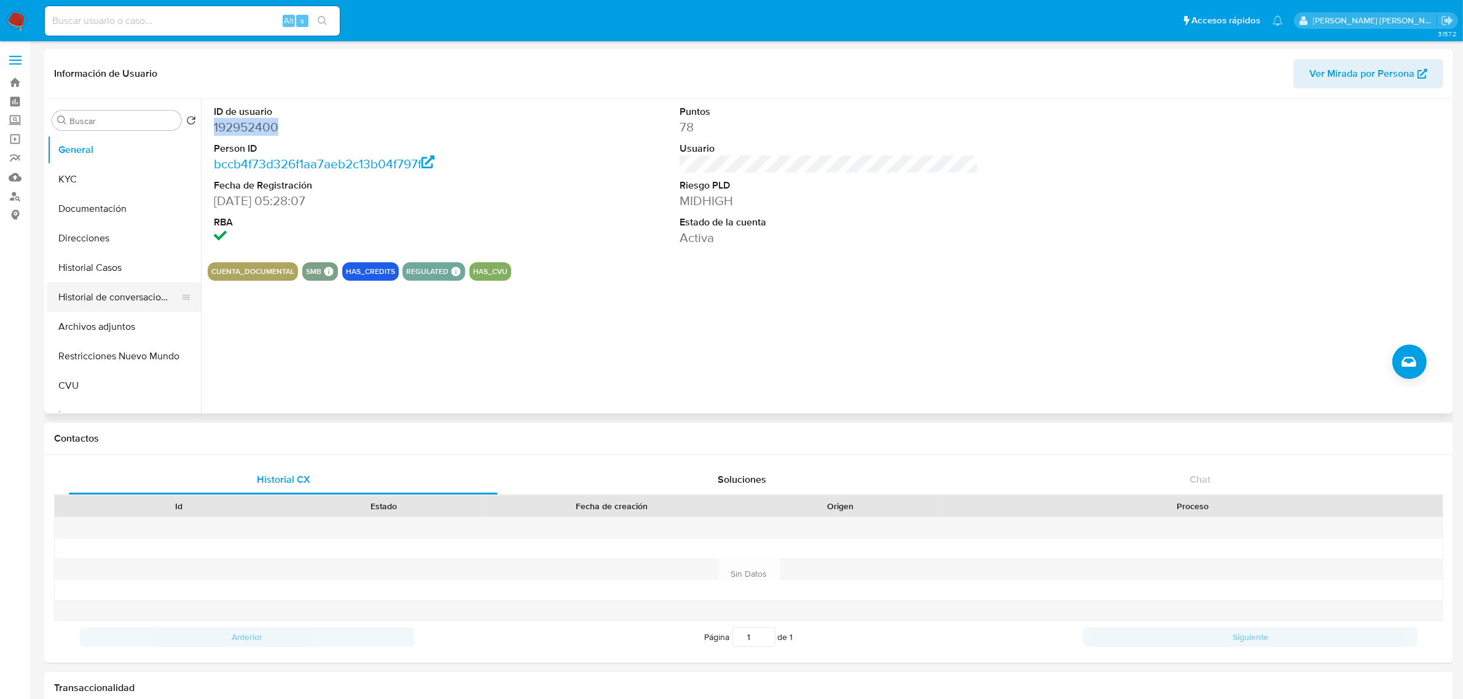
click at [126, 302] on button "Historial de conversaciones" at bounding box center [119, 298] width 144 height 30
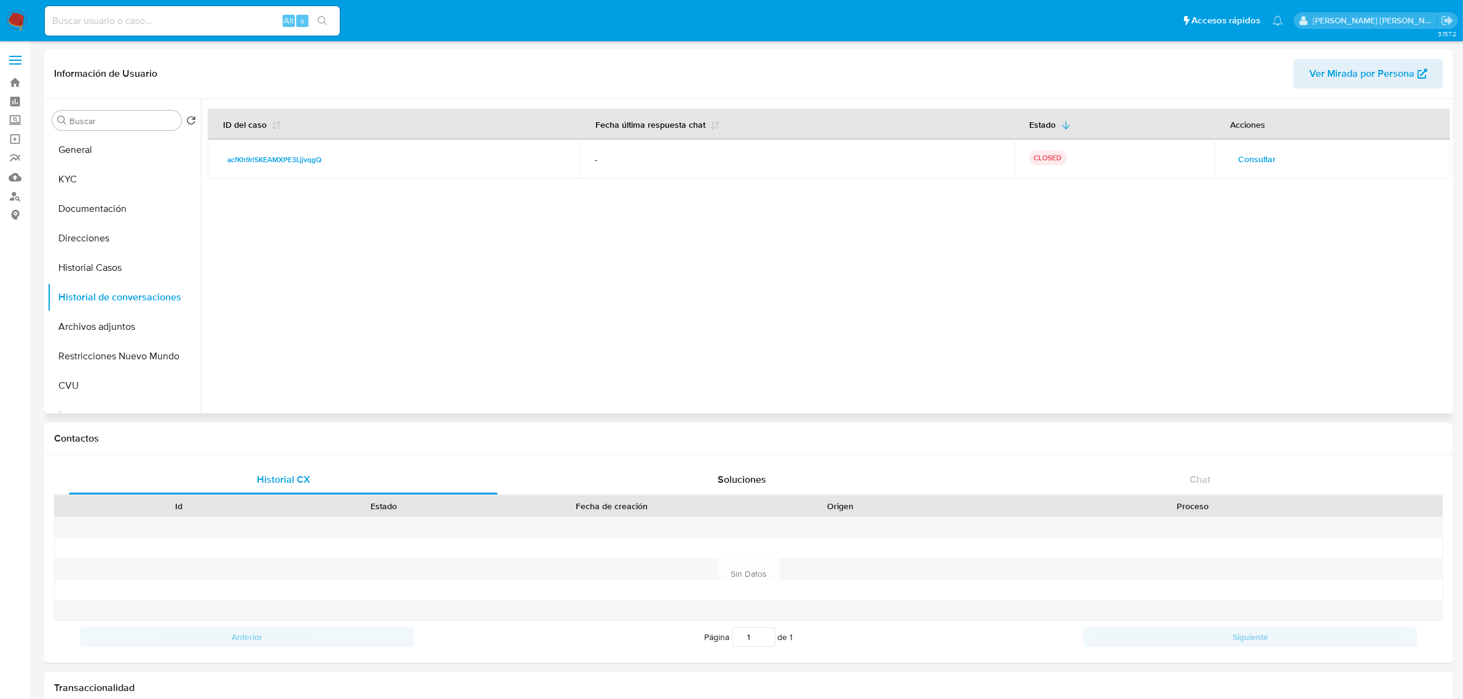
click at [1251, 160] on span "Consultar" at bounding box center [1256, 159] width 37 height 17
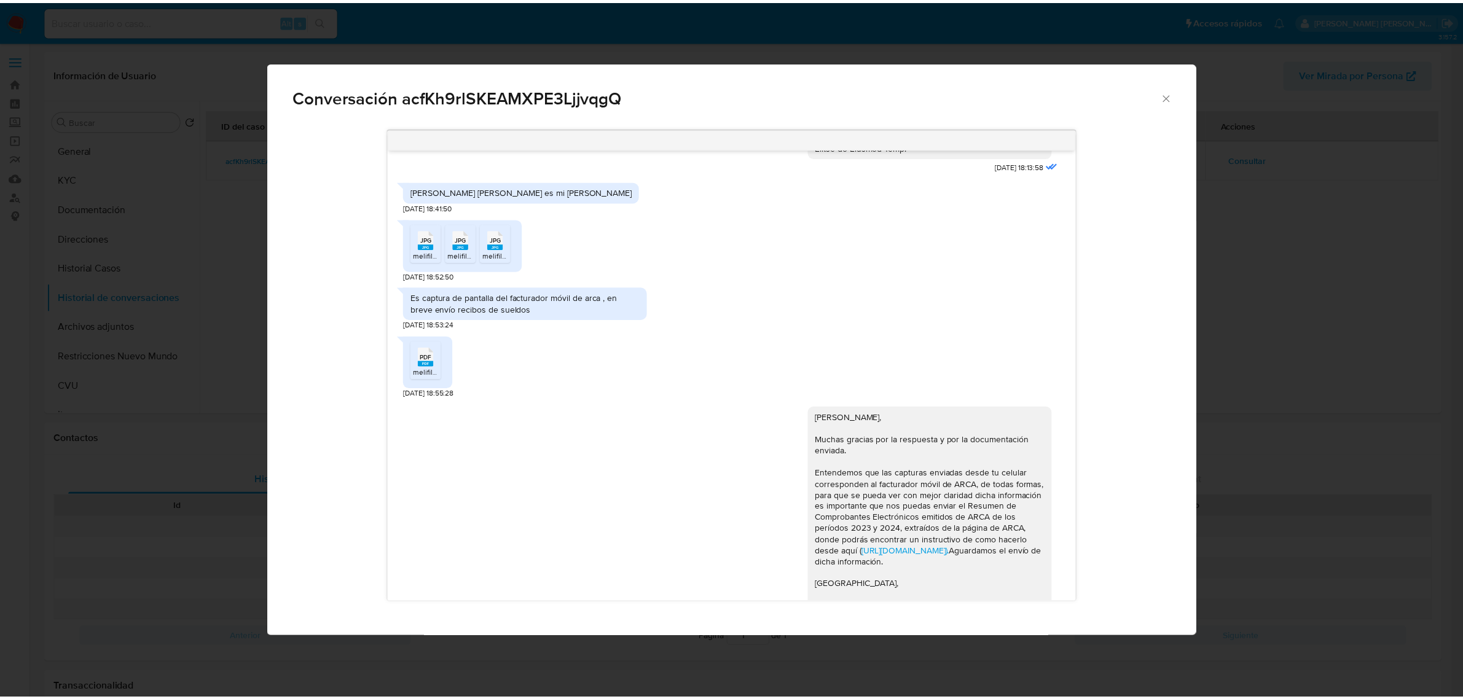
scroll to position [1111, 0]
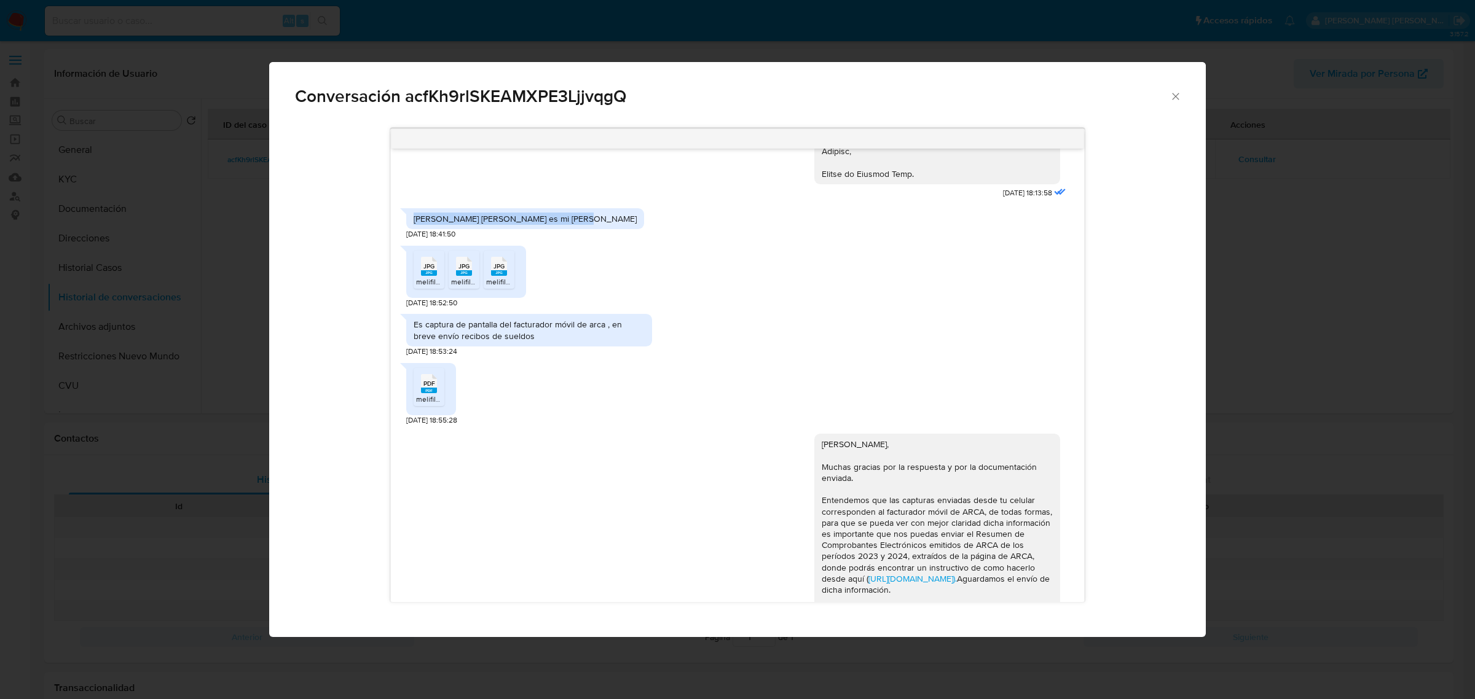
drag, startPoint x: 412, startPoint y: 219, endPoint x: 572, endPoint y: 219, distance: 159.2
click at [572, 219] on div "[PERSON_NAME] [PERSON_NAME] es mi [PERSON_NAME]" at bounding box center [525, 218] width 238 height 21
copy div "[PERSON_NAME] [PERSON_NAME] es mi [PERSON_NAME]"
click at [1176, 93] on icon "Cerrar" at bounding box center [1176, 96] width 12 height 12
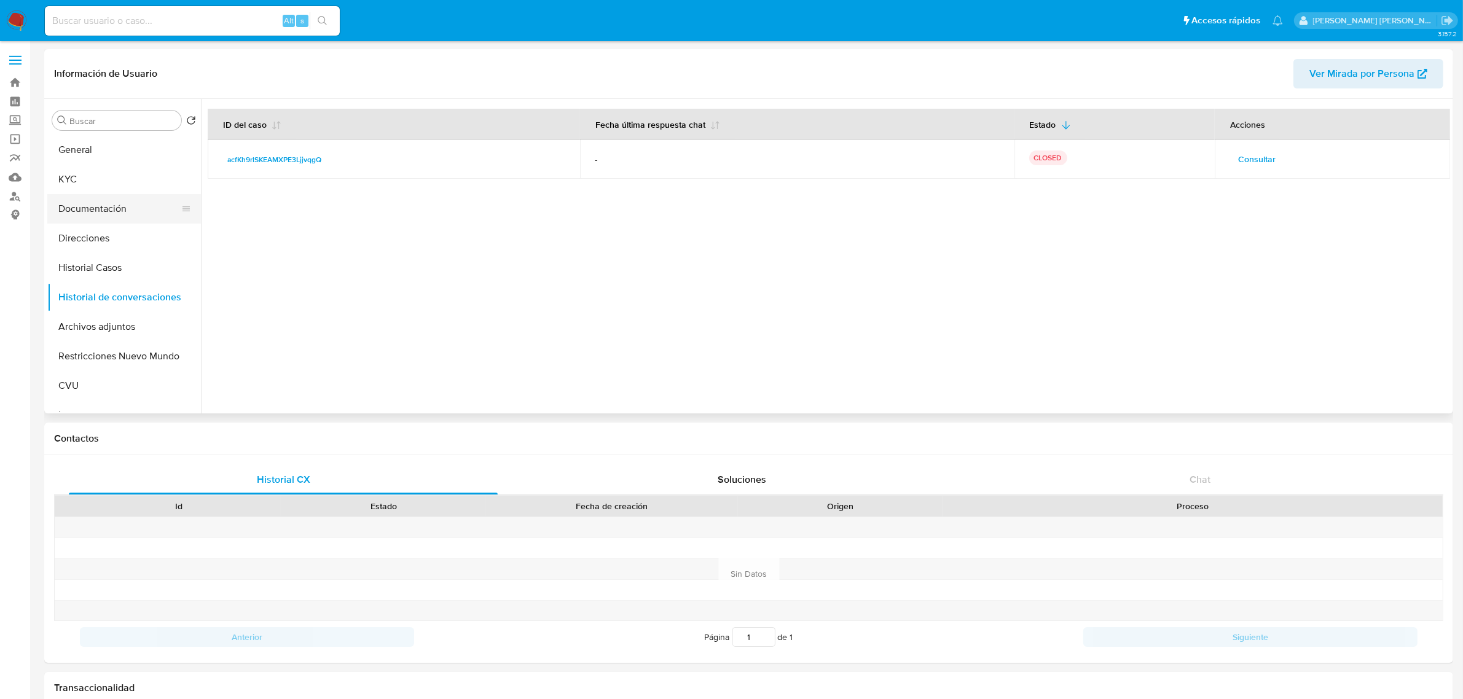
click at [89, 212] on button "Documentación" at bounding box center [119, 209] width 144 height 30
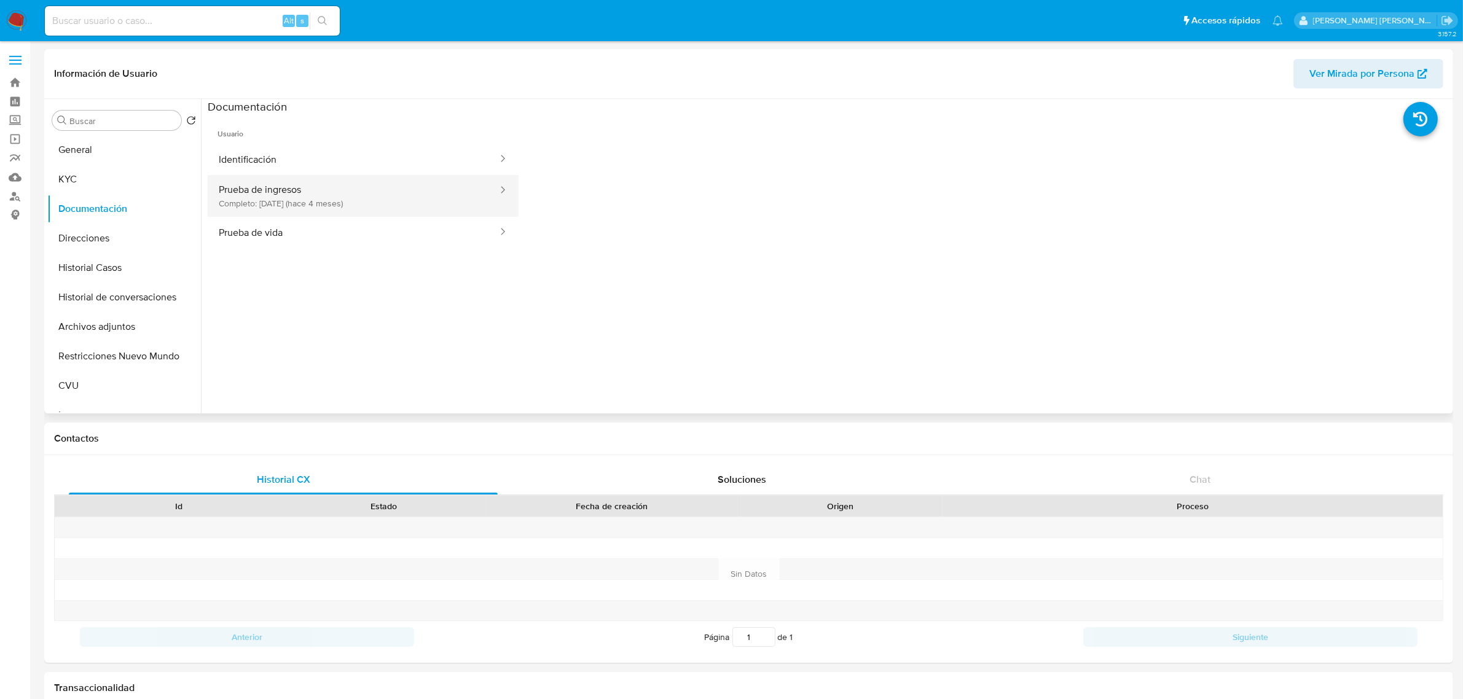
click at [345, 200] on button "Prueba de ingresos Completo: [DATE] (hace 4 meses)" at bounding box center [353, 196] width 291 height 42
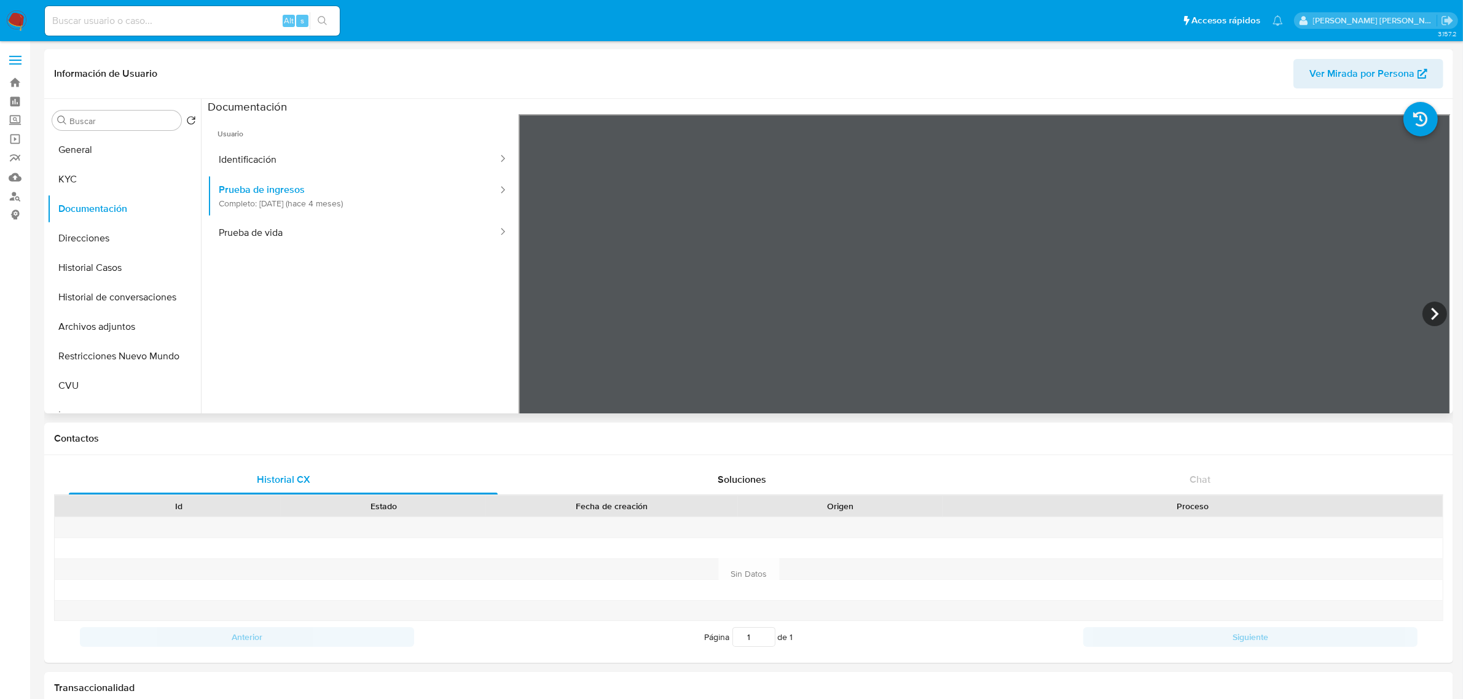
click at [930, 100] on section at bounding box center [829, 303] width 1243 height 409
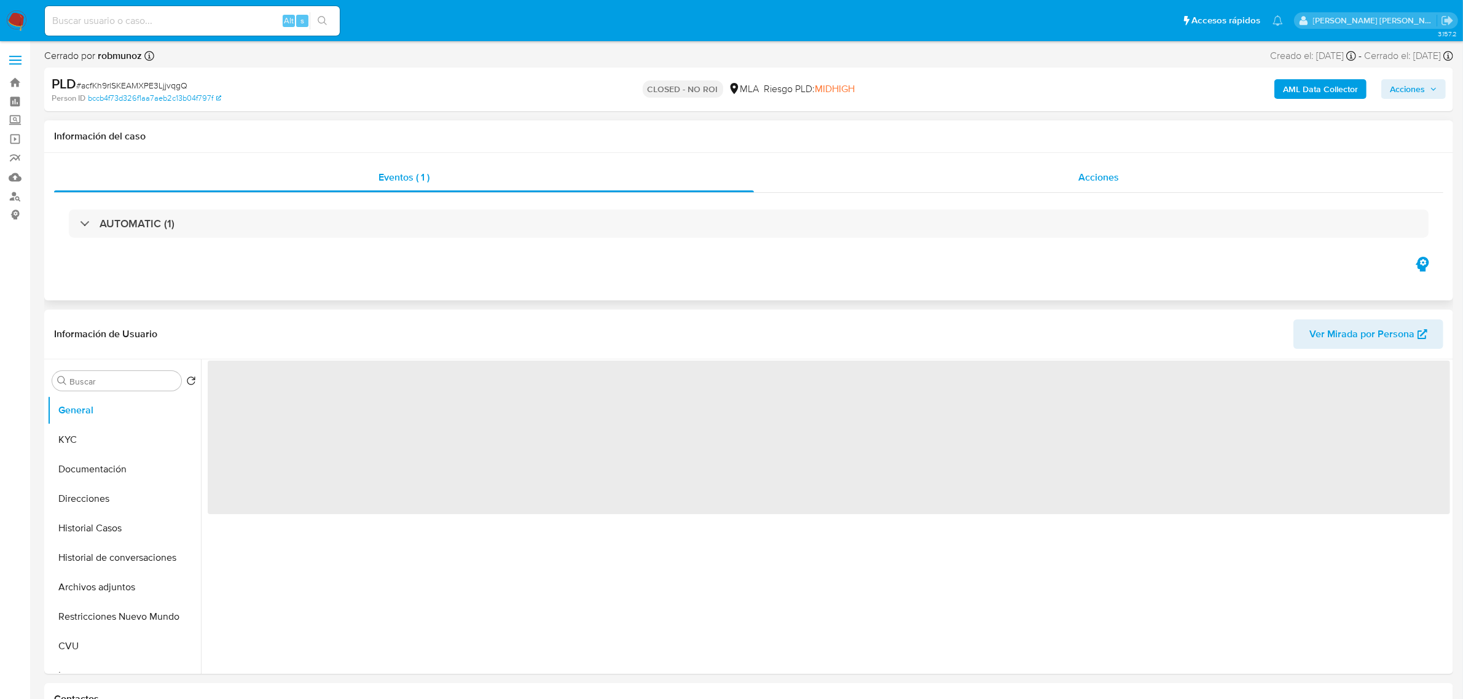
click at [1114, 182] on span "Acciones" at bounding box center [1099, 177] width 41 height 14
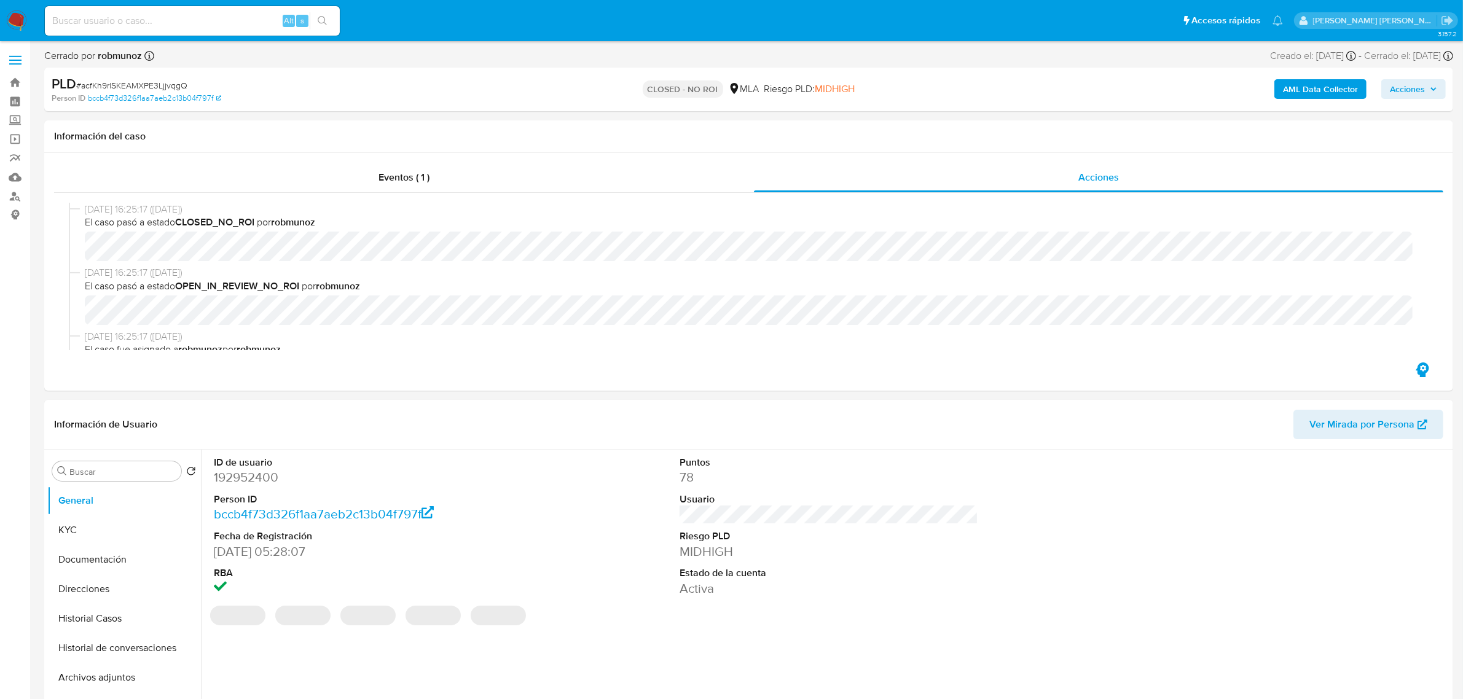
select select "10"
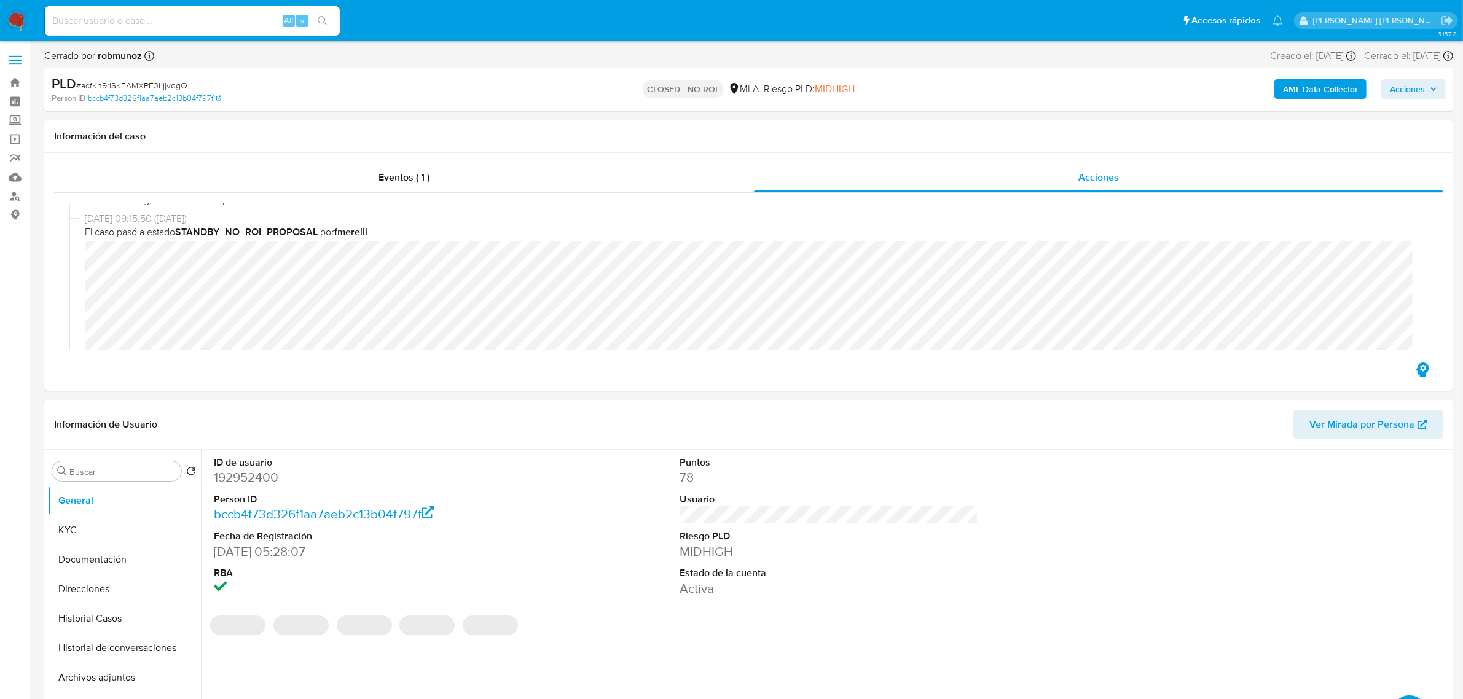
scroll to position [154, 0]
click at [124, 557] on button "Documentación" at bounding box center [119, 560] width 144 height 30
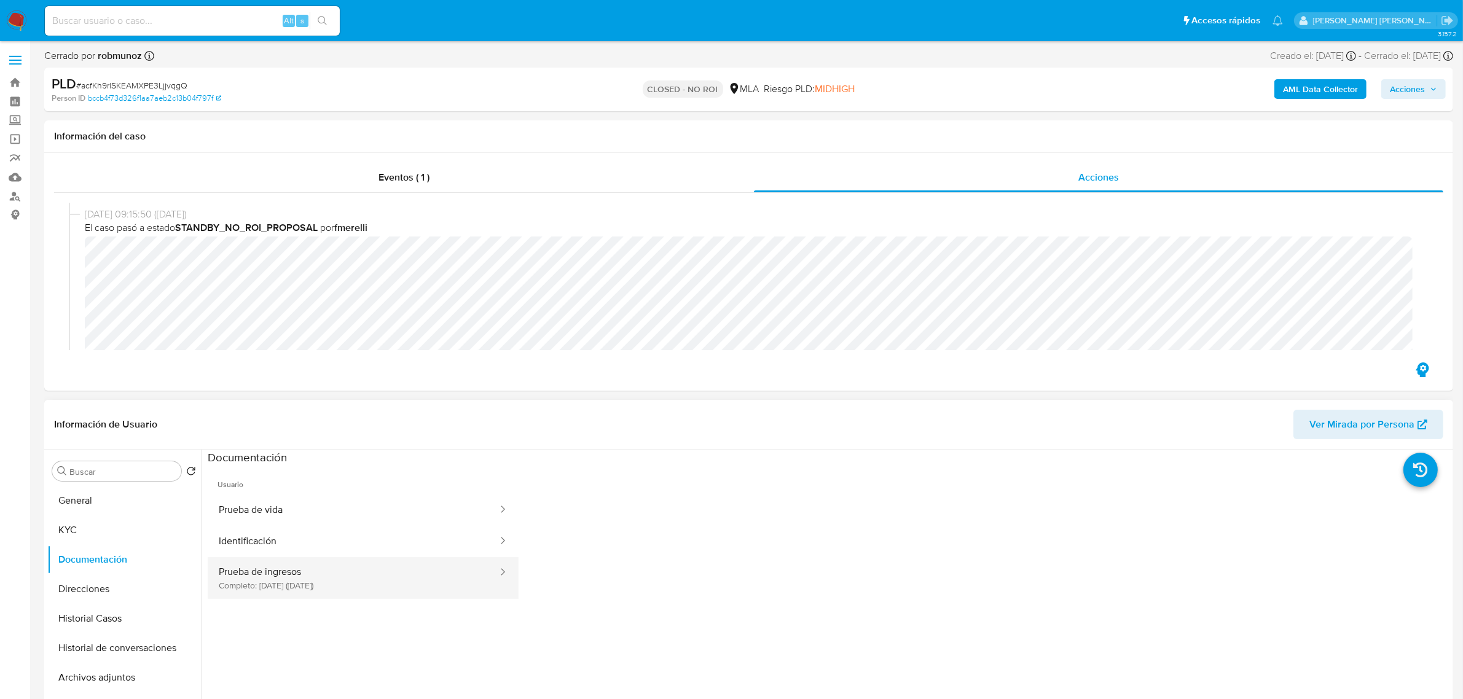
click at [403, 579] on button "Prueba de ingresos Completo: [DATE] ([DATE])" at bounding box center [353, 578] width 291 height 42
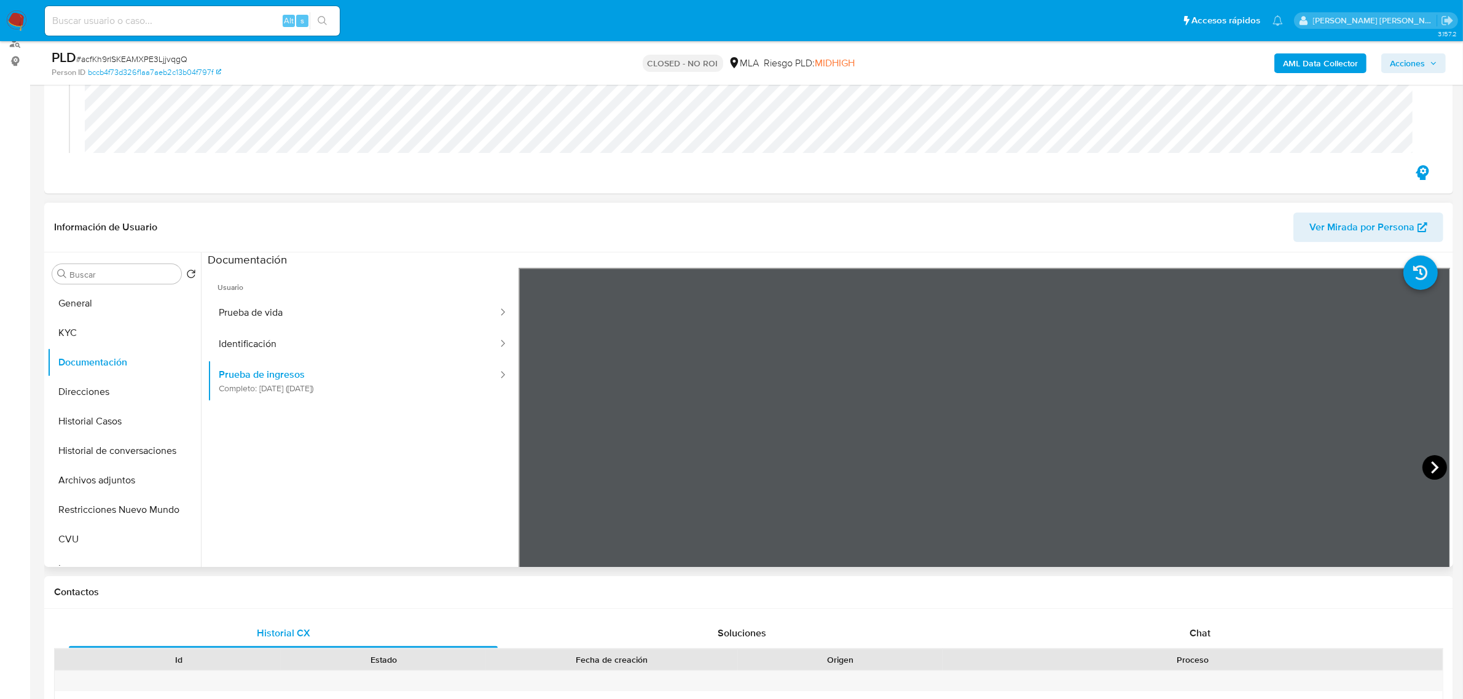
click at [1423, 462] on icon at bounding box center [1435, 467] width 25 height 25
click at [104, 450] on button "Historial de conversaciones" at bounding box center [119, 451] width 144 height 30
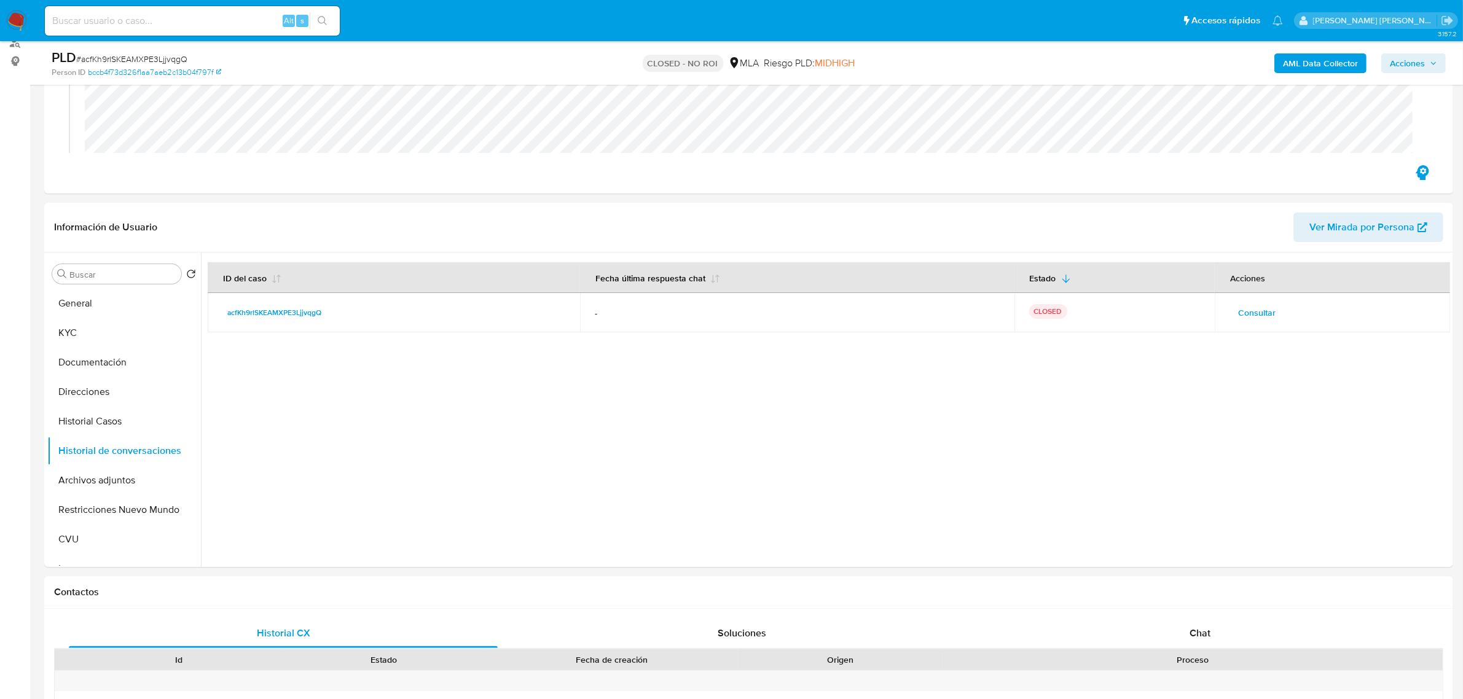
click at [1254, 313] on span "Consultar" at bounding box center [1256, 312] width 37 height 17
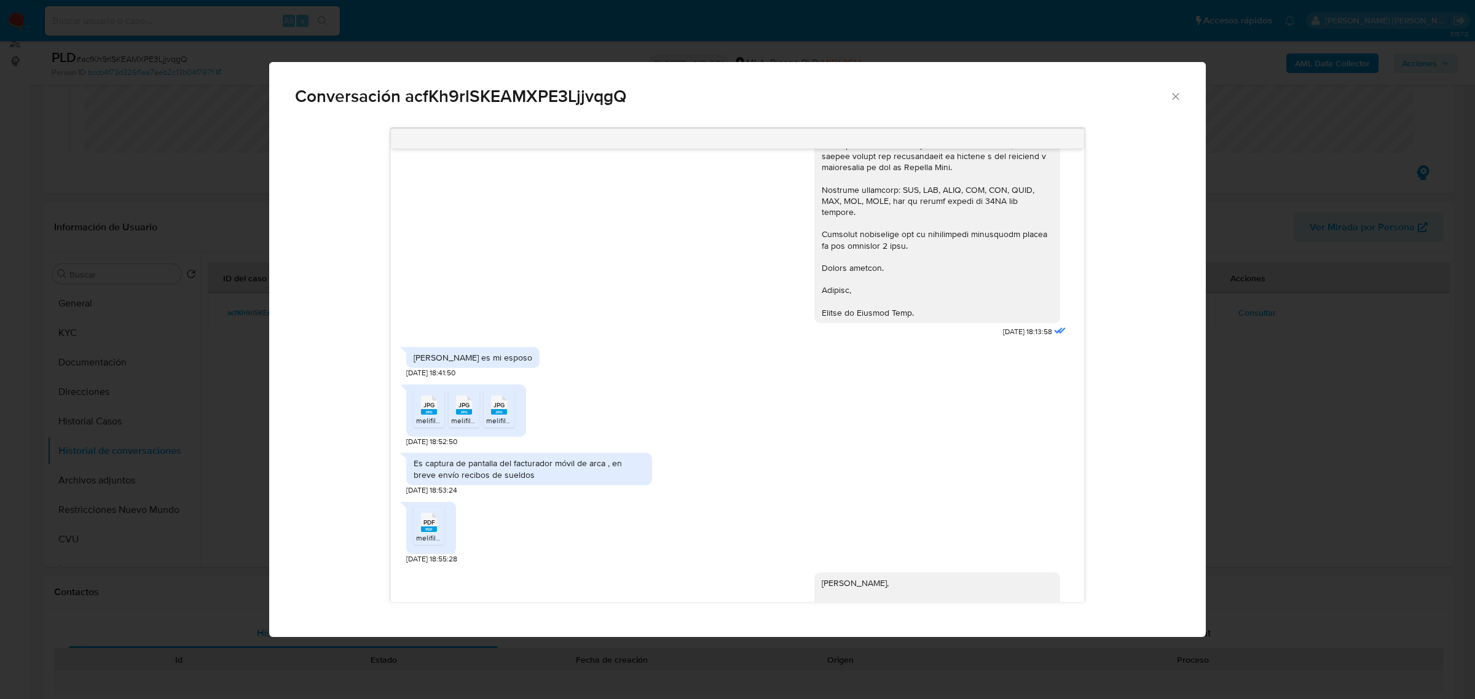
scroll to position [958, 0]
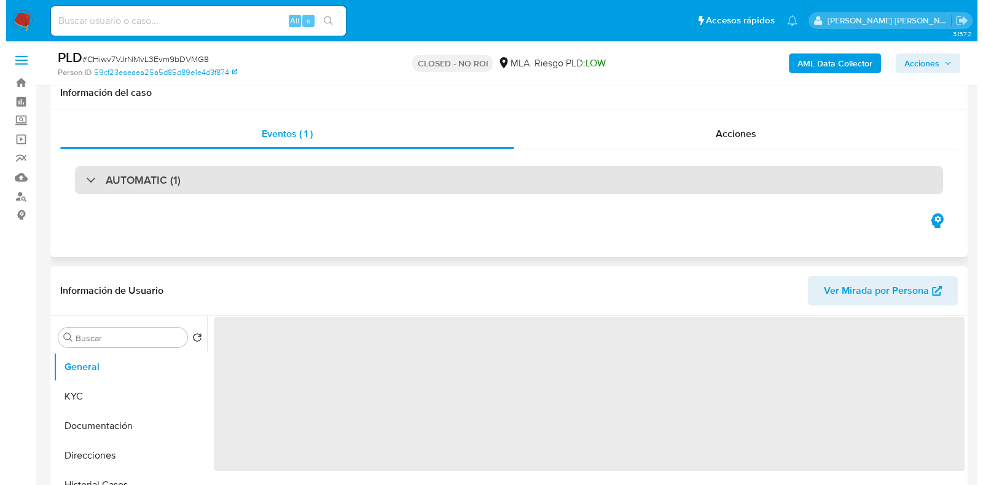
scroll to position [153, 0]
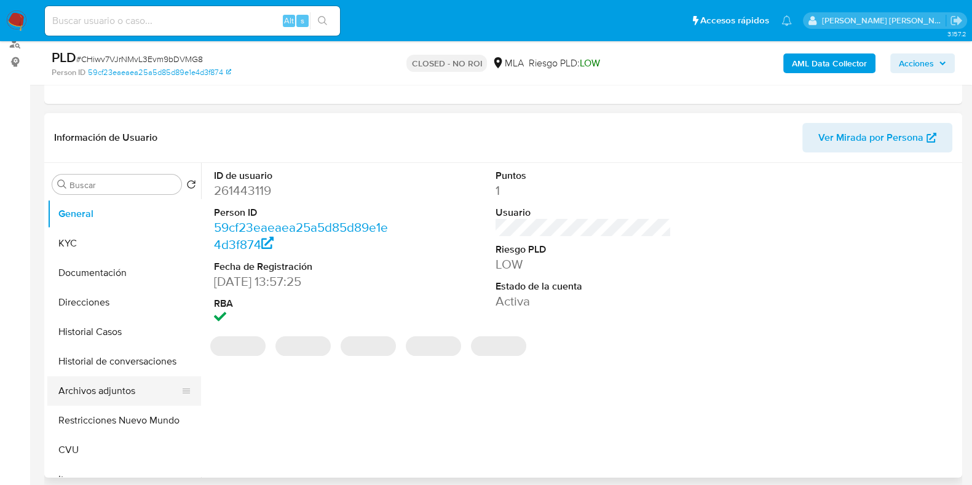
select select "10"
click at [85, 388] on button "Archivos adjuntos" at bounding box center [119, 391] width 144 height 30
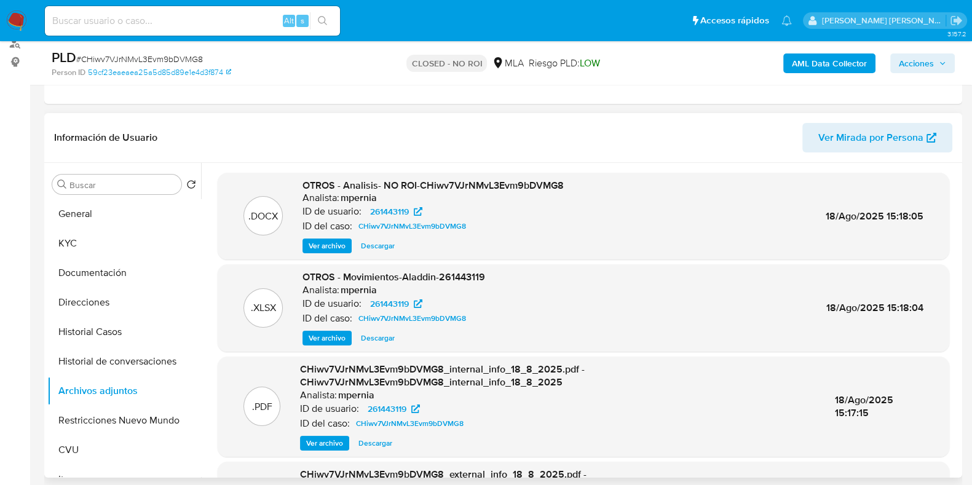
click at [321, 248] on span "Ver archivo" at bounding box center [327, 246] width 37 height 12
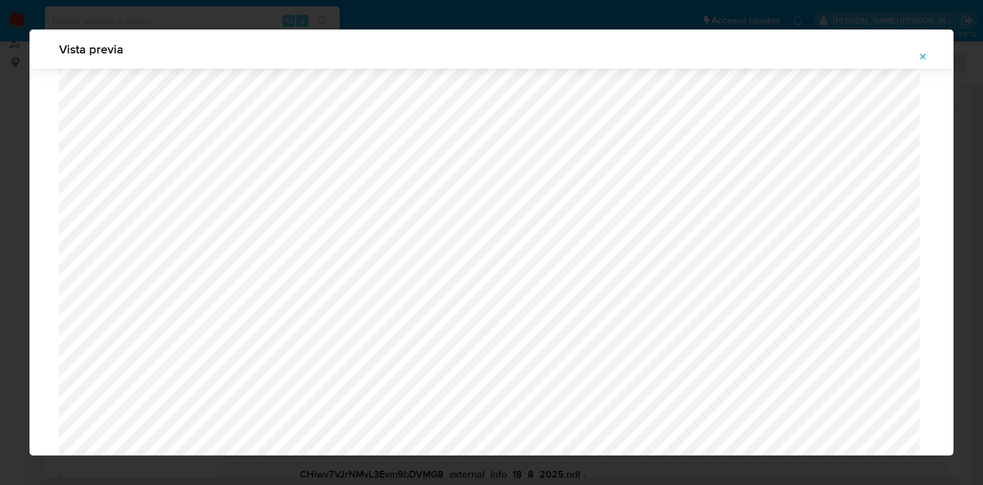
scroll to position [974, 0]
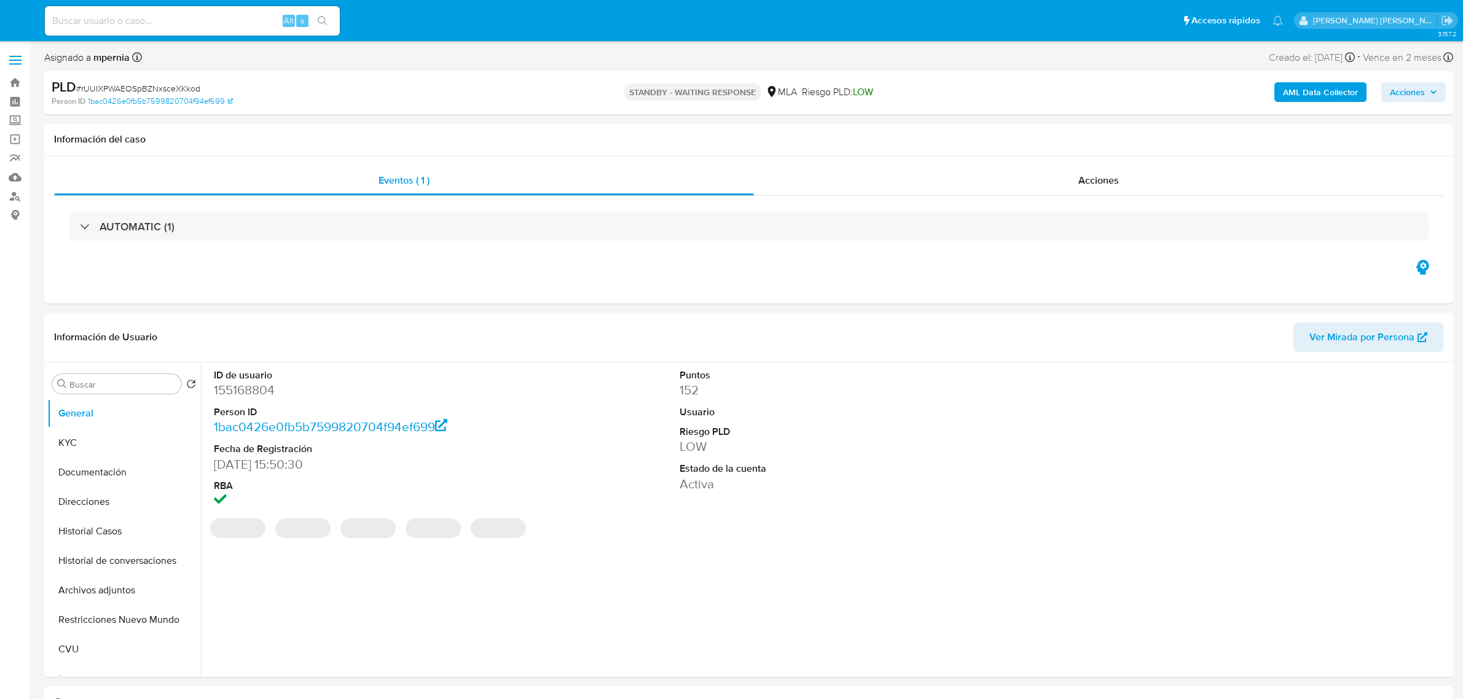
select select "10"
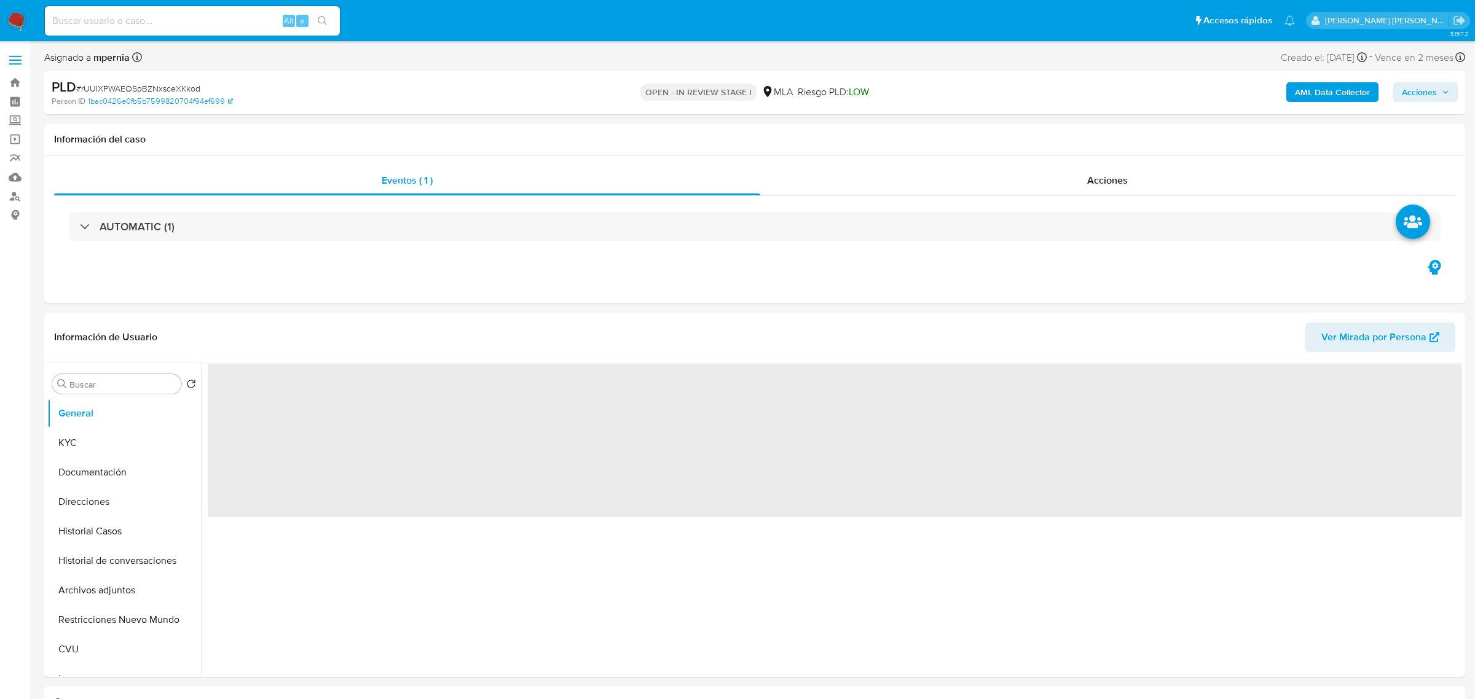
select select "10"
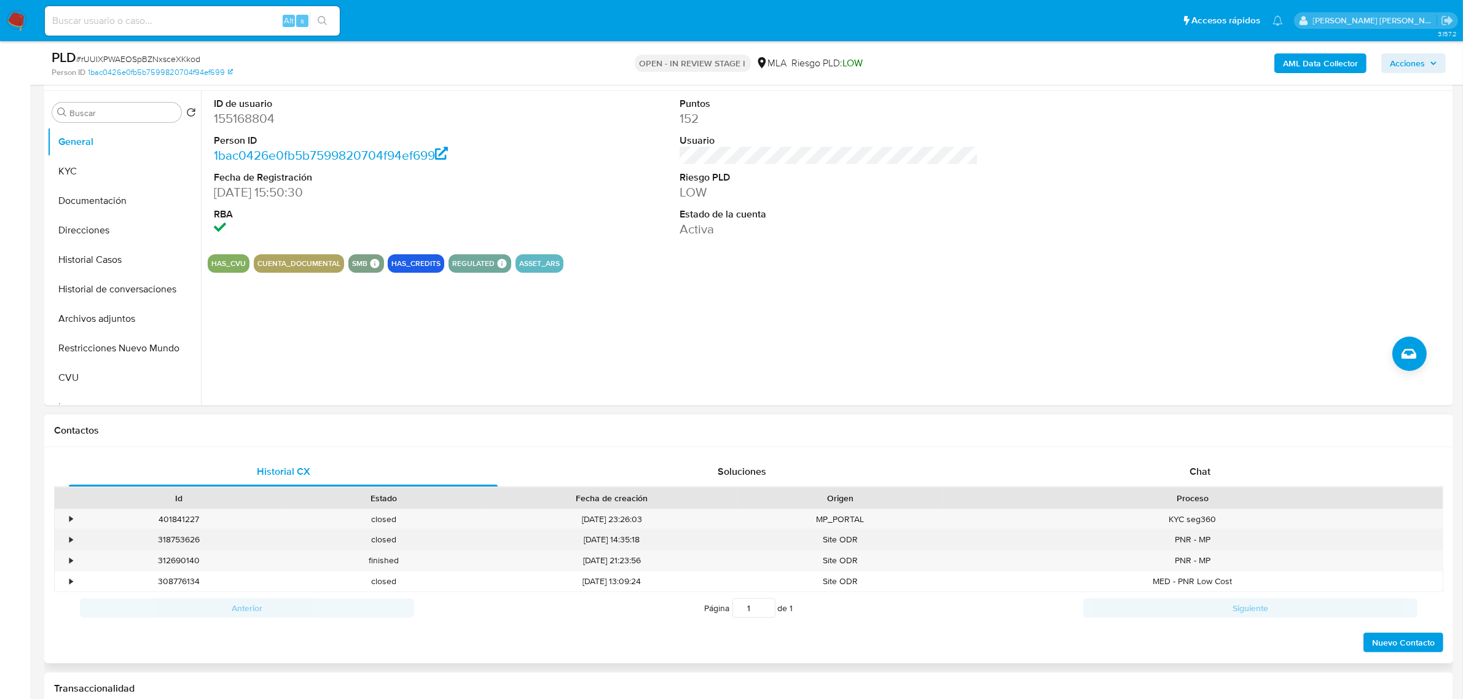
scroll to position [230, 0]
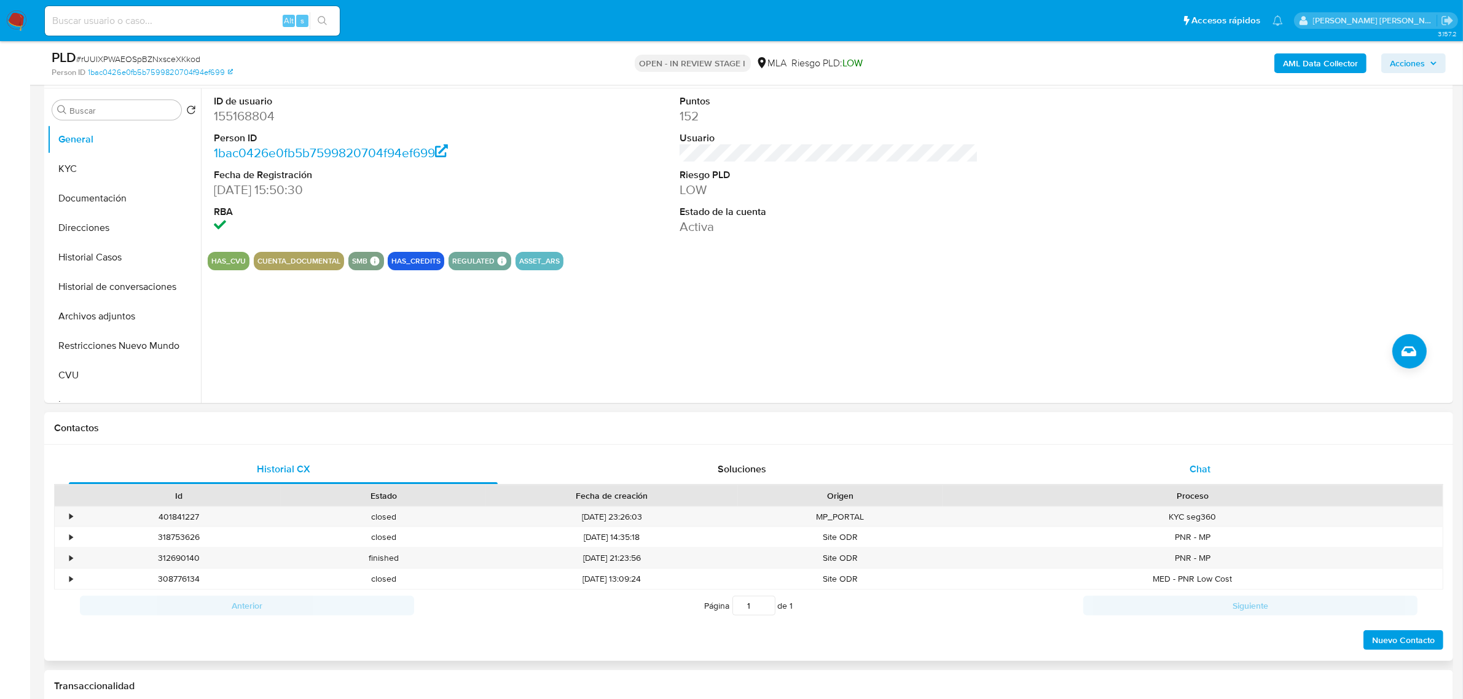
click at [1203, 479] on div "Chat" at bounding box center [1200, 470] width 429 height 30
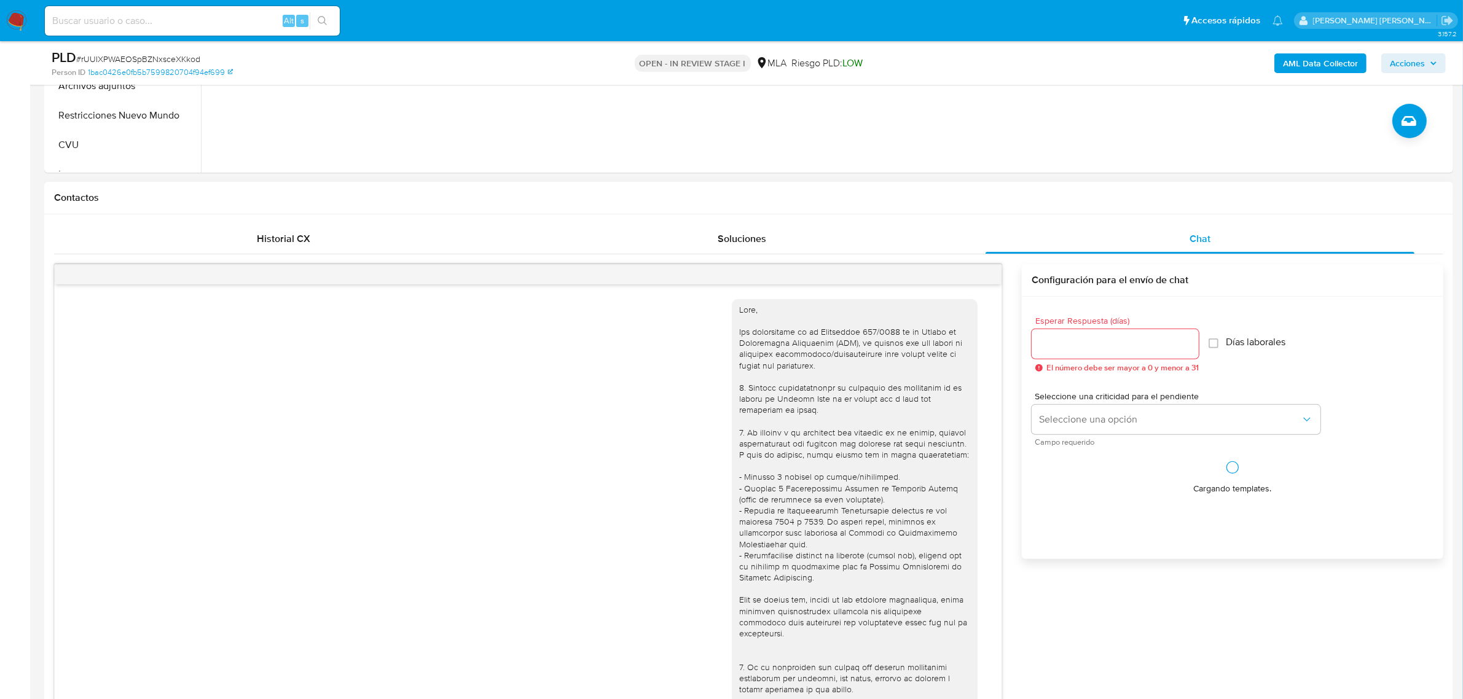
scroll to position [449, 0]
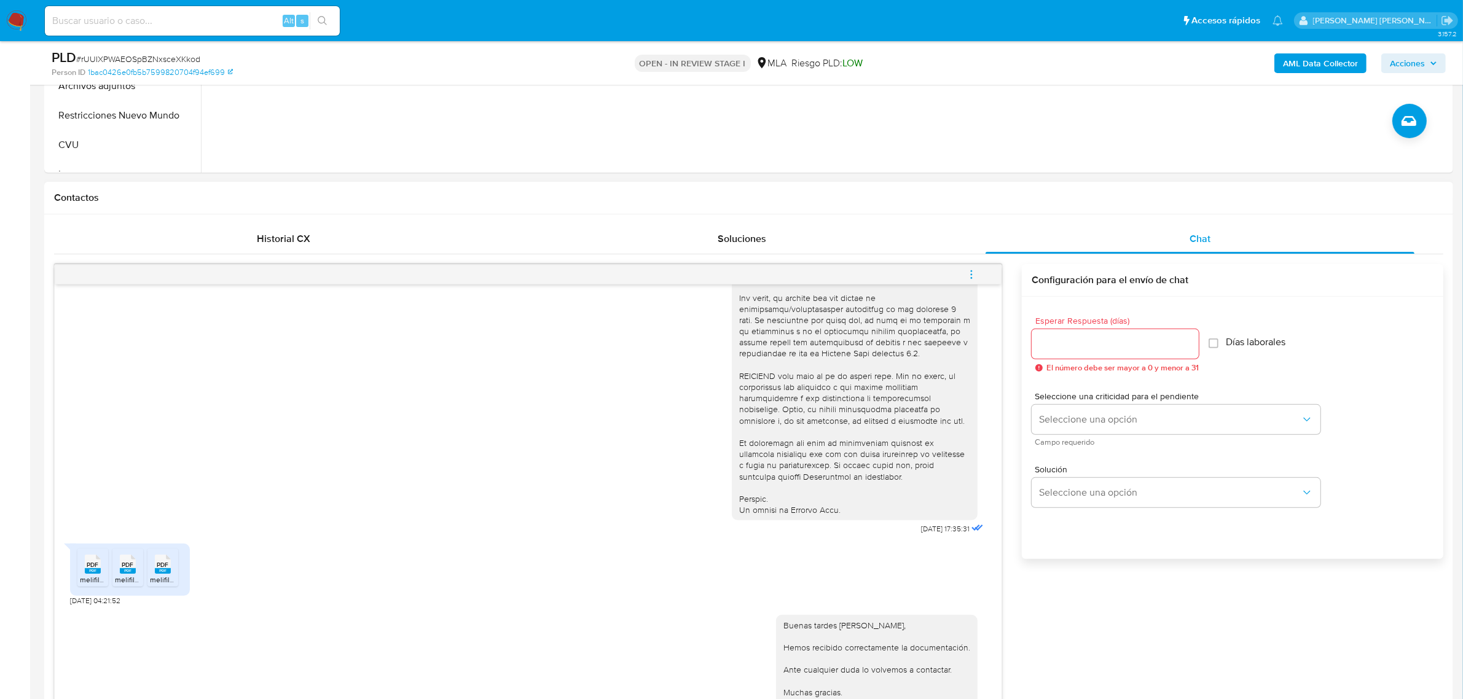
click at [967, 274] on icon "menu-action" at bounding box center [971, 274] width 11 height 11
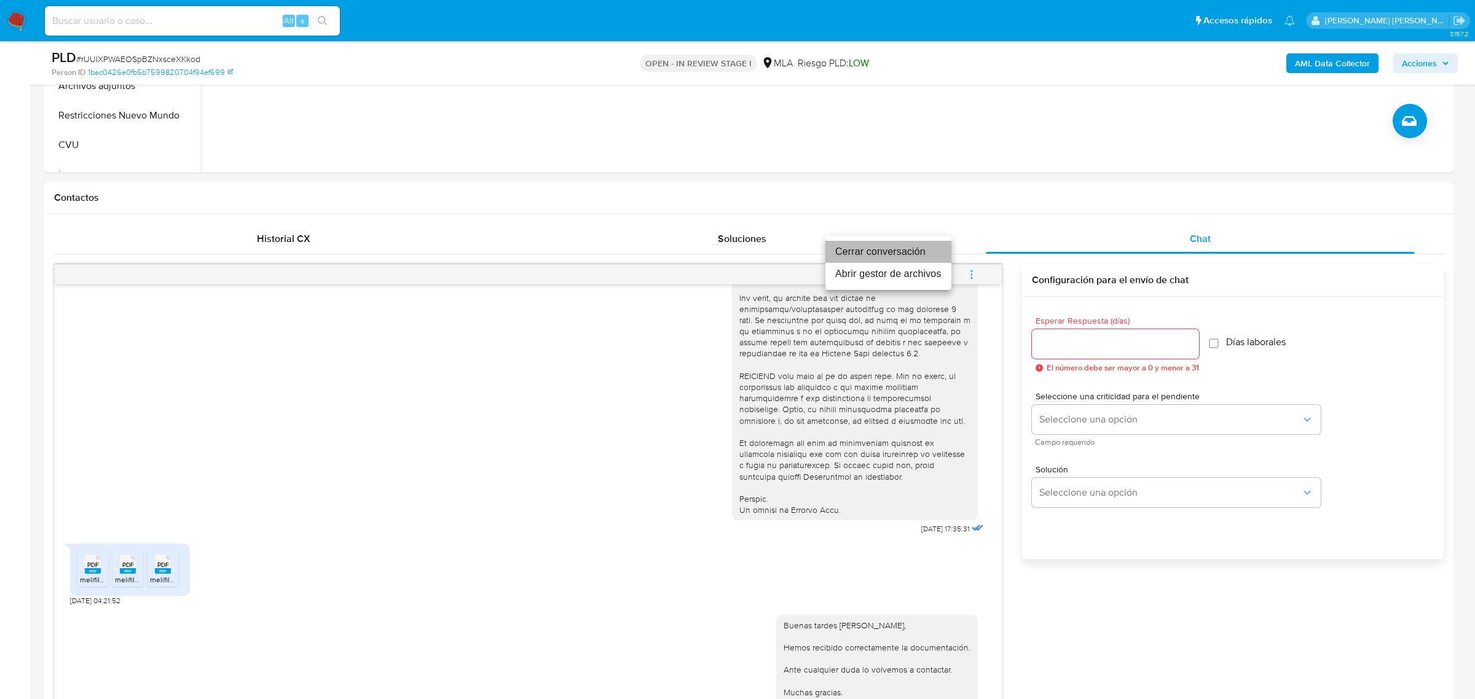
click at [901, 256] on li "Cerrar conversación" at bounding box center [888, 252] width 126 height 22
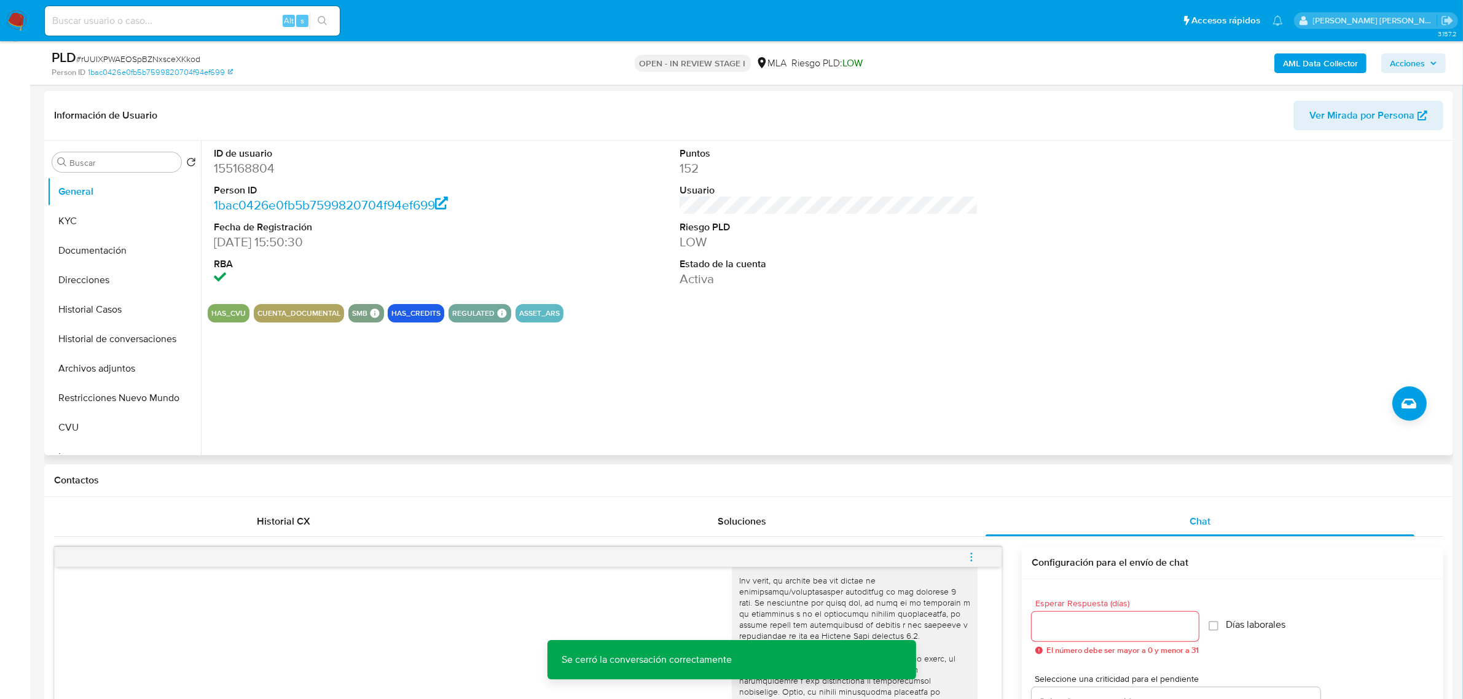
scroll to position [154, 0]
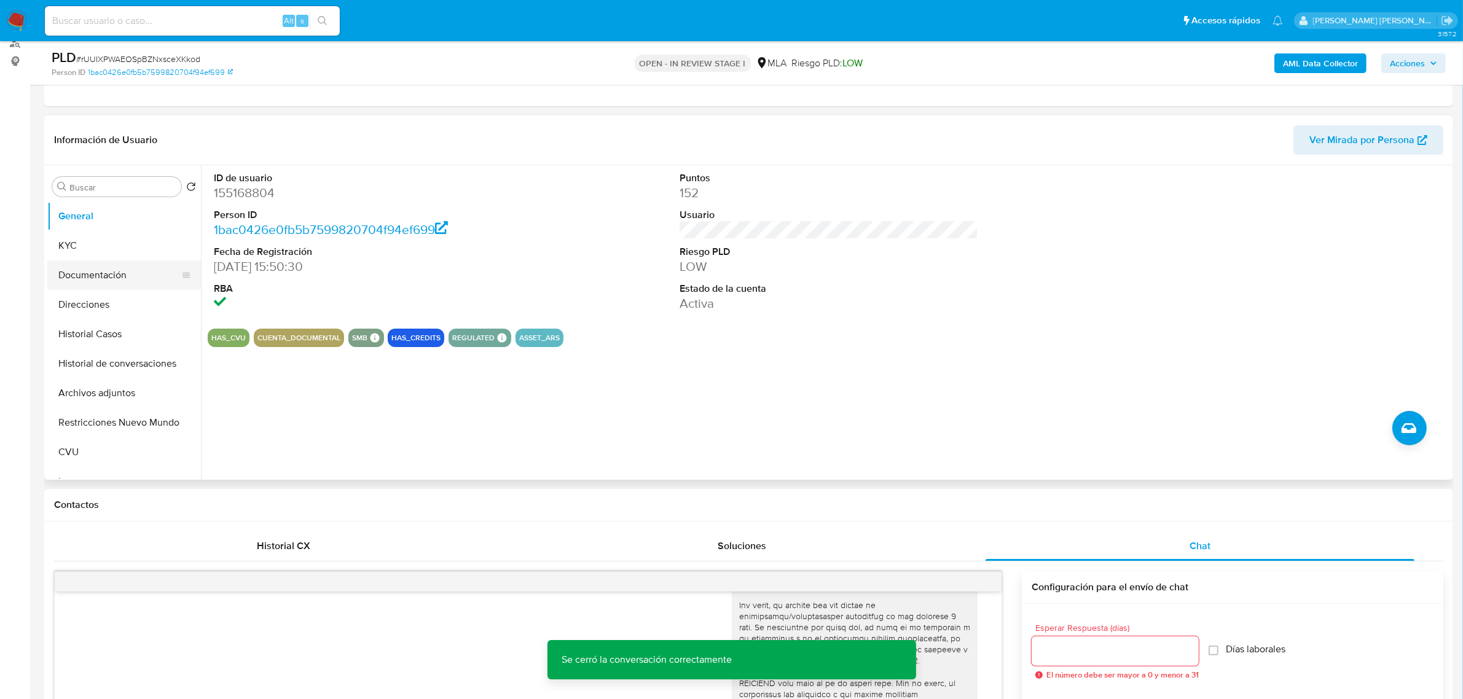
click at [74, 278] on button "Documentación" at bounding box center [119, 276] width 144 height 30
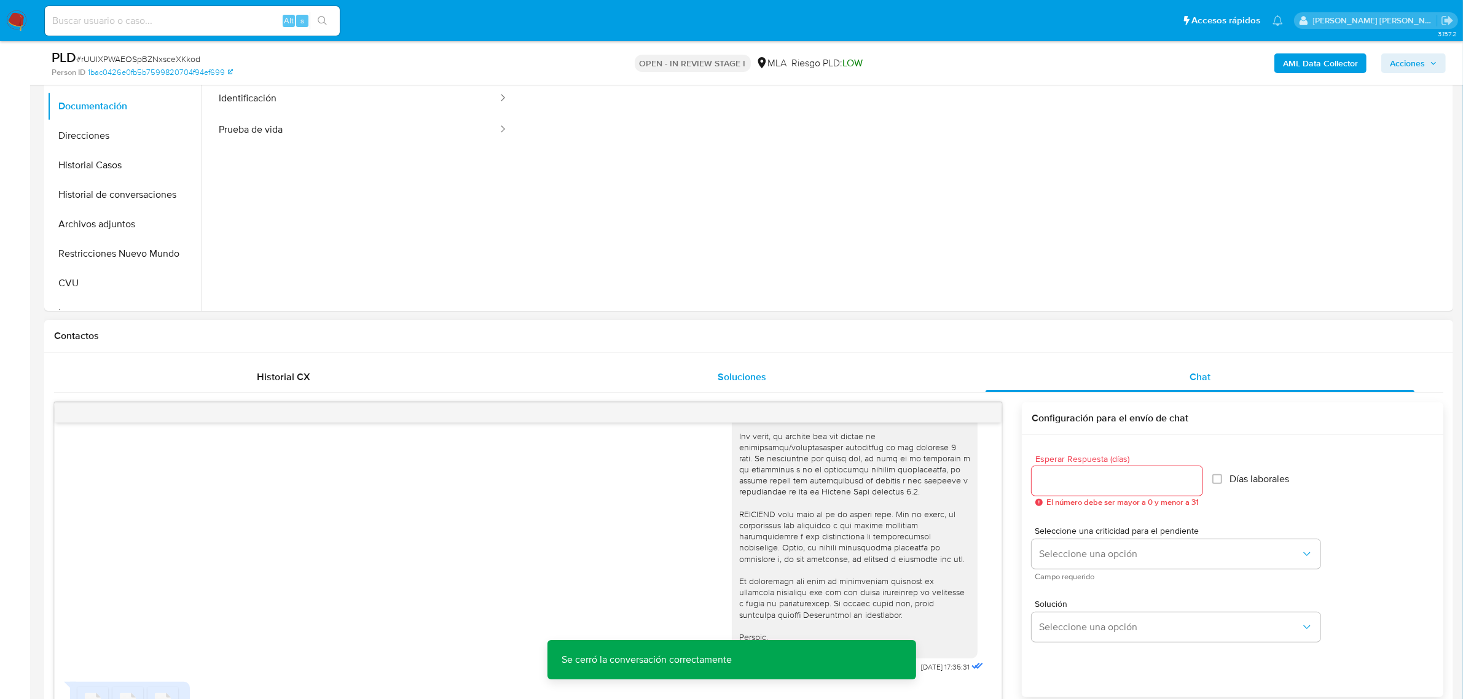
scroll to position [230, 0]
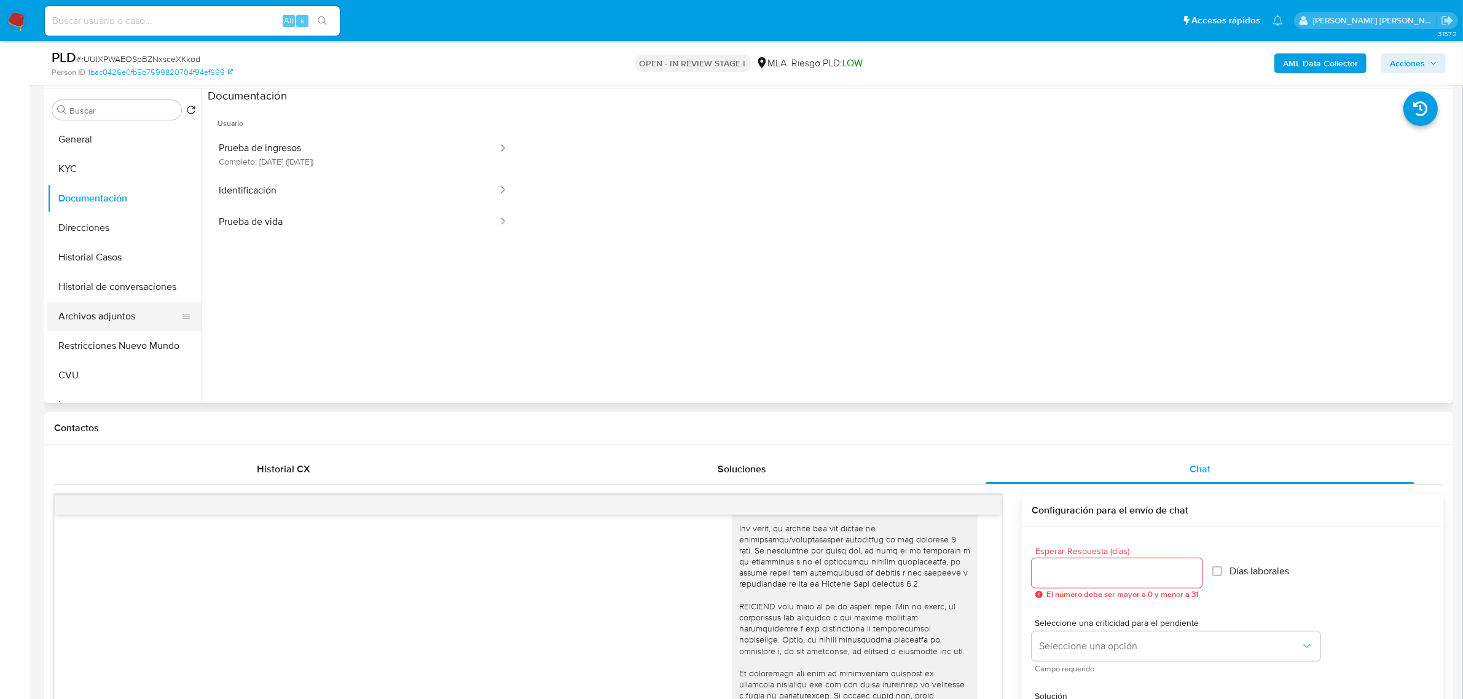
click at [90, 318] on button "Archivos adjuntos" at bounding box center [119, 317] width 144 height 30
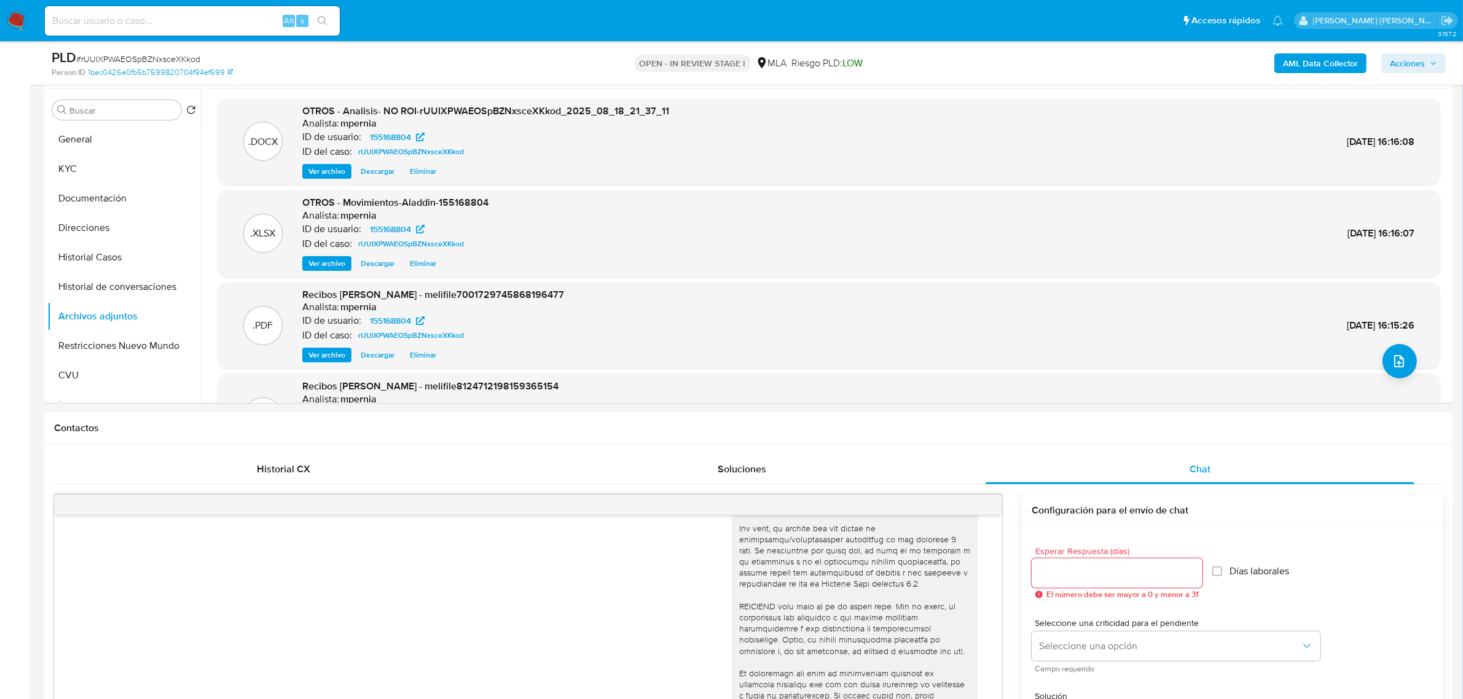
click at [1425, 69] on span "Acciones" at bounding box center [1407, 63] width 35 height 20
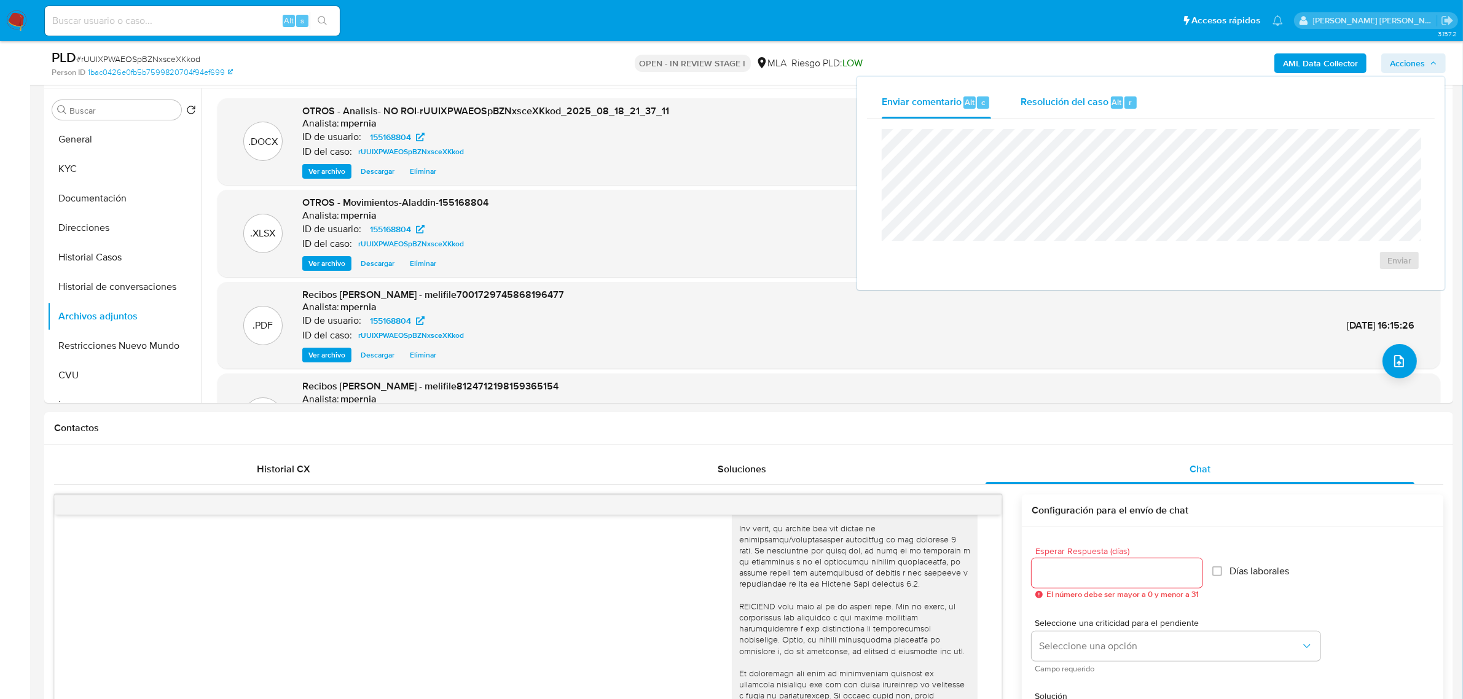
drag, startPoint x: 1083, startPoint y: 108, endPoint x: 1085, endPoint y: 116, distance: 8.2
click at [1085, 116] on div "Resolución del caso Alt r" at bounding box center [1079, 103] width 117 height 32
click at [1288, 267] on span "No ROI Proposal" at bounding box center [1280, 267] width 64 height 17
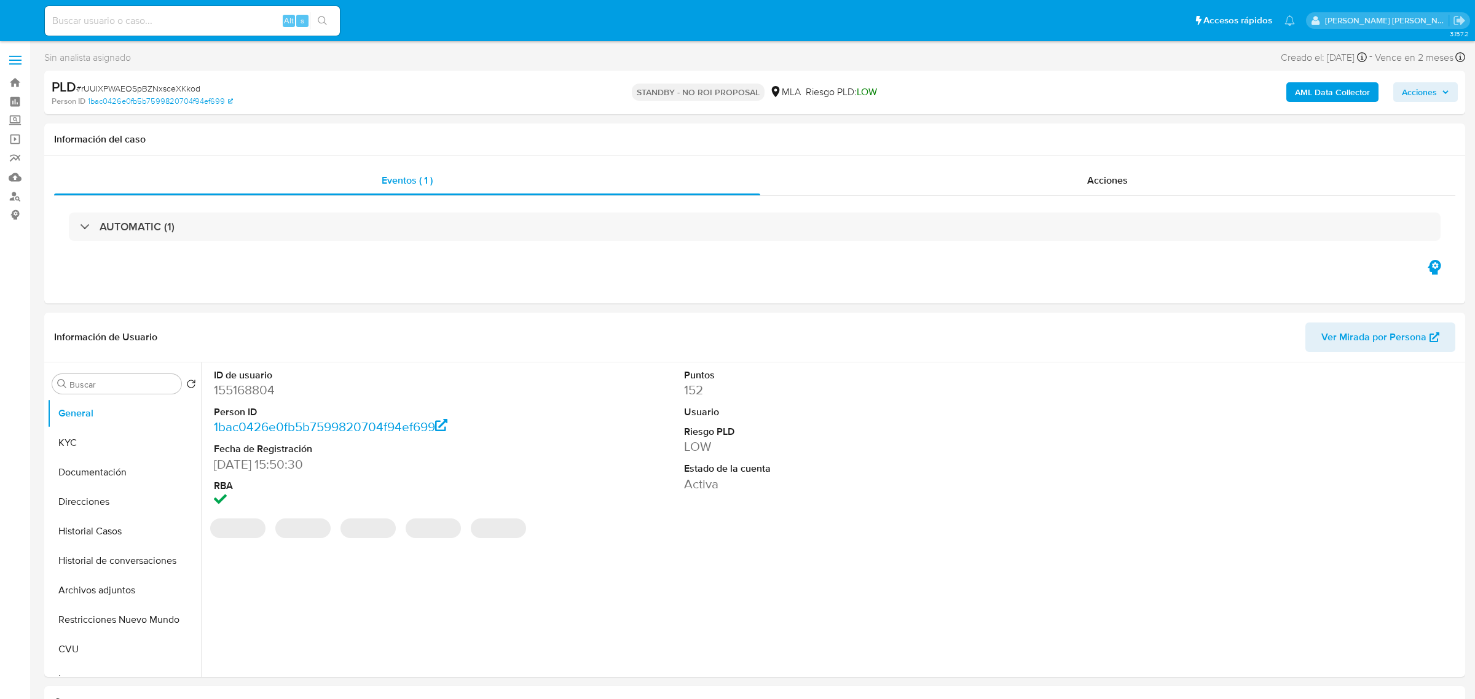
select select "10"
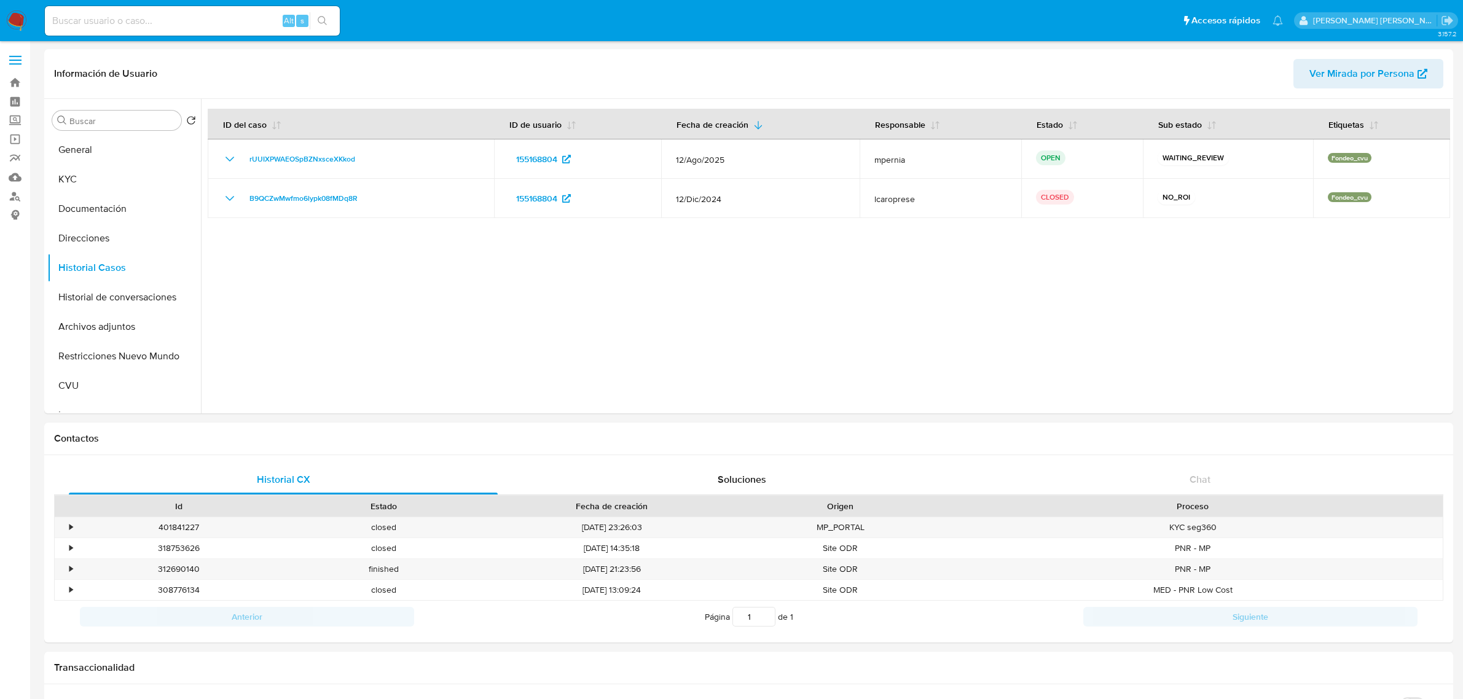
select select "10"
click at [103, 268] on button "Historial Casos" at bounding box center [119, 268] width 144 height 30
click at [93, 240] on button "Direcciones" at bounding box center [119, 239] width 144 height 30
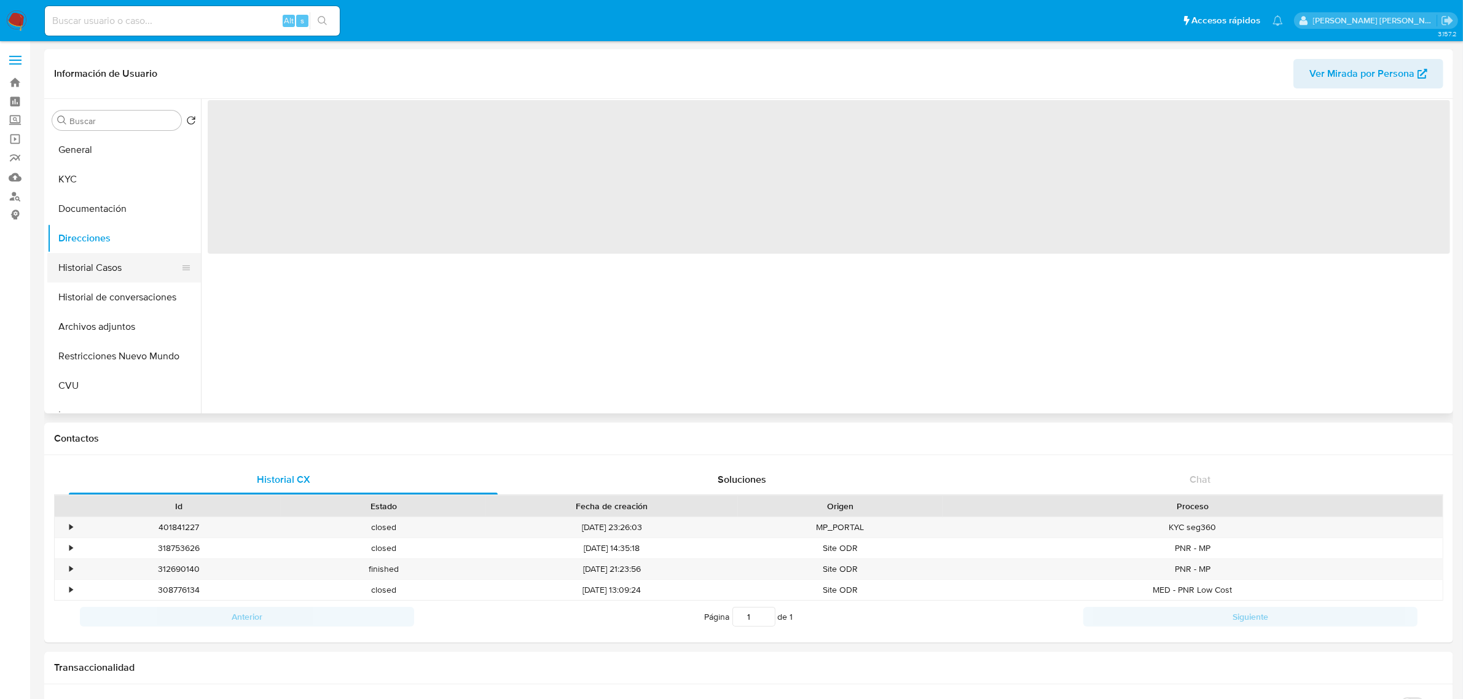
click at [96, 263] on button "Historial Casos" at bounding box center [119, 268] width 144 height 30
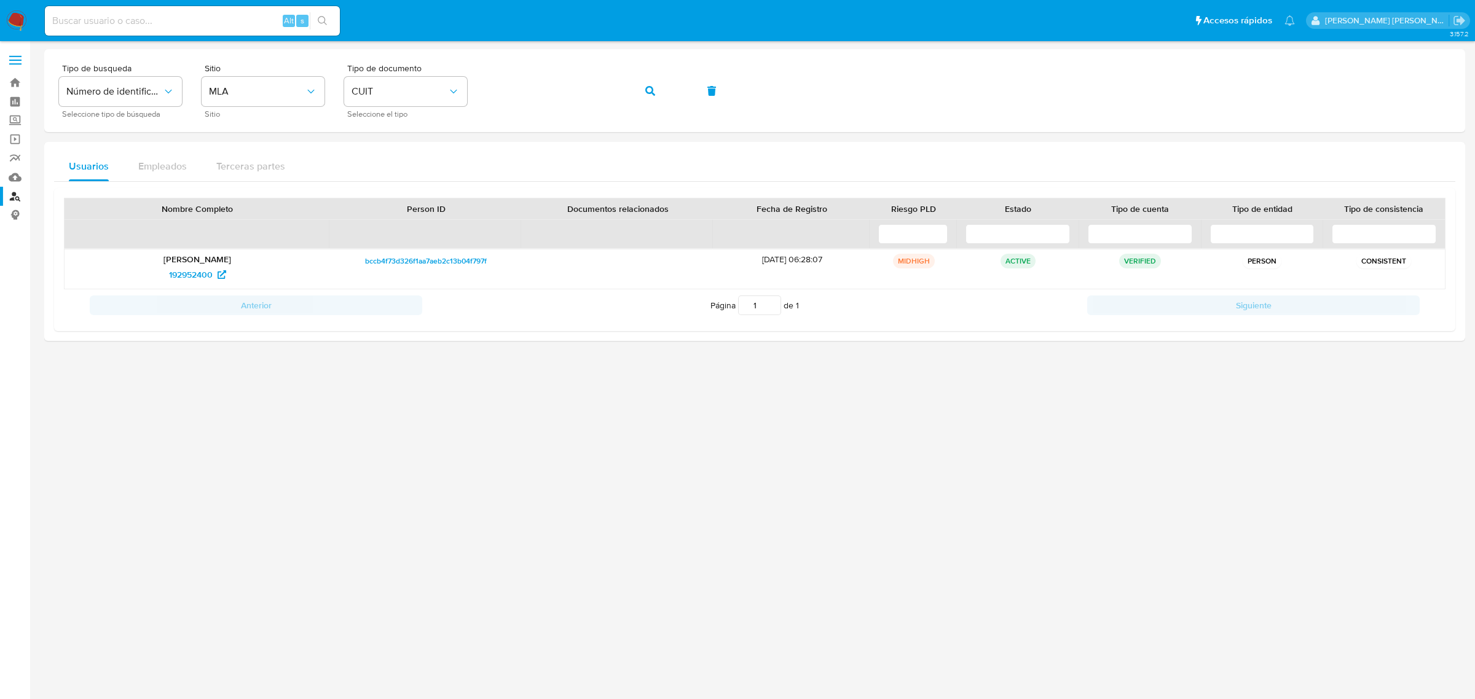
click at [185, 270] on span "192952400" at bounding box center [191, 275] width 44 height 20
click at [180, 277] on span "192952400" at bounding box center [191, 275] width 44 height 20
click at [651, 92] on icon "button" at bounding box center [650, 91] width 10 height 10
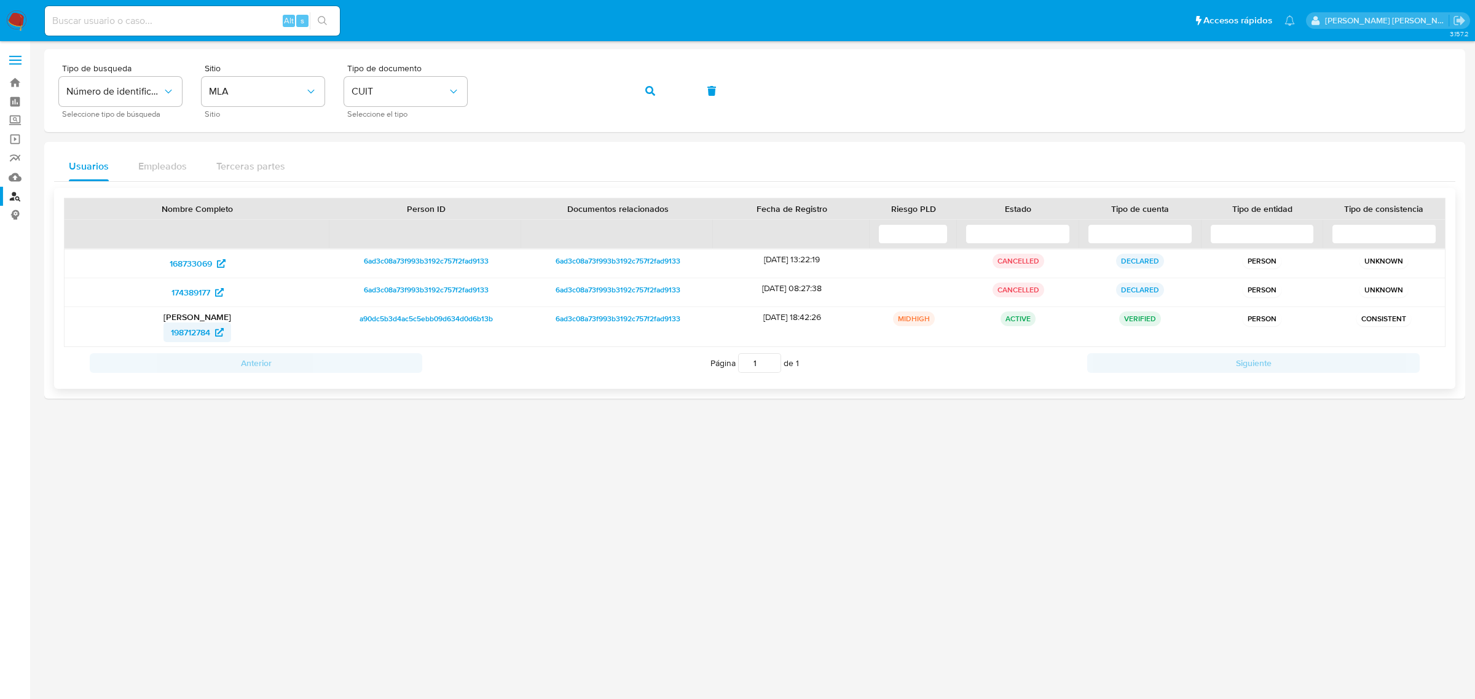
click at [176, 335] on span "198712784" at bounding box center [190, 333] width 39 height 20
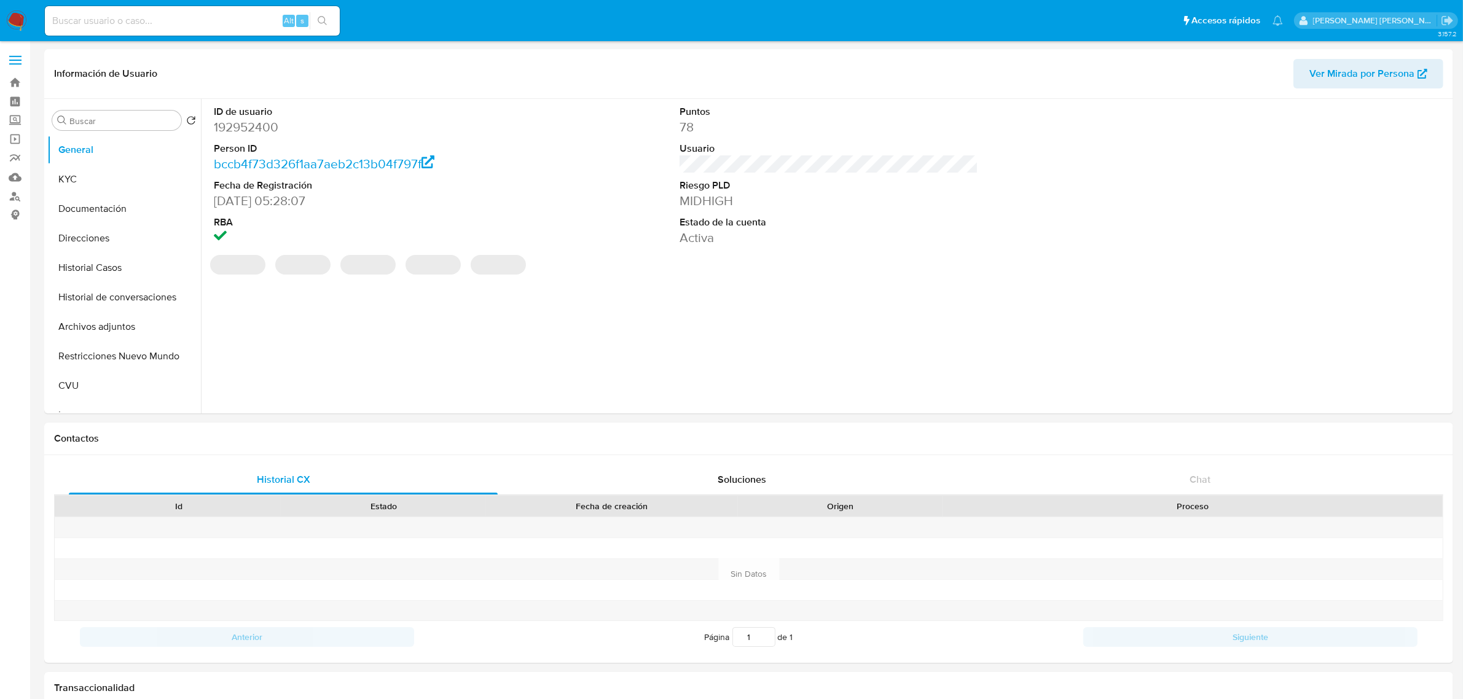
select select "10"
click at [189, 25] on input at bounding box center [192, 21] width 295 height 16
paste input "lksayczebrzNfx5wTf5baVUH"
type input "lksayczebrzNfx5wTf5baVUH"
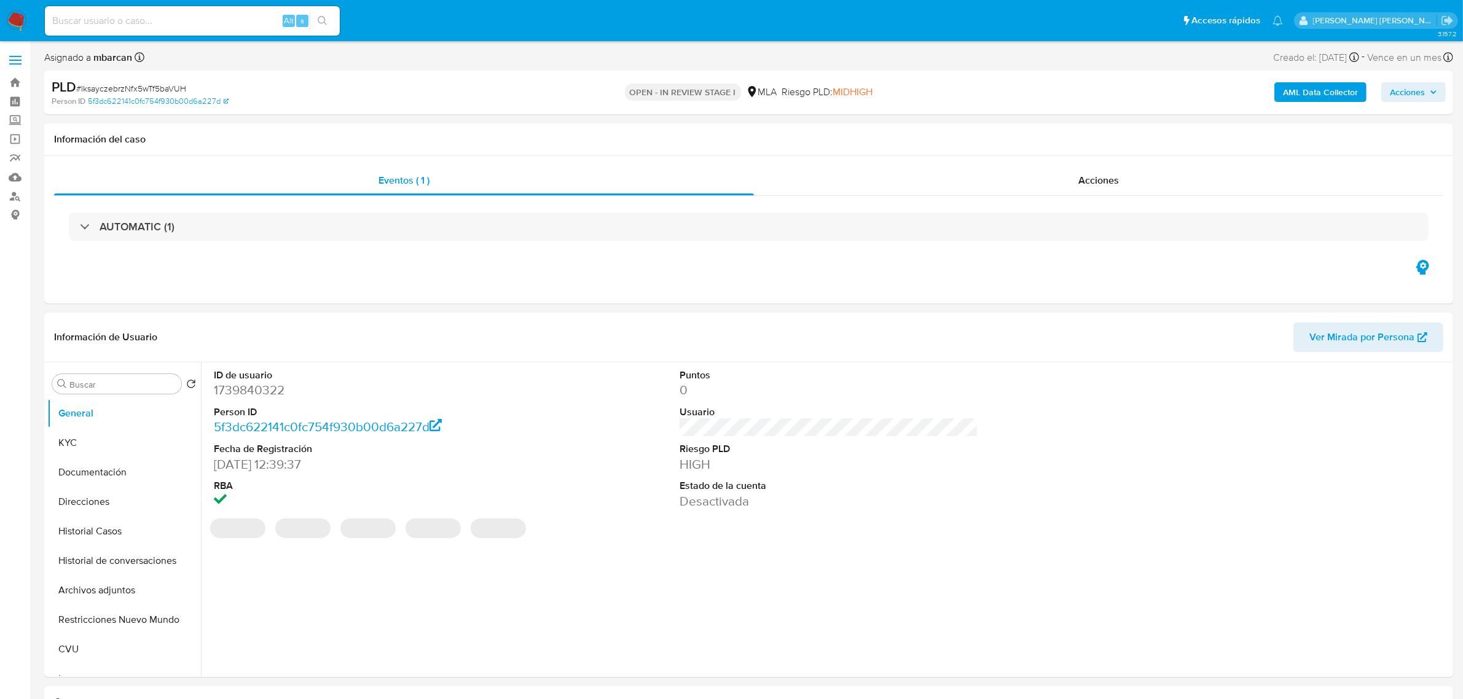
select select "10"
click at [124, 532] on button "Historial Casos" at bounding box center [119, 532] width 144 height 30
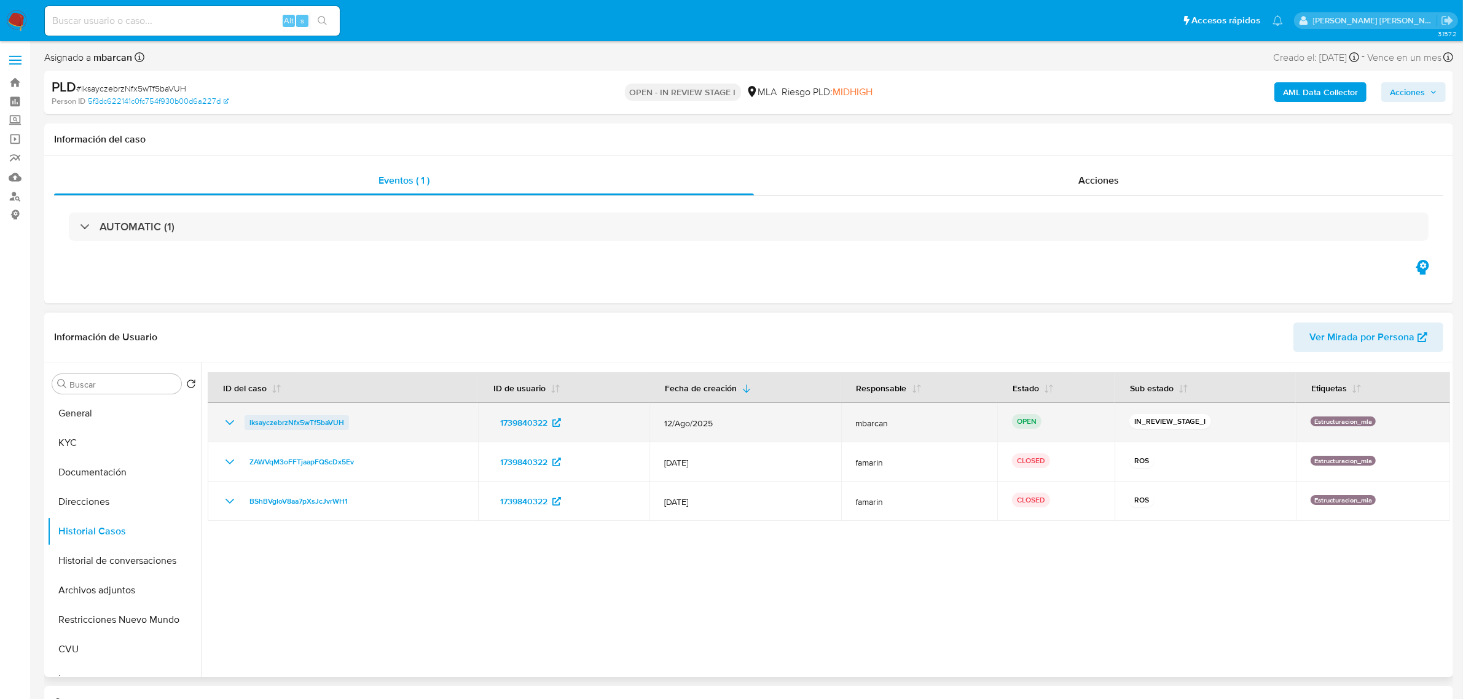
drag, startPoint x: 358, startPoint y: 421, endPoint x: 250, endPoint y: 428, distance: 108.4
click at [250, 428] on div "lksayczebrzNfx5wTf5baVUH" at bounding box center [342, 422] width 241 height 15
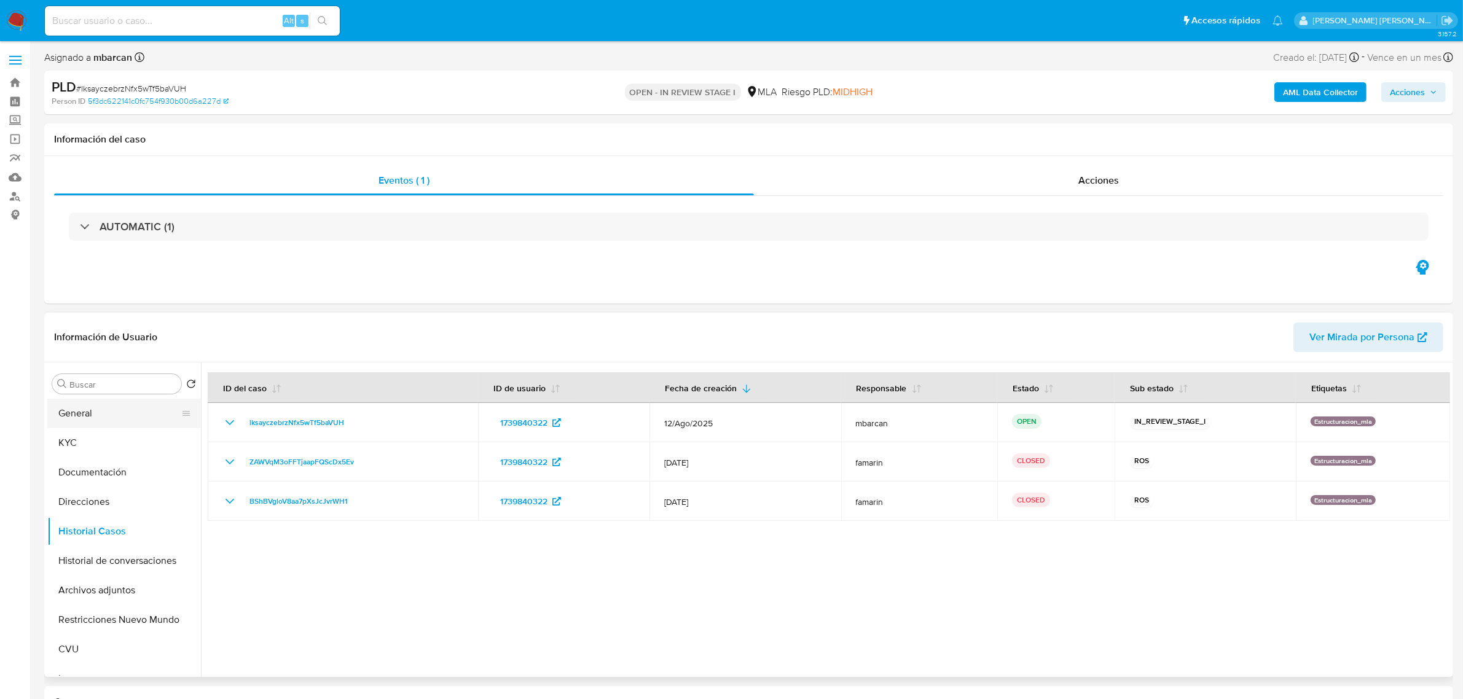
click at [84, 419] on button "General" at bounding box center [119, 414] width 144 height 30
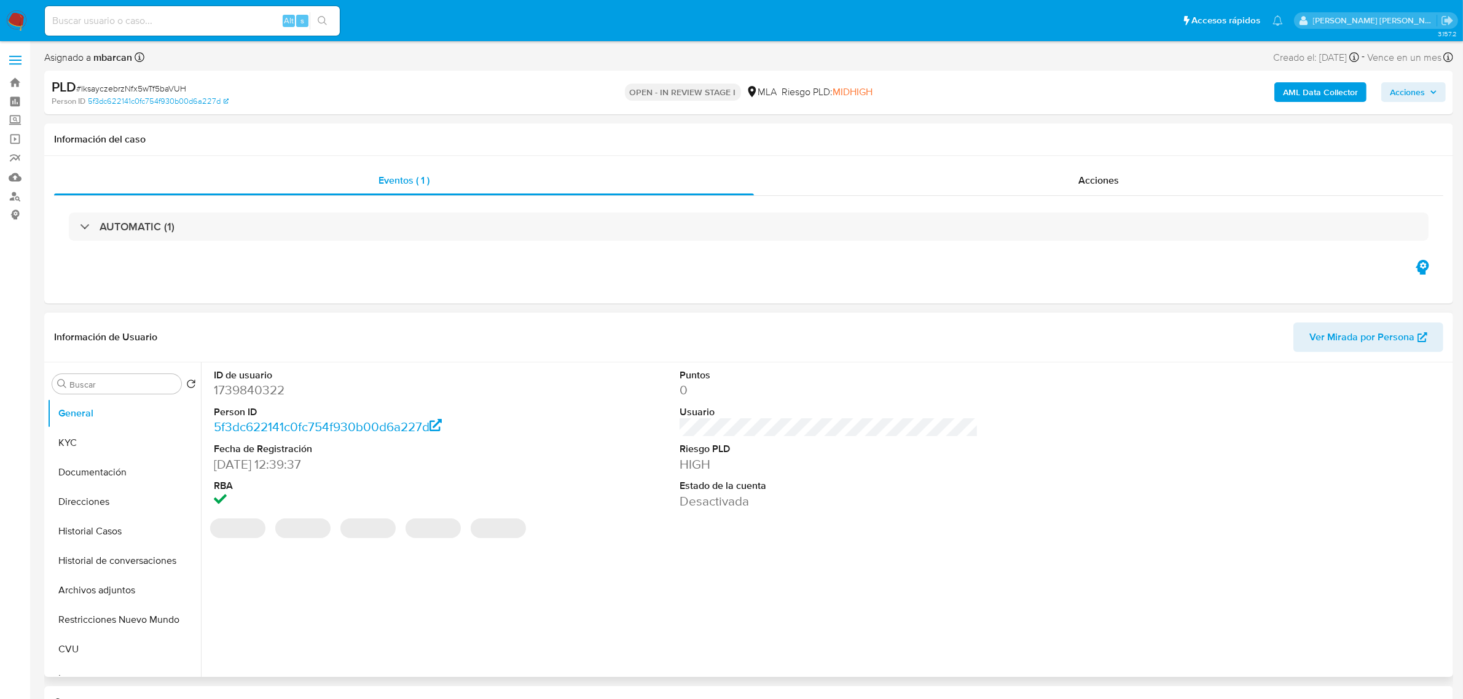
click at [246, 390] on dd "1739840322" at bounding box center [363, 390] width 299 height 17
copy dd "1739840322"
click at [93, 535] on button "Historial Casos" at bounding box center [119, 532] width 144 height 30
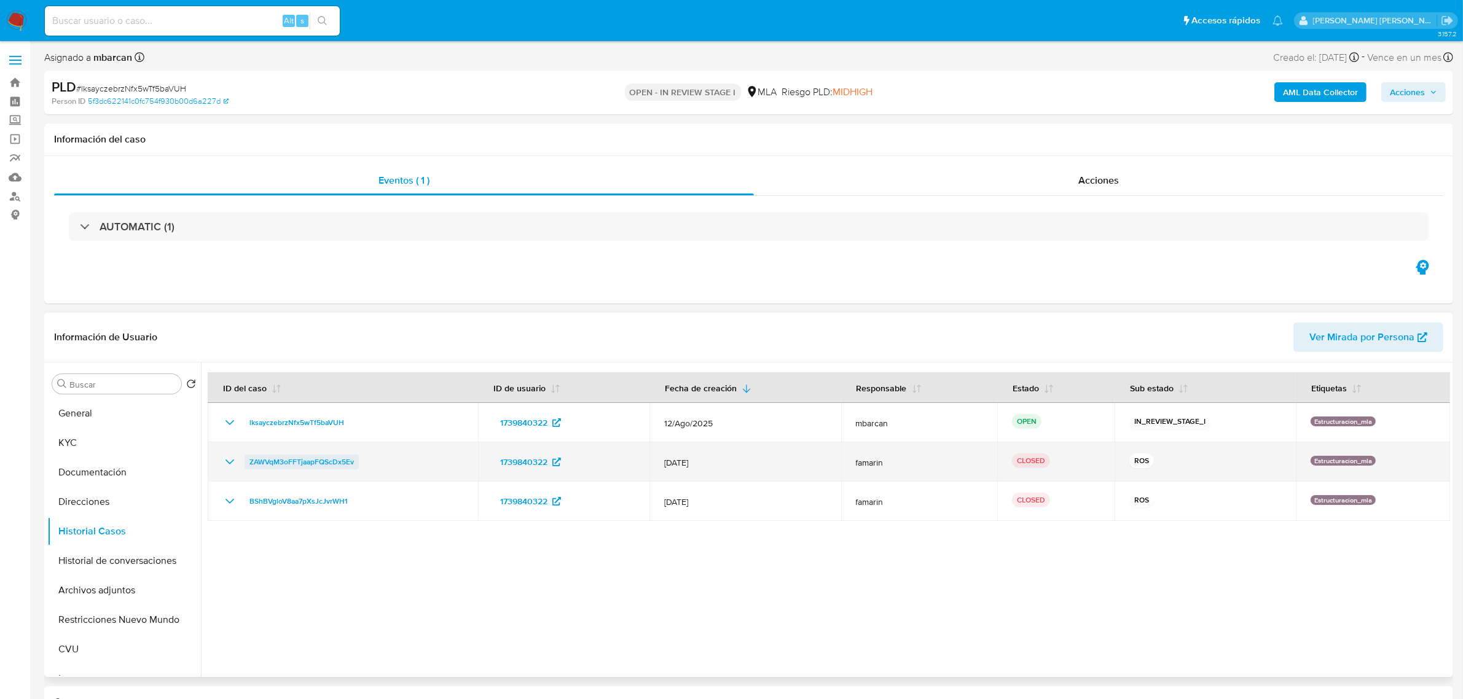
click at [280, 463] on span "ZAWVqM3oFFTjaapFQScDx5Ev" at bounding box center [302, 462] width 104 height 15
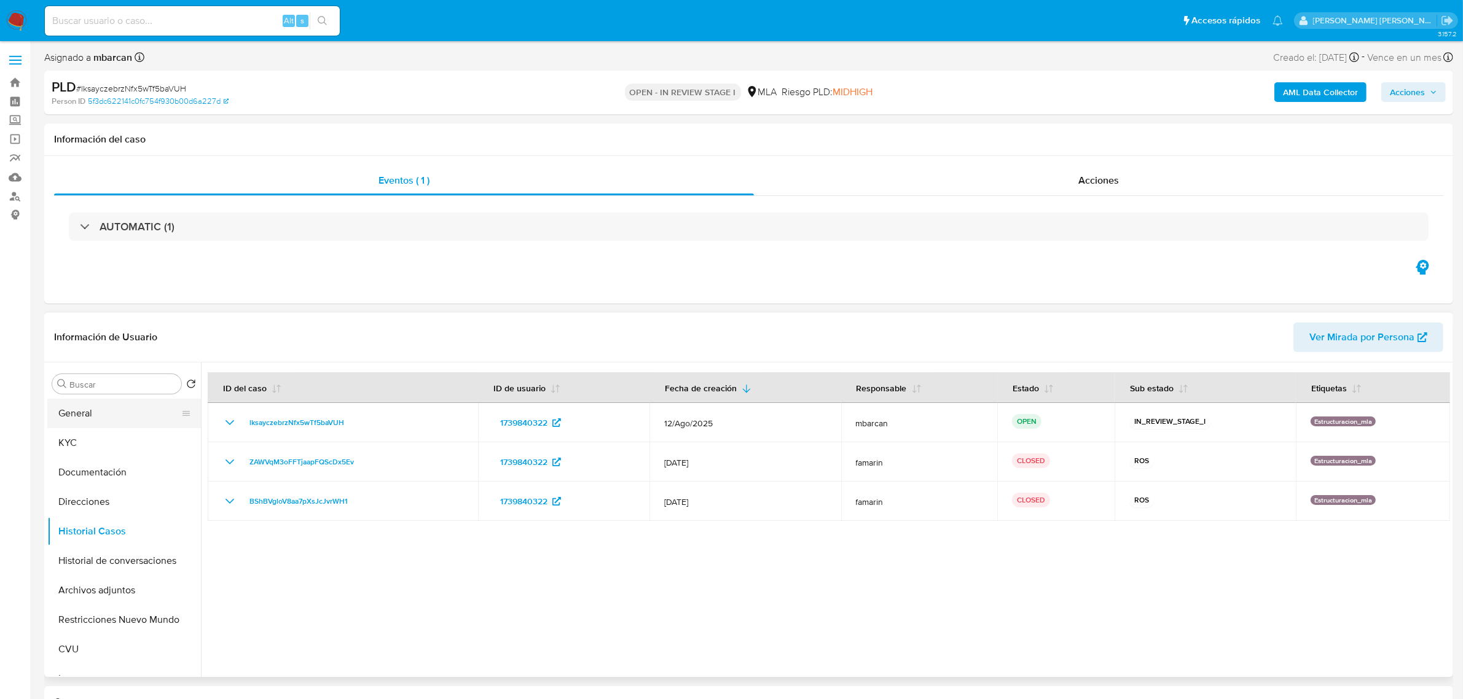
click at [100, 406] on button "General" at bounding box center [119, 414] width 144 height 30
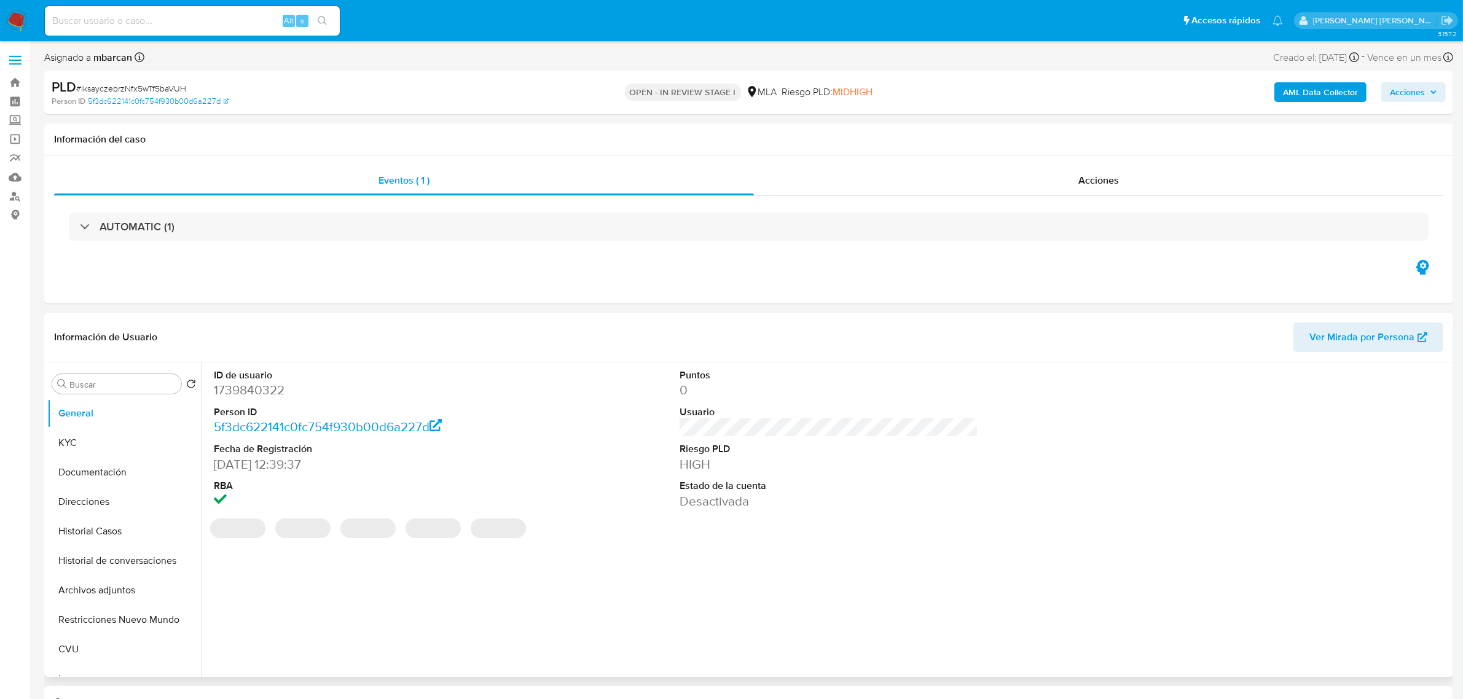
click at [254, 400] on dl "ID de usuario 1739840322 Person ID 5f3dc622141c0fc754f930b00d6a227d Fecha de Re…" at bounding box center [363, 439] width 299 height 141
click at [254, 395] on dd "1739840322" at bounding box center [363, 390] width 299 height 17
copy dd "1739840322"
select select "10"
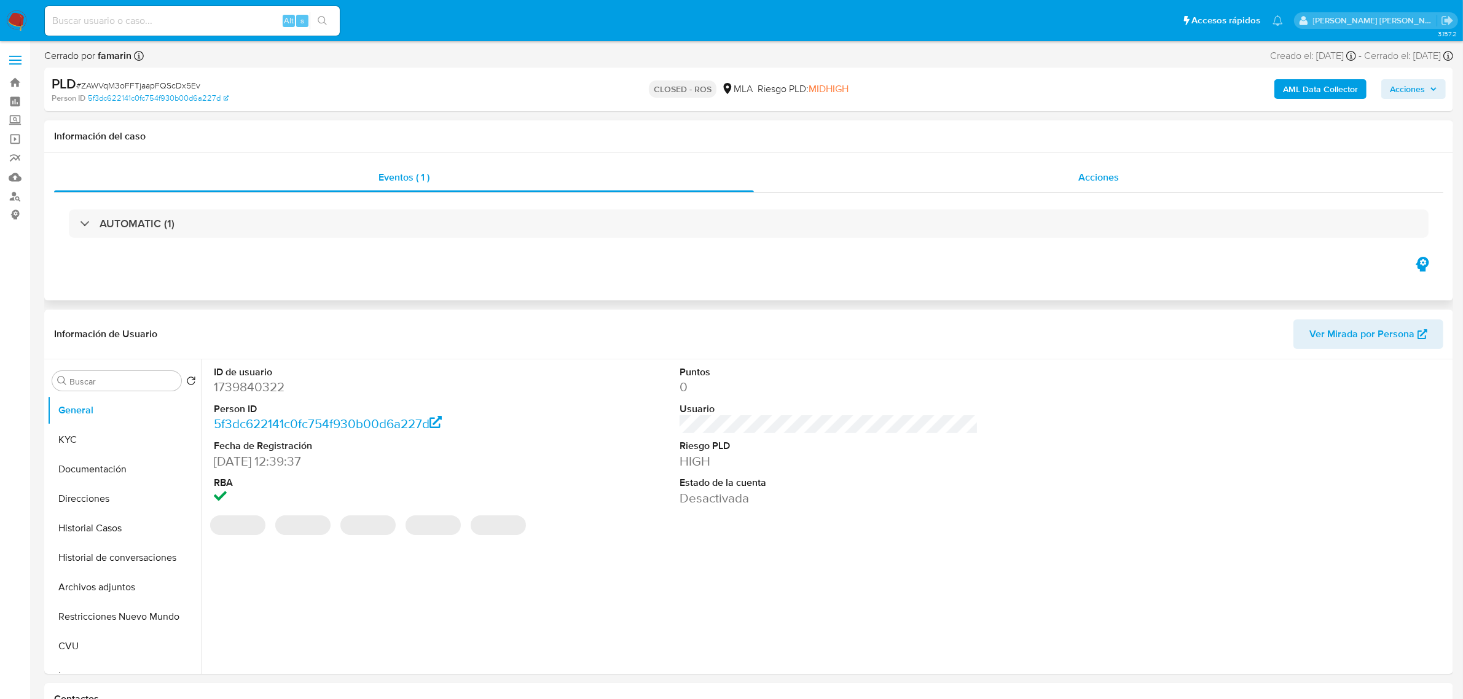
click at [1088, 181] on span "Acciones" at bounding box center [1099, 177] width 41 height 14
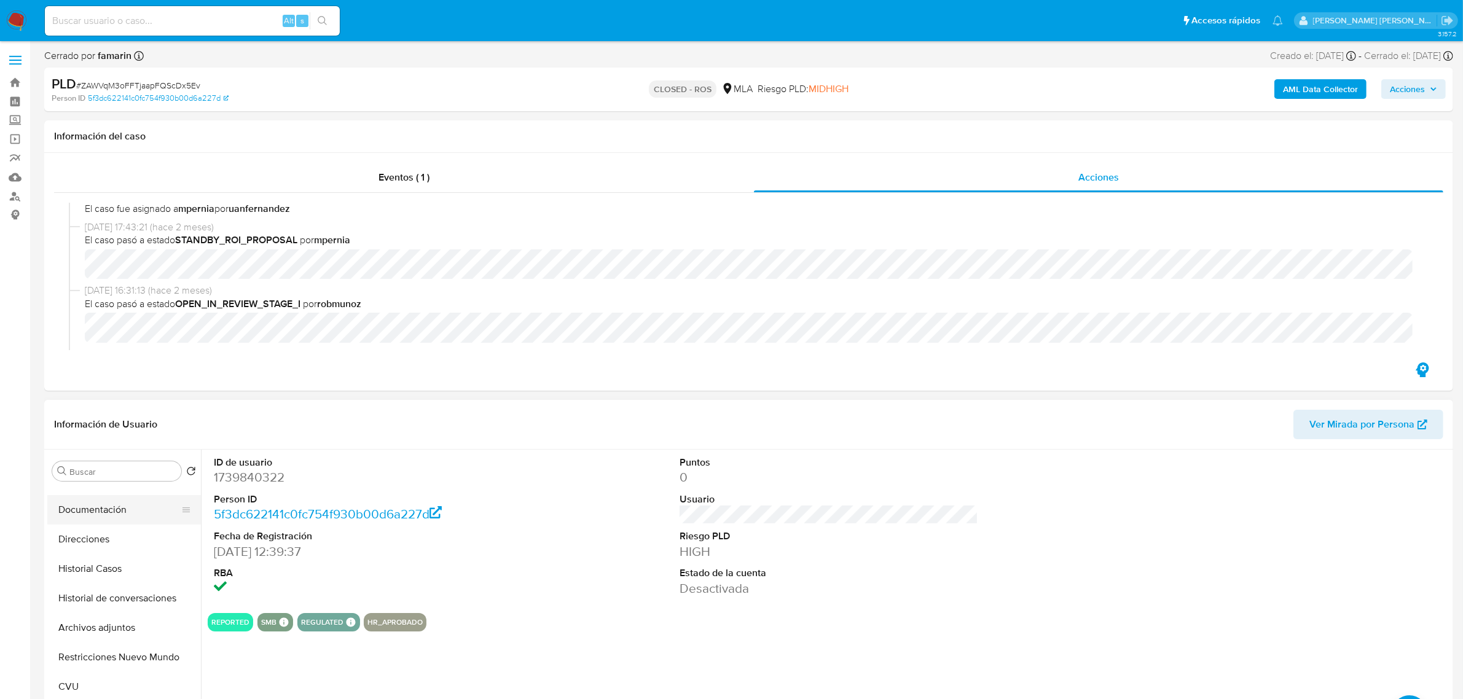
scroll to position [77, 0]
click at [97, 541] on button "Historial Casos" at bounding box center [119, 542] width 144 height 30
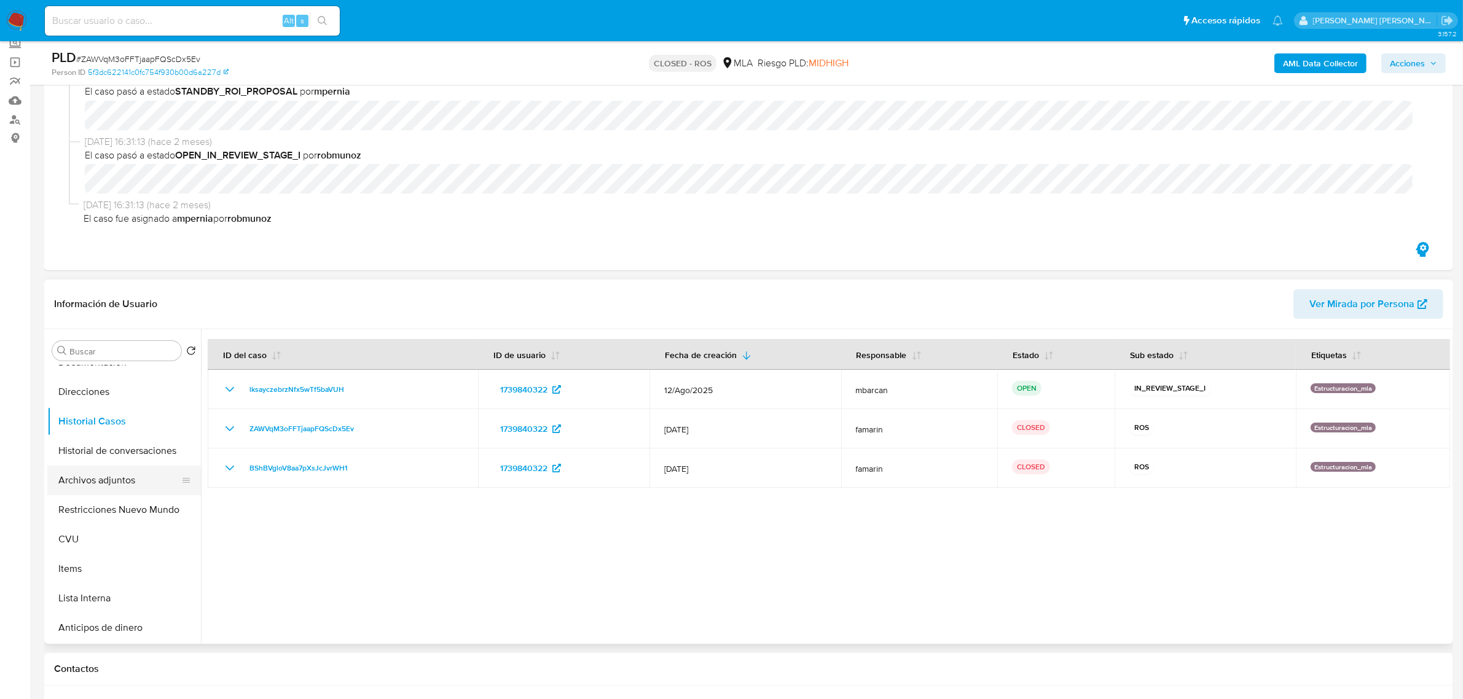
click at [92, 478] on button "Archivos adjuntos" at bounding box center [119, 481] width 144 height 30
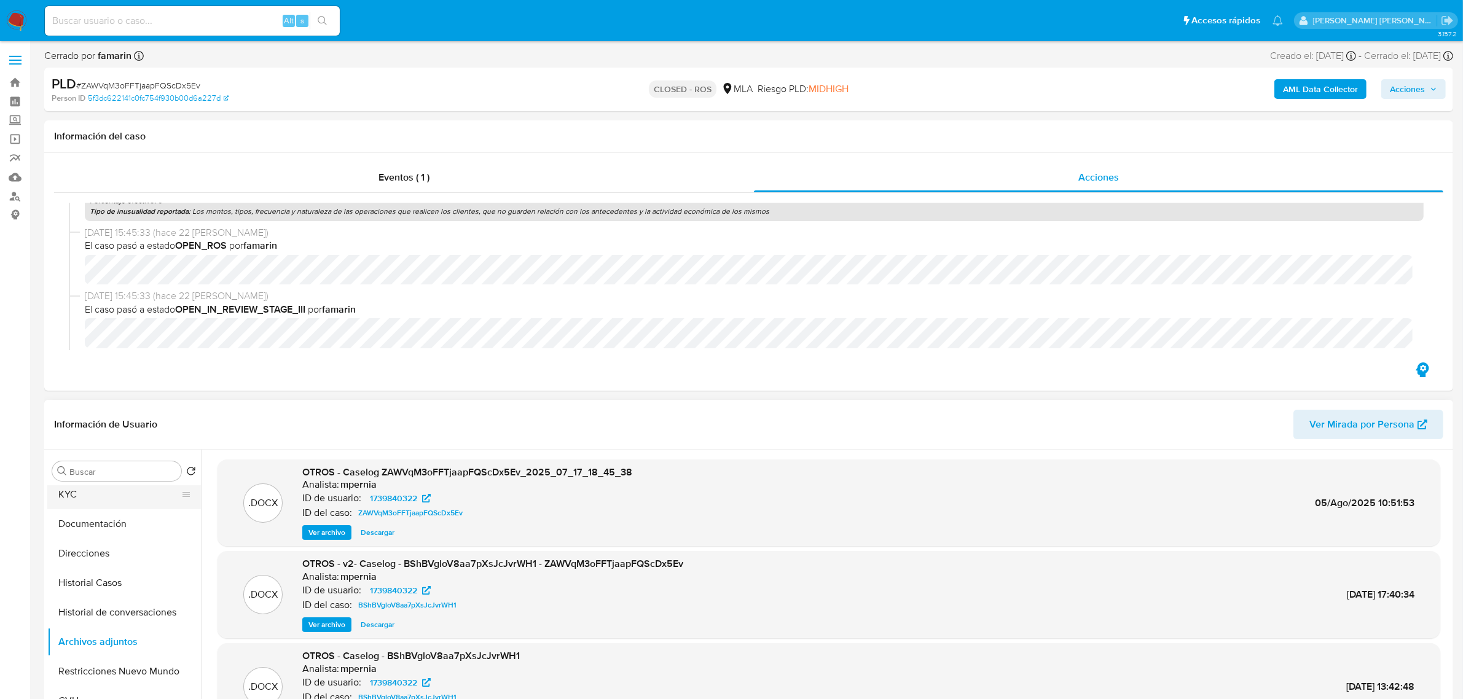
scroll to position [0, 0]
click at [79, 510] on button "General" at bounding box center [119, 501] width 144 height 30
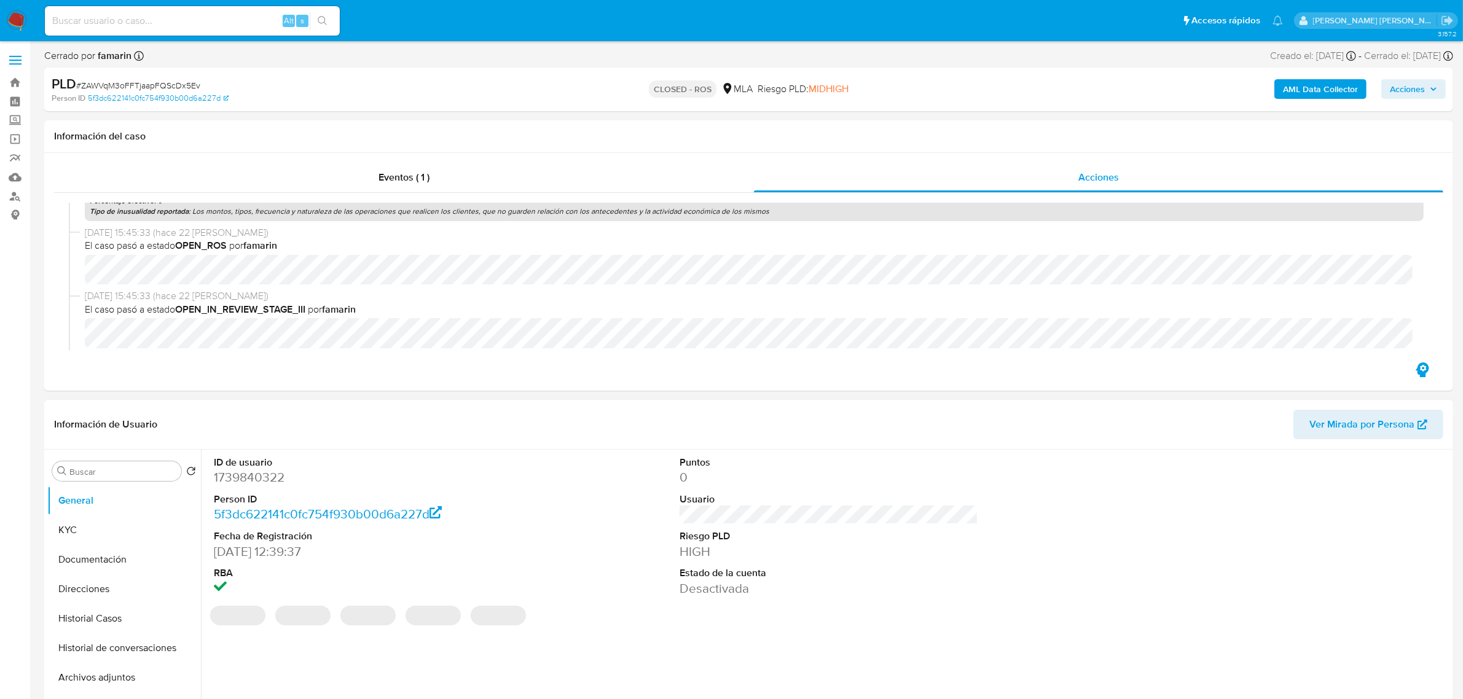
click at [251, 481] on dd "1739840322" at bounding box center [363, 477] width 299 height 17
copy dd "1739840322"
click at [112, 623] on button "Historial Casos" at bounding box center [119, 619] width 144 height 30
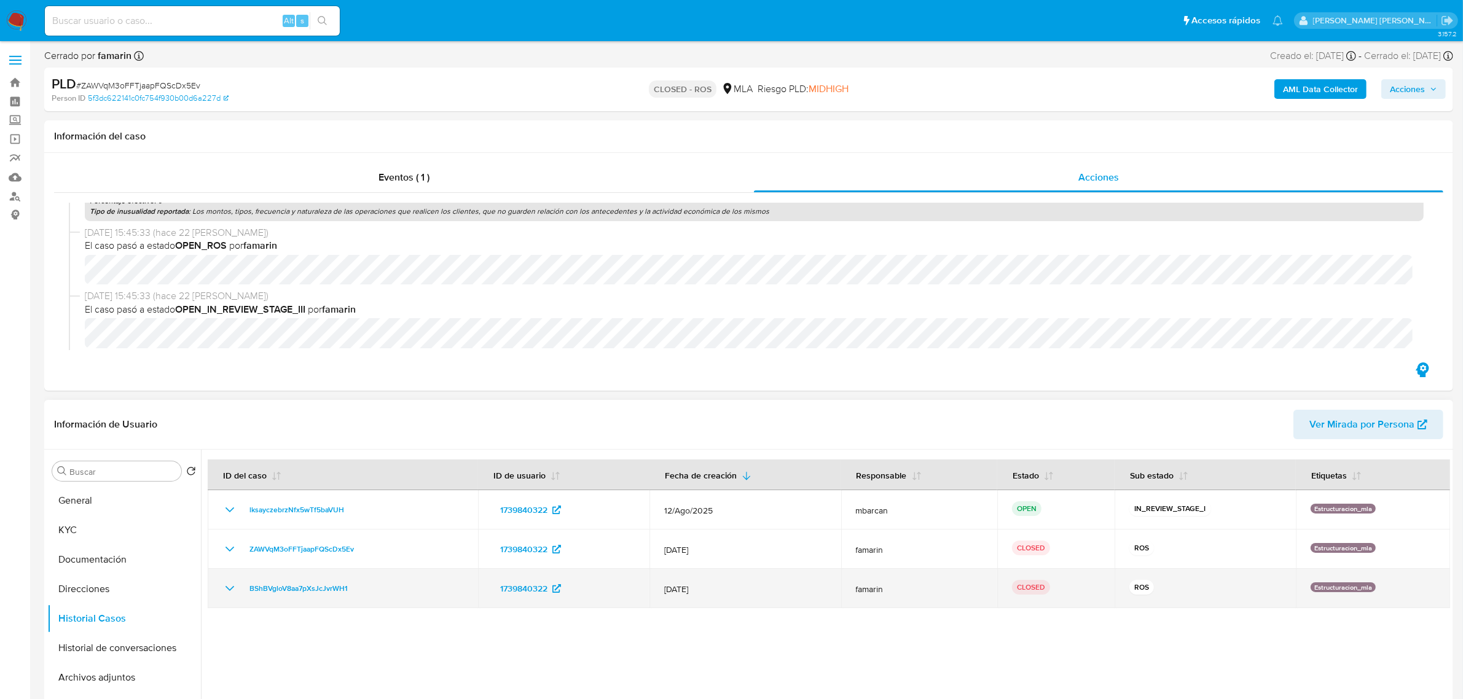
drag, startPoint x: 363, startPoint y: 588, endPoint x: 240, endPoint y: 588, distance: 122.3
click at [240, 588] on div "BShBVgloV8aa7pXsJcJvrWH1" at bounding box center [342, 588] width 241 height 15
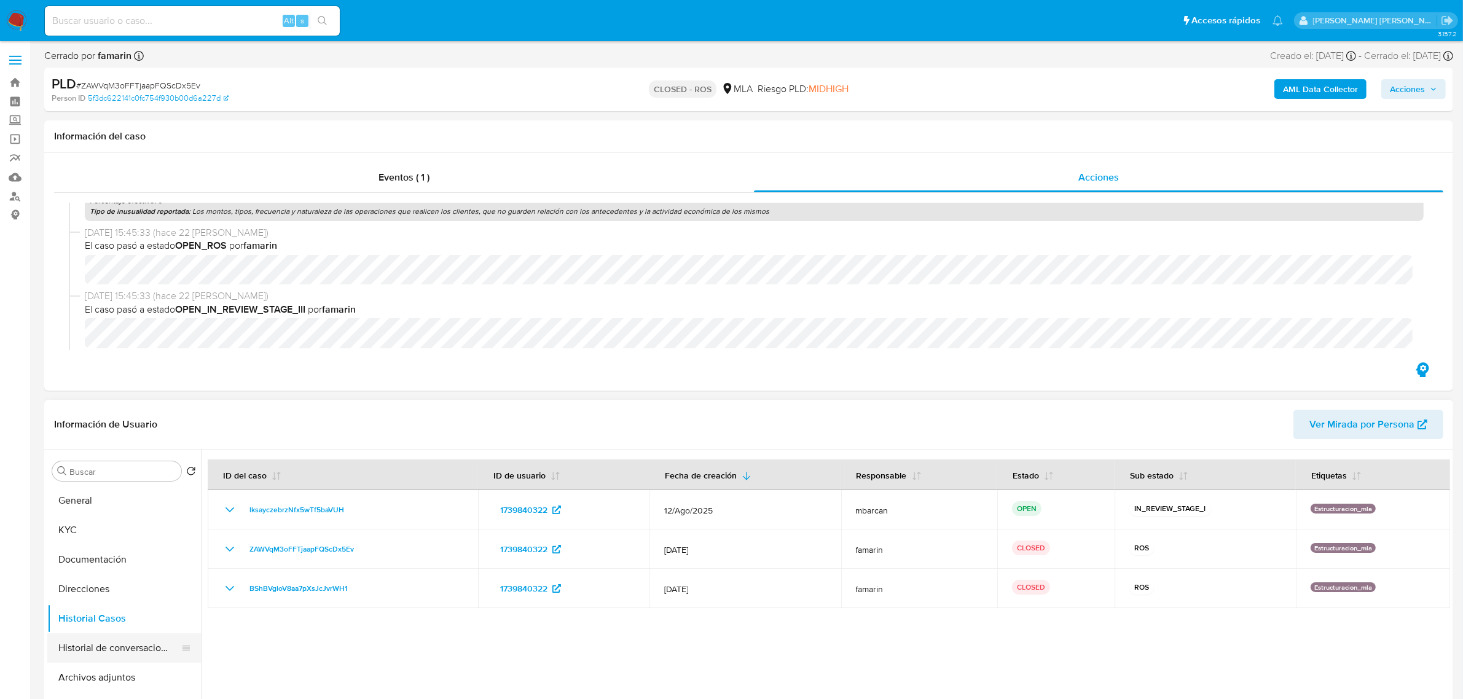
click at [111, 650] on button "Historial de conversaciones" at bounding box center [119, 649] width 144 height 30
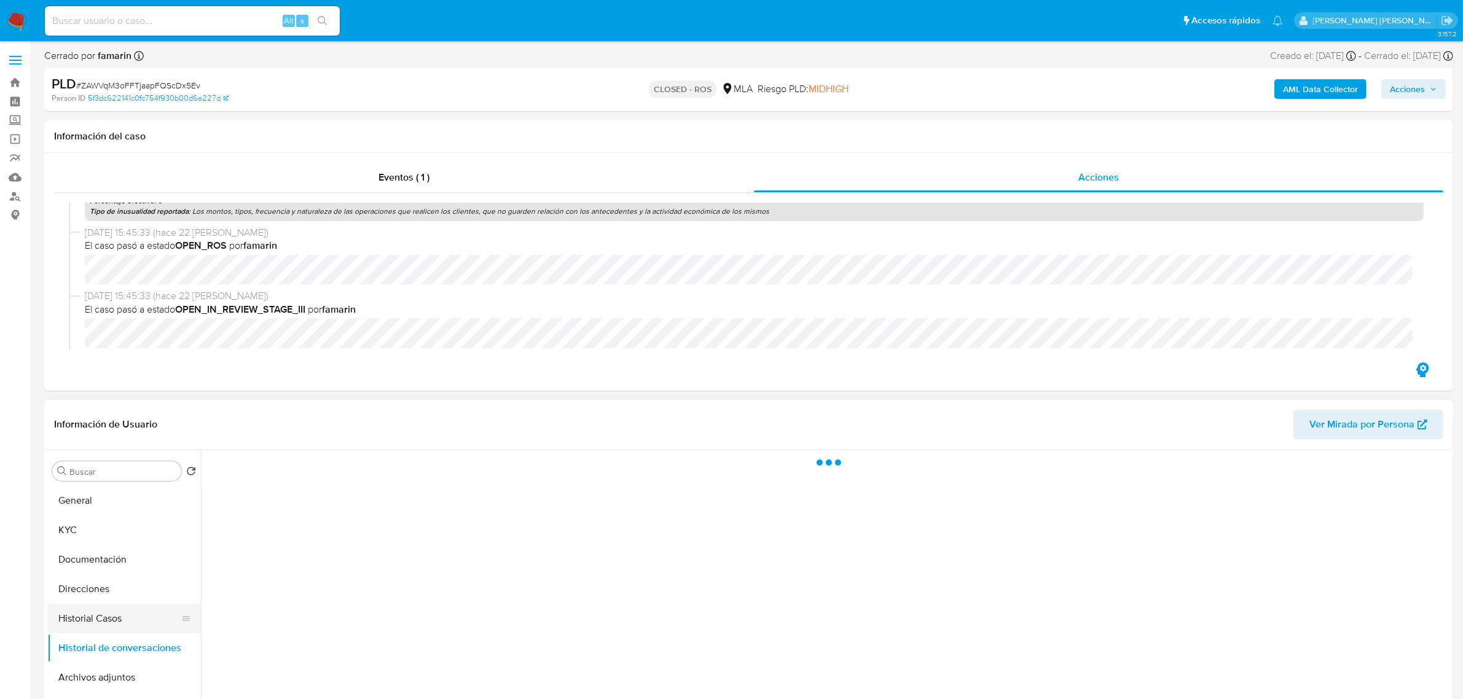
click at [99, 618] on button "Historial Casos" at bounding box center [119, 619] width 144 height 30
click at [109, 625] on button "Restricciones Nuevo Mundo" at bounding box center [119, 631] width 144 height 30
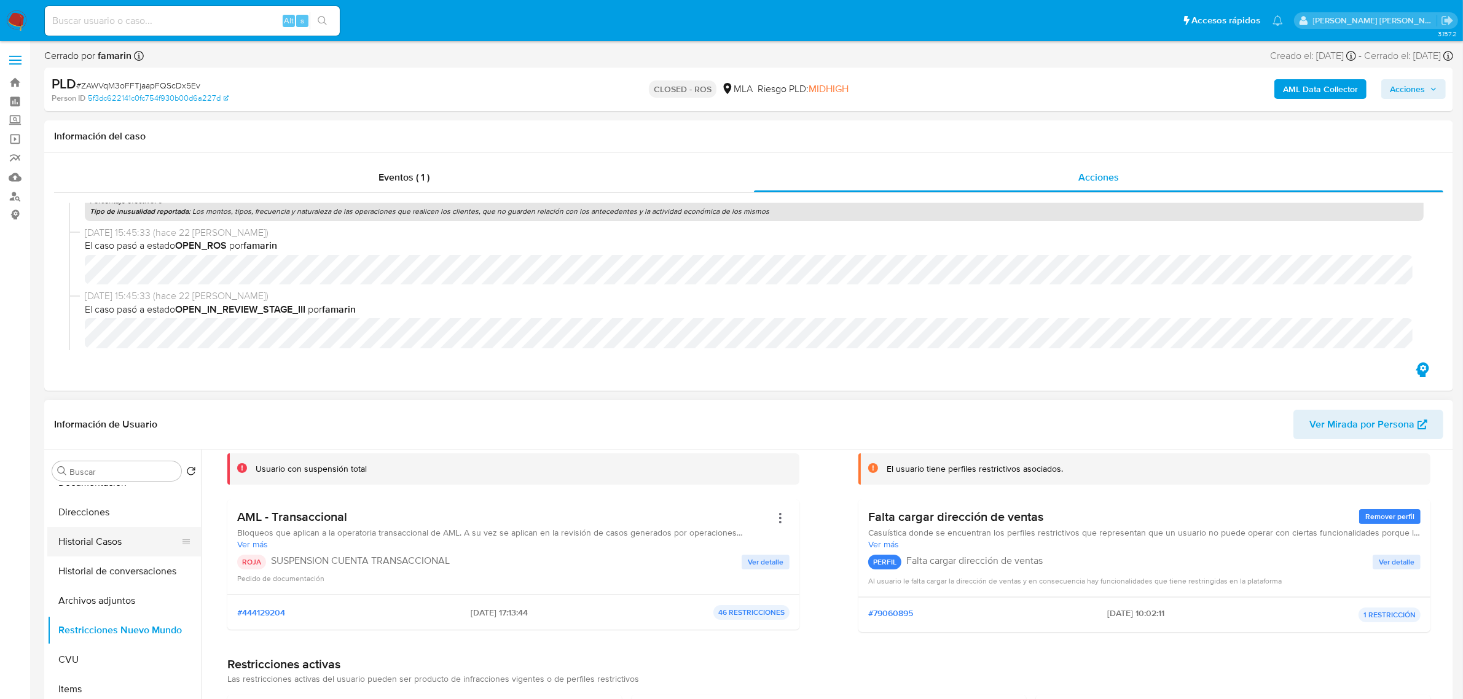
click at [73, 545] on button "Historial Casos" at bounding box center [119, 542] width 144 height 30
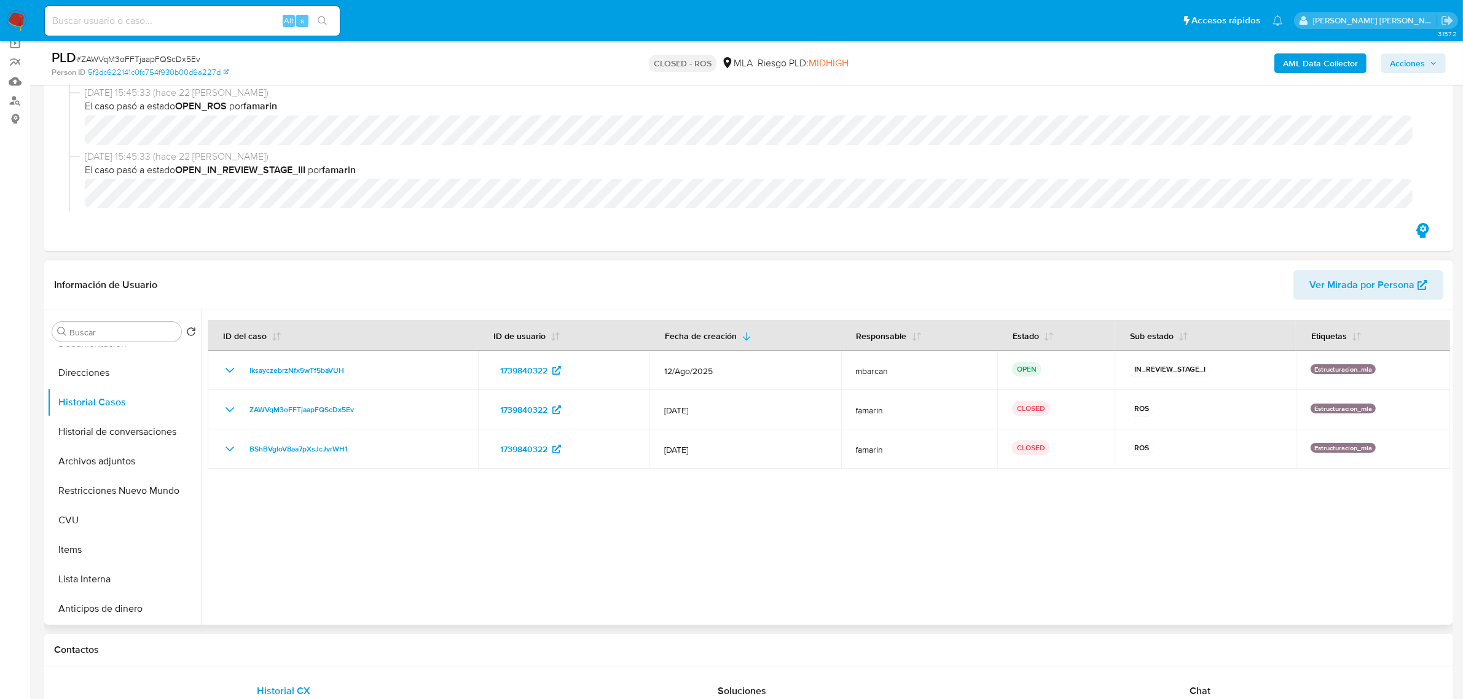
scroll to position [230, 0]
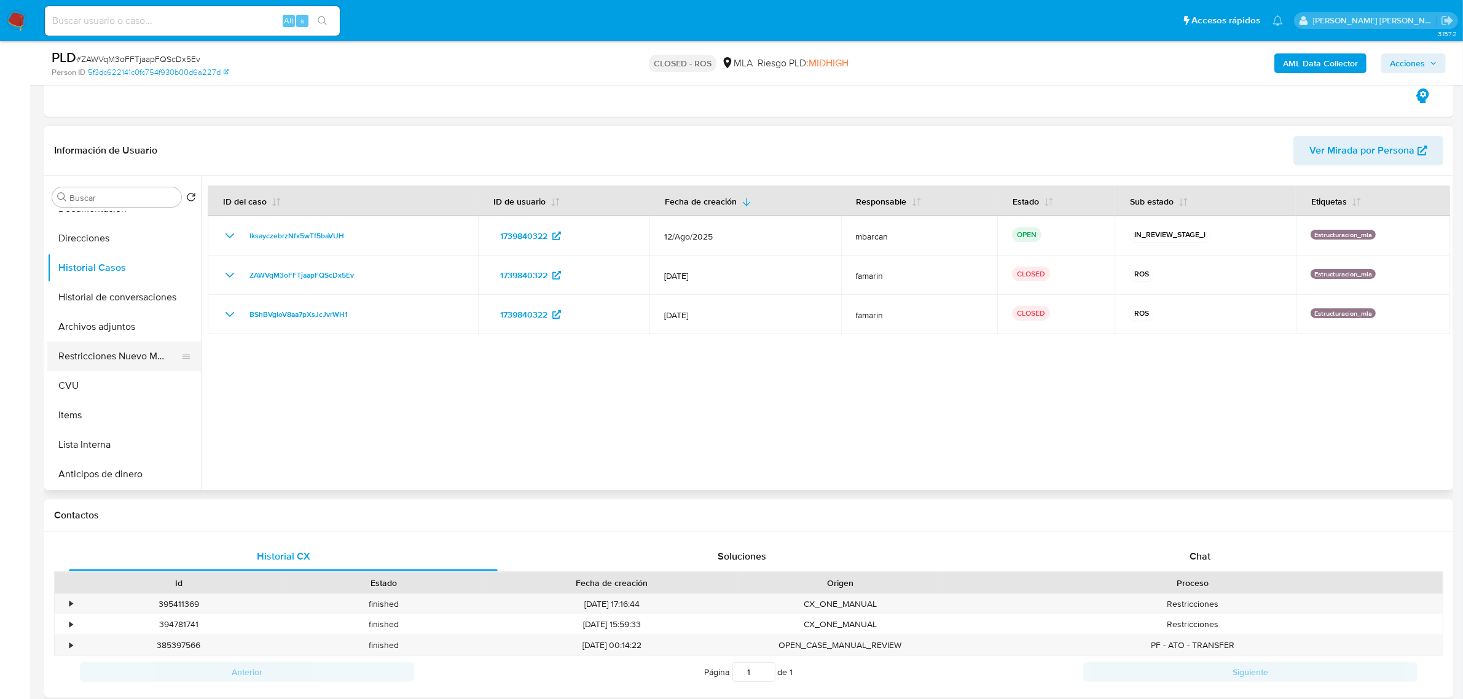
click at [82, 357] on button "Restricciones Nuevo Mundo" at bounding box center [119, 357] width 144 height 30
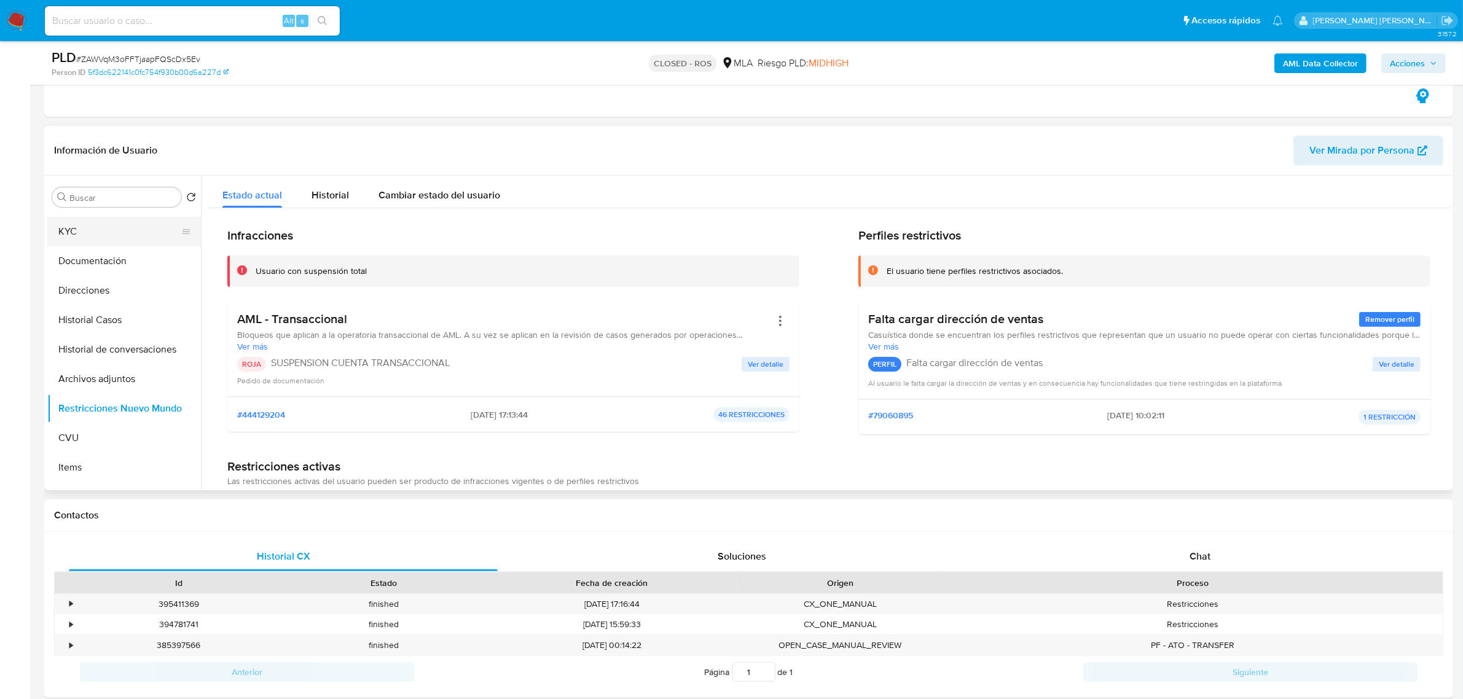
scroll to position [0, 0]
click at [90, 229] on button "General" at bounding box center [119, 227] width 144 height 30
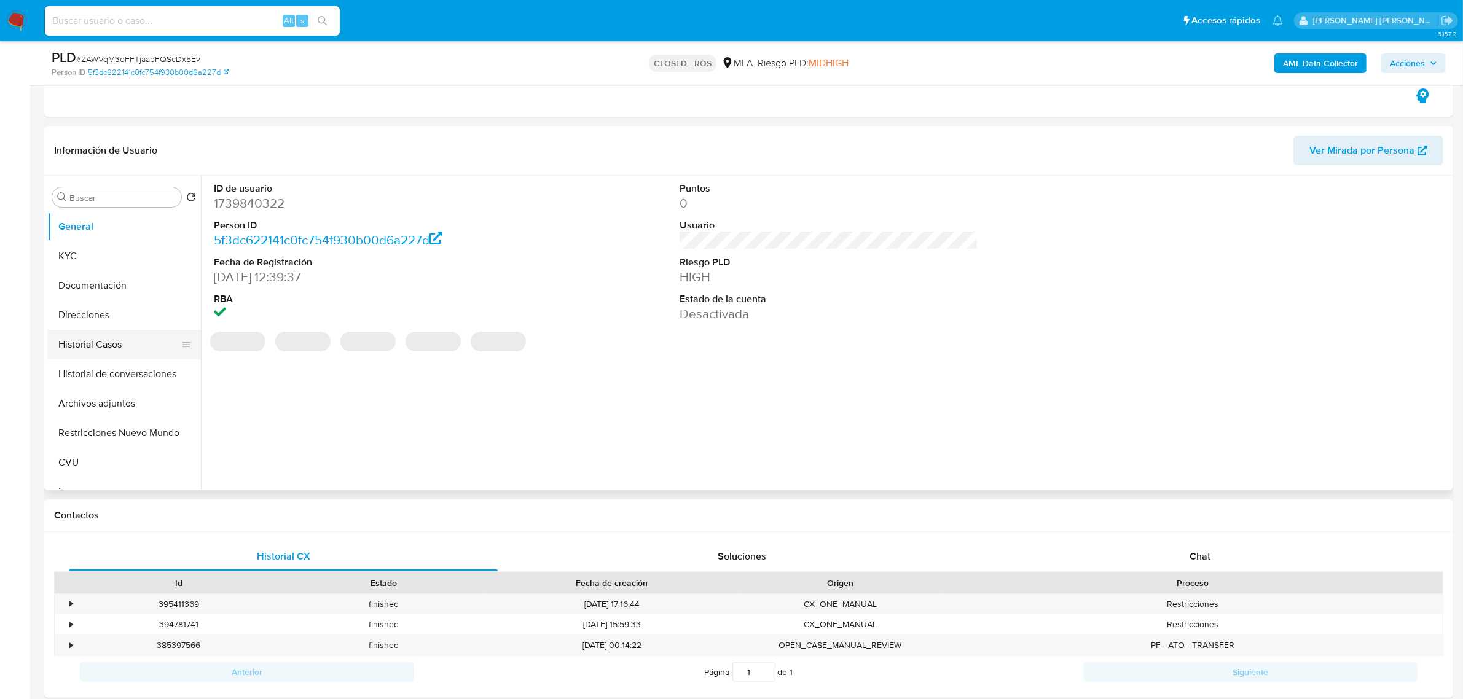
click at [99, 344] on button "Historial Casos" at bounding box center [119, 345] width 144 height 30
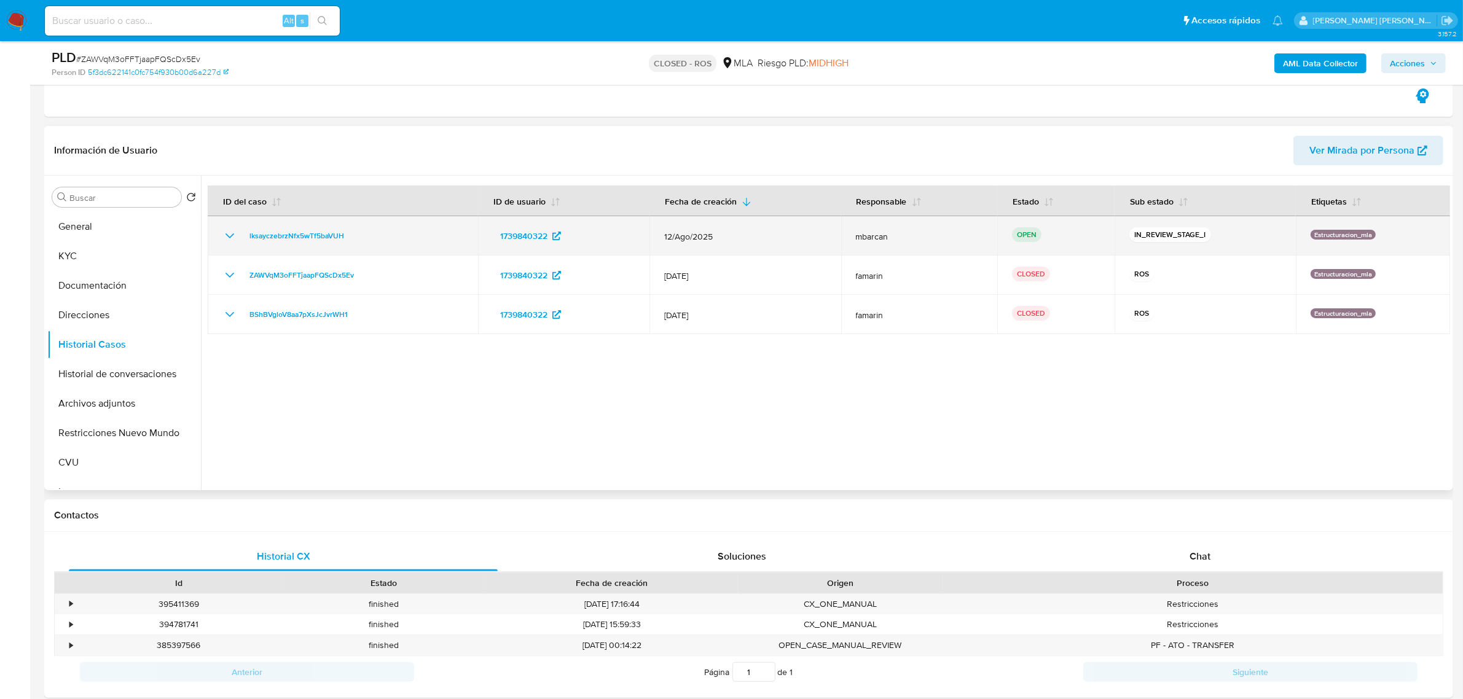
drag, startPoint x: 348, startPoint y: 238, endPoint x: 243, endPoint y: 232, distance: 105.9
click at [243, 232] on div "lksayczebrzNfx5wTf5baVUH" at bounding box center [342, 236] width 241 height 15
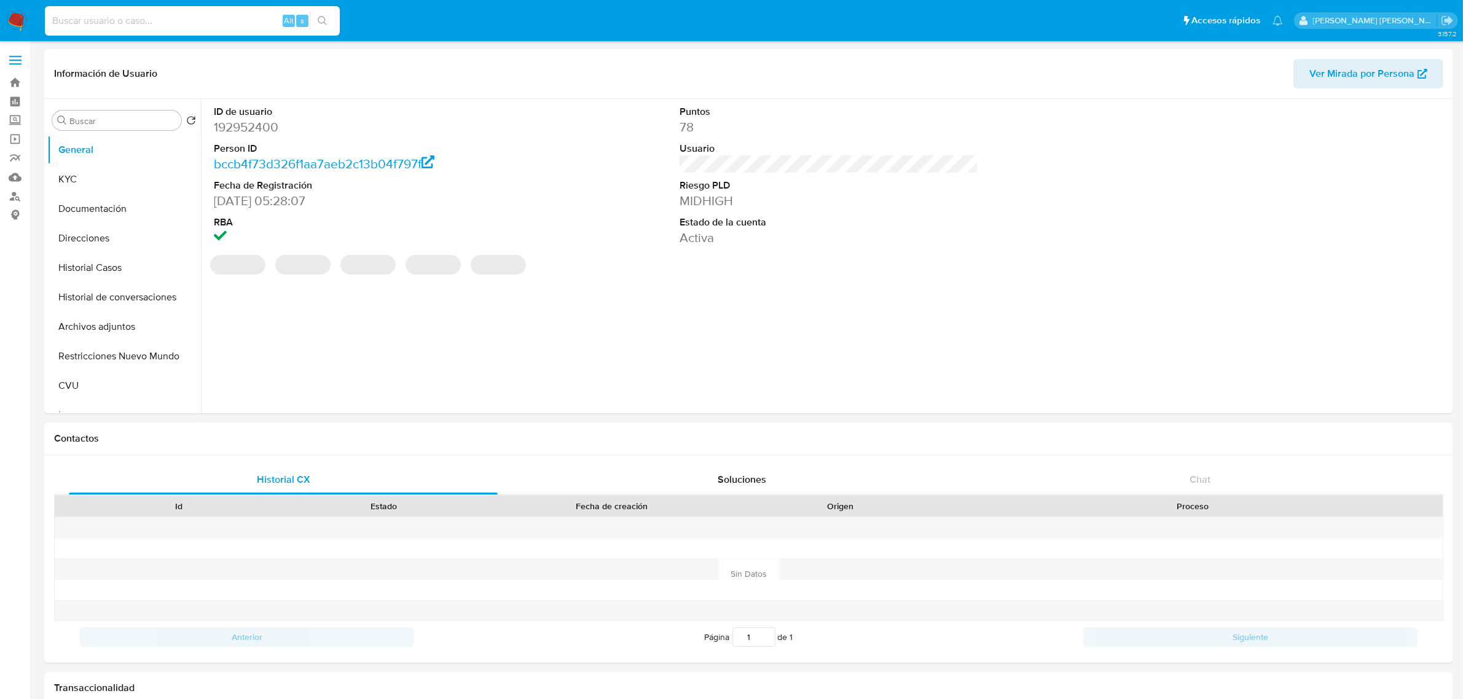
click at [169, 16] on input at bounding box center [192, 21] width 295 height 16
select select "10"
type input "1739840322"
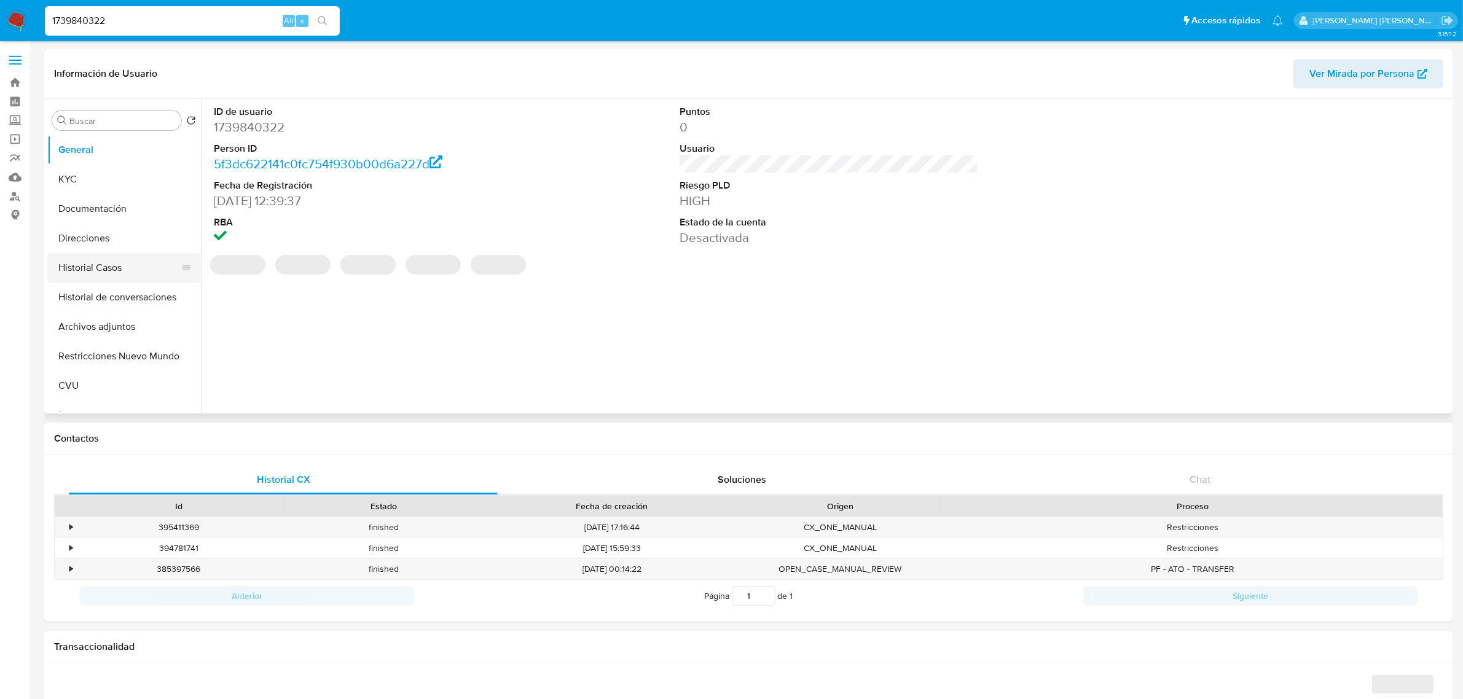
click at [117, 268] on button "Historial Casos" at bounding box center [119, 268] width 144 height 30
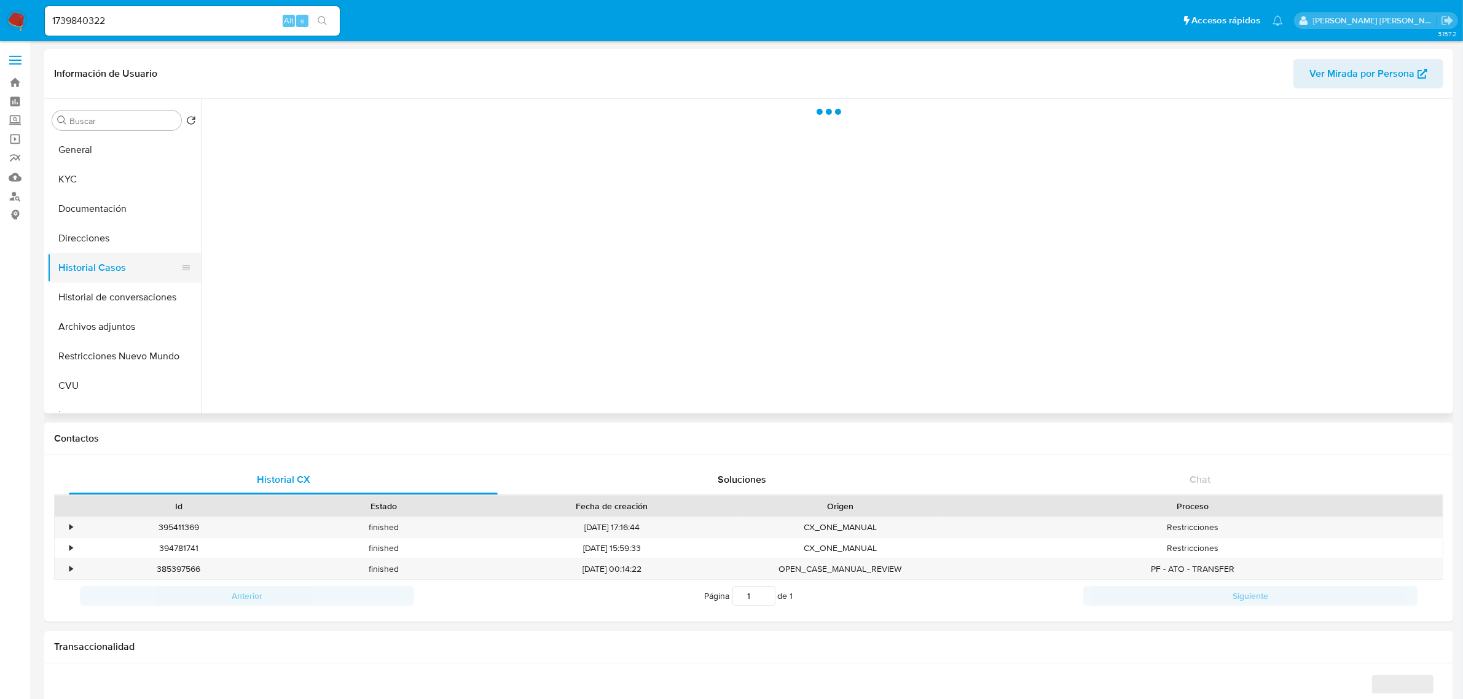
select select "10"
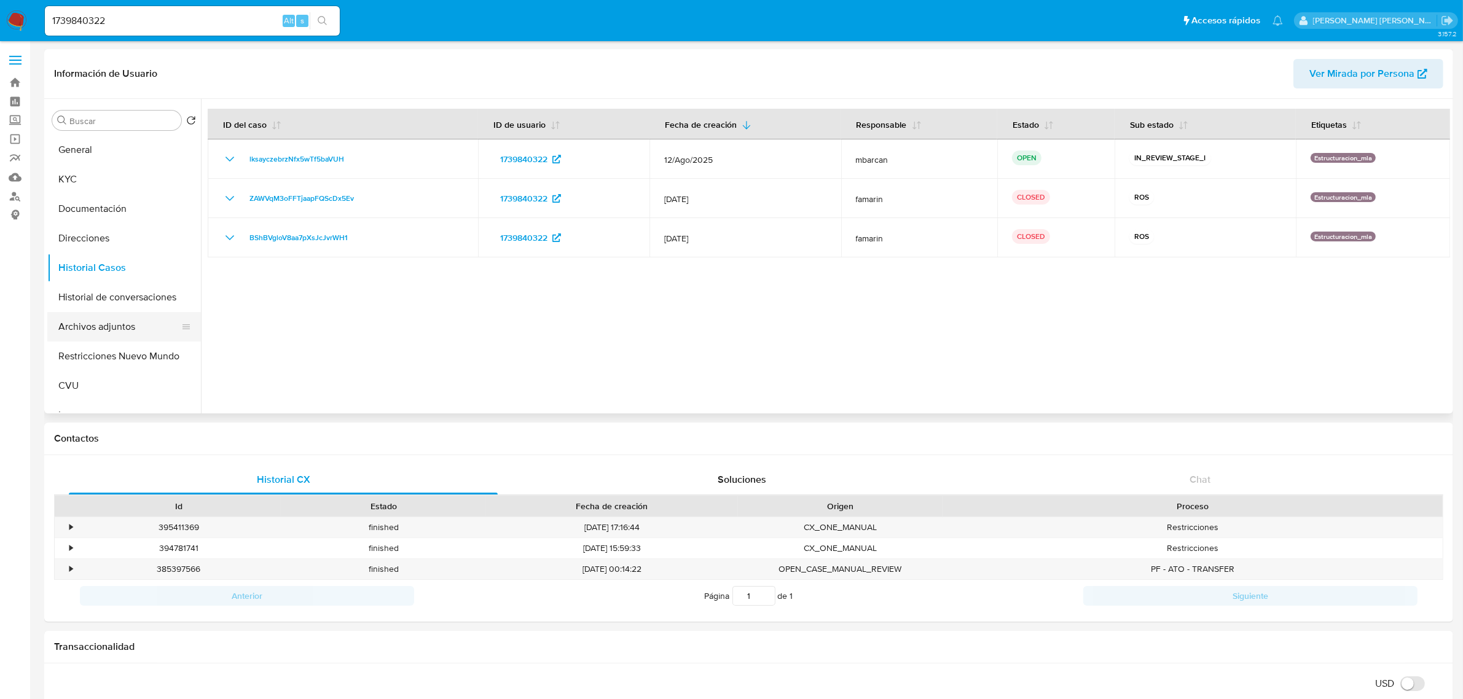
click at [127, 325] on button "Archivos adjuntos" at bounding box center [119, 327] width 144 height 30
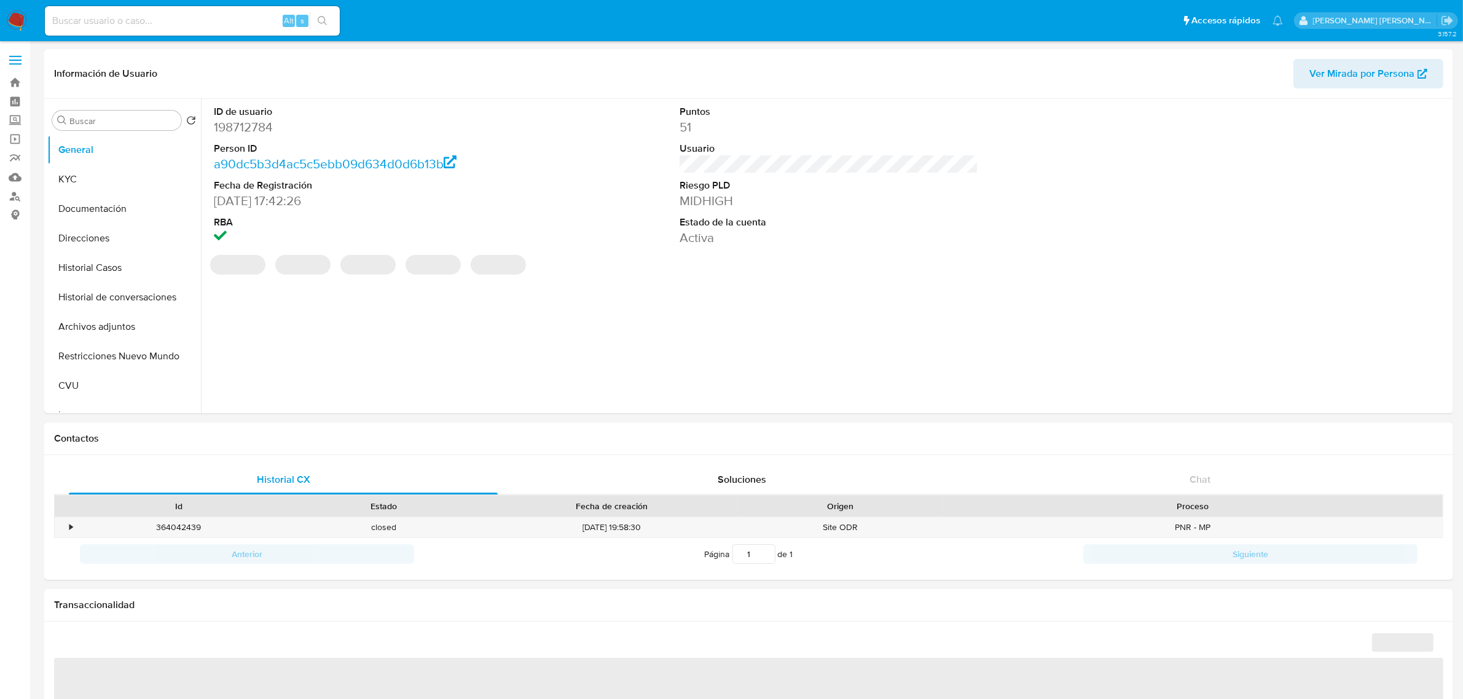
select select "10"
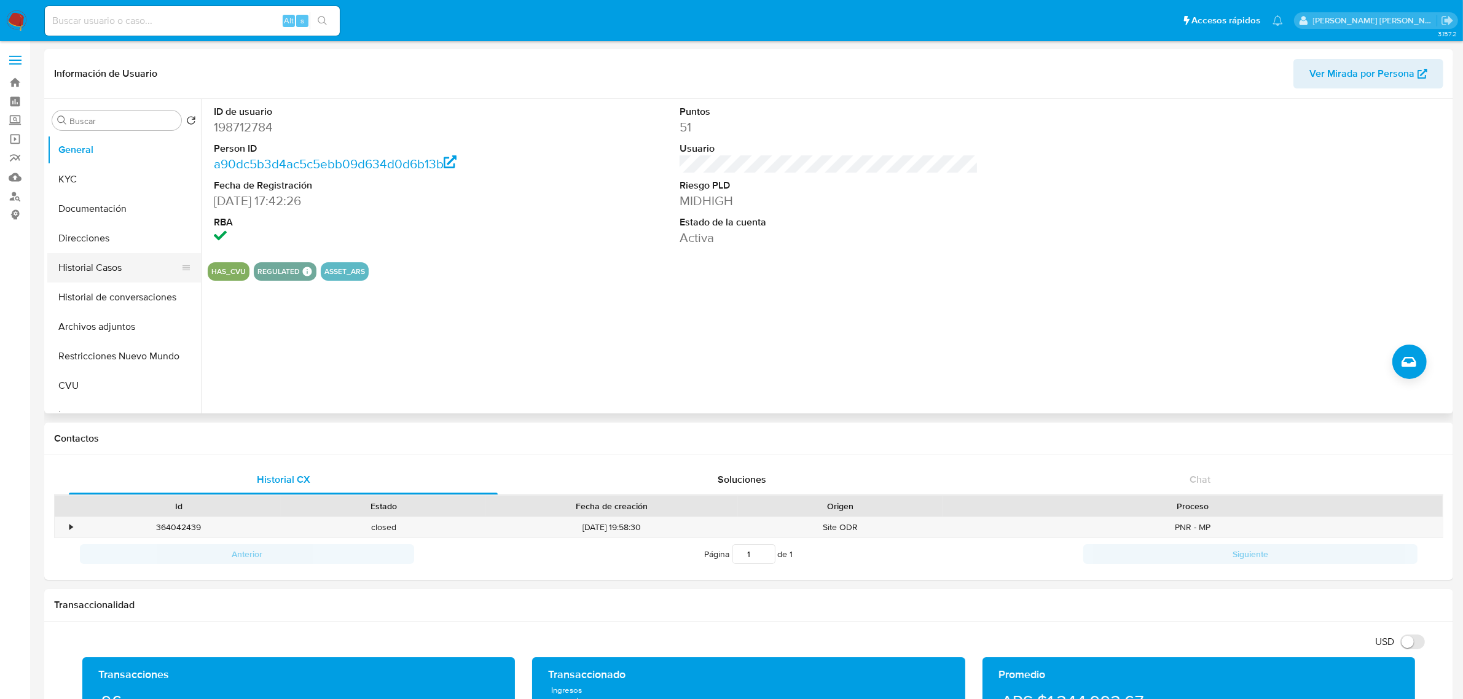
click at [97, 262] on button "Historial Casos" at bounding box center [119, 268] width 144 height 30
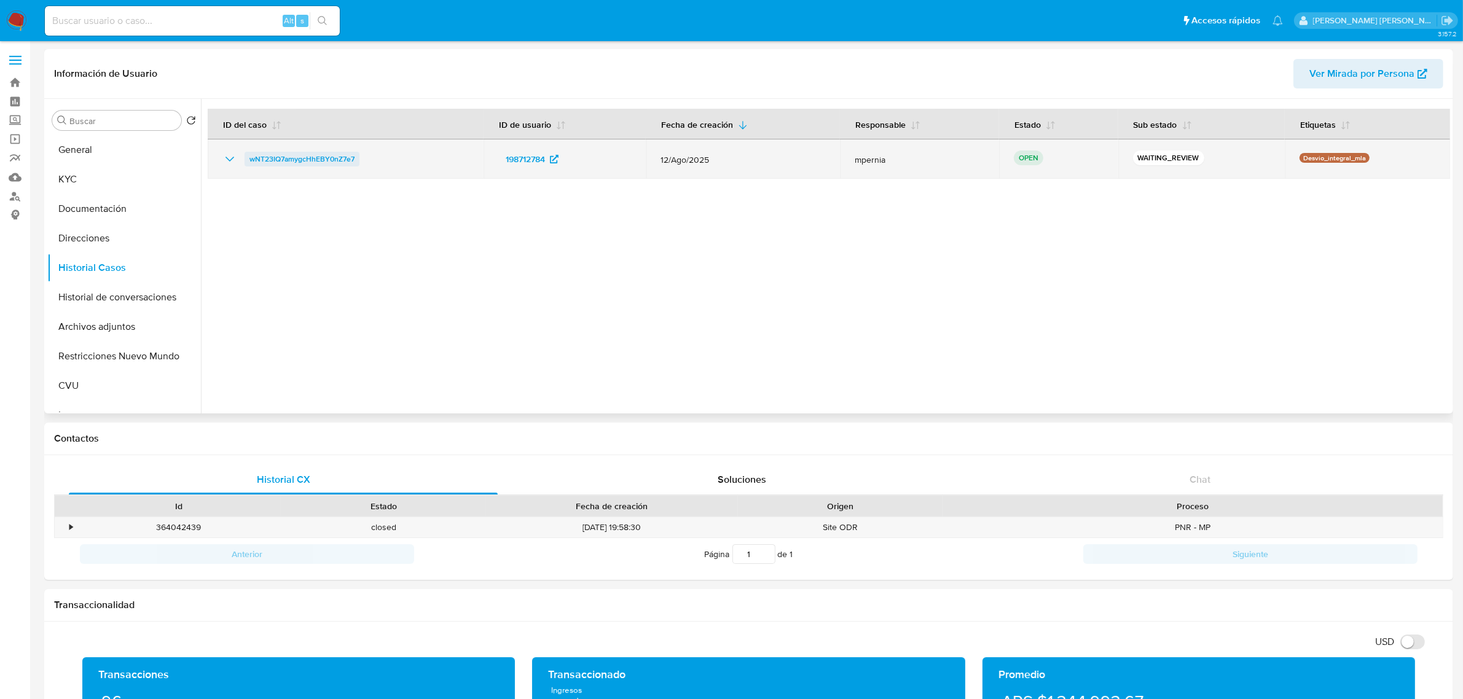
drag, startPoint x: 375, startPoint y: 163, endPoint x: 246, endPoint y: 155, distance: 128.7
click at [246, 155] on div "wNT23IQ7amygcHhEBY0nZ7e7" at bounding box center [345, 159] width 246 height 15
click at [326, 163] on span "wNT23IQ7amygcHhEBY0nZ7e7" at bounding box center [302, 159] width 105 height 15
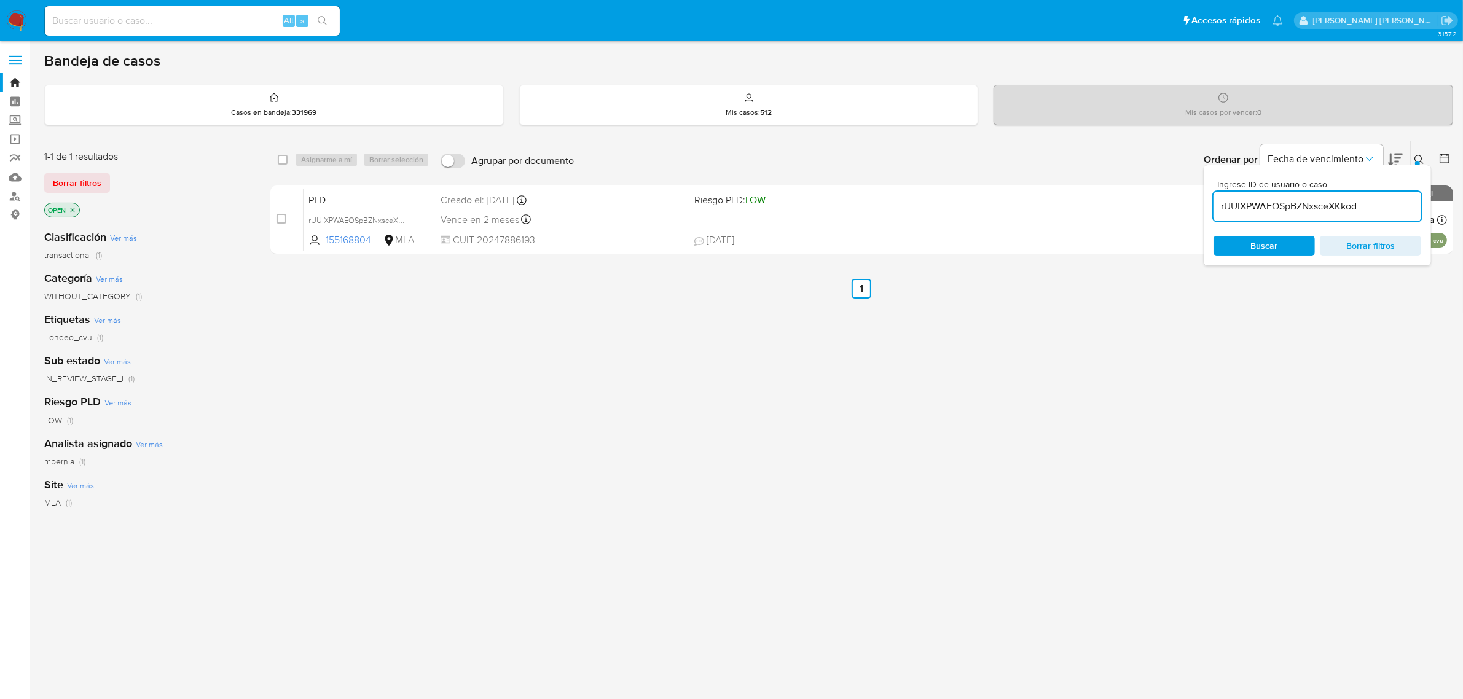
click at [1262, 200] on input "rUUIXPWAEOSpBZNxsceXKkod" at bounding box center [1318, 207] width 208 height 16
paste input "wNT23IQ7amygcHhEBY0nZ7e7"
click at [1262, 199] on input "rUUIXPWAEOSpBZNxsceXKkod" at bounding box center [1318, 207] width 208 height 16
type input "wNT23IQ7amygcHhEBY0nZ7e7"
click at [281, 163] on input "checkbox" at bounding box center [283, 160] width 10 height 10
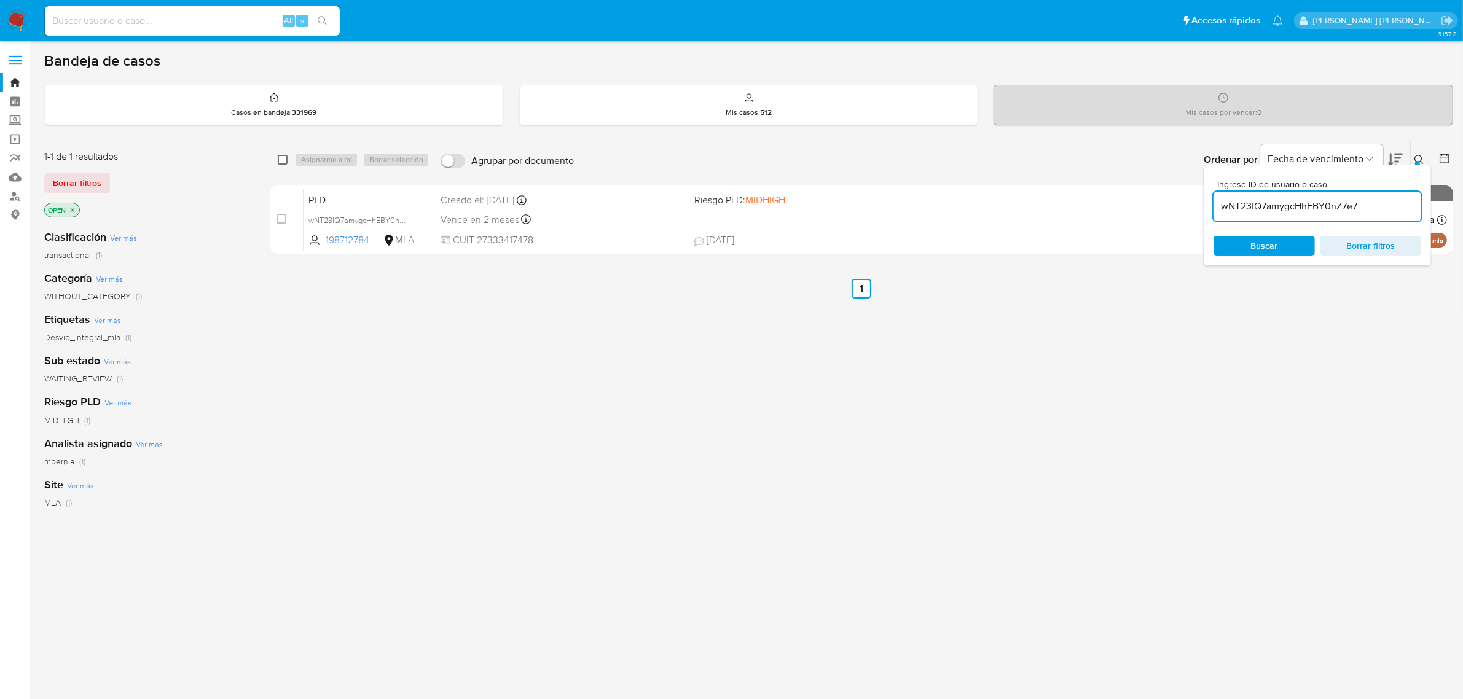
checkbox input "true"
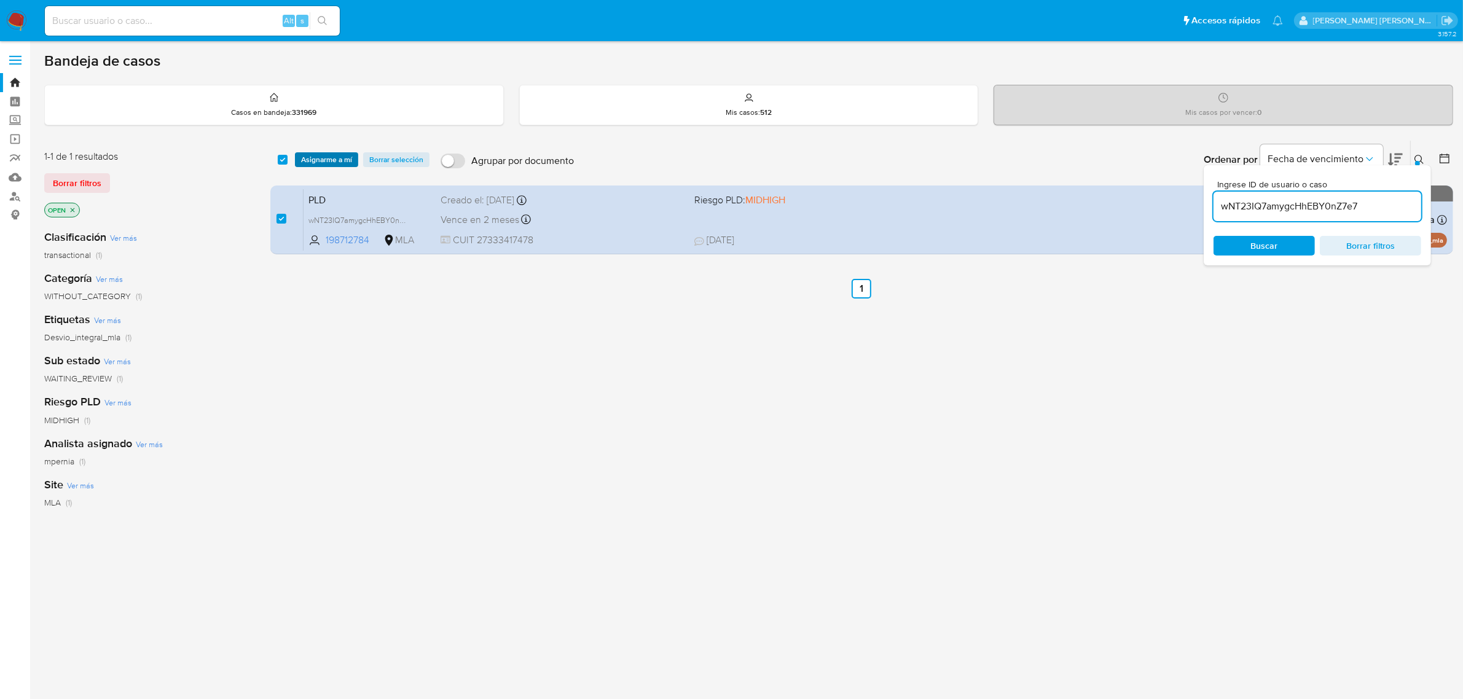
click at [345, 155] on span "Asignarme a mí" at bounding box center [326, 160] width 51 height 12
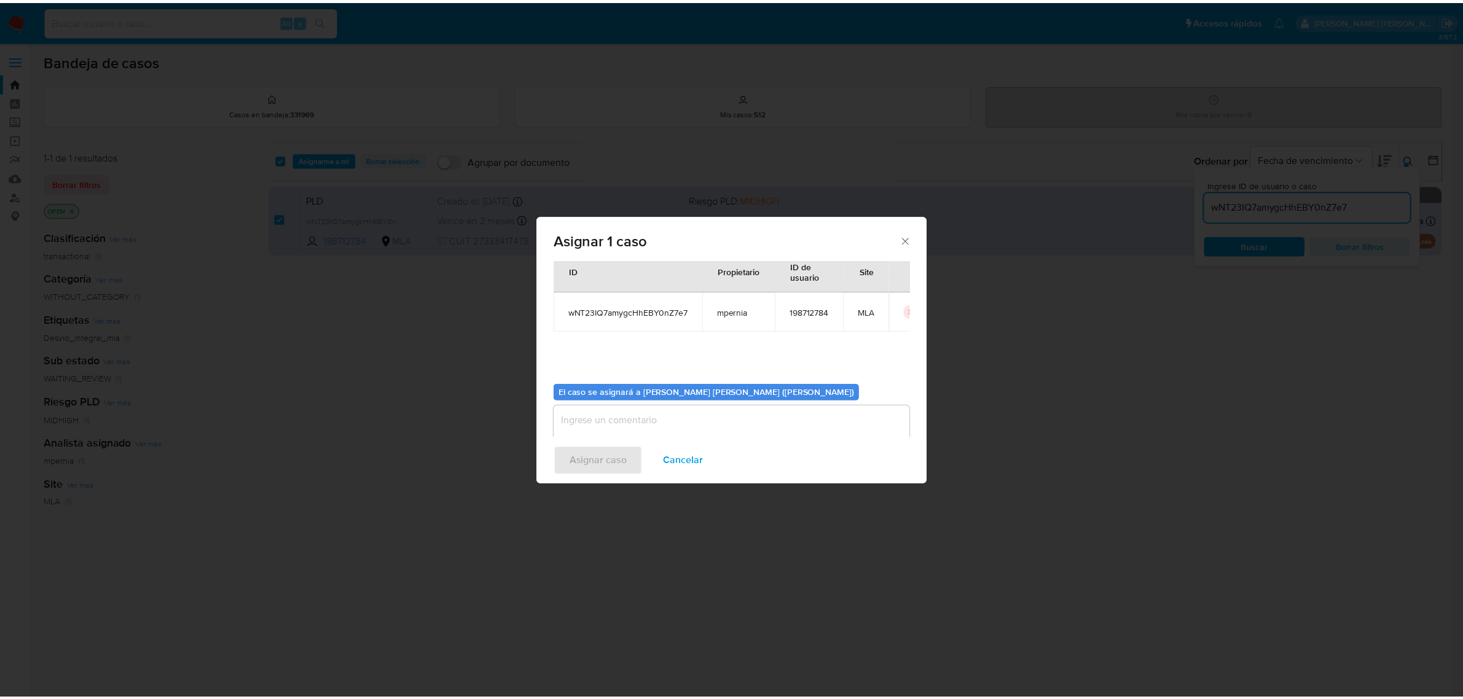
scroll to position [63, 0]
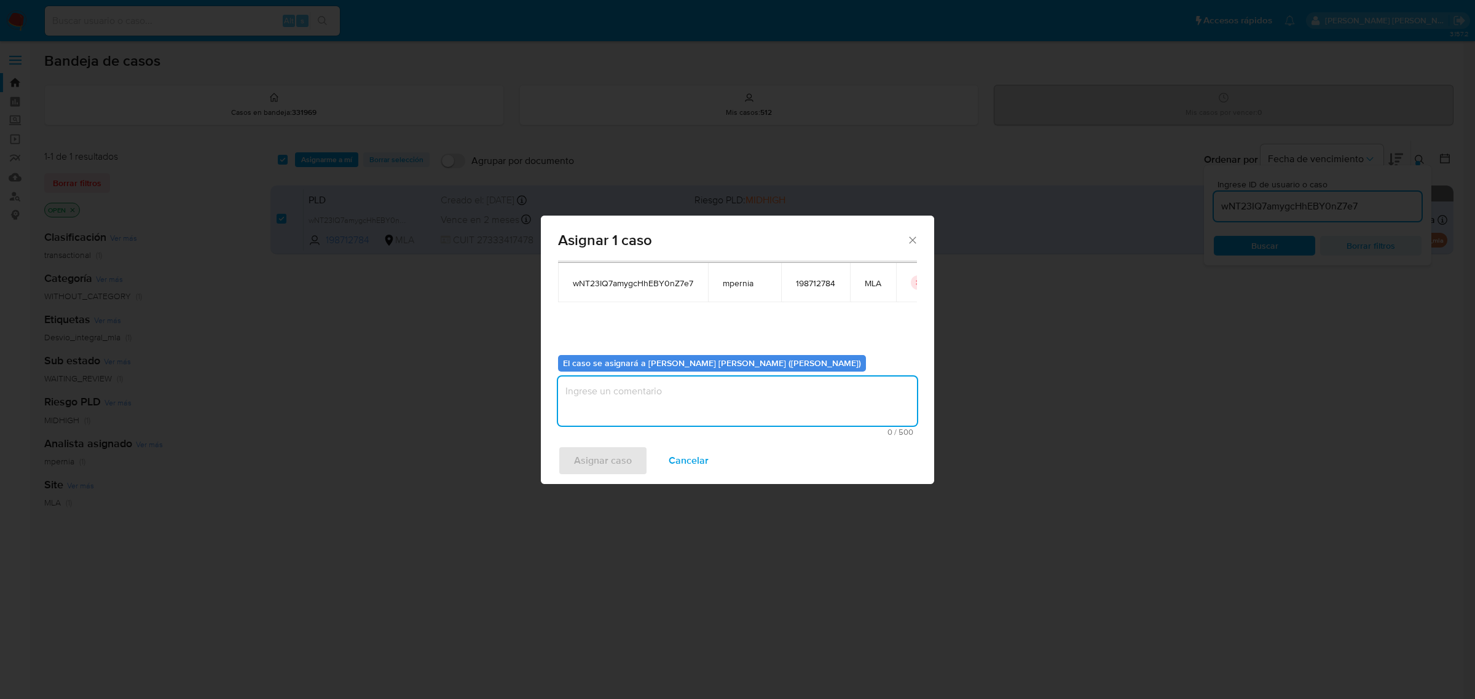
click at [643, 409] on textarea "assign-modal" at bounding box center [737, 401] width 359 height 49
type textarea "-"
click at [620, 456] on span "Asignar caso" at bounding box center [603, 460] width 58 height 27
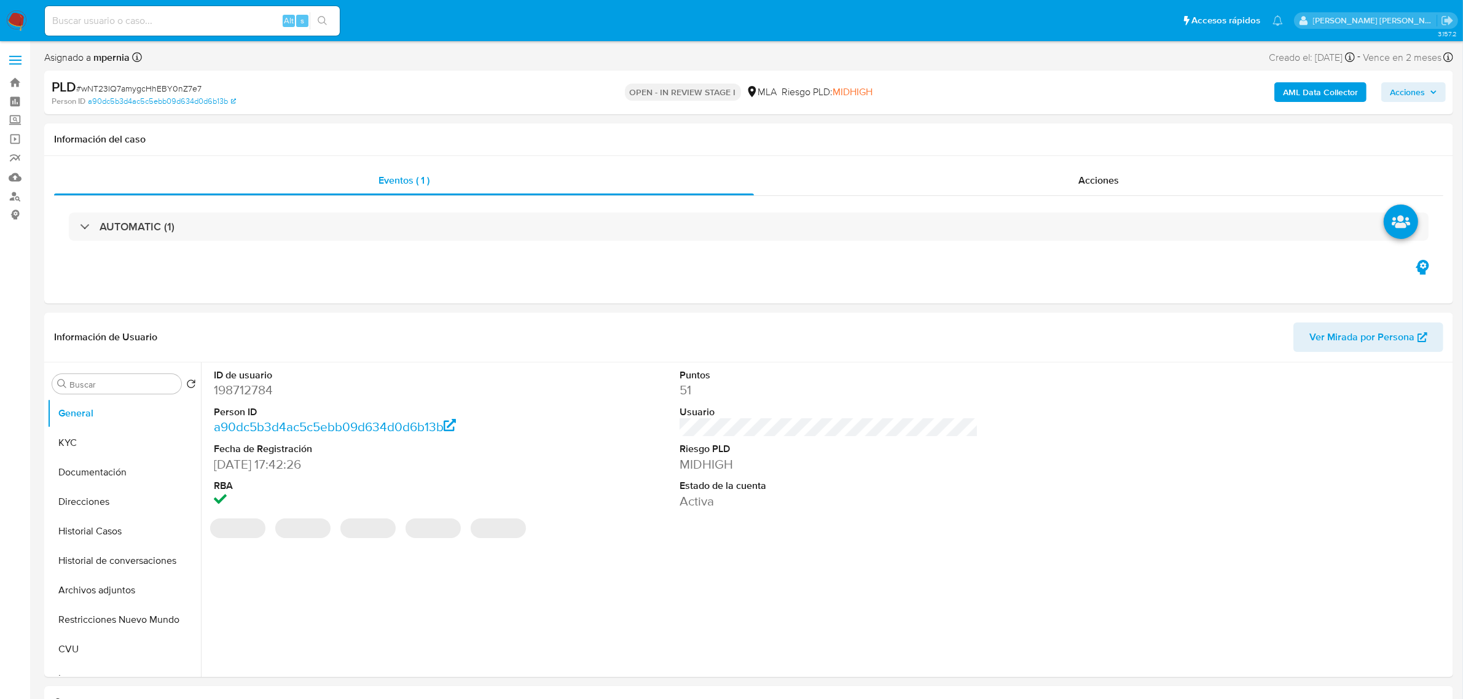
select select "10"
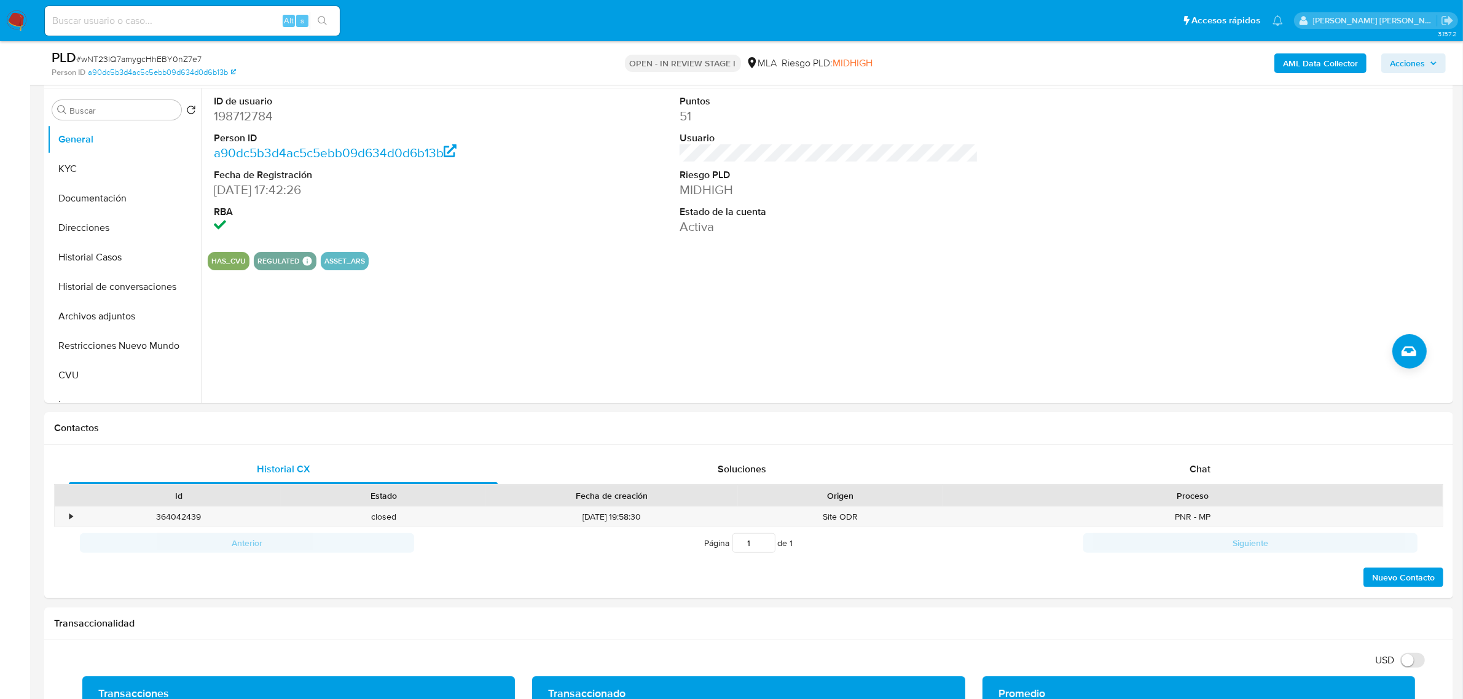
scroll to position [384, 0]
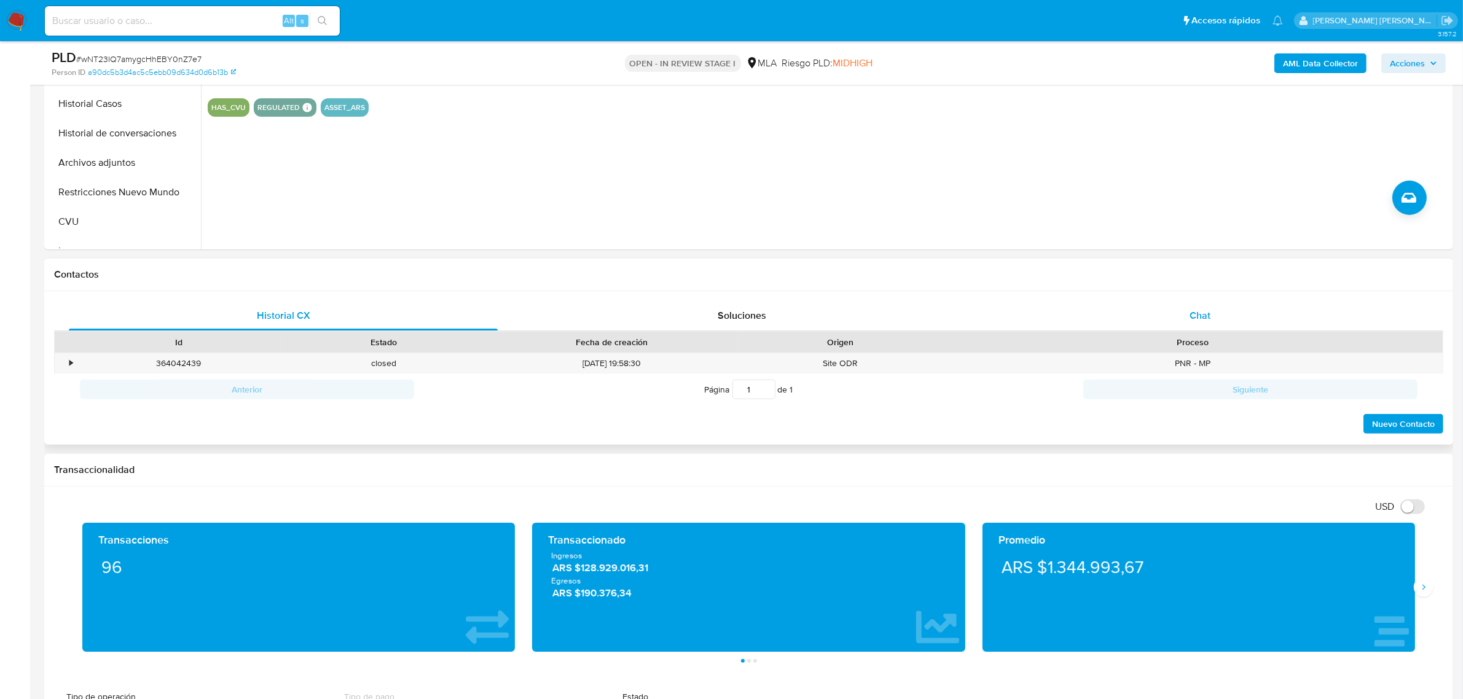
click at [1206, 321] on span "Chat" at bounding box center [1200, 316] width 21 height 14
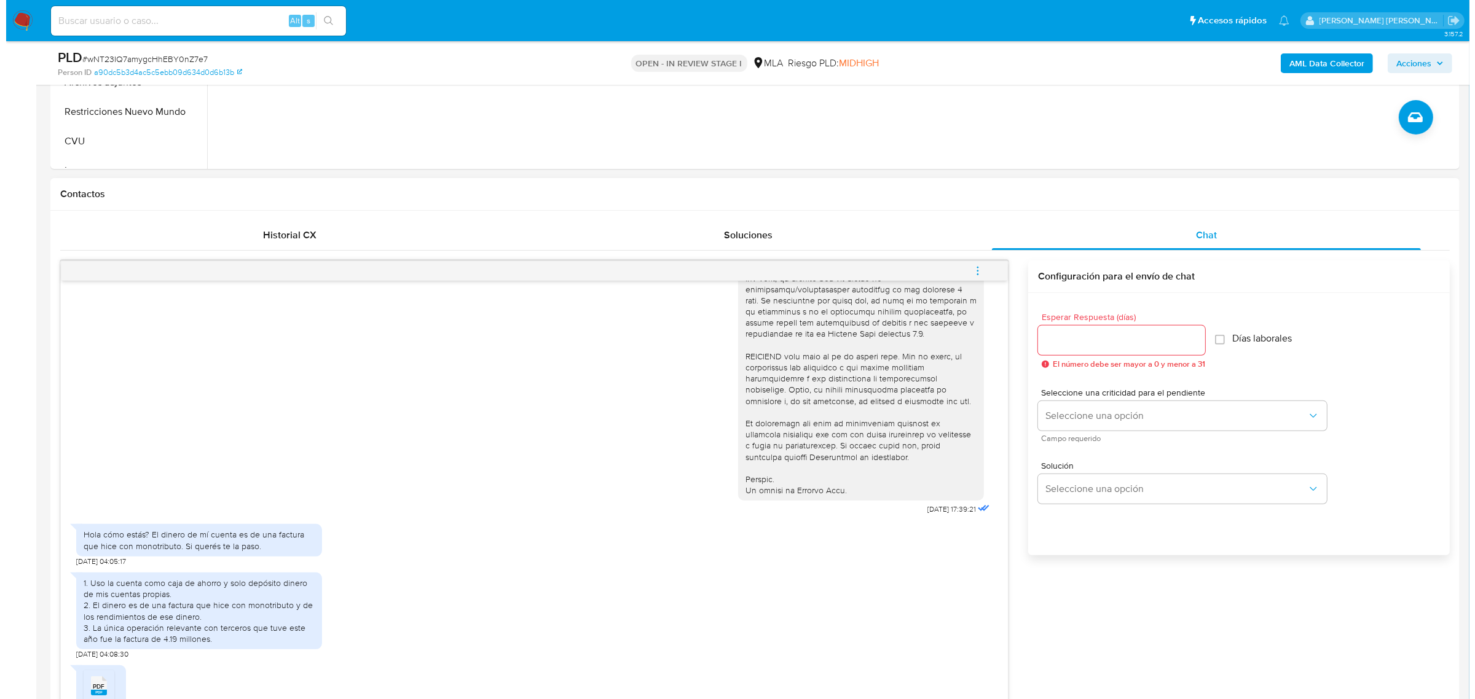
scroll to position [538, 0]
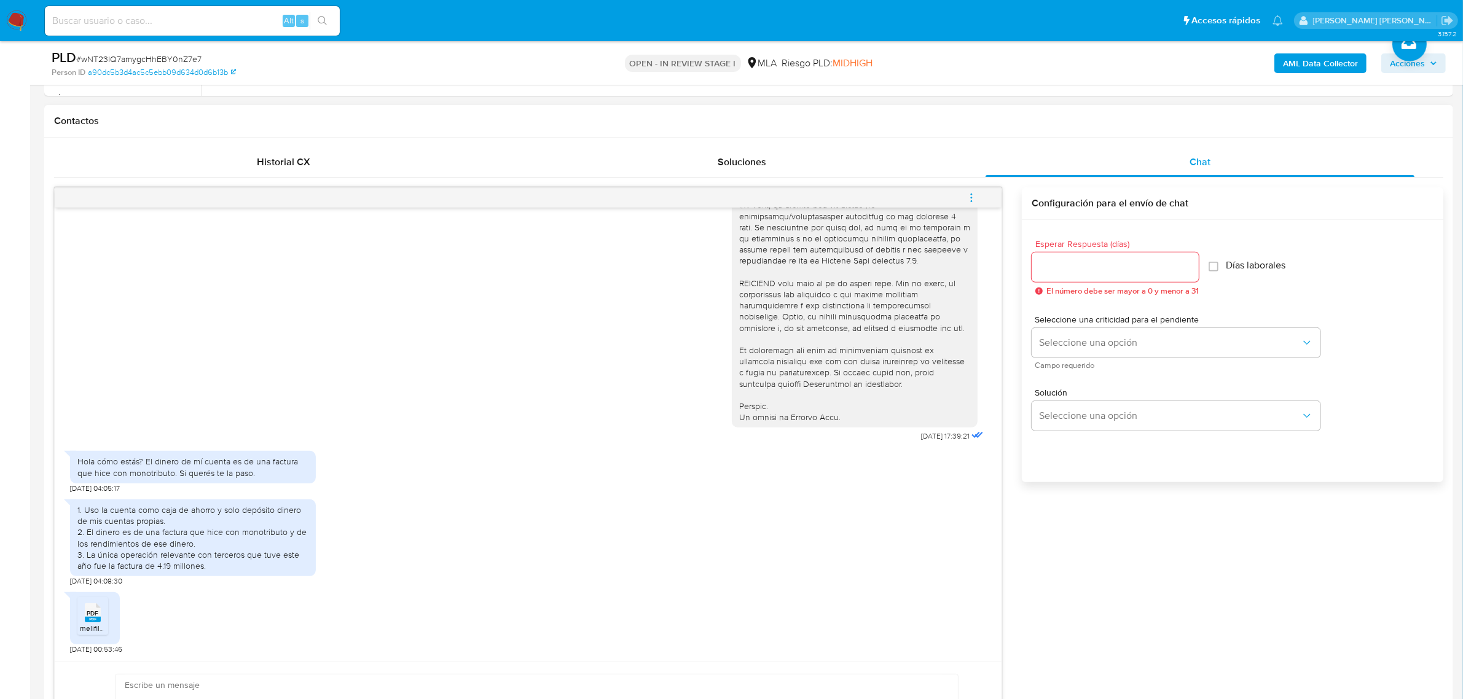
click at [93, 616] on span "PDF" at bounding box center [93, 614] width 12 height 8
drag, startPoint x: 146, startPoint y: 463, endPoint x: 255, endPoint y: 470, distance: 109.0
click at [255, 470] on div "Hola cómo estás? El dinero de mí cuenta es de una factura que hice con monotrib…" at bounding box center [192, 467] width 231 height 22
copy div "El dinero de mí cuenta es de una factura que hice con monotributo. Si querés te…"
click at [170, 483] on div "Hola cómo estás? El dinero de mí cuenta es de una factura que hice con monotrib…" at bounding box center [193, 467] width 246 height 32
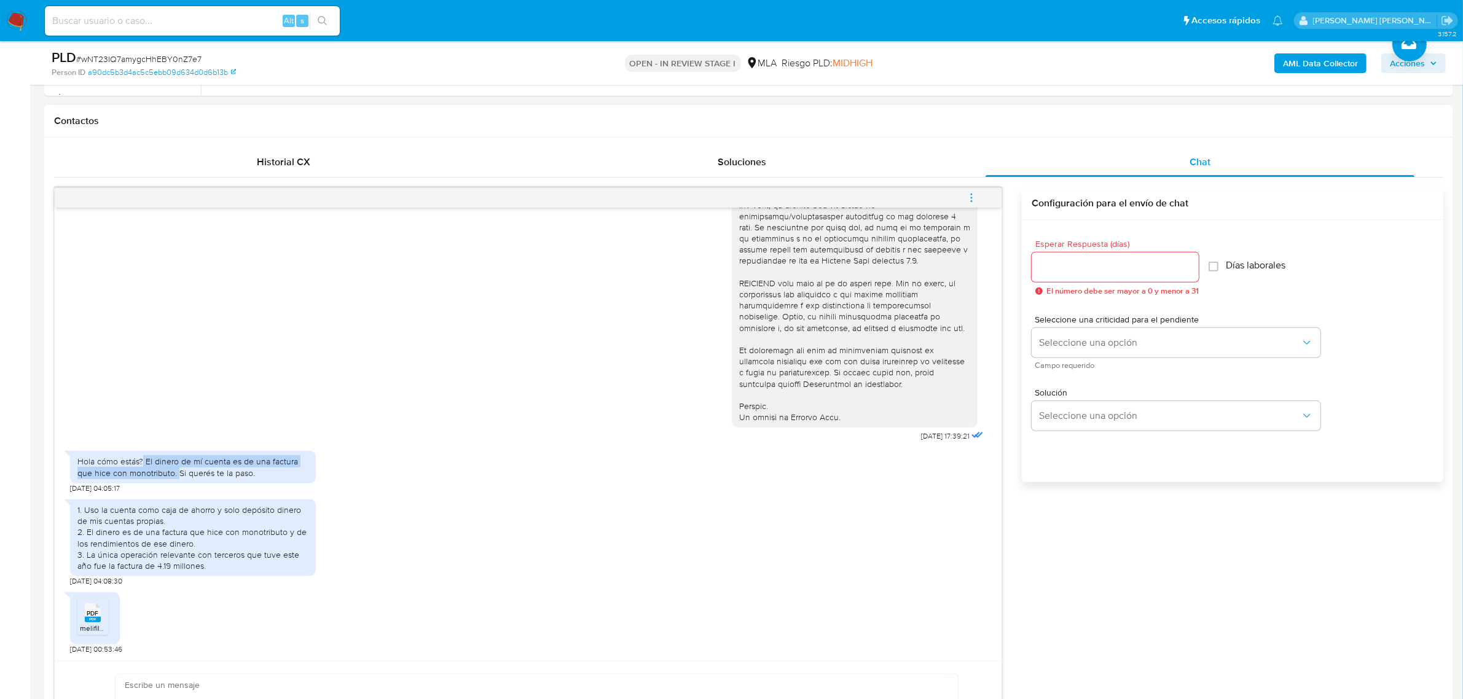
drag, startPoint x: 142, startPoint y: 461, endPoint x: 176, endPoint y: 475, distance: 37.2
click at [176, 475] on div "Hola cómo estás? El dinero de mí cuenta es de una factura que hice con monotrib…" at bounding box center [192, 467] width 231 height 22
copy div "El dinero de mí cuenta es de una factura que hice con monotributo."
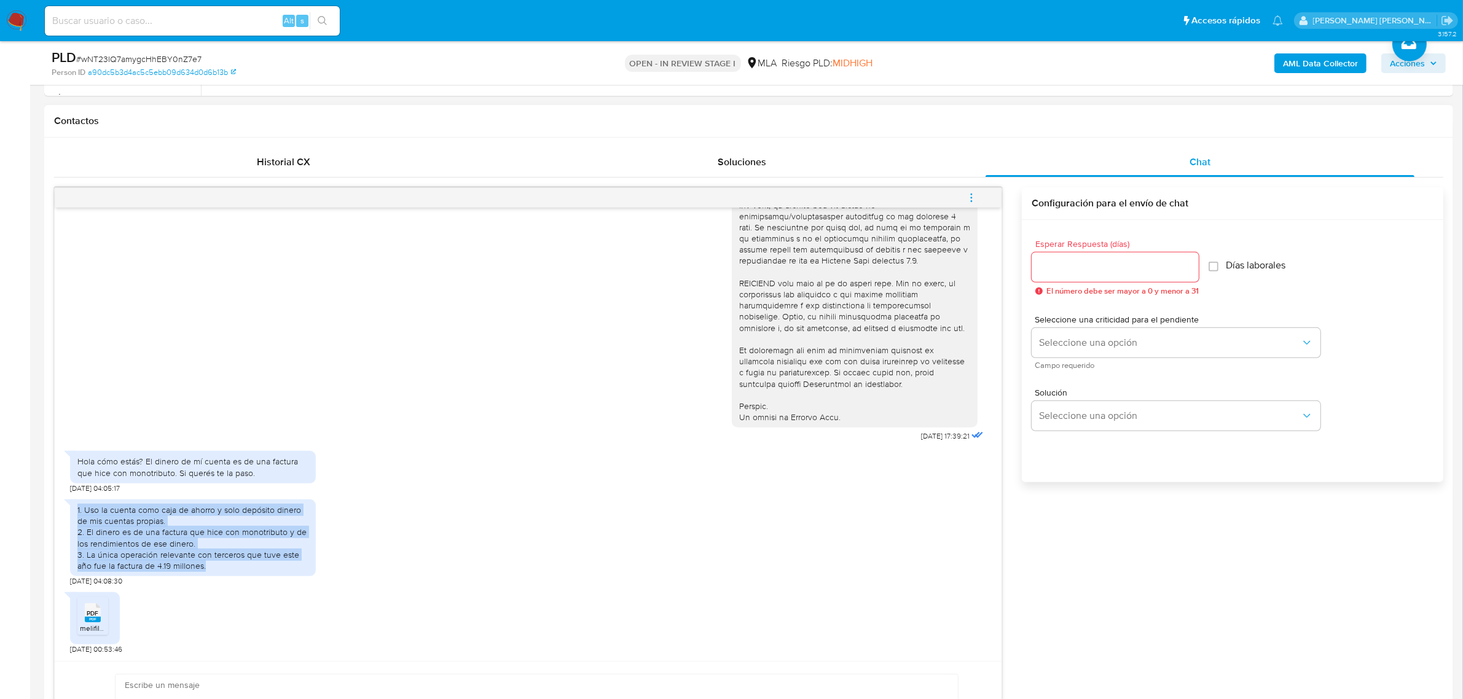
drag, startPoint x: 75, startPoint y: 511, endPoint x: 207, endPoint y: 570, distance: 144.4
click at [207, 570] on div "1. Uso la cuenta como caja de ahorro y solo depósito dinero de mis cuentas prop…" at bounding box center [193, 538] width 246 height 77
copy div "1. Uso la cuenta como caja de ahorro y solo depósito dinero de mis cuentas prop…"
click at [1312, 52] on div "AML Data Collector Acciones" at bounding box center [1216, 63] width 462 height 29
click at [1291, 57] on b "AML Data Collector" at bounding box center [1320, 63] width 75 height 20
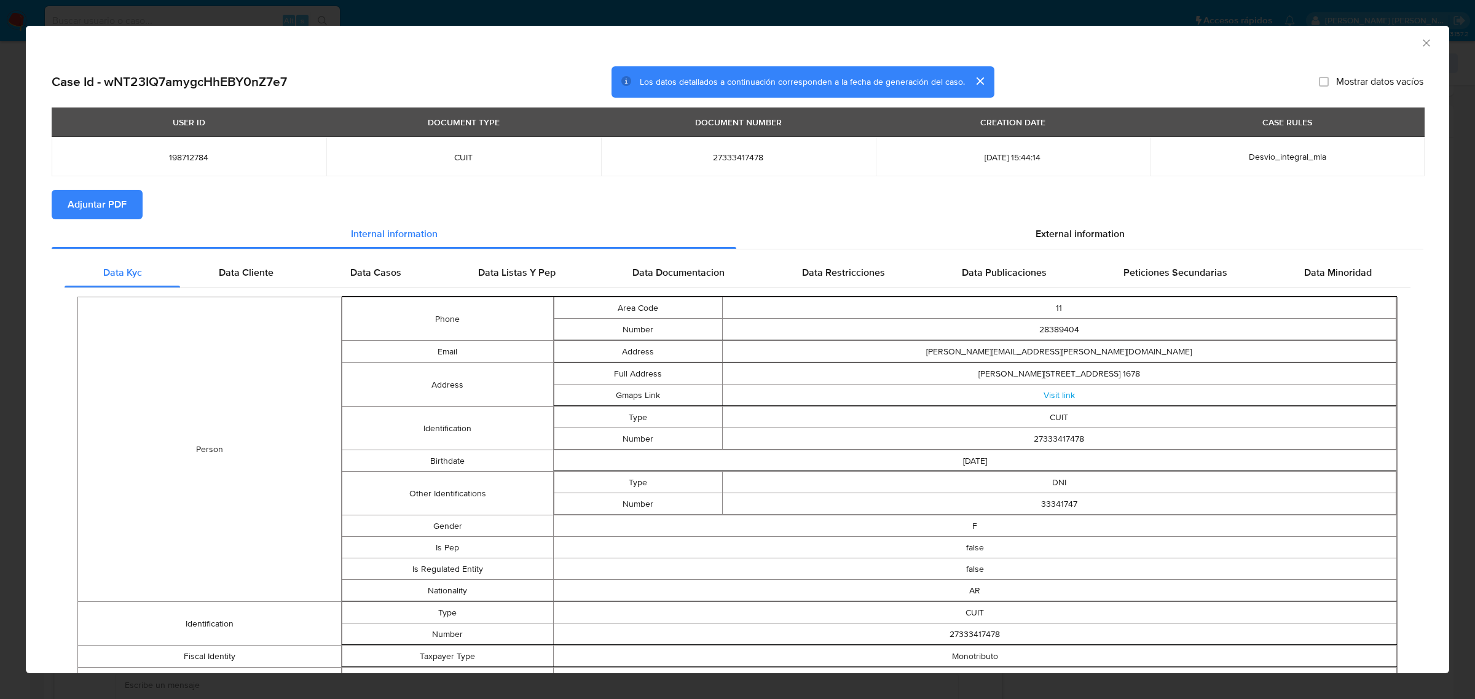
click at [87, 199] on span "Adjuntar PDF" at bounding box center [97, 204] width 59 height 27
click at [1420, 45] on icon "Cerrar ventana" at bounding box center [1426, 43] width 12 height 12
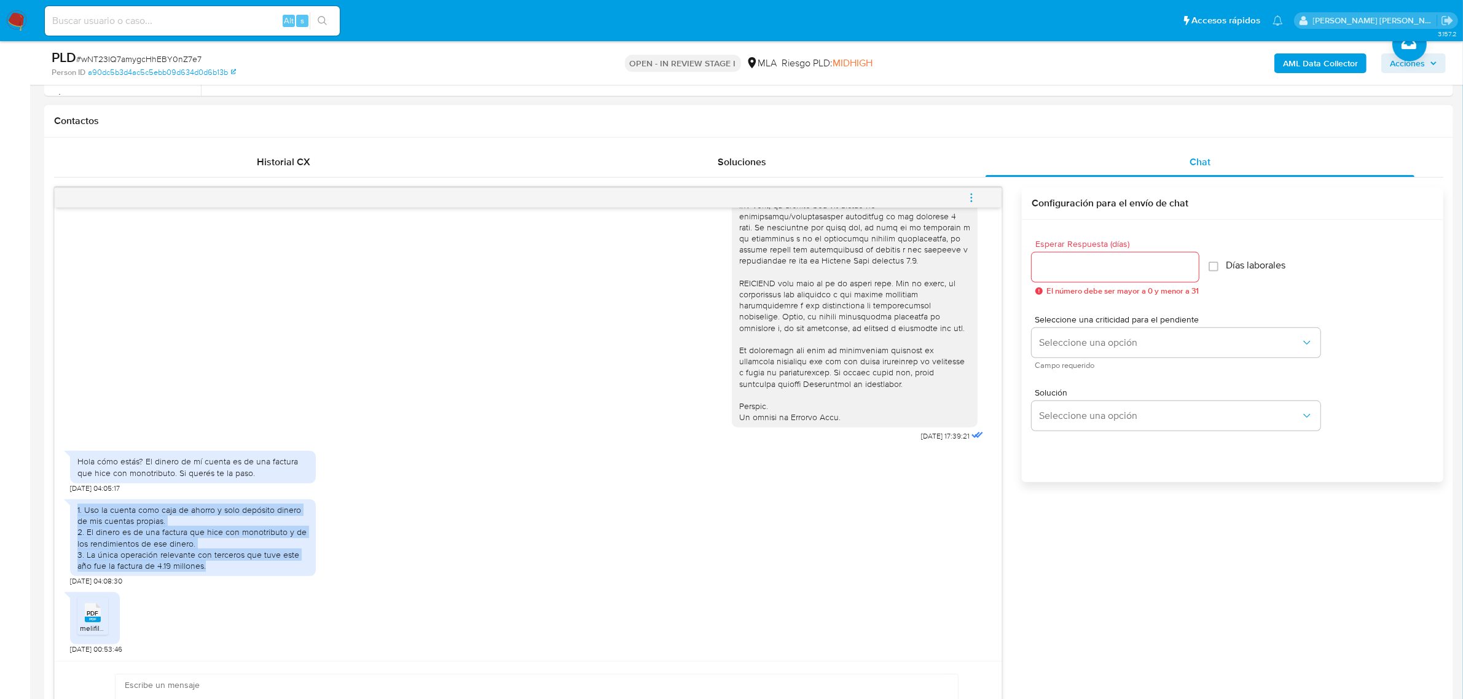
click at [975, 191] on span "menu-action" at bounding box center [971, 198] width 11 height 30
click at [910, 192] on li "Abrir gestor de archivos" at bounding box center [888, 197] width 126 height 22
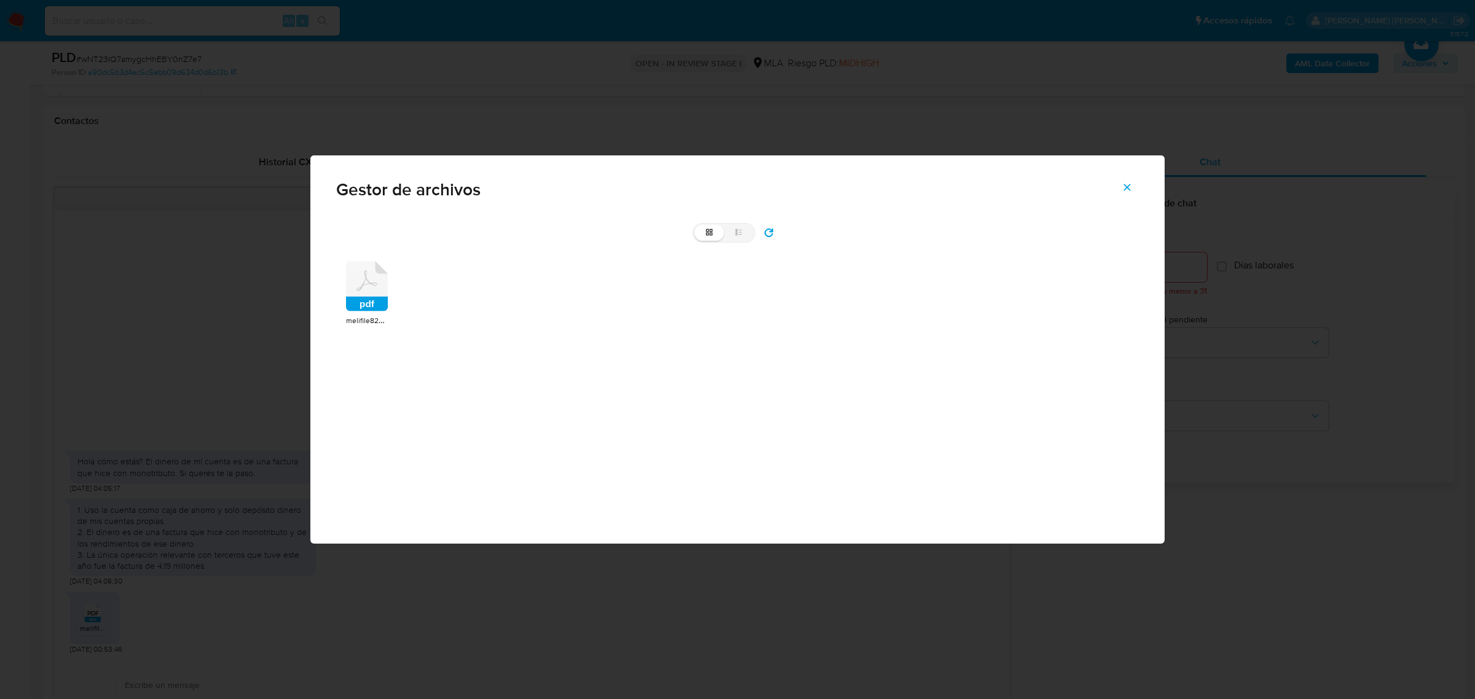
click at [353, 298] on rect at bounding box center [367, 304] width 42 height 15
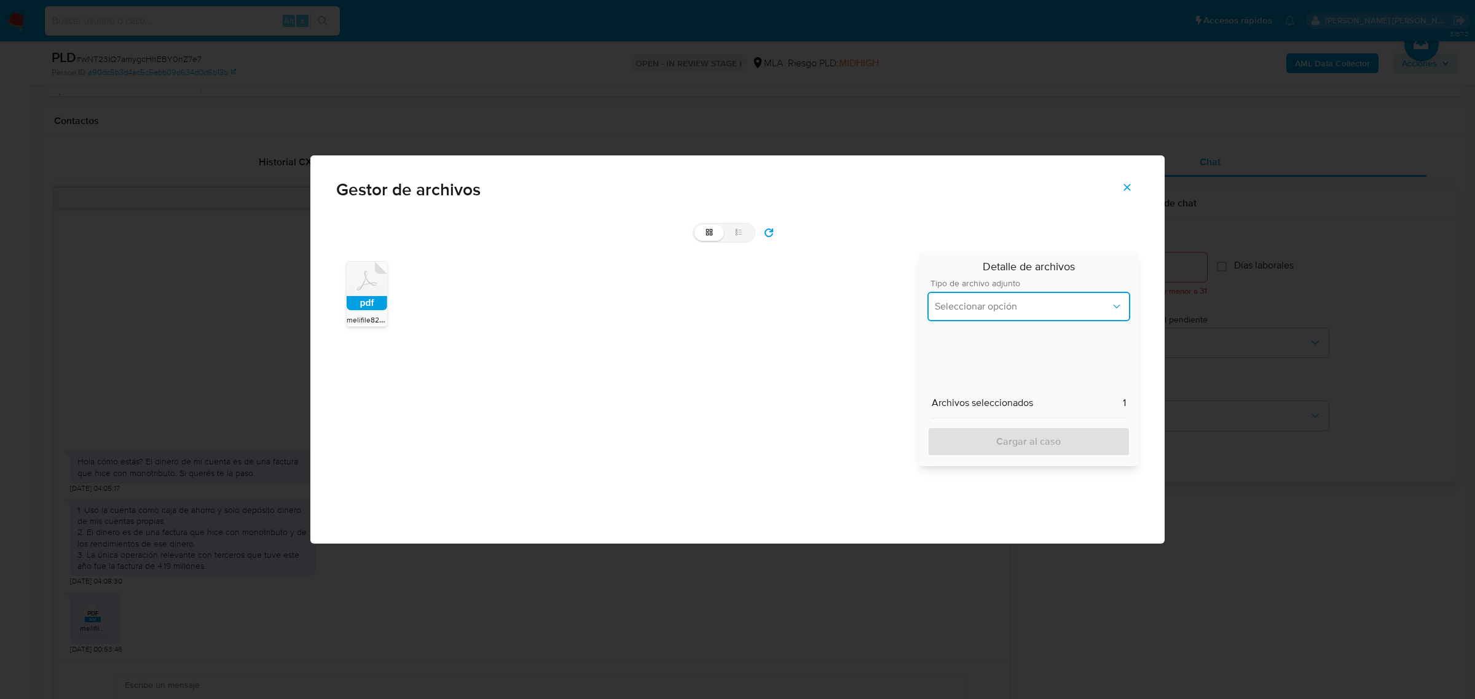
click at [1004, 302] on span "Seleccionar opción" at bounding box center [1023, 307] width 176 height 12
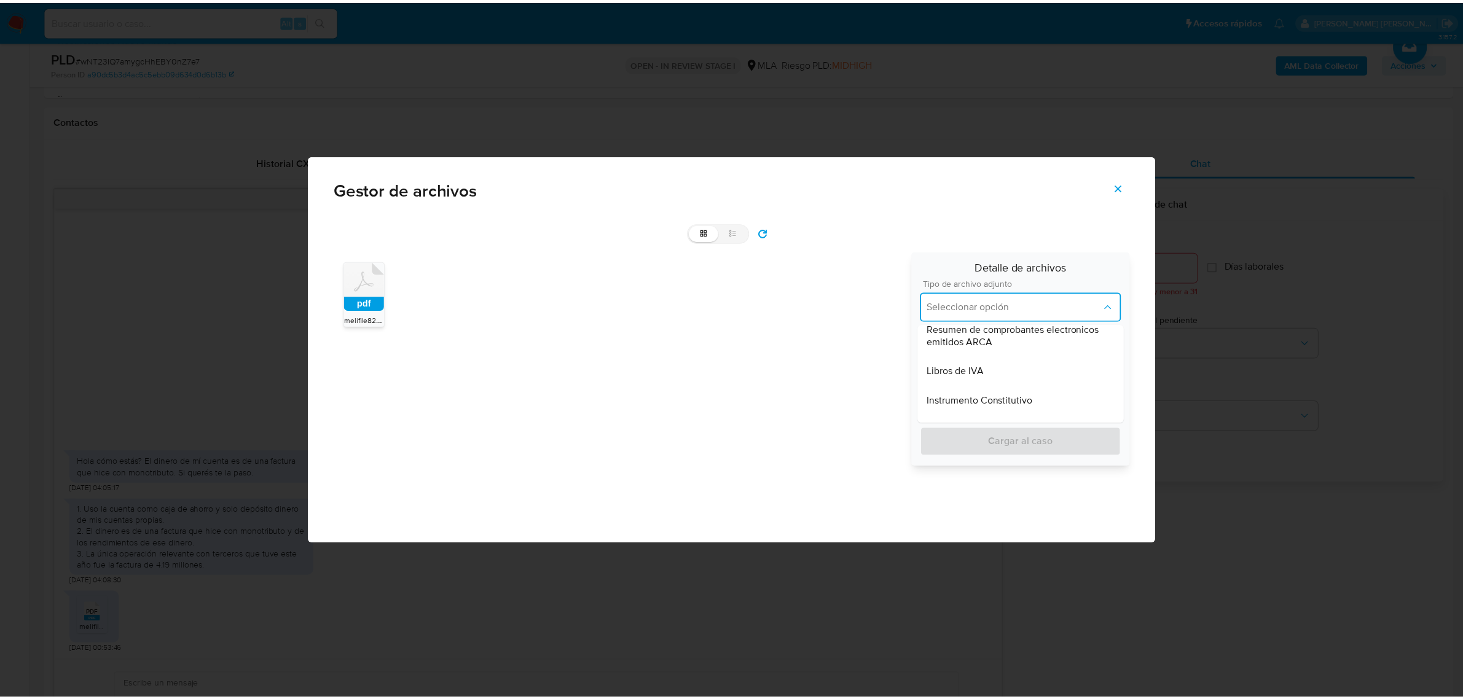
scroll to position [515, 0]
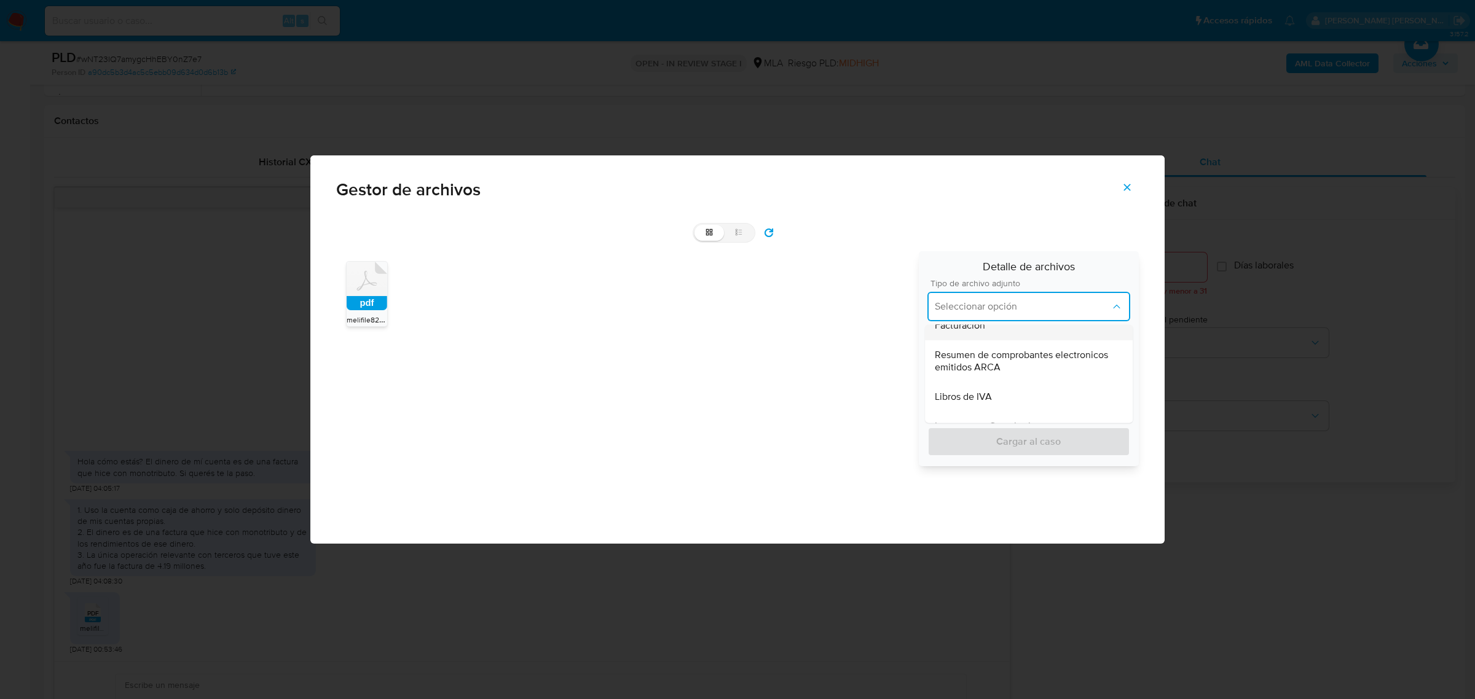
click at [972, 329] on span "Facturacion" at bounding box center [960, 326] width 50 height 12
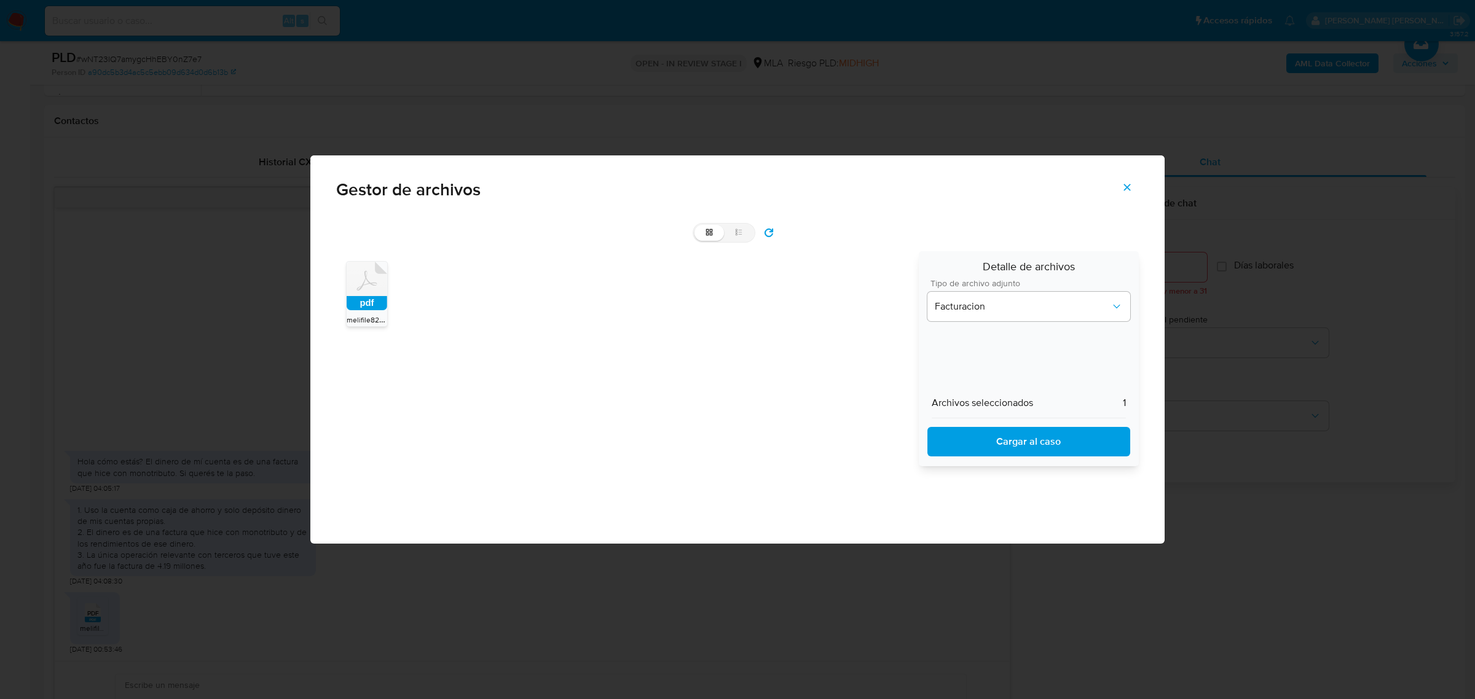
click at [1002, 433] on span "Cargar al caso" at bounding box center [1028, 441] width 171 height 27
click at [1132, 184] on icon "Cerrar" at bounding box center [1127, 187] width 11 height 11
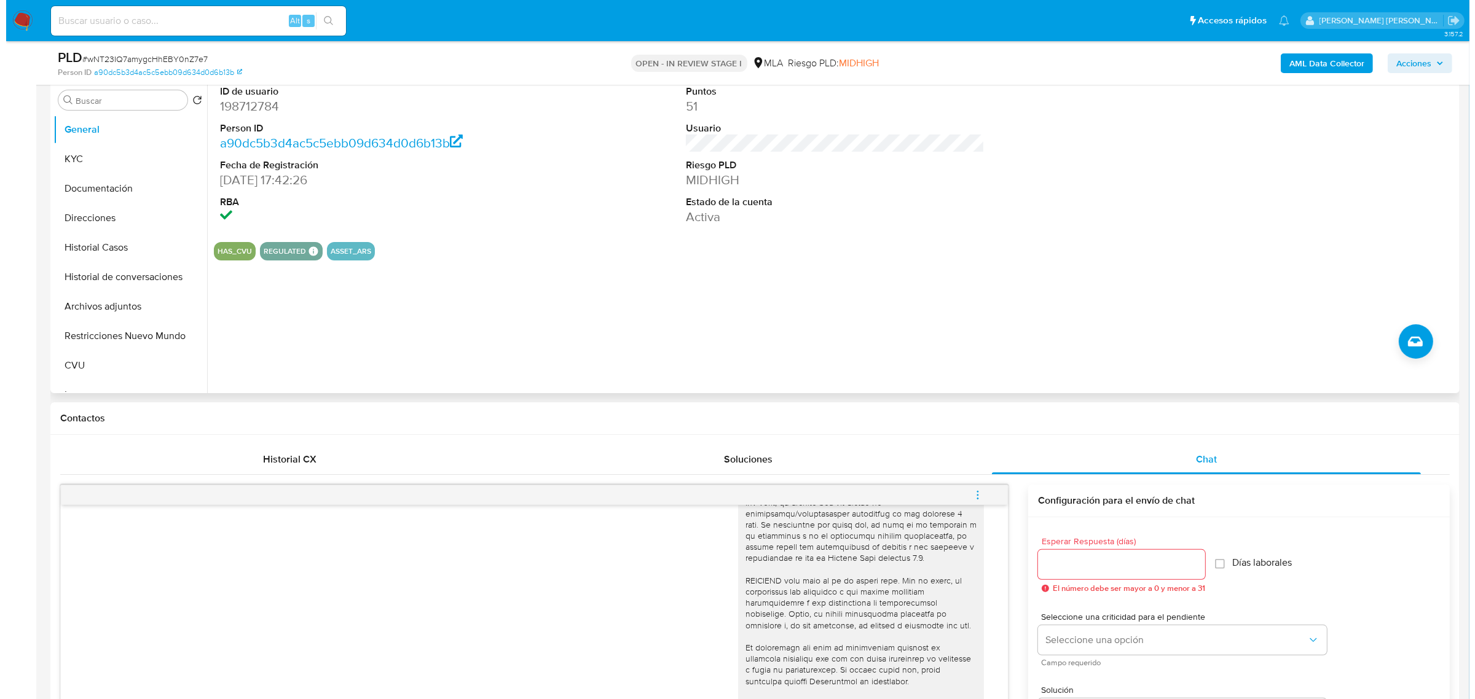
scroll to position [230, 0]
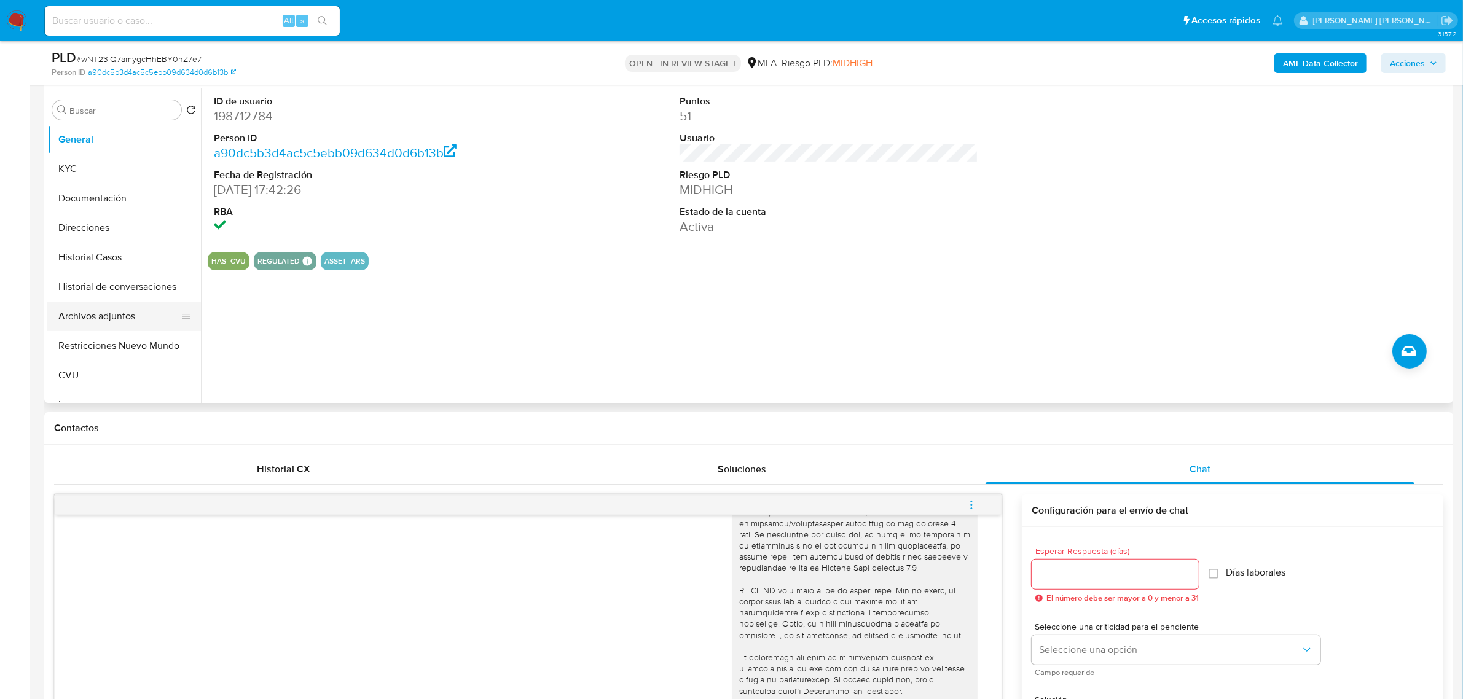
drag, startPoint x: 115, startPoint y: 315, endPoint x: 136, endPoint y: 315, distance: 20.9
click at [115, 315] on button "Archivos adjuntos" at bounding box center [119, 317] width 144 height 30
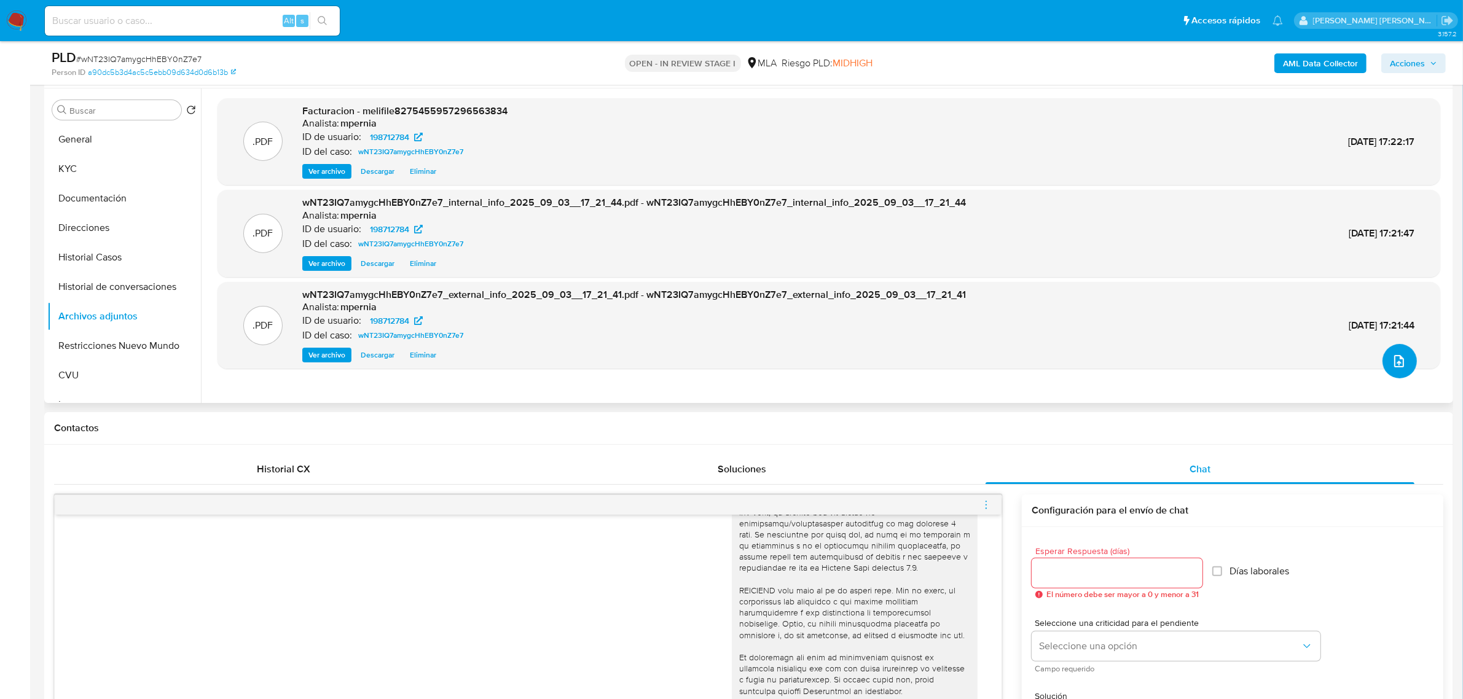
click at [1397, 358] on icon "upload-file" at bounding box center [1399, 361] width 15 height 15
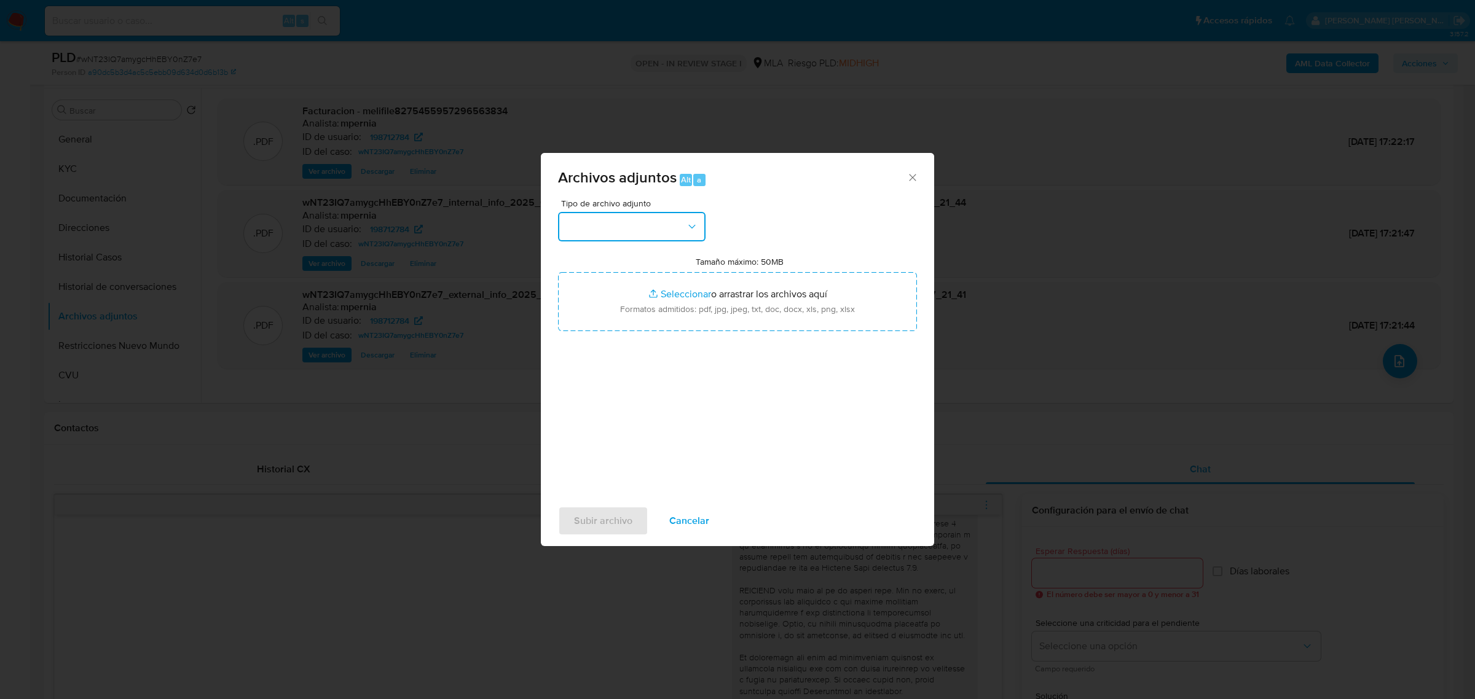
drag, startPoint x: 621, startPoint y: 213, endPoint x: 631, endPoint y: 235, distance: 24.0
click at [623, 214] on button "button" at bounding box center [632, 227] width 148 height 30
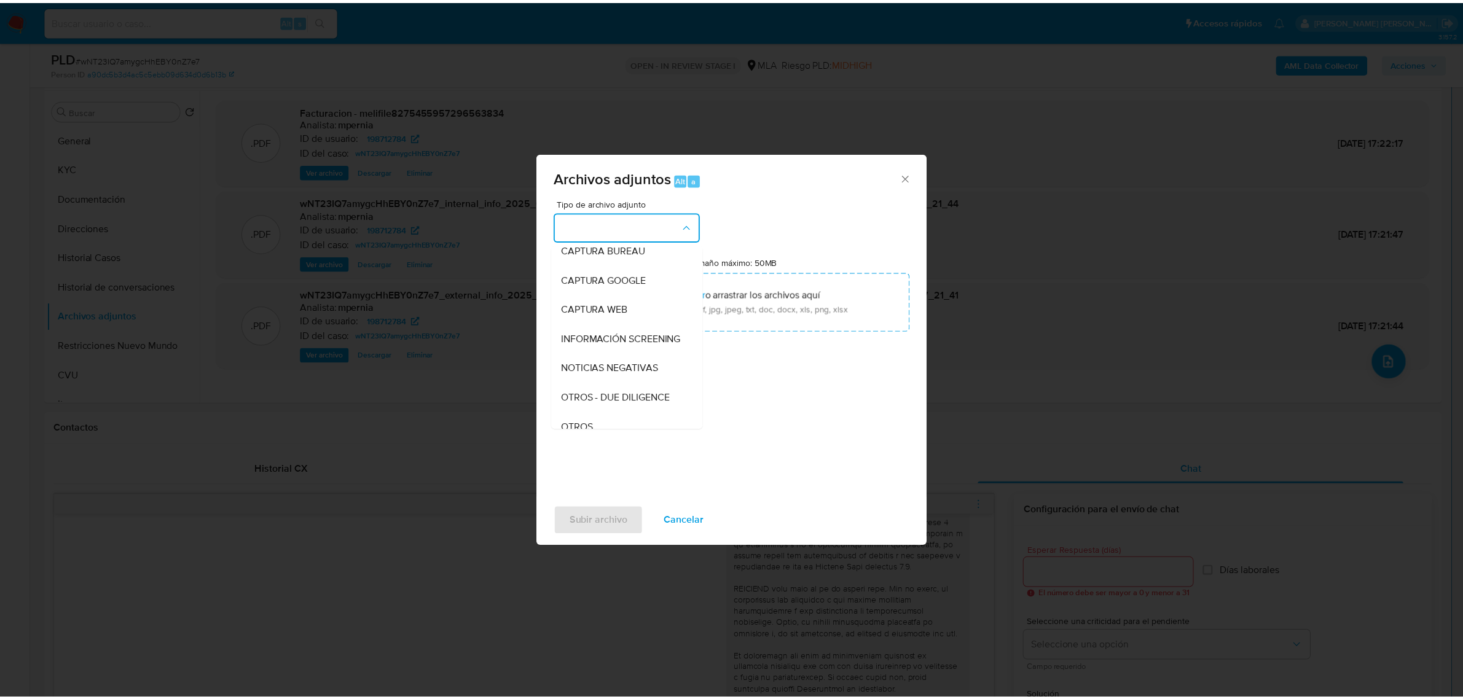
scroll to position [154, 0]
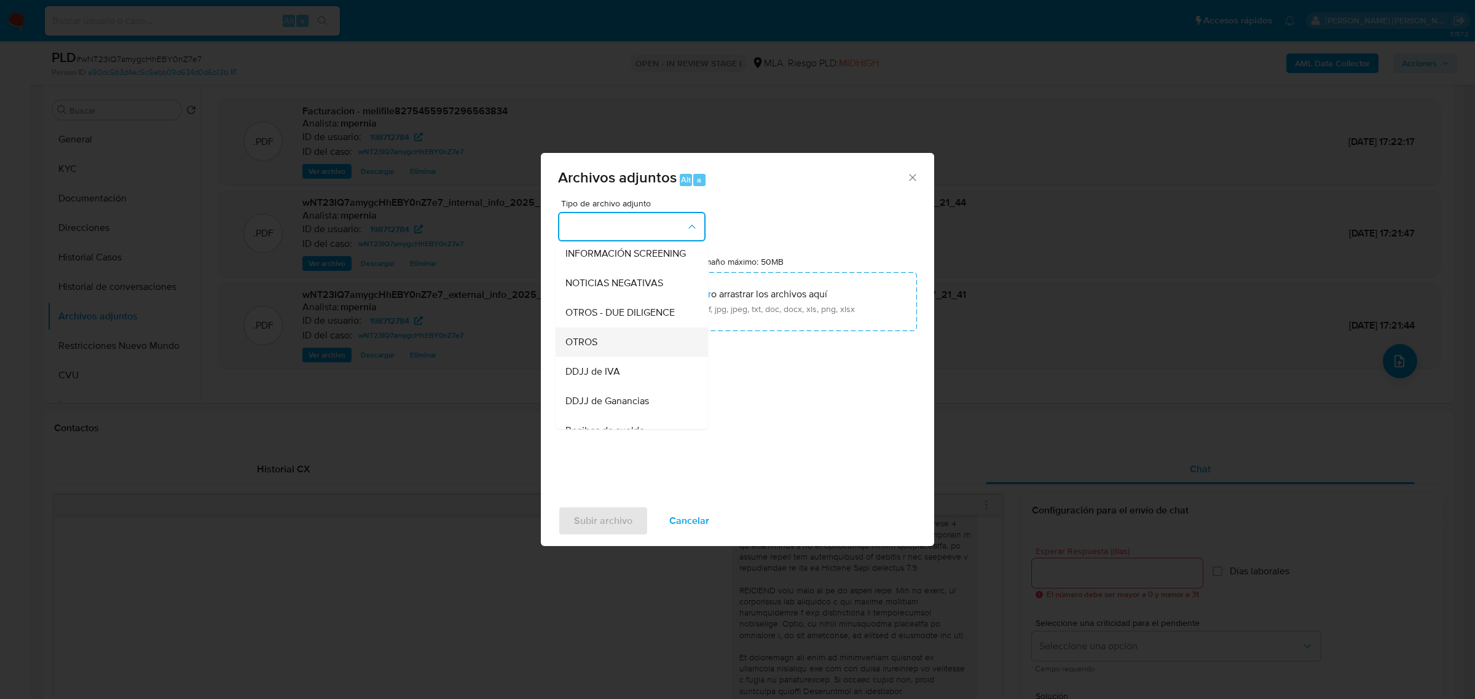
click at [593, 348] on span "OTROS" at bounding box center [581, 342] width 32 height 12
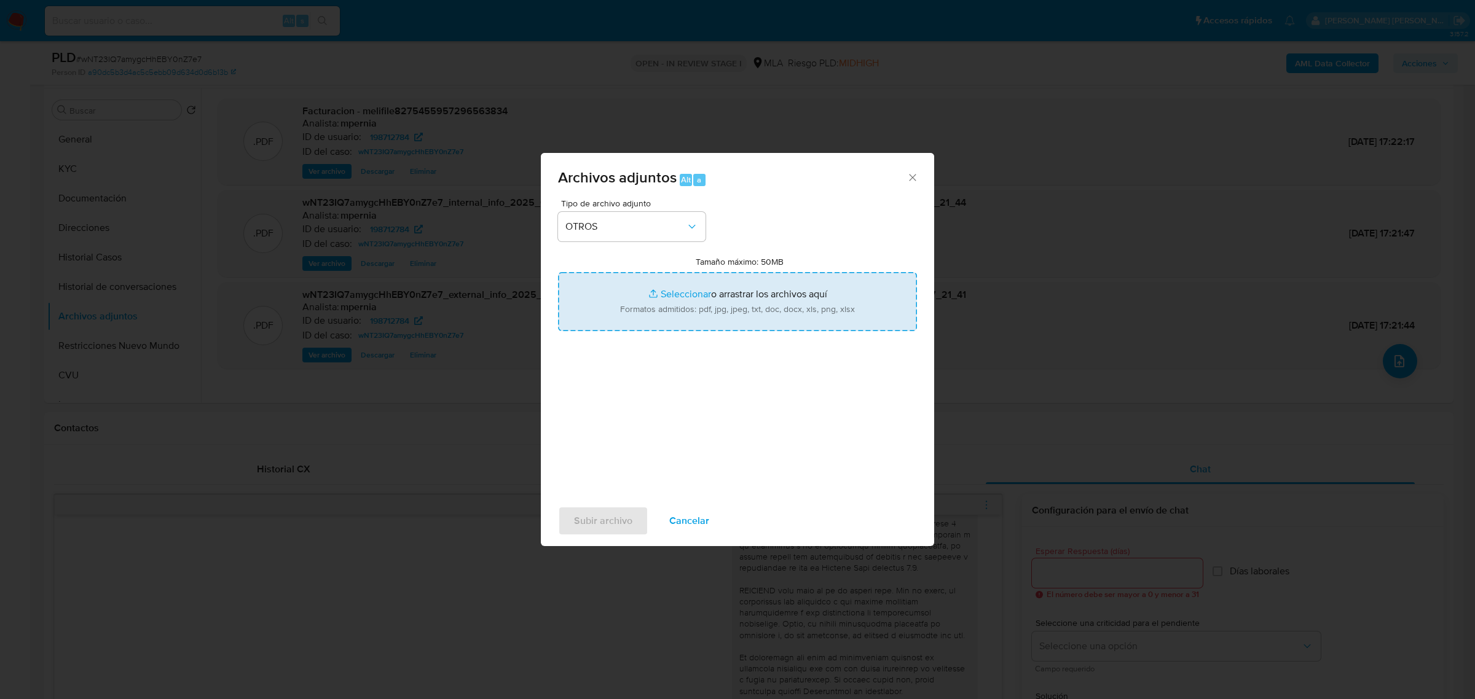
type input "C:\fakepath\Movimientos-Aladdin-198712784.xlsx"
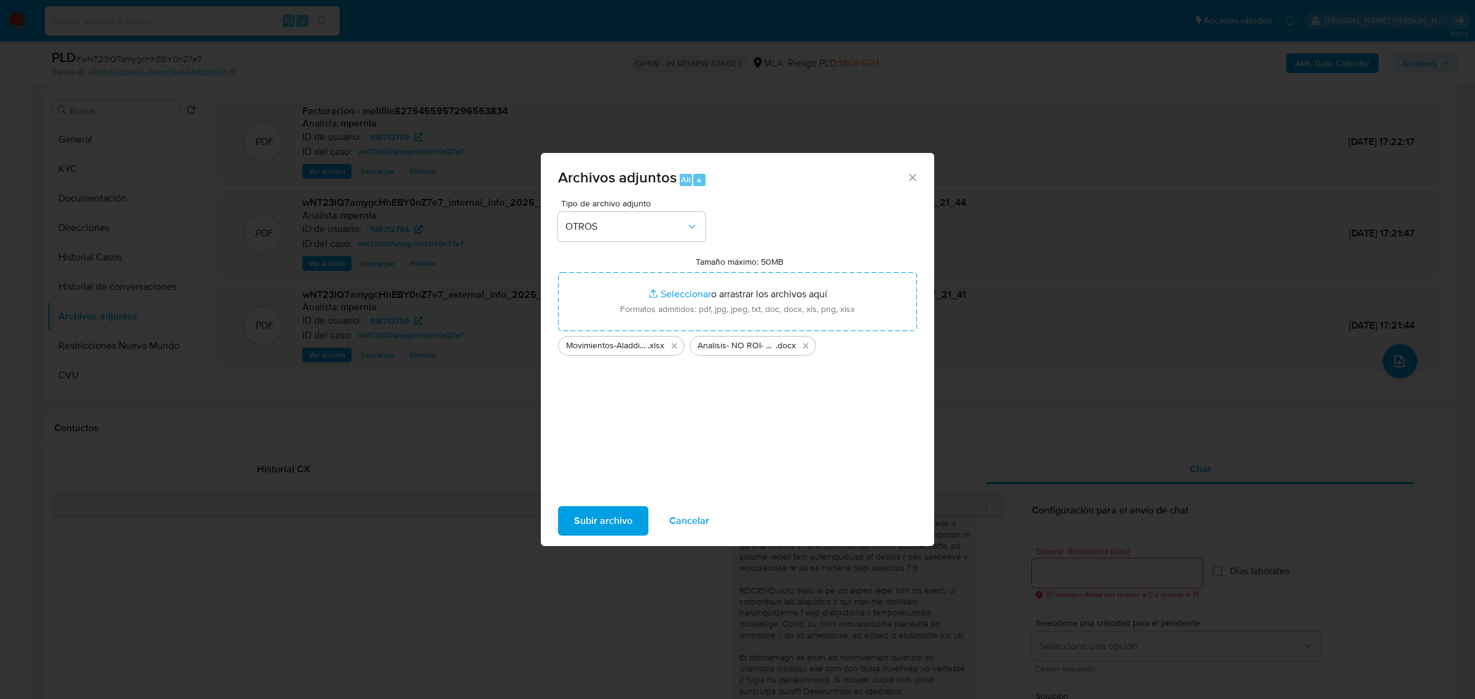
click at [621, 525] on span "Subir archivo" at bounding box center [603, 521] width 58 height 27
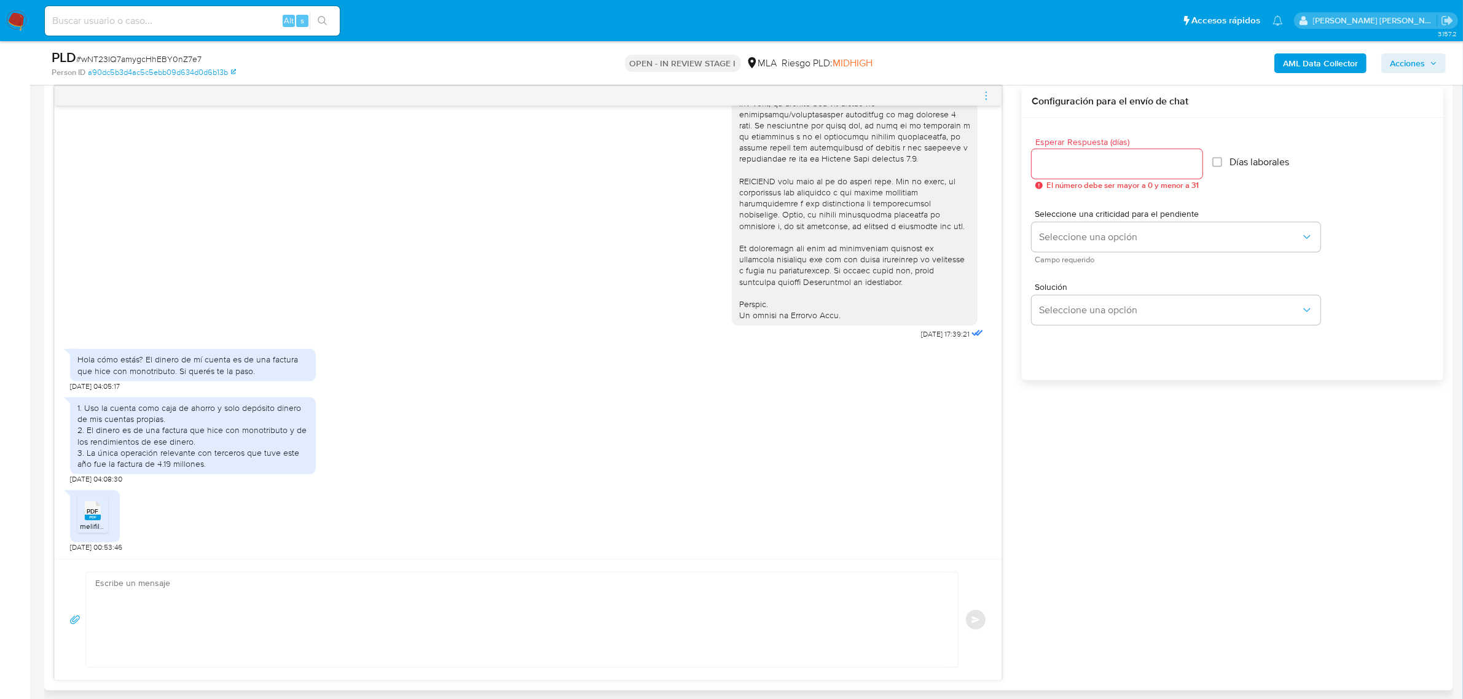
scroll to position [691, 0]
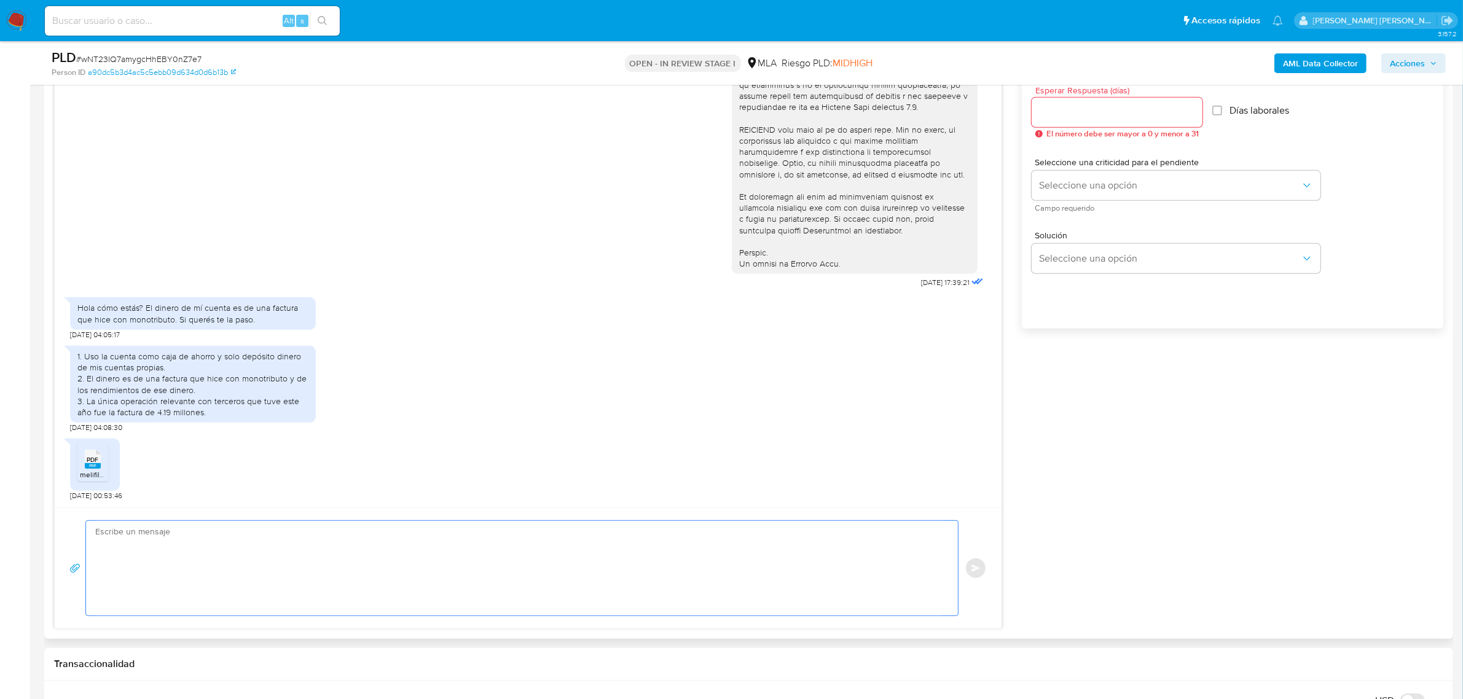
click at [340, 561] on textarea at bounding box center [519, 568] width 848 height 95
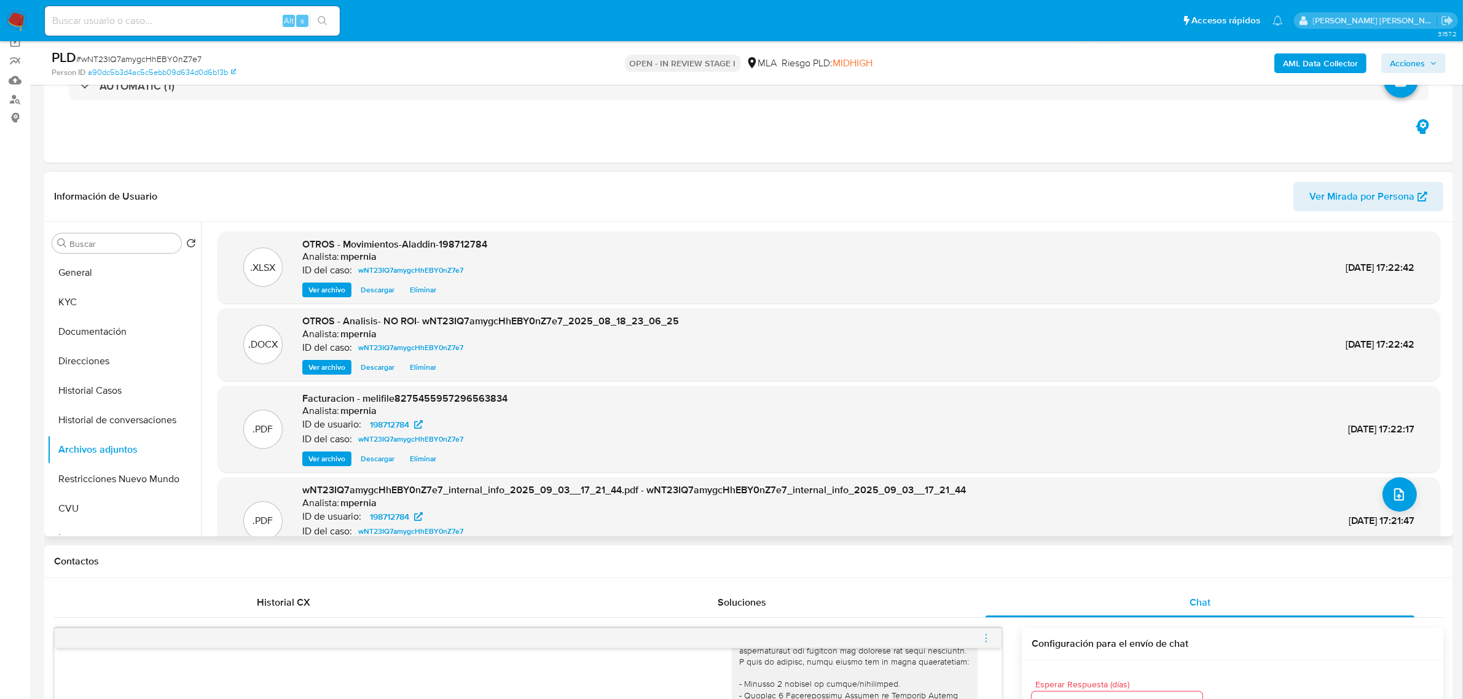
scroll to position [77, 0]
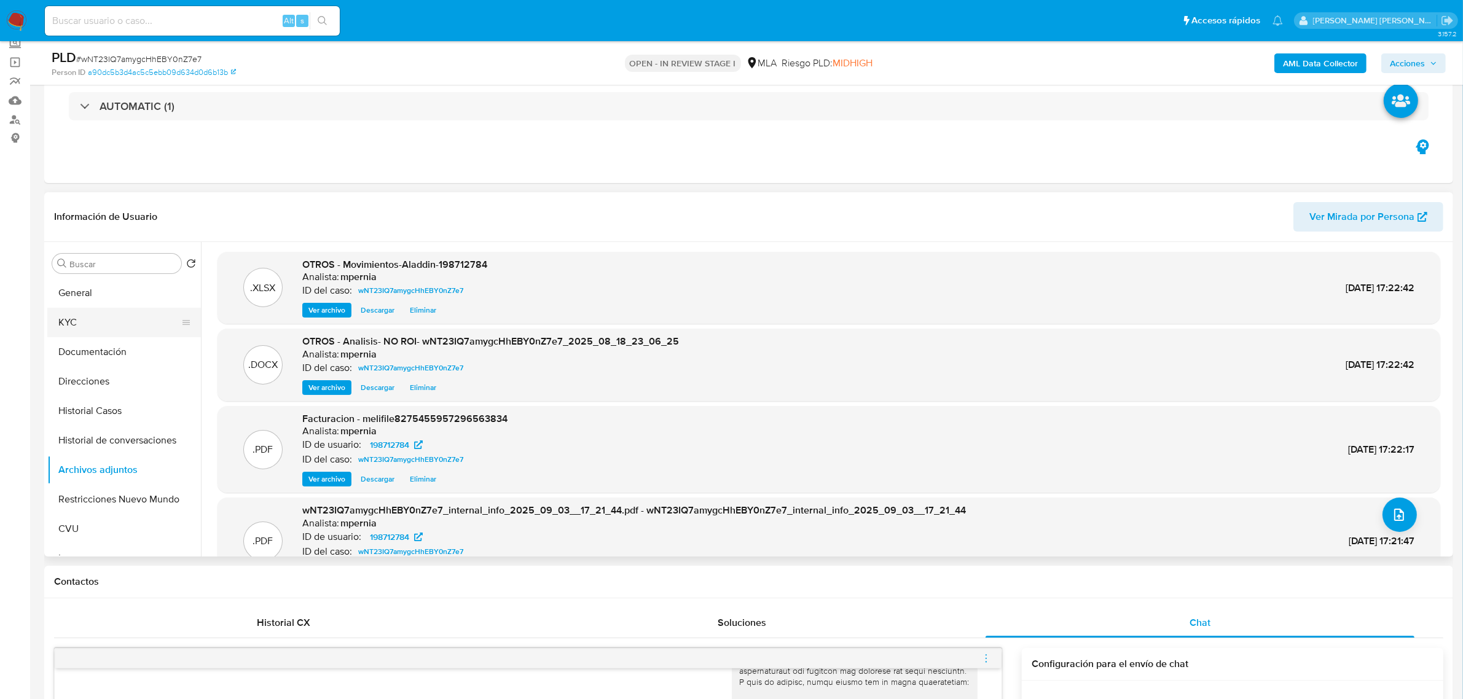
click at [79, 329] on button "KYC" at bounding box center [119, 323] width 144 height 30
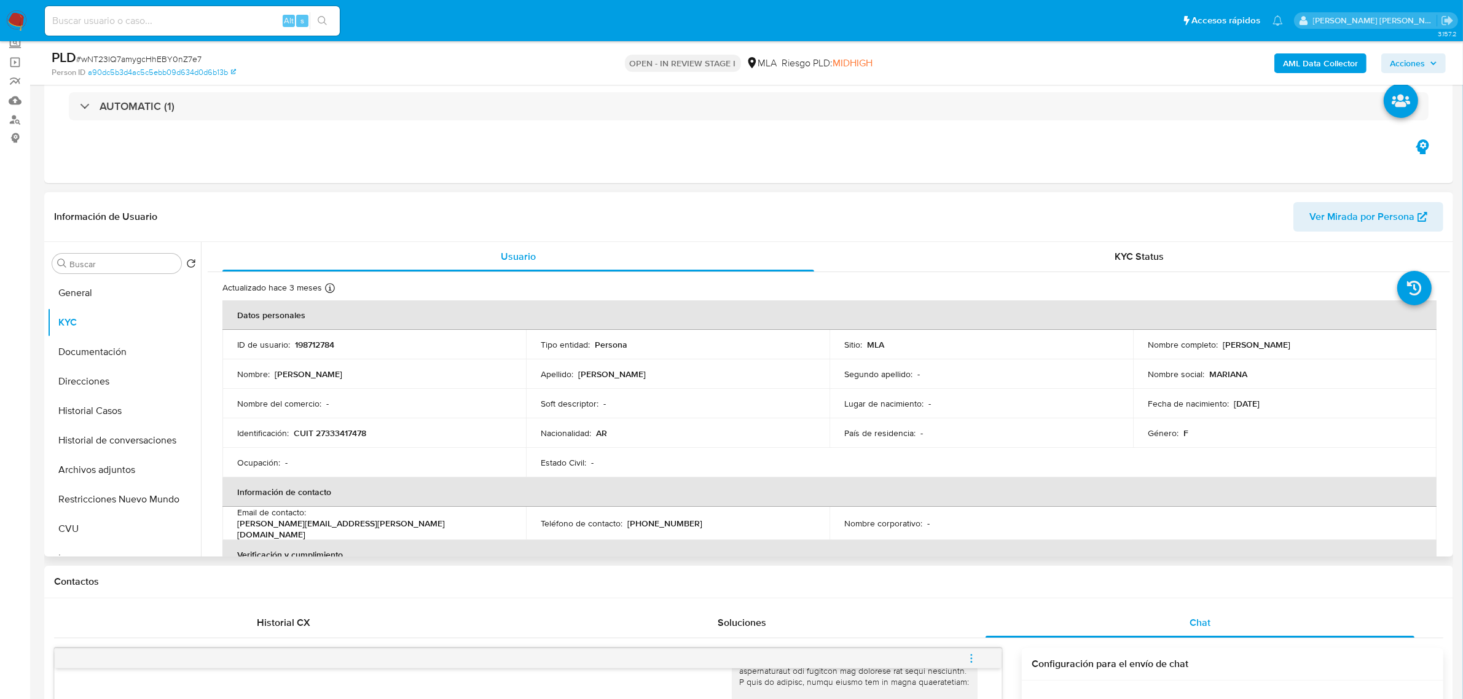
drag, startPoint x: 1218, startPoint y: 346, endPoint x: 1301, endPoint y: 348, distance: 83.6
click at [1312, 348] on div "Nombre completo : Mariana Soledad Favini" at bounding box center [1285, 344] width 274 height 11
click at [1282, 344] on p "Mariana Soledad Favini" at bounding box center [1257, 344] width 68 height 11
drag, startPoint x: 1283, startPoint y: 345, endPoint x: 1218, endPoint y: 342, distance: 65.3
click at [1218, 342] on div "Nombre completo : Mariana Soledad Favini" at bounding box center [1285, 344] width 274 height 11
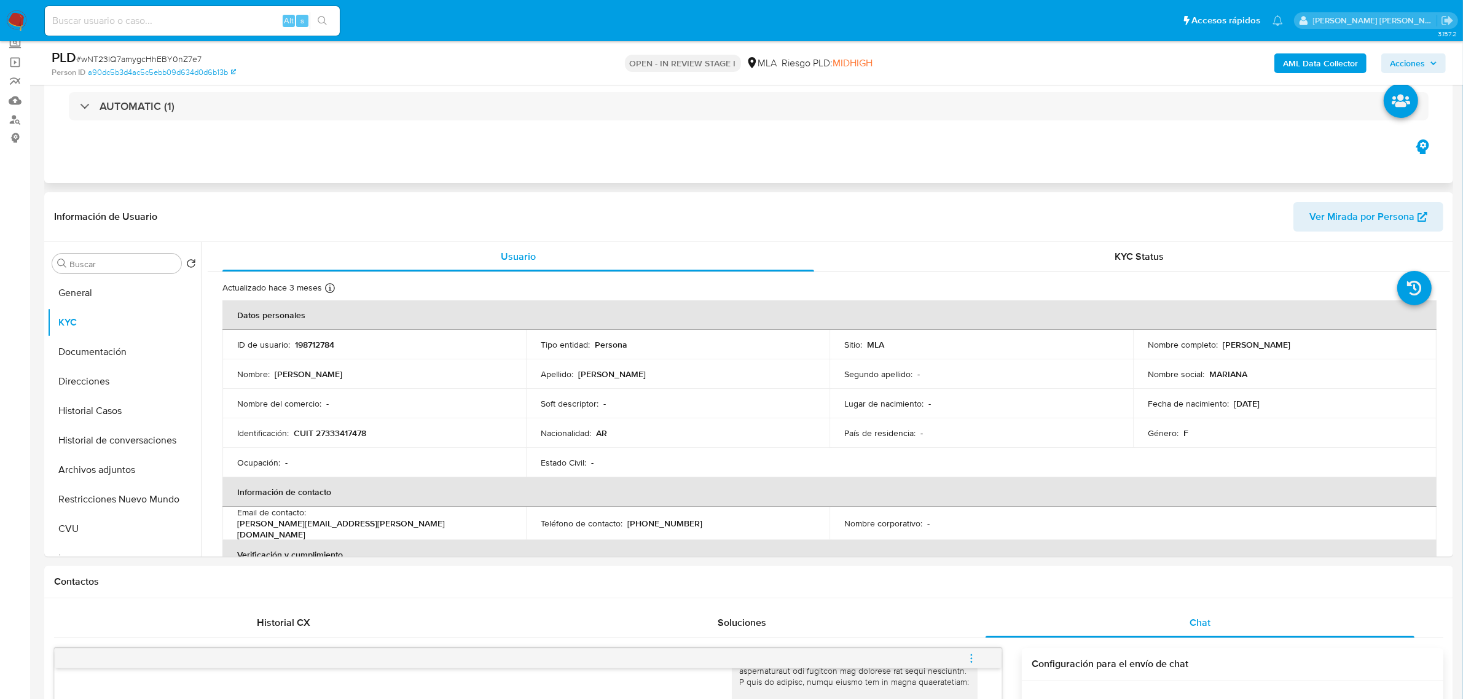
copy p "Mariana Soledad"
click at [90, 344] on button "Documentación" at bounding box center [119, 352] width 144 height 30
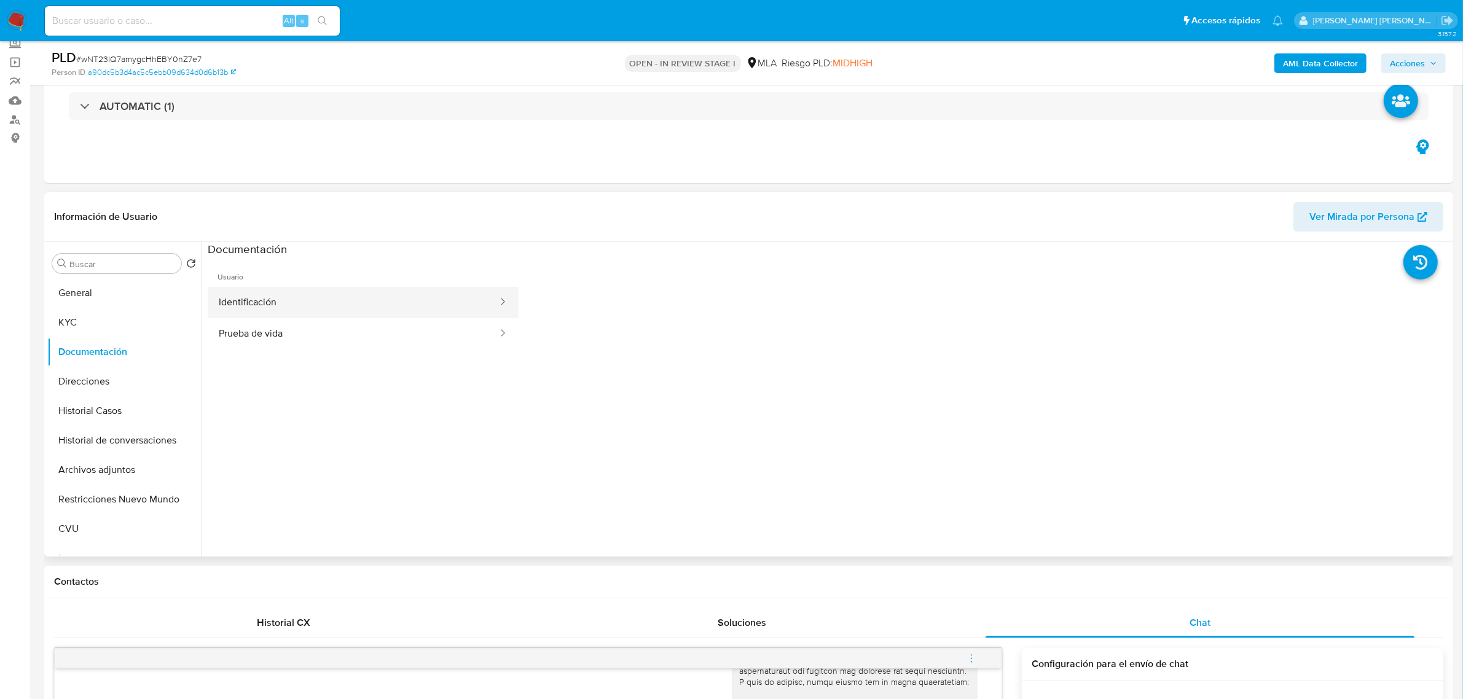
click at [253, 296] on button "Identificación" at bounding box center [353, 302] width 291 height 31
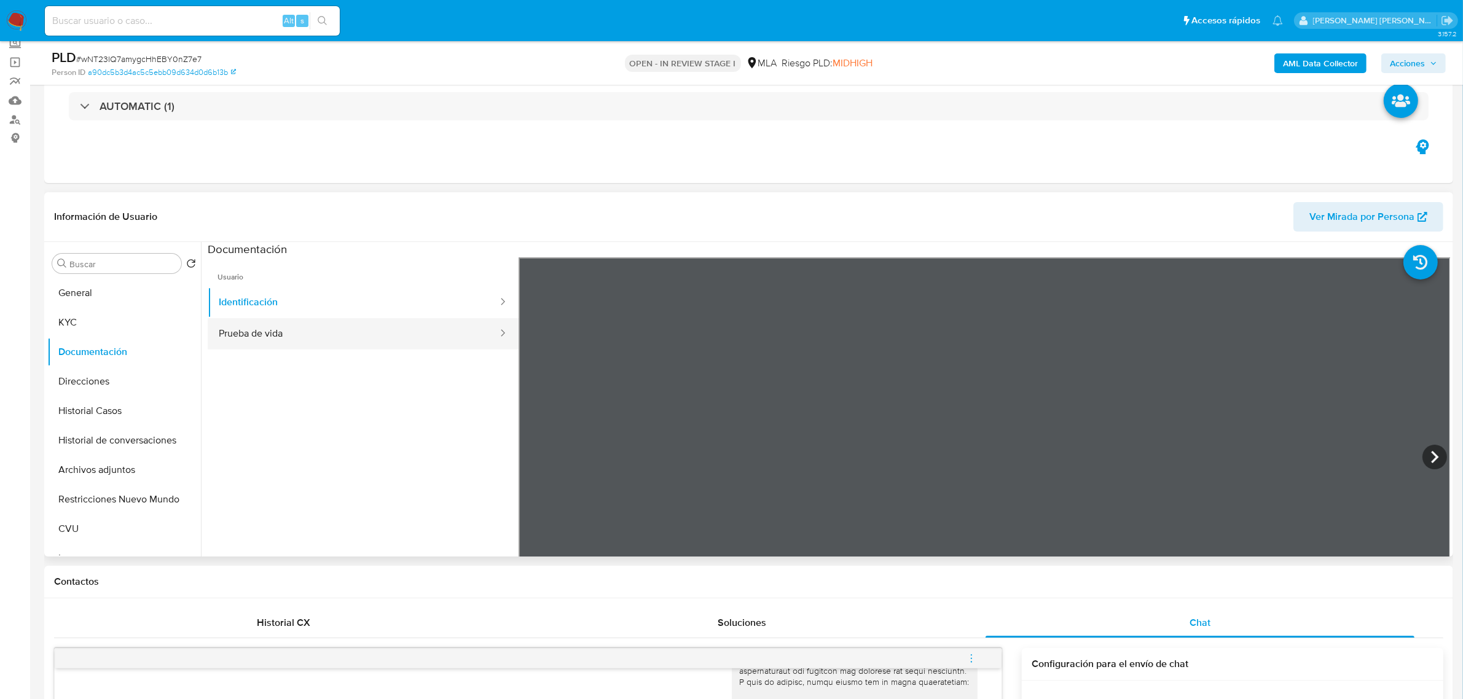
click at [280, 335] on button "Prueba de vida" at bounding box center [353, 333] width 291 height 31
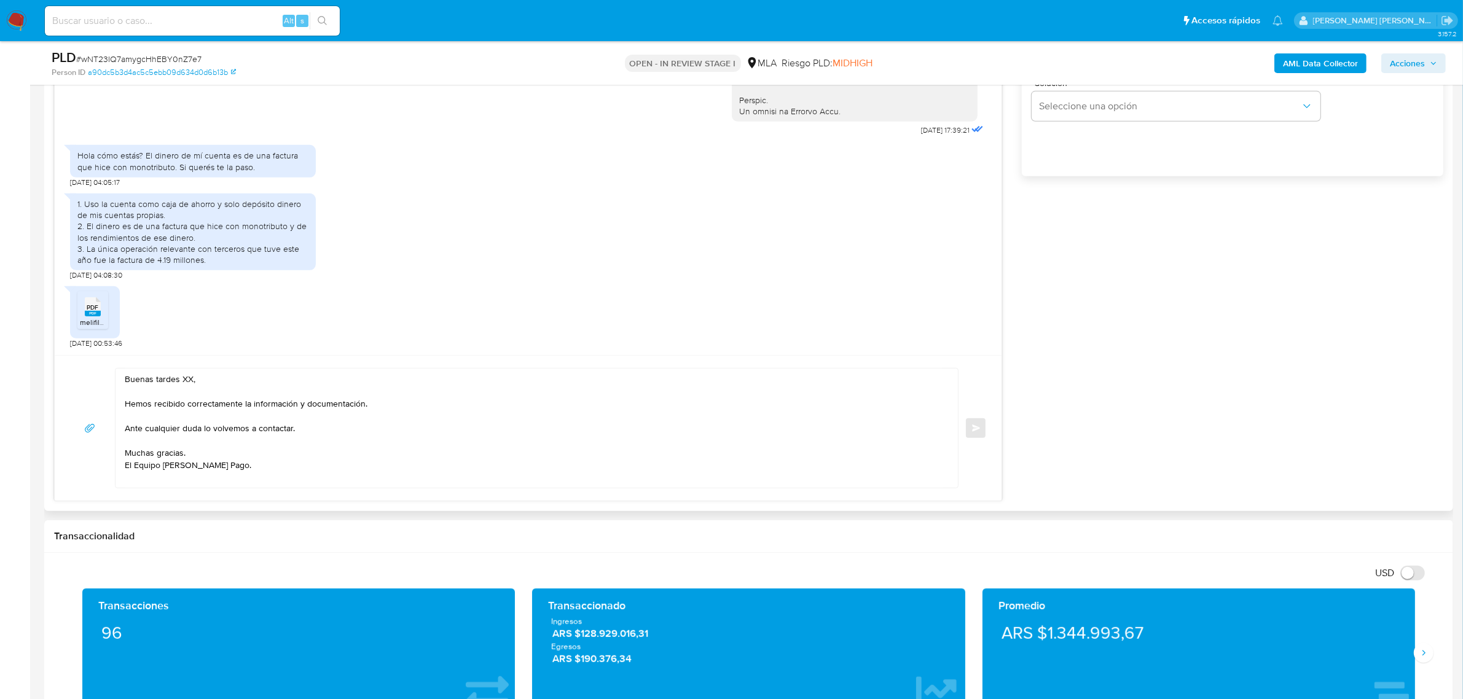
scroll to position [845, 0]
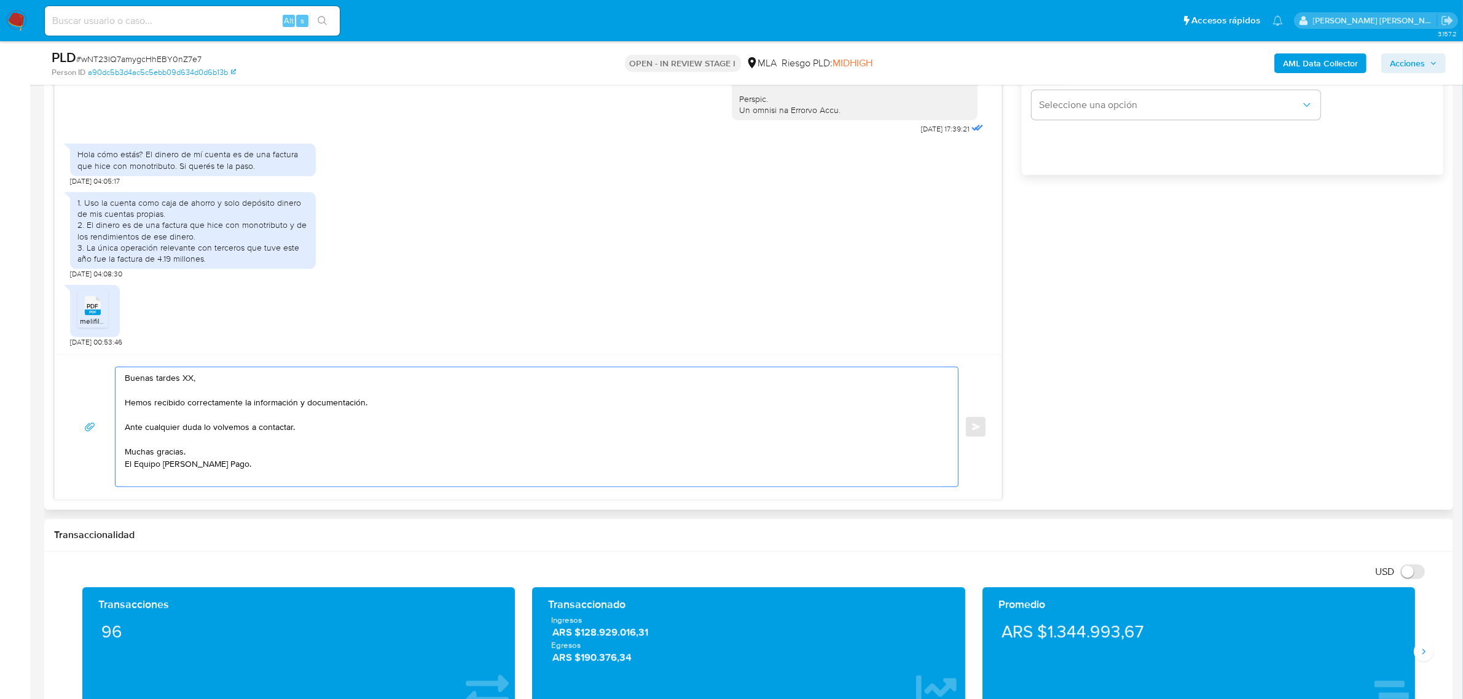
click at [183, 379] on textarea "Buenas tardes XX, Hemos recibido correctamente la información y documentación. …" at bounding box center [534, 427] width 818 height 119
click at [183, 378] on textarea "Buenas tardes XX, Hemos recibido correctamente la información y documentación. …" at bounding box center [534, 427] width 818 height 119
paste textarea "Mariana Soledad"
click at [238, 420] on textarea "Buenas tardes Mariana Soledad, Hemos recibido correctamente la información y do…" at bounding box center [534, 427] width 818 height 119
click at [237, 429] on textarea "Buenas tardes Mariana Soledad, Hemos recibido correctamente la información y do…" at bounding box center [534, 427] width 818 height 119
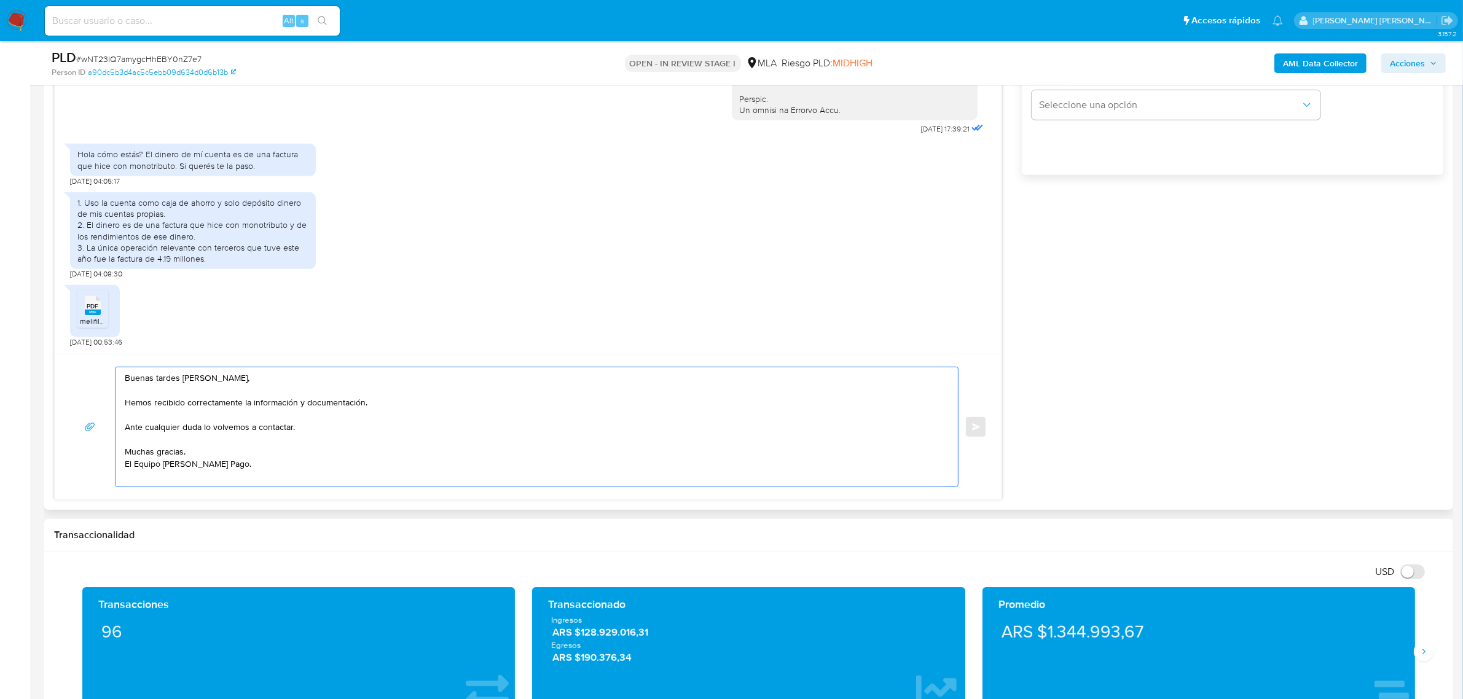
click at [237, 429] on textarea "Buenas tardes Mariana Soledad, Hemos recibido correctamente la información y do…" at bounding box center [534, 427] width 818 height 119
click at [237, 428] on textarea "Buenas tardes Mariana Soledad, Hemos recibido correctamente la información y do…" at bounding box center [534, 427] width 818 height 119
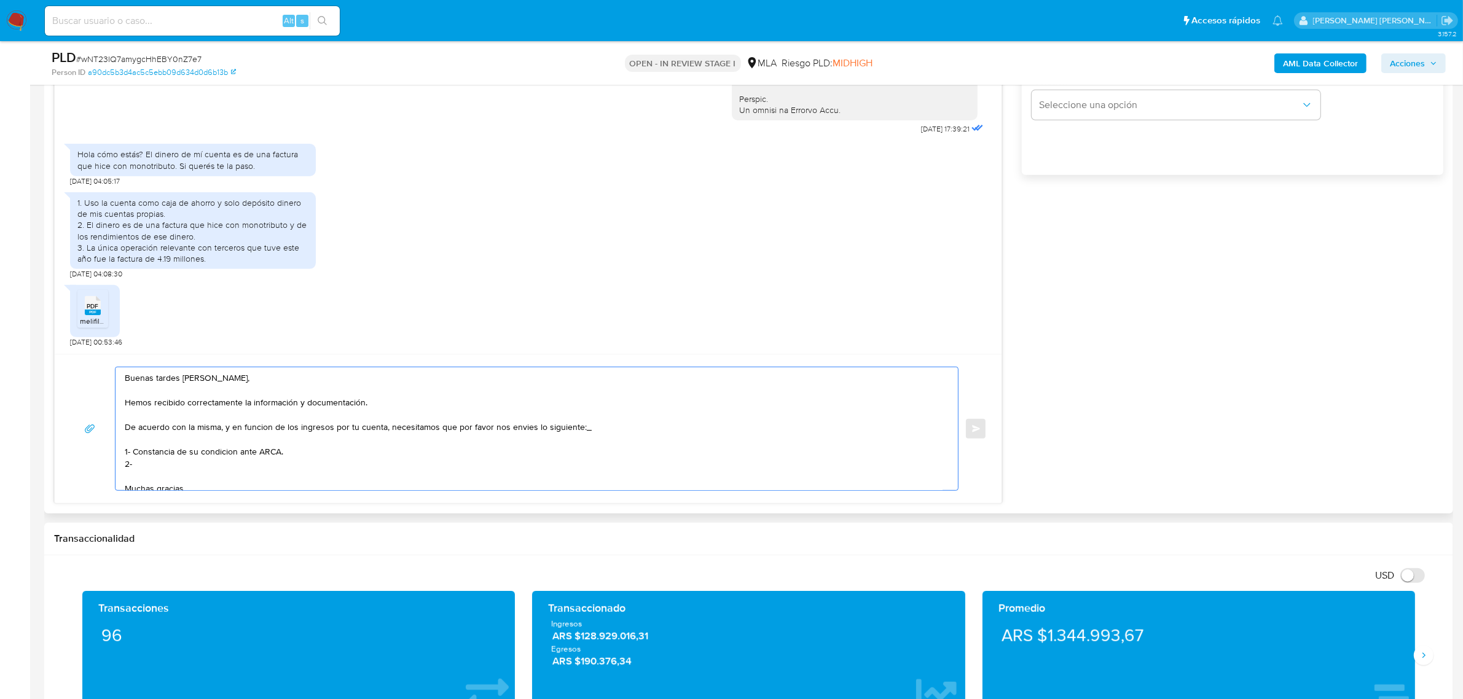
click at [234, 453] on textarea "Buenas tardes Mariana Soledad, Hemos recibido correctamente la información y do…" at bounding box center [534, 429] width 818 height 123
drag, startPoint x: 237, startPoint y: 453, endPoint x: 227, endPoint y: 455, distance: 9.5
click at [227, 455] on textarea "Buenas tardes Mariana Soledad, Hemos recibido correctamente la información y do…" at bounding box center [534, 429] width 818 height 123
click at [176, 468] on textarea "Buenas tardes Mariana Soledad, Hemos recibido correctamente la información y do…" at bounding box center [534, 429] width 818 height 123
paste textarea "- Resumen de Comprobantes Electrónicos emitidos de los períodos 2024 y 2025 Si …"
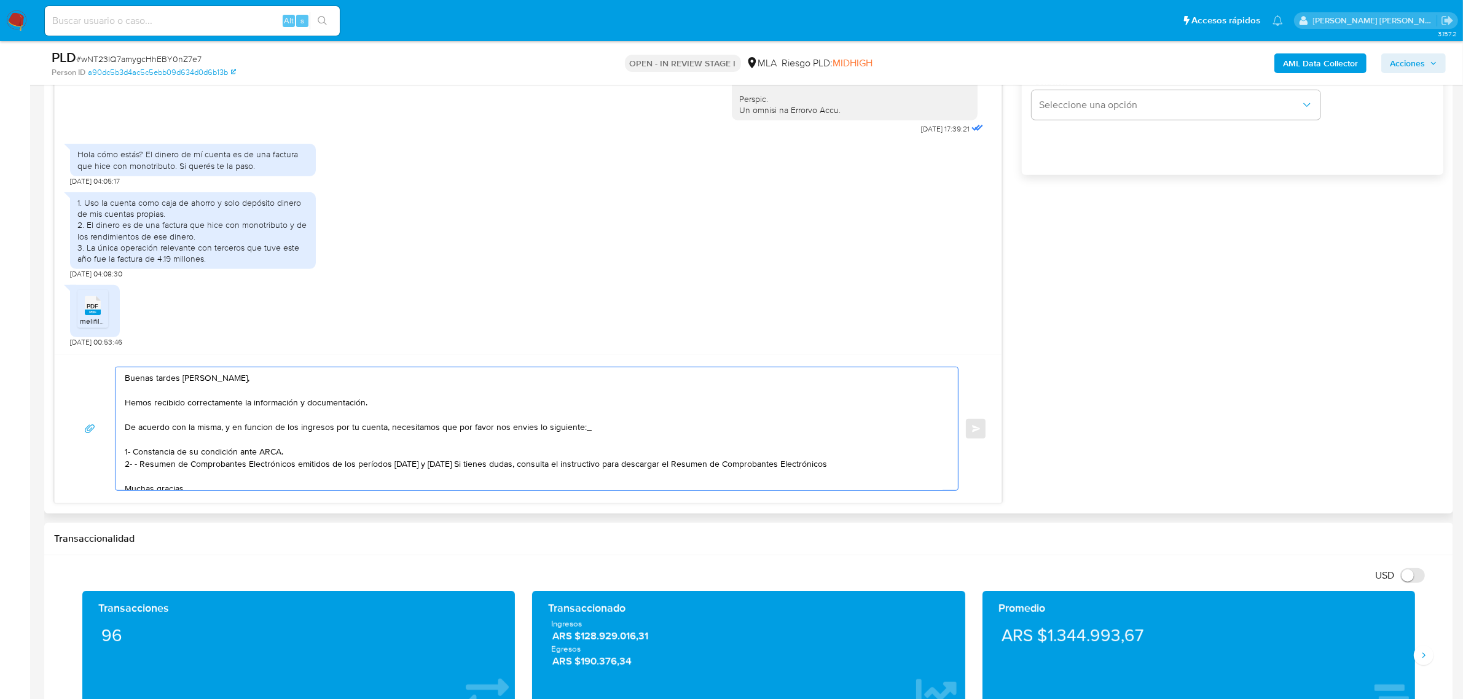
click at [138, 465] on textarea "Buenas tardes Mariana Soledad, Hemos recibido correctamente la información y do…" at bounding box center [534, 429] width 818 height 123
drag, startPoint x: 416, startPoint y: 465, endPoint x: 334, endPoint y: 464, distance: 82.4
click at [334, 464] on textarea "Buenas tardes Mariana Soledad, Hemos recibido correctamente la información y do…" at bounding box center [534, 429] width 818 height 123
click at [381, 468] on textarea "Buenas tardes Mariana Soledad, Hemos recibido correctamente la información y do…" at bounding box center [534, 429] width 818 height 123
click at [348, 469] on textarea "Buenas tardes Mariana Soledad, Hemos recibido correctamente la información y do…" at bounding box center [534, 429] width 818 height 123
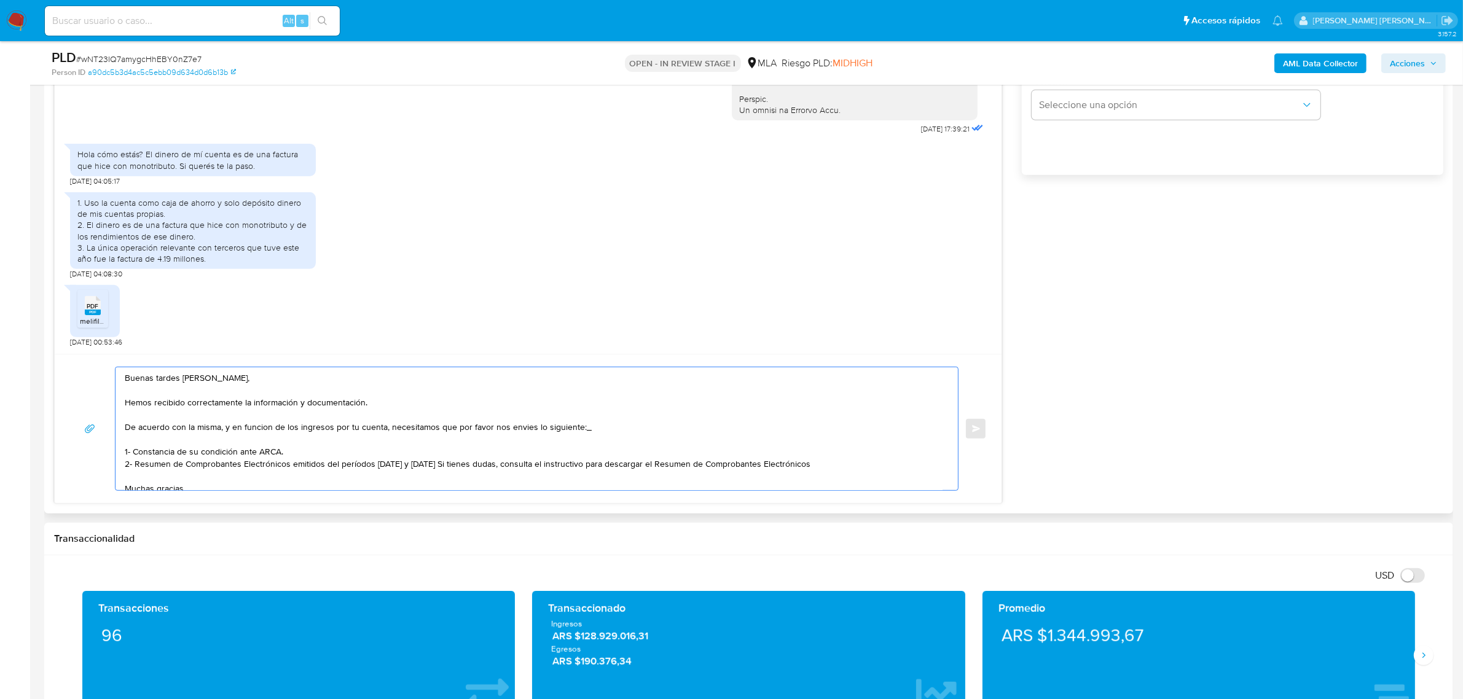
click at [372, 464] on textarea "Buenas tardes Mariana Soledad, Hemos recibido correctamente la información y do…" at bounding box center [534, 429] width 818 height 123
drag, startPoint x: 389, startPoint y: 468, endPoint x: 422, endPoint y: 465, distance: 33.3
click at [422, 465] on textarea "Buenas tardes Mariana Soledad, Hemos recibido correctamente la información y do…" at bounding box center [534, 429] width 818 height 123
click at [348, 455] on textarea "Buenas tardes Mariana Soledad, Hemos recibido correctamente la información y do…" at bounding box center [534, 429] width 818 height 123
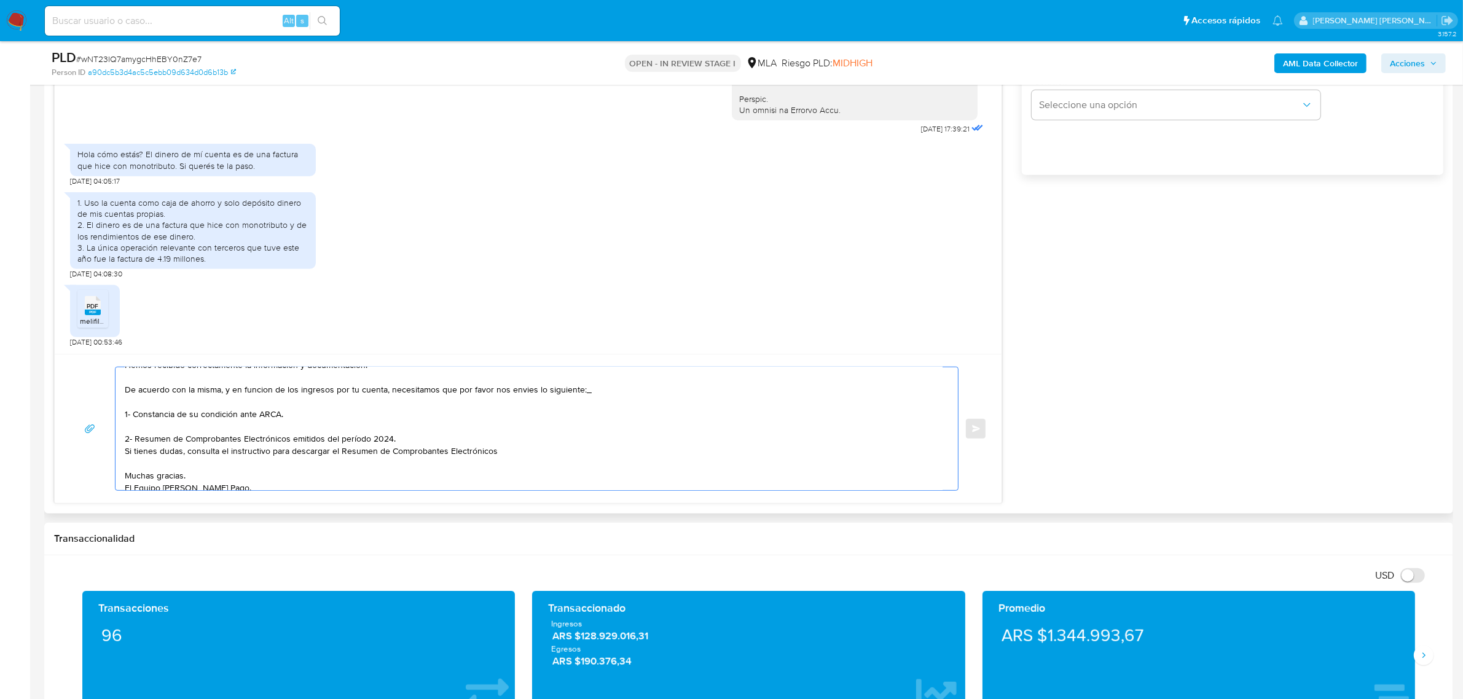
scroll to position [57, 0]
click at [512, 433] on textarea "Buenas tardes Mariana Soledad, Hemos recibido correctamente la información y do…" at bounding box center [534, 429] width 818 height 123
paste textarea "https://www.mercadopago.com.ar/ayuda/30181"
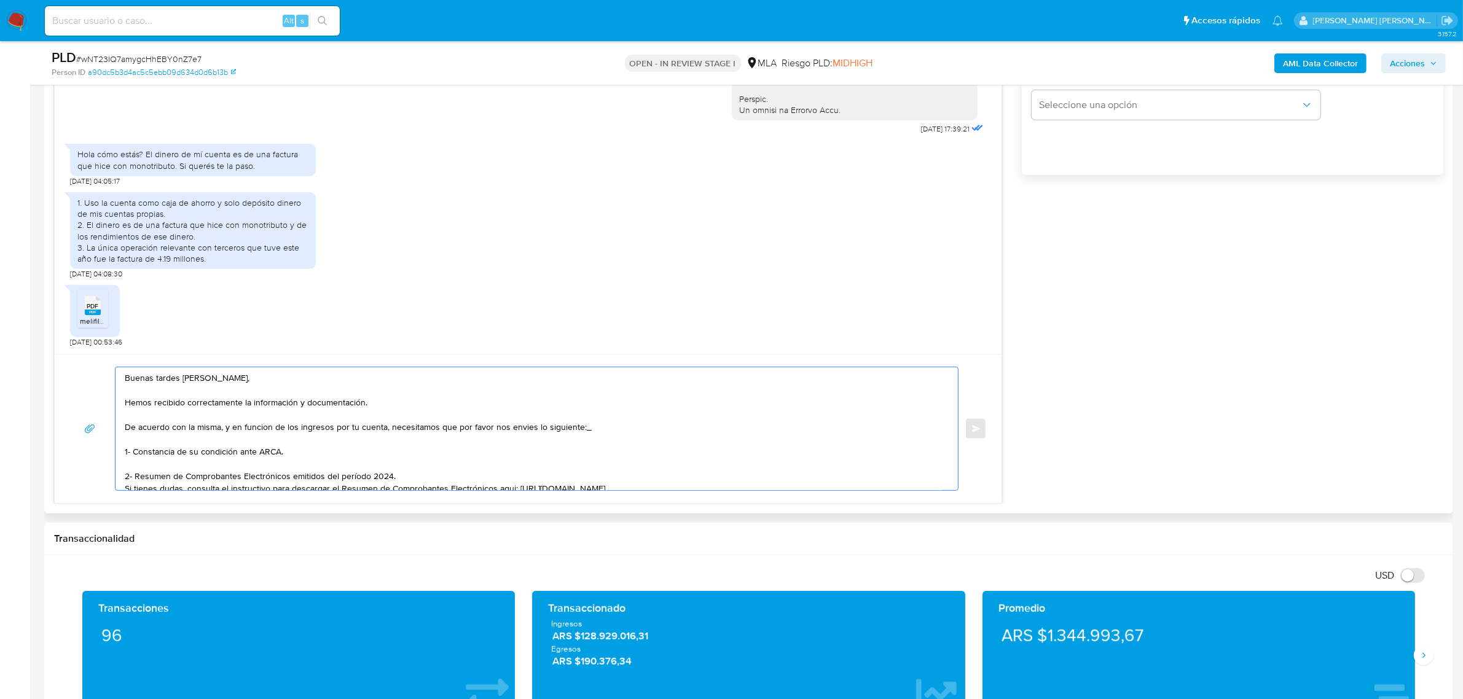
click at [259, 429] on textarea "Buenas tardes Mariana Soledad, Hemos recibido correctamente la información y do…" at bounding box center [534, 429] width 818 height 123
click at [513, 429] on textarea "Buenas tardes Mariana Soledad, Hemos recibido correctamente la información y do…" at bounding box center [534, 429] width 818 height 123
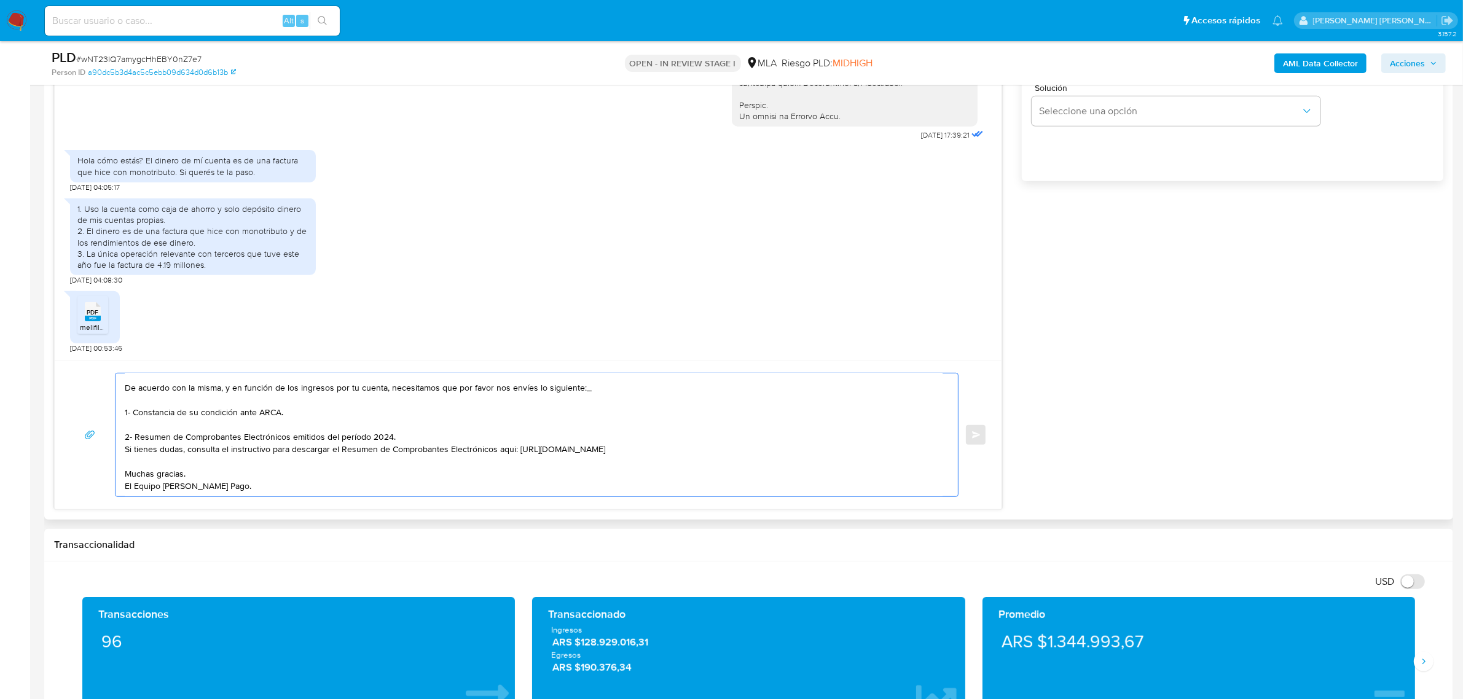
scroll to position [691, 0]
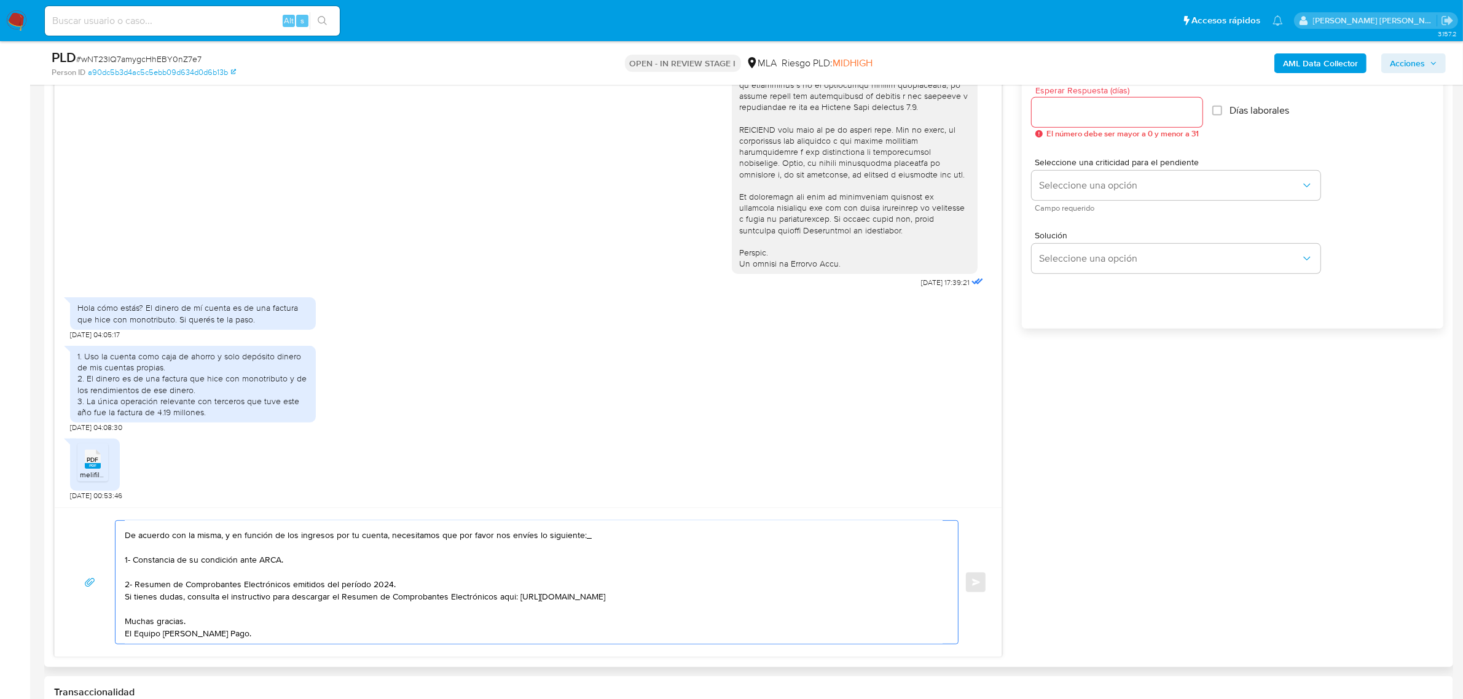
type textarea "Buenas tardes Mariana Soledad, Hemos recibido correctamente la información y do…"
click at [1084, 112] on input "Esperar Respuesta (días)" at bounding box center [1117, 112] width 171 height 16
type input "0"
click at [984, 580] on button "Enviar" at bounding box center [976, 583] width 22 height 22
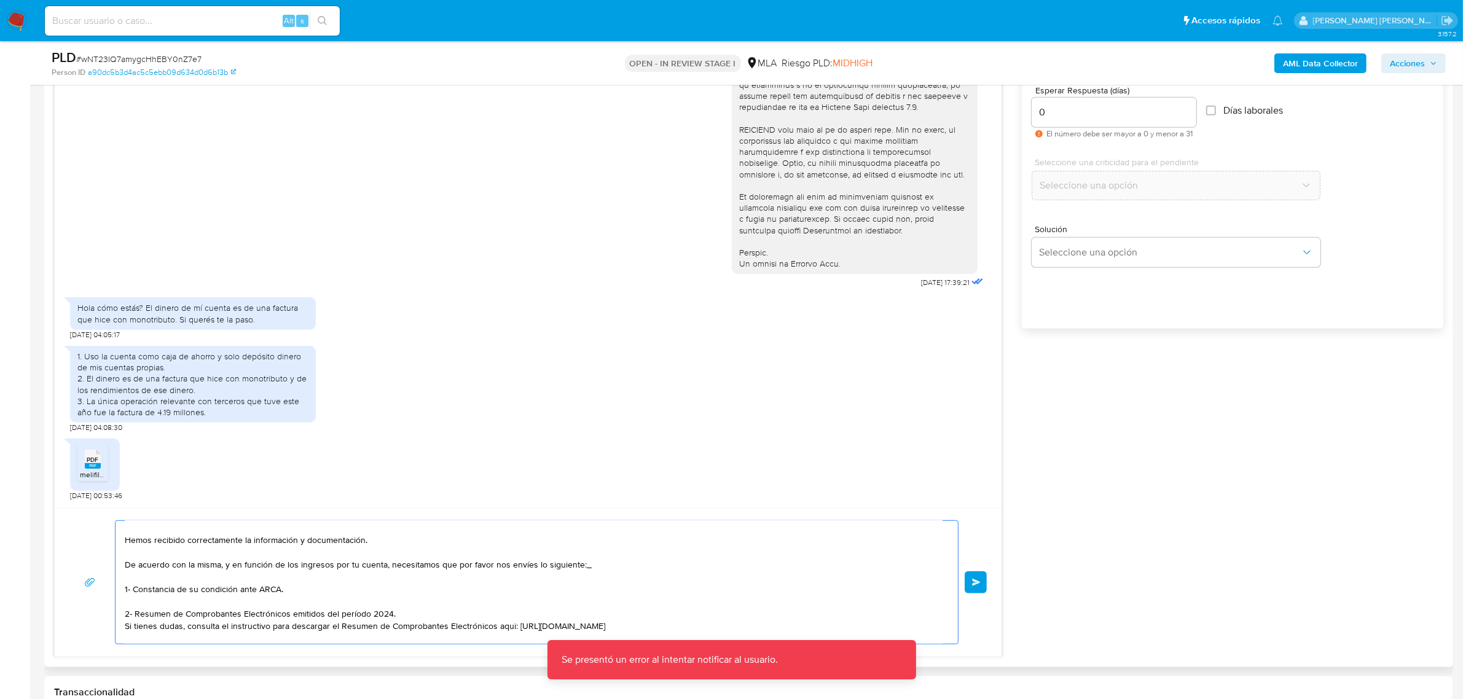
scroll to position [0, 0]
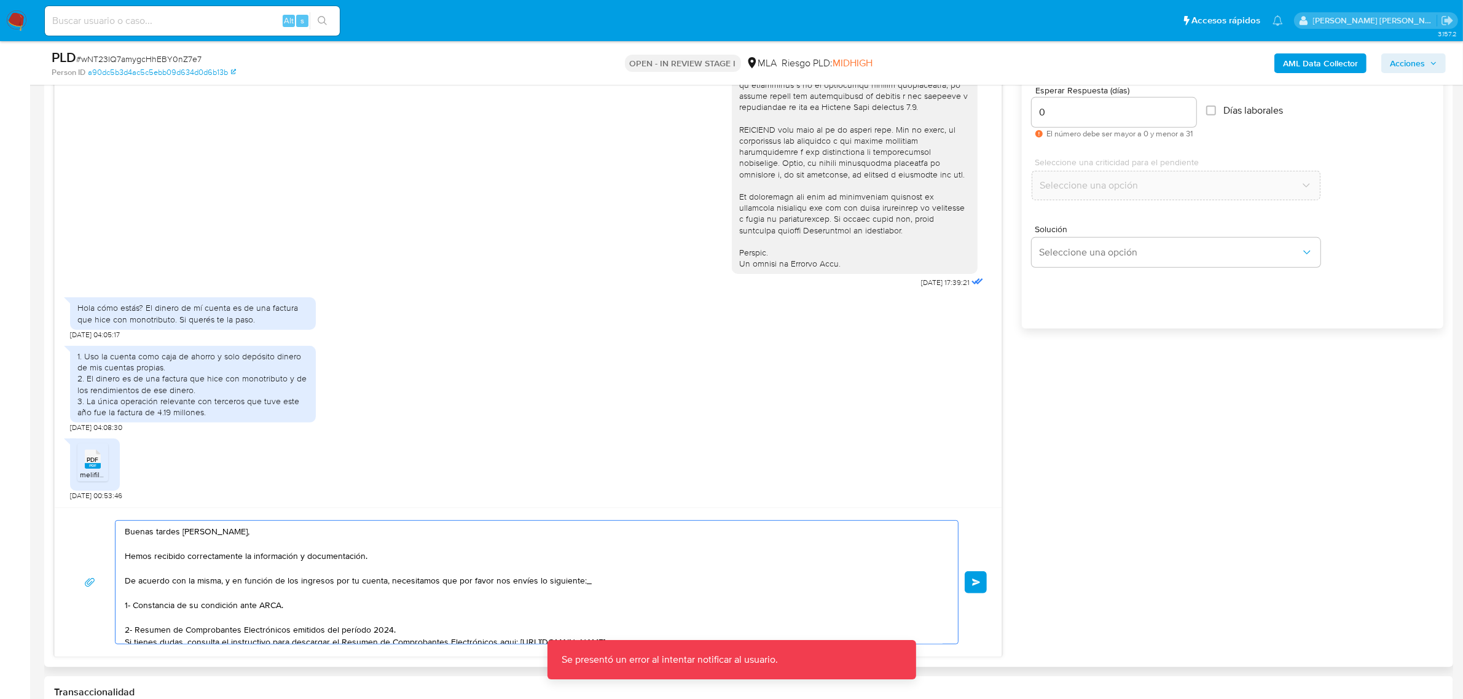
drag, startPoint x: 251, startPoint y: 623, endPoint x: 108, endPoint y: 505, distance: 185.1
click at [108, 505] on div "18/08/2025 17:39:21 Hola cómo estás? El dinero de mí cuenta es de una factura q…" at bounding box center [528, 346] width 948 height 624
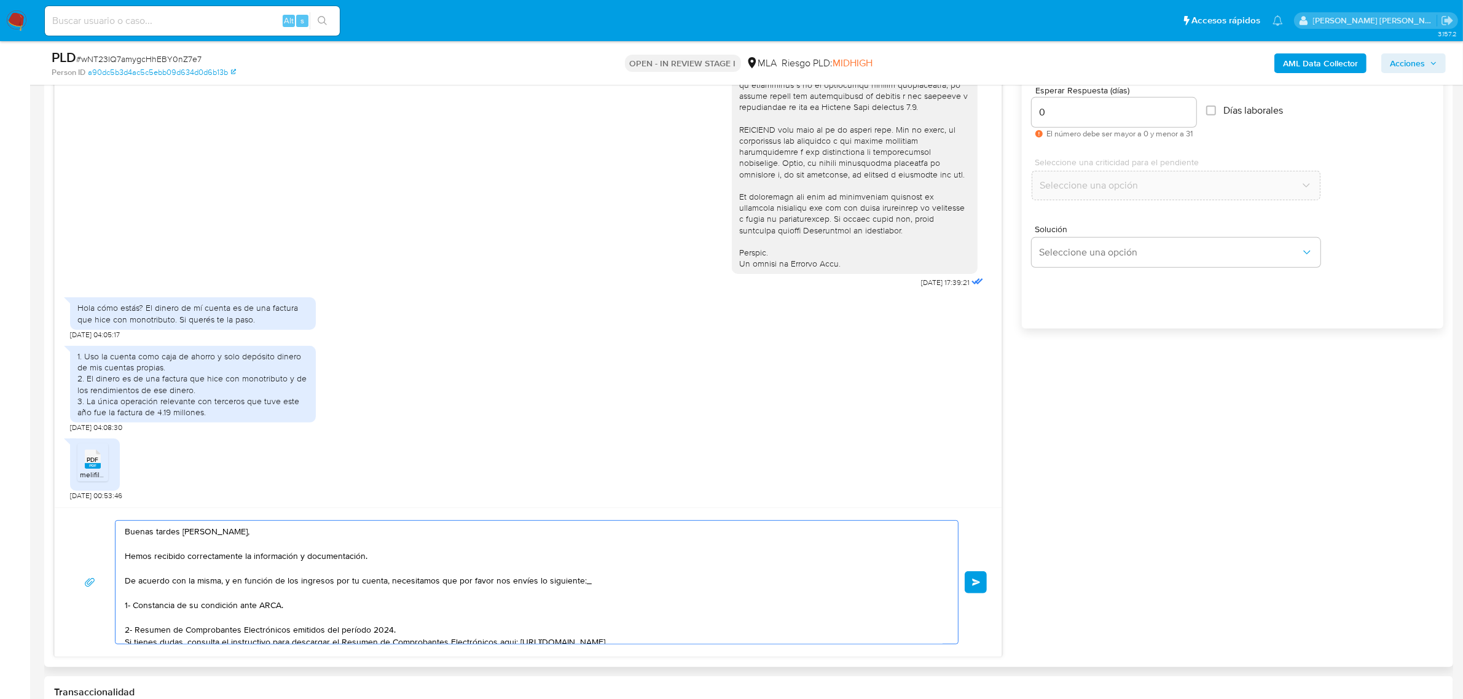
click at [309, 597] on textarea "Buenas tardes Mariana Soledad, Hemos recibido correctamente la información y do…" at bounding box center [534, 582] width 818 height 123
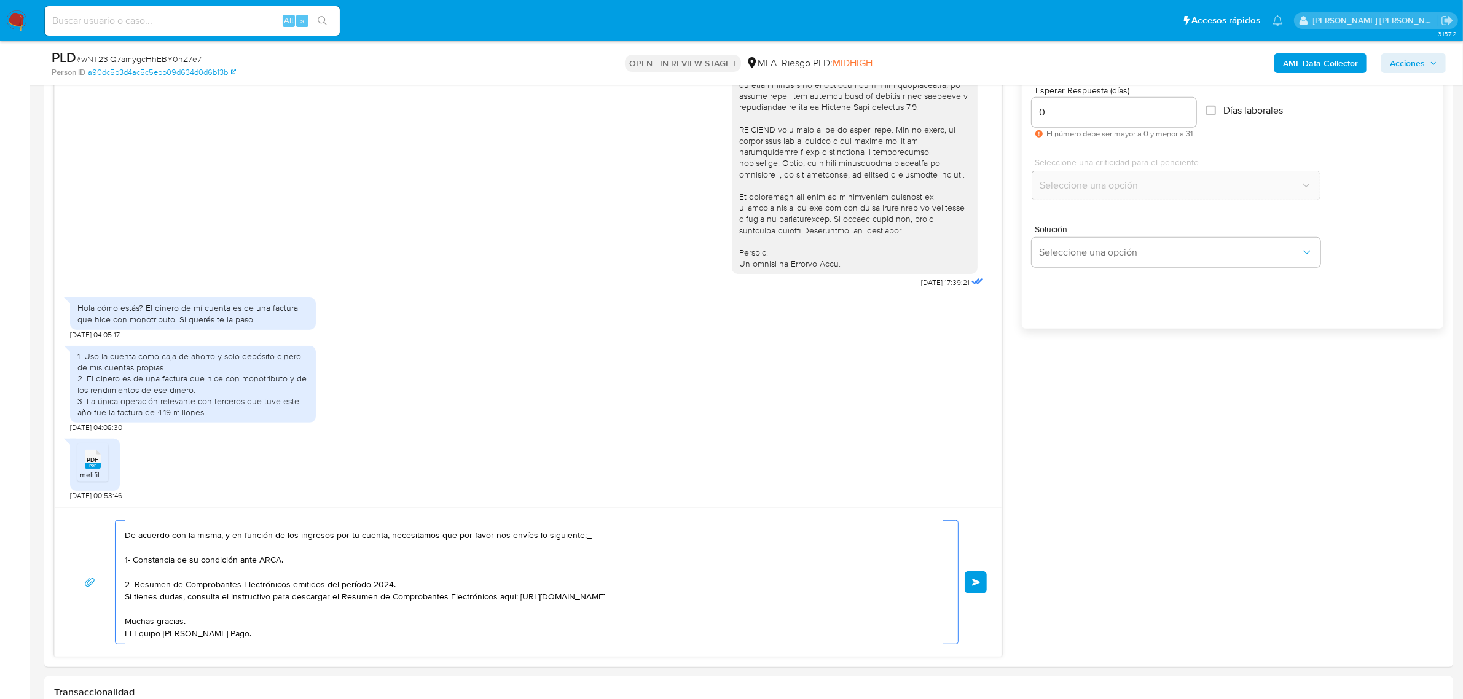
drag, startPoint x: 127, startPoint y: 532, endPoint x: 391, endPoint y: 672, distance: 298.8
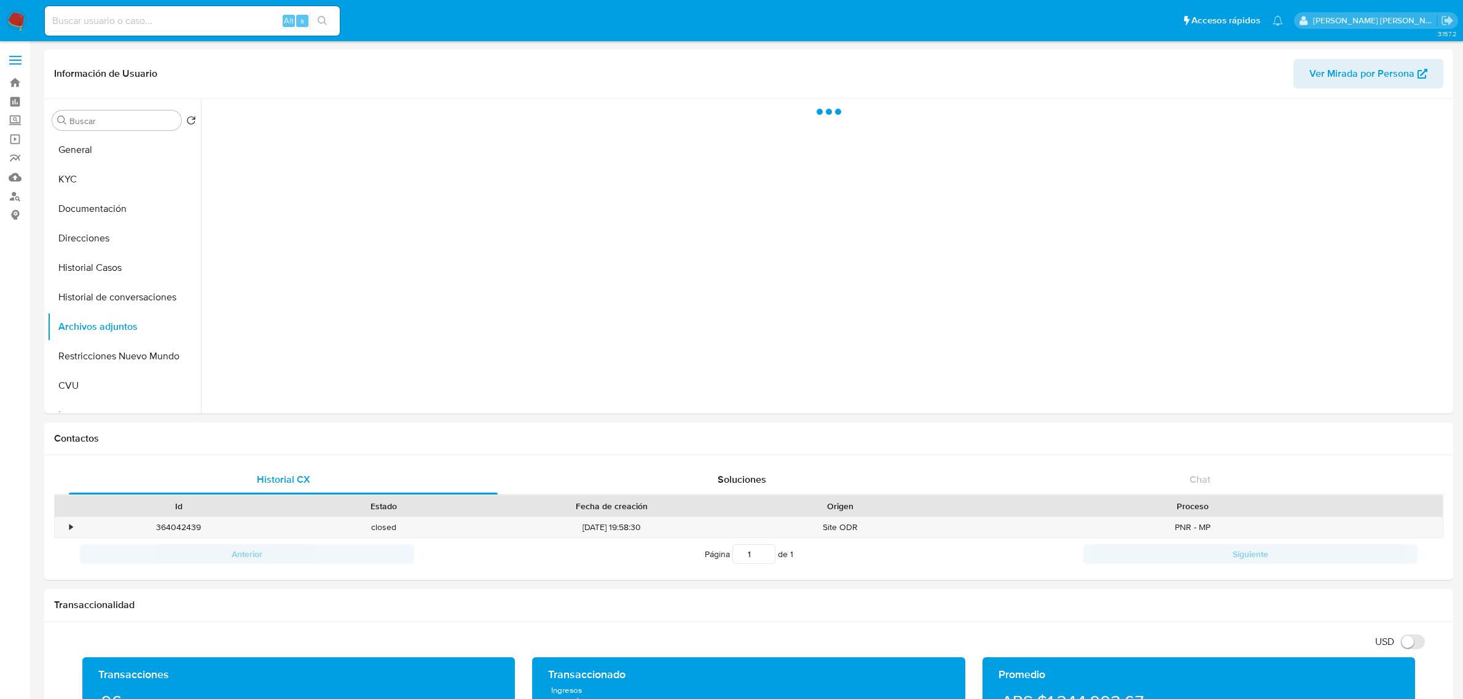
select select "10"
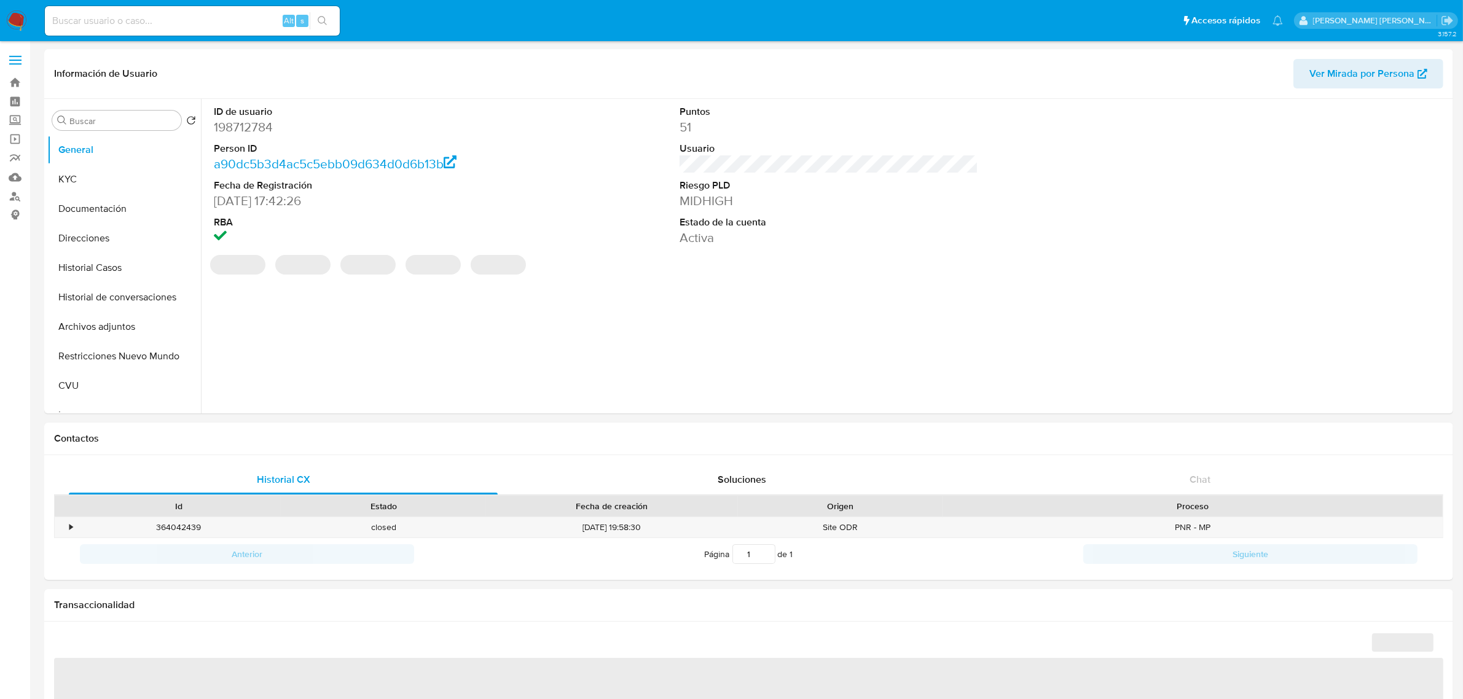
select select "10"
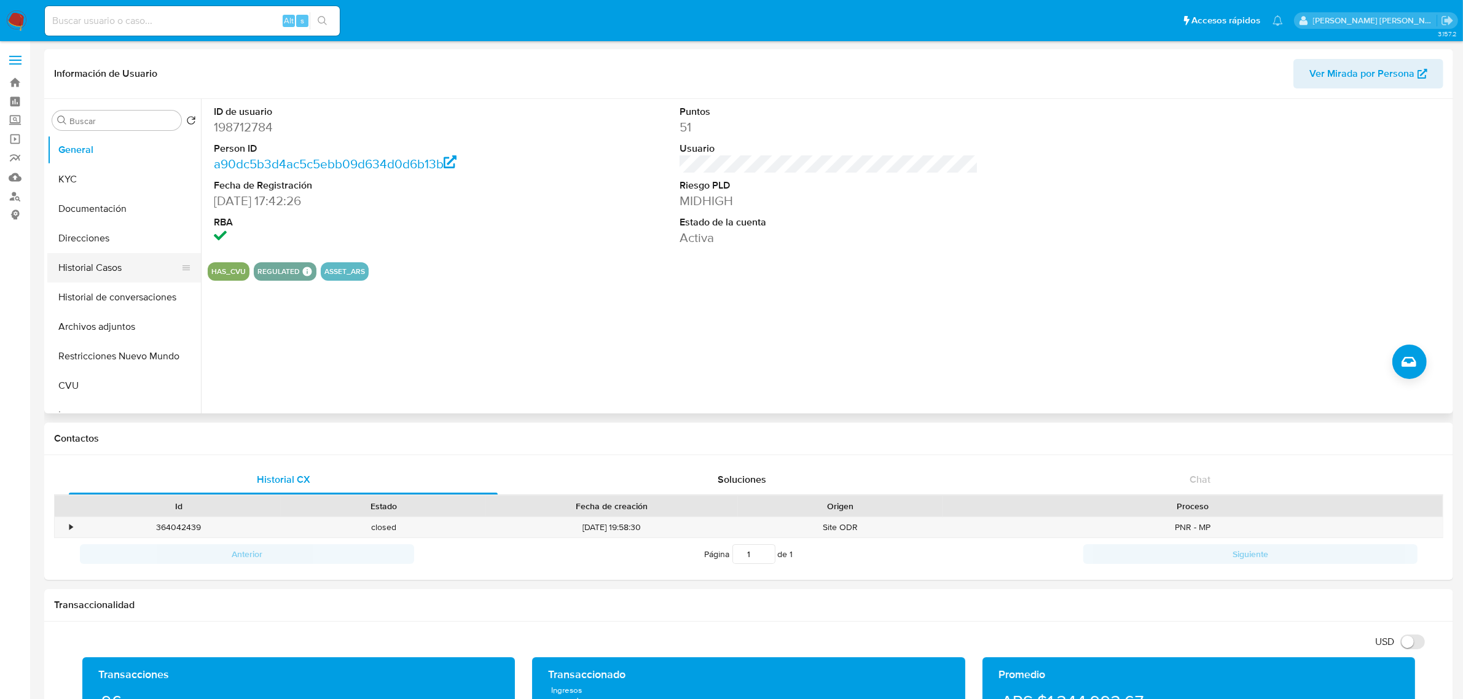
click at [130, 274] on button "Historial Casos" at bounding box center [119, 268] width 144 height 30
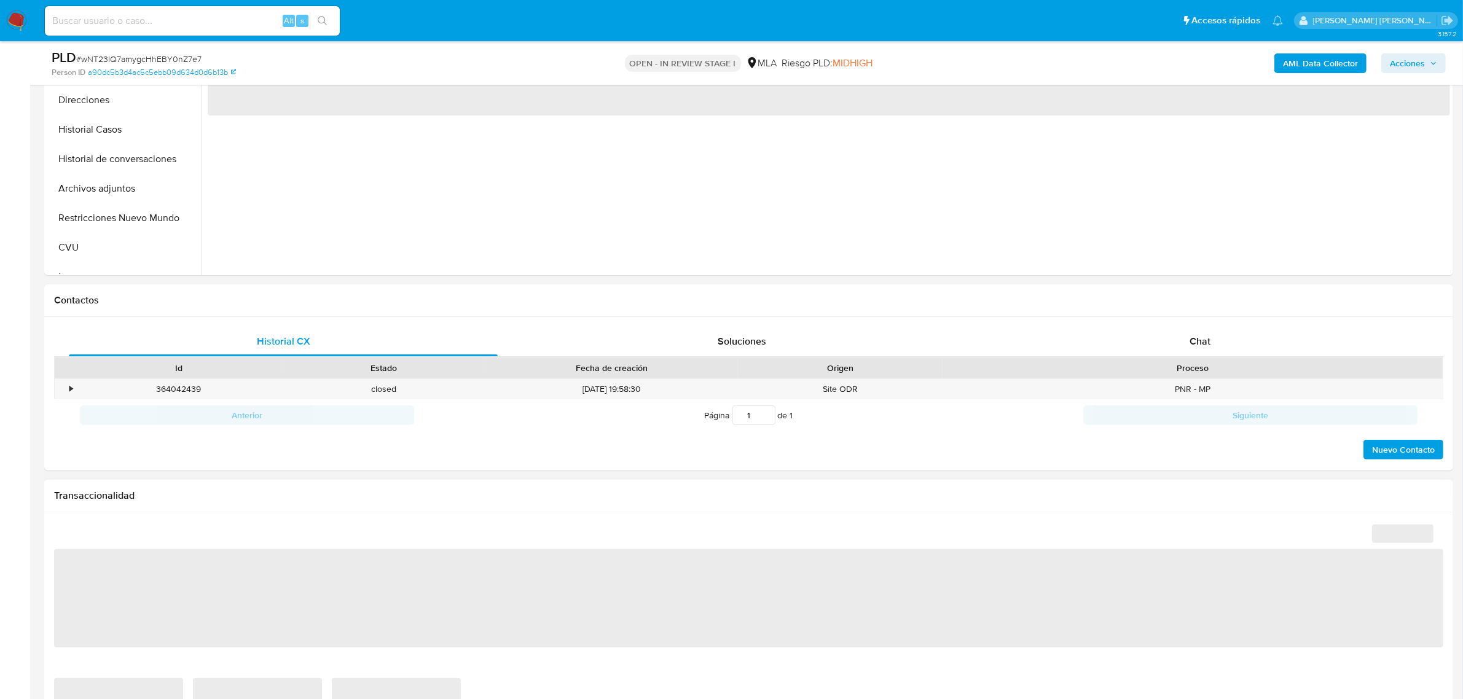
scroll to position [384, 0]
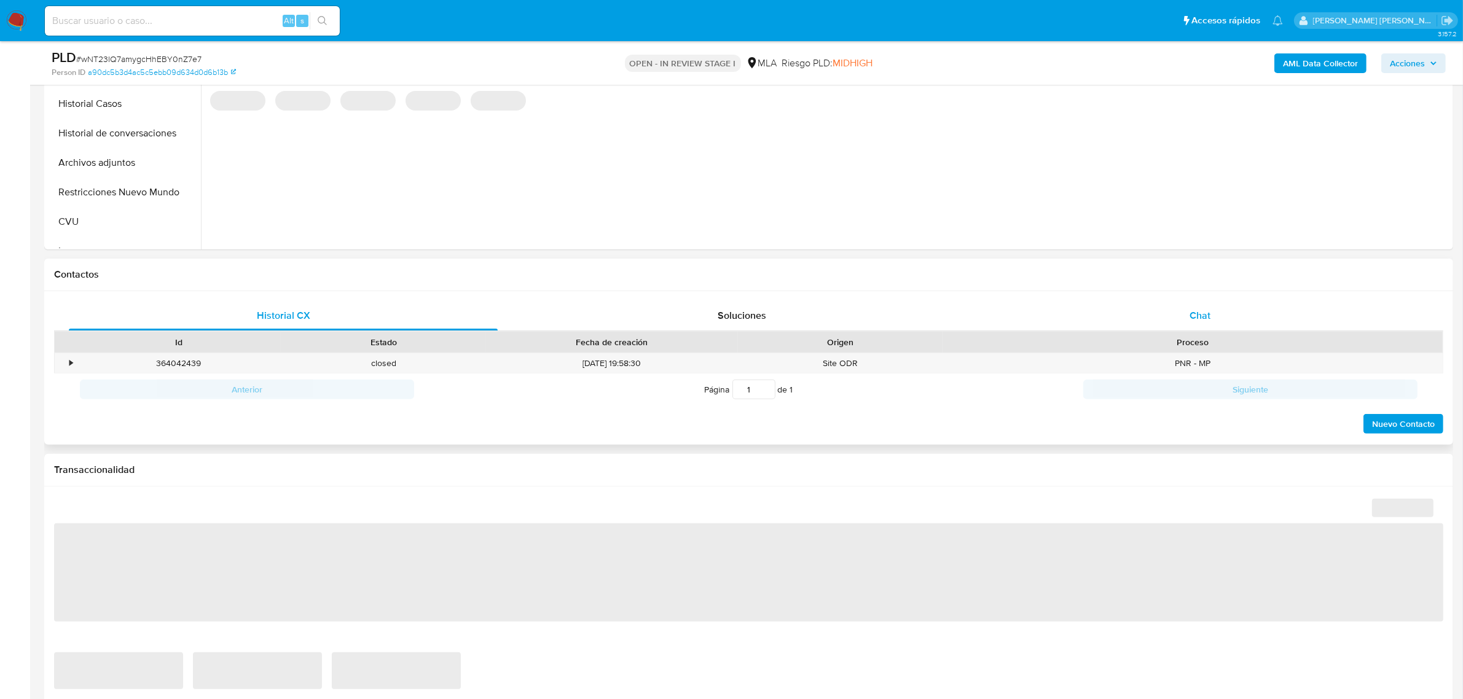
click at [1198, 325] on div "Chat" at bounding box center [1200, 316] width 429 height 30
select select "10"
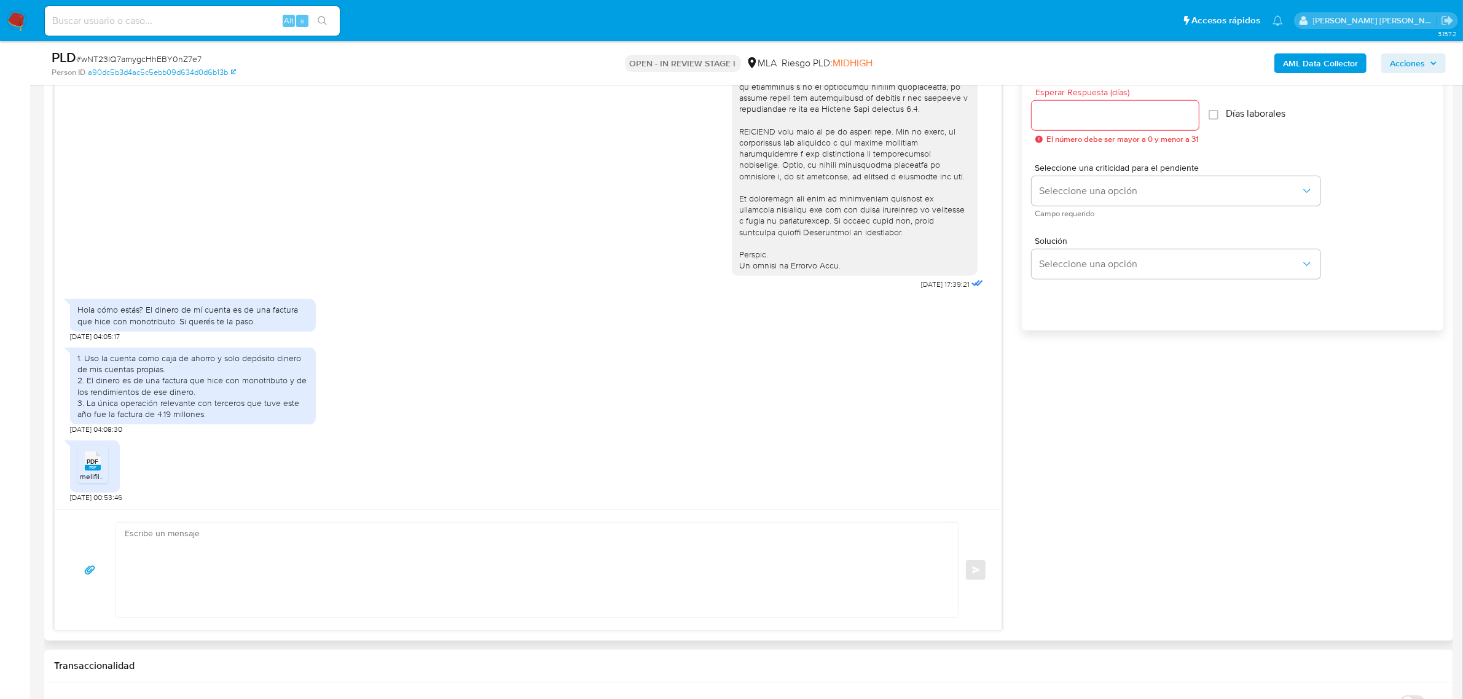
scroll to position [768, 0]
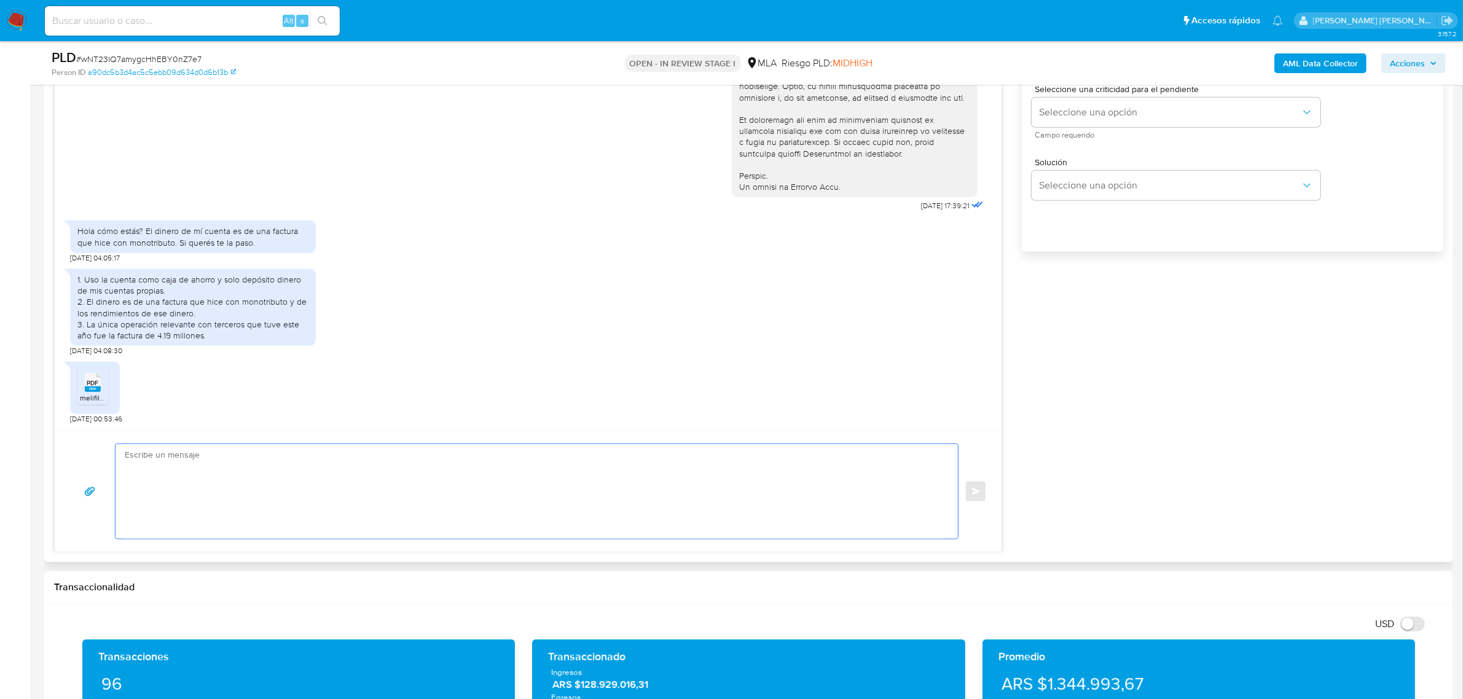
click at [167, 474] on textarea at bounding box center [534, 491] width 818 height 95
paste textarea "Buenas tardes Mariana Soledad, Hemos recibido correctamente la información y do…"
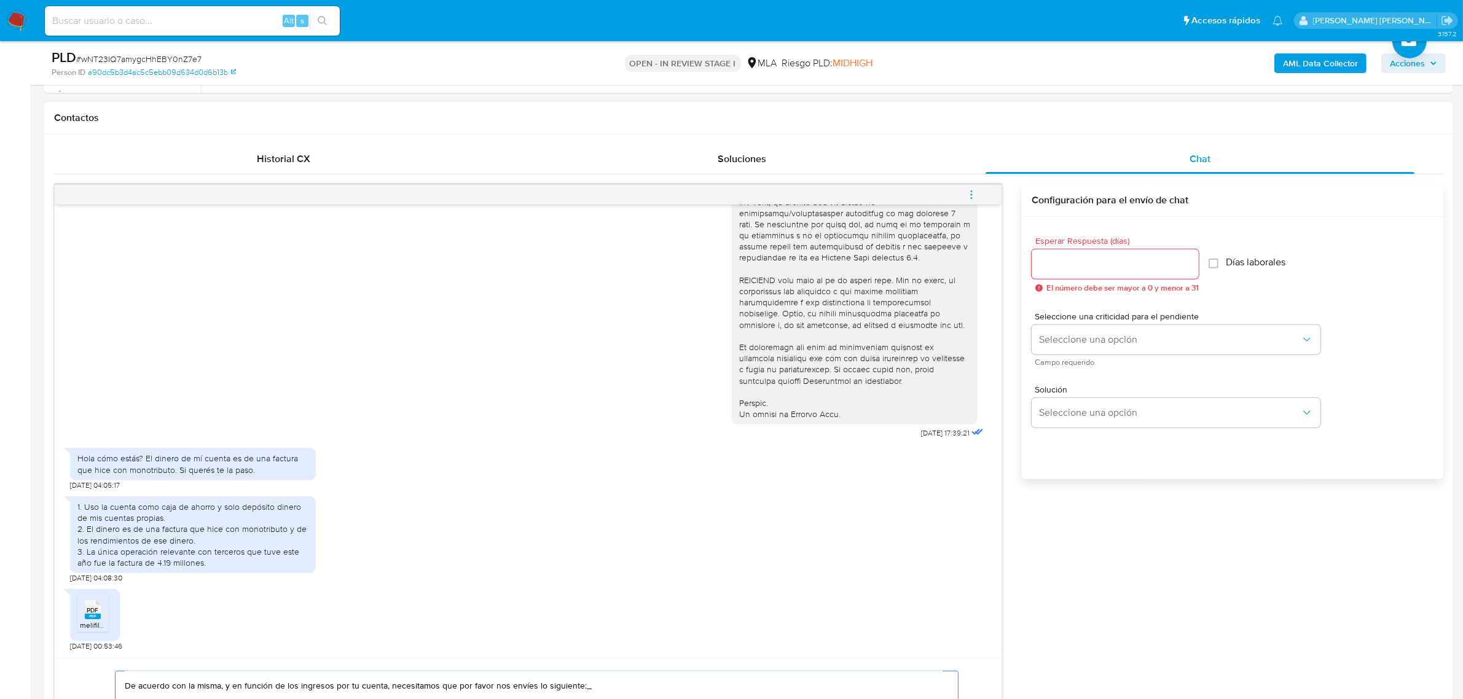
scroll to position [538, 0]
type textarea "Buenas tardes Mariana Soledad, Hemos recibido correctamente la información y do…"
click at [1101, 272] on input "Esperar Respuesta (días)" at bounding box center [1115, 267] width 167 height 16
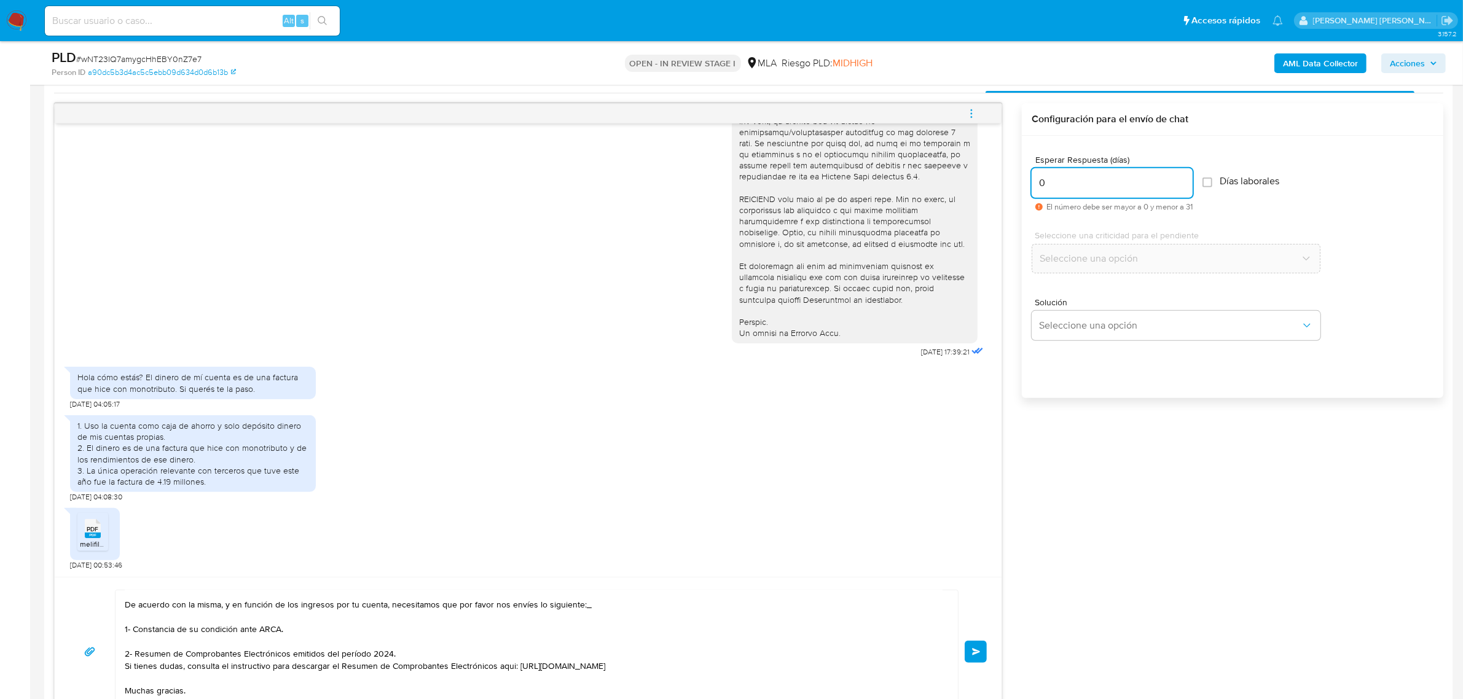
scroll to position [768, 0]
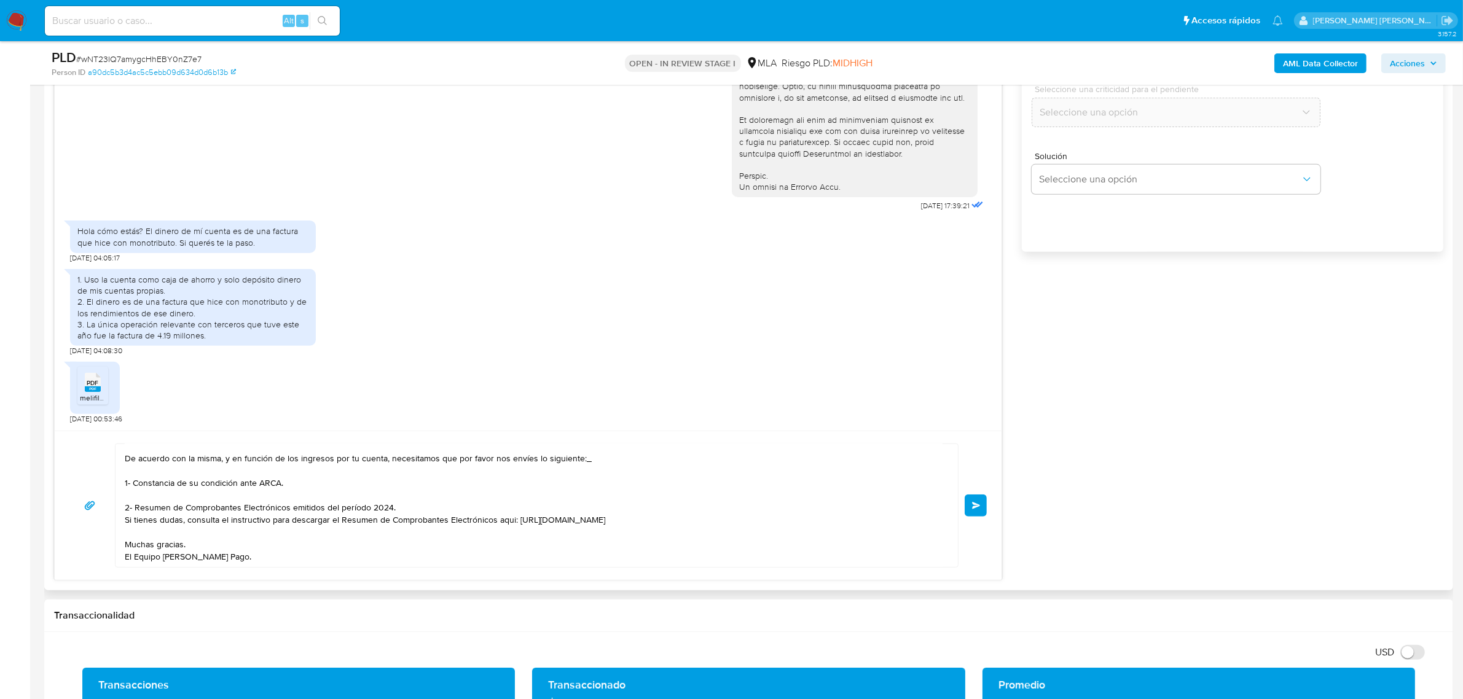
type input "0"
click at [988, 506] on div "Buenas tardes Mariana Soledad, Hemos recibido correctamente la información y do…" at bounding box center [528, 505] width 947 height 149
click at [975, 501] on button "Enviar" at bounding box center [976, 506] width 22 height 22
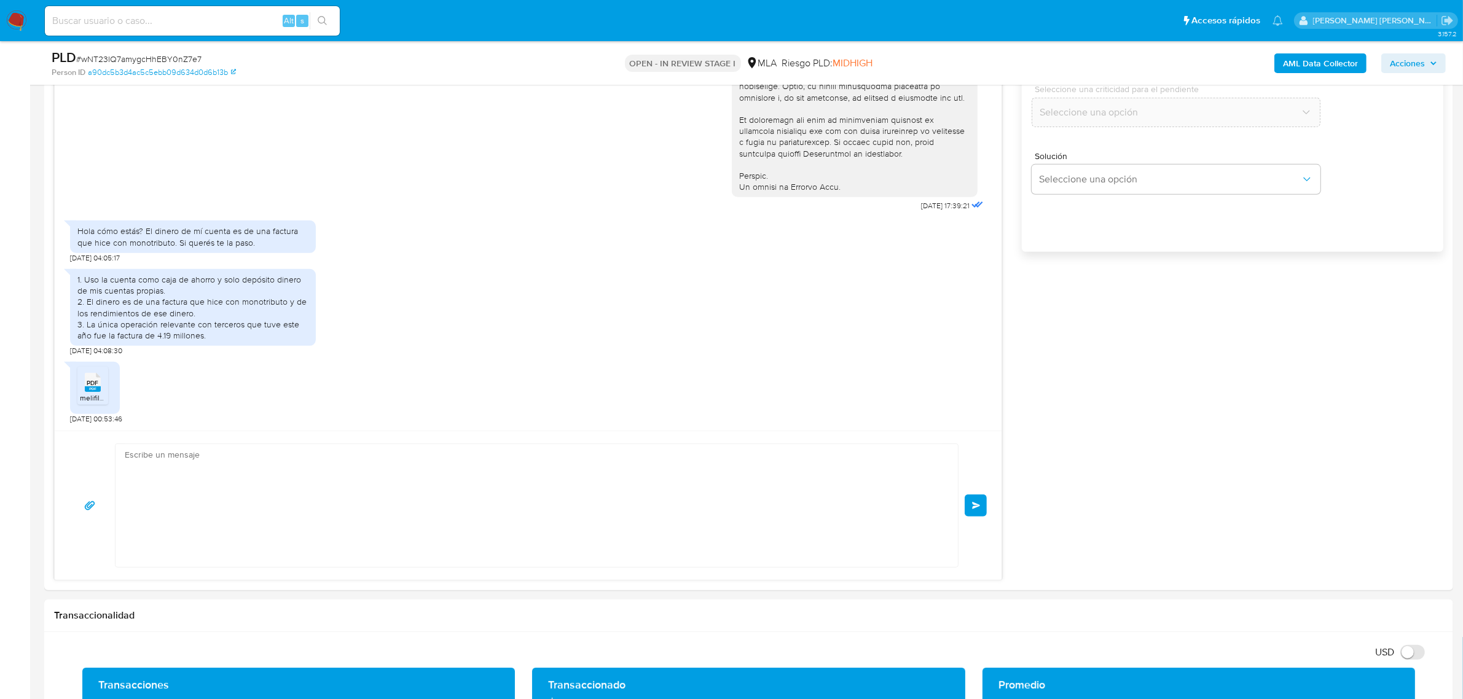
scroll to position [701, 0]
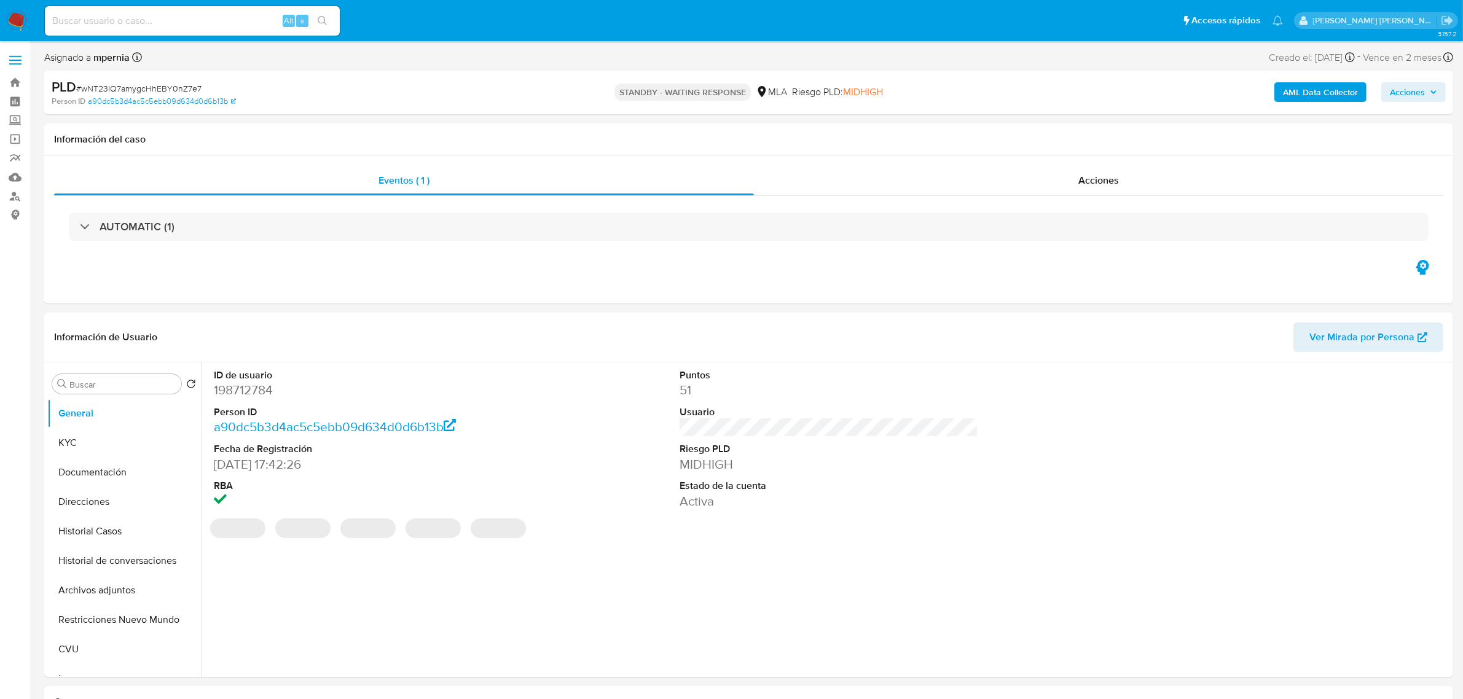
select select "10"
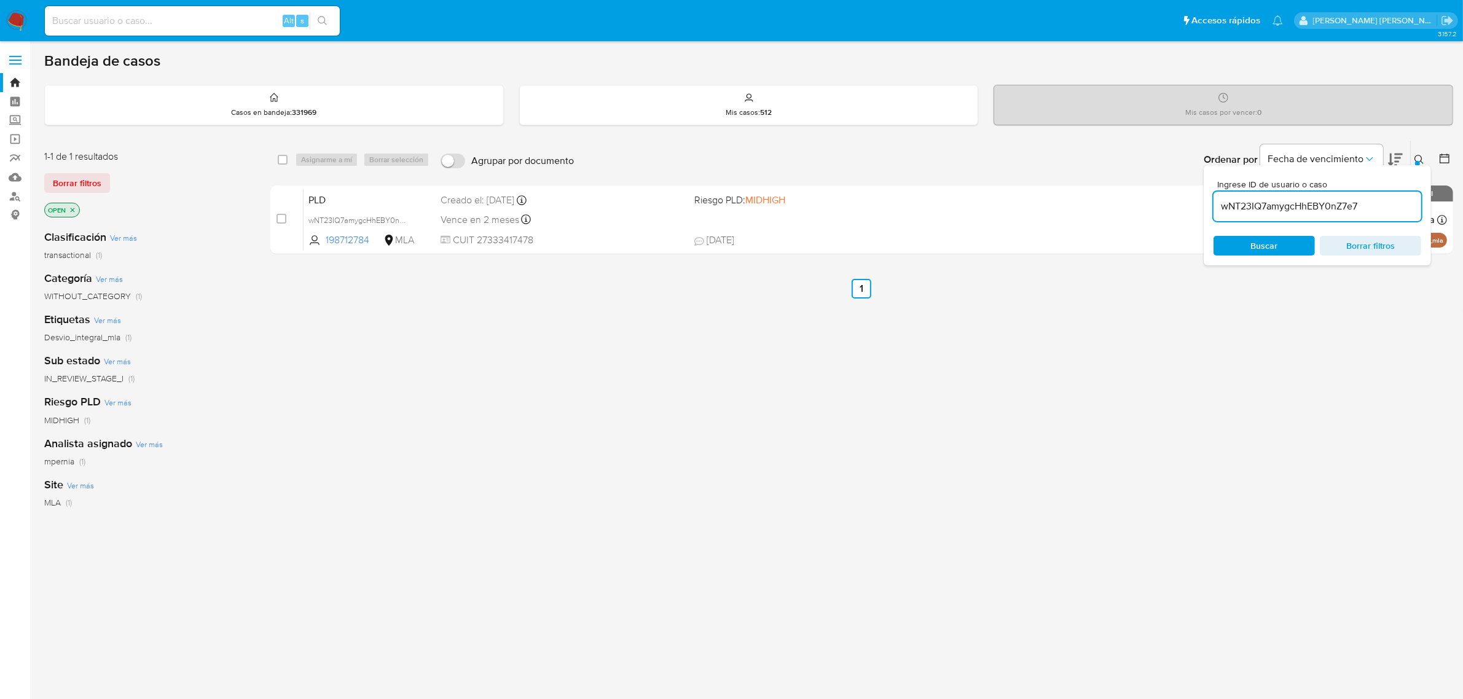
click at [283, 154] on div "select-all-cases-checkbox" at bounding box center [283, 160] width 10 height 12
click at [284, 162] on input "checkbox" at bounding box center [283, 160] width 10 height 10
checkbox input "true"
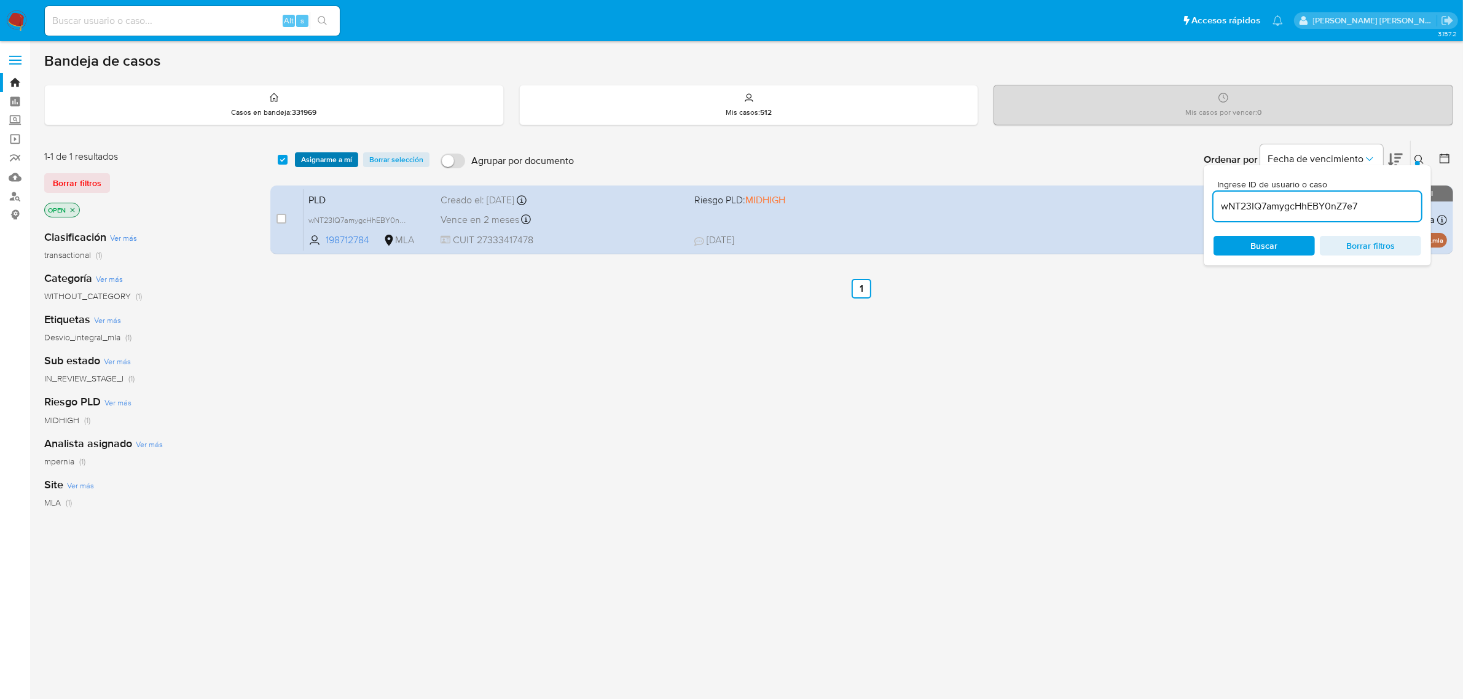
click at [330, 160] on span "Asignarme a mí" at bounding box center [326, 160] width 51 height 12
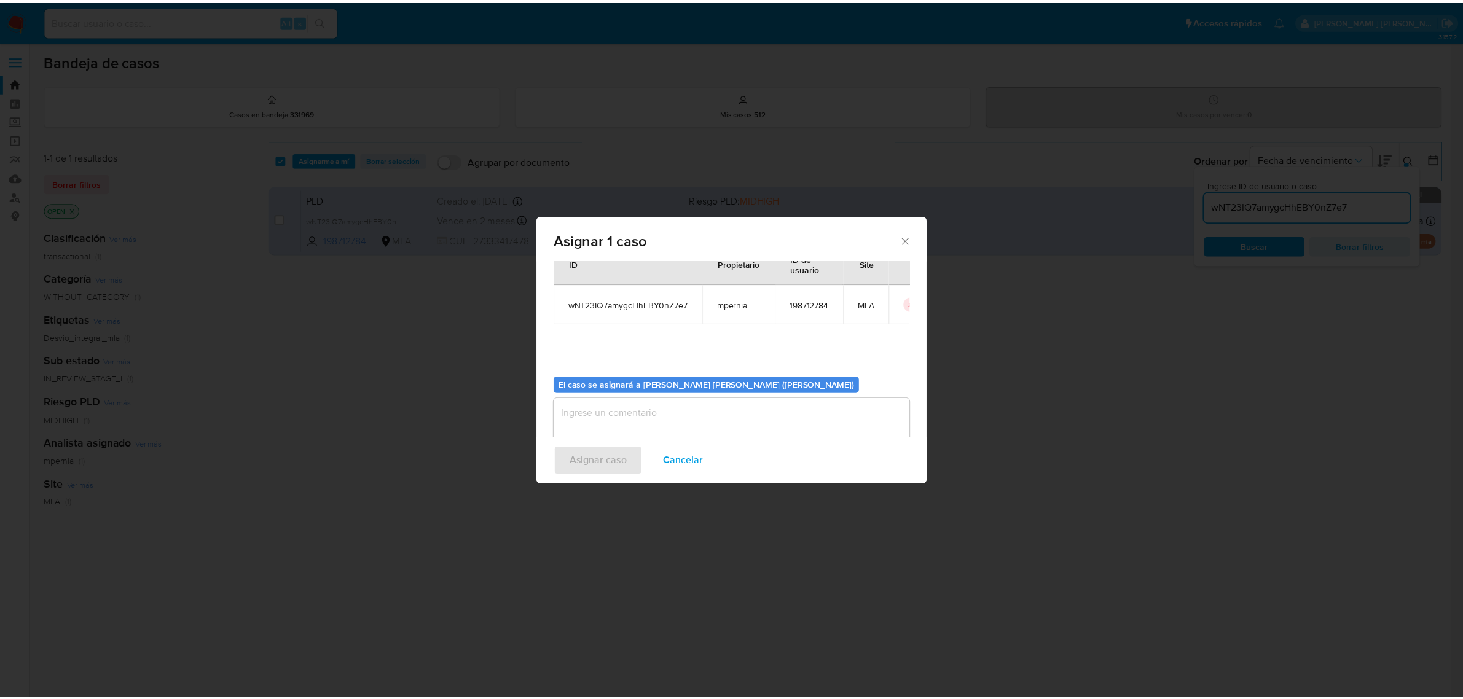
scroll to position [63, 0]
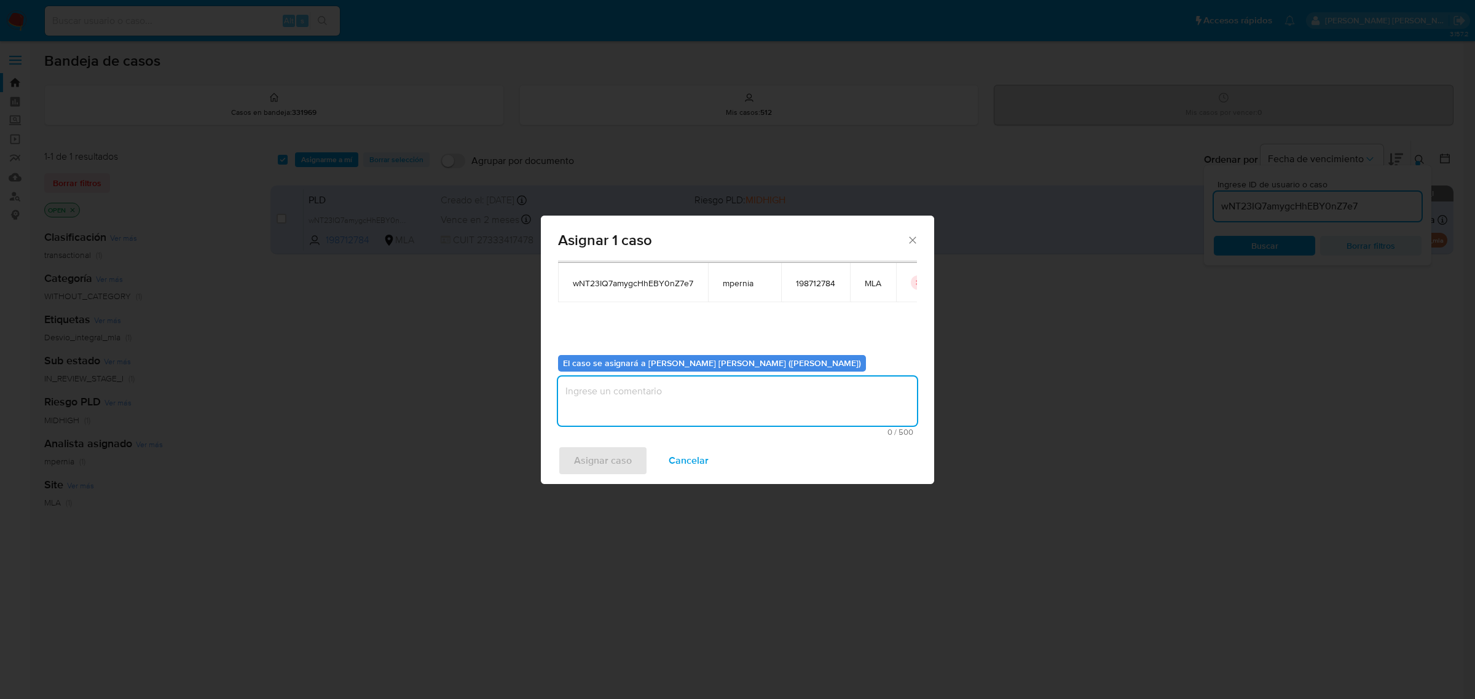
click at [791, 398] on textarea "assign-modal" at bounding box center [737, 401] width 359 height 49
type textarea "-"
click at [621, 465] on span "Asignar caso" at bounding box center [603, 460] width 58 height 27
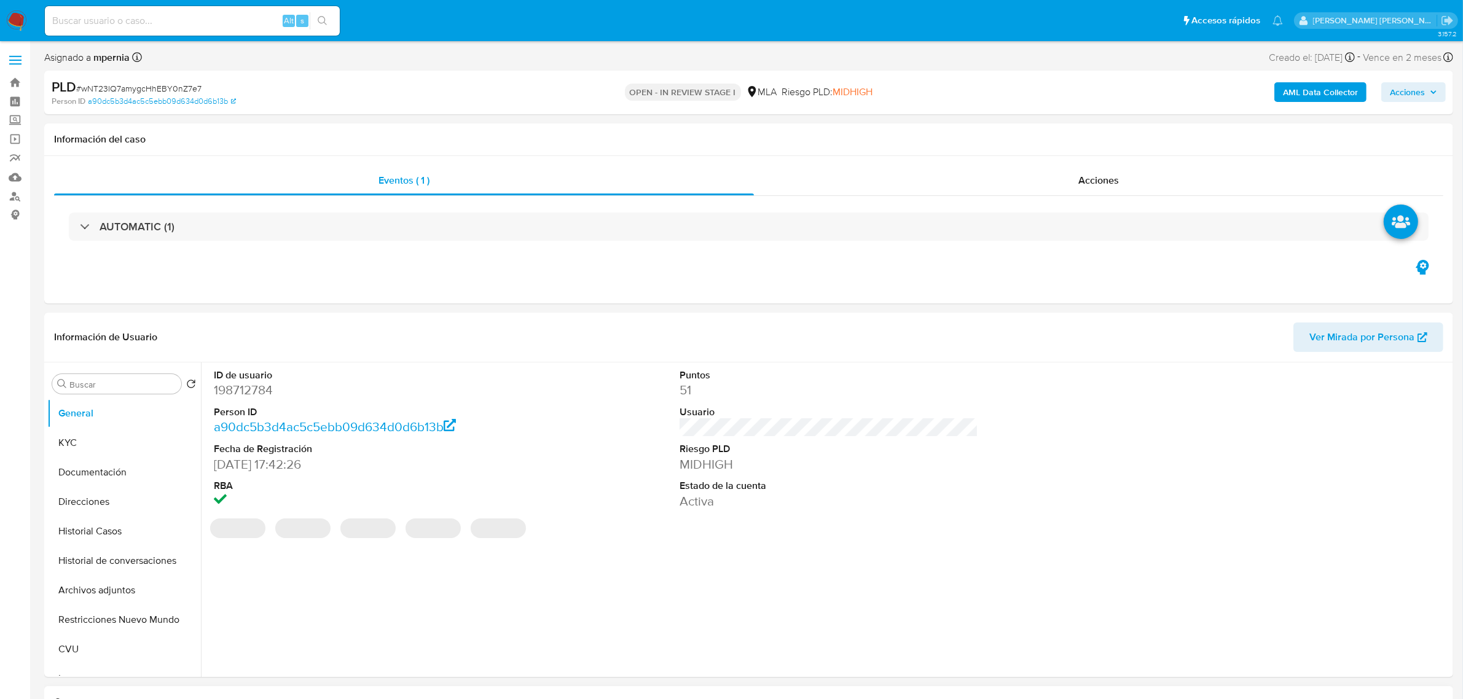
select select "10"
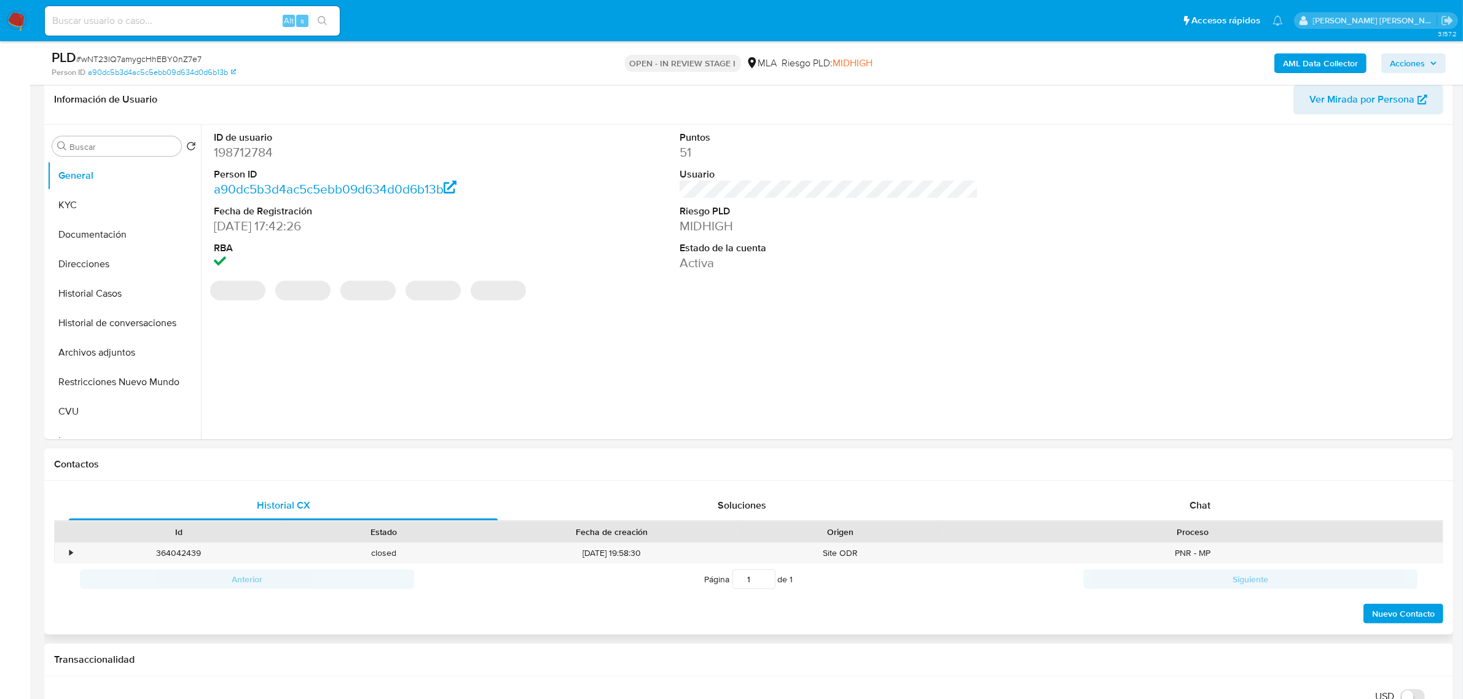
scroll to position [307, 0]
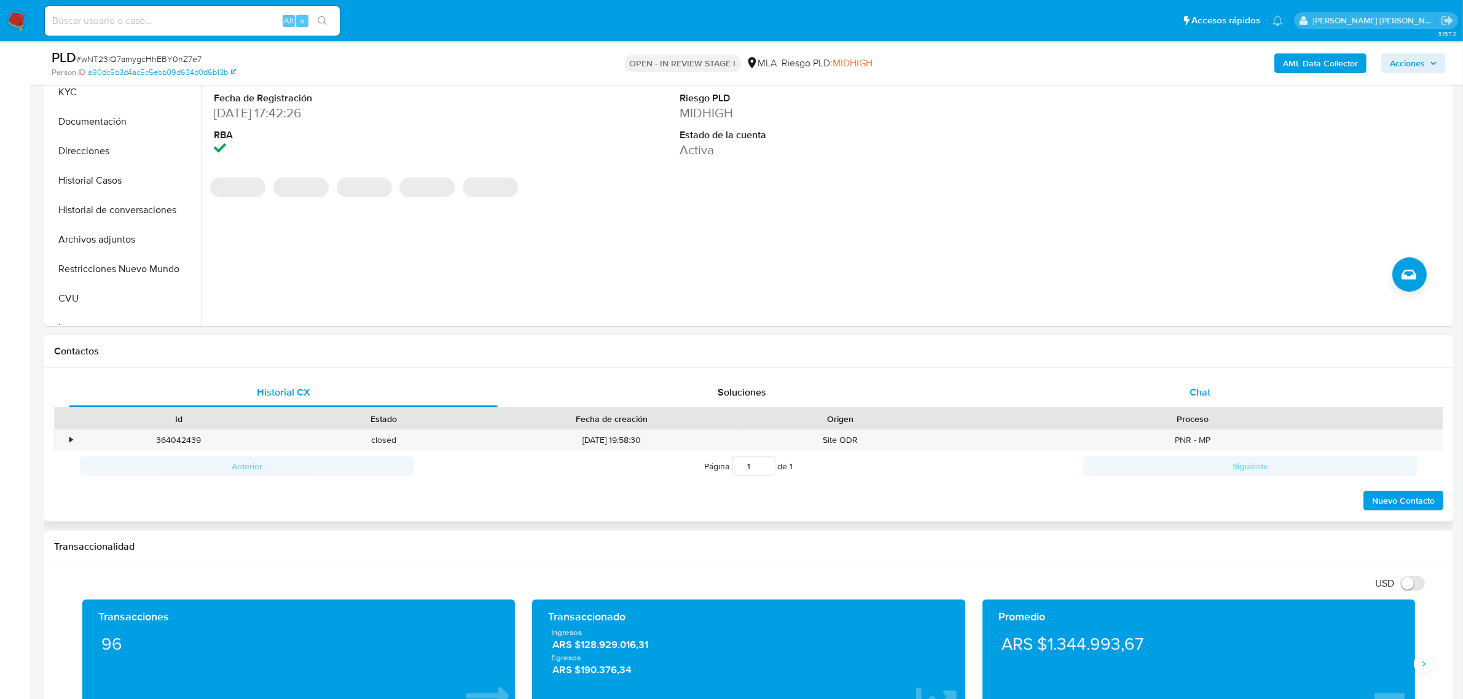
click at [1208, 392] on span "Chat" at bounding box center [1200, 392] width 21 height 14
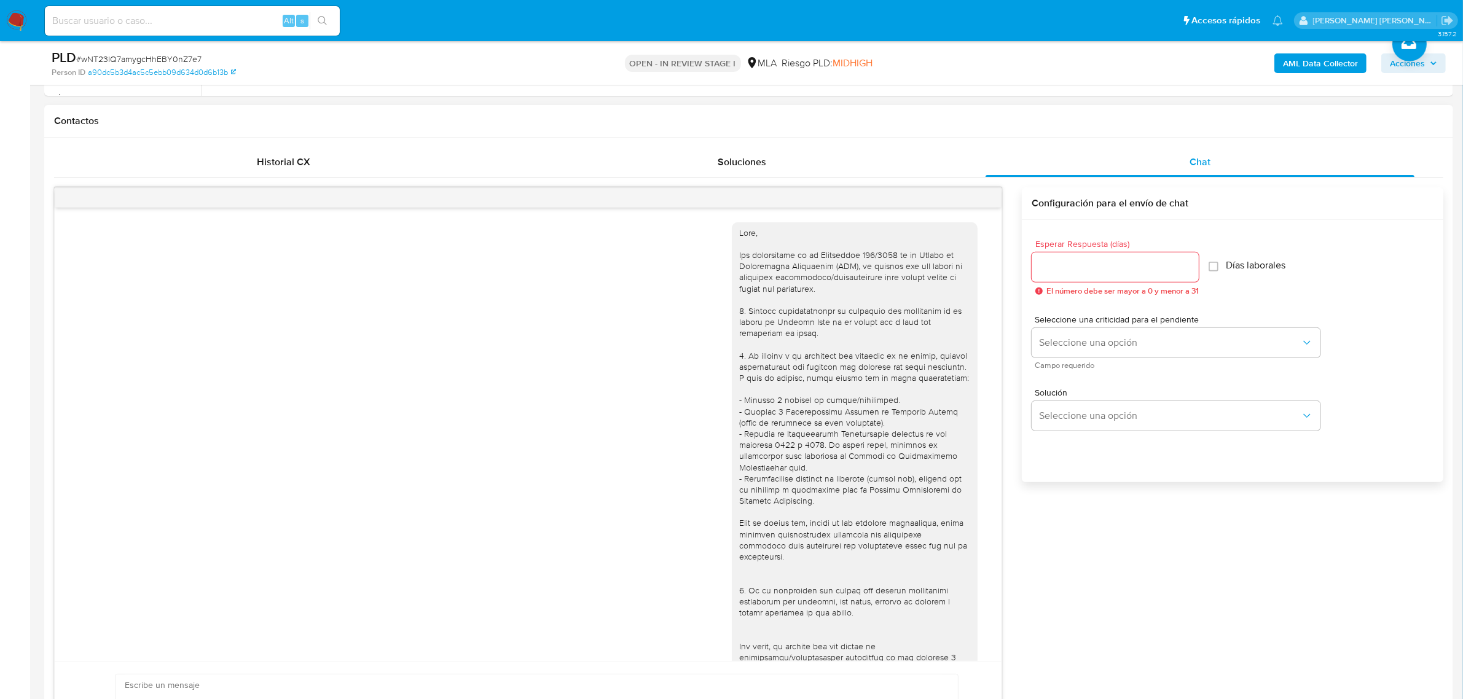
scroll to position [701, 0]
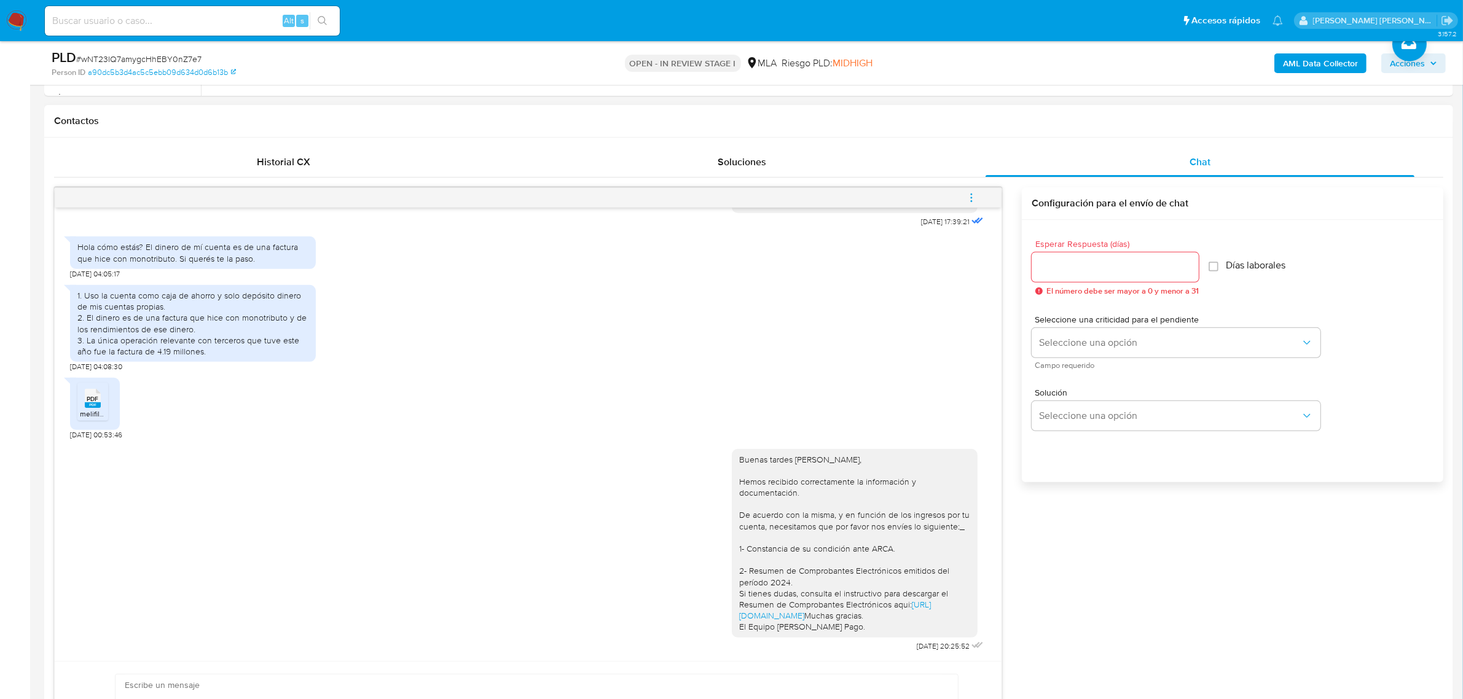
click at [968, 199] on icon "menu-action" at bounding box center [971, 197] width 11 height 11
click at [883, 179] on li "Cerrar conversación" at bounding box center [888, 175] width 126 height 22
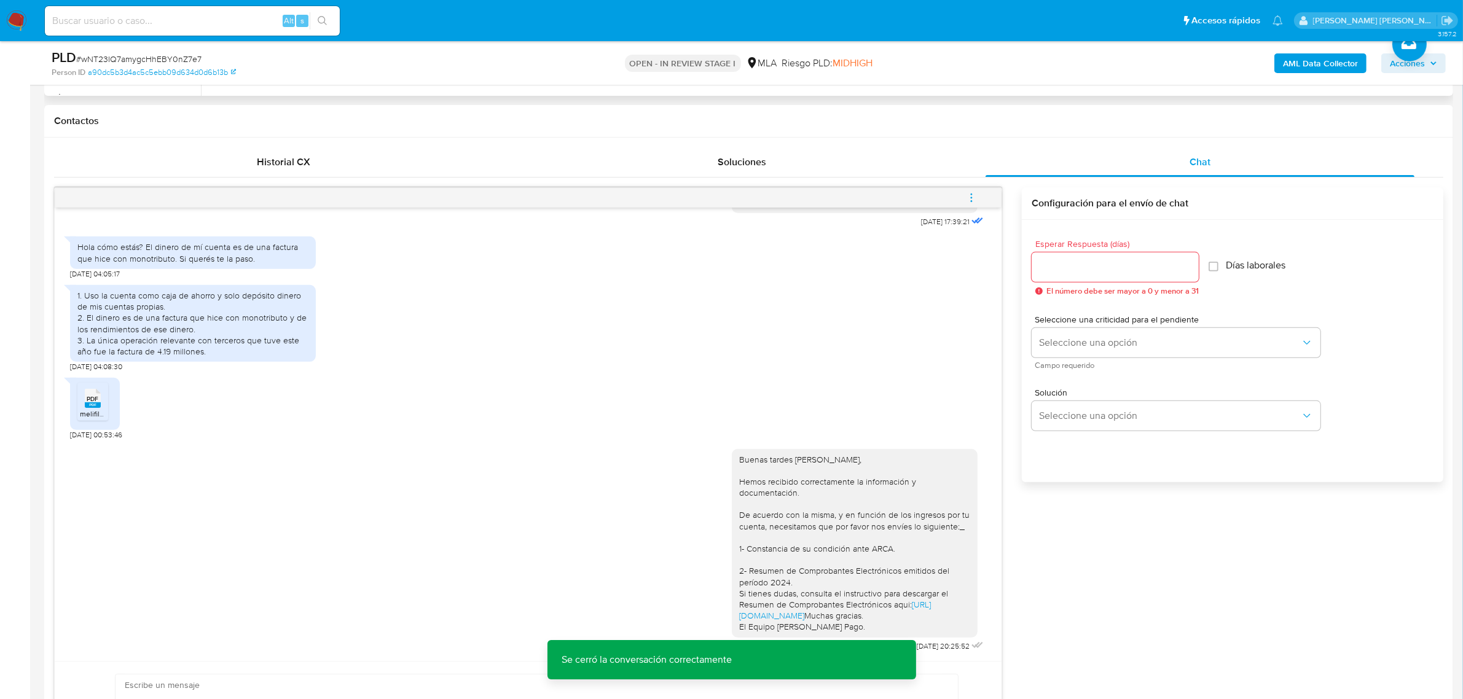
scroll to position [230, 0]
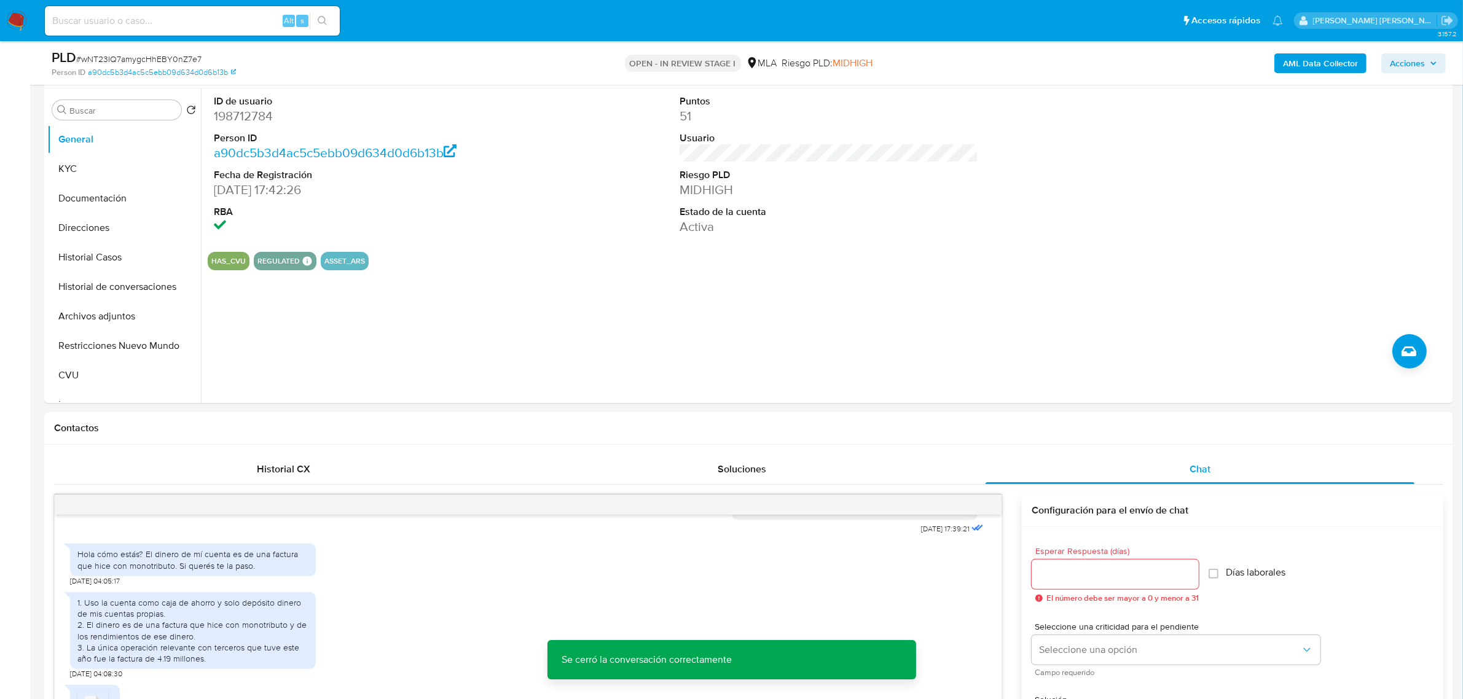
click at [1406, 58] on span "Acciones" at bounding box center [1407, 63] width 35 height 20
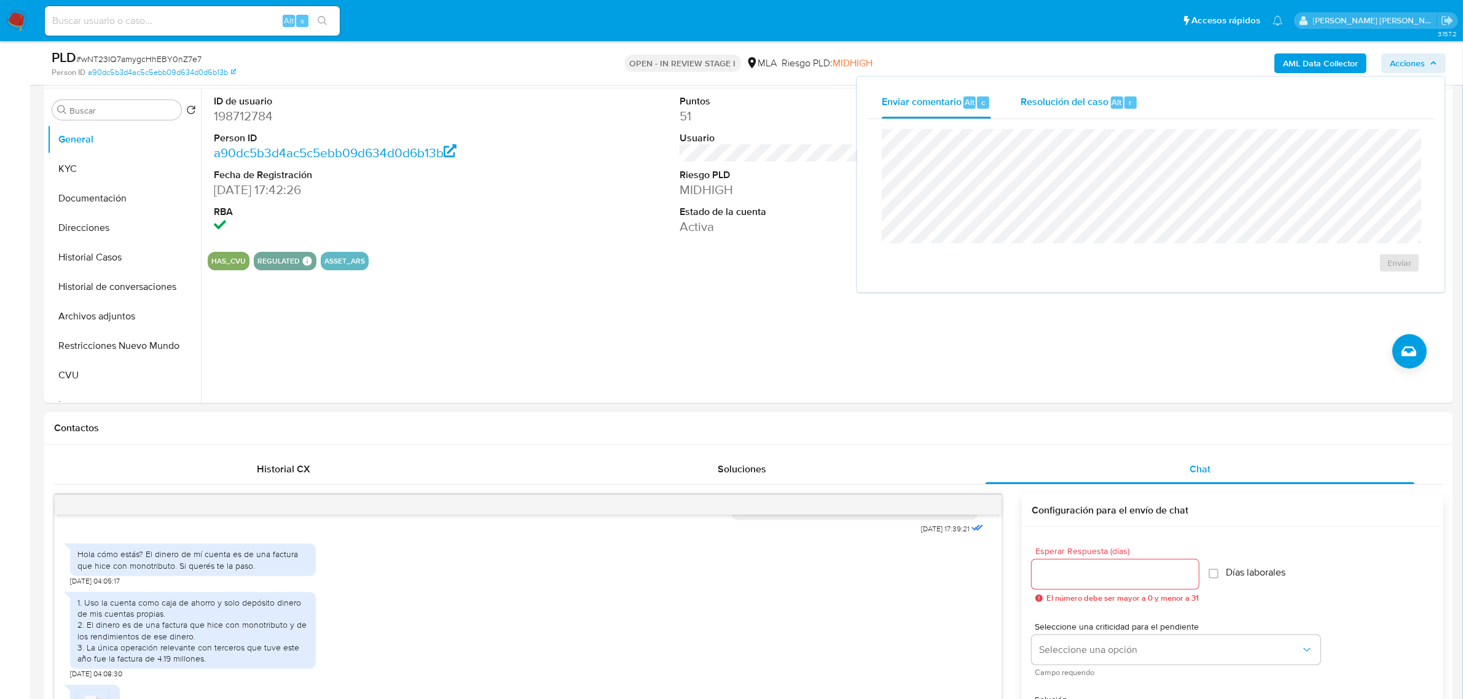
click at [1065, 108] on span "Resolución del caso" at bounding box center [1065, 102] width 88 height 14
click at [1267, 266] on span "No ROI Proposal" at bounding box center [1280, 270] width 64 height 17
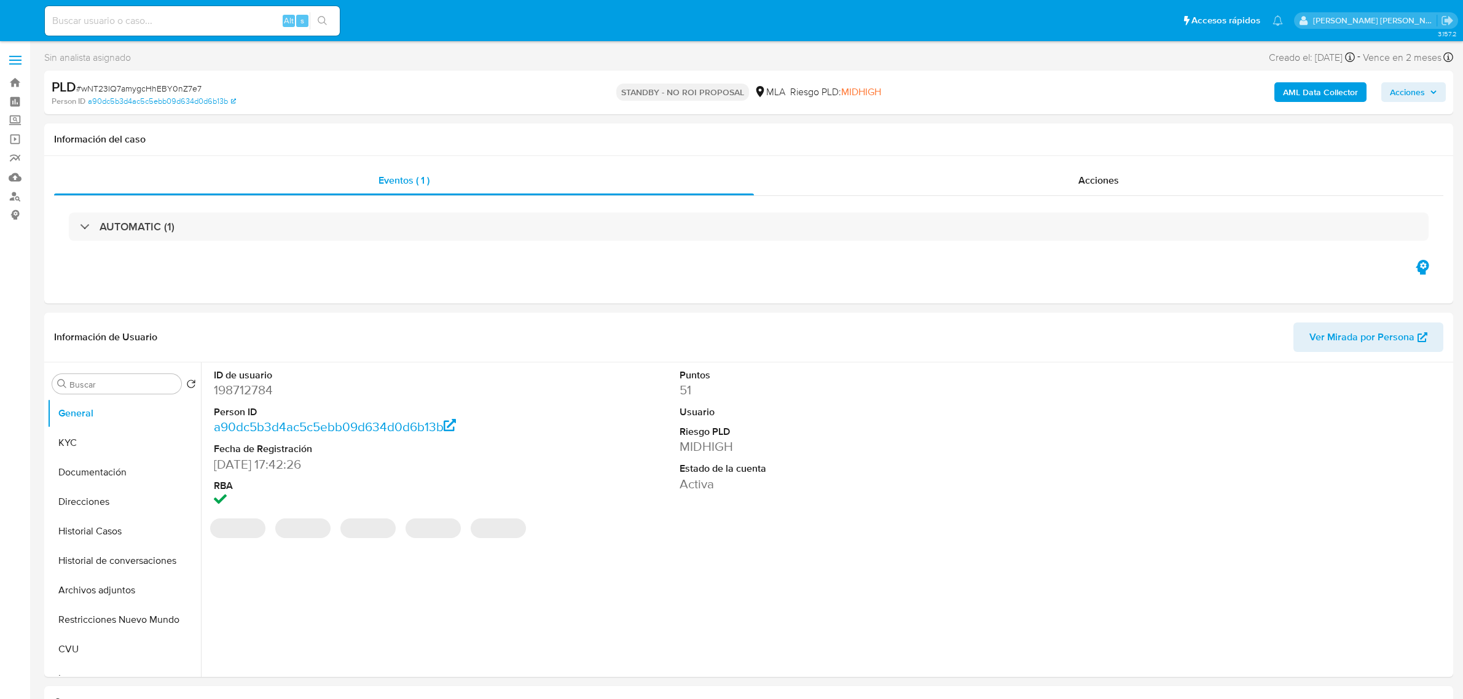
select select "10"
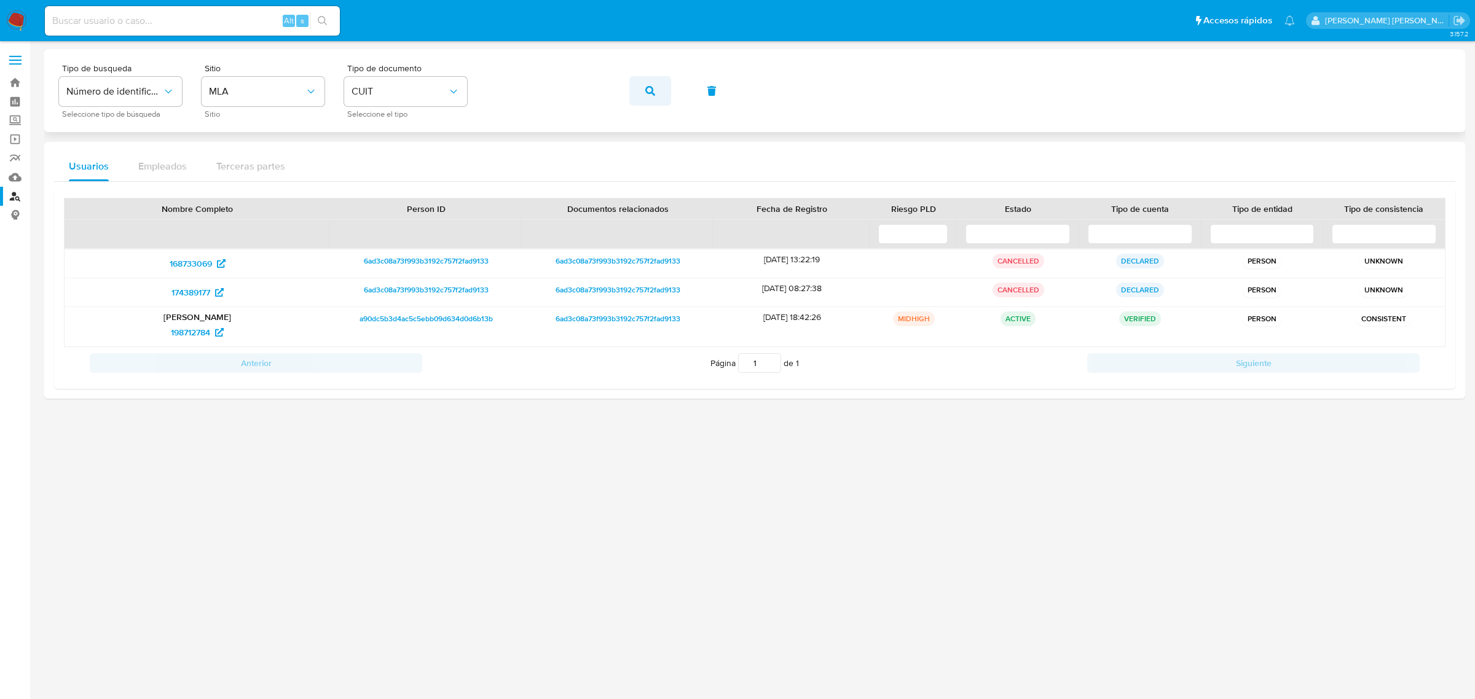
click at [665, 84] on button "button" at bounding box center [650, 91] width 42 height 30
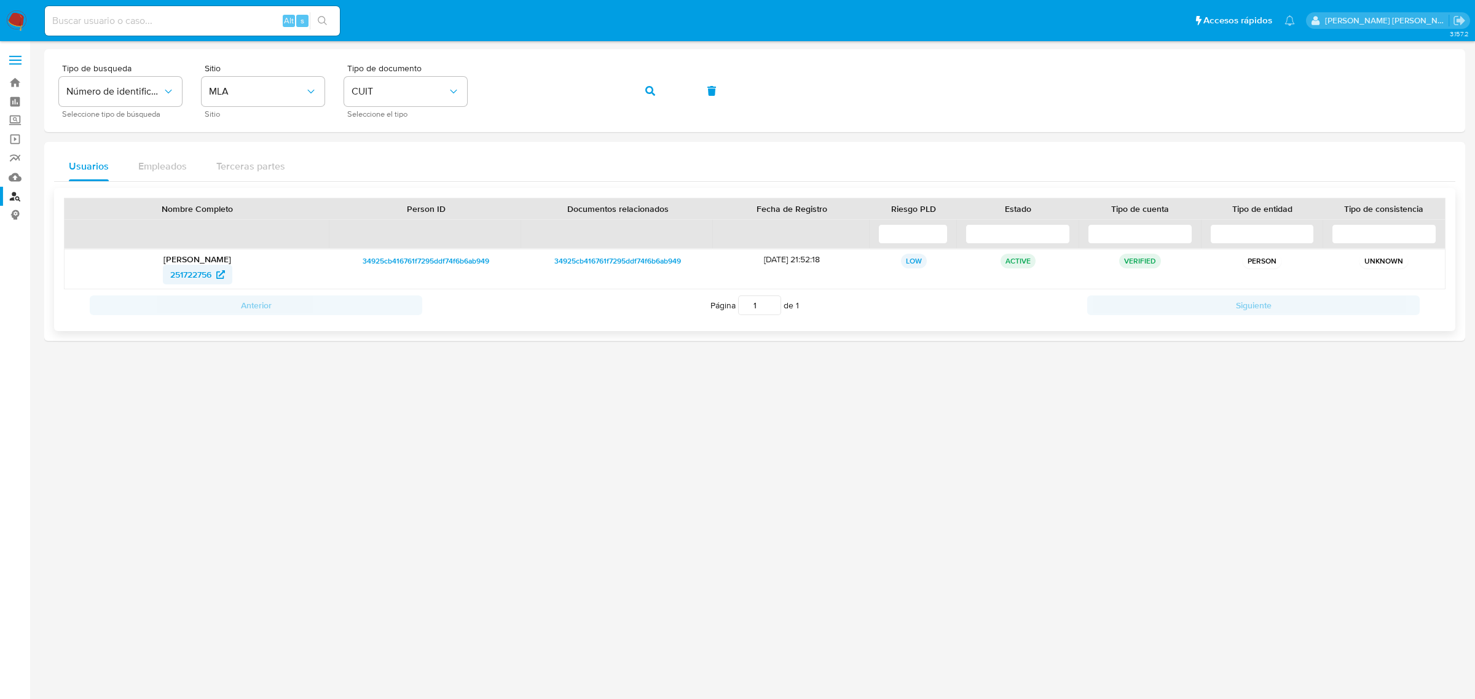
click at [186, 275] on span "251722756" at bounding box center [190, 275] width 41 height 20
click at [653, 93] on icon "button" at bounding box center [650, 91] width 10 height 10
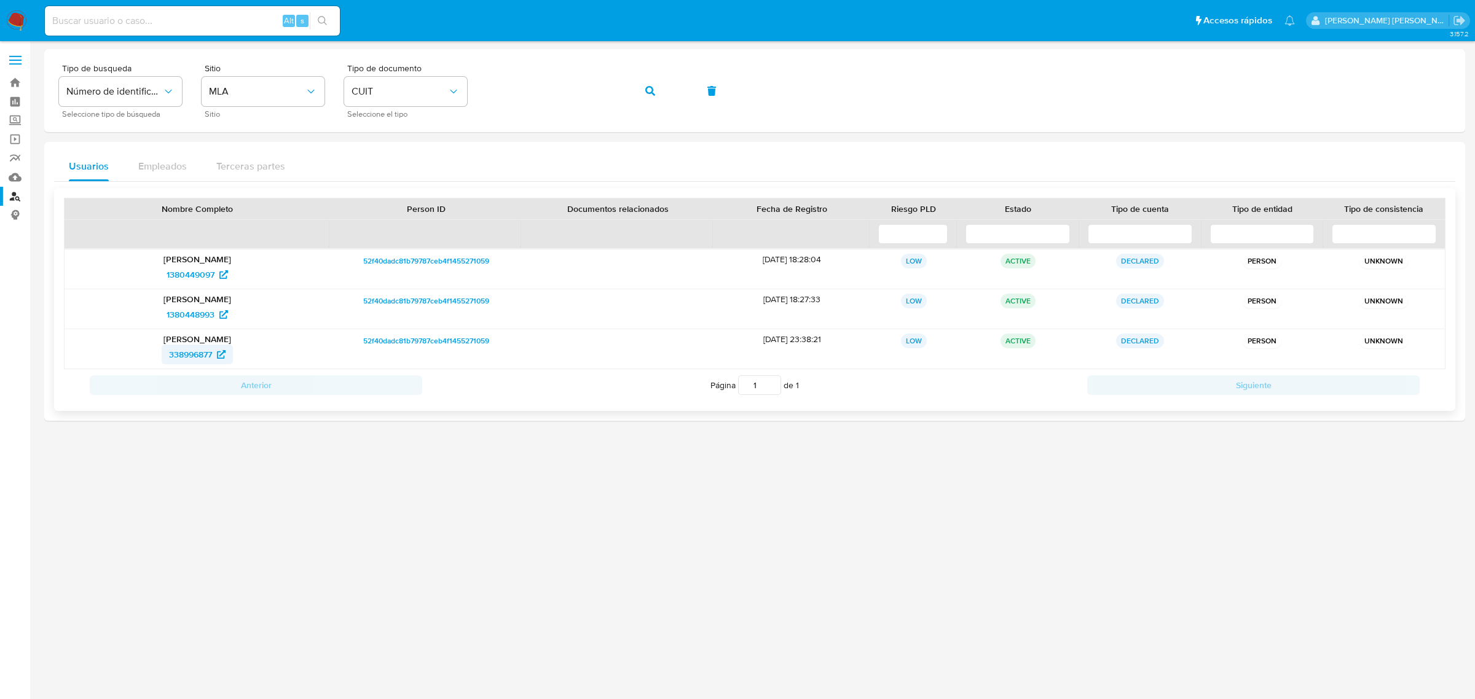
click at [201, 351] on span "338996877" at bounding box center [190, 355] width 43 height 20
click at [659, 94] on button "button" at bounding box center [650, 91] width 42 height 30
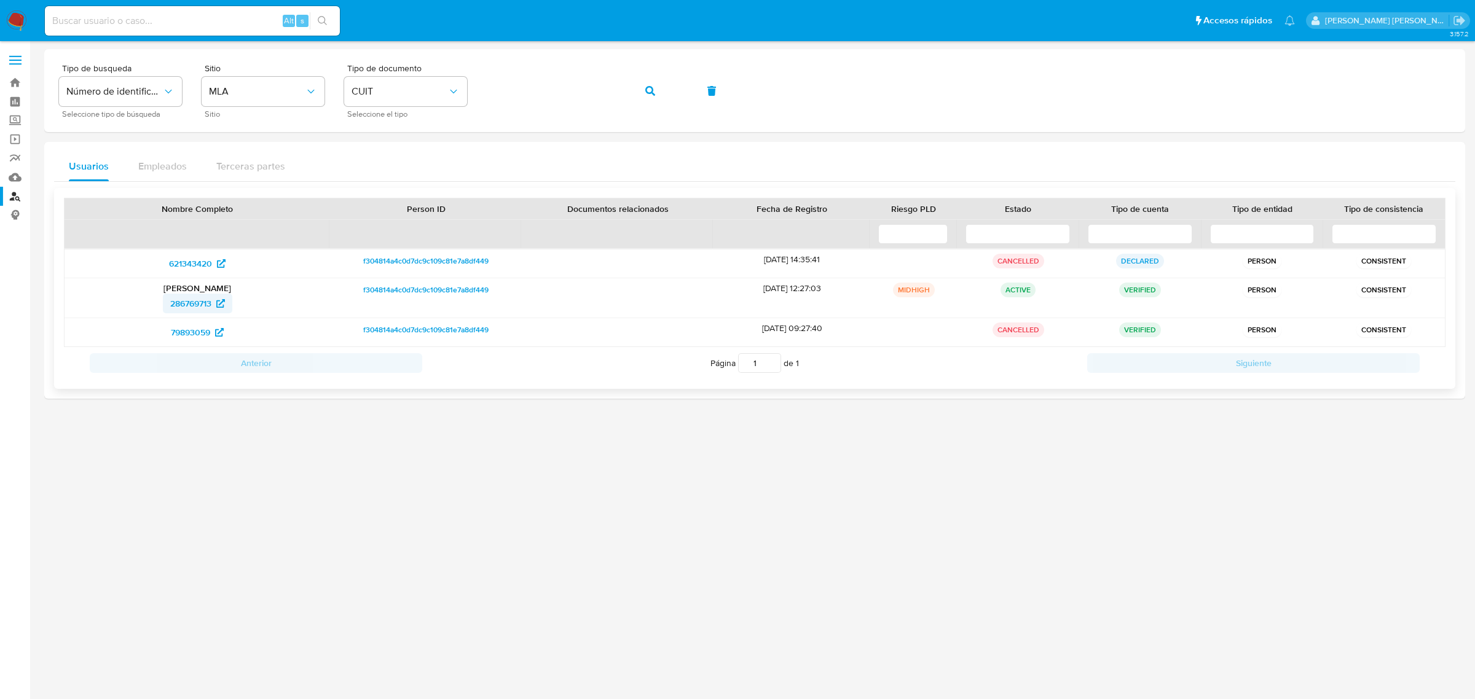
click at [192, 312] on span "286769713" at bounding box center [190, 304] width 41 height 20
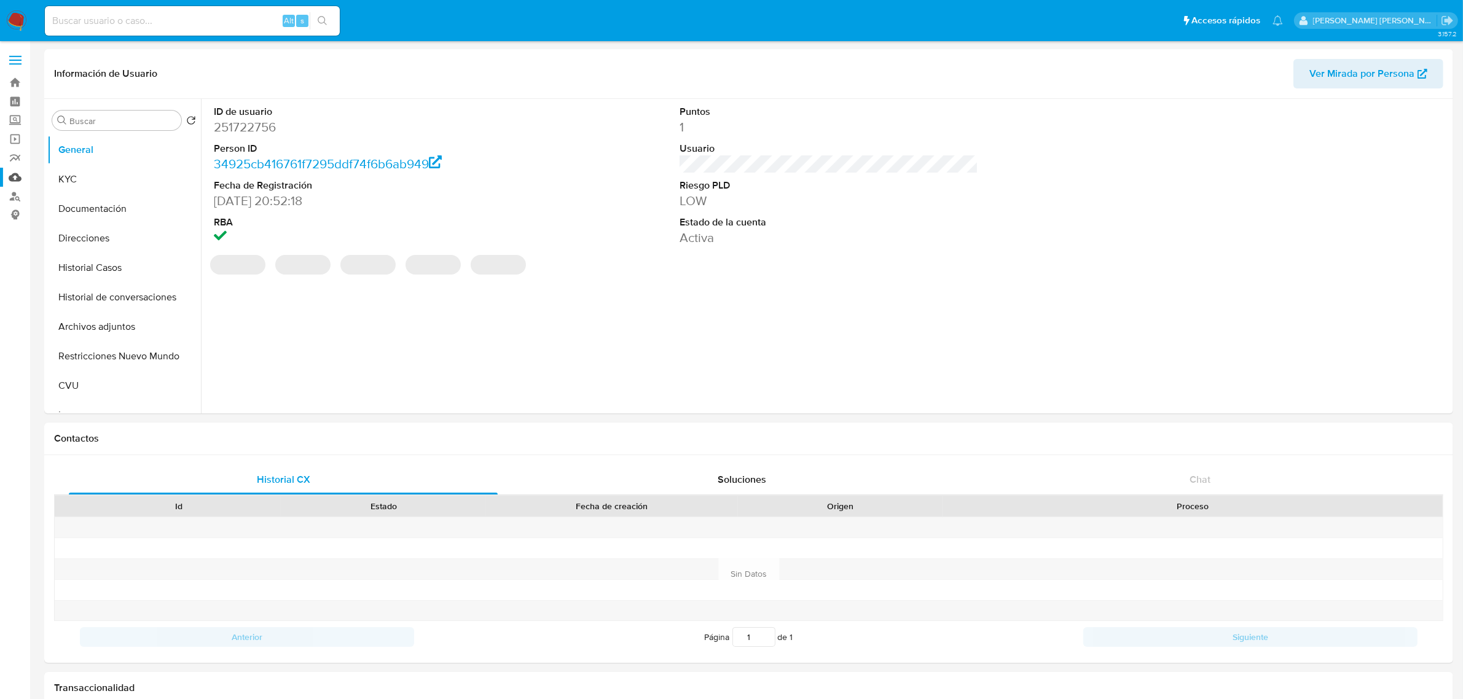
select select "10"
click at [108, 262] on button "Historial Casos" at bounding box center [119, 268] width 144 height 30
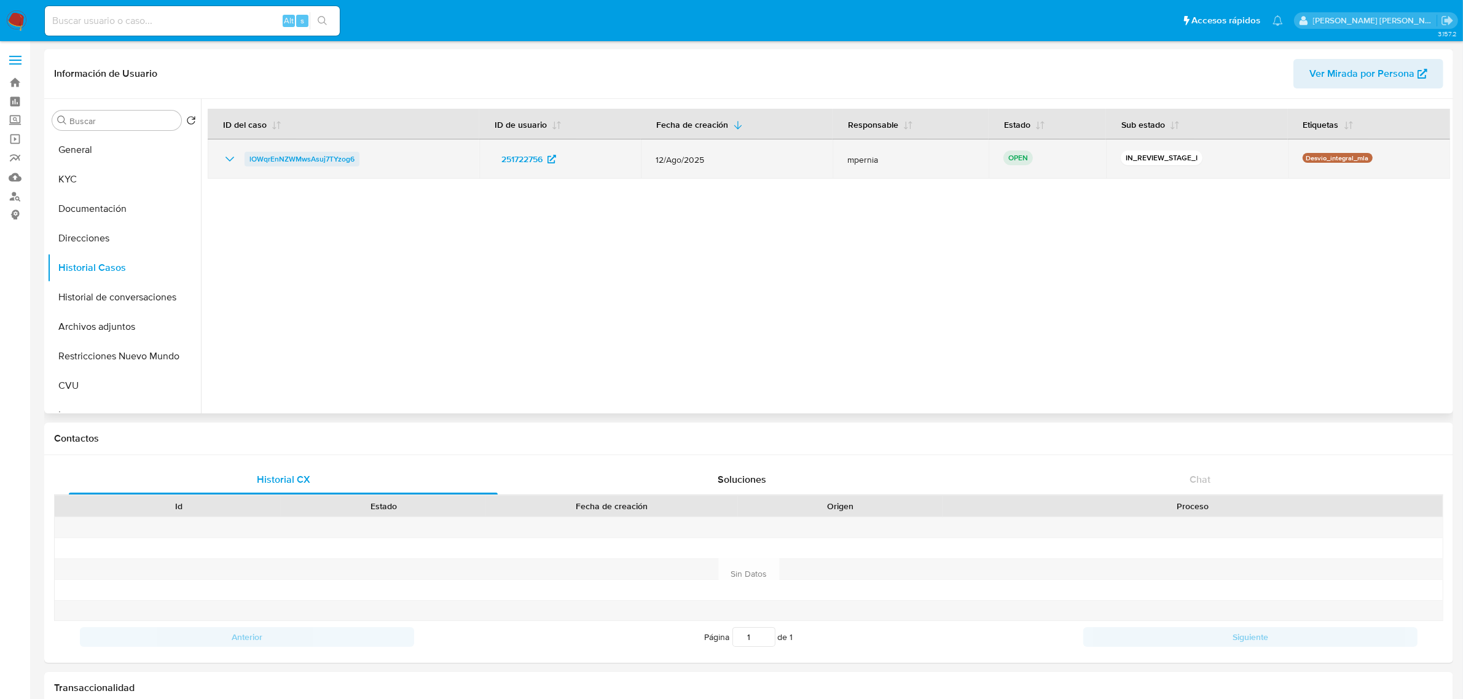
click at [299, 160] on span "lOWqrEnNZWMwsAsuj7TYzog6" at bounding box center [302, 159] width 105 height 15
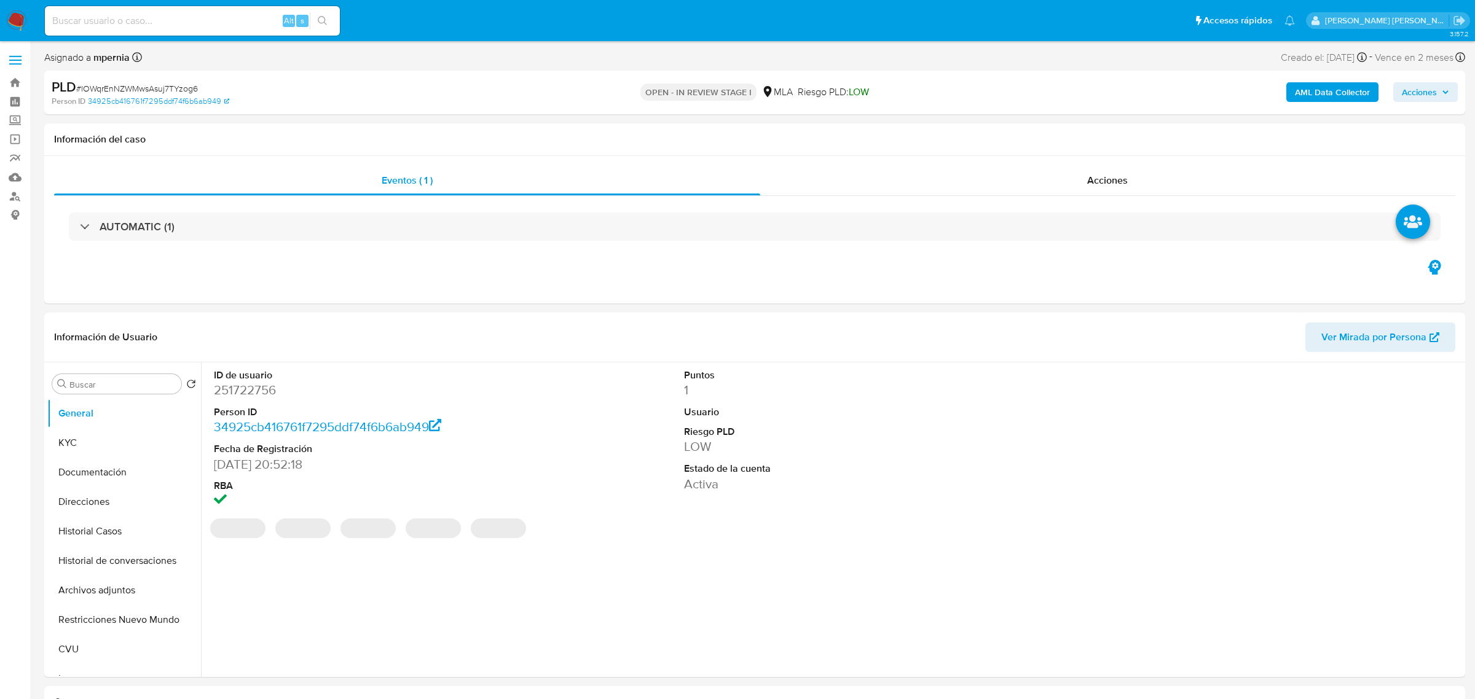
select select "10"
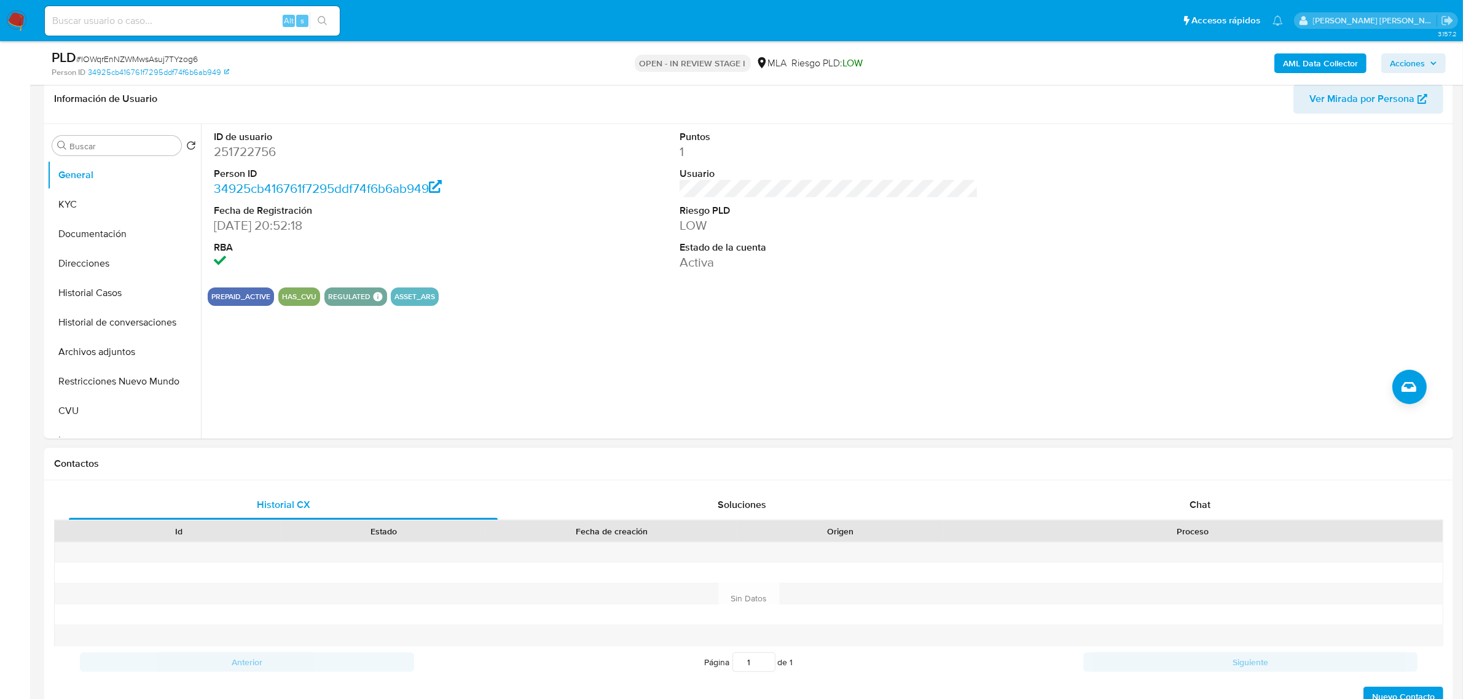
scroll to position [307, 0]
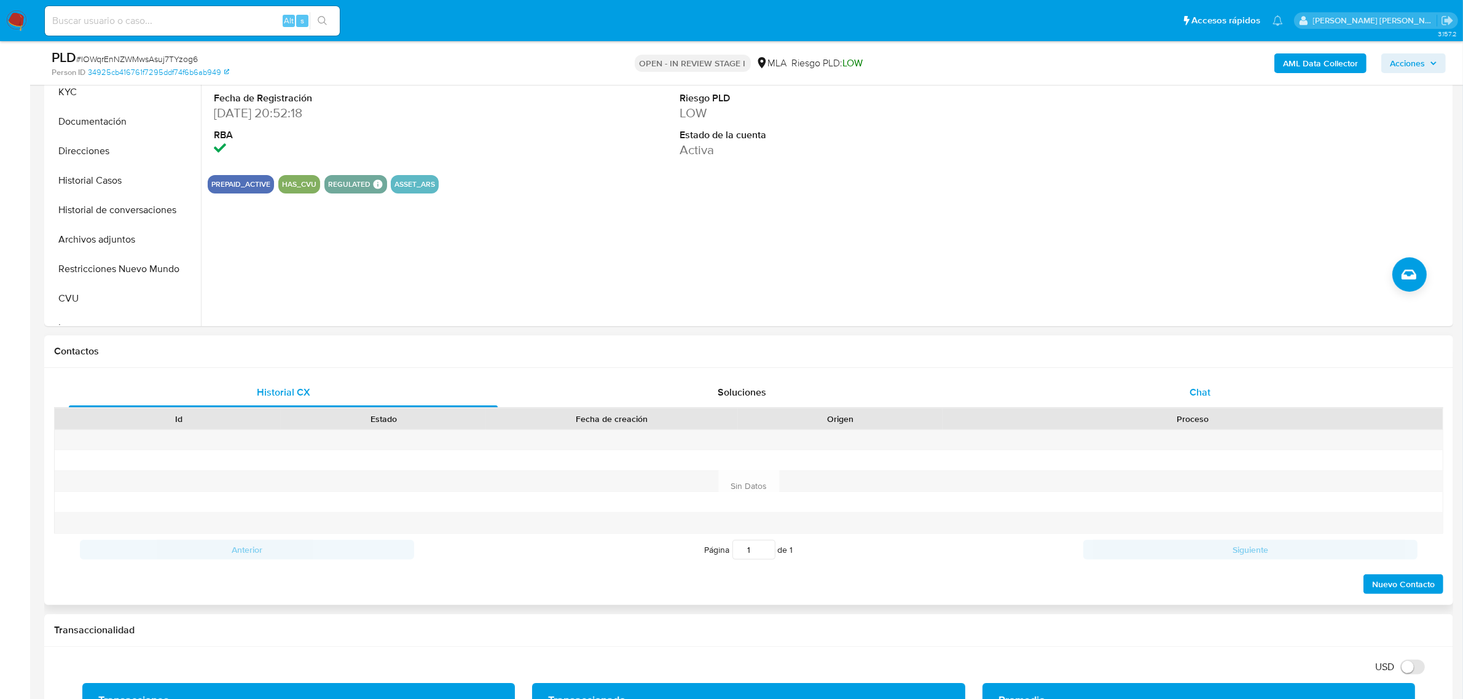
click at [1203, 388] on span "Chat" at bounding box center [1200, 392] width 21 height 14
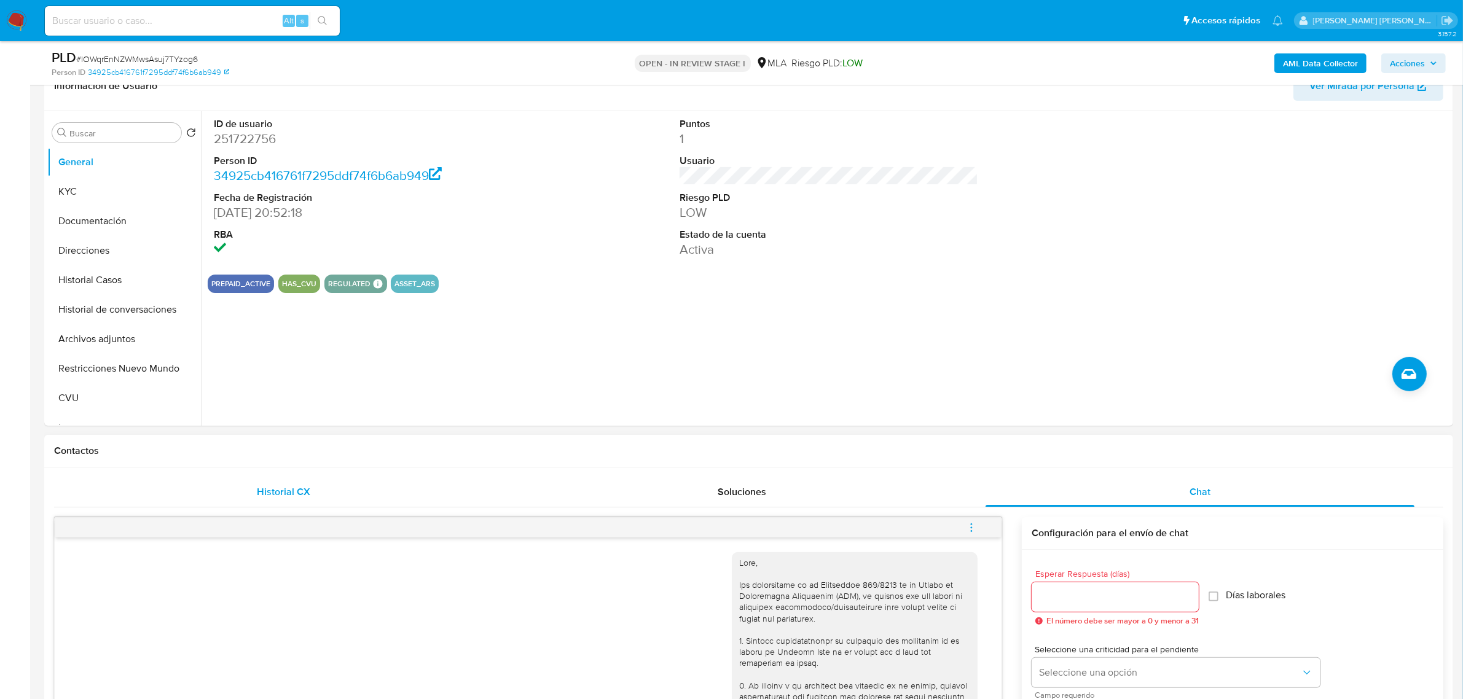
scroll to position [77, 0]
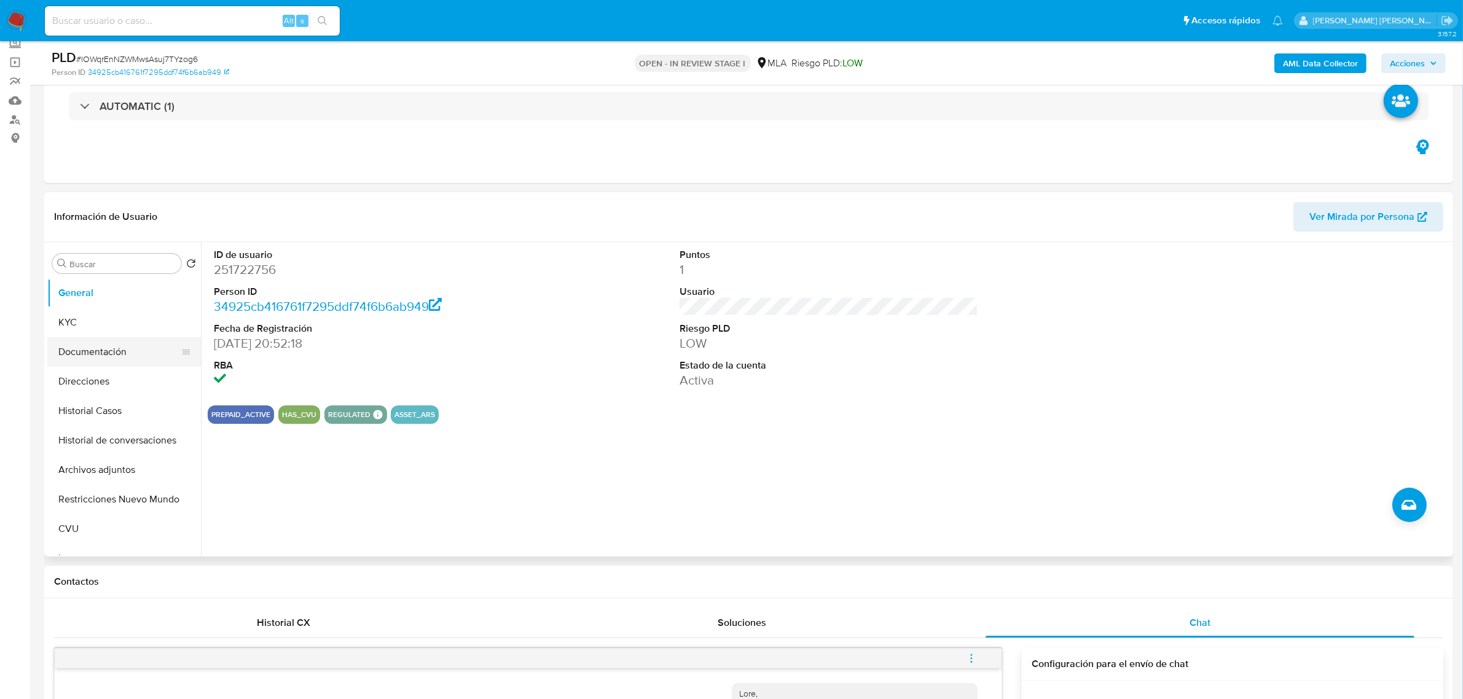
click at [117, 349] on button "Documentación" at bounding box center [119, 352] width 144 height 30
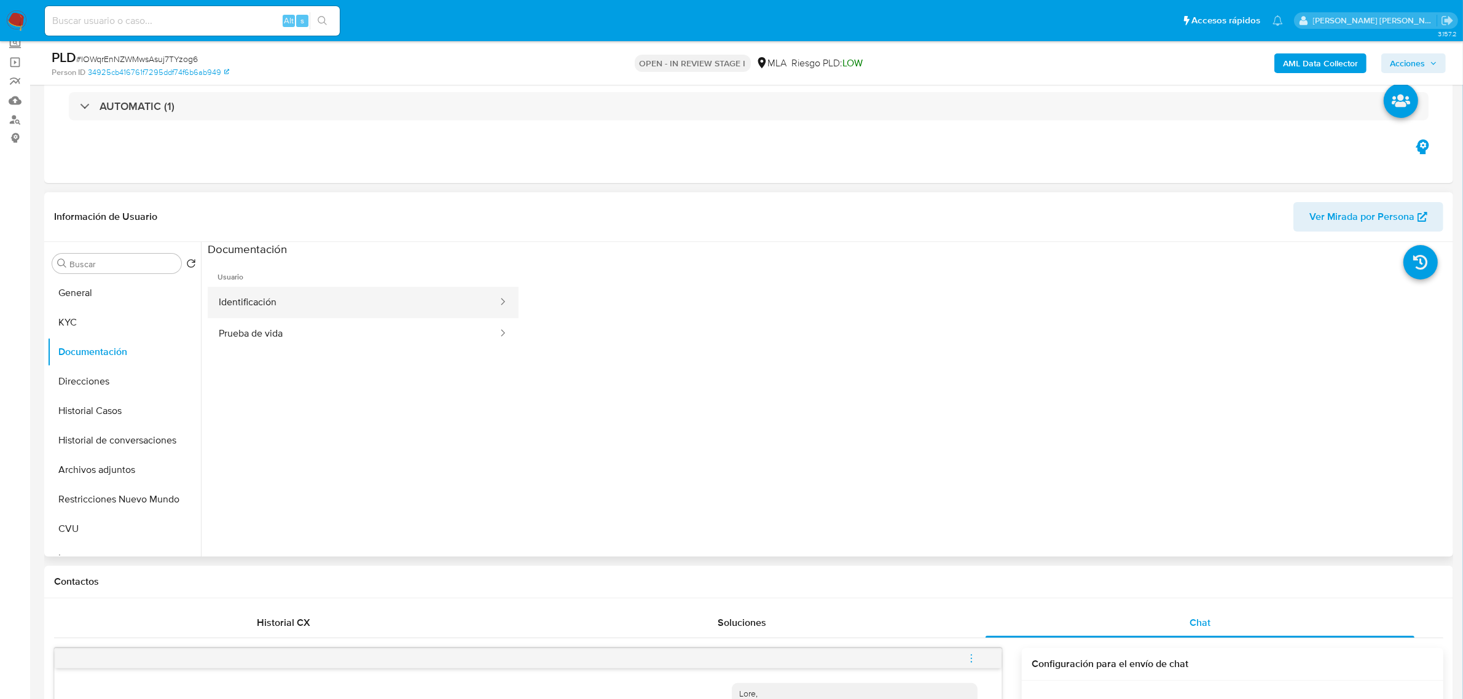
click at [351, 308] on button "Identificación" at bounding box center [353, 302] width 291 height 31
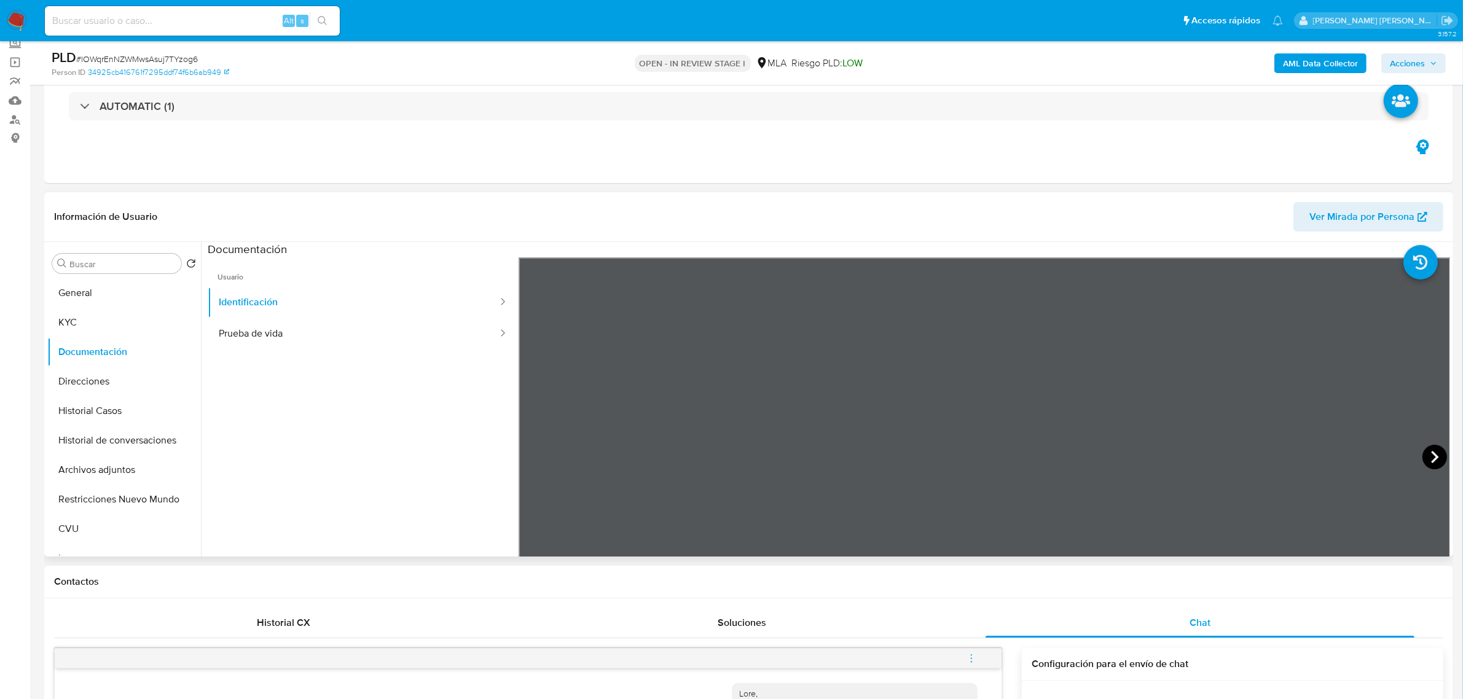
click at [1426, 450] on icon at bounding box center [1435, 457] width 25 height 25
click at [336, 339] on button "Prueba de vida" at bounding box center [353, 333] width 291 height 31
click at [1431, 455] on icon at bounding box center [1434, 457] width 7 height 12
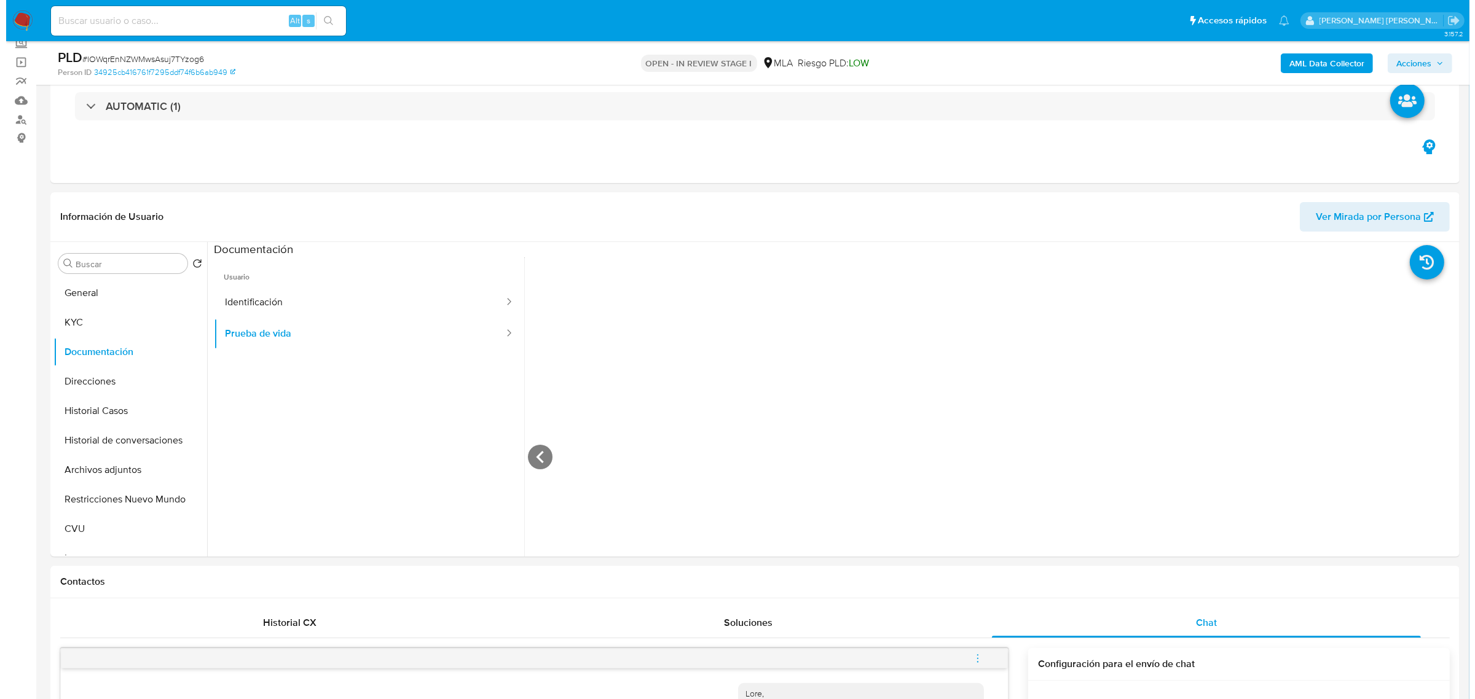
scroll to position [615, 0]
click at [1294, 60] on b "AML Data Collector" at bounding box center [1320, 63] width 75 height 20
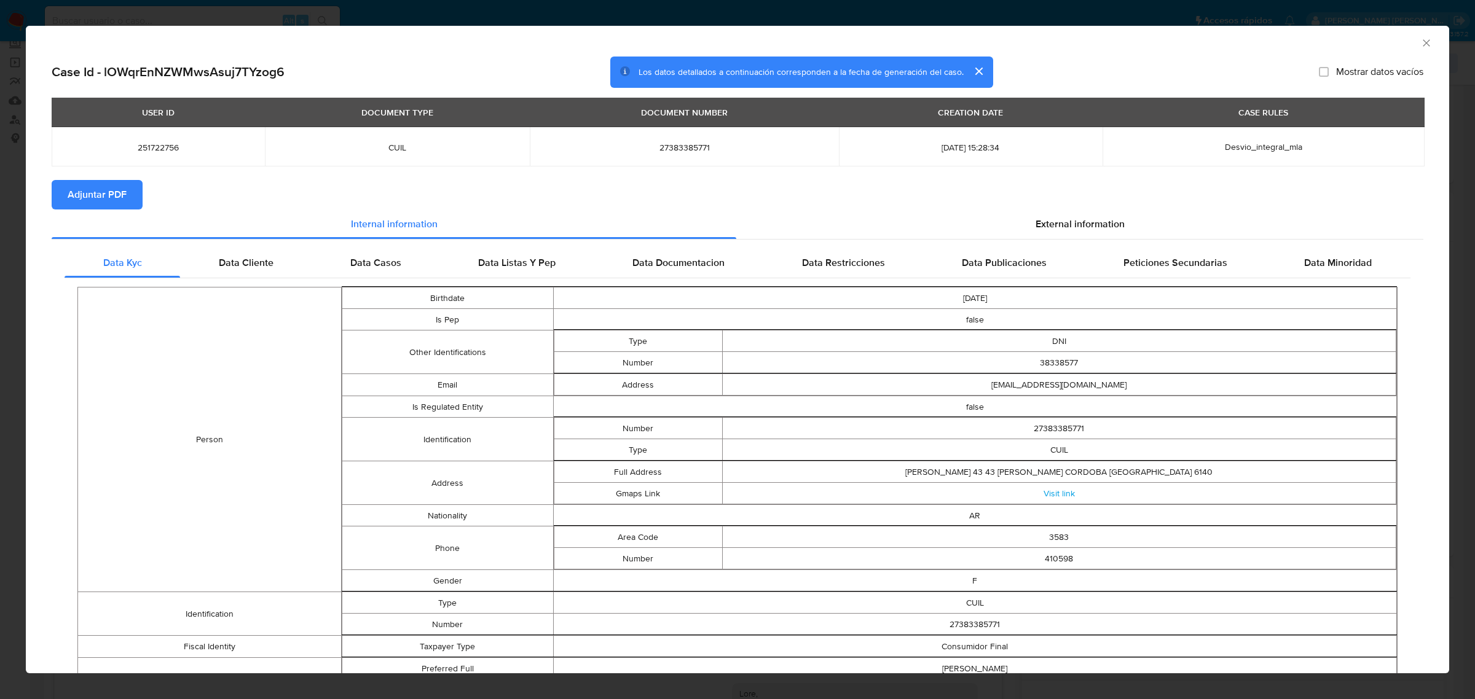
click at [81, 186] on span "Adjuntar PDF" at bounding box center [97, 194] width 59 height 27
click at [1420, 41] on icon "Cerrar ventana" at bounding box center [1426, 43] width 12 height 12
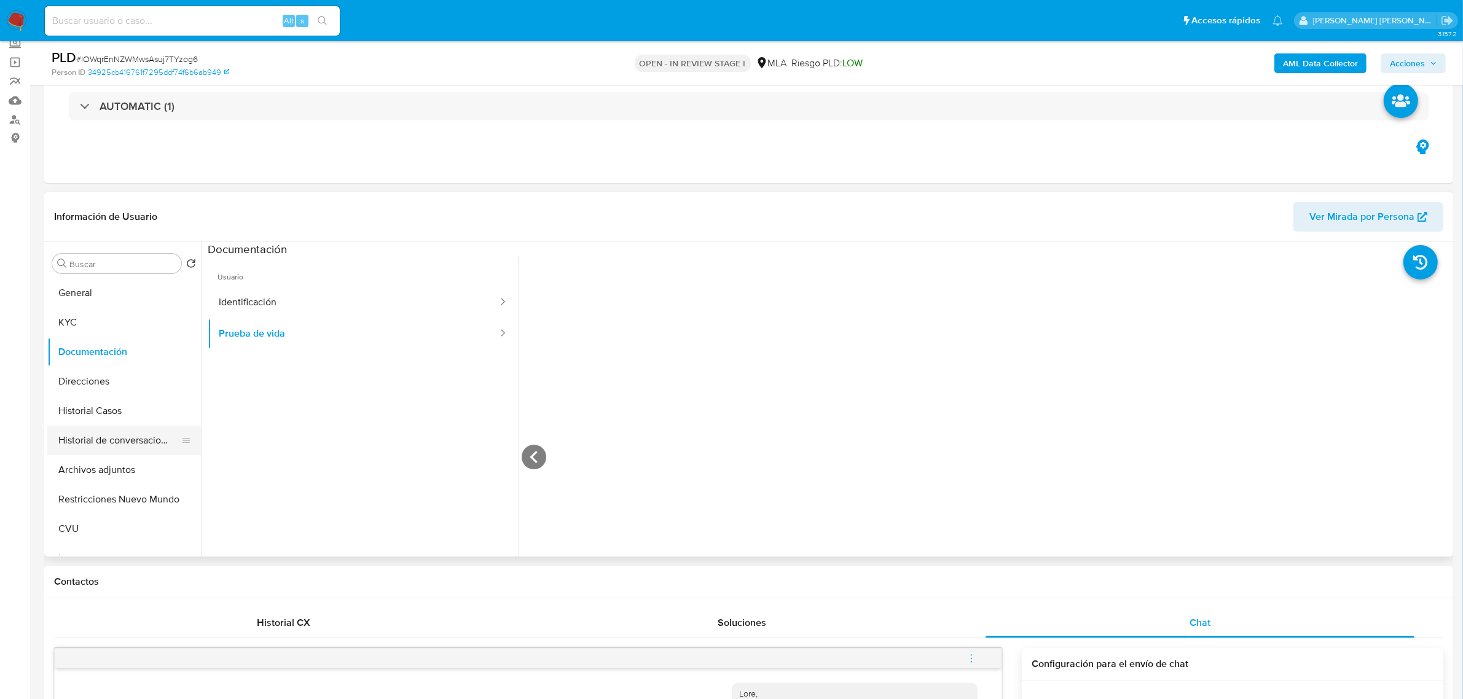
click at [86, 452] on button "Historial de conversaciones" at bounding box center [119, 441] width 144 height 30
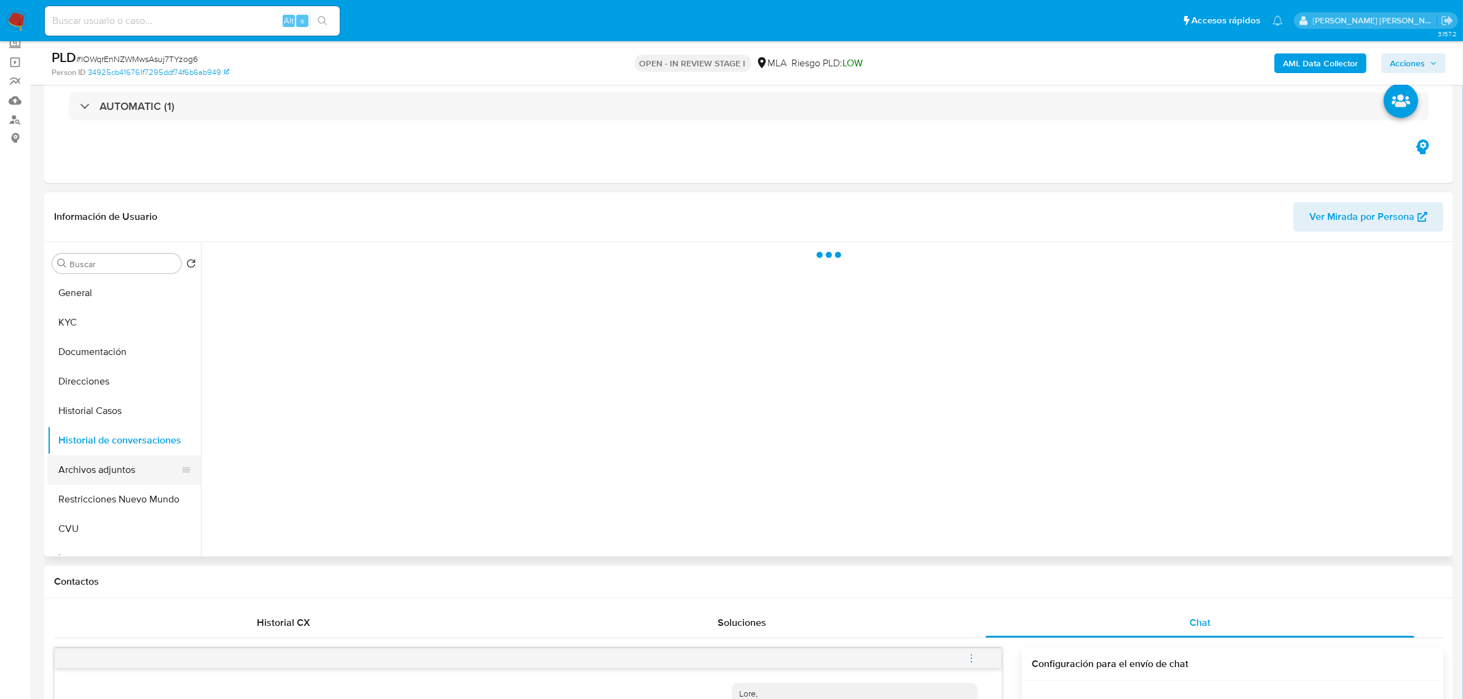
click at [85, 458] on button "Archivos adjuntos" at bounding box center [119, 470] width 144 height 30
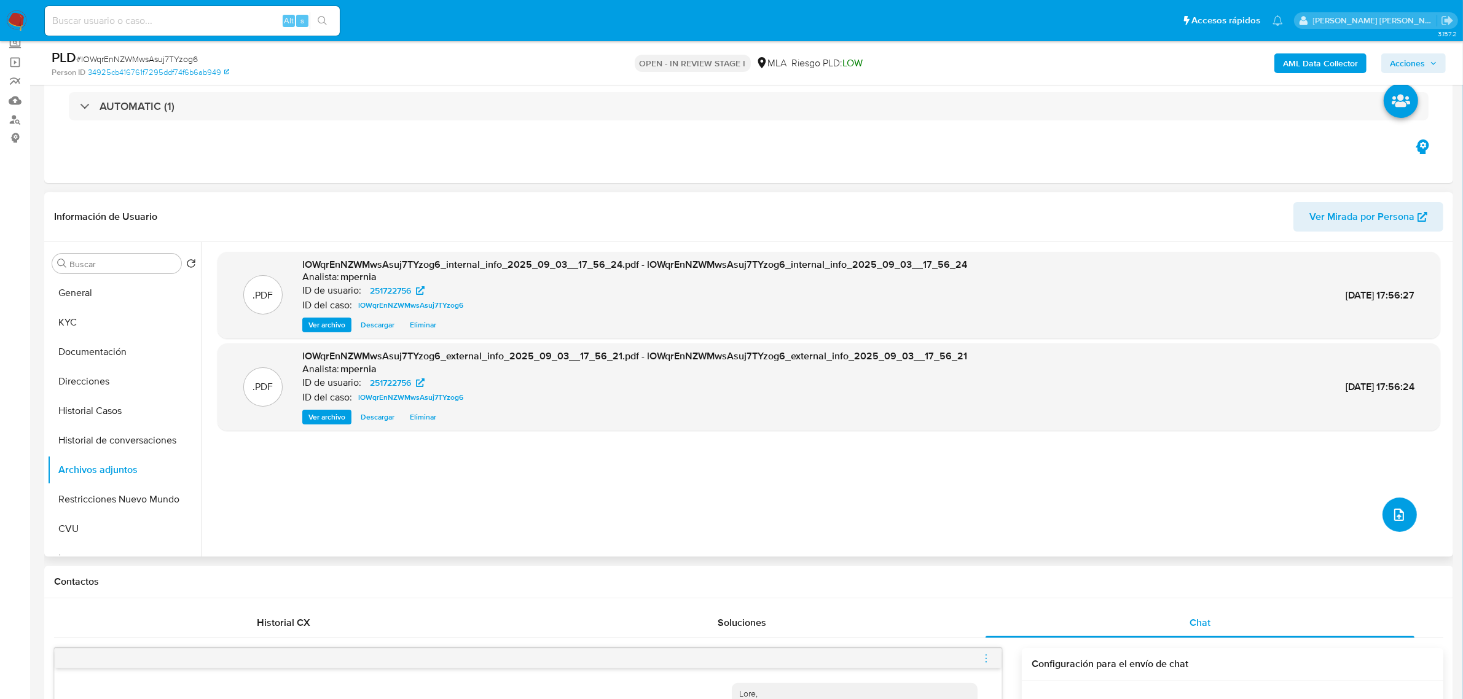
click at [1401, 515] on icon "upload-file" at bounding box center [1399, 515] width 15 height 15
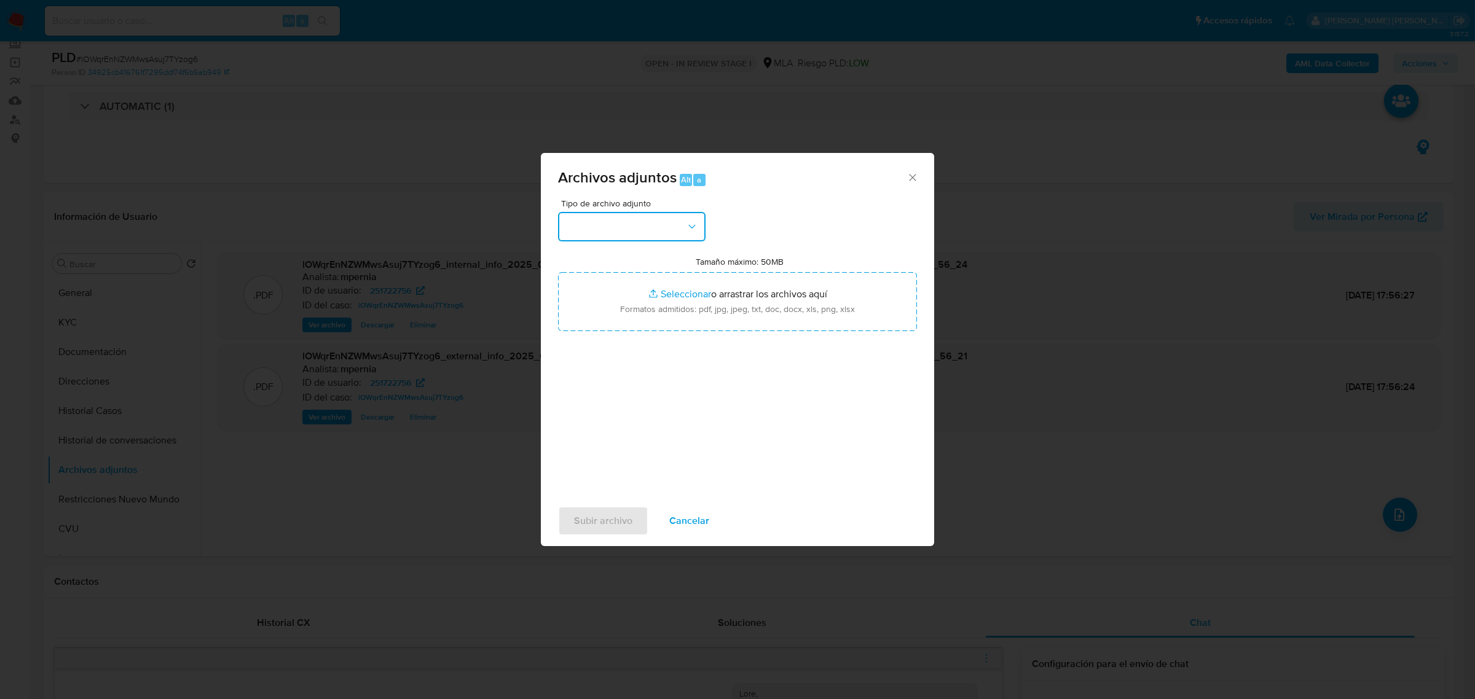
click at [656, 237] on button "button" at bounding box center [632, 227] width 148 height 30
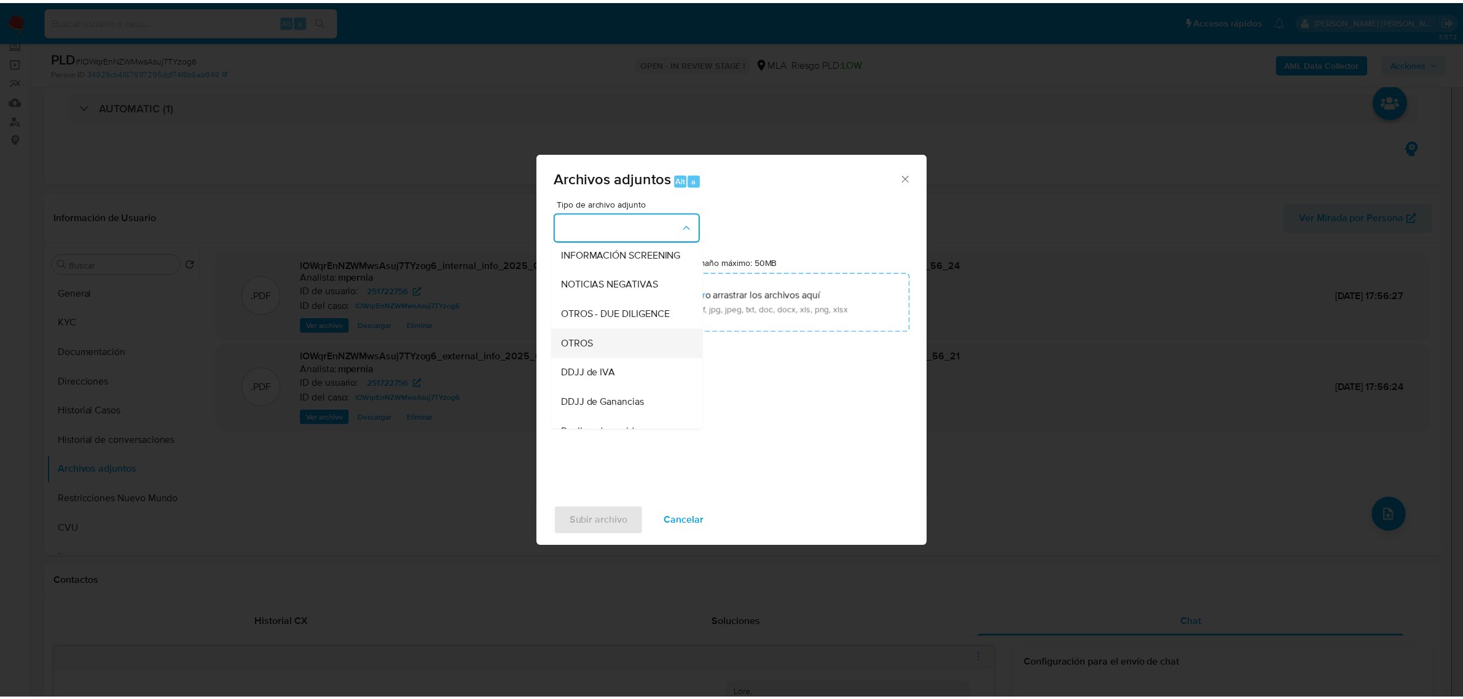
scroll to position [154, 0]
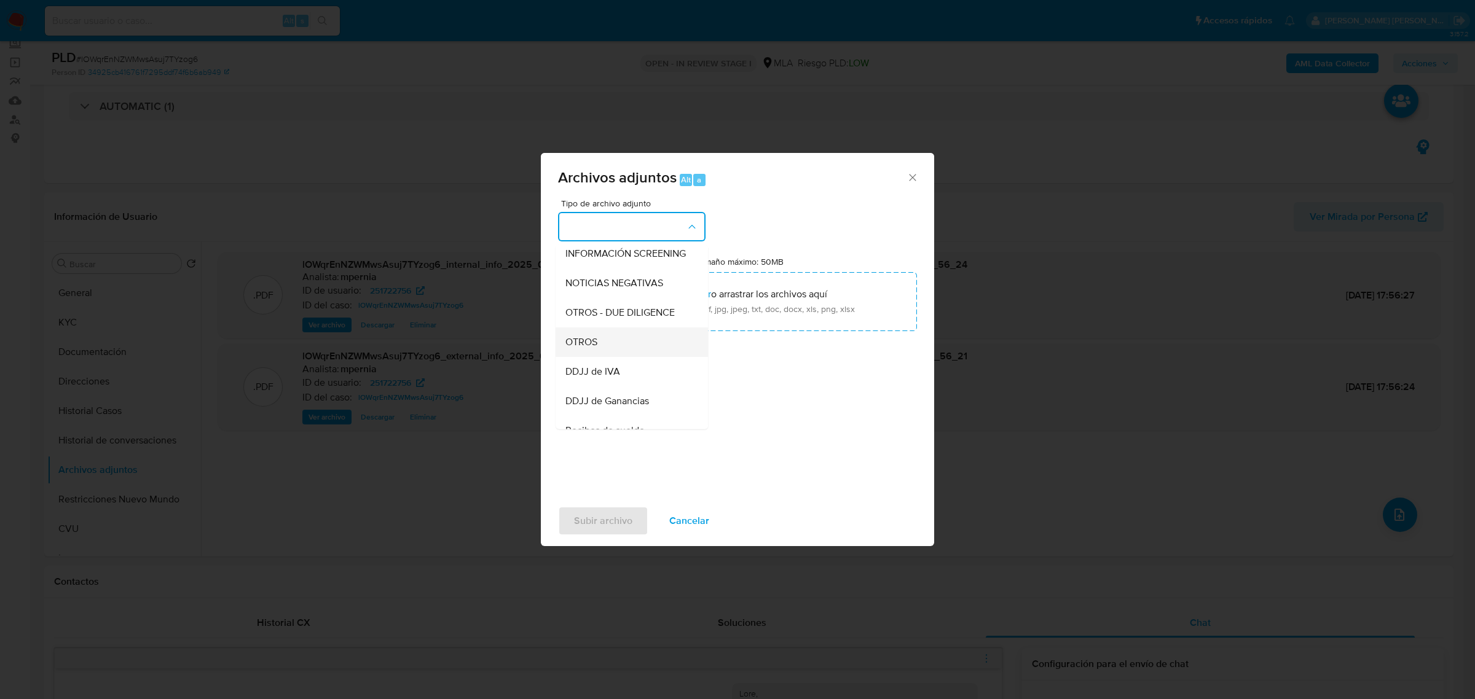
click at [607, 346] on div "OTROS" at bounding box center [627, 342] width 125 height 30
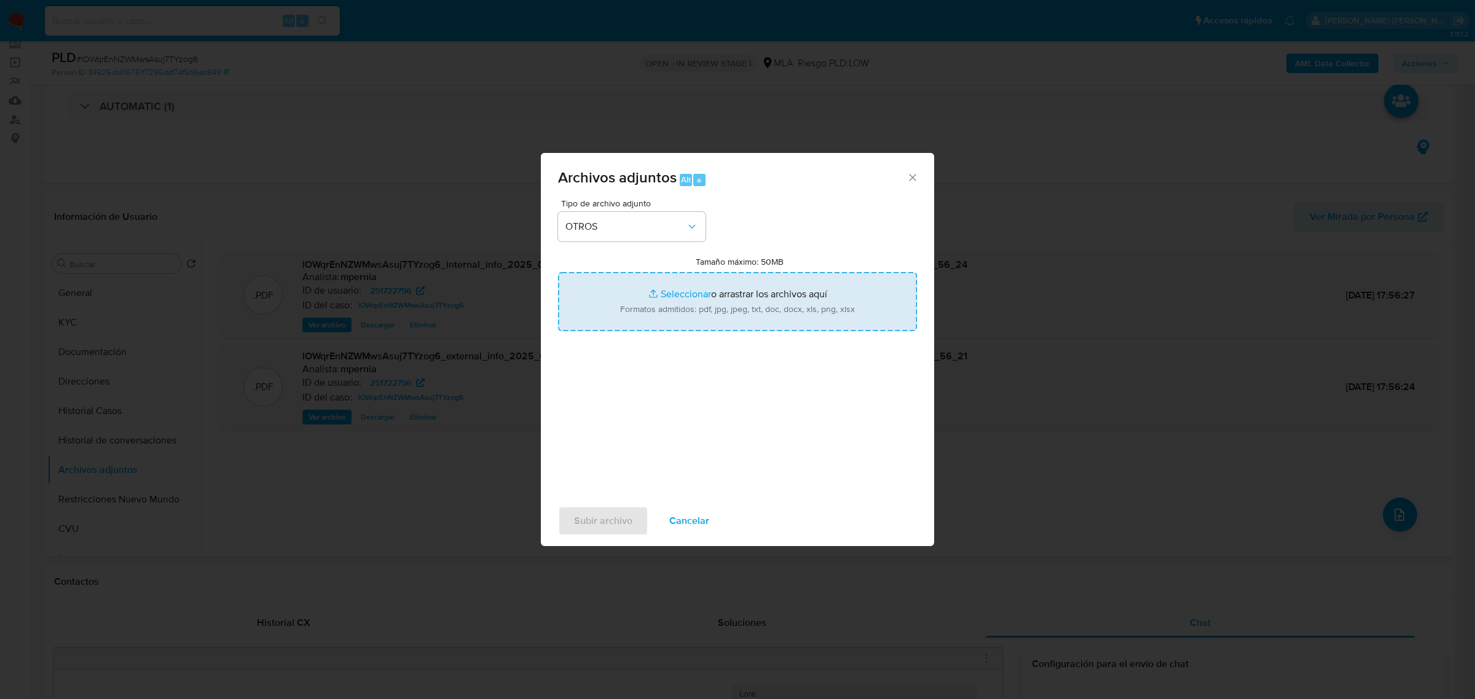
type input "C:\fakepath\Movimientos-Aladdin-251722756.xlsx"
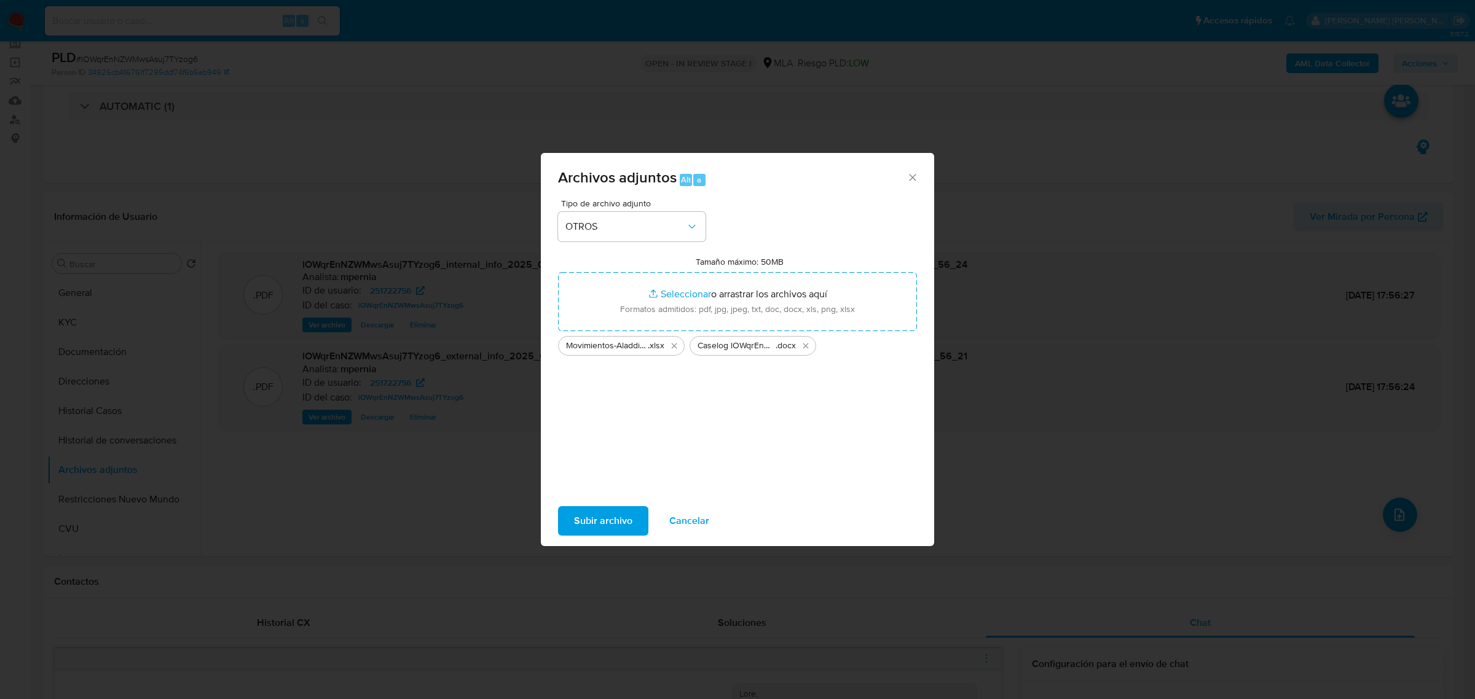
click at [633, 516] on button "Subir archivo" at bounding box center [603, 521] width 90 height 30
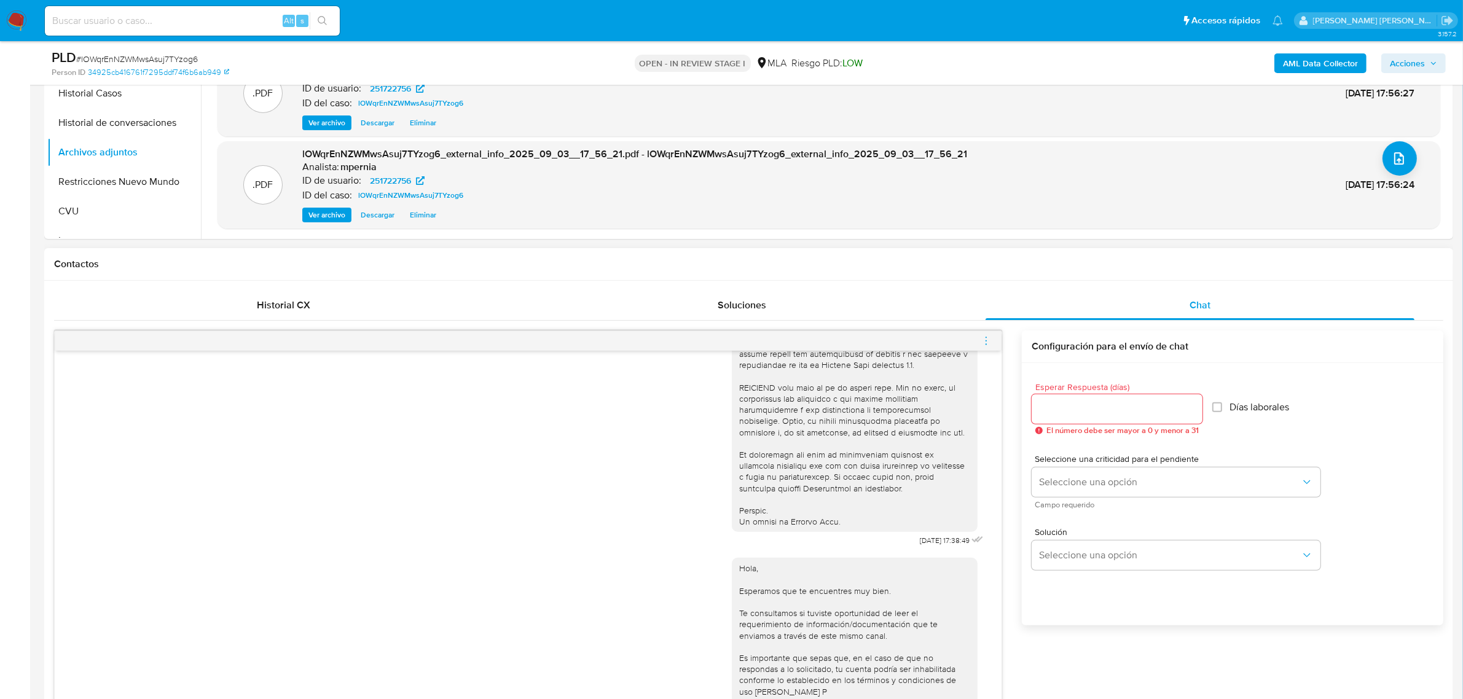
scroll to position [615, 0]
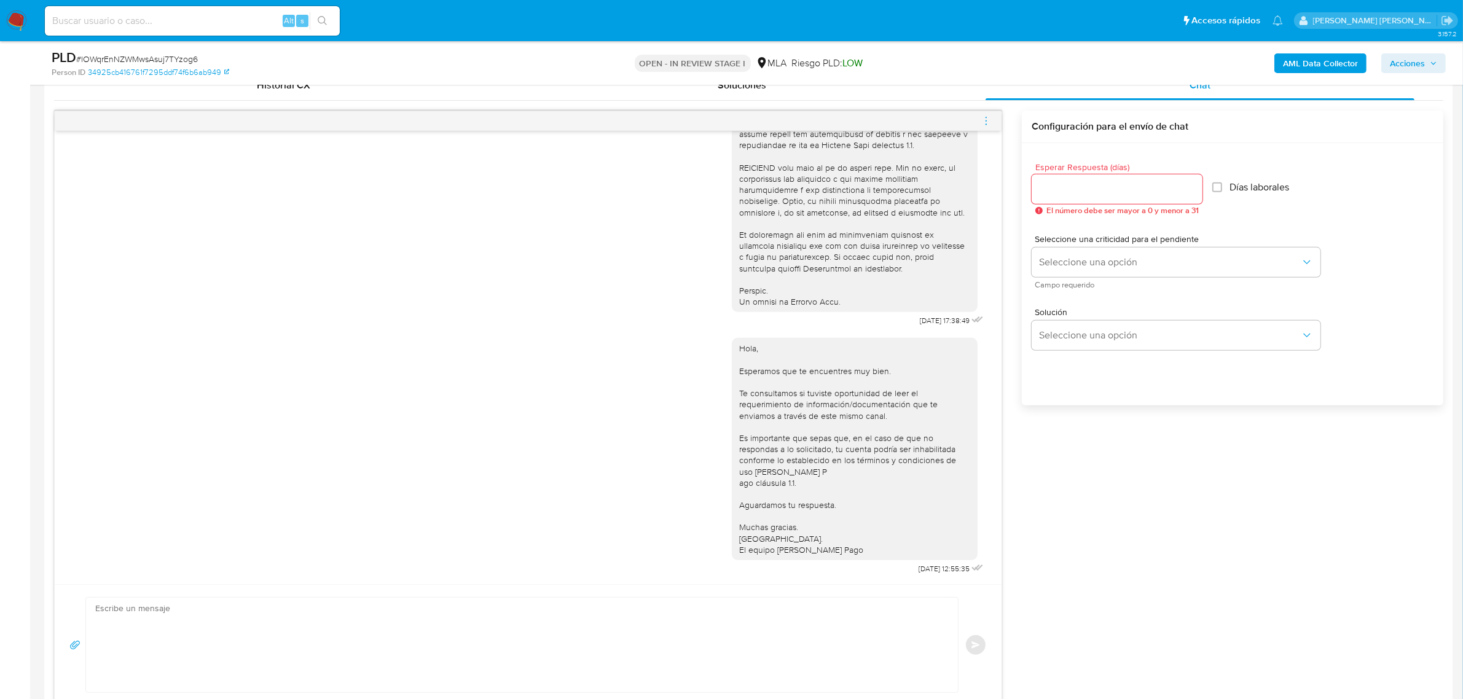
click at [987, 120] on icon "menu-action" at bounding box center [986, 121] width 11 height 11
click at [910, 92] on li "Cerrar conversación" at bounding box center [918, 98] width 126 height 22
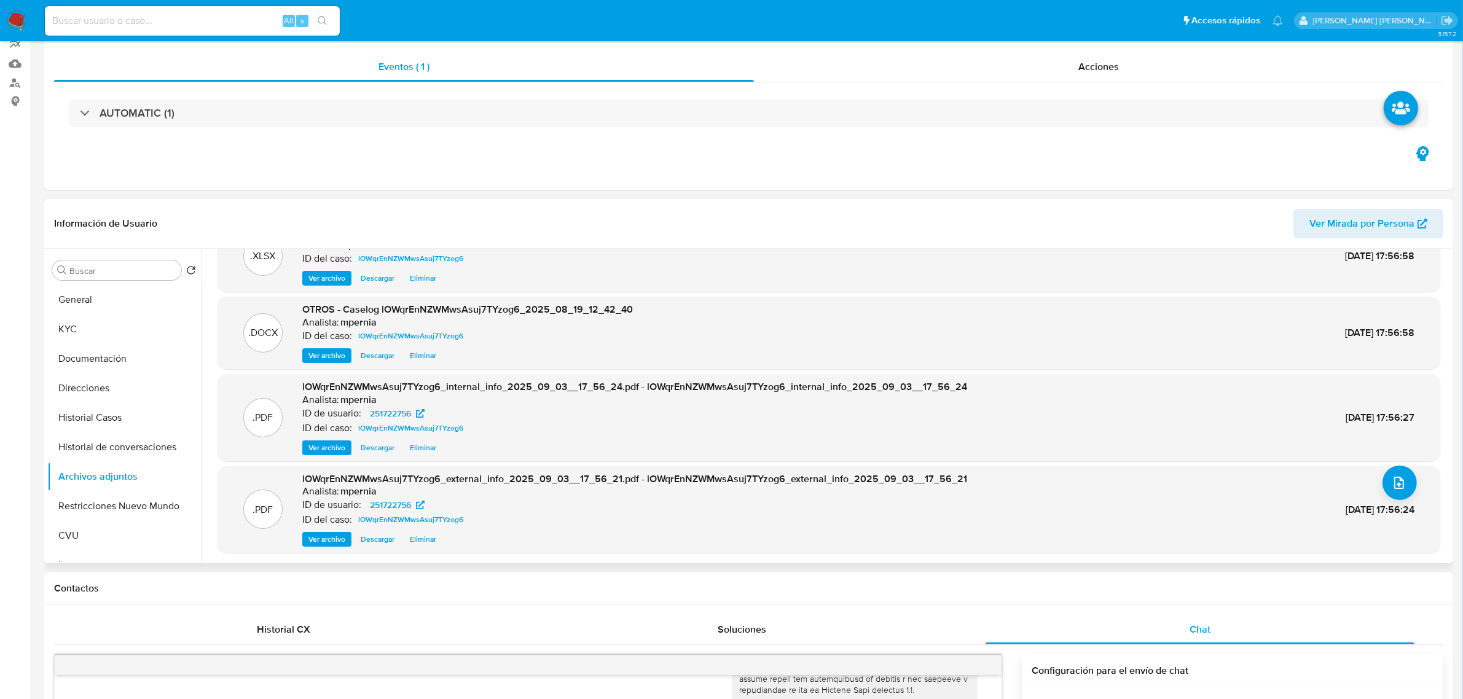
scroll to position [0, 0]
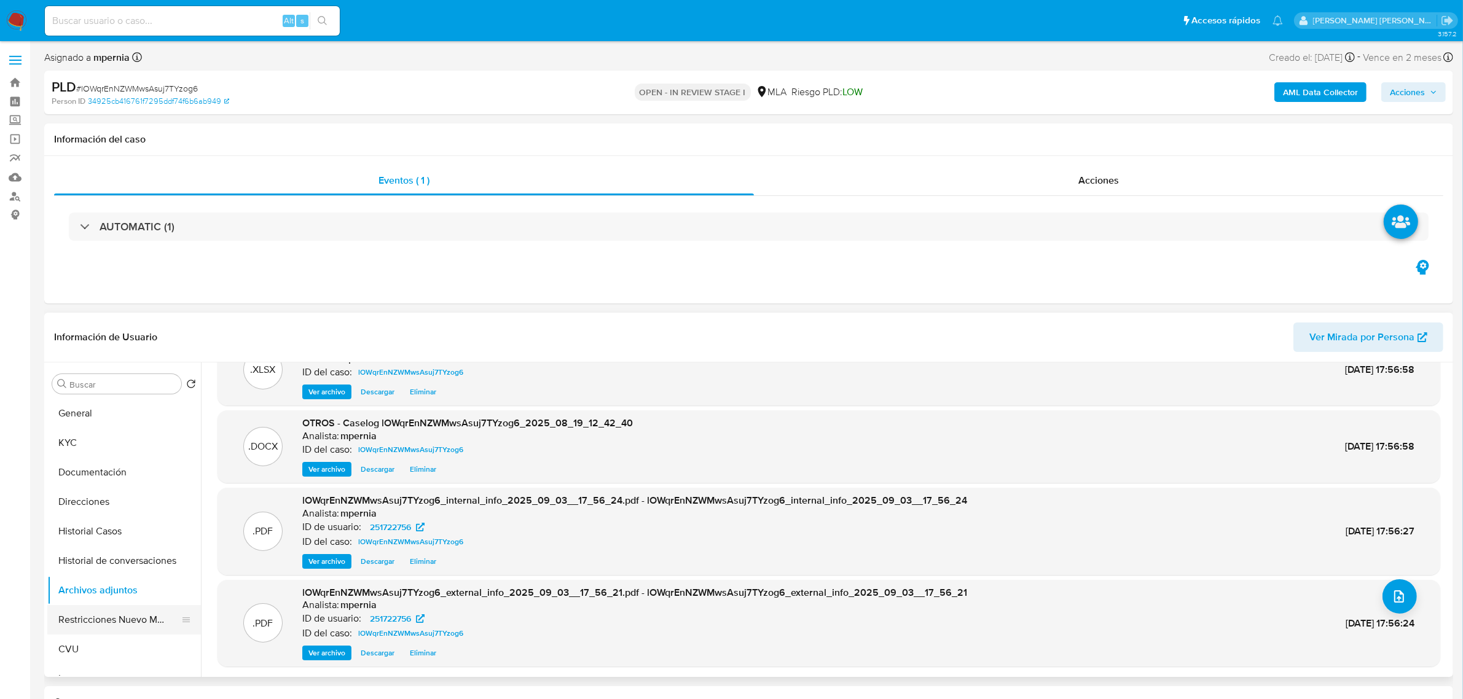
click at [106, 621] on button "Restricciones Nuevo Mundo" at bounding box center [119, 620] width 144 height 30
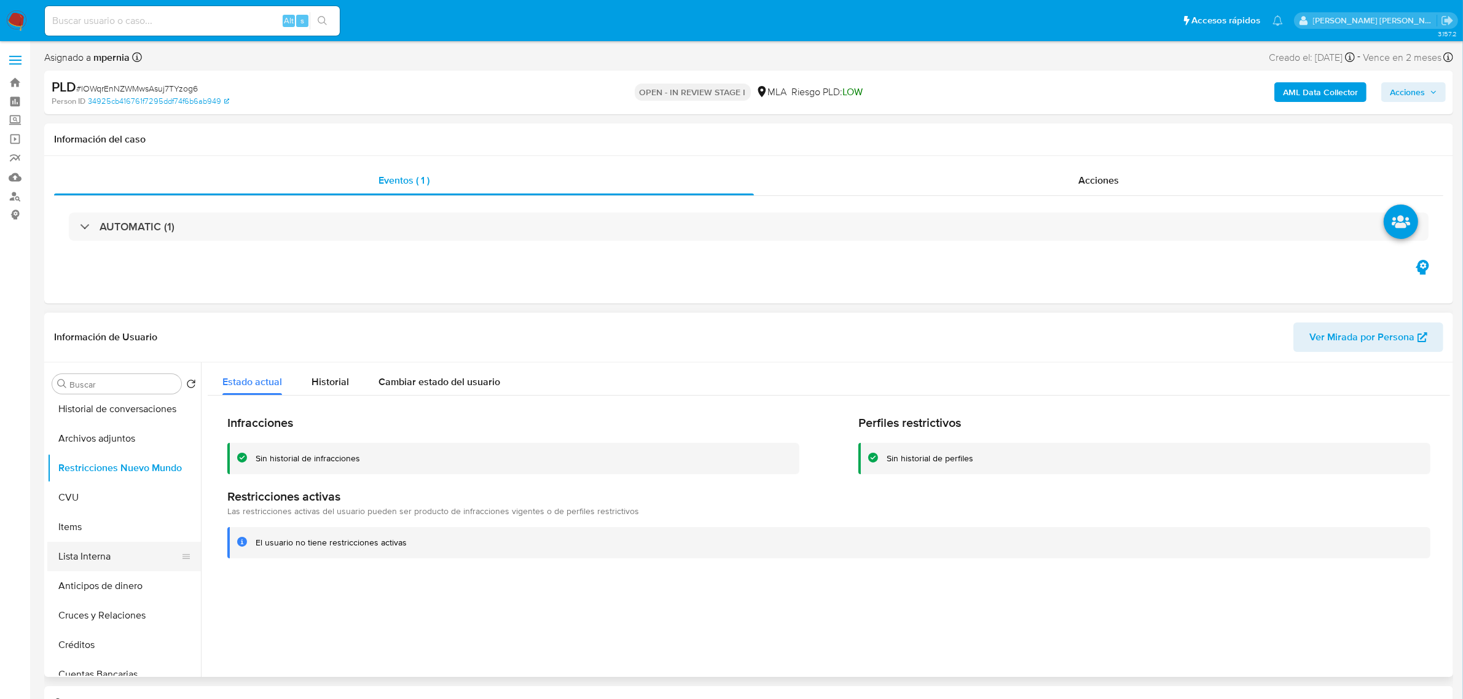
scroll to position [154, 0]
click at [83, 498] on button "CVU" at bounding box center [119, 496] width 144 height 30
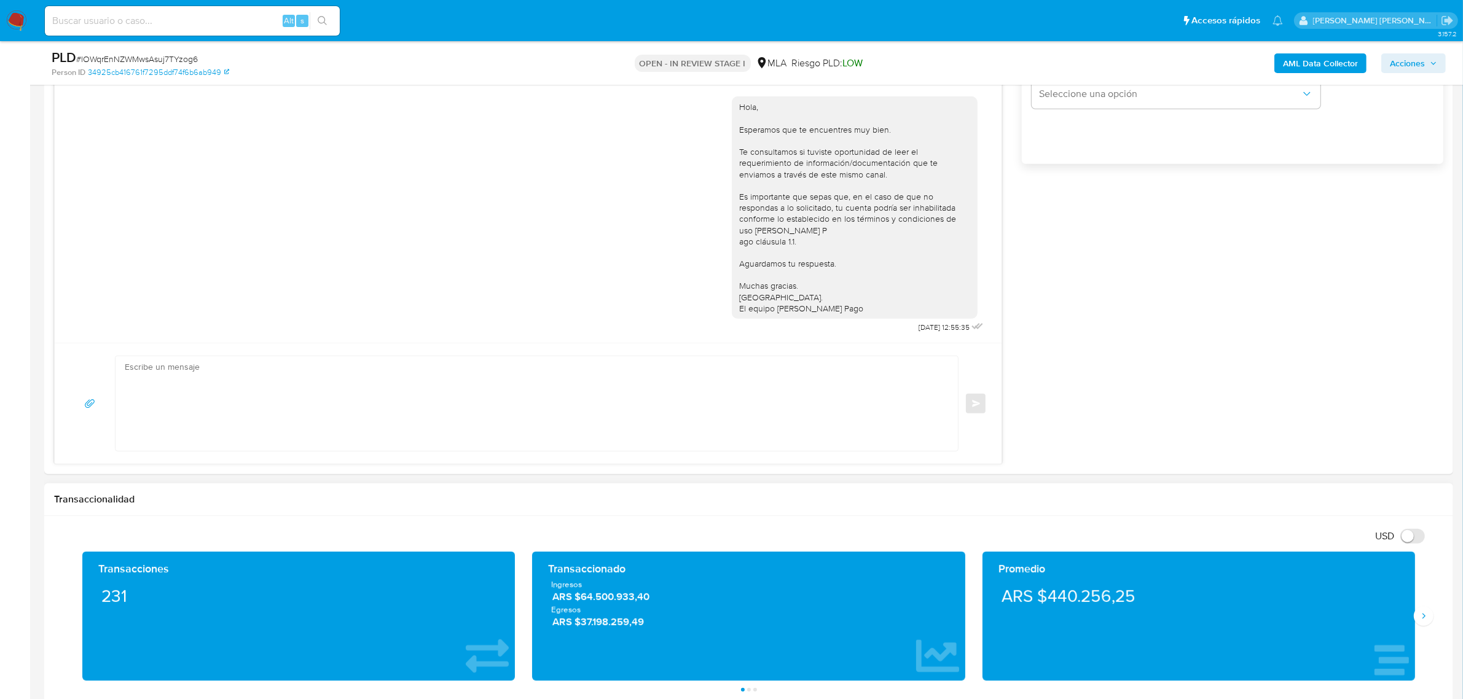
scroll to position [1076, 0]
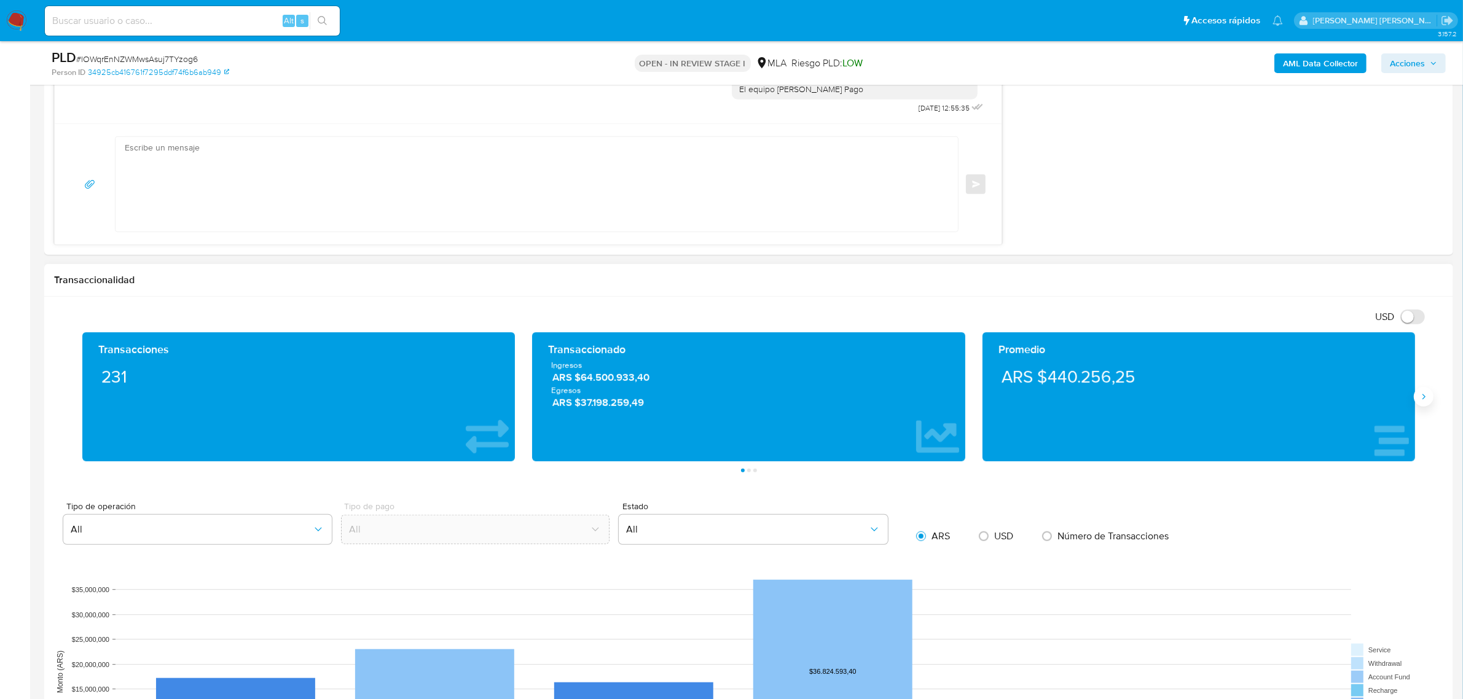
click at [1422, 399] on icon "Siguiente" at bounding box center [1424, 397] width 10 height 10
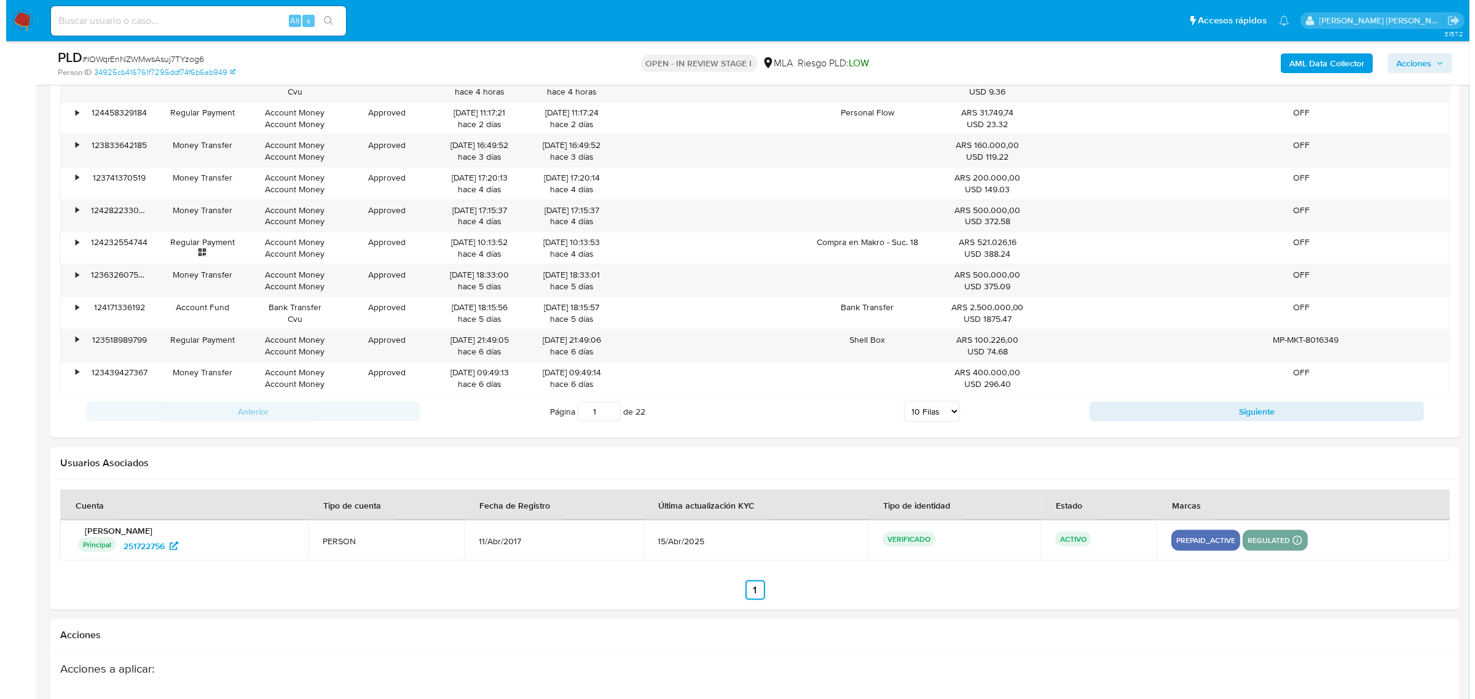
scroll to position [2165, 0]
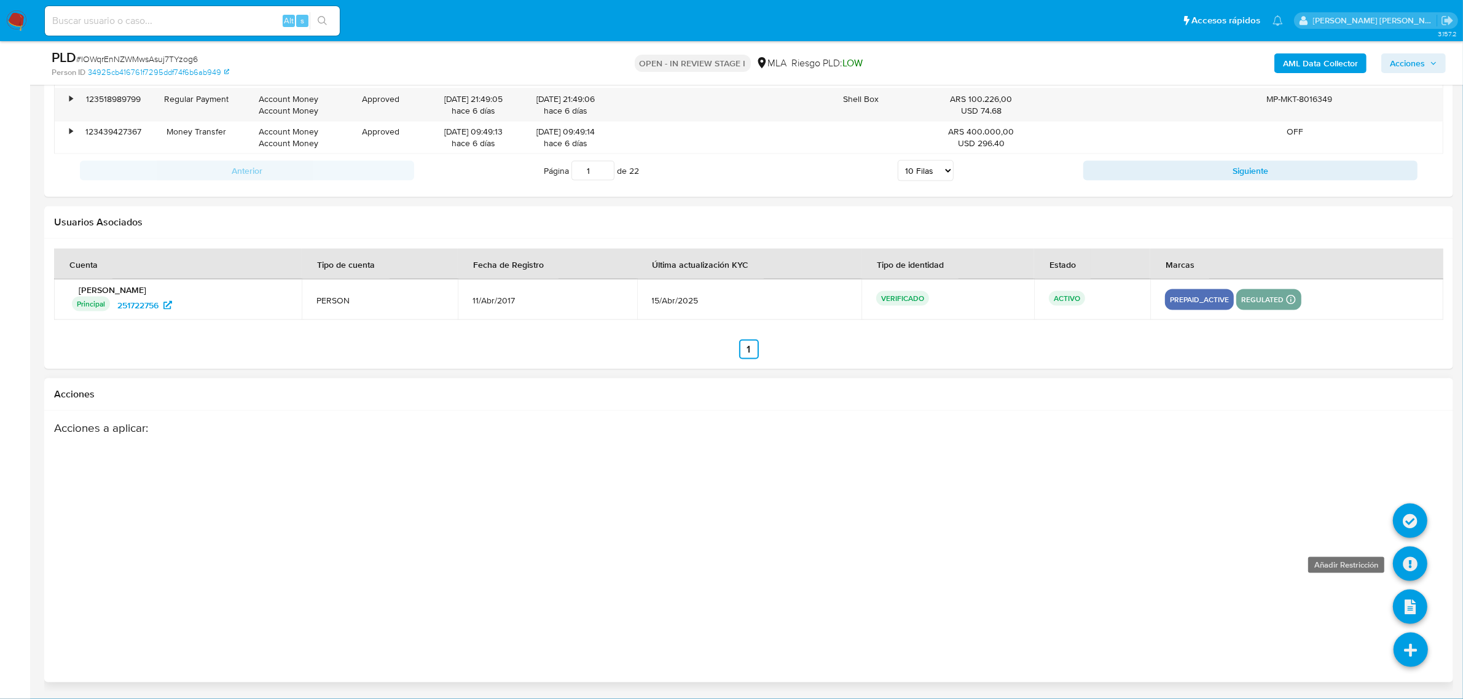
click at [1415, 557] on icon at bounding box center [1410, 564] width 34 height 34
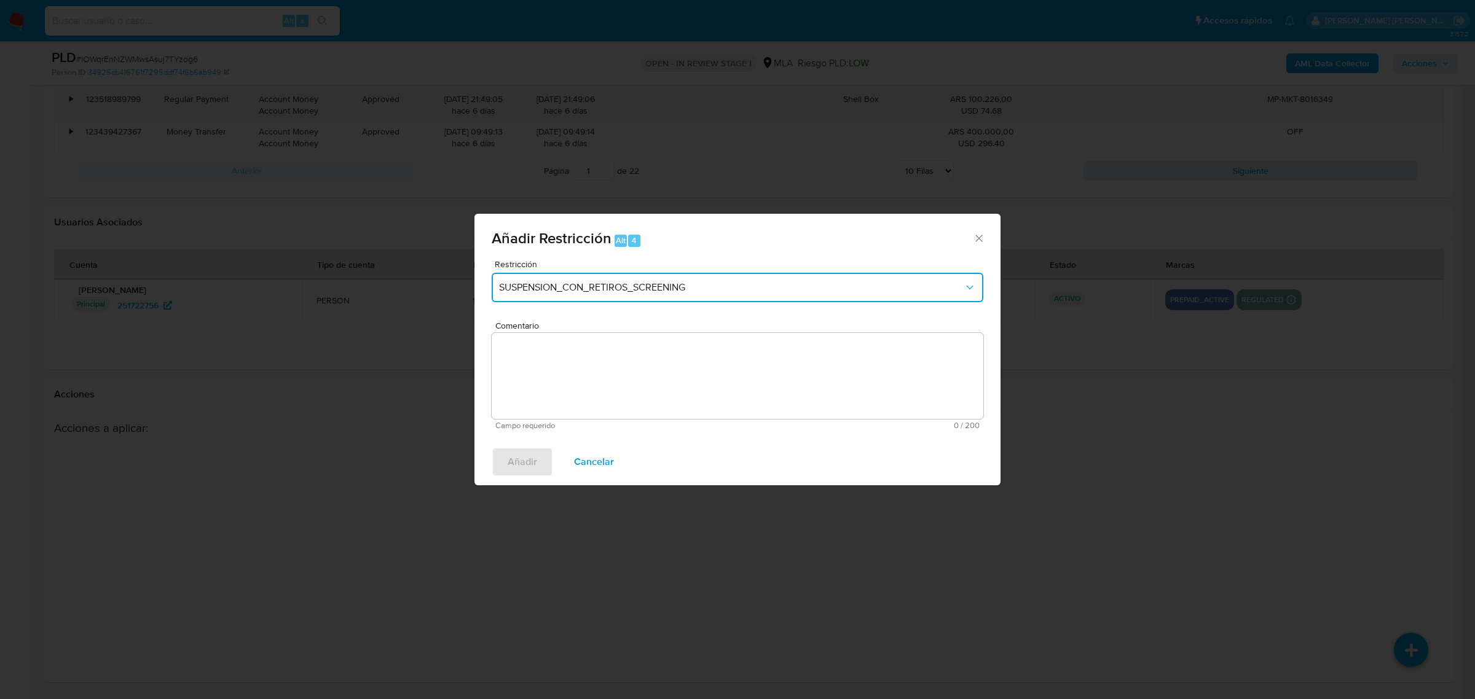
click at [596, 293] on span "SUSPENSION_CON_RETIROS_SCREENING" at bounding box center [731, 287] width 465 height 12
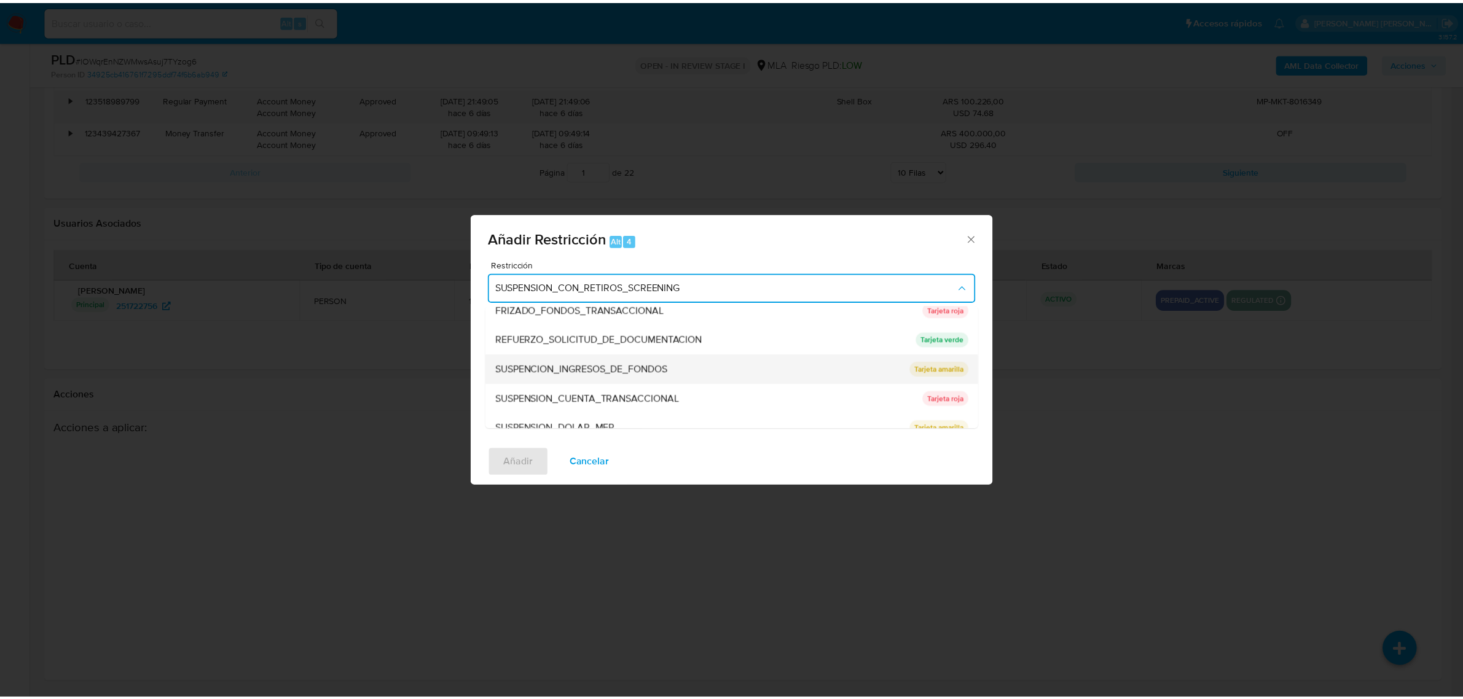
scroll to position [260, 0]
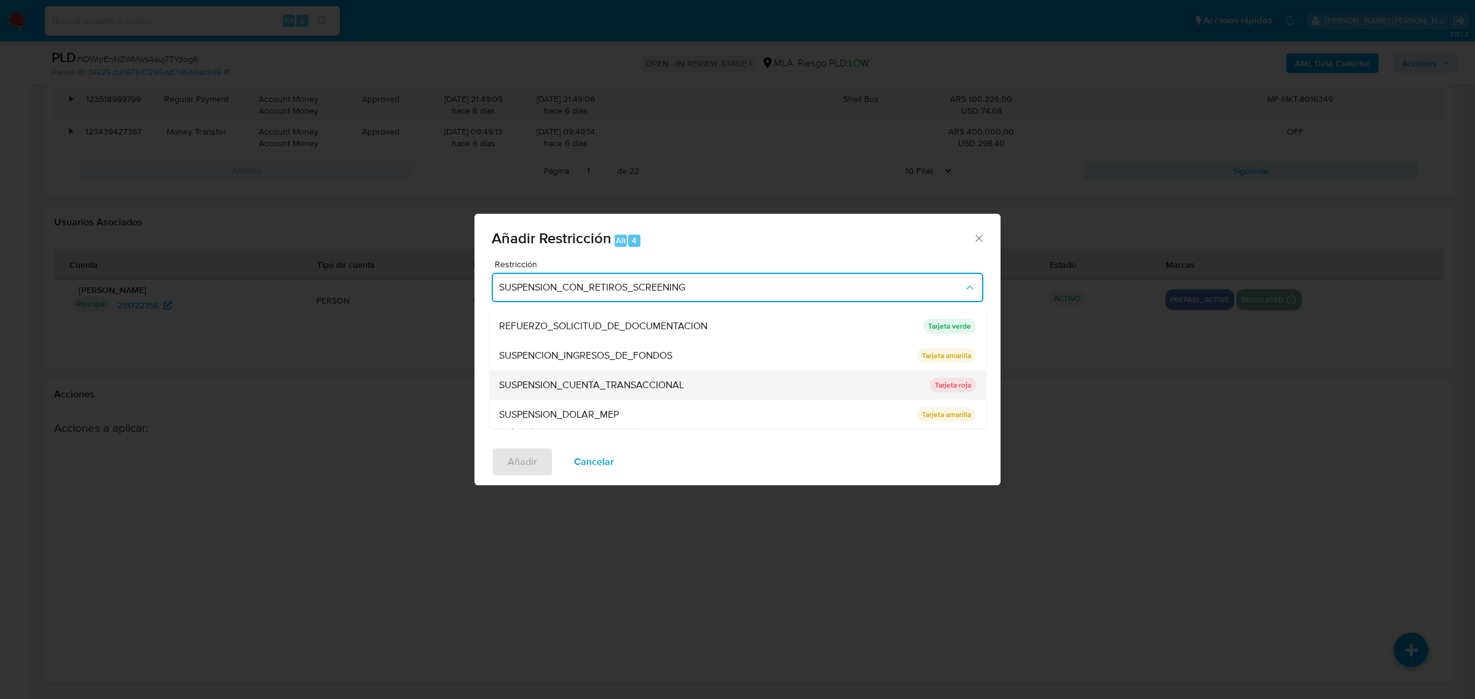
click at [564, 385] on span "SUSPENSION_CUENTA_TRANSACCIONAL" at bounding box center [591, 385] width 185 height 12
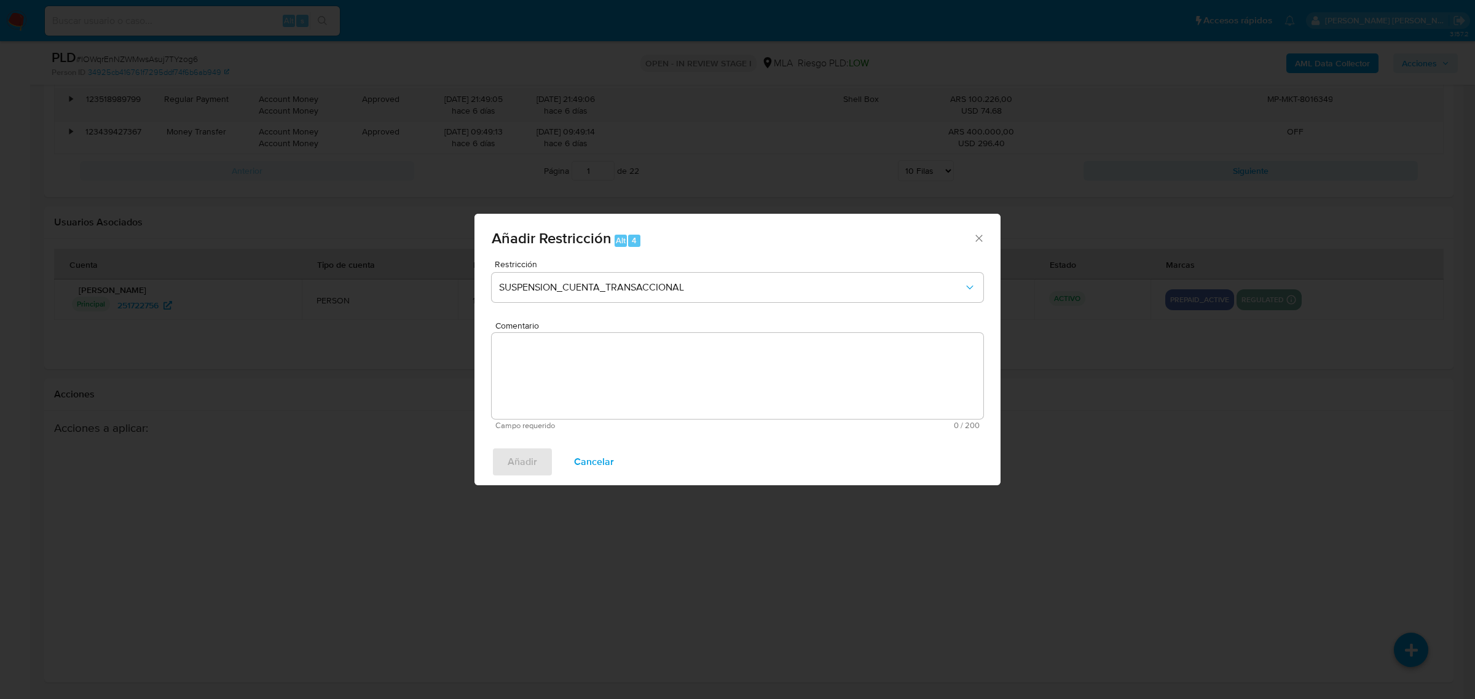
click at [584, 392] on textarea "Comentario" at bounding box center [738, 376] width 492 height 86
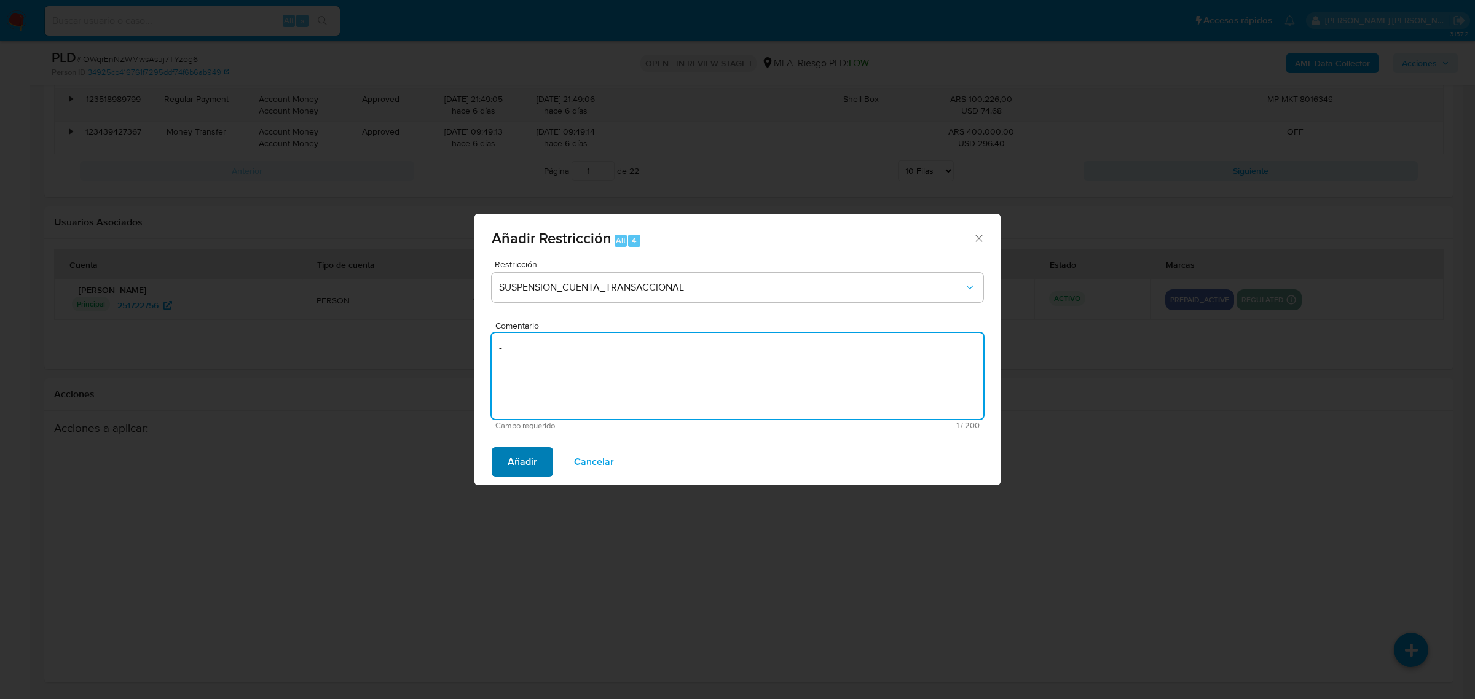
type textarea "-"
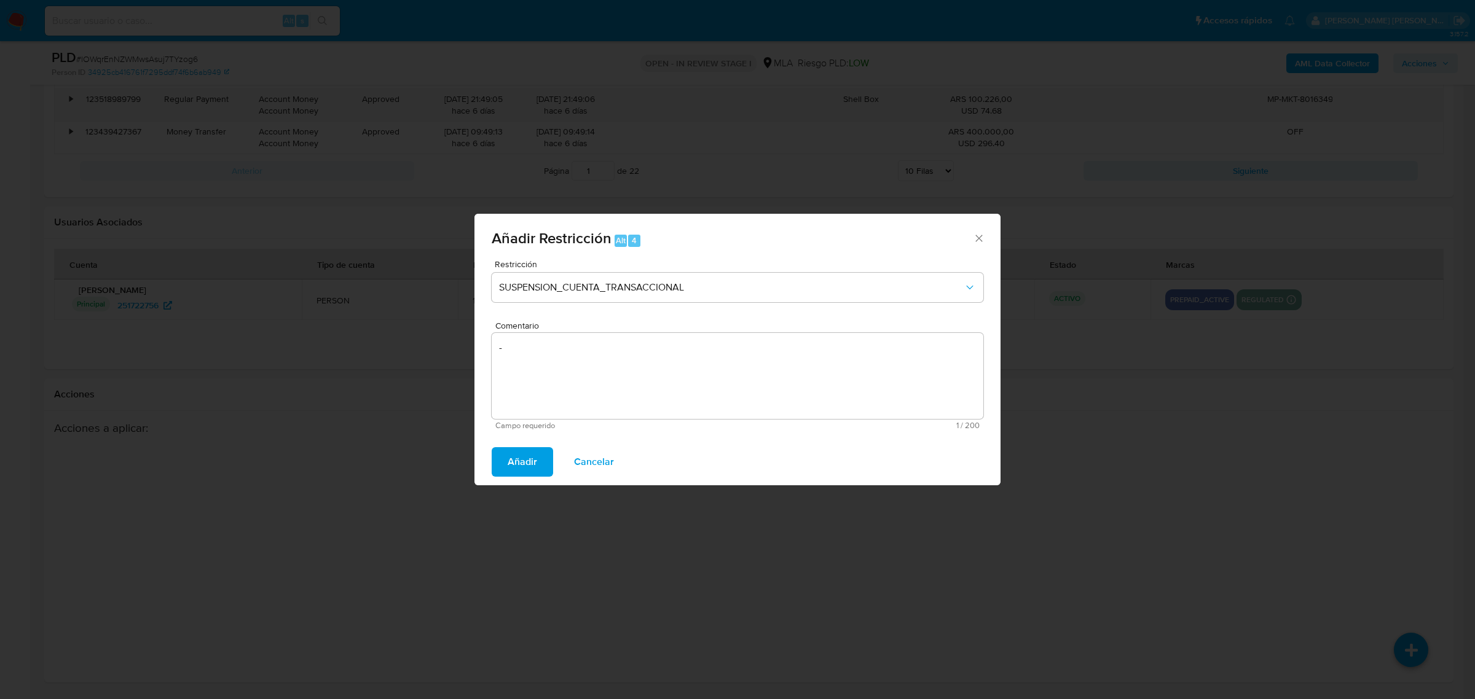
drag, startPoint x: 535, startPoint y: 455, endPoint x: 527, endPoint y: 449, distance: 10.5
click at [535, 456] on span "Añadir" at bounding box center [523, 462] width 30 height 27
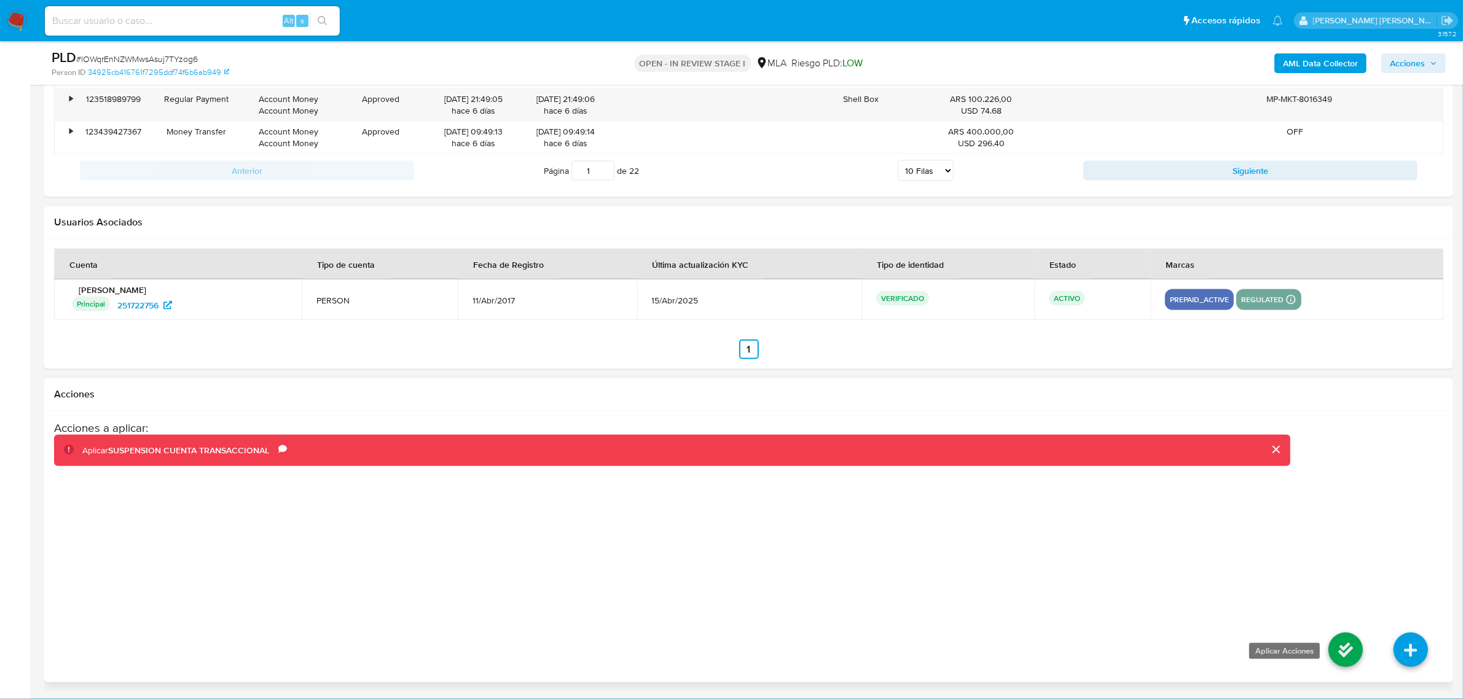
click at [1344, 647] on icon at bounding box center [1346, 650] width 34 height 34
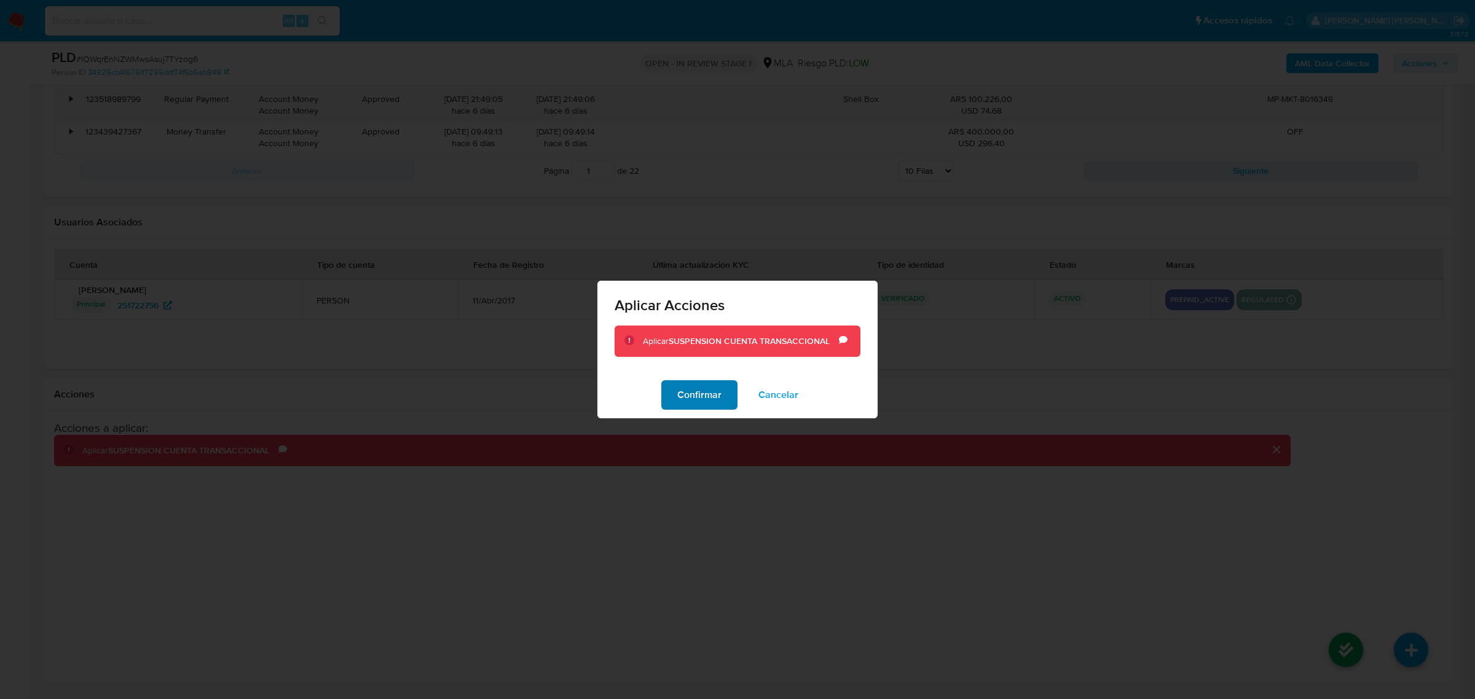
click at [671, 393] on button "Confirmar" at bounding box center [699, 395] width 76 height 30
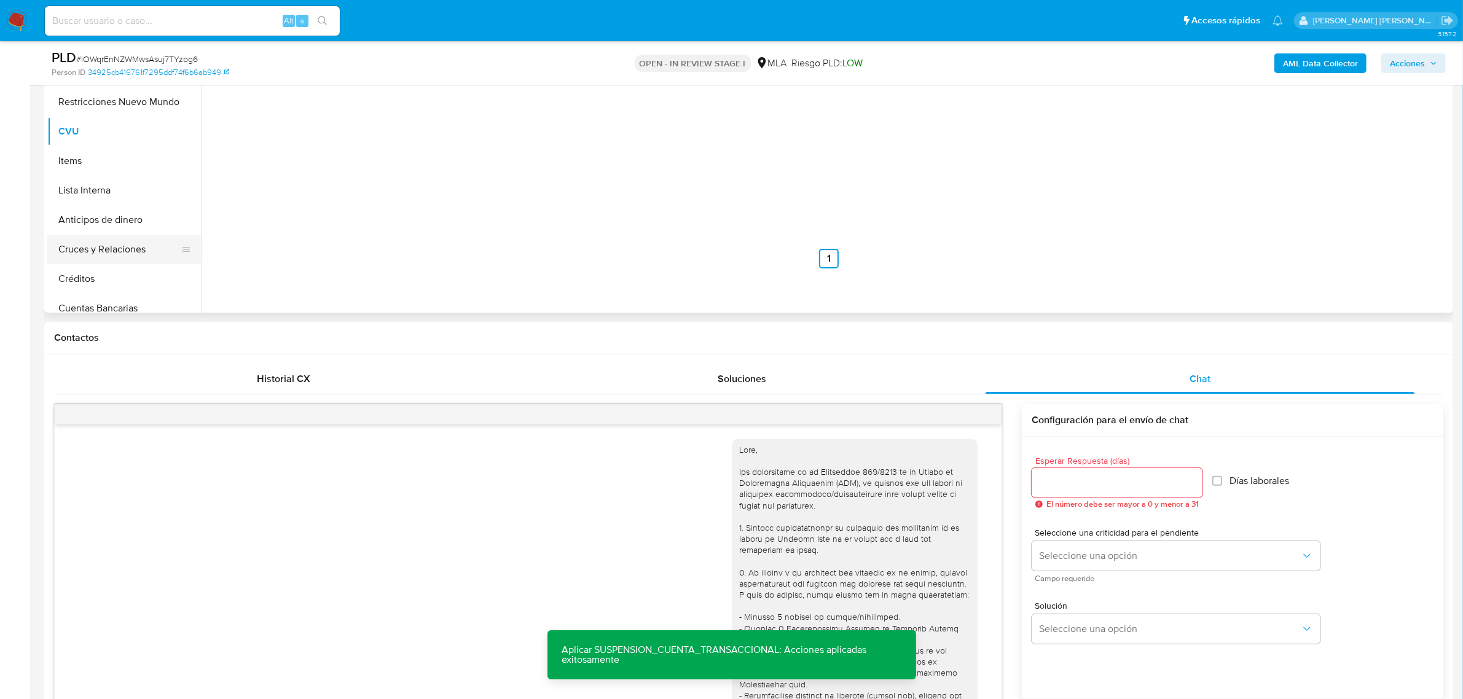
scroll to position [0, 0]
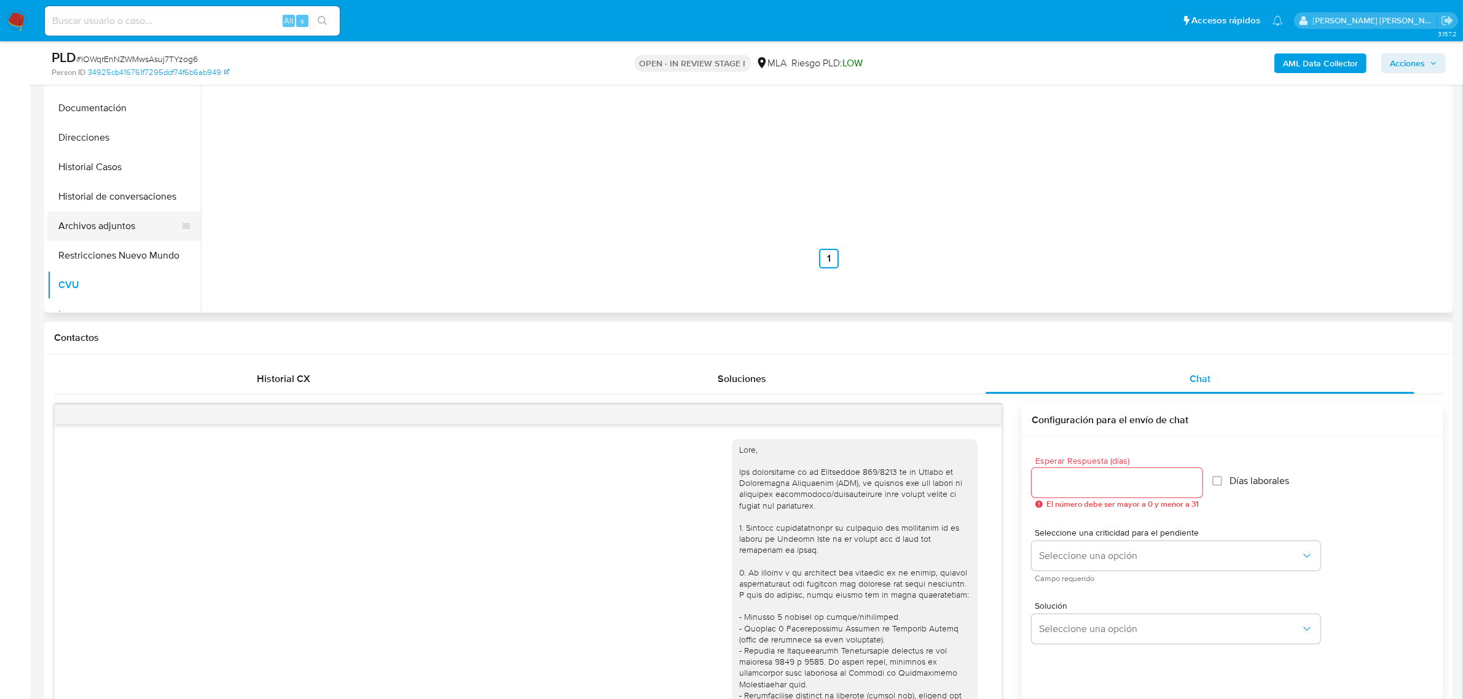
click at [116, 214] on button "Archivos adjuntos" at bounding box center [119, 226] width 144 height 30
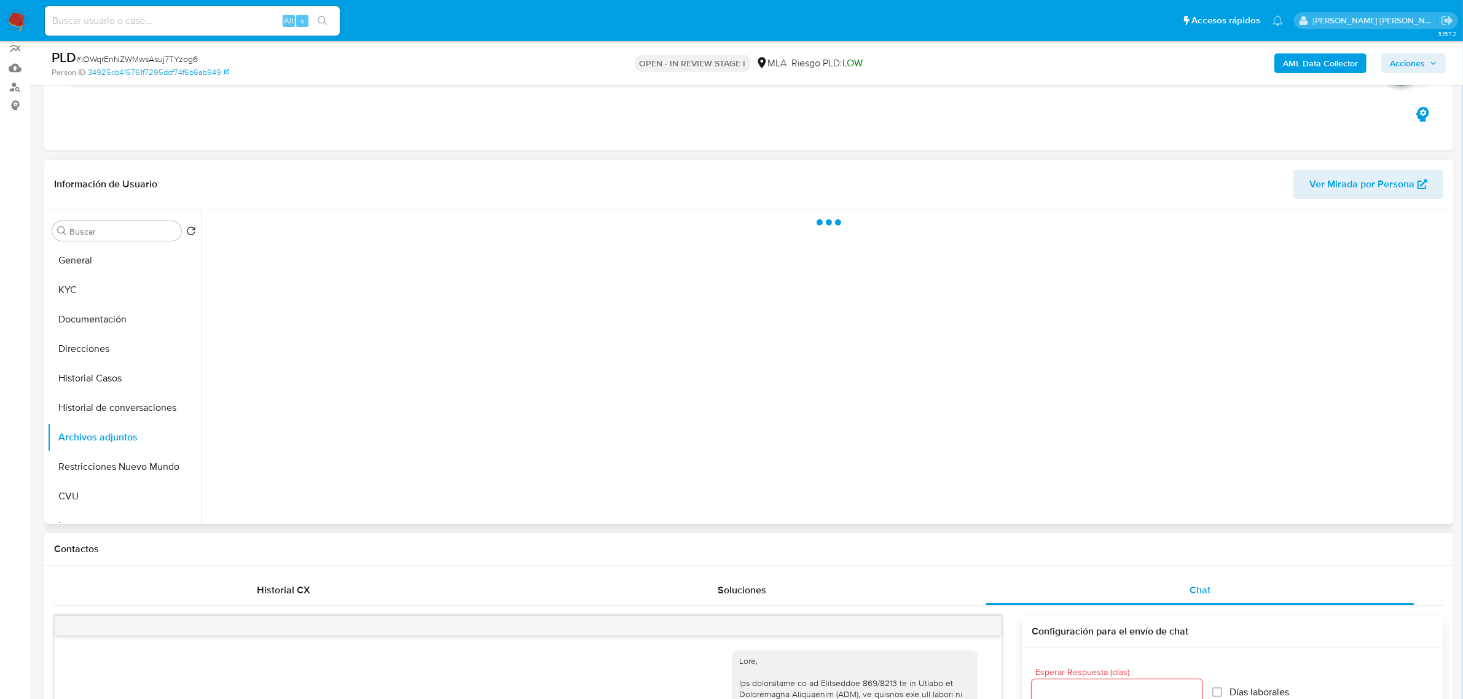
scroll to position [90, 0]
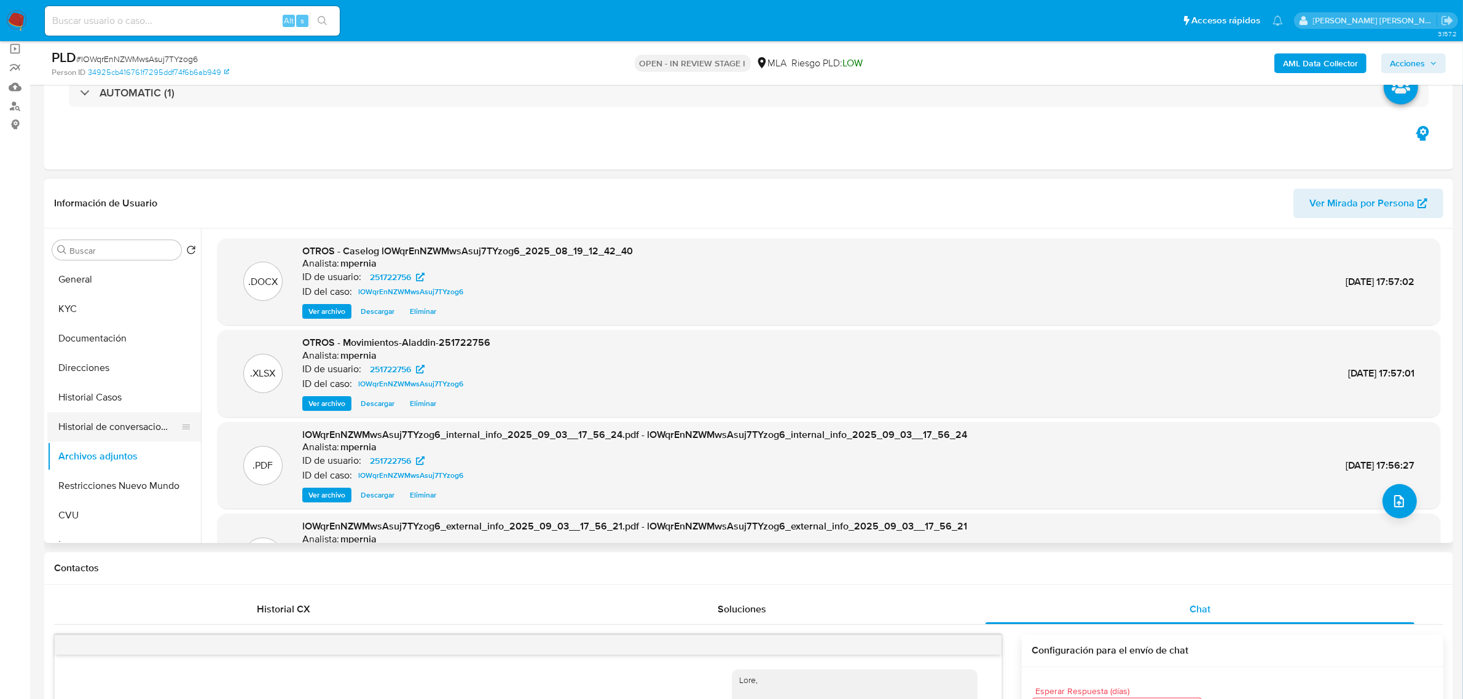
click at [96, 421] on button "Historial de conversaciones" at bounding box center [119, 427] width 144 height 30
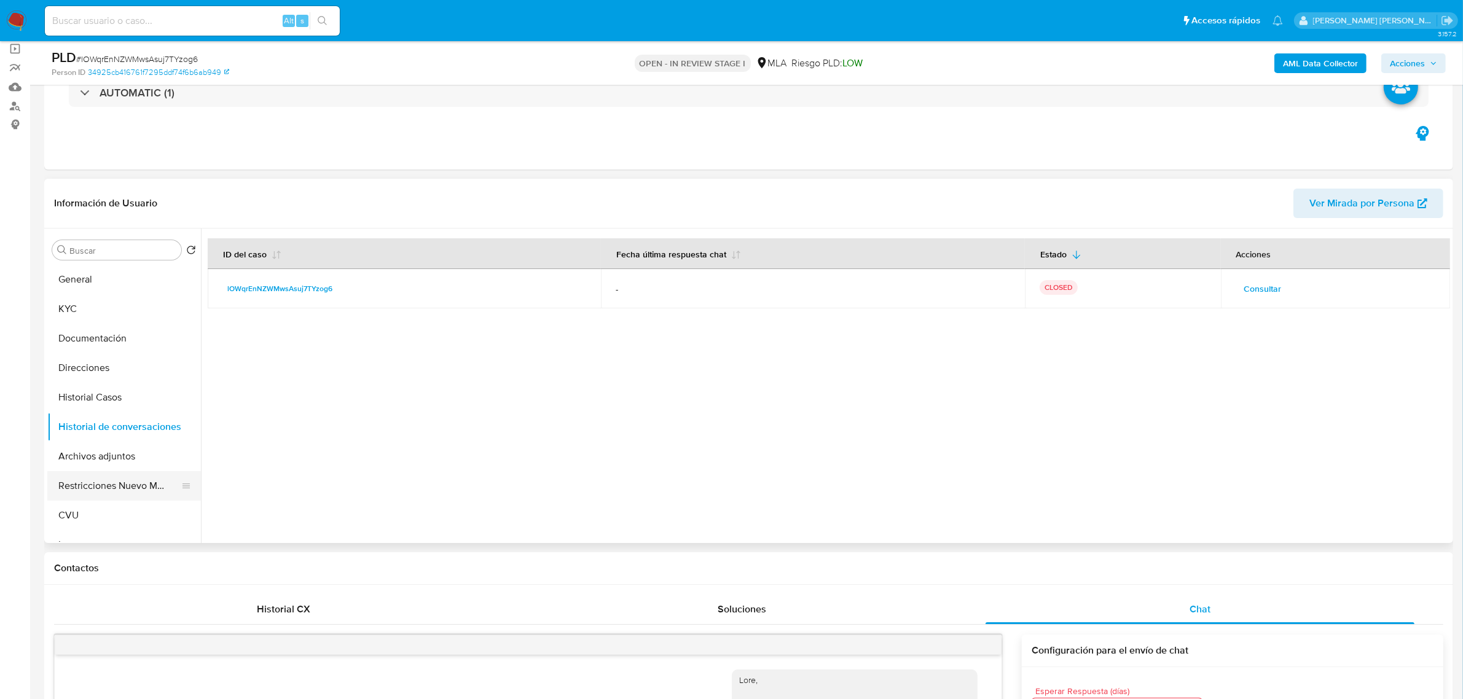
click at [130, 489] on button "Restricciones Nuevo Mundo" at bounding box center [119, 486] width 144 height 30
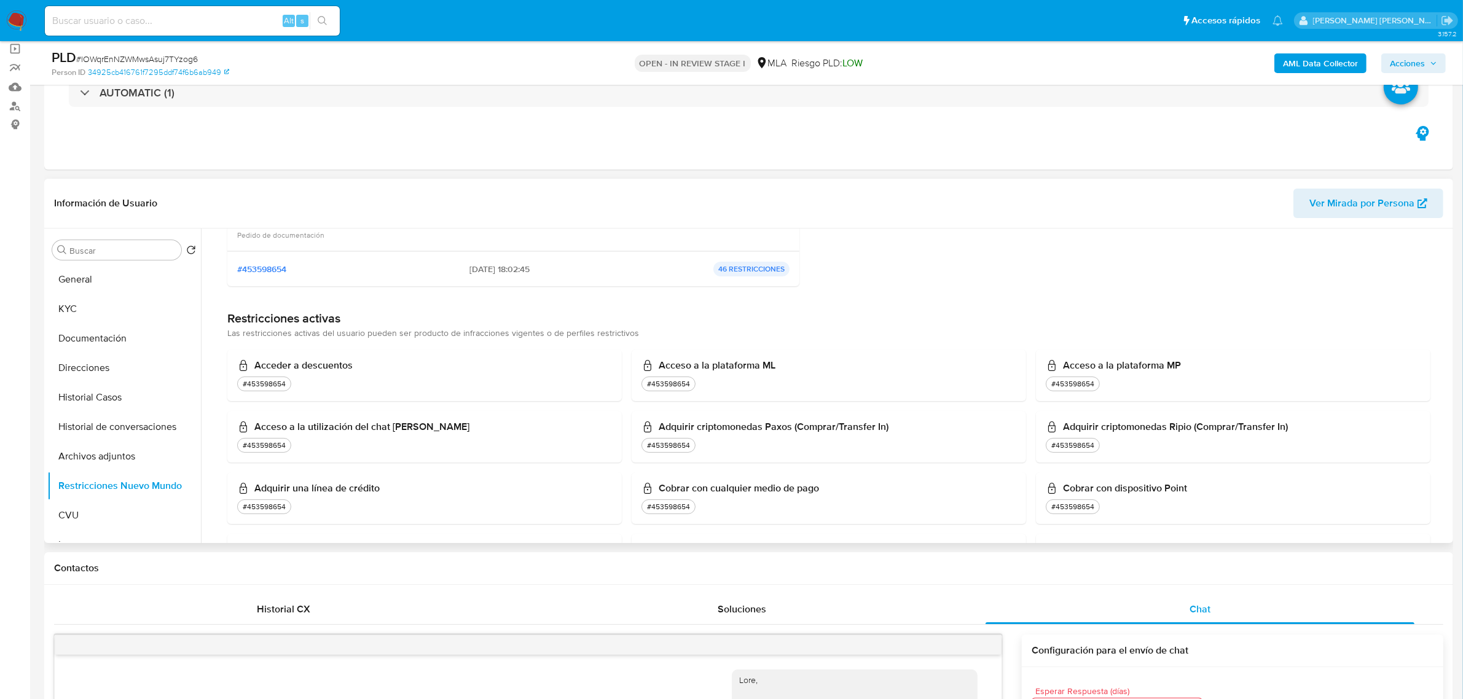
scroll to position [230, 0]
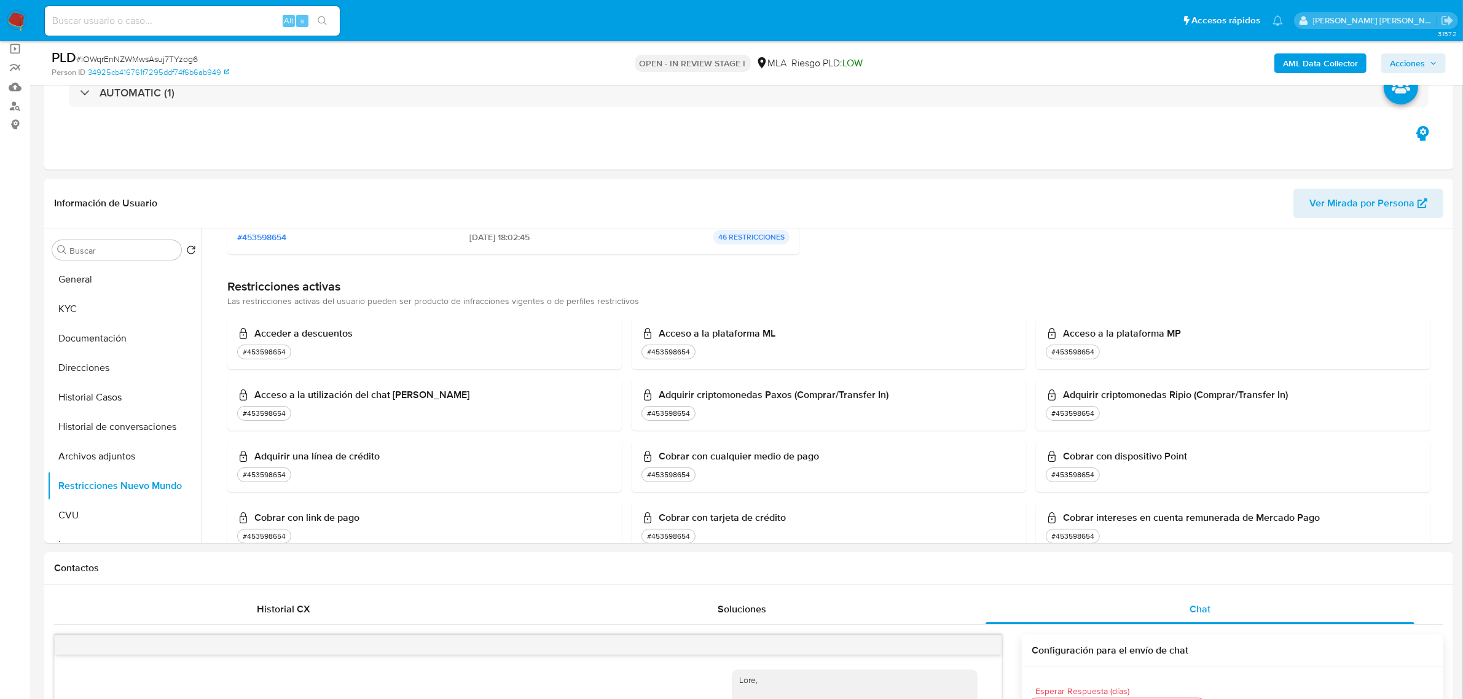
click at [1399, 54] on span "Acciones" at bounding box center [1407, 63] width 35 height 20
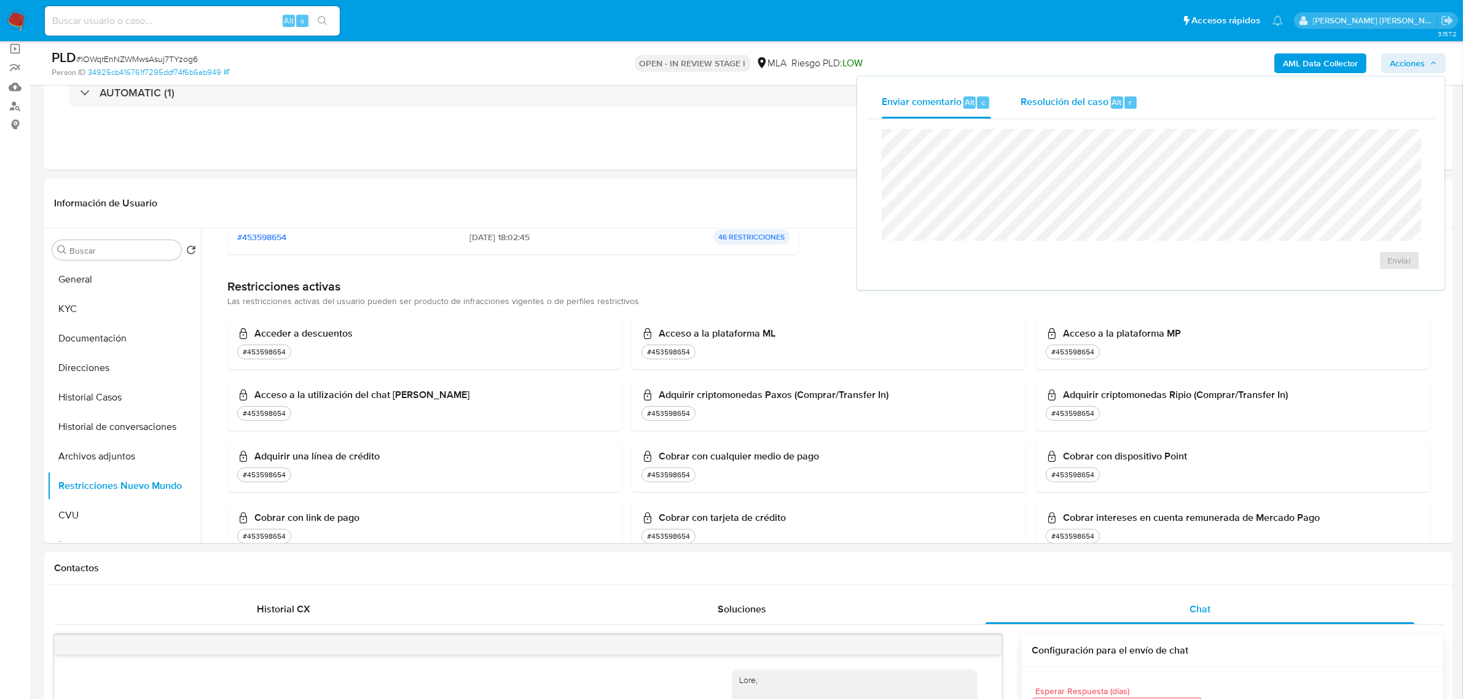
click at [1098, 99] on span "Resolución del caso" at bounding box center [1065, 102] width 88 height 14
click at [1360, 272] on span "ROI Proposal" at bounding box center [1370, 267] width 64 height 17
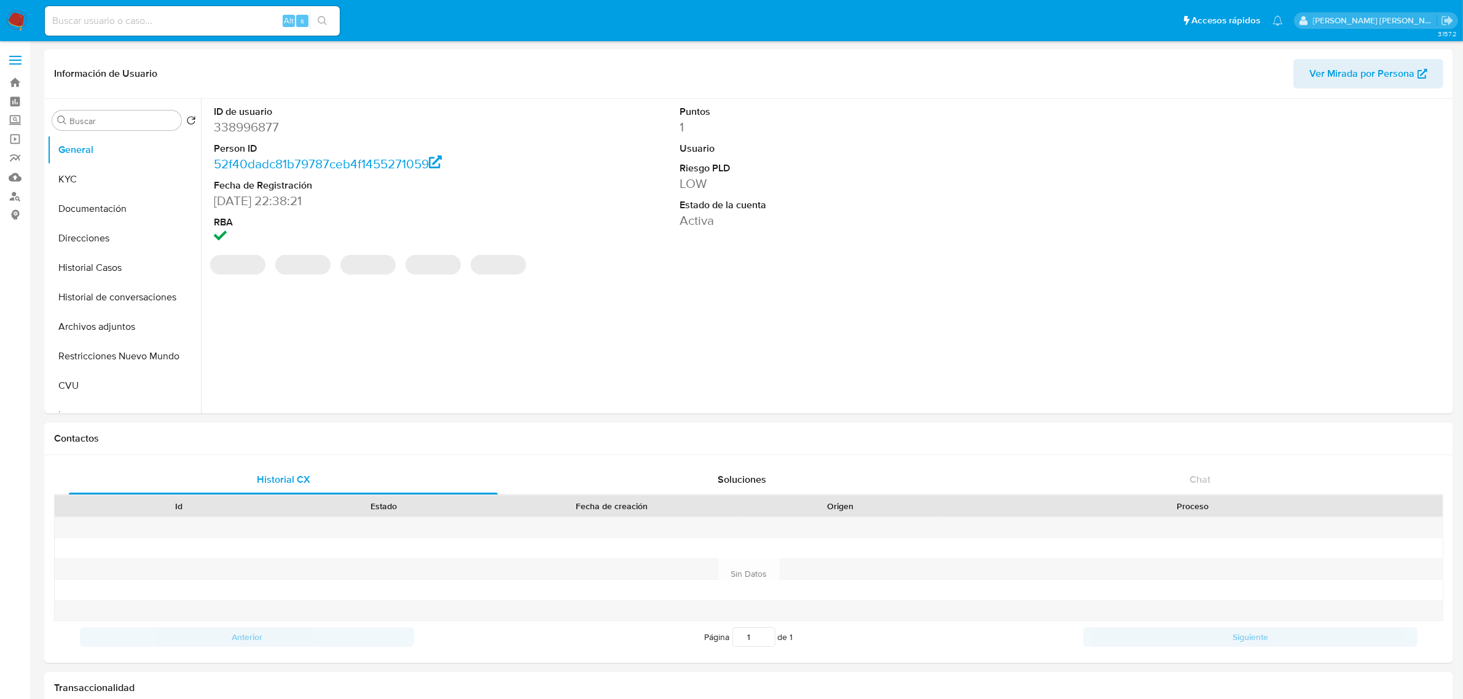
select select "10"
click at [97, 216] on button "Documentación" at bounding box center [119, 209] width 144 height 30
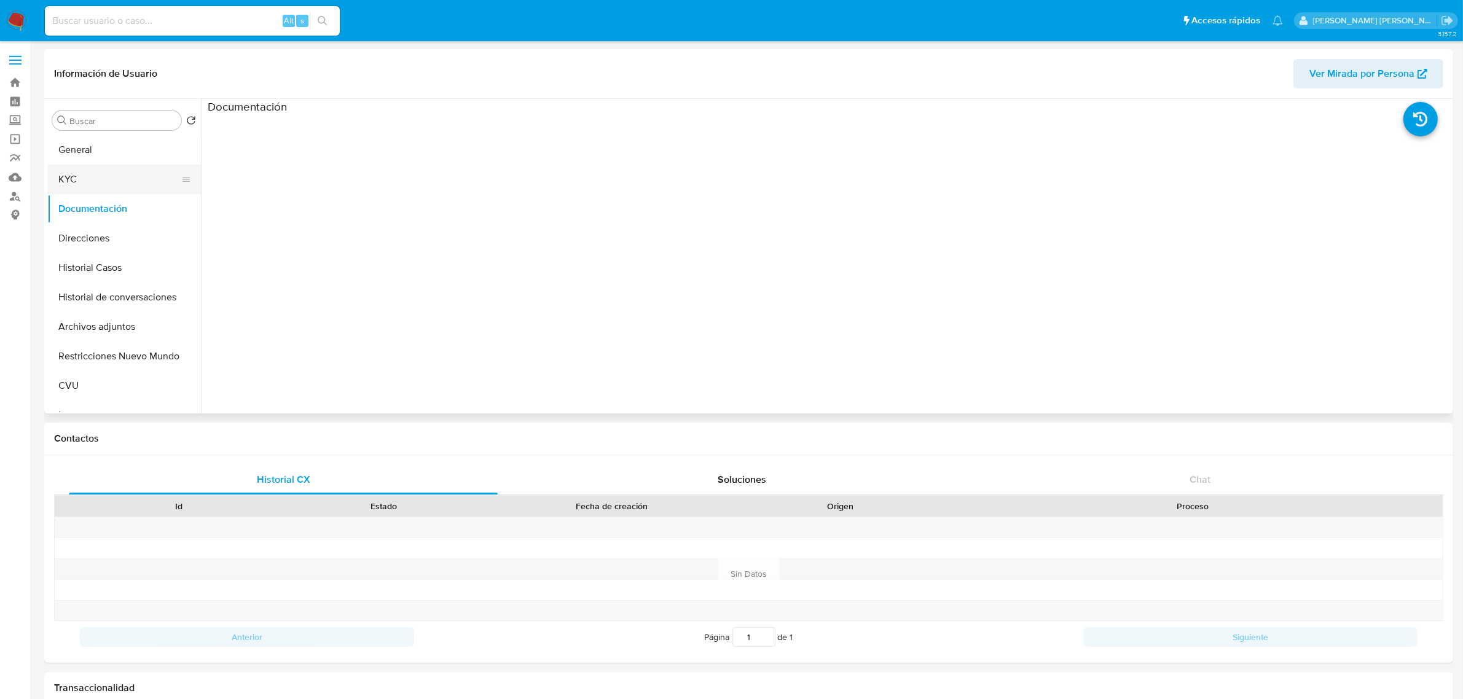
click at [75, 186] on button "KYC" at bounding box center [119, 180] width 144 height 30
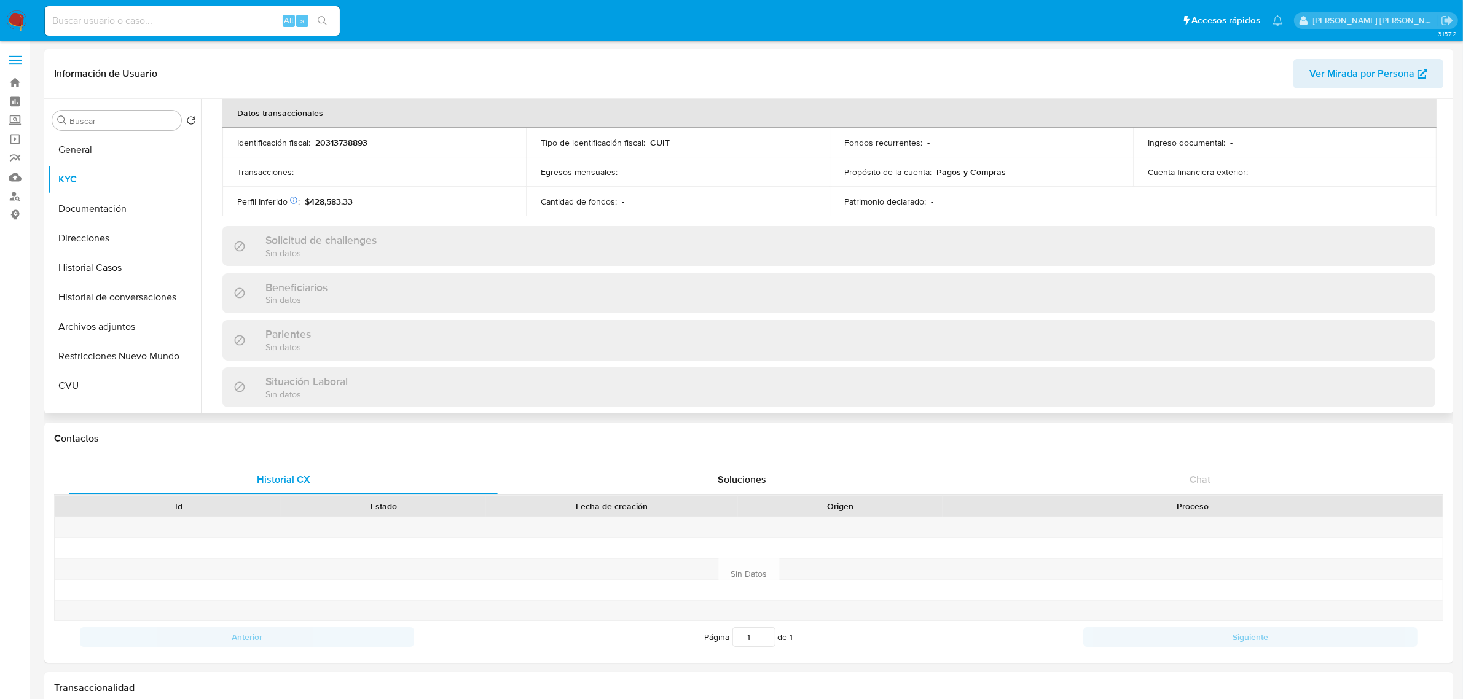
scroll to position [624, 0]
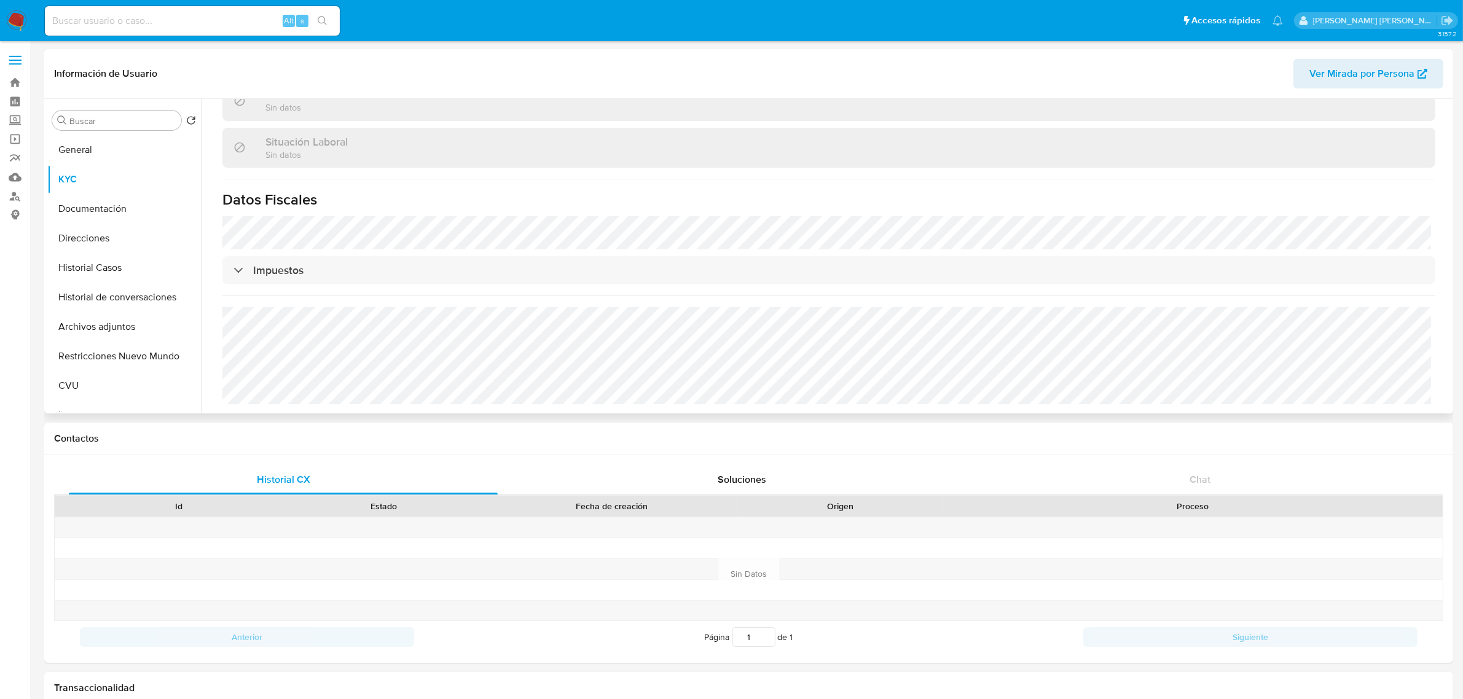
click at [1329, 77] on span "Ver Mirada por Persona" at bounding box center [1362, 74] width 105 height 30
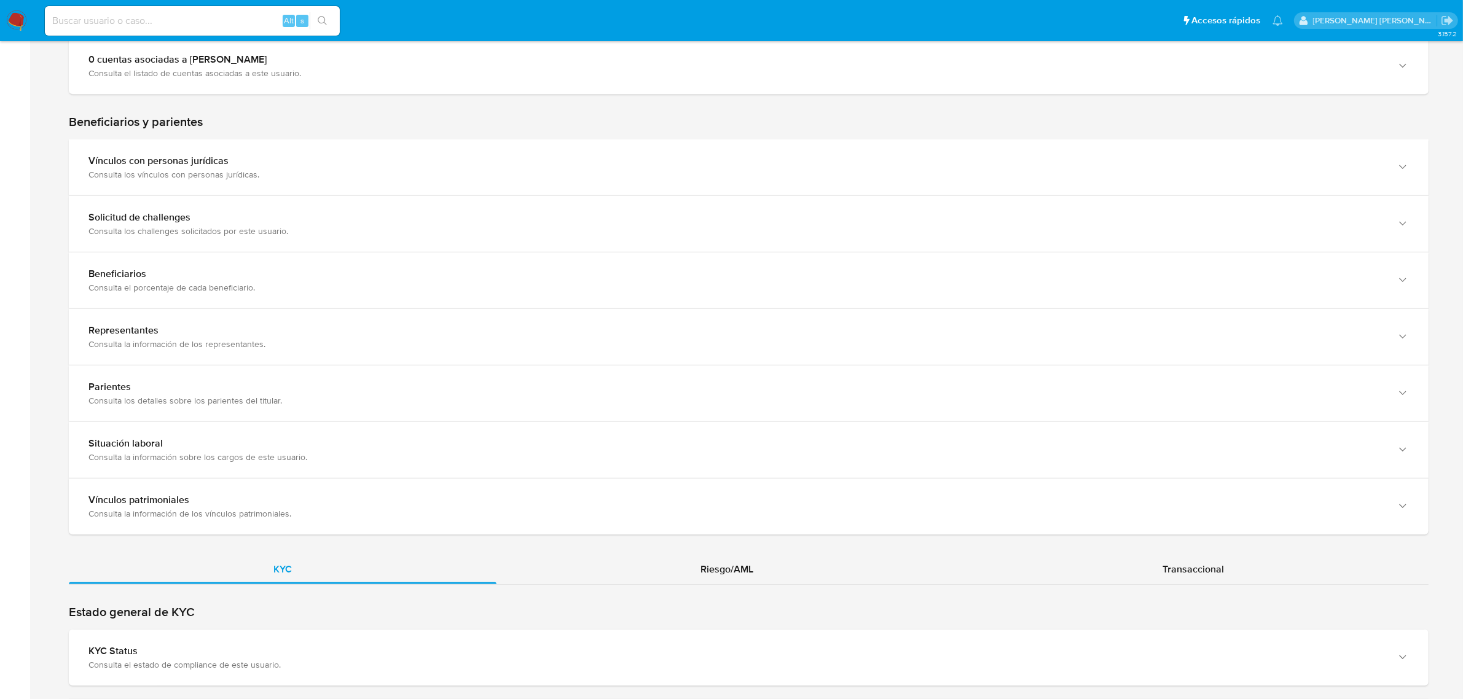
scroll to position [768, 0]
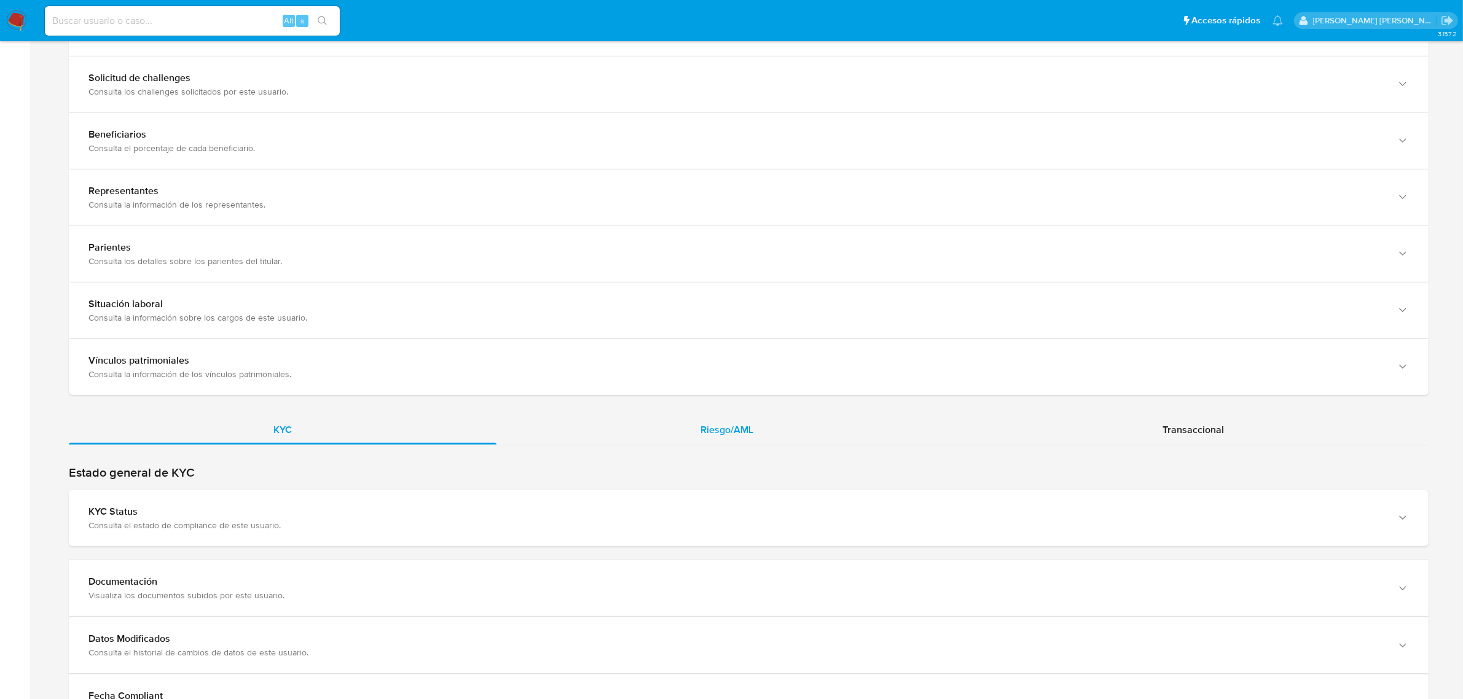
click at [734, 431] on span "Riesgo/AML" at bounding box center [727, 430] width 53 height 14
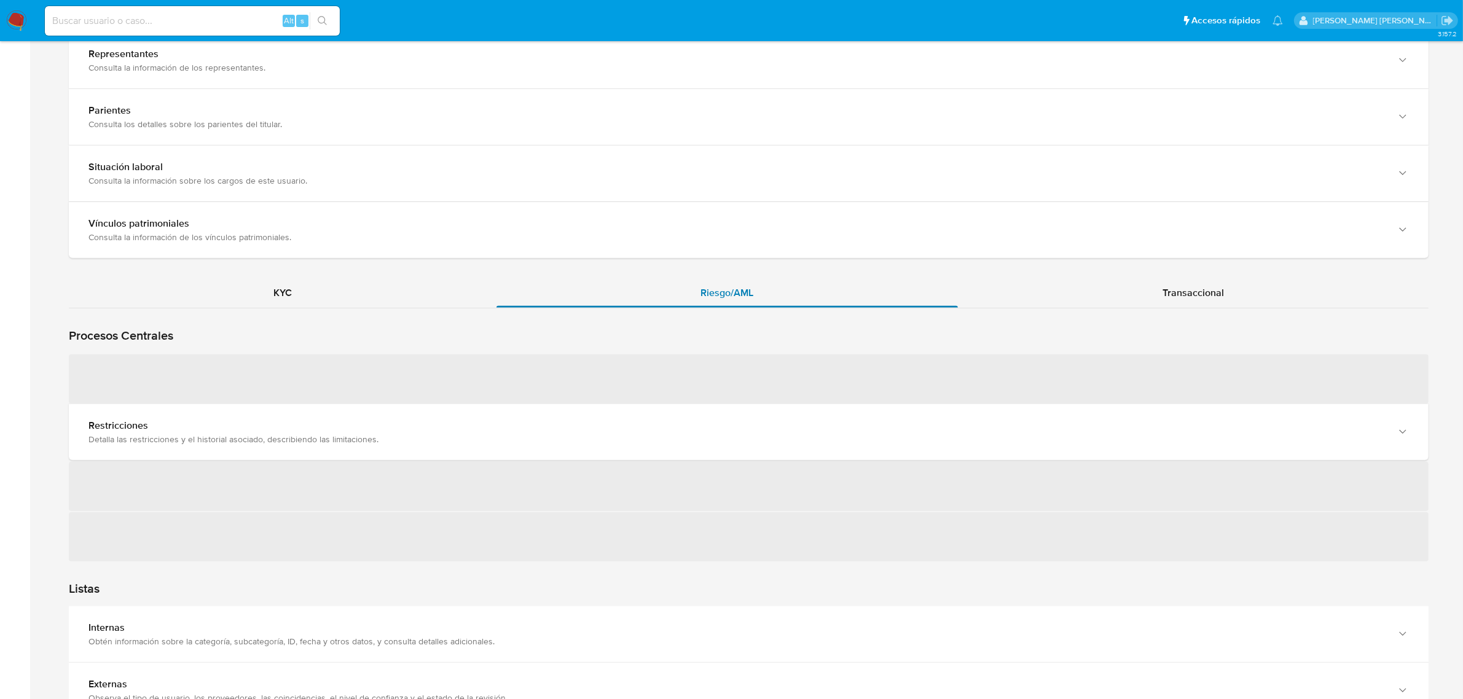
scroll to position [922, 0]
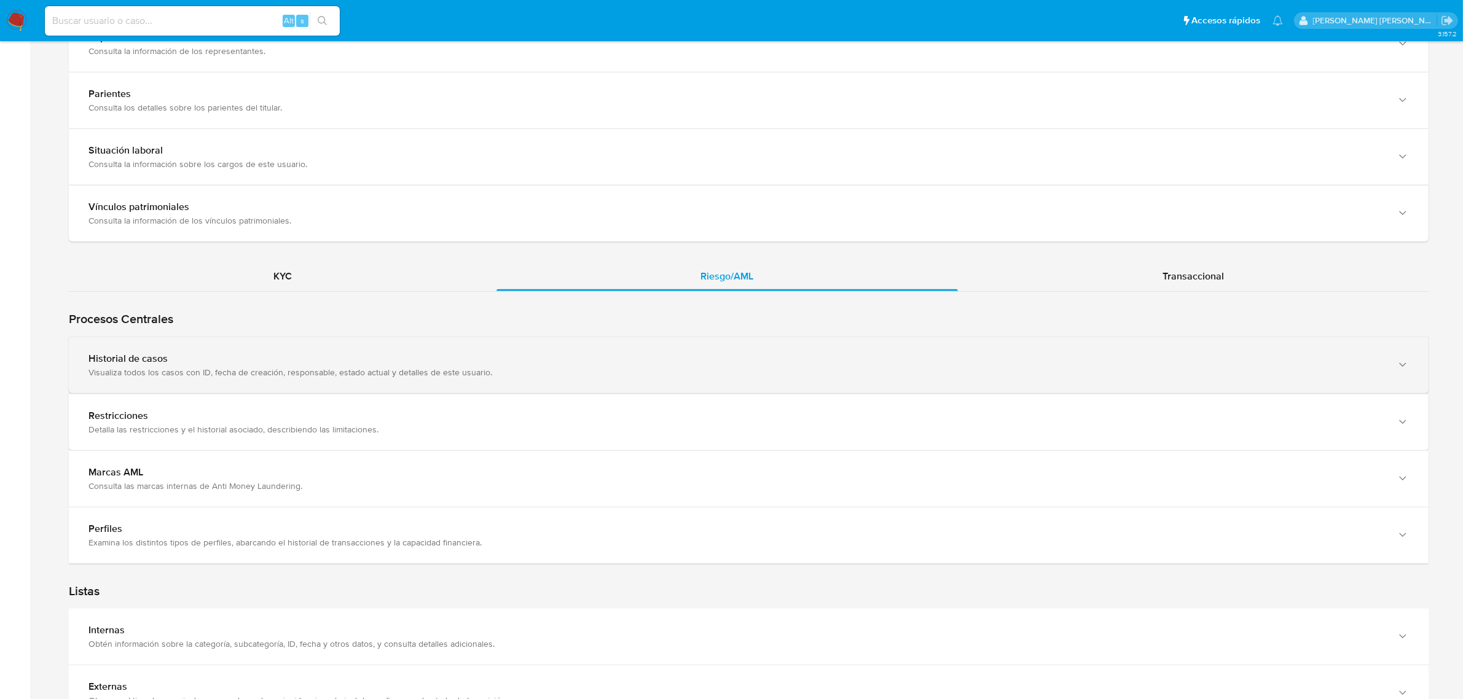
click at [352, 361] on div "Historial de casos" at bounding box center [737, 359] width 1296 height 12
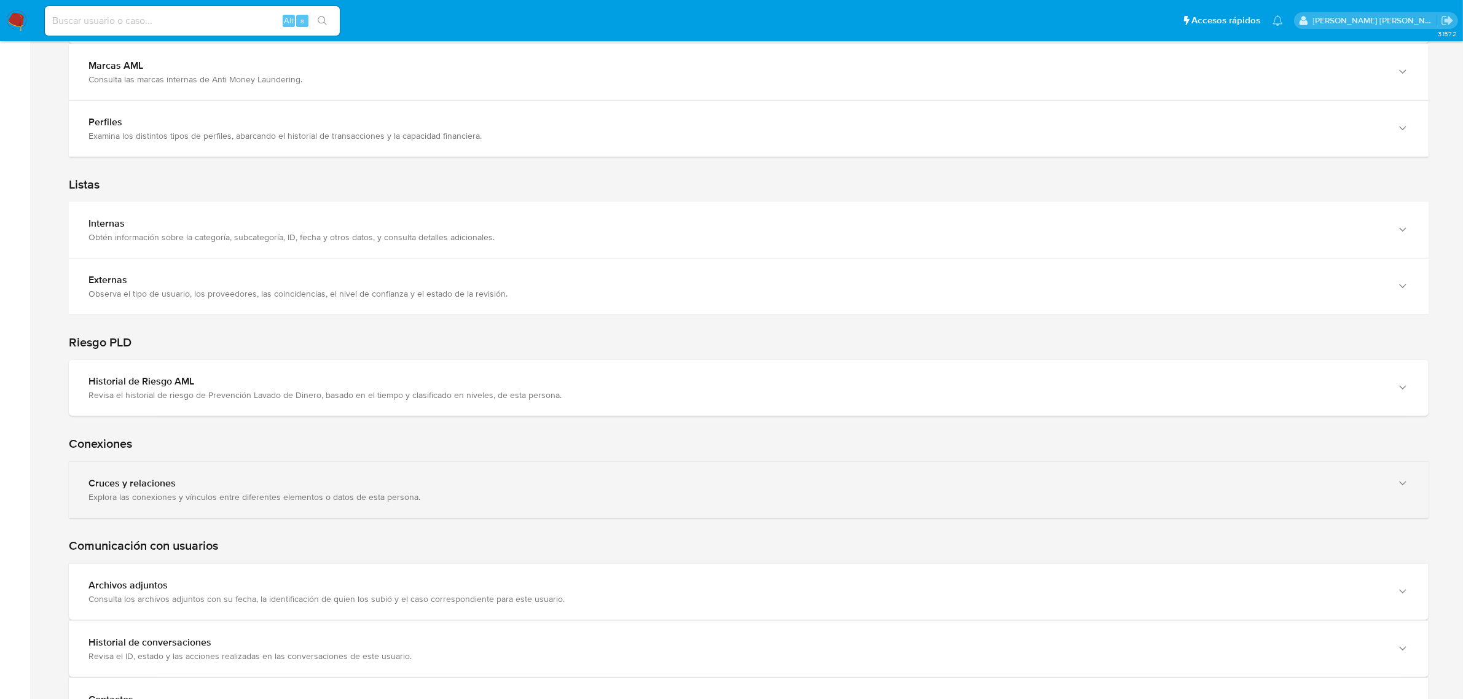
scroll to position [1458, 0]
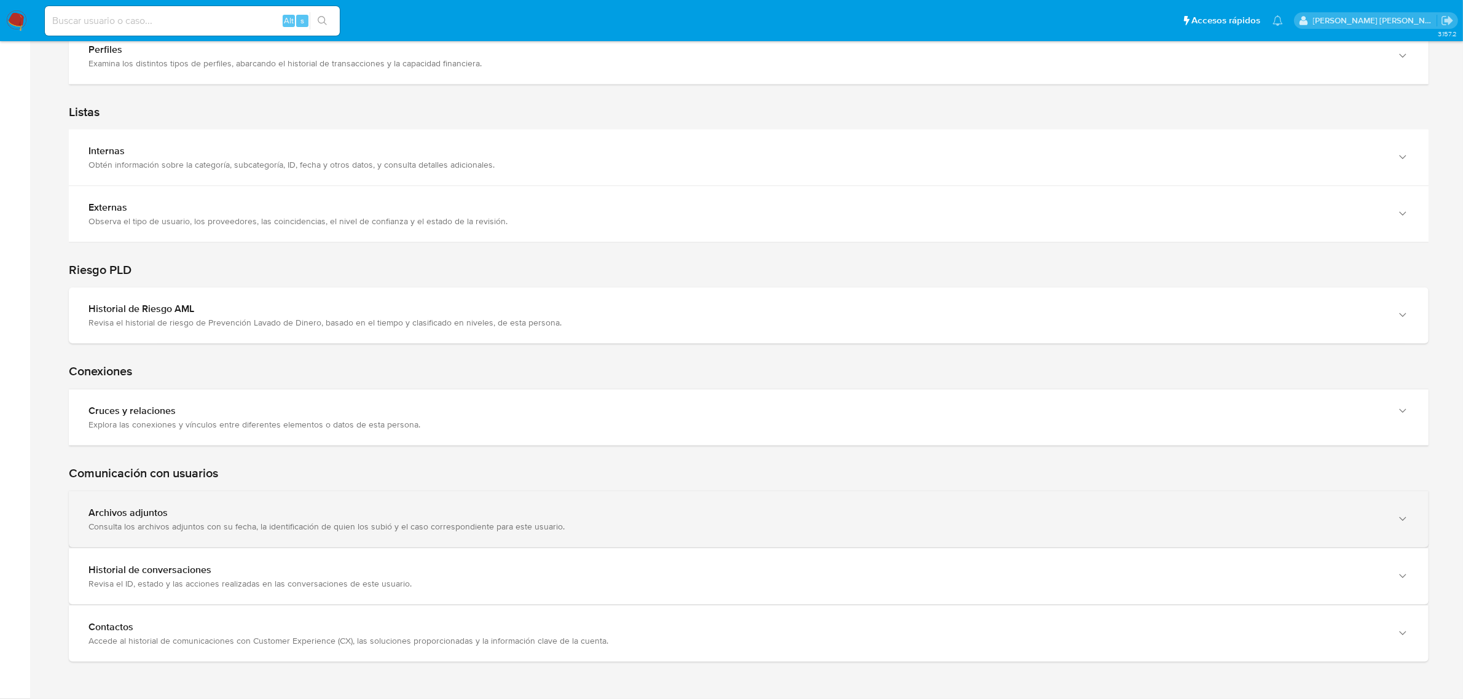
click at [283, 505] on div "Archivos adjuntos Consulta los archivos adjuntos con su fecha, la identificació…" at bounding box center [749, 520] width 1360 height 56
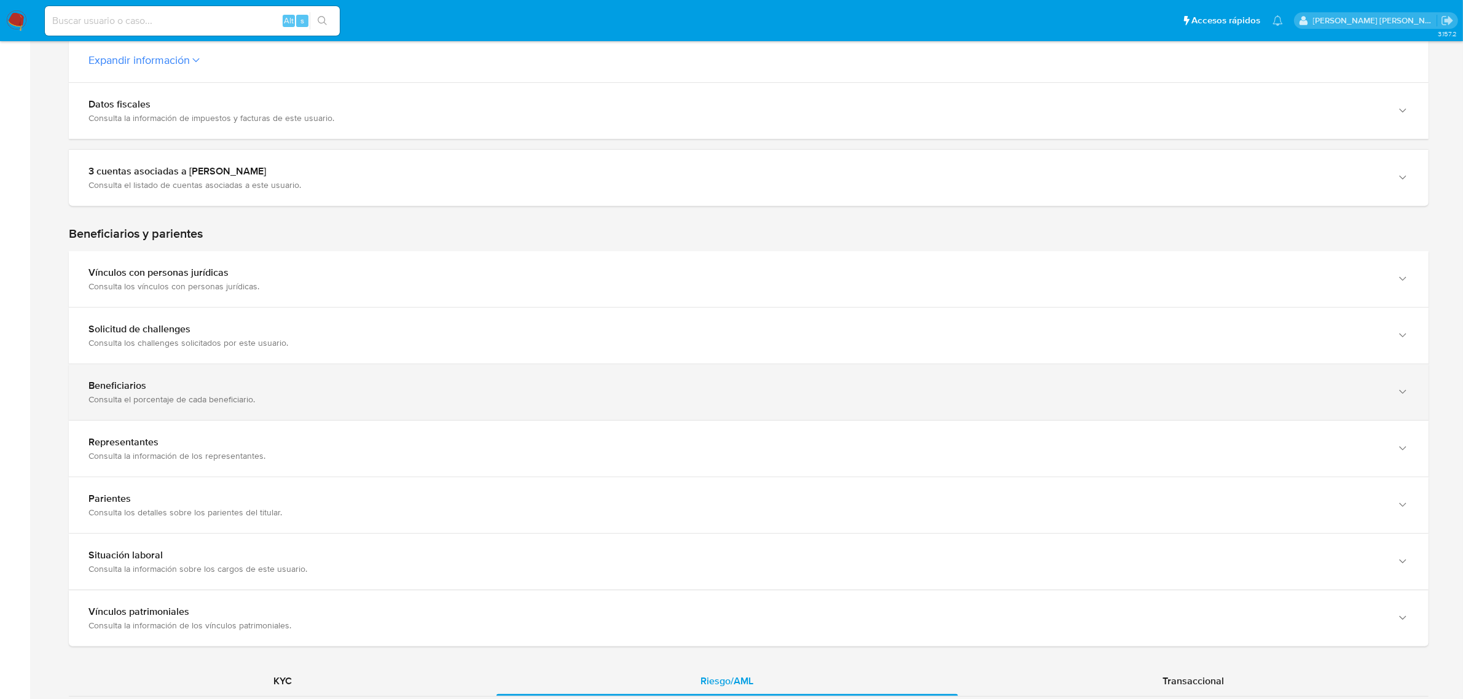
scroll to position [613, 0]
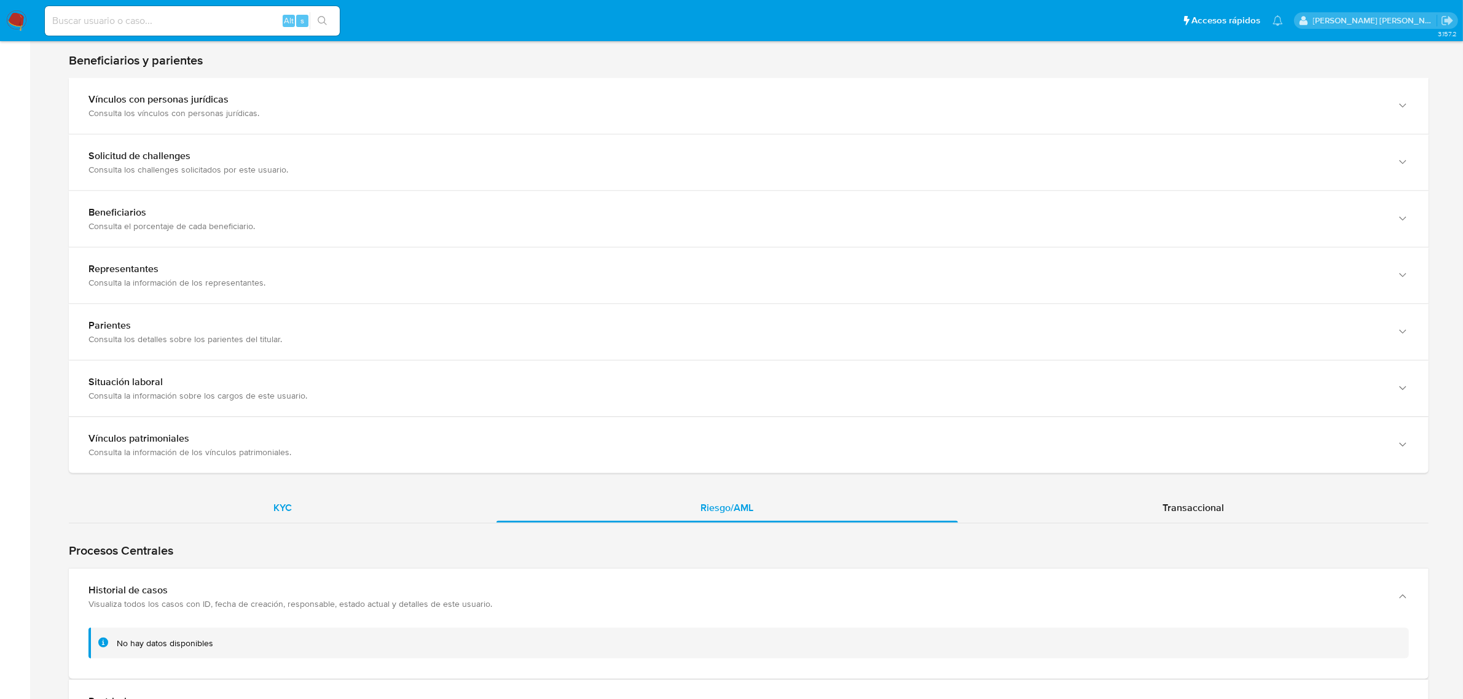
click at [291, 500] on div "KYC" at bounding box center [283, 509] width 428 height 30
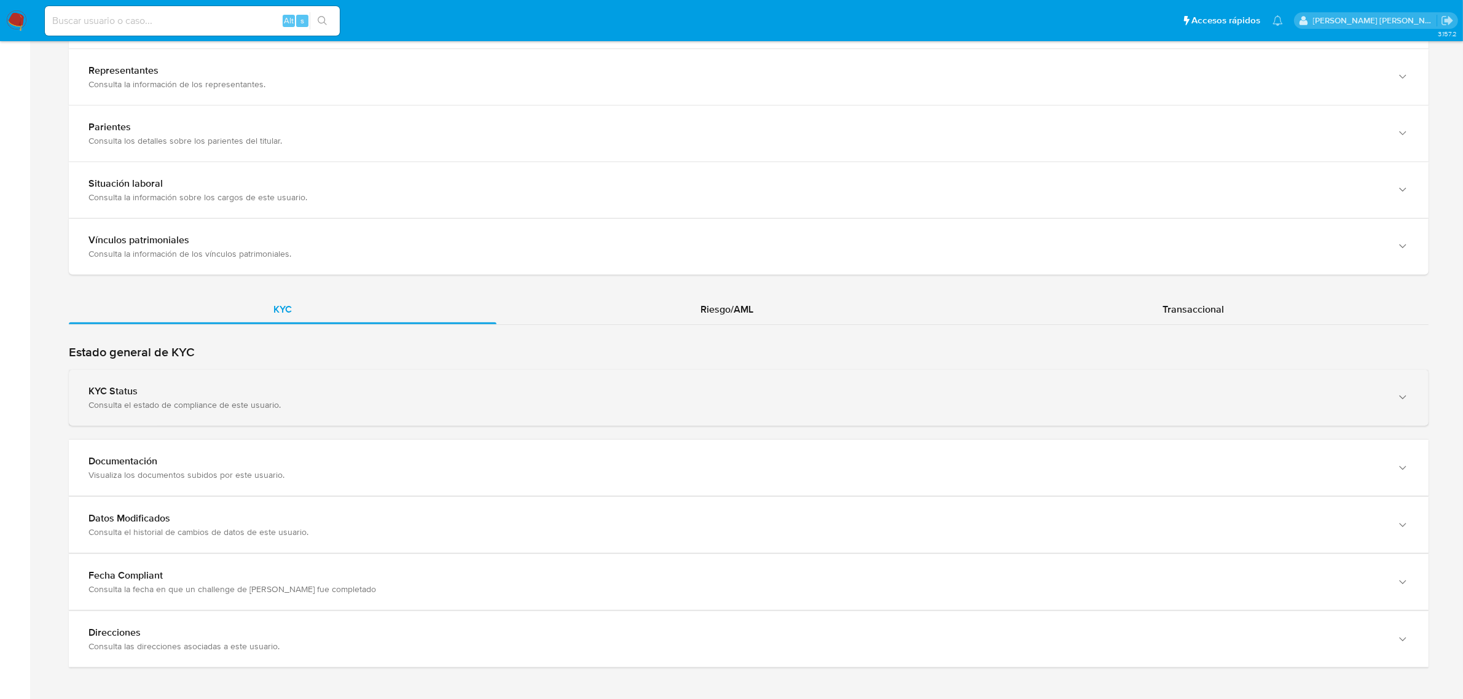
scroll to position [897, 0]
click at [218, 393] on div "Consulta el estado de compliance de este usuario." at bounding box center [737, 398] width 1296 height 11
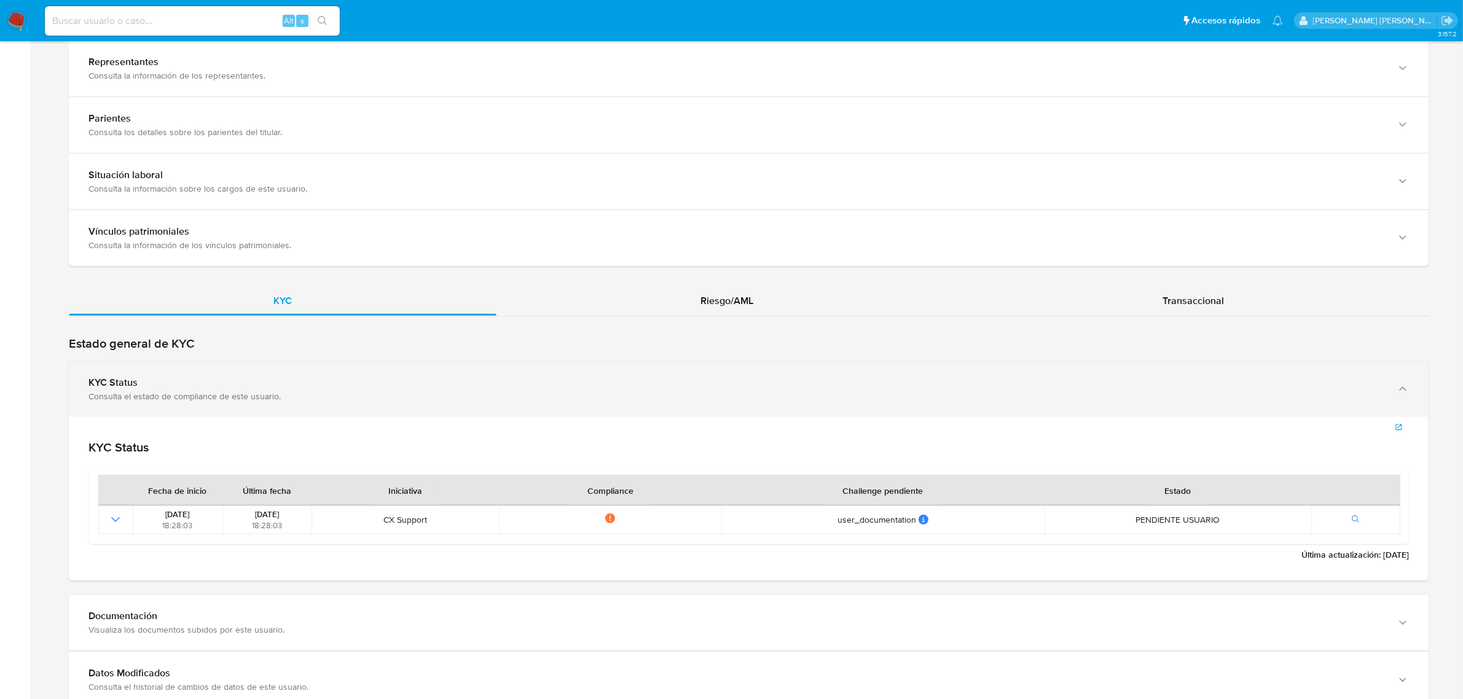
scroll to position [974, 0]
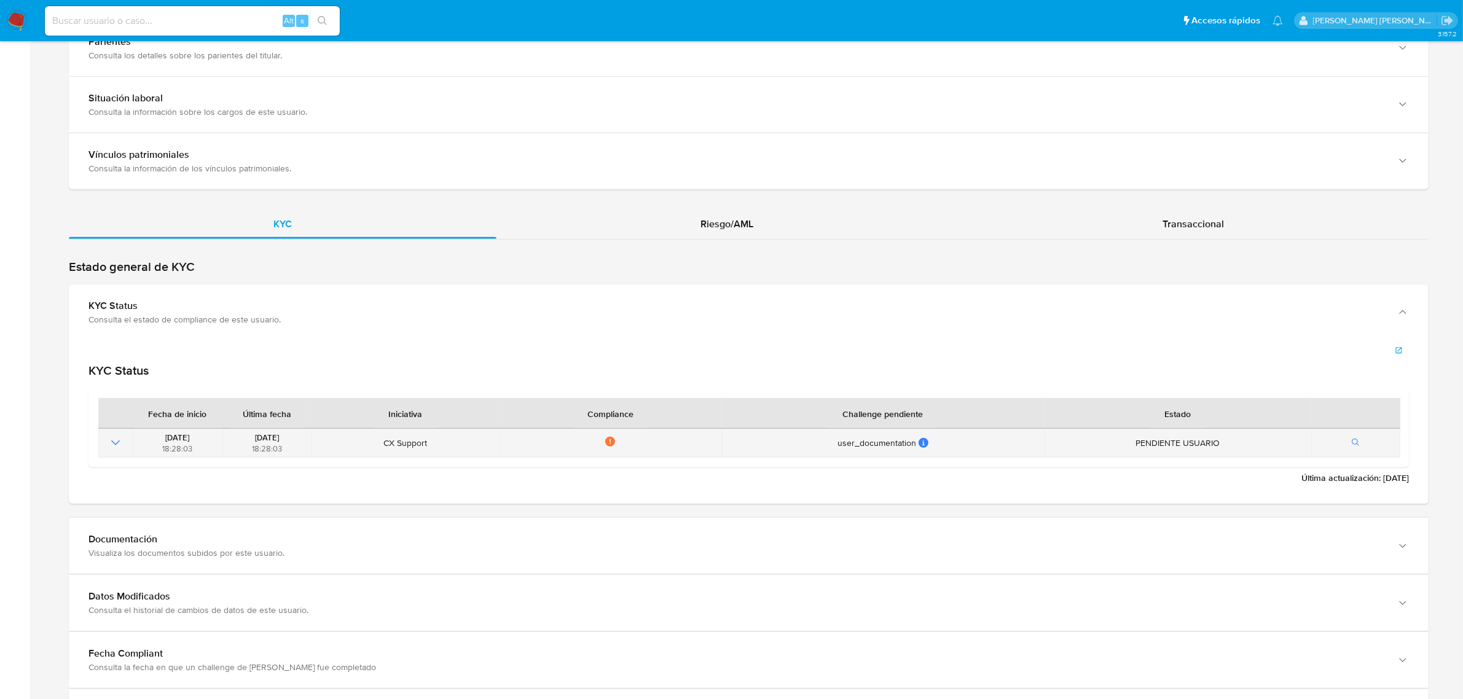
click at [120, 441] on icon "Mostrar operación" at bounding box center [115, 443] width 15 height 15
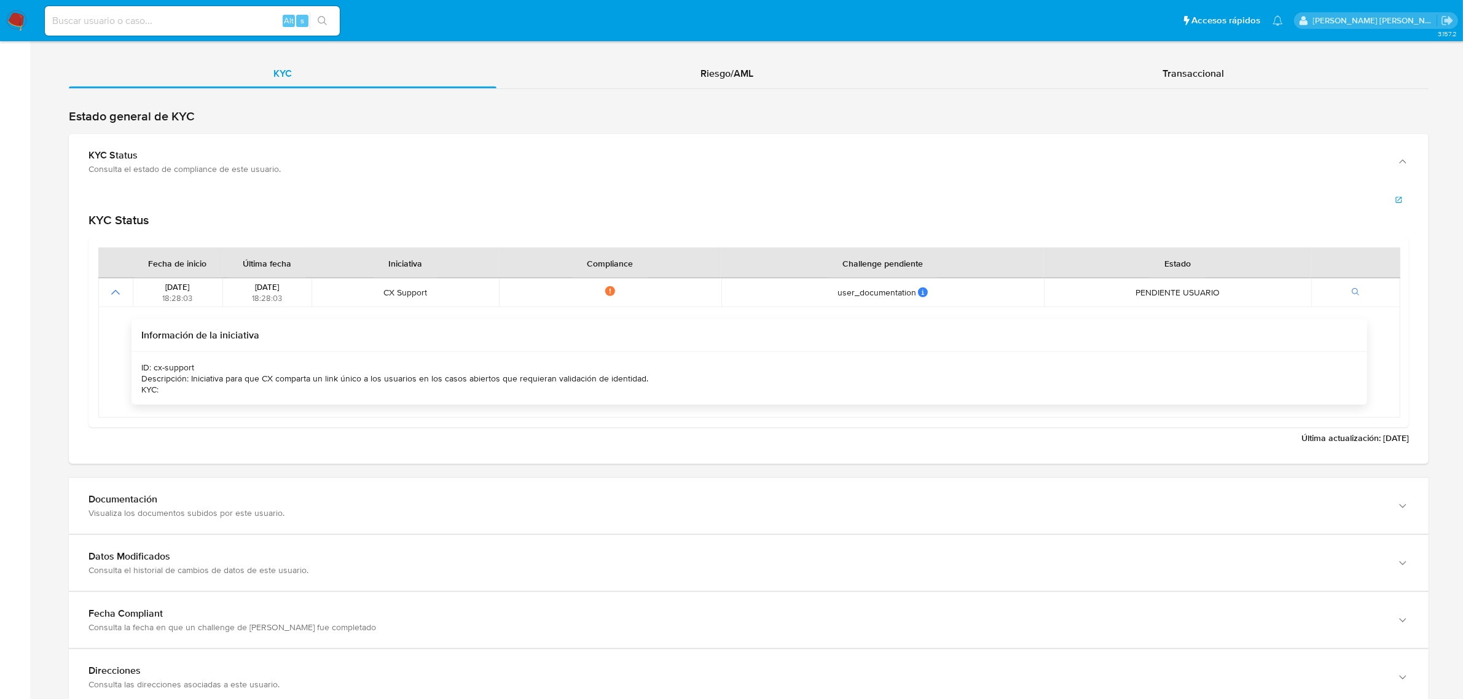
scroll to position [1128, 0]
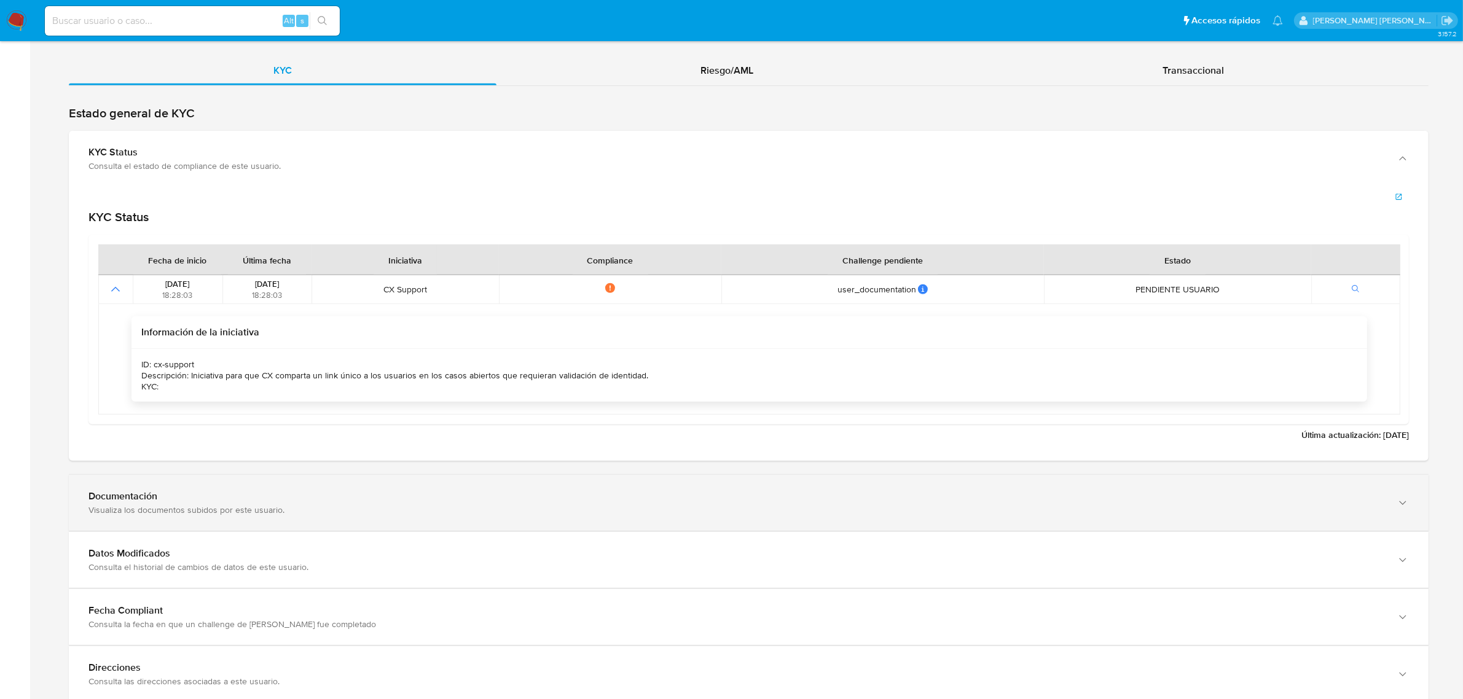
click at [191, 516] on div "Visualiza los documentos subidos por este usuario." at bounding box center [737, 510] width 1296 height 11
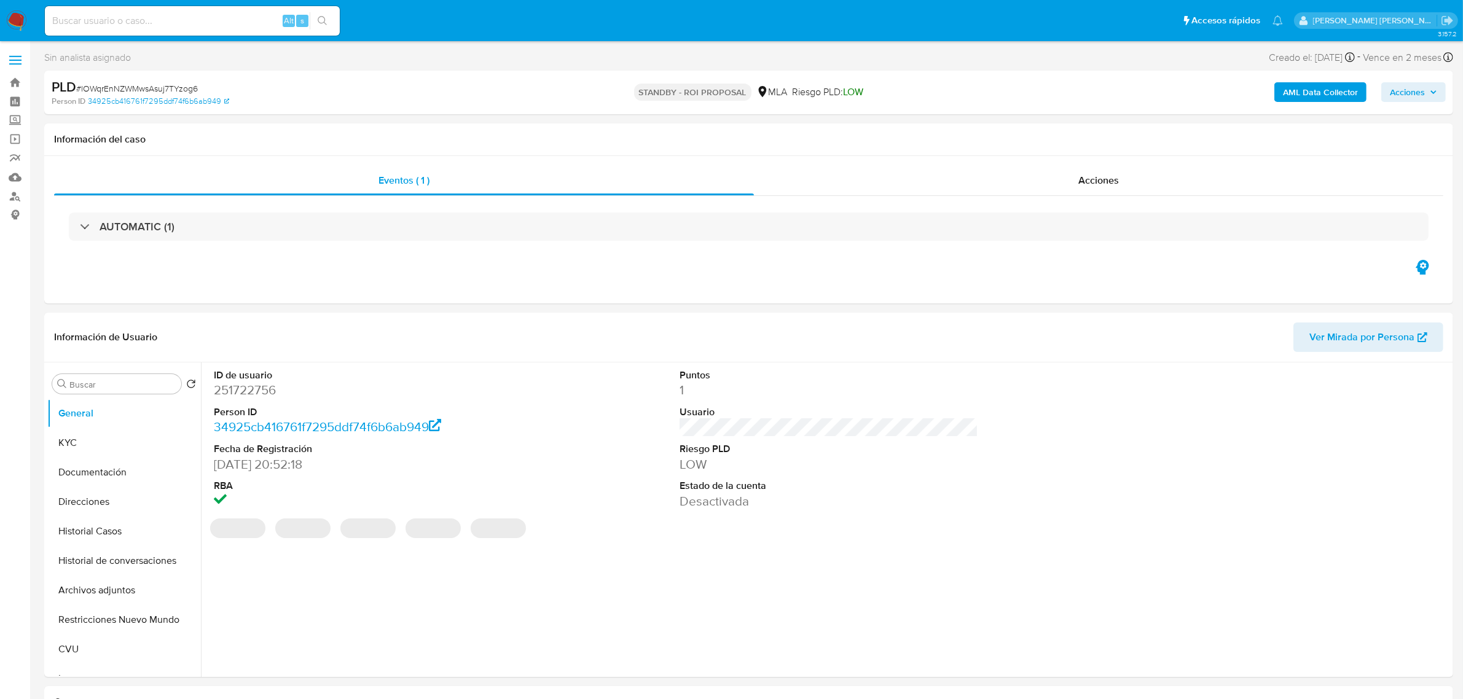
select select "10"
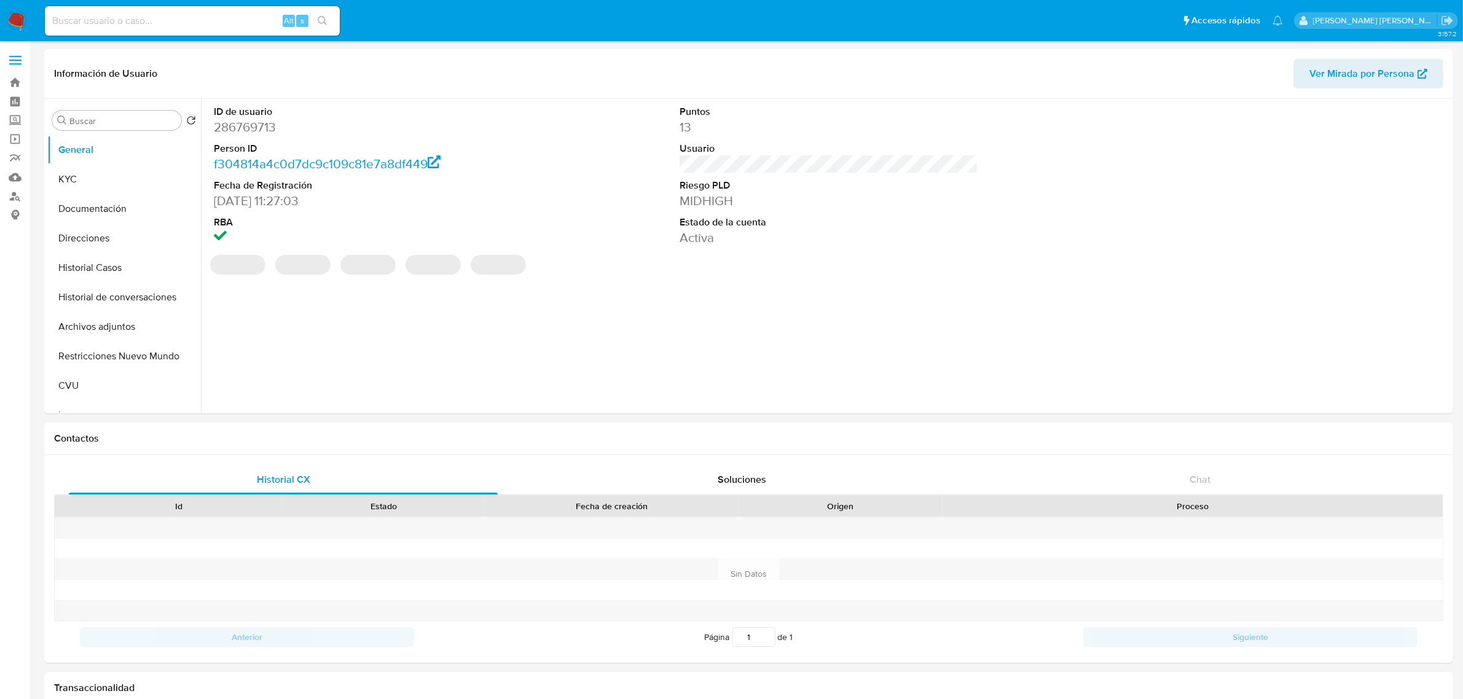
select select "10"
click at [115, 277] on button "Historial Casos" at bounding box center [119, 268] width 144 height 30
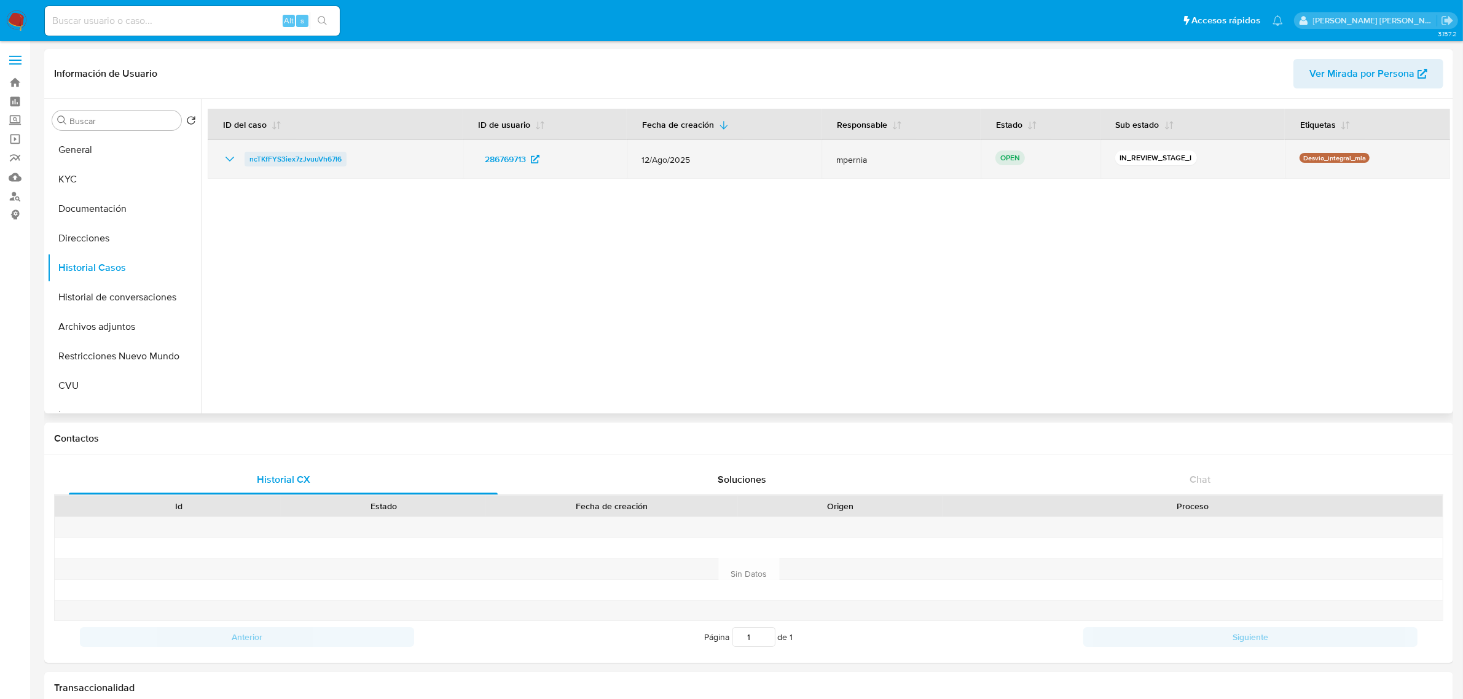
click at [296, 162] on span "ncTKfFYS3iex7zJvuuVh67I6" at bounding box center [296, 159] width 92 height 15
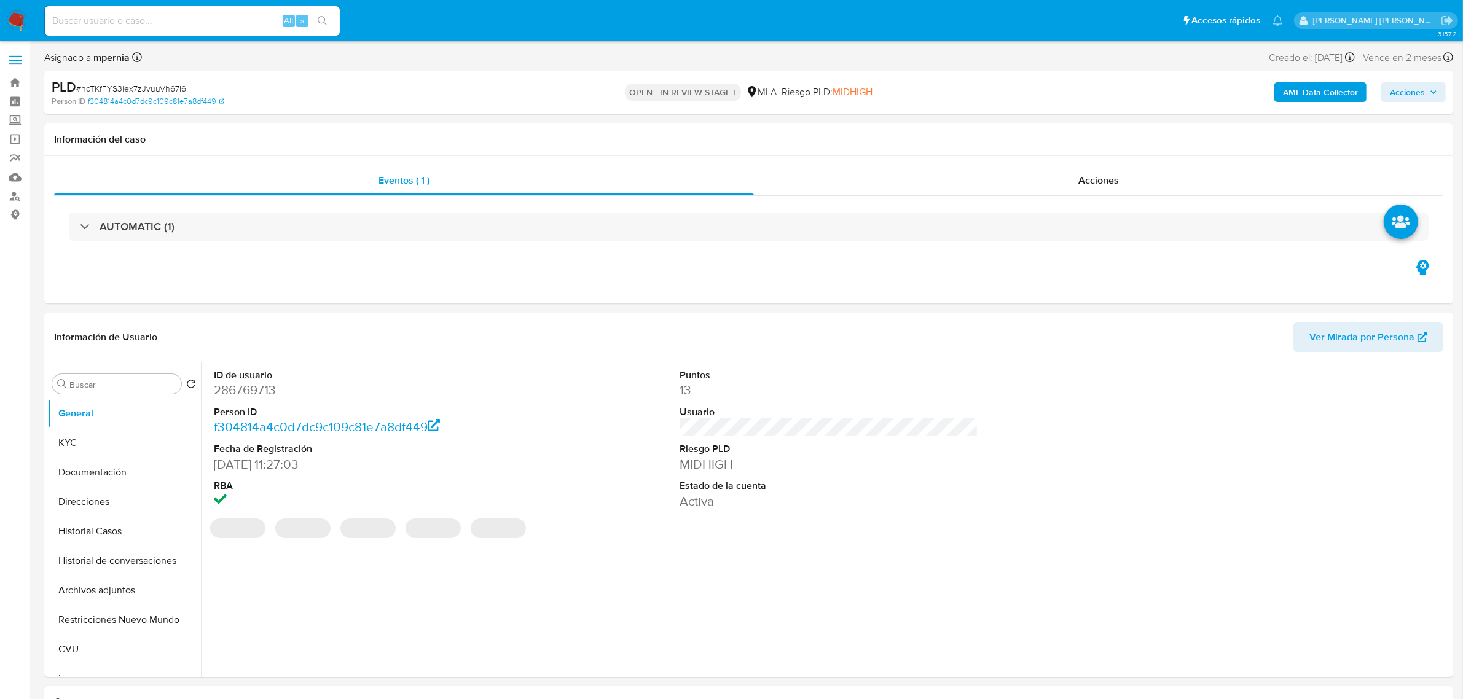
select select "10"
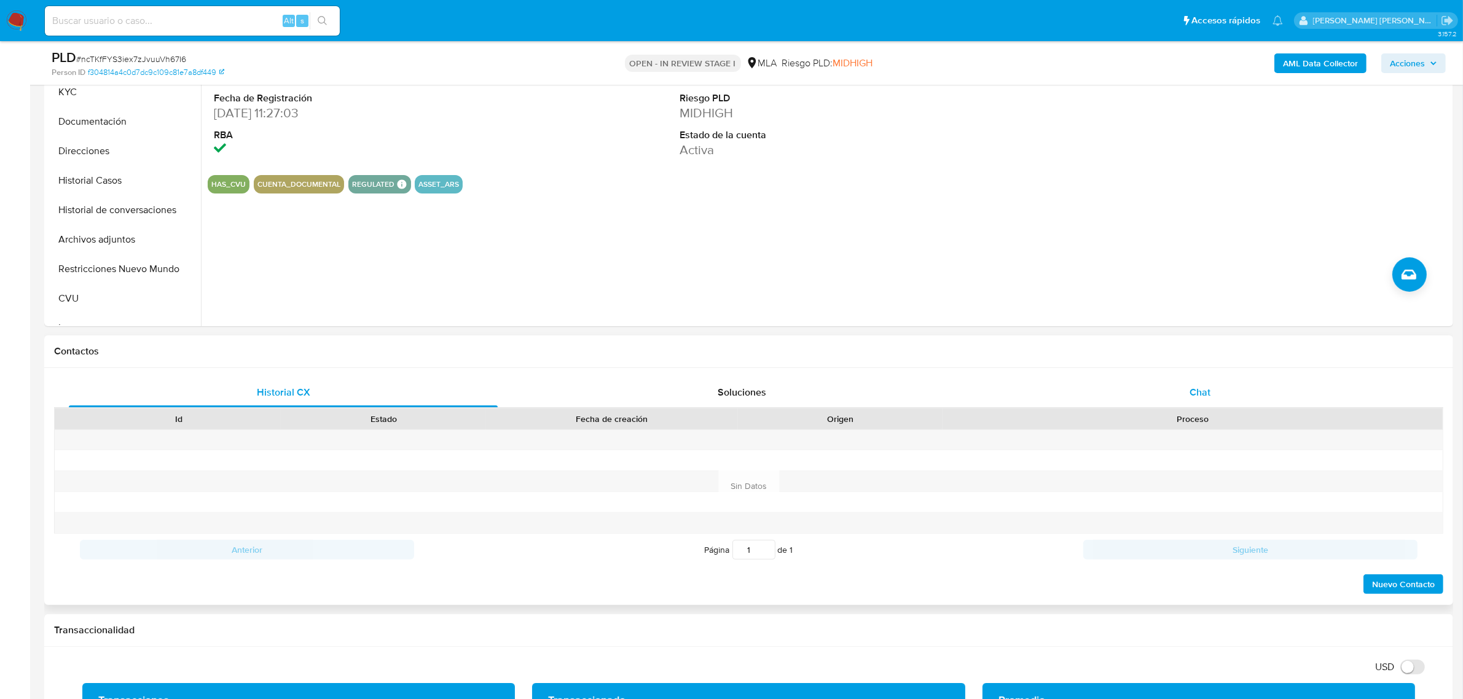
click at [1189, 382] on div "Chat" at bounding box center [1200, 393] width 429 height 30
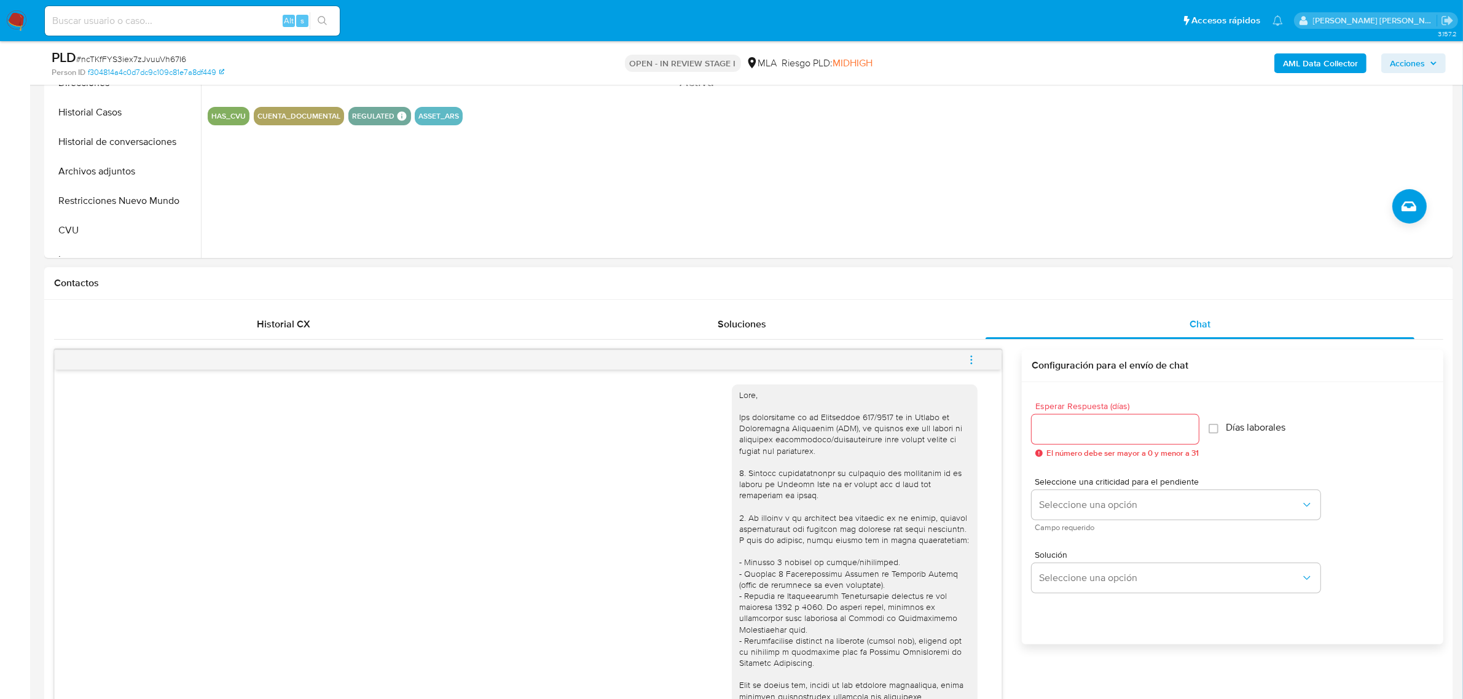
scroll to position [230, 0]
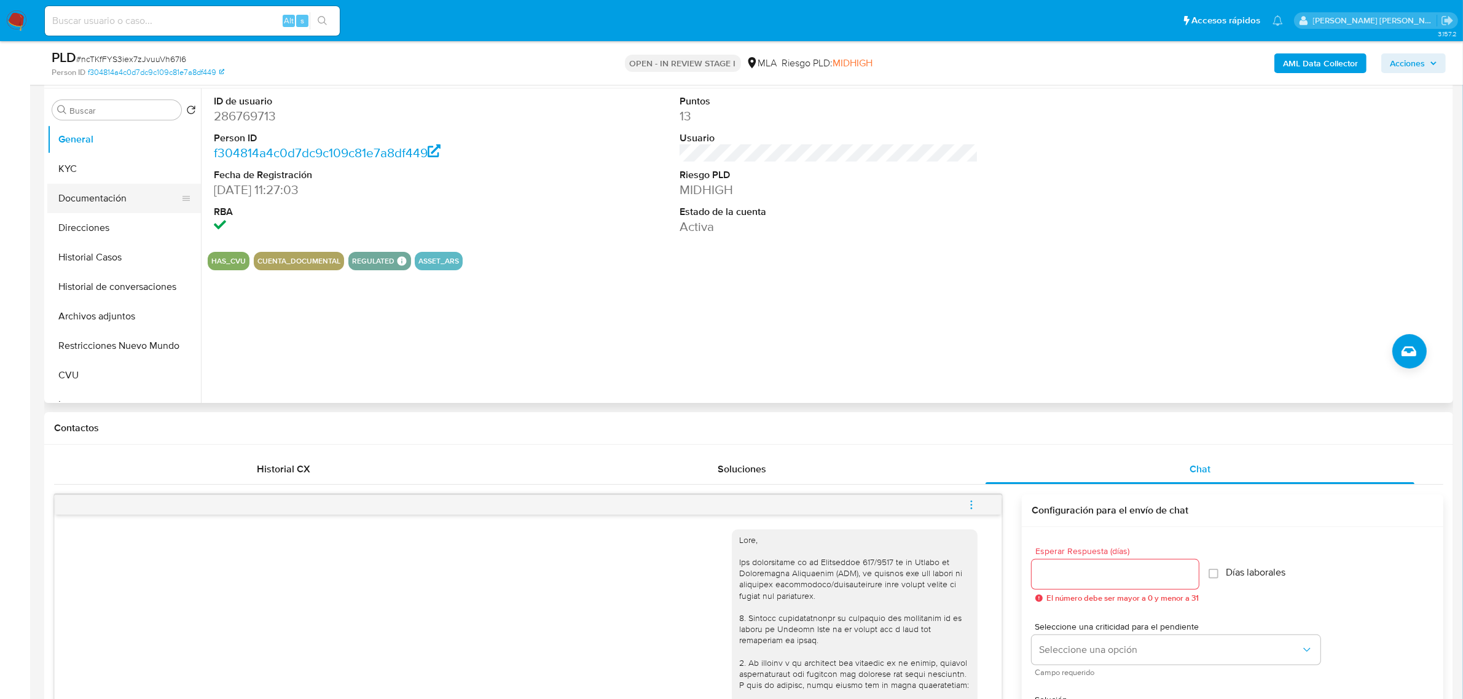
click at [87, 206] on button "Documentación" at bounding box center [119, 199] width 144 height 30
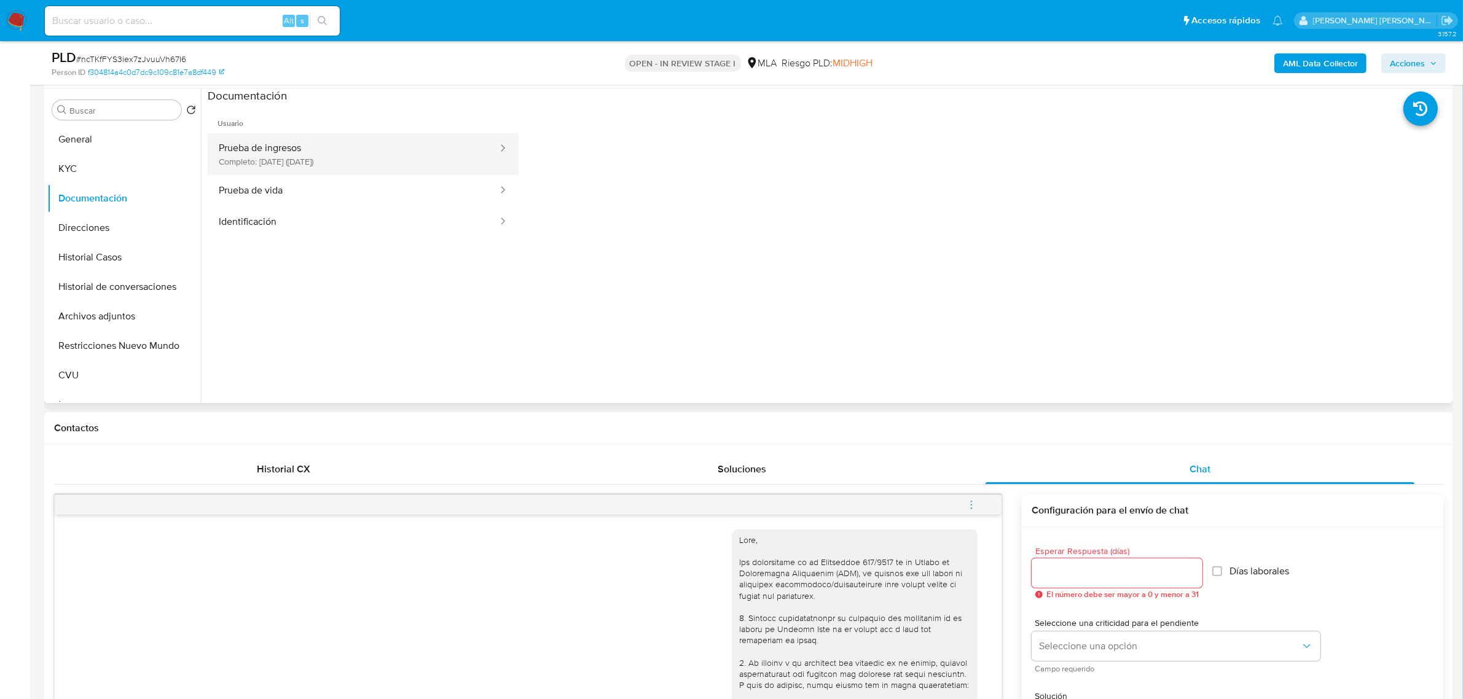
click at [327, 157] on button "Prueba de ingresos Completo: 18/03/2025 (hace 6 meses)" at bounding box center [353, 154] width 291 height 42
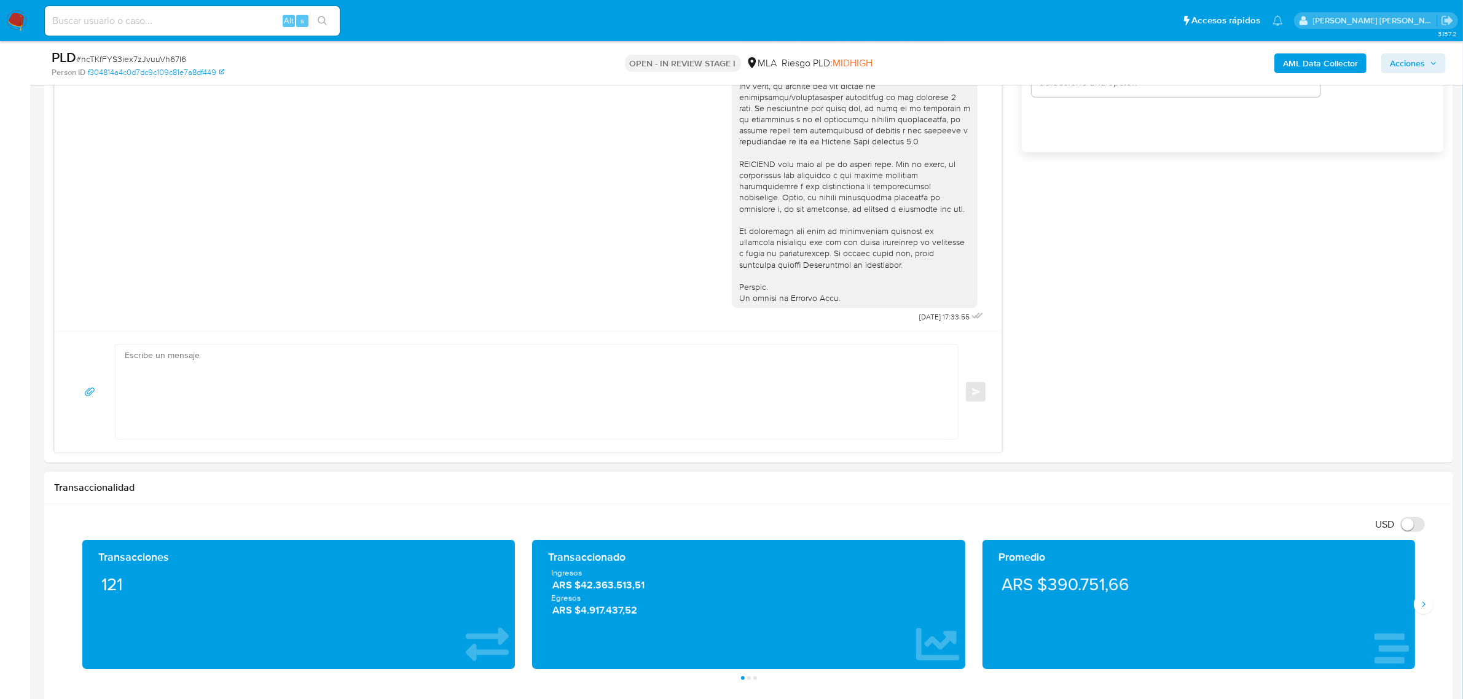
scroll to position [1229, 0]
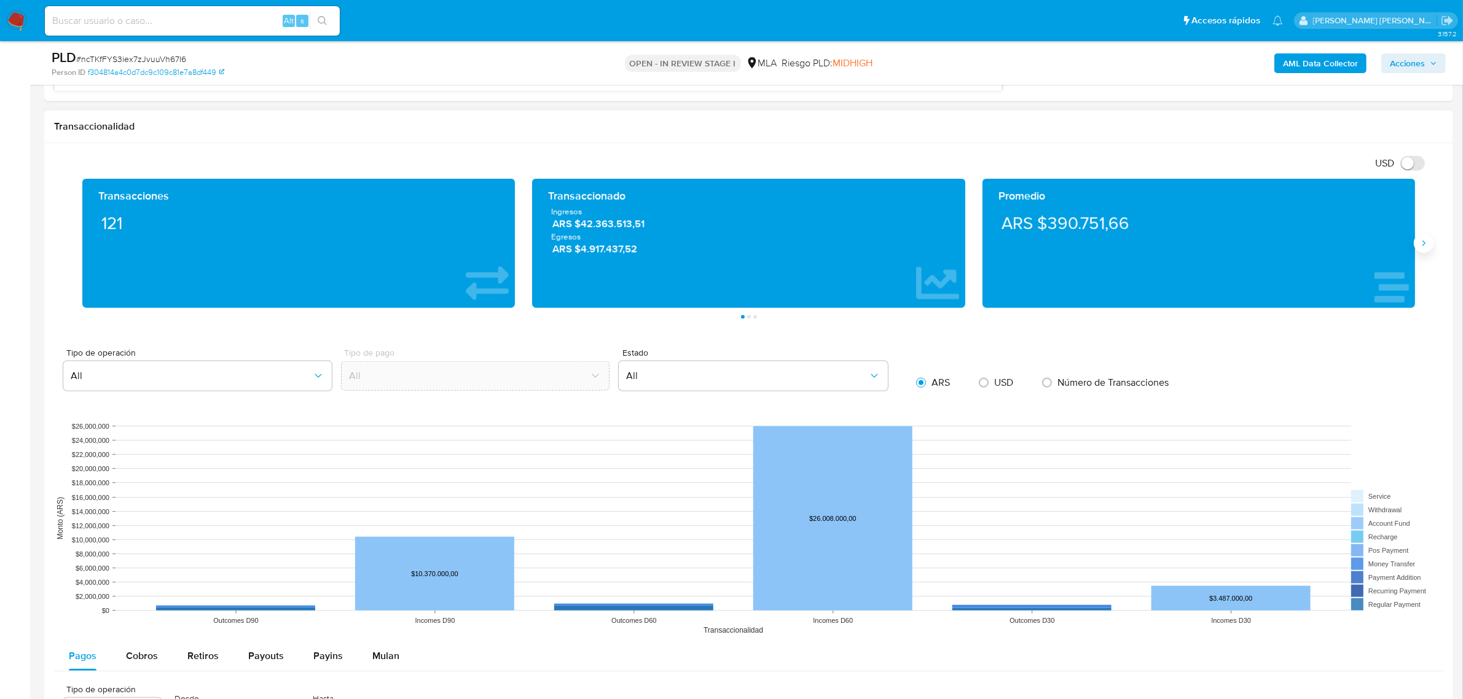
click at [1430, 246] on button "Siguiente" at bounding box center [1424, 244] width 20 height 20
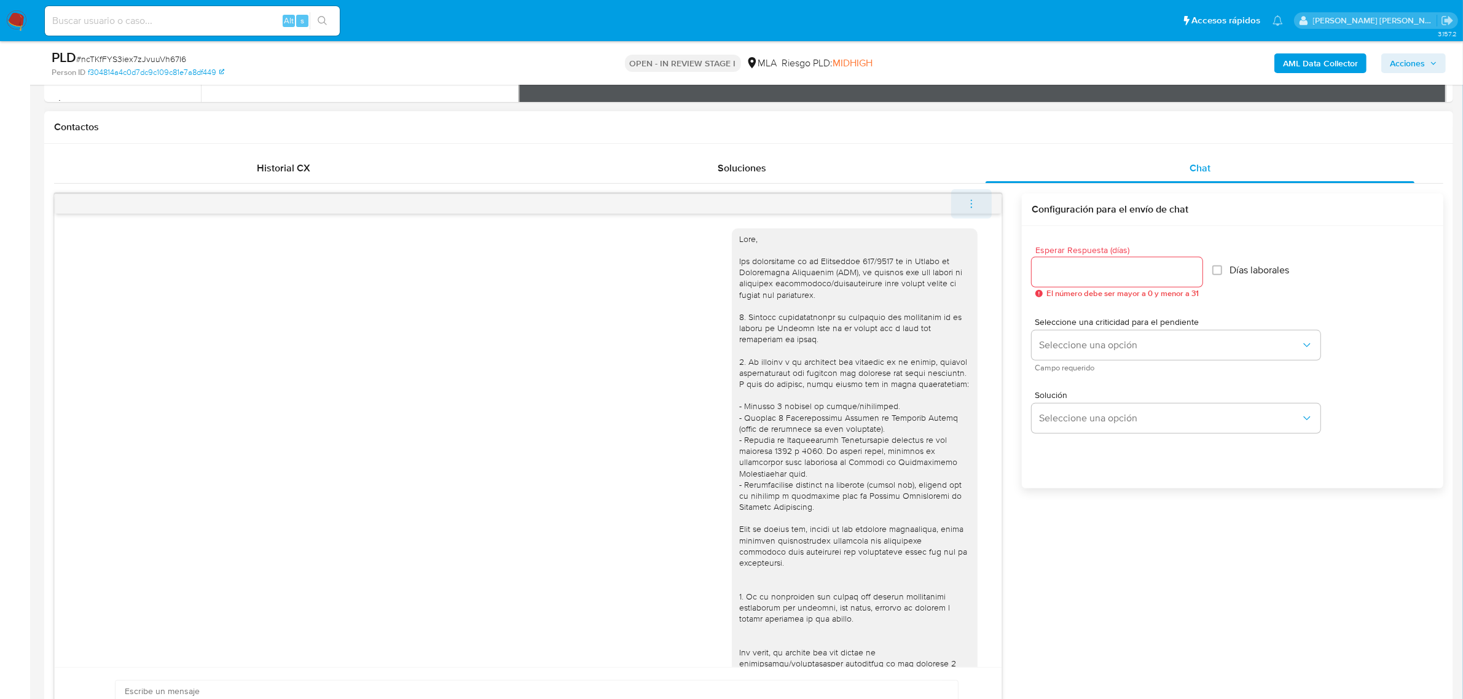
scroll to position [461, 0]
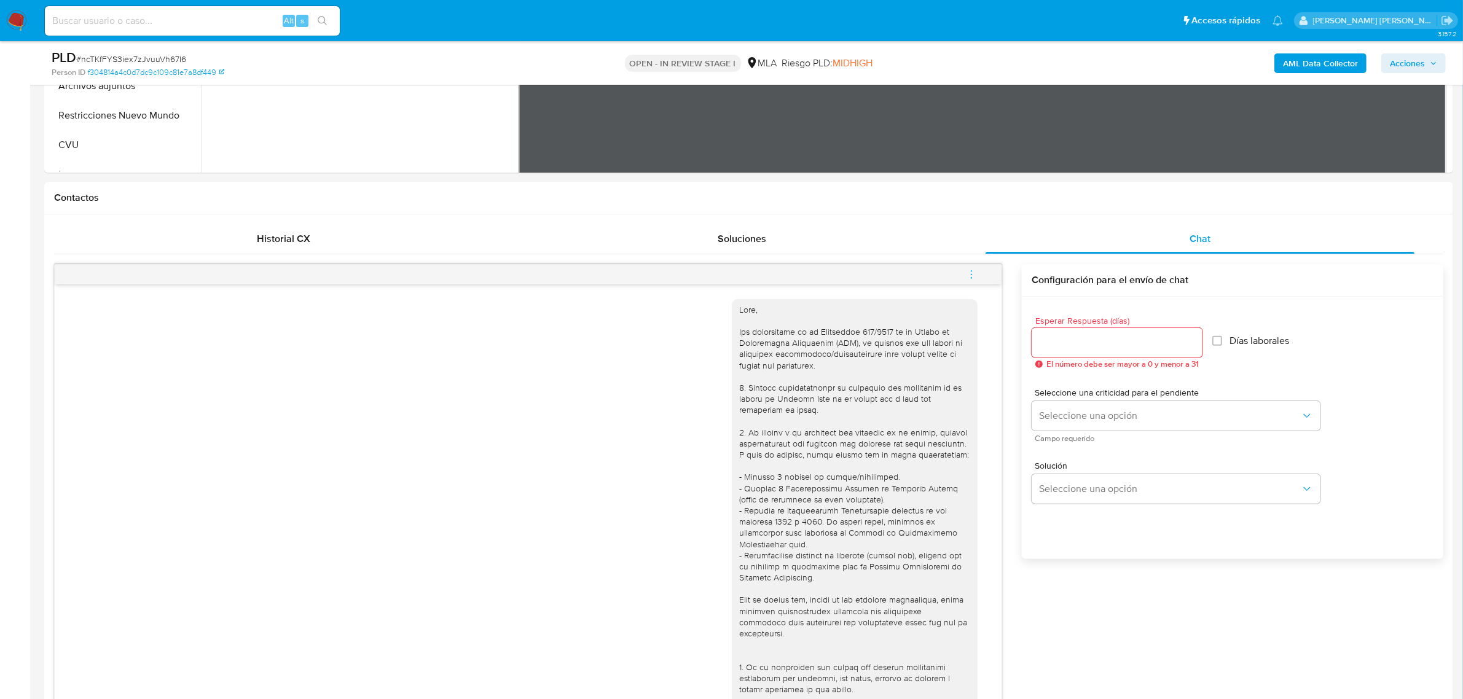
drag, startPoint x: 972, startPoint y: 271, endPoint x: 889, endPoint y: 254, distance: 85.3
click at [972, 271] on icon "menu-action" at bounding box center [971, 274] width 11 height 11
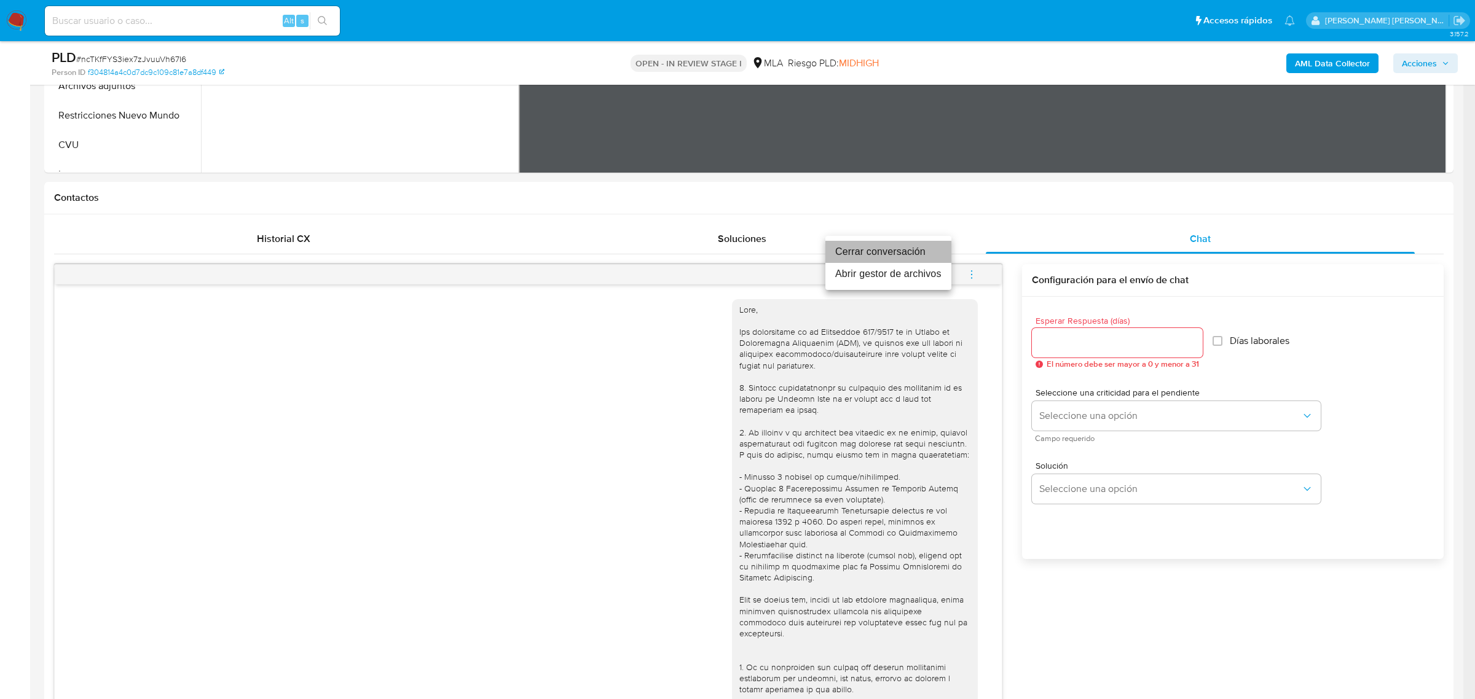
click at [877, 246] on li "Cerrar conversación" at bounding box center [888, 252] width 126 height 22
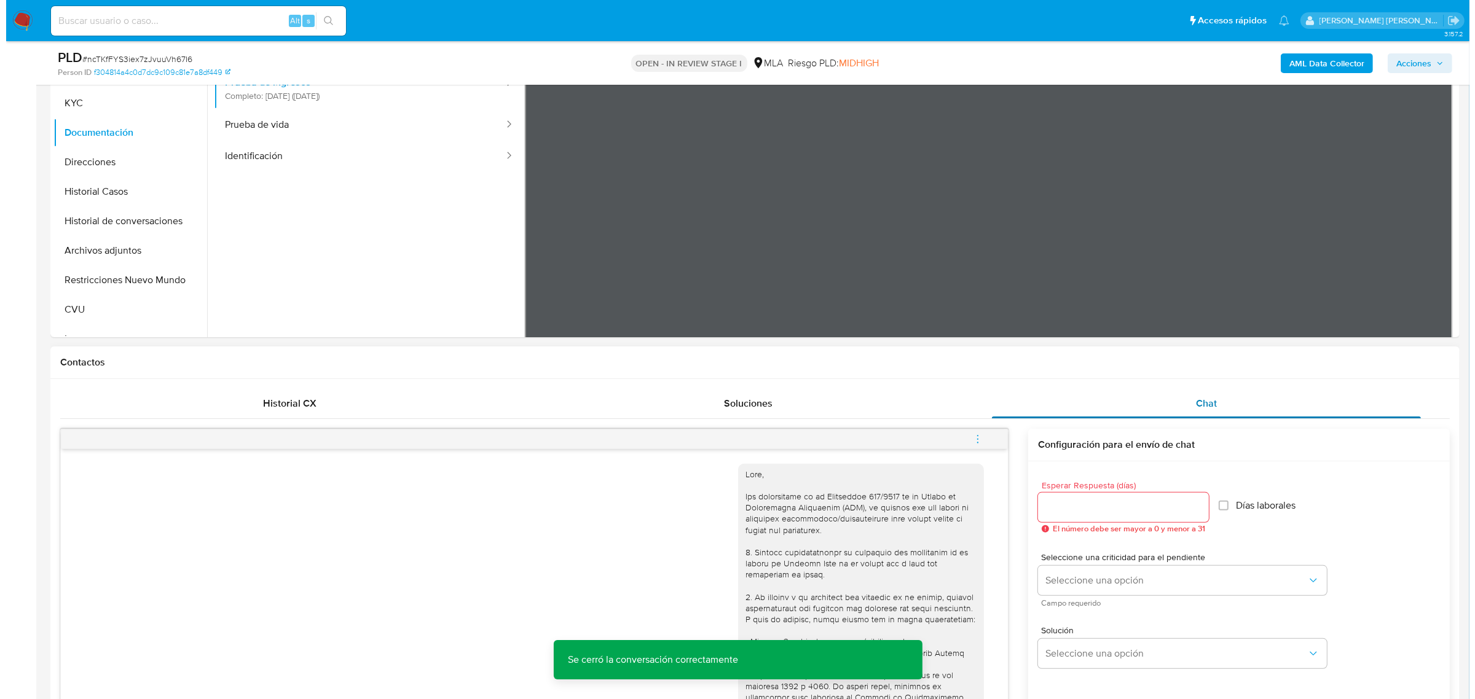
scroll to position [154, 0]
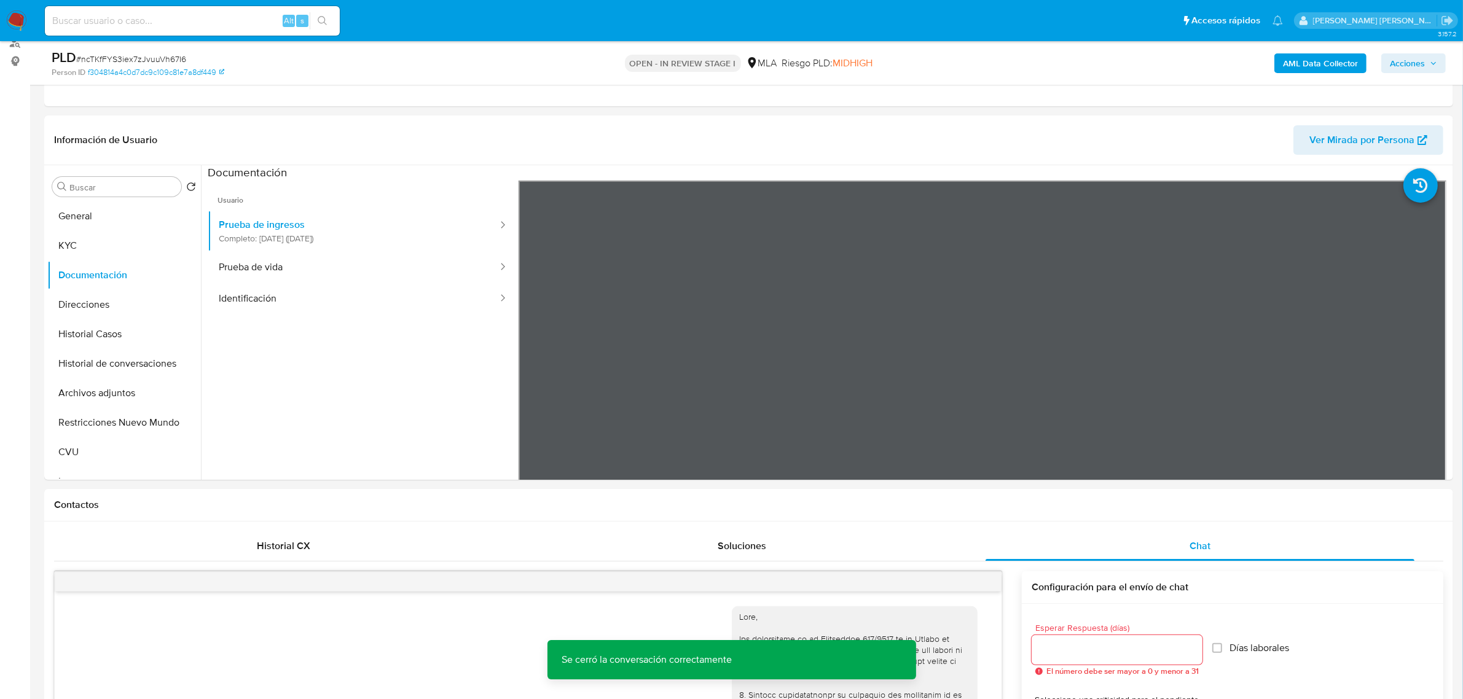
click at [1294, 57] on b "AML Data Collector" at bounding box center [1320, 63] width 75 height 20
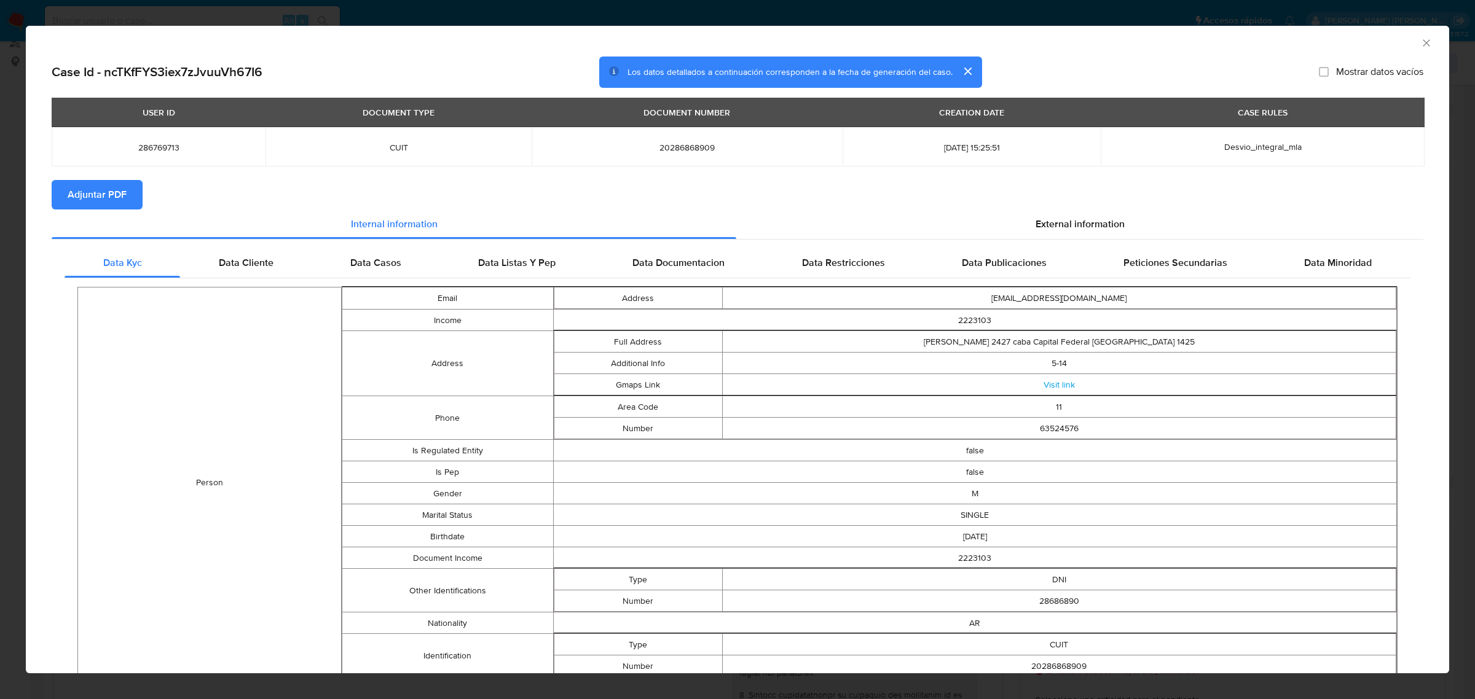
click at [90, 201] on span "Adjuntar PDF" at bounding box center [97, 194] width 59 height 27
click at [1420, 39] on icon "Cerrar ventana" at bounding box center [1426, 43] width 12 height 12
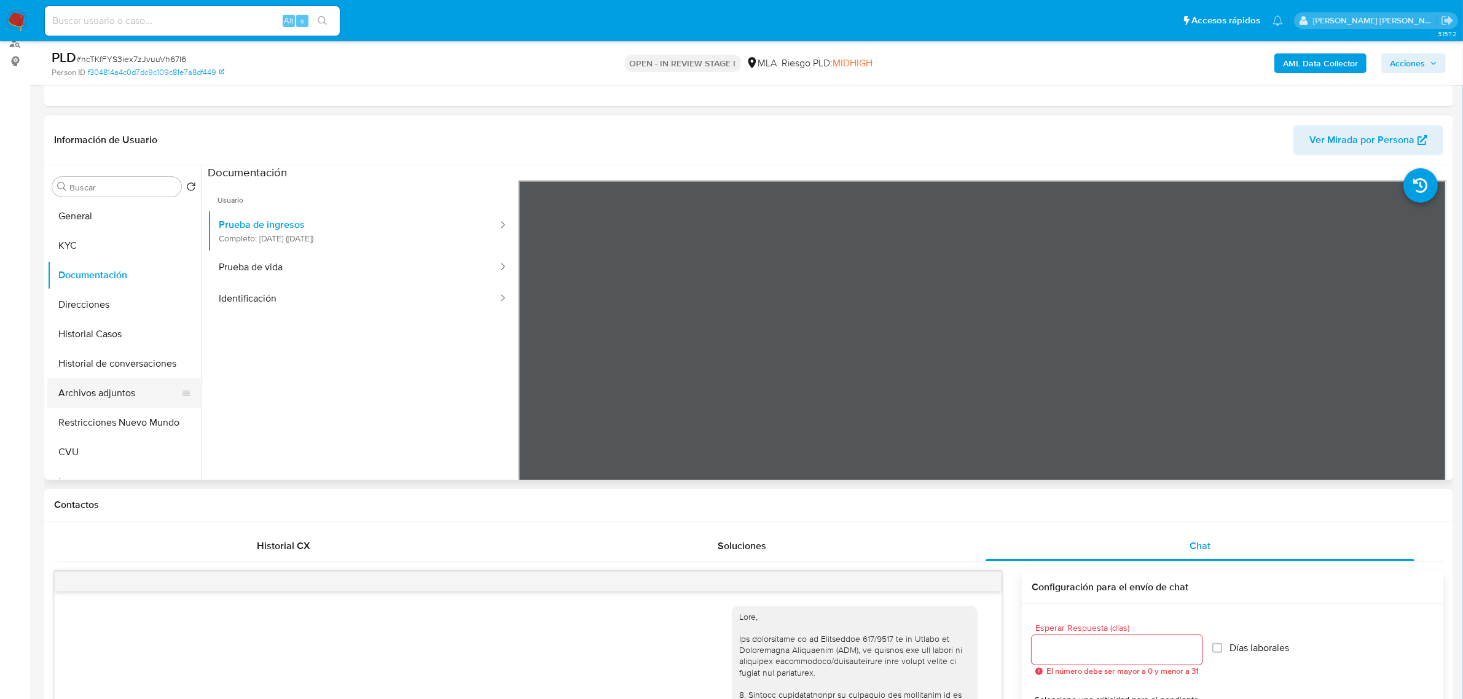
click at [120, 394] on button "Archivos adjuntos" at bounding box center [119, 394] width 144 height 30
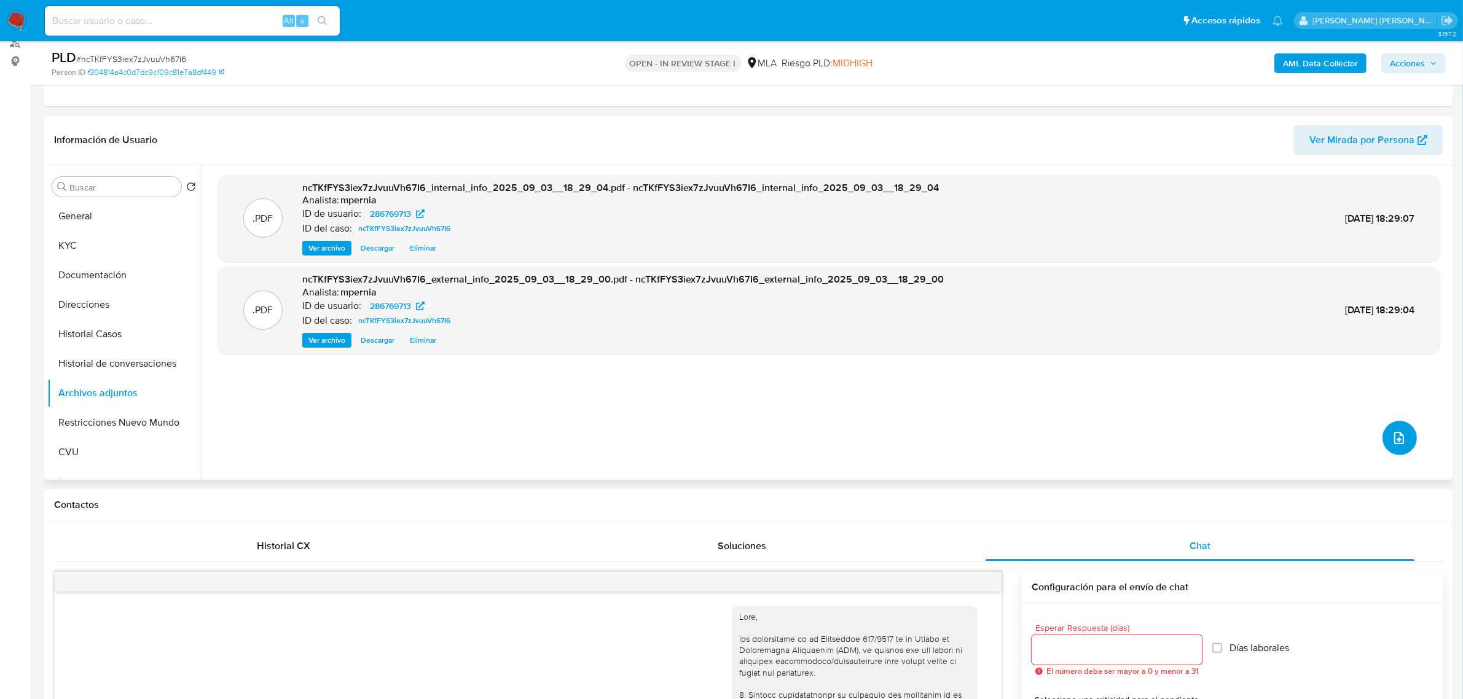
click at [1398, 439] on icon "upload-file" at bounding box center [1399, 438] width 15 height 15
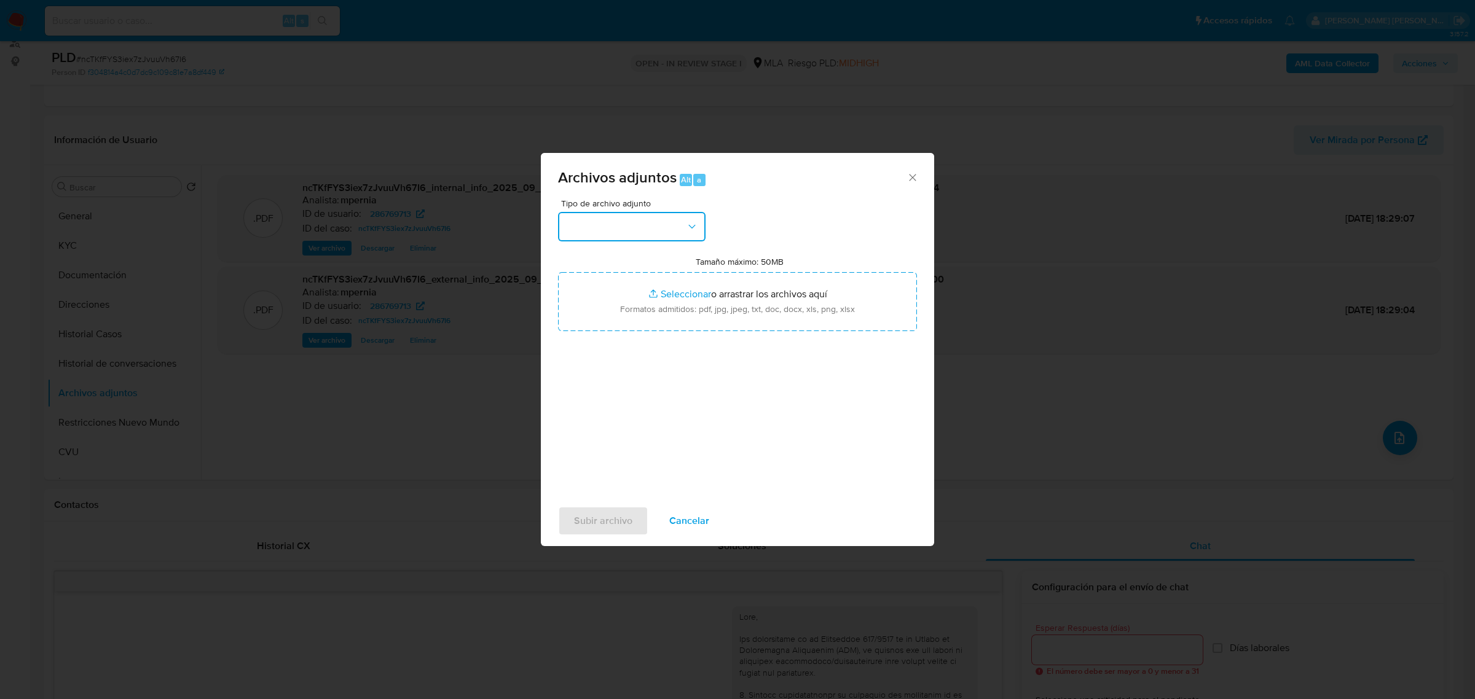
drag, startPoint x: 691, startPoint y: 219, endPoint x: 685, endPoint y: 229, distance: 11.6
click at [691, 218] on button "button" at bounding box center [632, 227] width 148 height 30
click at [612, 360] on span "Recibos de sueldo" at bounding box center [604, 353] width 79 height 12
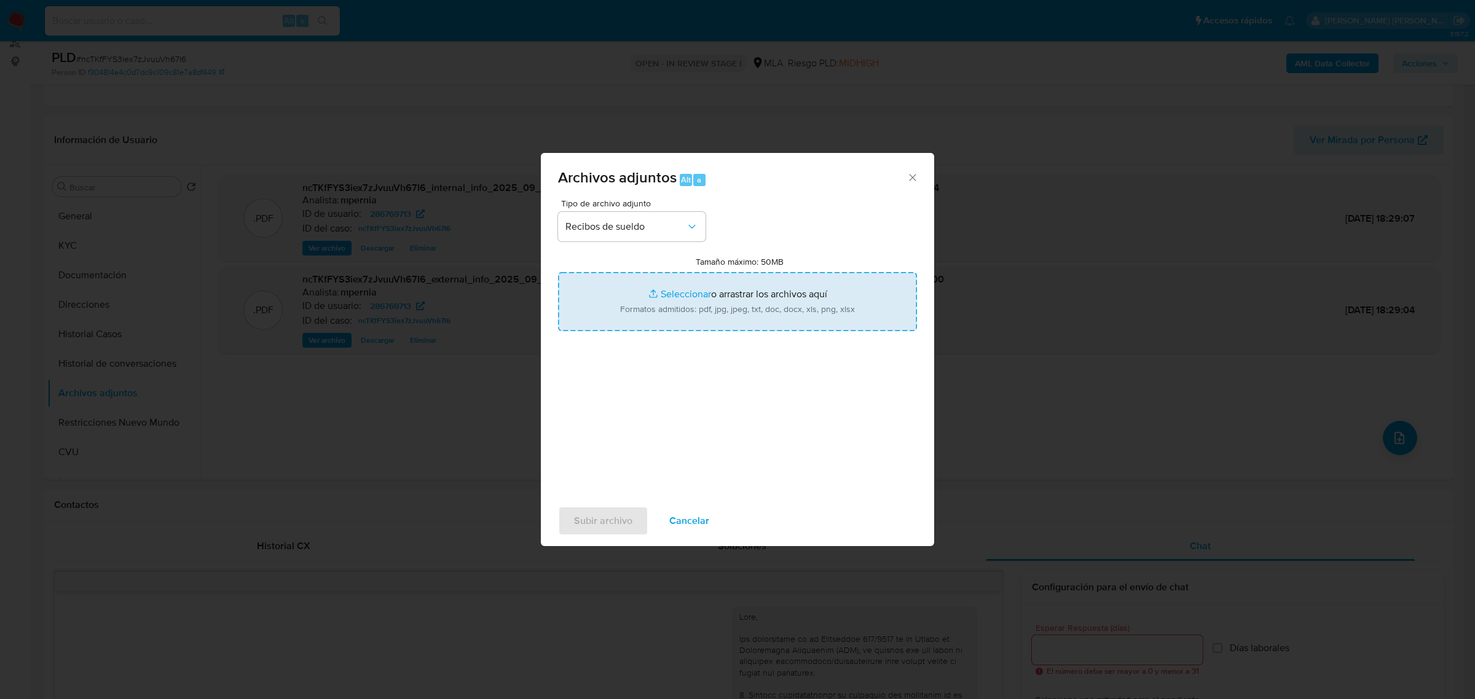
type input "C:\fakepath\febreor 2025.pdf"
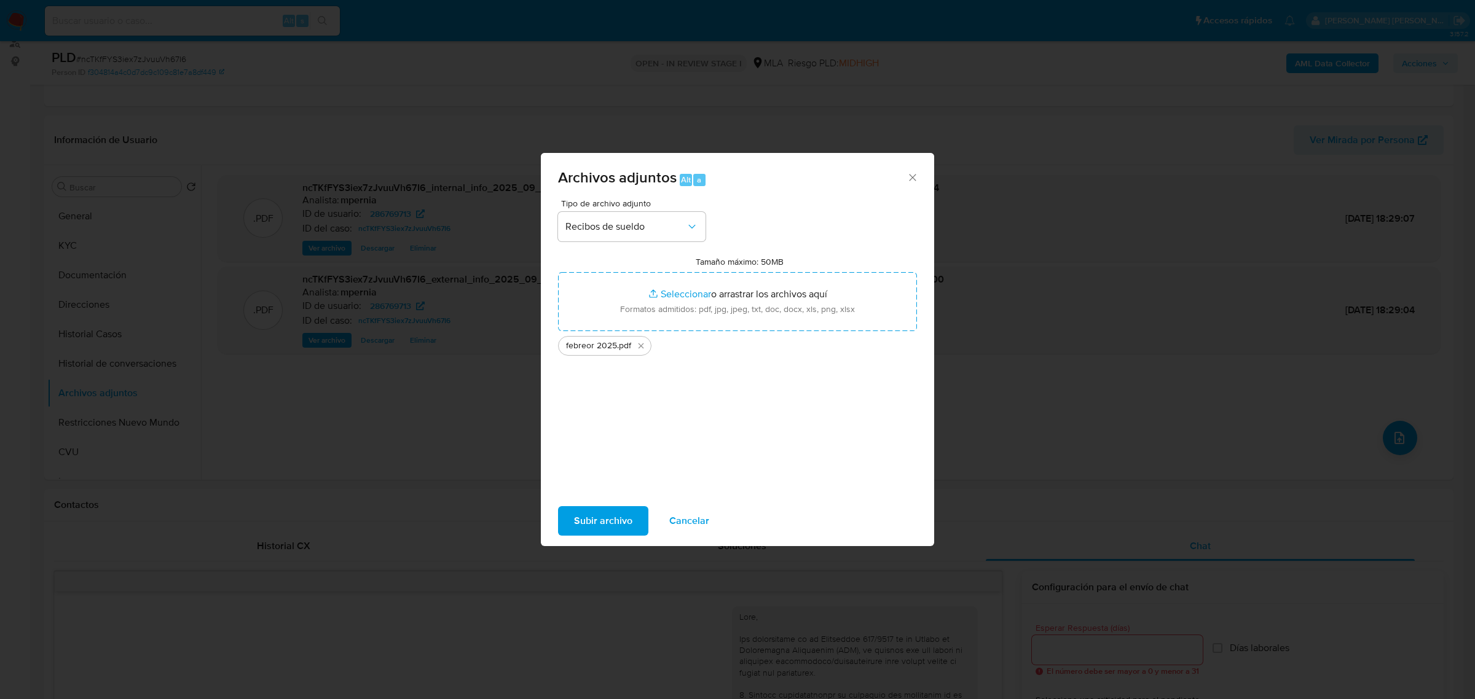
click at [613, 526] on span "Subir archivo" at bounding box center [603, 521] width 58 height 27
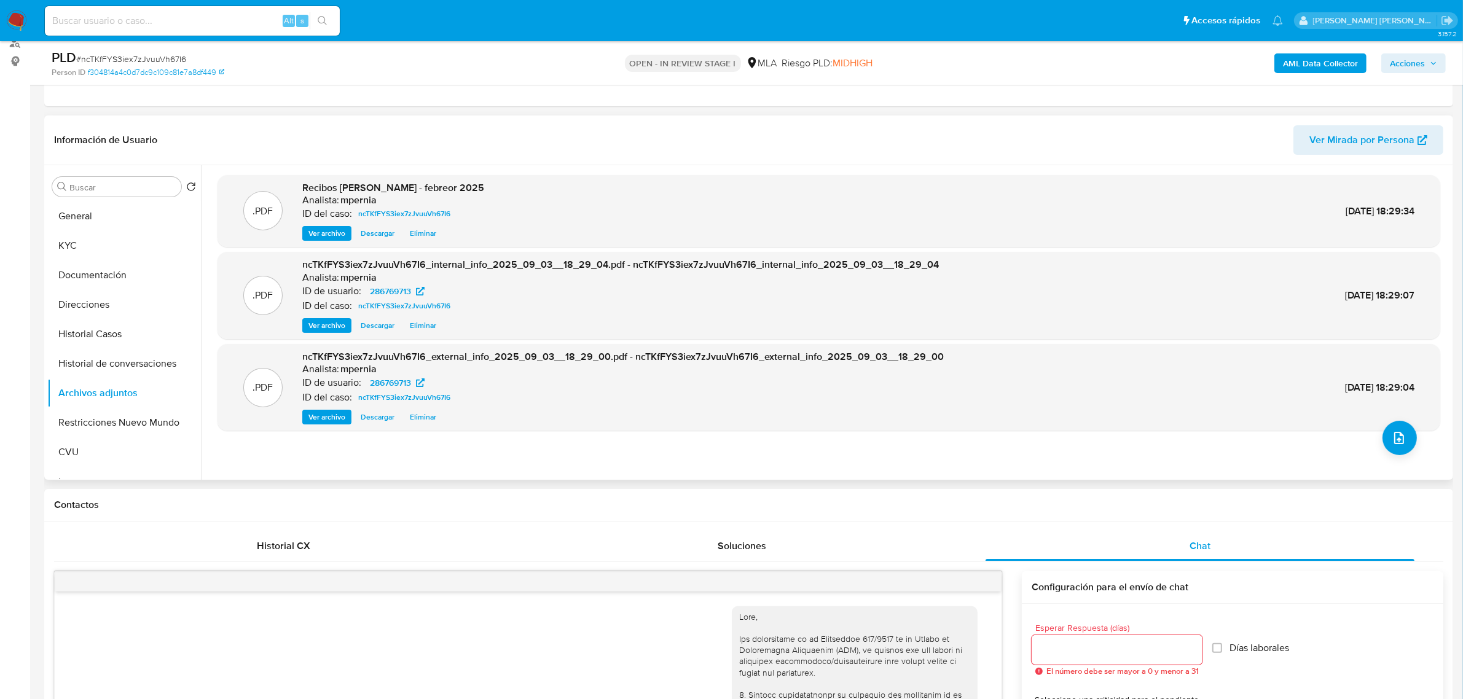
click at [1387, 419] on div ".PDF ncTKfFYS3iex7zJvuuVh67I6_external_info_2025_09_03__18_29_00.pdf - ncTKfFYS…" at bounding box center [829, 387] width 1211 height 75
click at [1393, 428] on button "upload-file" at bounding box center [1400, 438] width 34 height 34
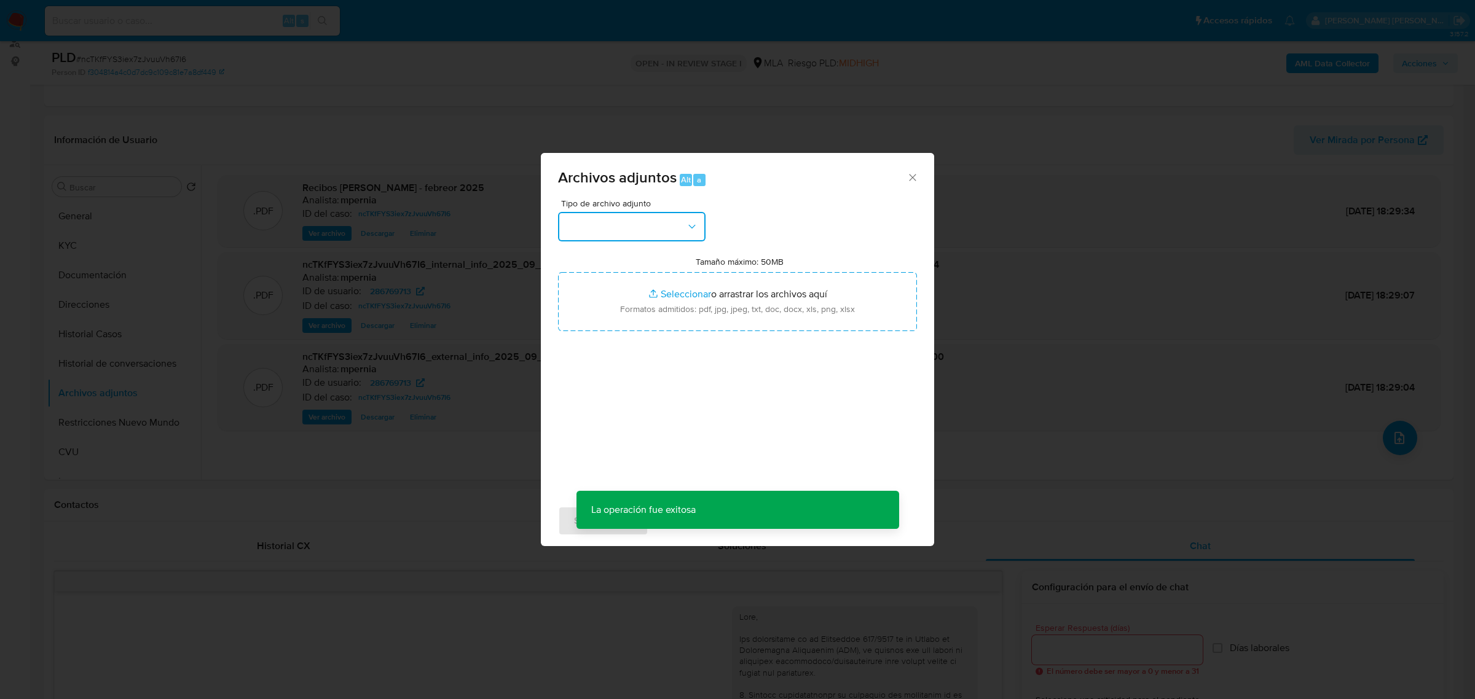
click at [684, 237] on button "button" at bounding box center [632, 227] width 148 height 30
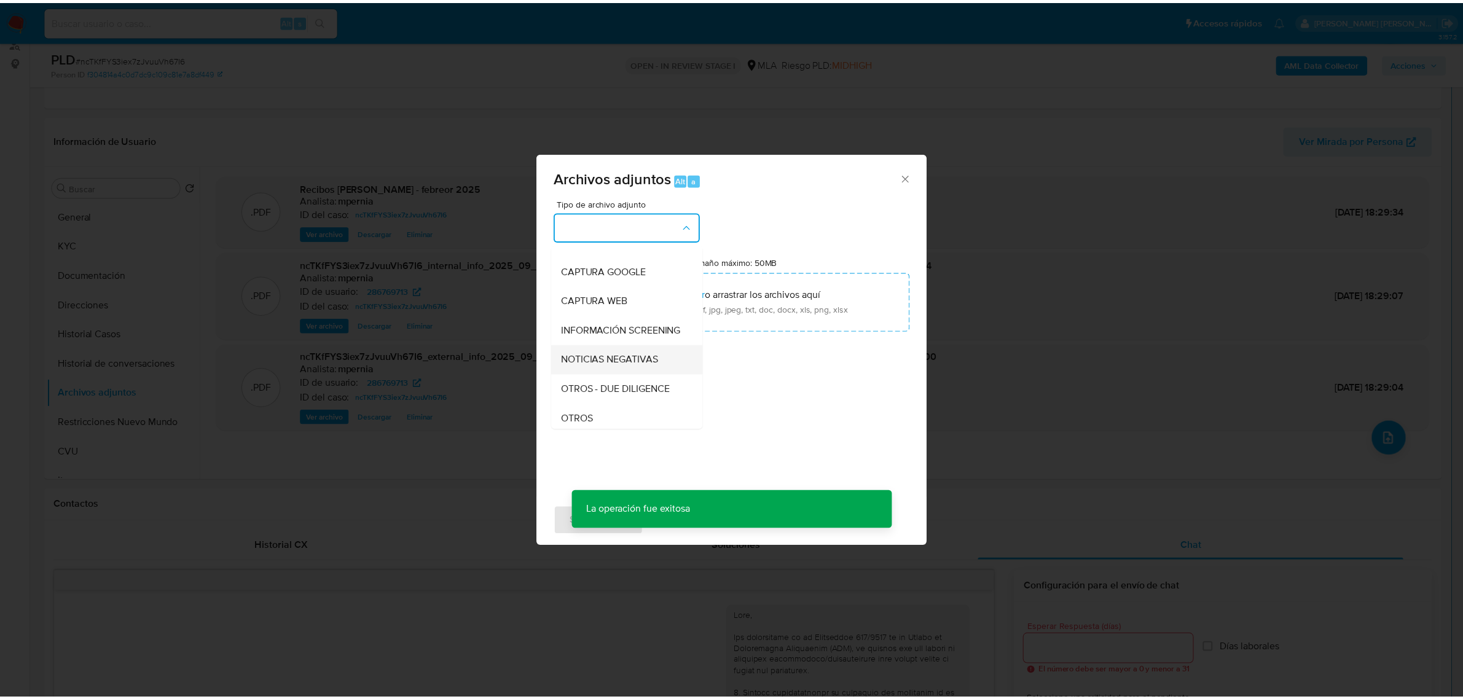
scroll to position [154, 0]
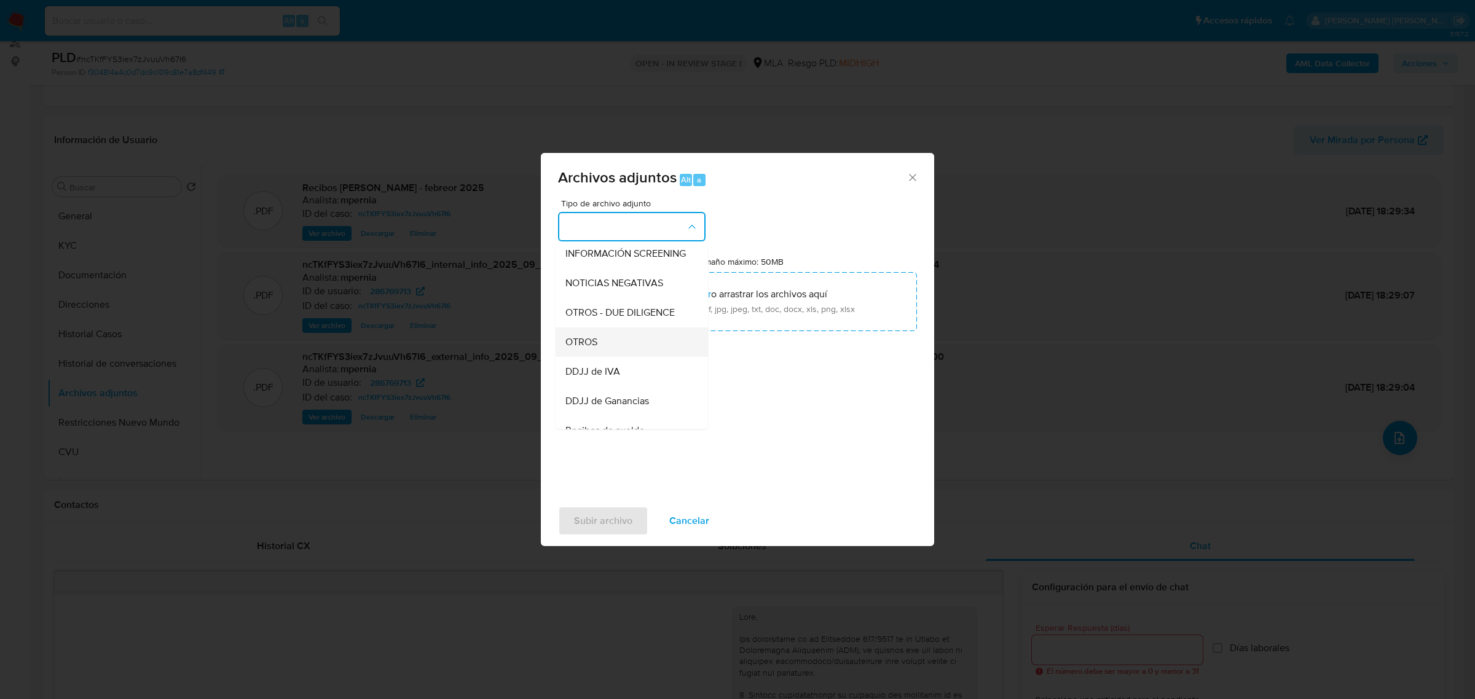
click at [581, 348] on span "OTROS" at bounding box center [581, 342] width 32 height 12
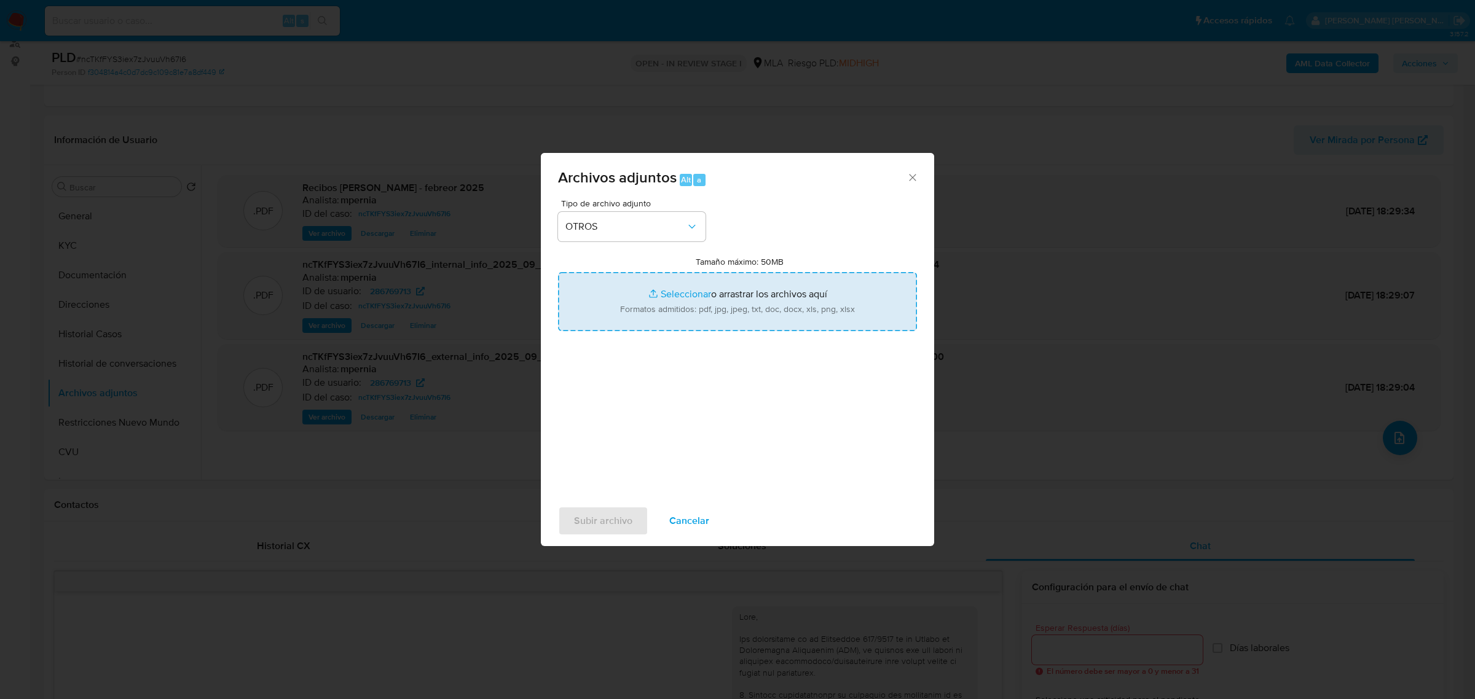
type input "C:\fakepath\Movimientos-Aladdin-286769713.xlsx"
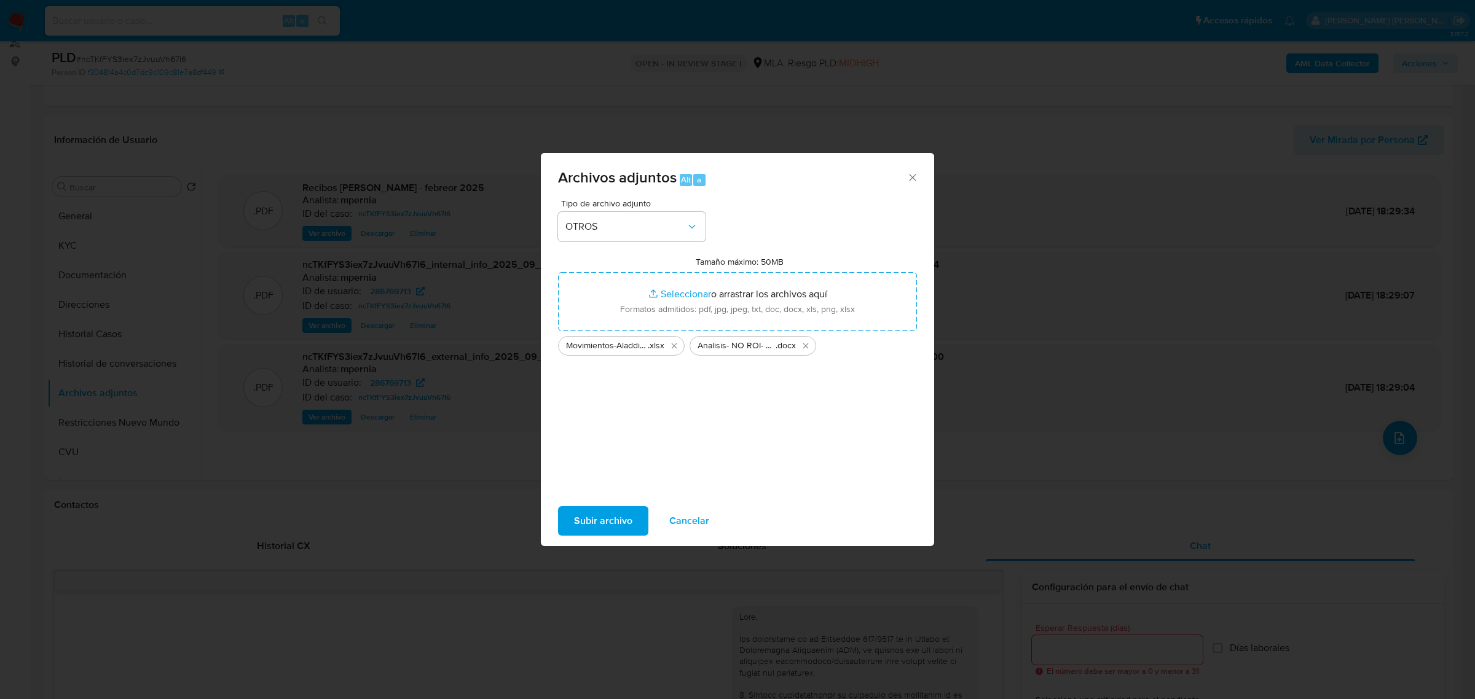
click at [607, 529] on span "Subir archivo" at bounding box center [603, 521] width 58 height 27
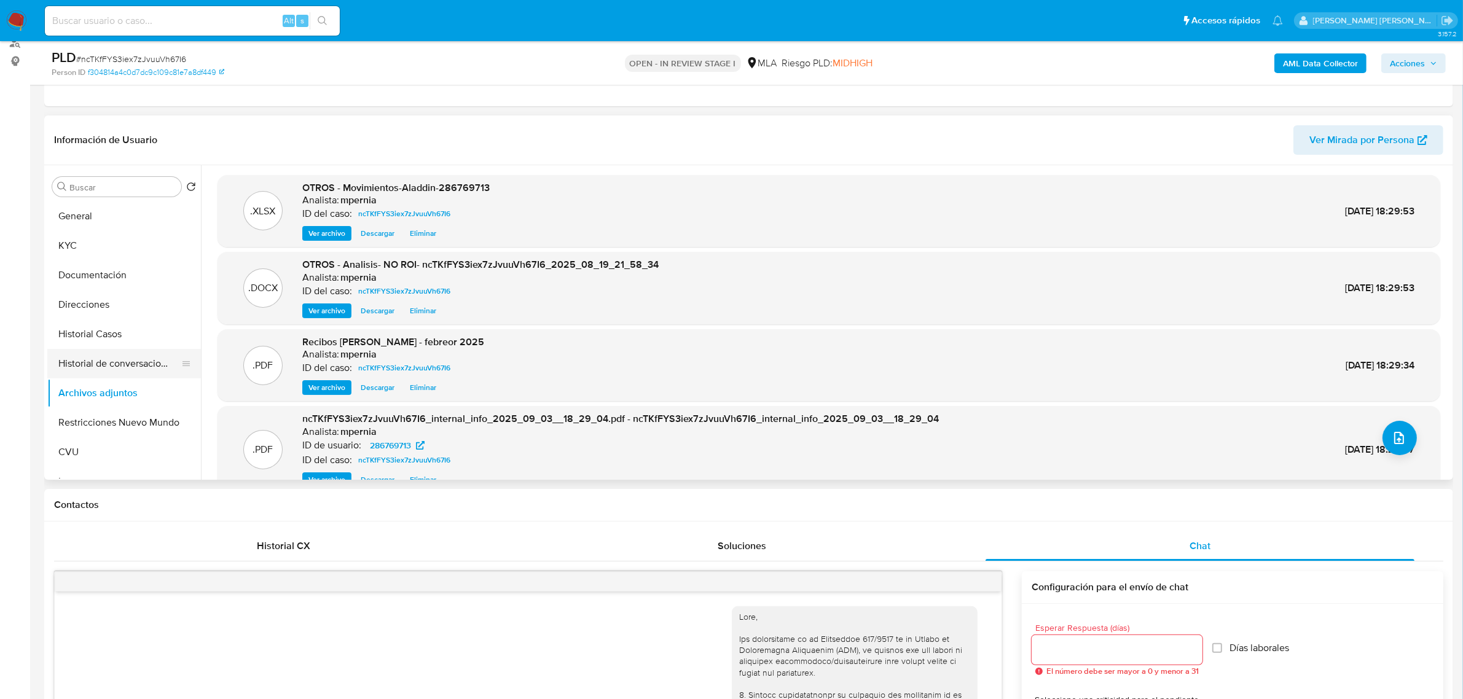
click at [95, 372] on button "Historial de conversaciones" at bounding box center [119, 364] width 144 height 30
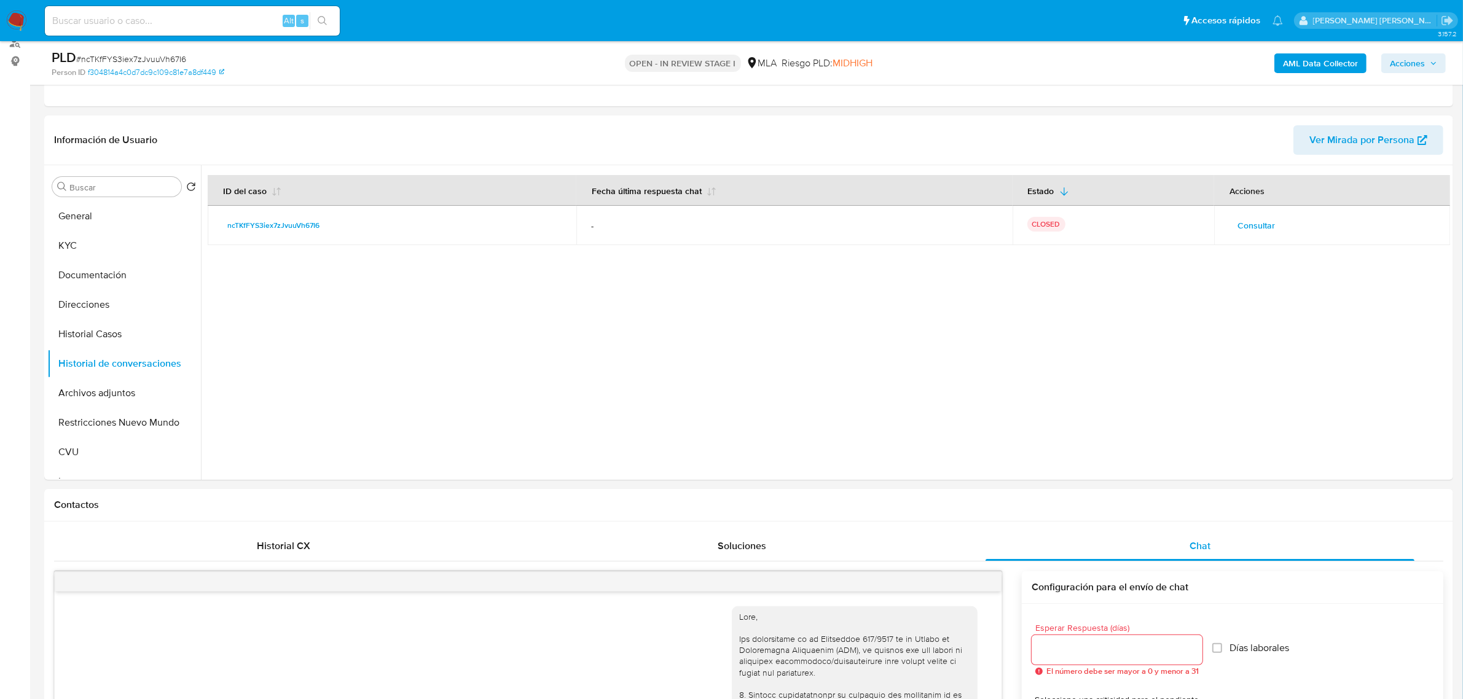
click at [1400, 62] on span "Acciones" at bounding box center [1407, 63] width 35 height 20
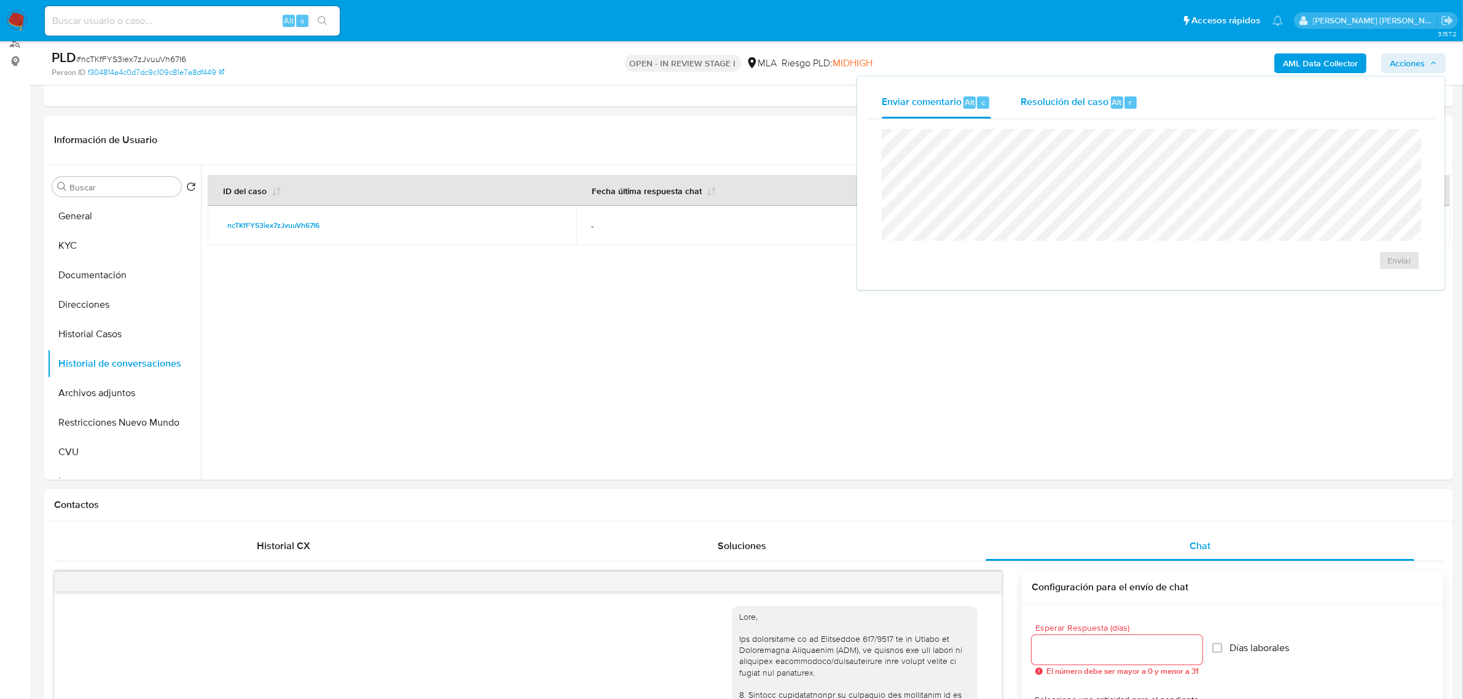
click at [1069, 98] on span "Resolución del caso" at bounding box center [1065, 102] width 88 height 14
click at [1291, 268] on span "No ROI Proposal" at bounding box center [1280, 267] width 64 height 17
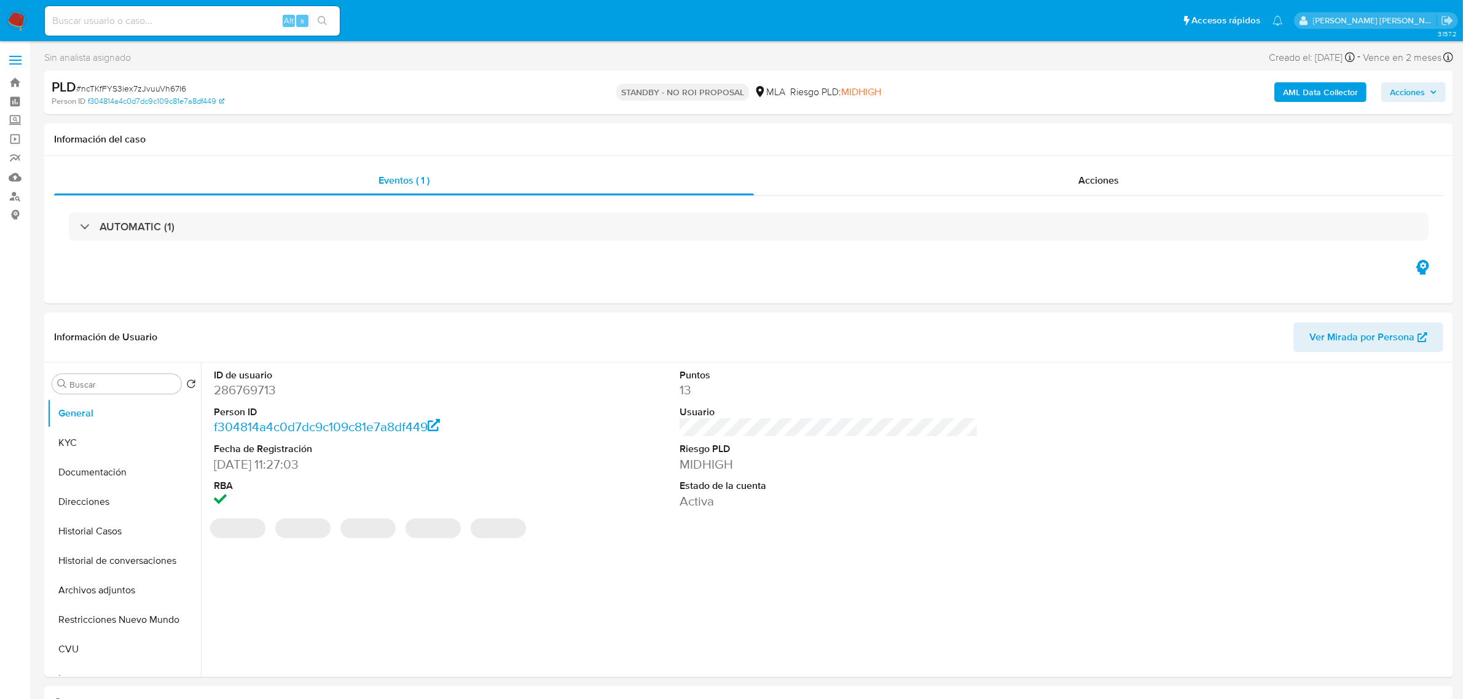
select select "10"
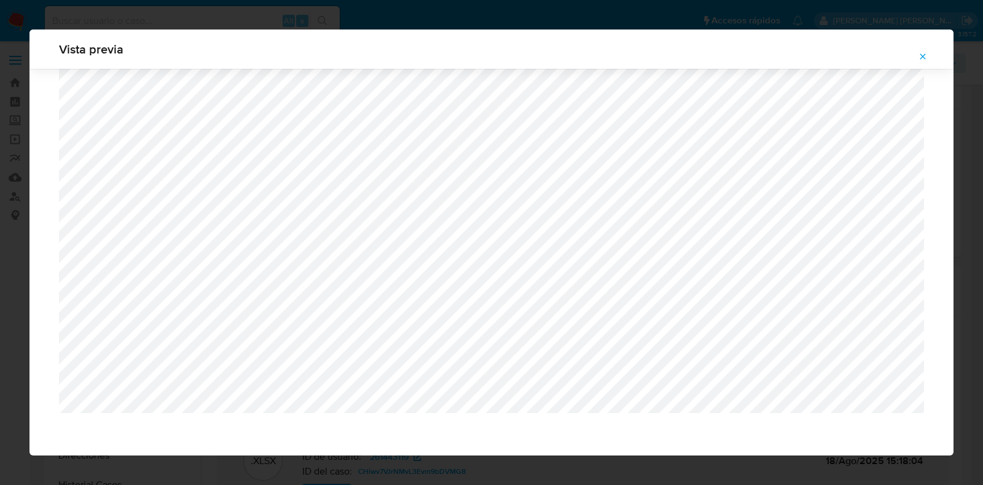
select select "10"
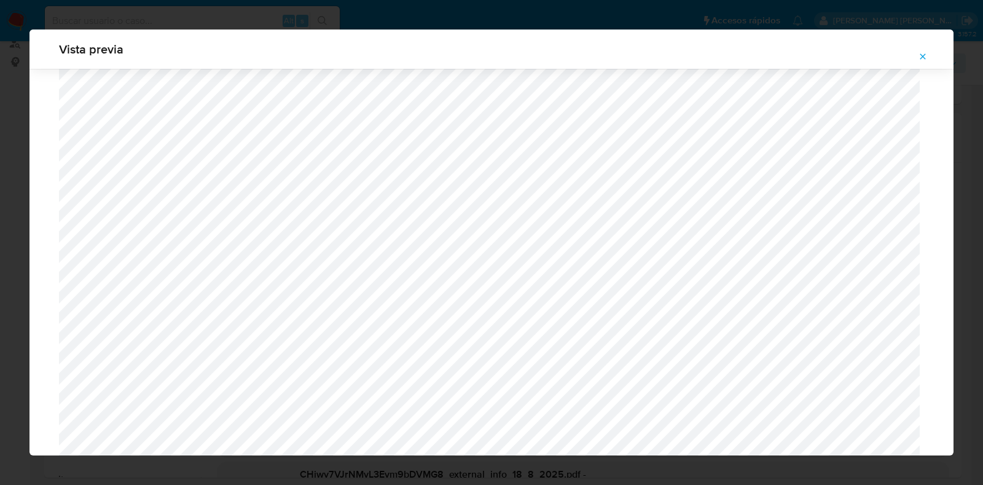
scroll to position [974, 0]
click at [919, 54] on icon "Attachment preview" at bounding box center [923, 57] width 10 height 10
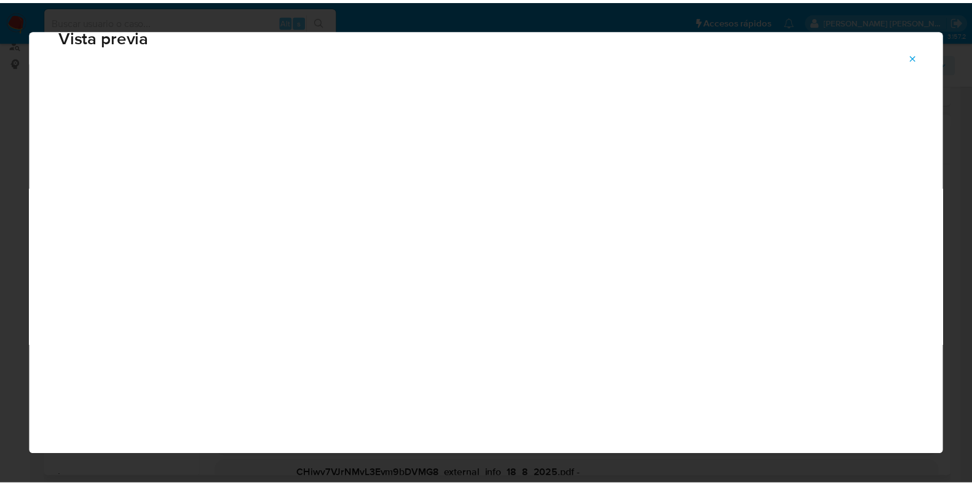
scroll to position [31, 0]
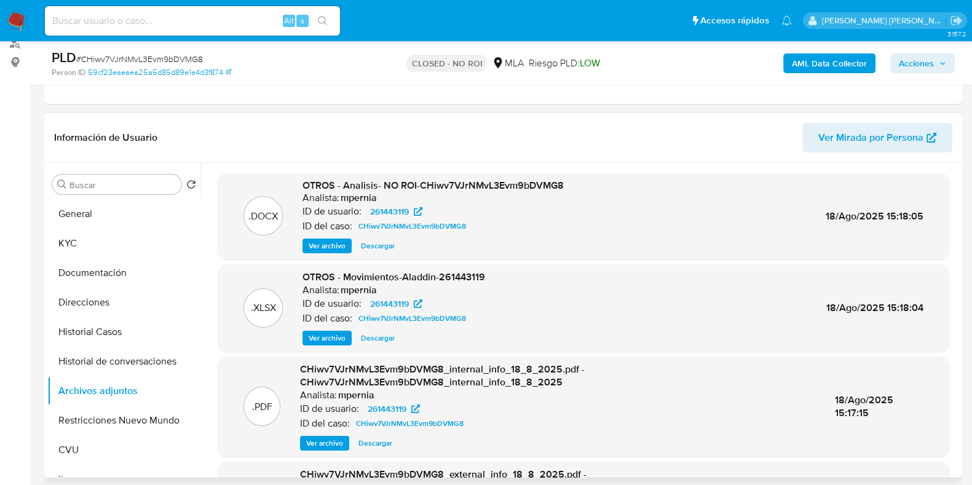
click at [174, 26] on input at bounding box center [192, 21] width 295 height 16
paste input "2149277149"
type input "2149277149"
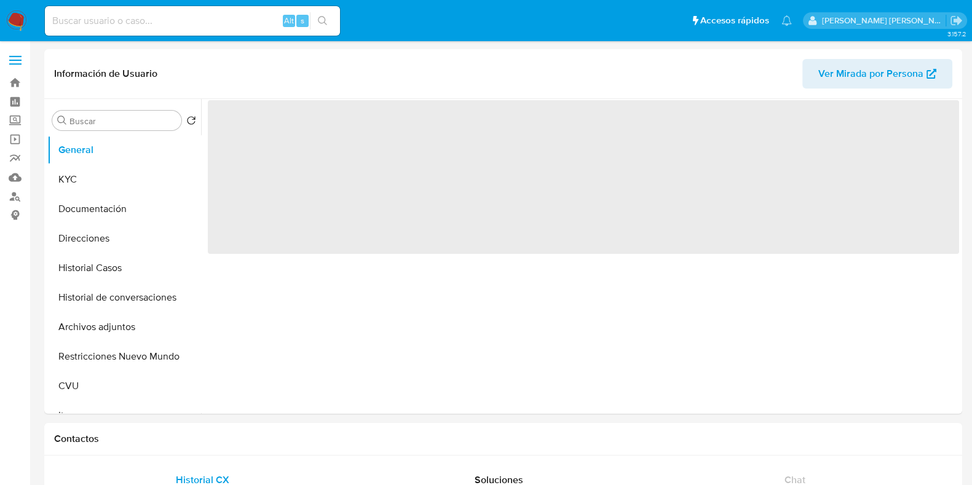
select select "10"
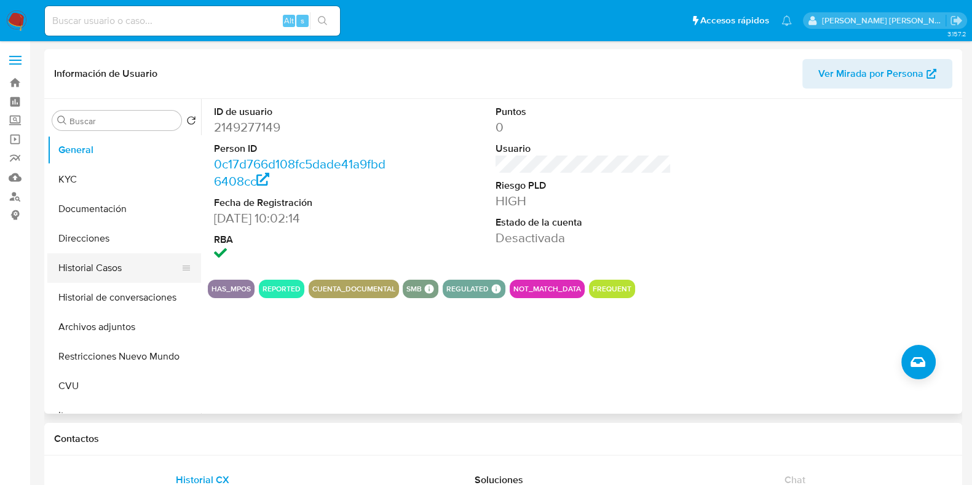
click at [118, 269] on button "Historial Casos" at bounding box center [119, 268] width 144 height 30
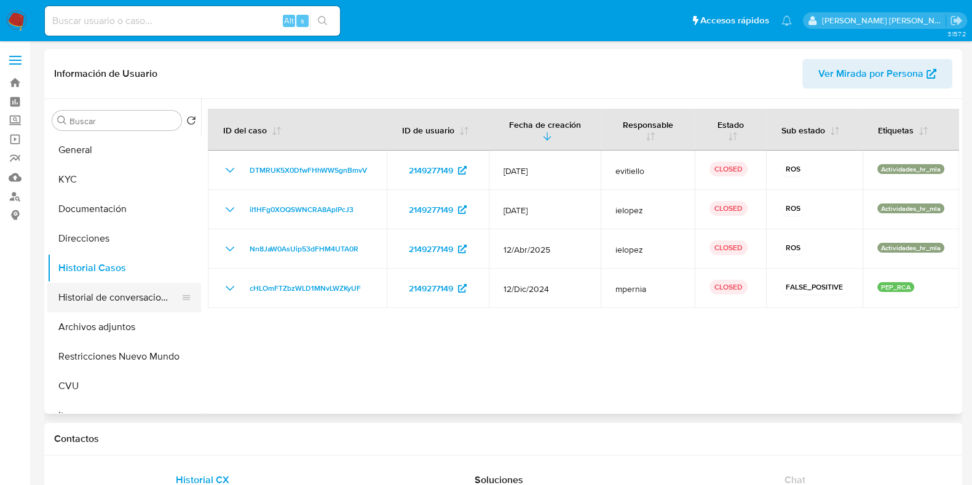
click at [132, 305] on button "Historial de conversaciones" at bounding box center [119, 298] width 144 height 30
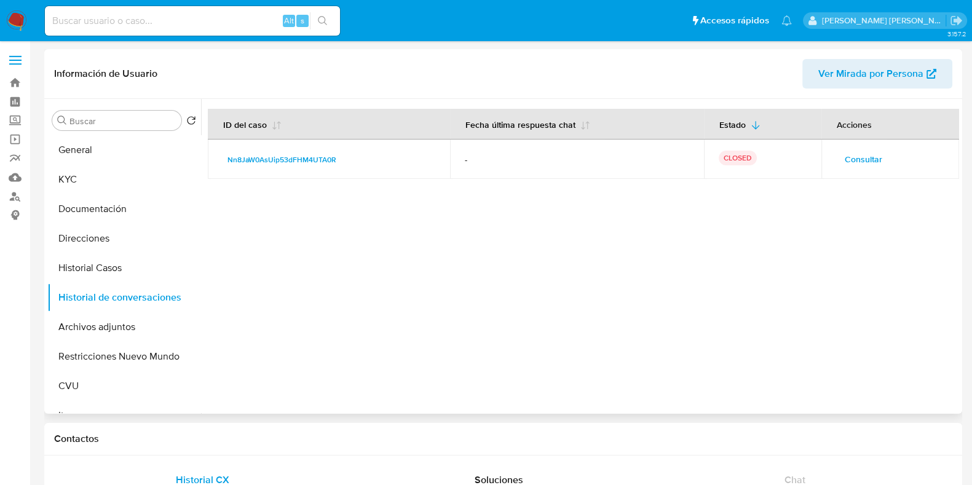
click at [858, 151] on span "Consultar" at bounding box center [862, 159] width 37 height 17
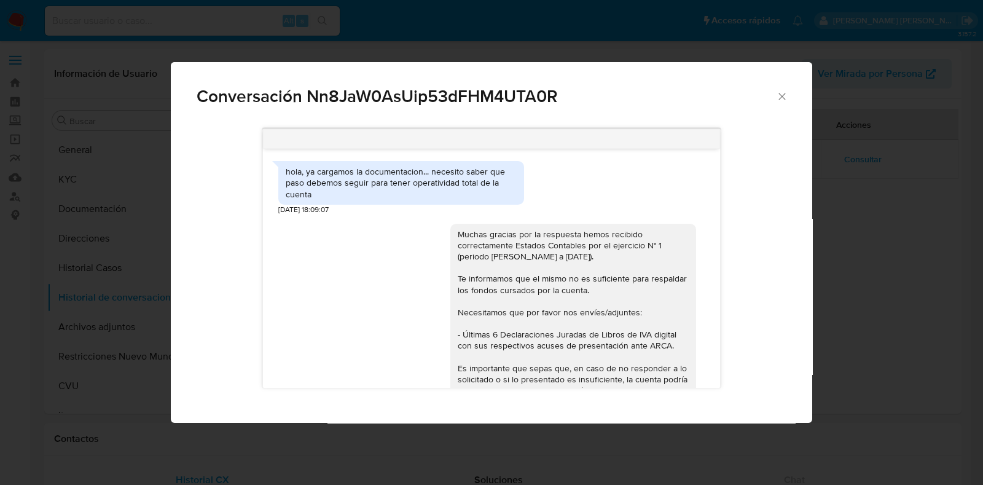
scroll to position [1294, 0]
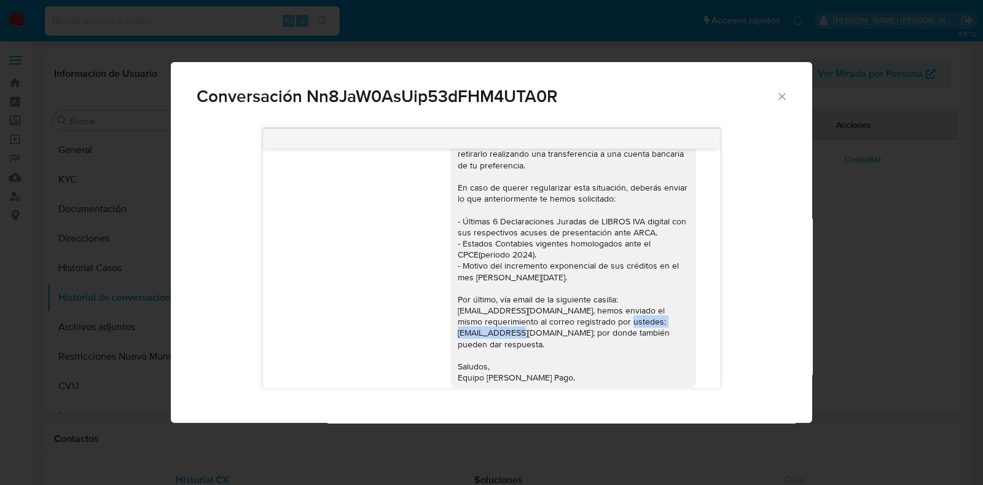
drag, startPoint x: 546, startPoint y: 311, endPoint x: 442, endPoint y: 307, distance: 103.9
click at [450, 307] on div "Buenas tardes Equipo de ASOCIACION MUTUAL [PERSON_NAME], Te informamos que deci…" at bounding box center [573, 221] width 246 height 334
copy div "[EMAIL_ADDRESS][DOMAIN_NAME]"
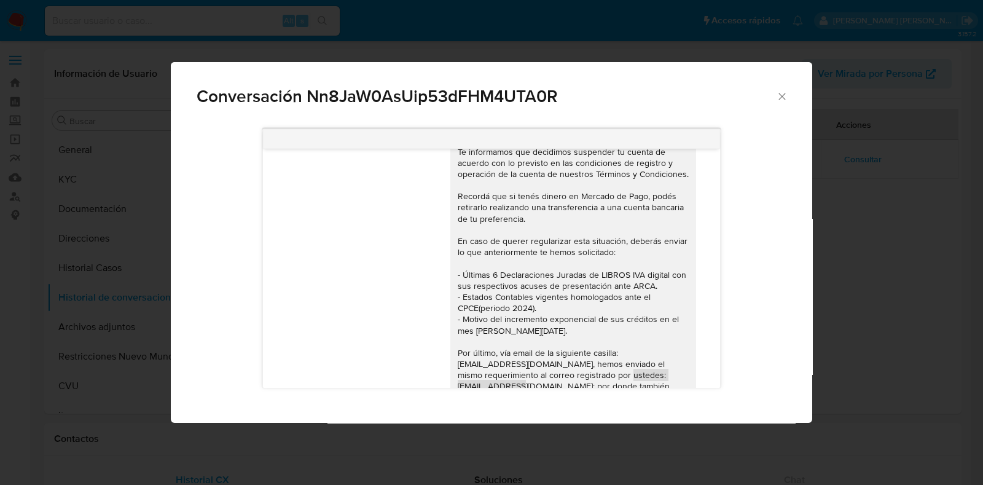
scroll to position [1217, 0]
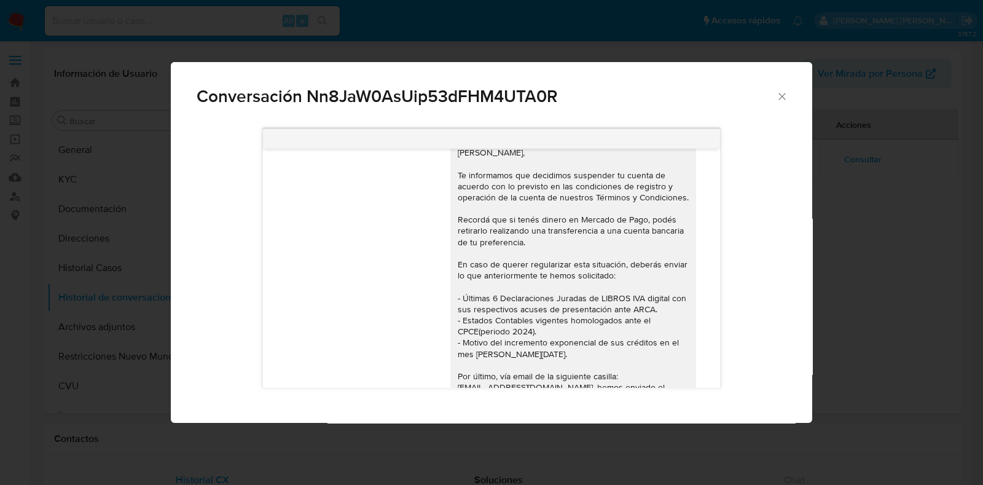
click at [779, 98] on icon "Cerrar" at bounding box center [782, 96] width 12 height 12
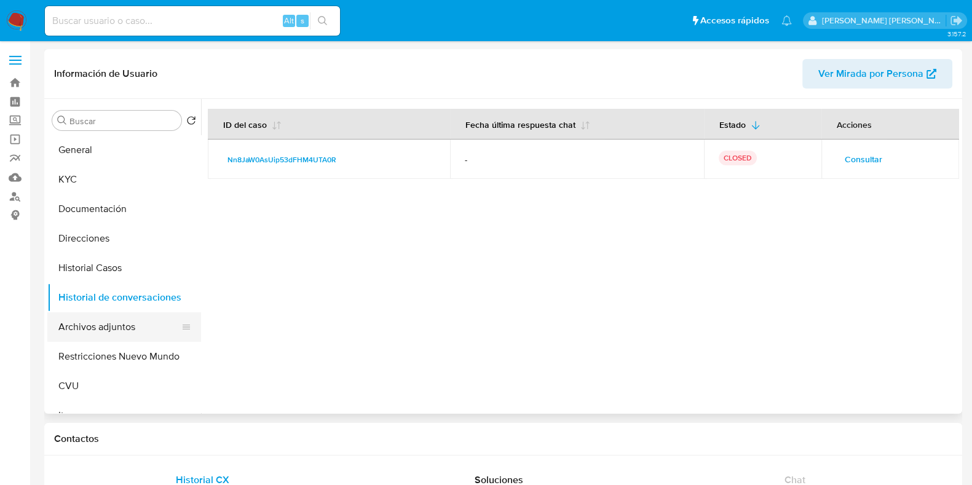
click at [108, 324] on button "Archivos adjuntos" at bounding box center [119, 327] width 144 height 30
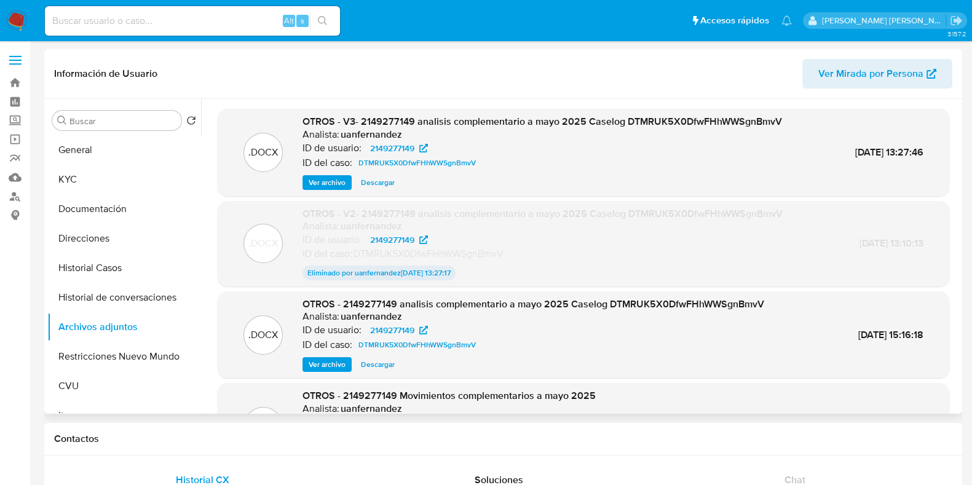
click at [307, 178] on button "Ver archivo" at bounding box center [326, 182] width 49 height 15
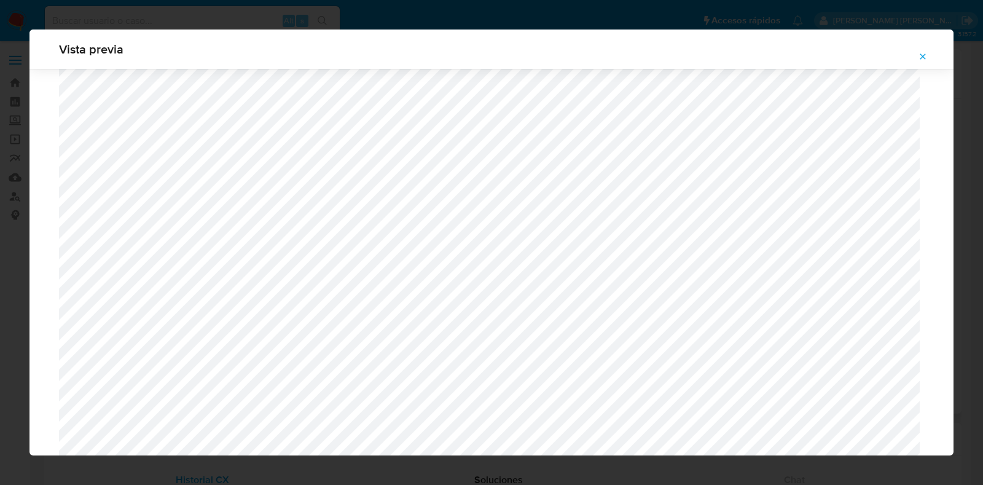
scroll to position [1204, 0]
click at [923, 58] on icon "Attachment preview" at bounding box center [923, 57] width 10 height 10
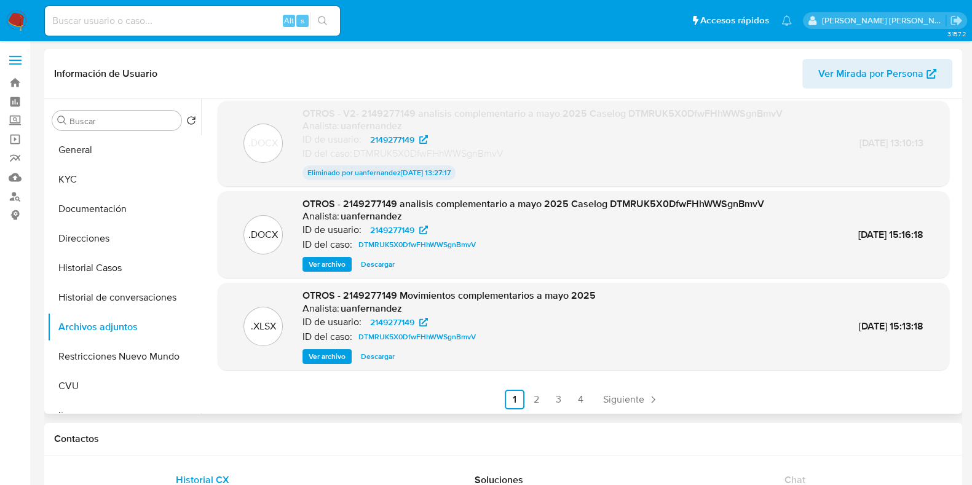
scroll to position [101, 0]
click at [541, 398] on link "2" at bounding box center [537, 398] width 20 height 20
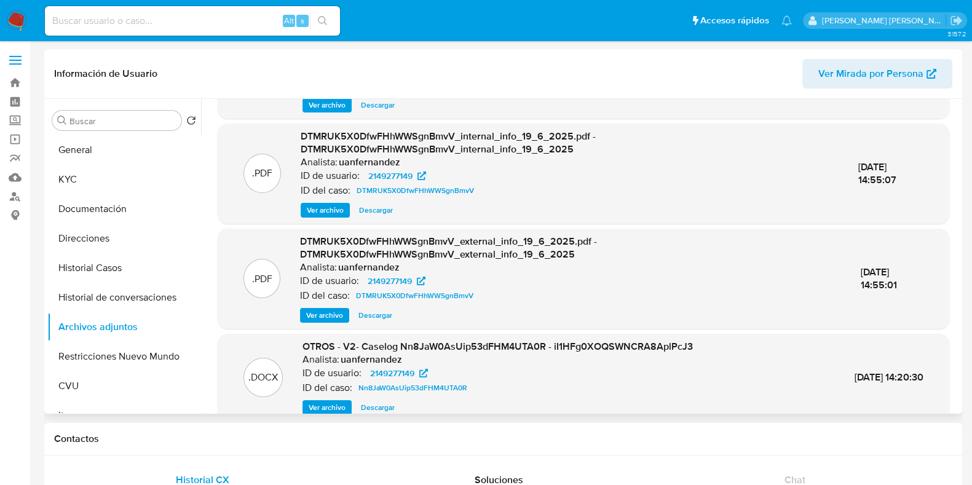
scroll to position [130, 0]
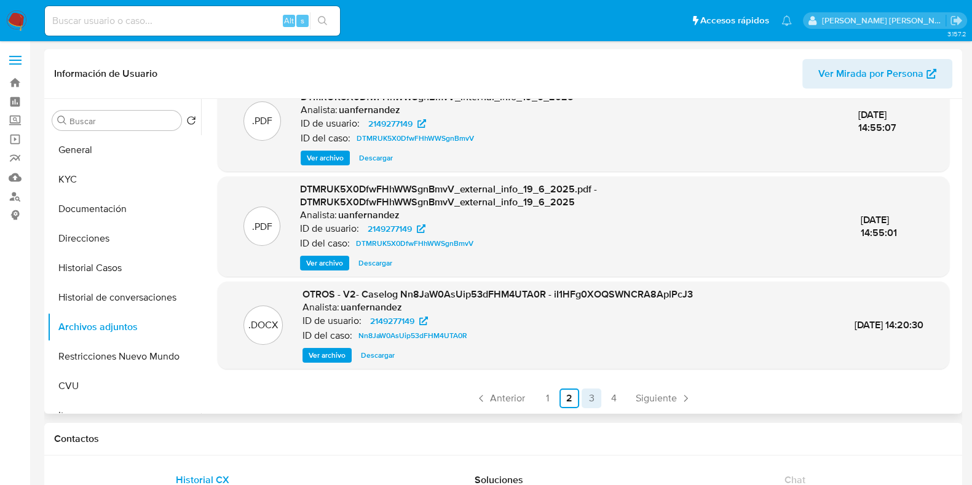
click at [588, 395] on link "3" at bounding box center [591, 398] width 20 height 20
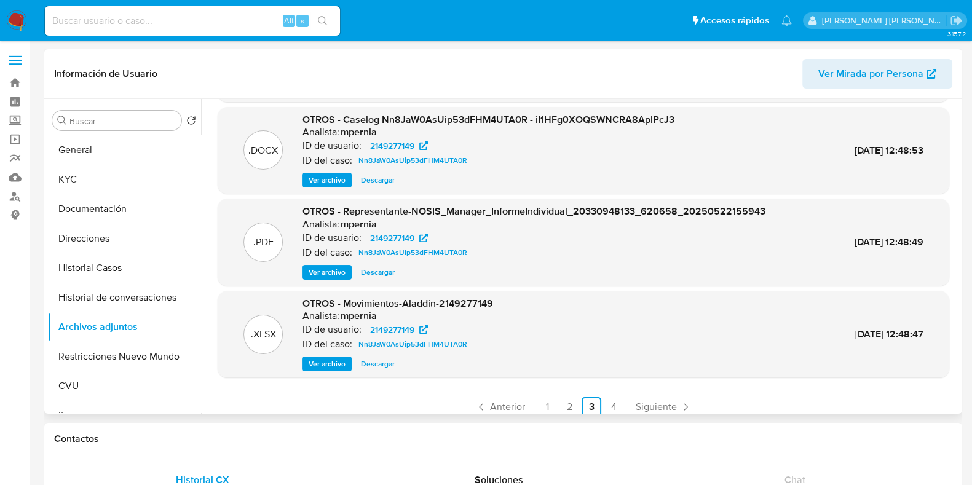
scroll to position [103, 0]
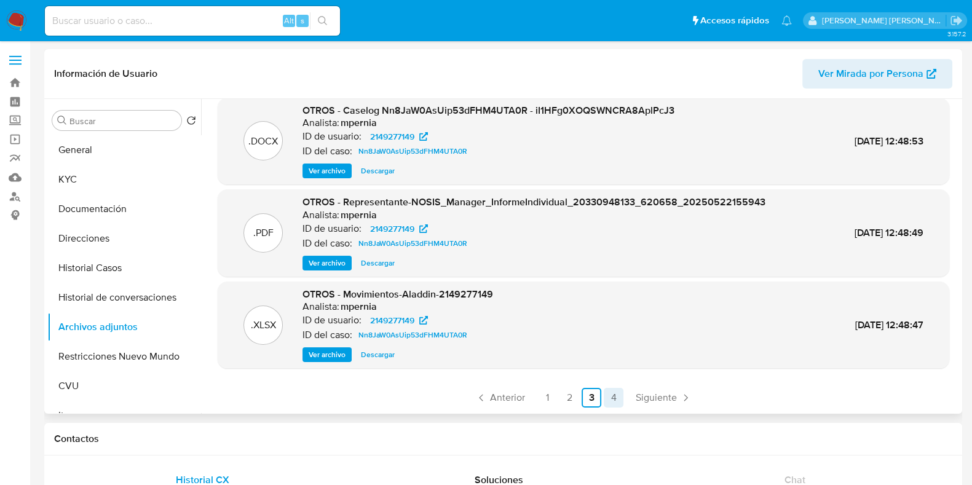
click at [608, 395] on link "4" at bounding box center [614, 398] width 20 height 20
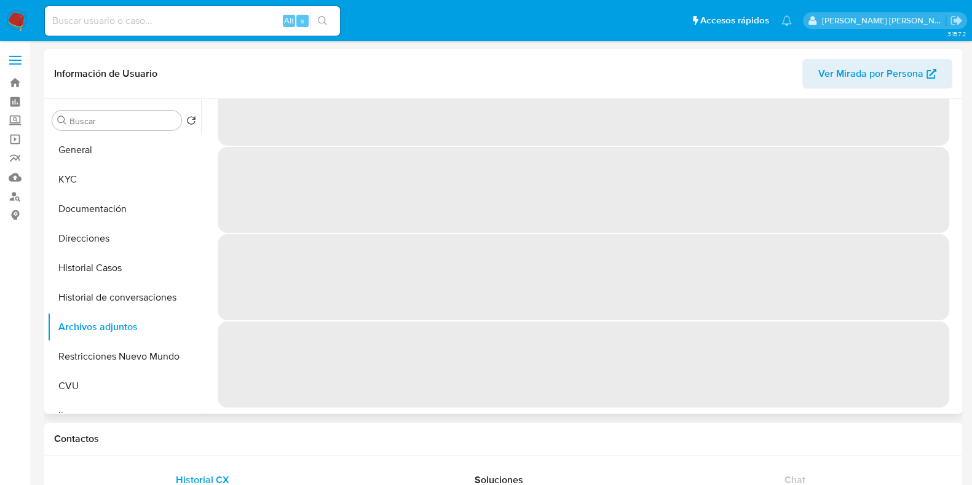
scroll to position [0, 0]
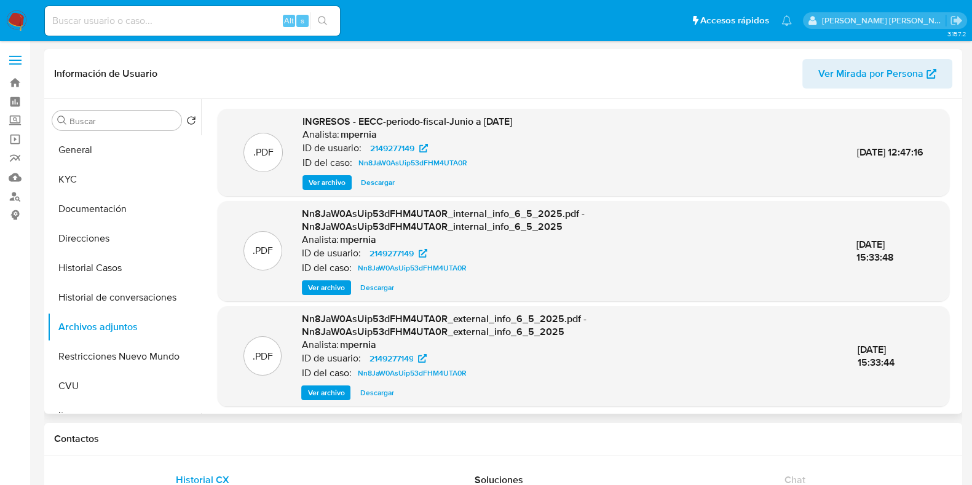
click at [338, 182] on span "Ver archivo" at bounding box center [327, 182] width 37 height 12
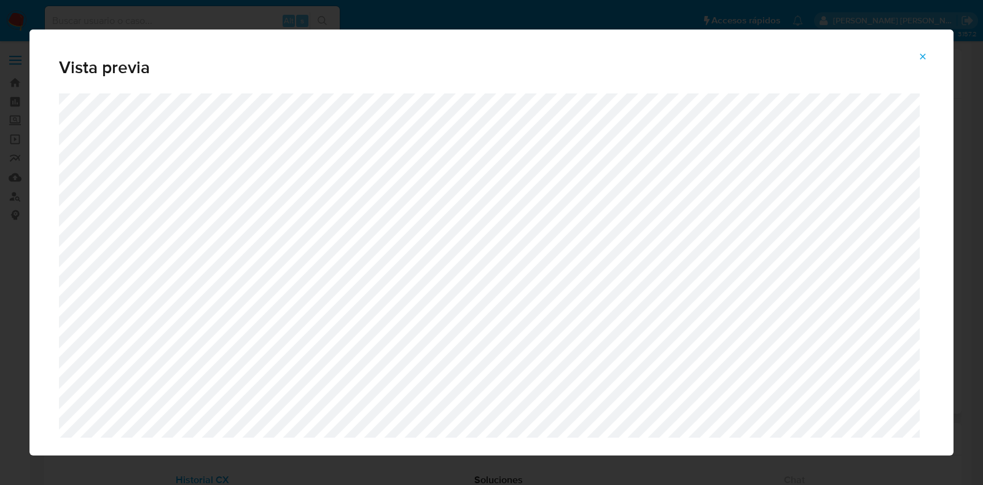
click at [926, 57] on icon "Attachment preview" at bounding box center [923, 57] width 10 height 10
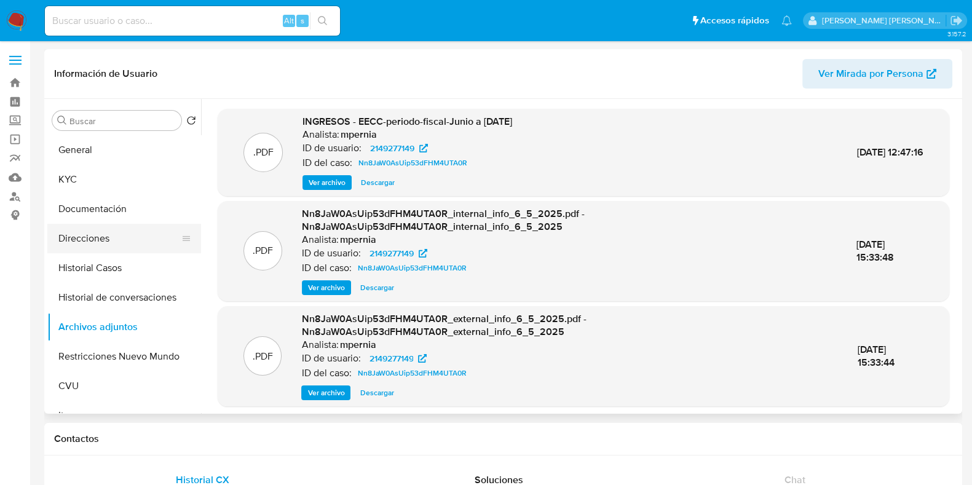
click at [88, 237] on button "Direcciones" at bounding box center [119, 239] width 144 height 30
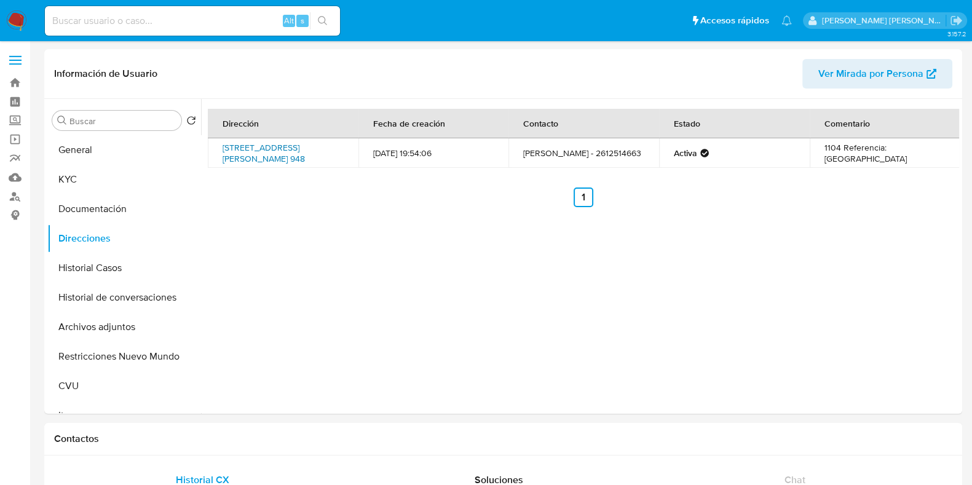
click at [277, 146] on link "[STREET_ADDRESS][PERSON_NAME] 948" at bounding box center [263, 152] width 82 height 23
click at [101, 235] on button "Direcciones" at bounding box center [119, 239] width 144 height 30
click at [82, 174] on button "KYC" at bounding box center [119, 180] width 144 height 30
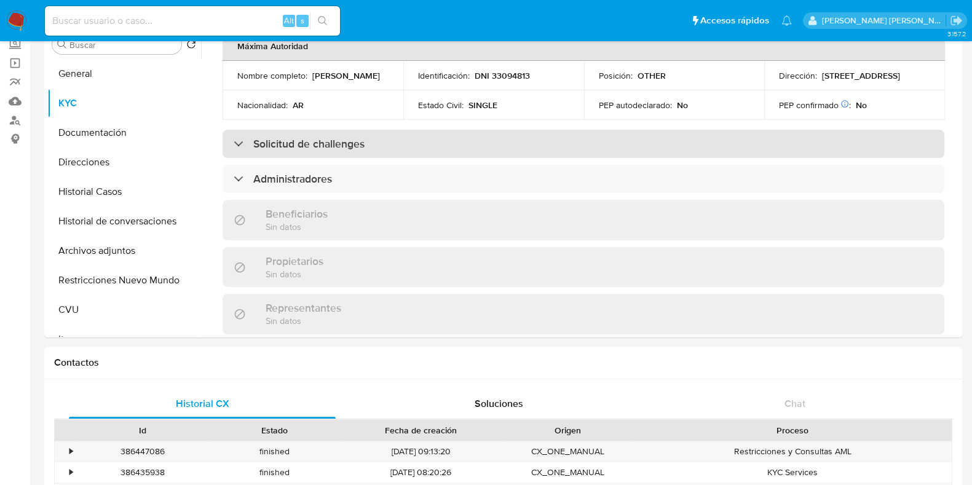
scroll to position [425, 0]
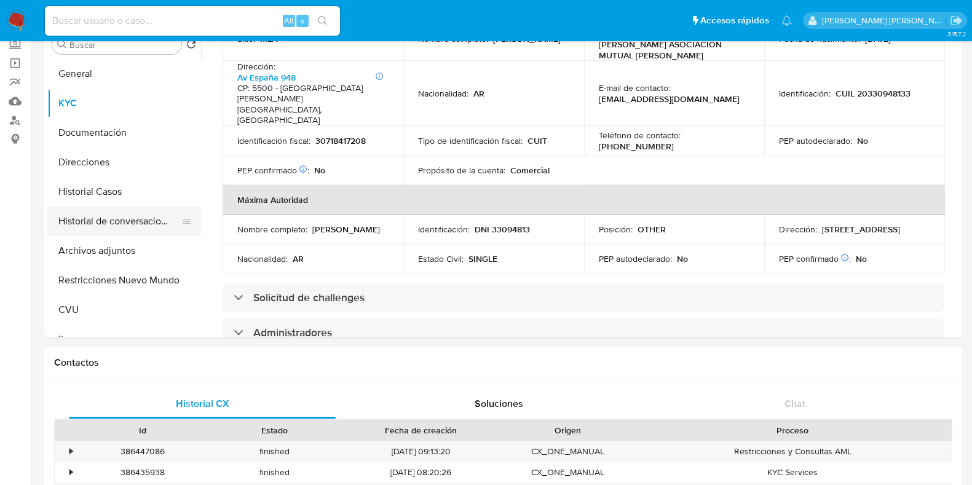
click at [133, 228] on button "Historial de conversaciones" at bounding box center [119, 222] width 144 height 30
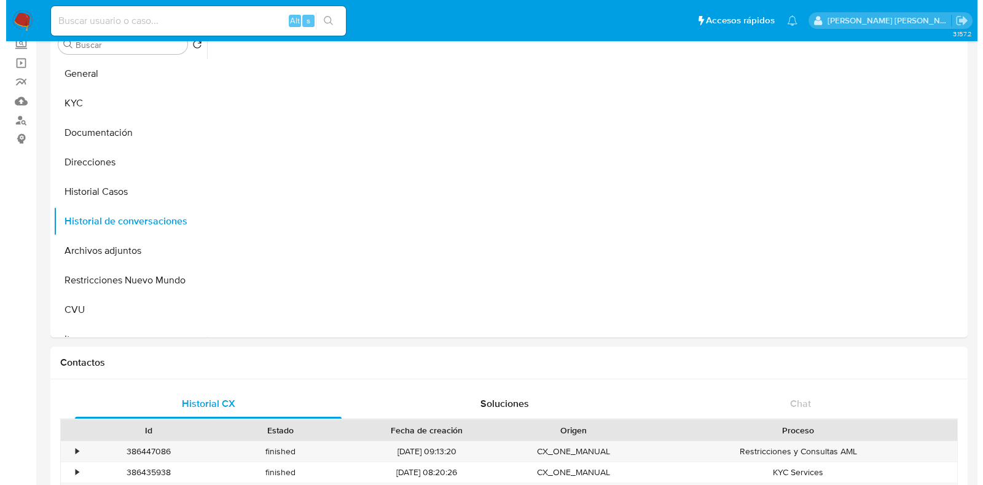
scroll to position [0, 0]
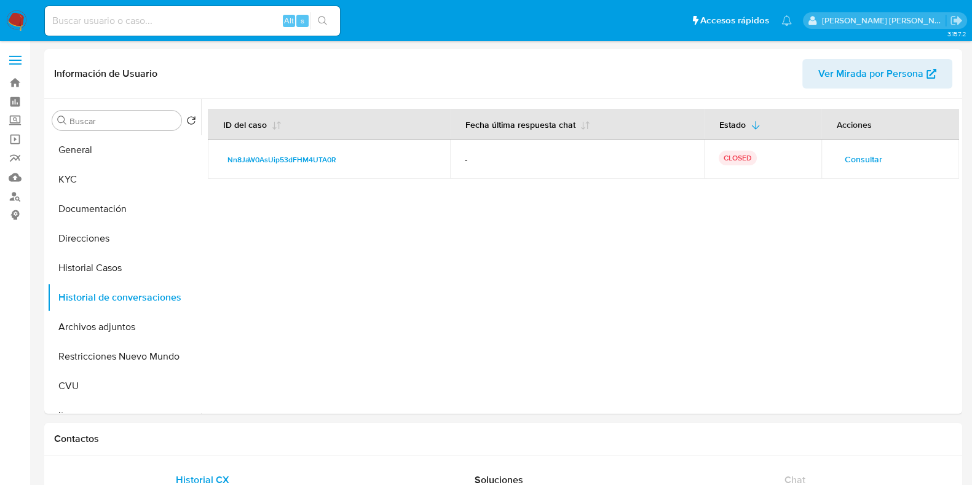
click at [836, 162] on button "Consultar" at bounding box center [863, 159] width 55 height 20
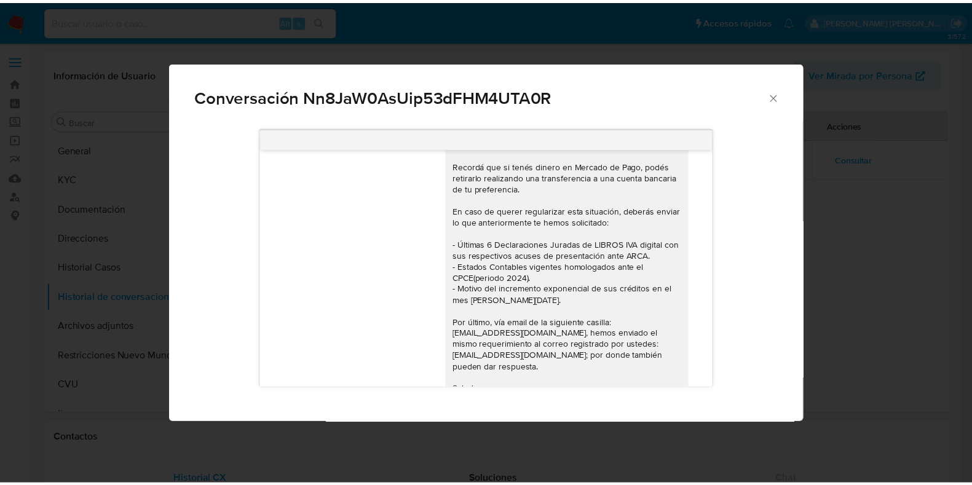
scroll to position [1294, 0]
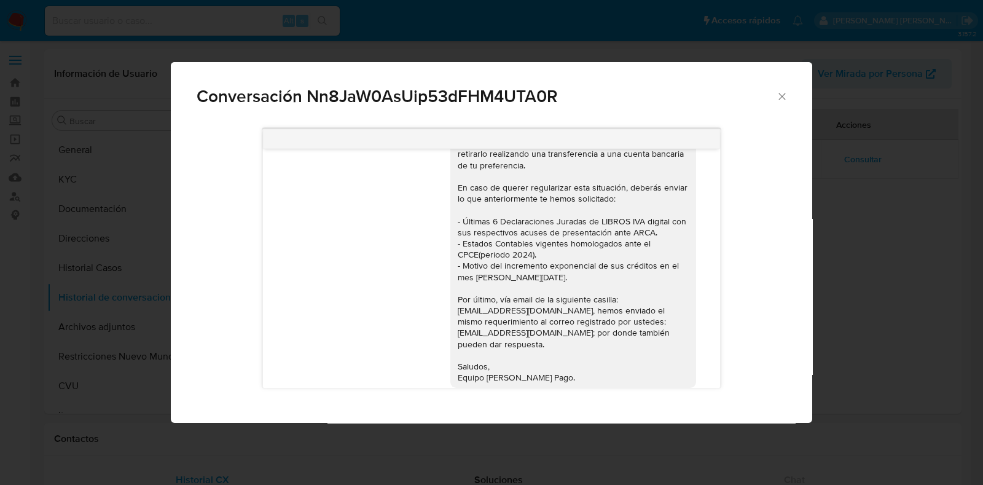
click at [776, 101] on icon "Cerrar" at bounding box center [782, 96] width 12 height 12
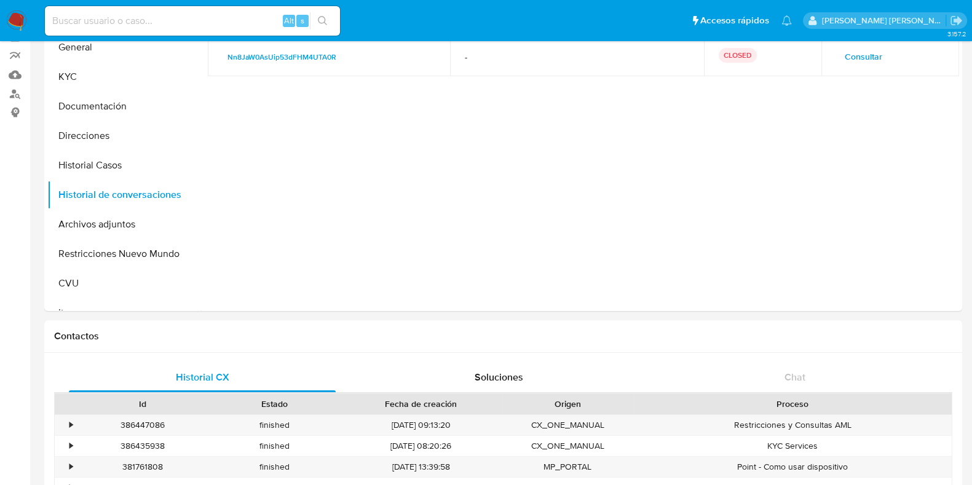
scroll to position [384, 0]
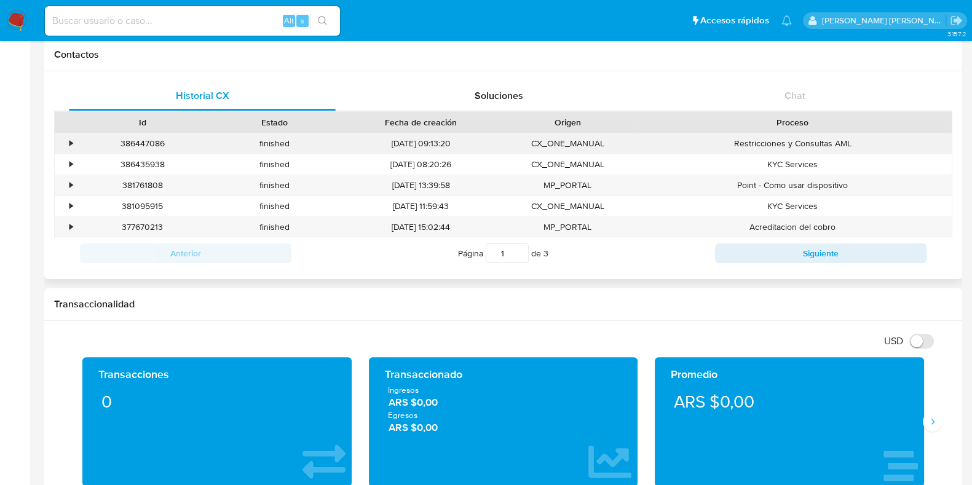
click at [148, 143] on div "386447086" at bounding box center [142, 143] width 132 height 20
copy div "386447086"
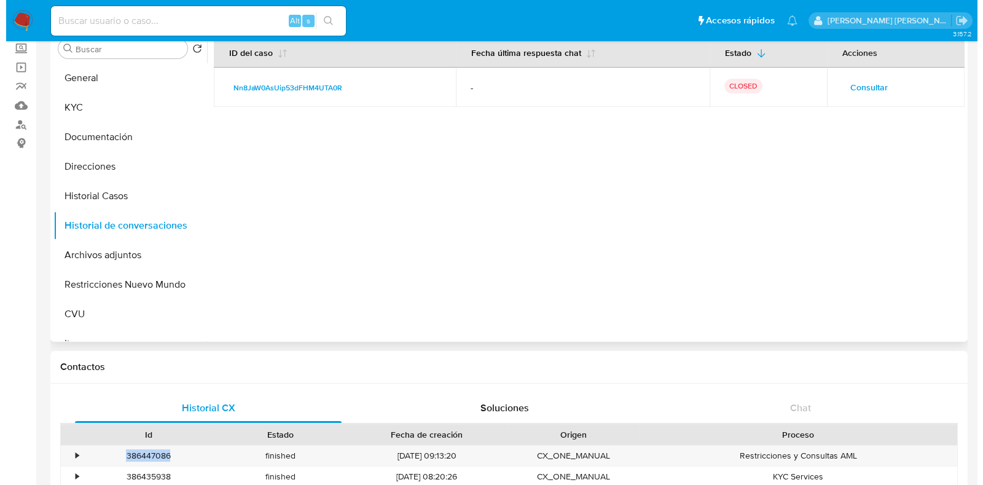
scroll to position [0, 0]
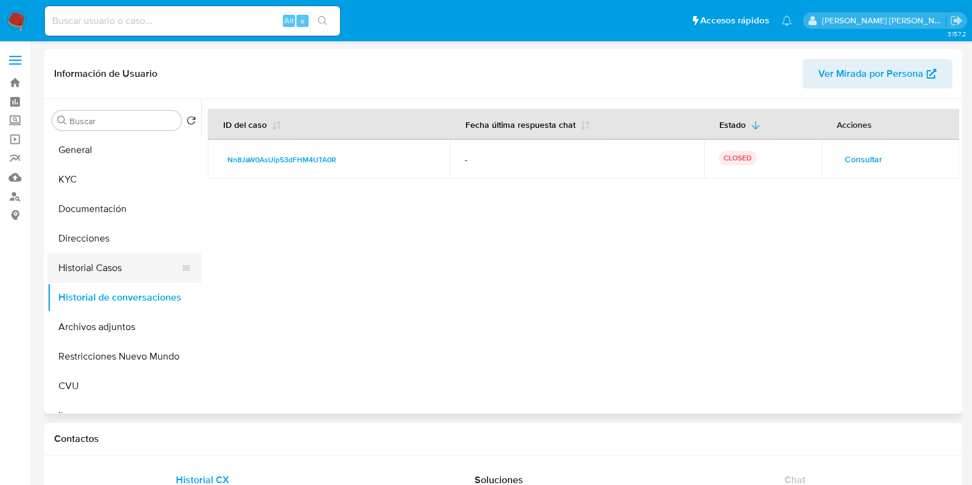
click at [101, 264] on button "Historial Casos" at bounding box center [119, 268] width 144 height 30
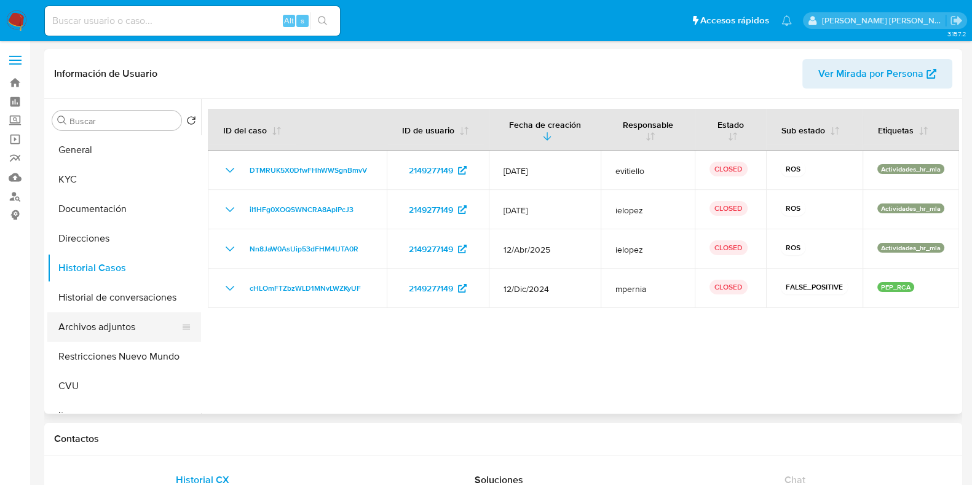
click at [130, 334] on button "Archivos adjuntos" at bounding box center [119, 327] width 144 height 30
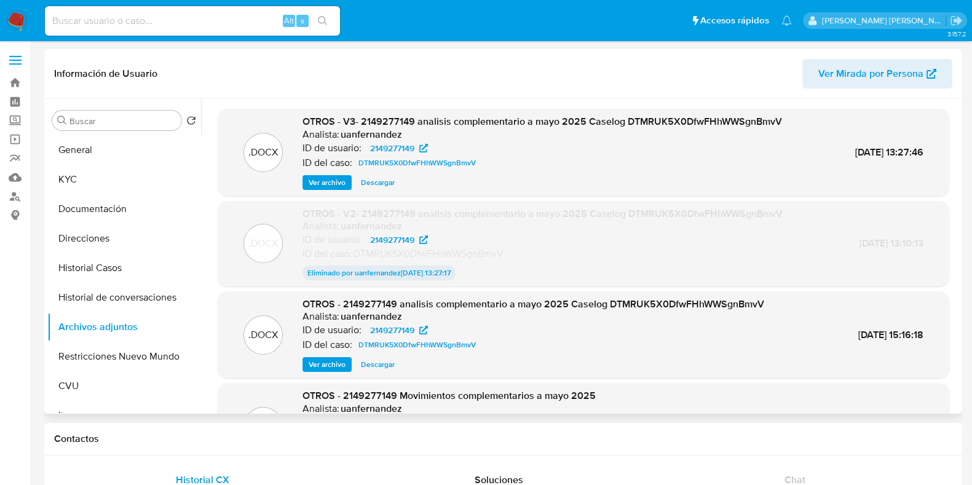
click at [326, 179] on span "Ver archivo" at bounding box center [327, 182] width 37 height 12
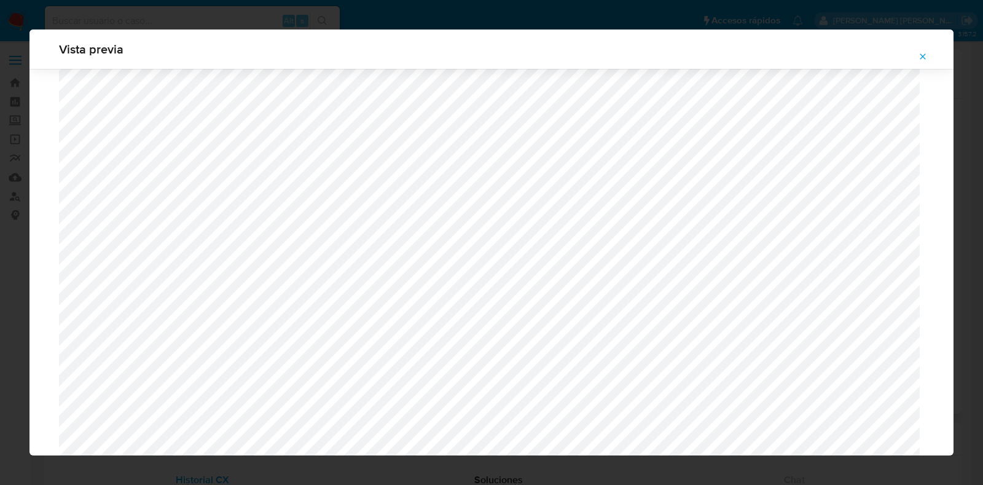
scroll to position [513, 0]
click at [923, 57] on icon "Attachment preview" at bounding box center [923, 57] width 10 height 10
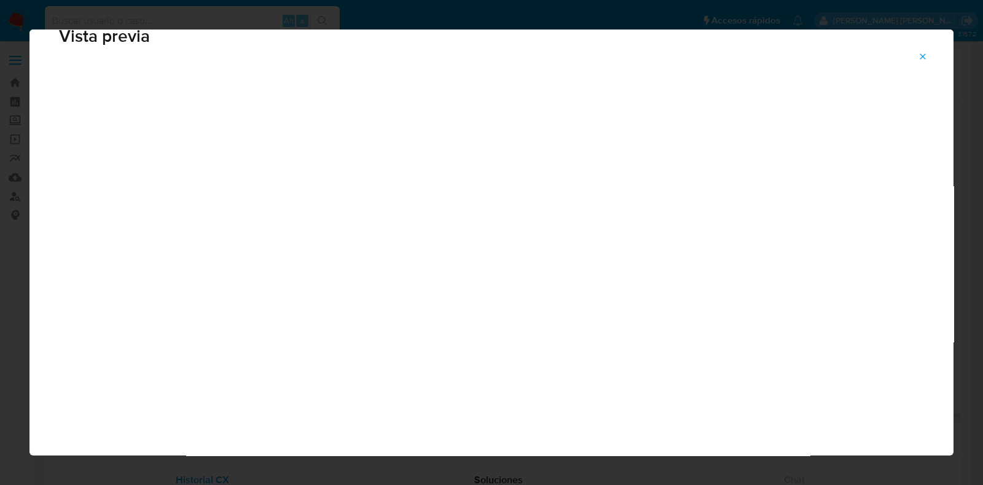
scroll to position [31, 0]
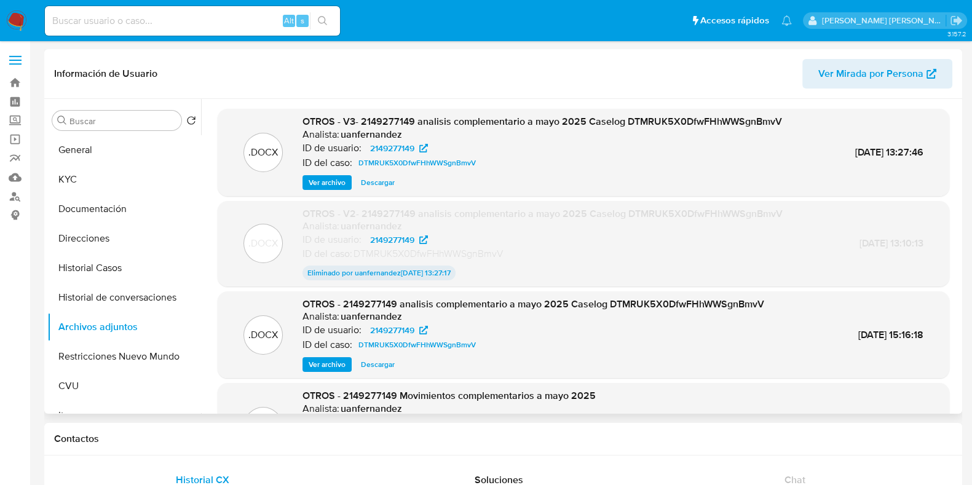
click at [335, 181] on span "Ver archivo" at bounding box center [327, 182] width 37 height 12
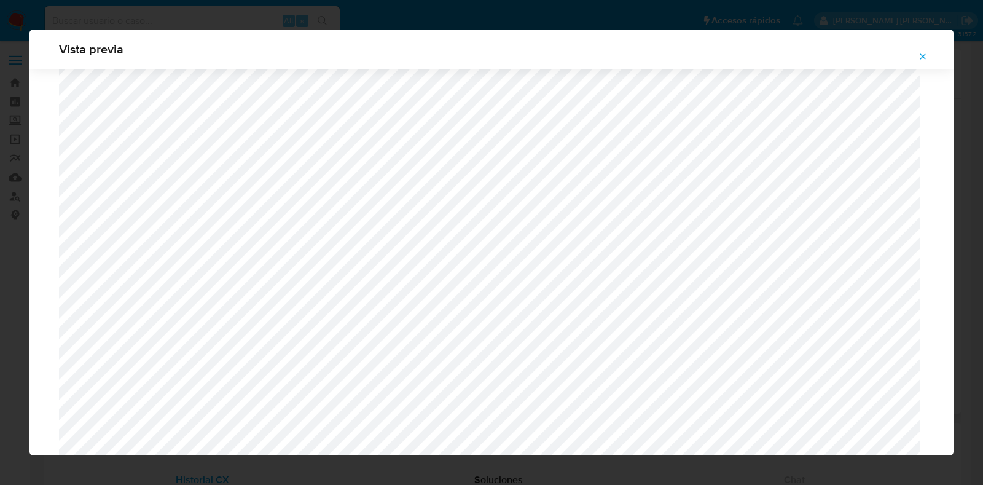
scroll to position [820, 0]
click at [926, 59] on icon "Attachment preview" at bounding box center [923, 57] width 10 height 10
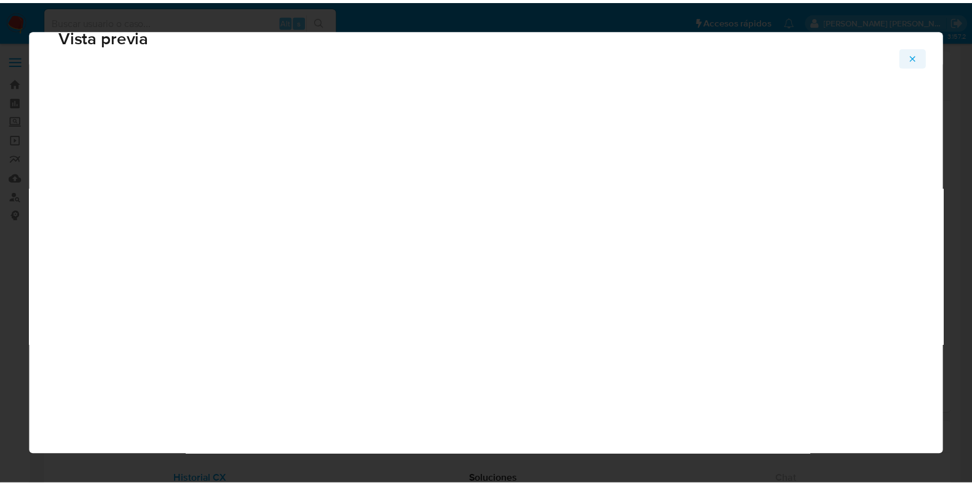
scroll to position [31, 0]
